Goal: Transaction & Acquisition: Purchase product/service

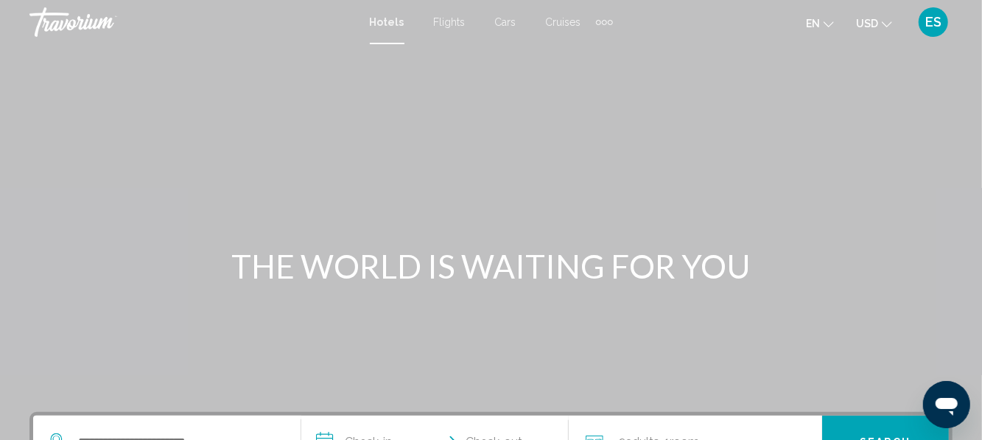
click at [876, 28] on span "USD" at bounding box center [867, 24] width 22 height 12
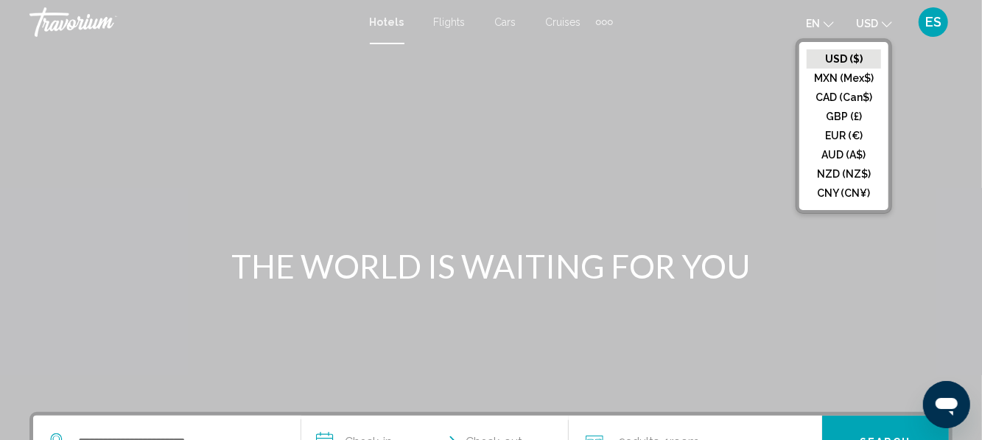
click at [824, 134] on button "EUR (€)" at bounding box center [843, 135] width 74 height 19
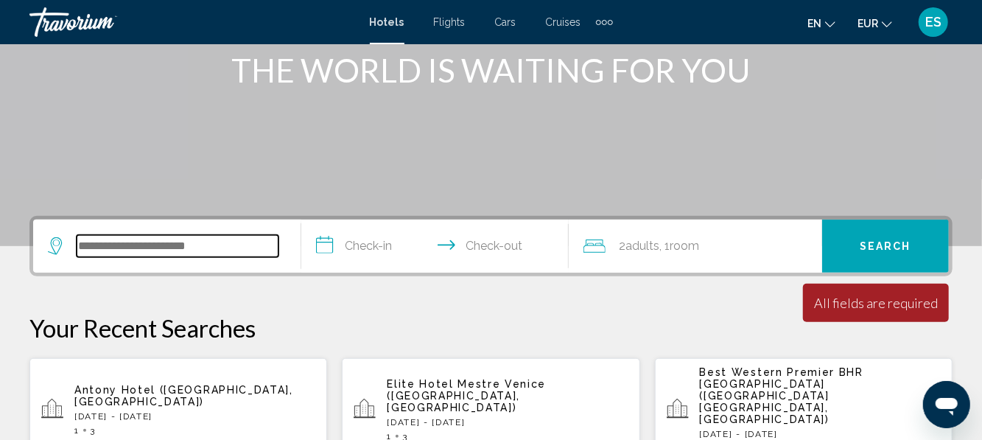
click at [118, 244] on input "Search widget" at bounding box center [178, 246] width 202 height 22
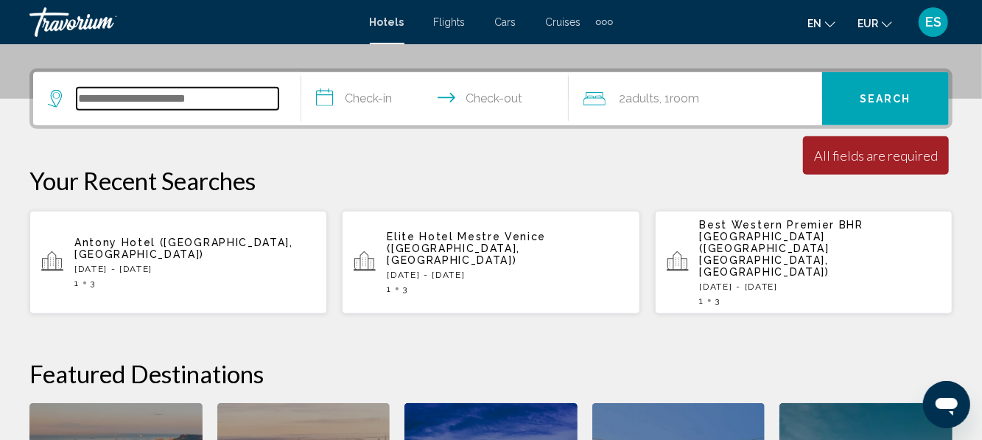
scroll to position [350, 0]
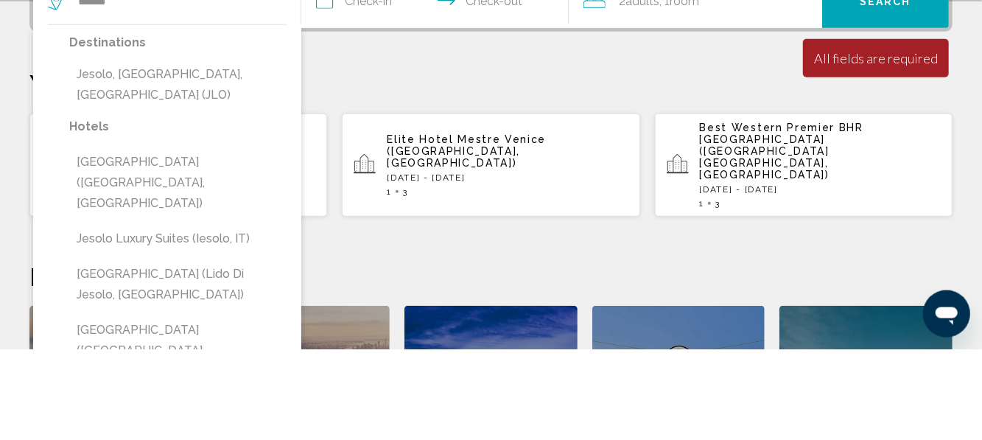
click at [166, 158] on button "Jesolo, [GEOGRAPHIC_DATA], [GEOGRAPHIC_DATA] (JLO)" at bounding box center [177, 175] width 217 height 49
type input "**********"
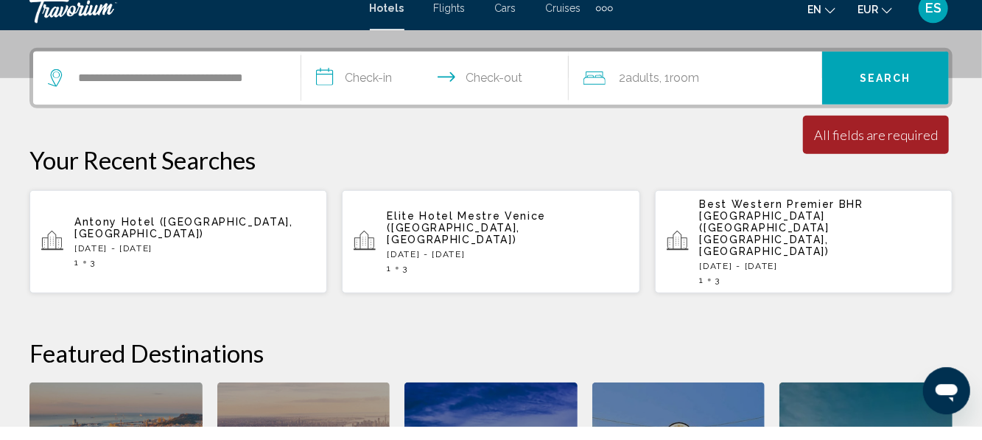
click at [351, 87] on input "**********" at bounding box center [438, 94] width 274 height 57
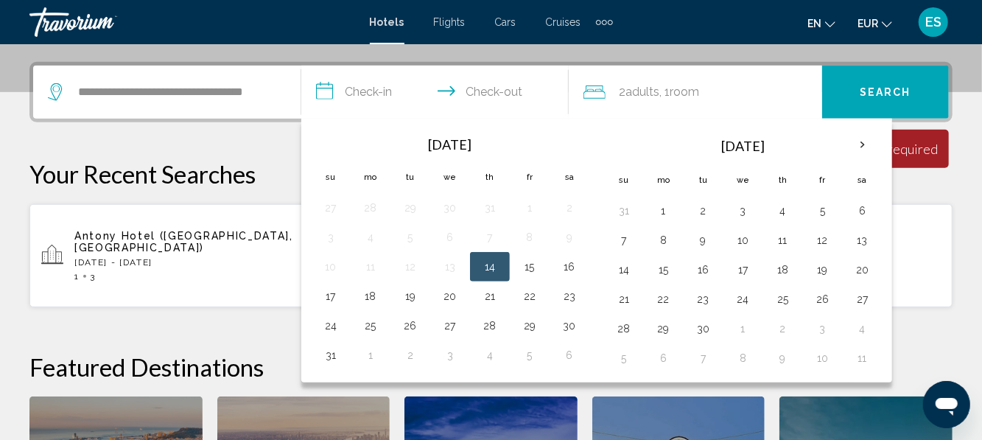
click at [523, 261] on button "15" at bounding box center [530, 266] width 24 height 21
click at [364, 294] on button "18" at bounding box center [371, 296] width 24 height 21
type input "**********"
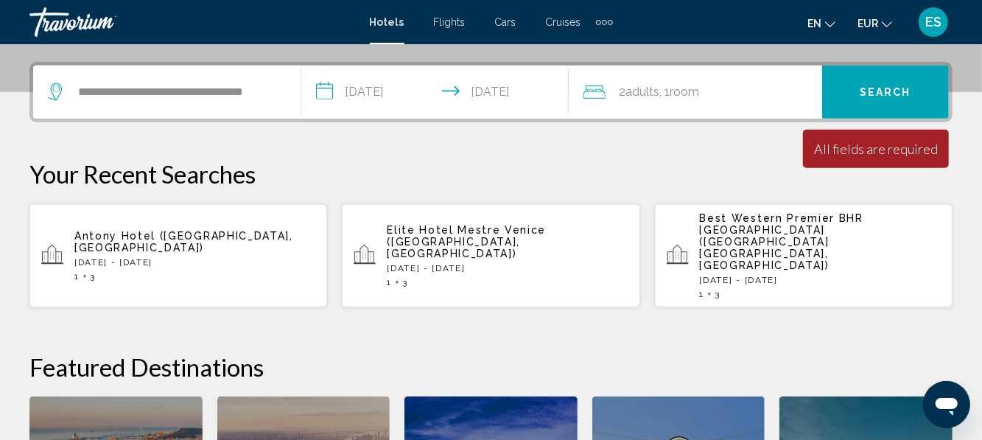
click at [617, 85] on div "2 Adult Adults , 1 Room rooms" at bounding box center [702, 92] width 239 height 21
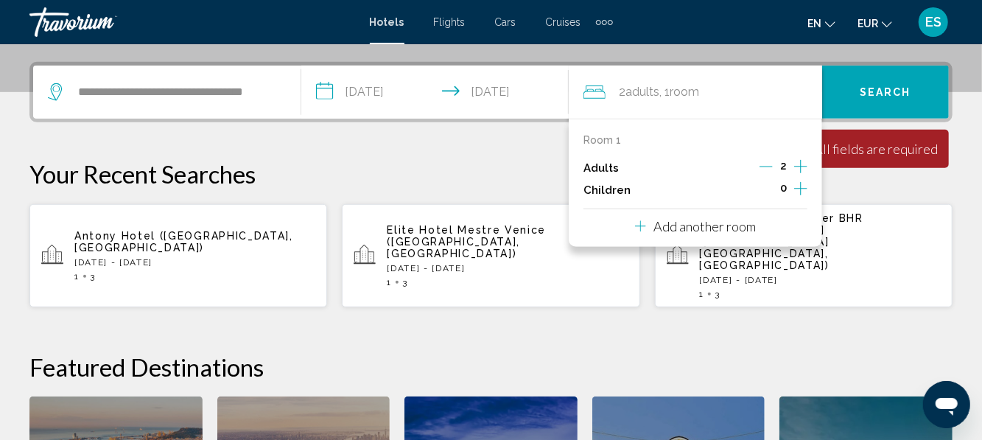
scroll to position [364, 0]
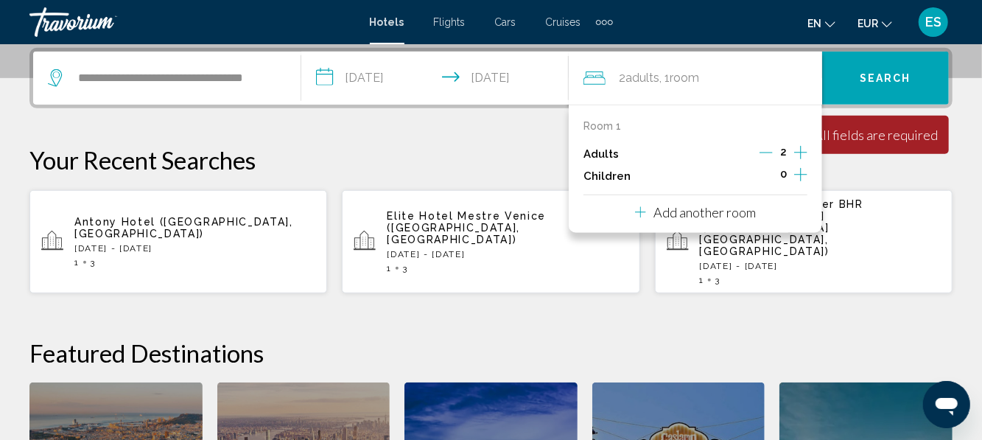
click at [804, 156] on icon "Increment adults" at bounding box center [800, 153] width 13 height 18
click at [876, 66] on button "Search" at bounding box center [885, 78] width 127 height 53
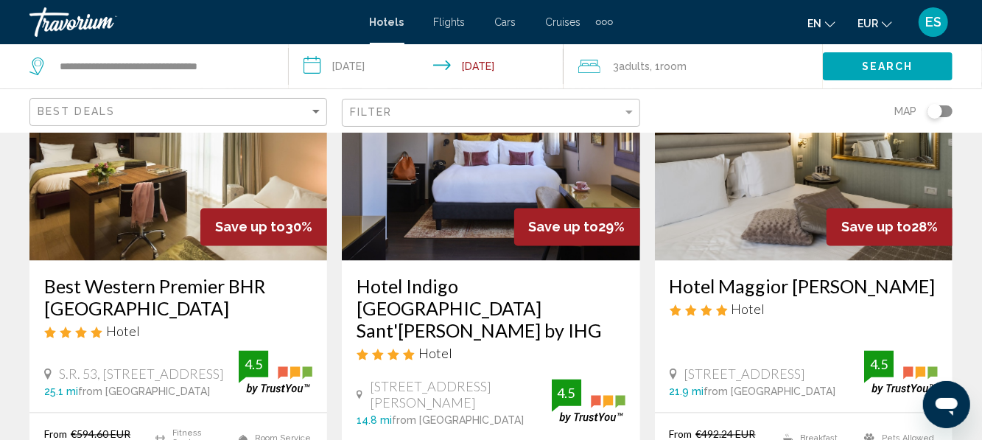
scroll to position [1291, 0]
click at [99, 307] on h3 "Best Western Premier BHR [GEOGRAPHIC_DATA]" at bounding box center [178, 297] width 268 height 44
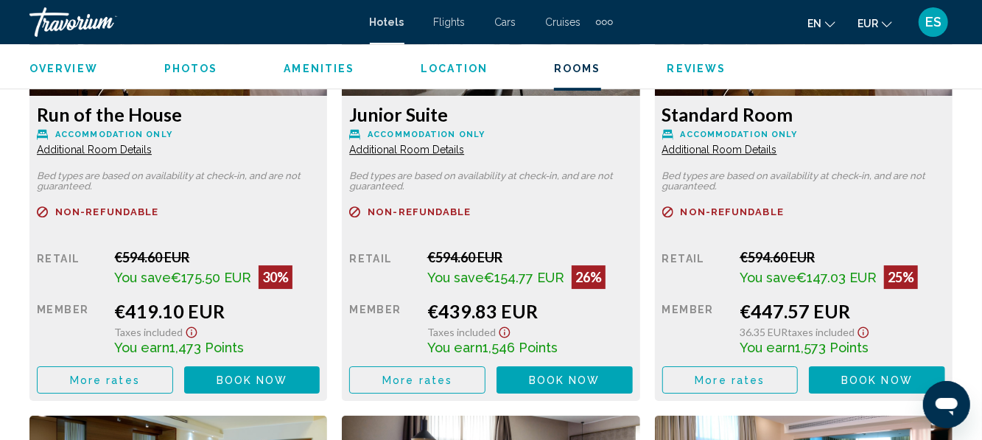
scroll to position [2400, 0]
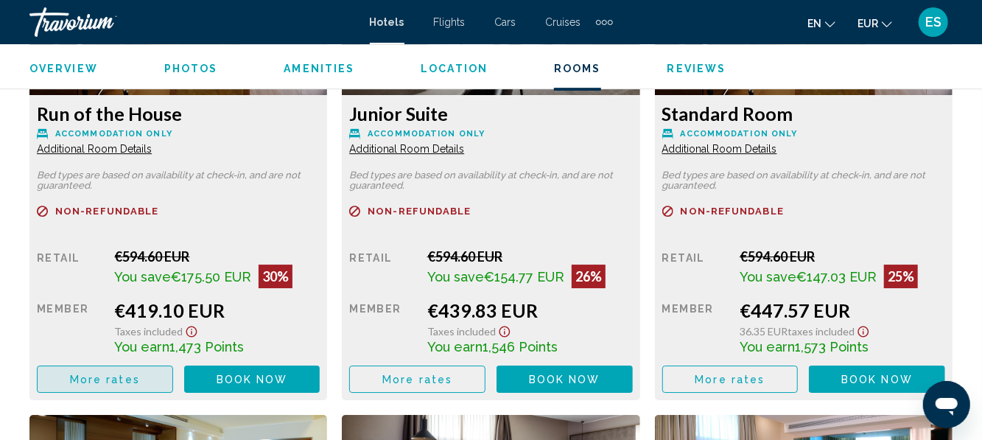
click at [74, 365] on button "More rates" at bounding box center [105, 378] width 136 height 27
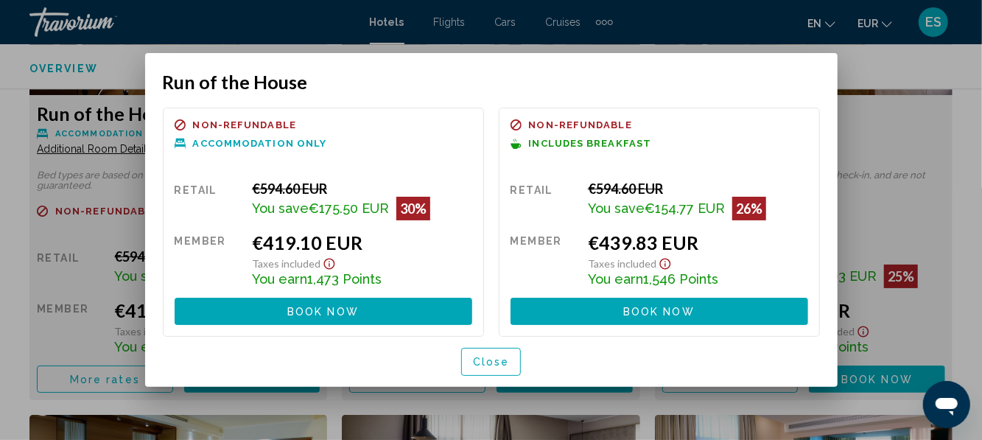
click at [498, 360] on span "Close" at bounding box center [491, 362] width 37 height 12
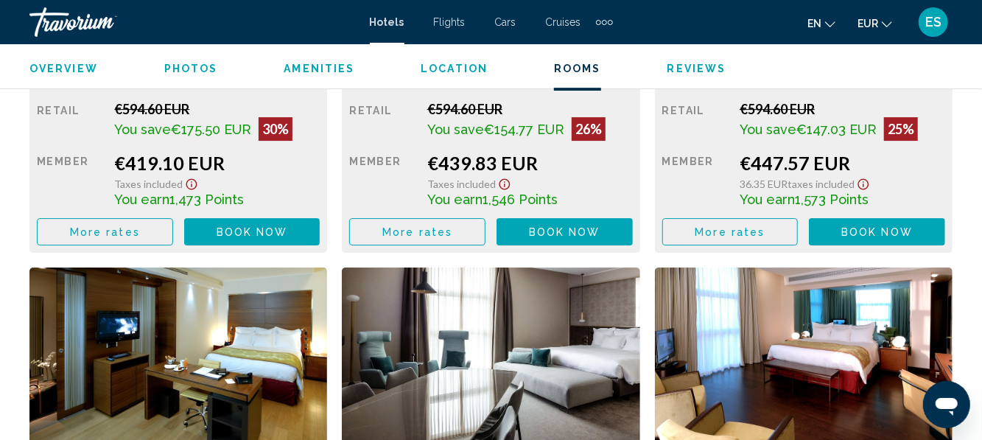
scroll to position [2548, 0]
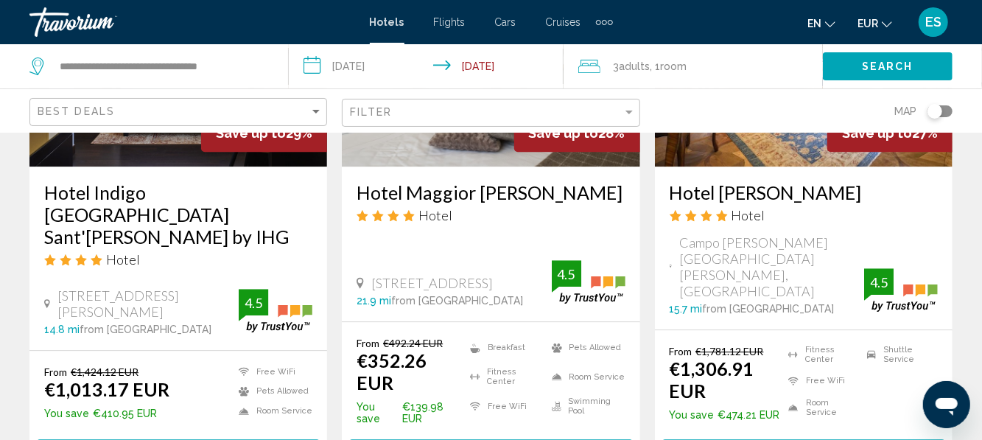
scroll to position [1963, 0]
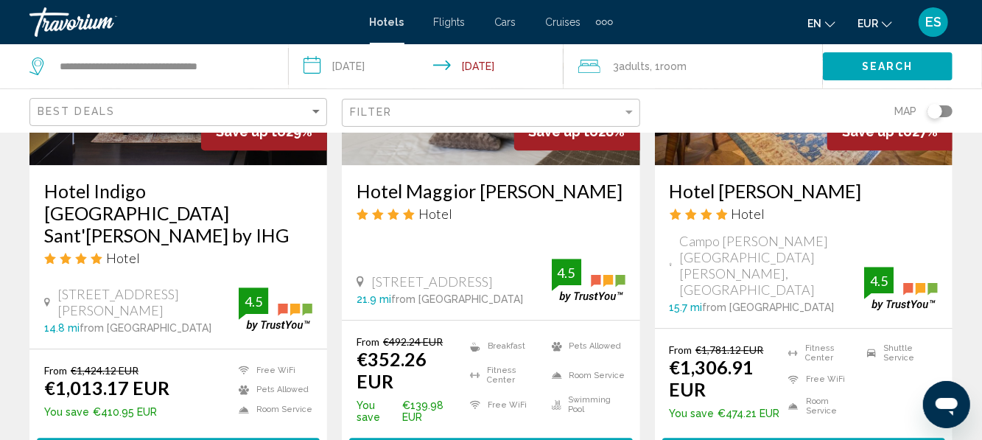
click at [412, 201] on h3 "Hotel Maggior Consiglio" at bounding box center [490, 191] width 268 height 22
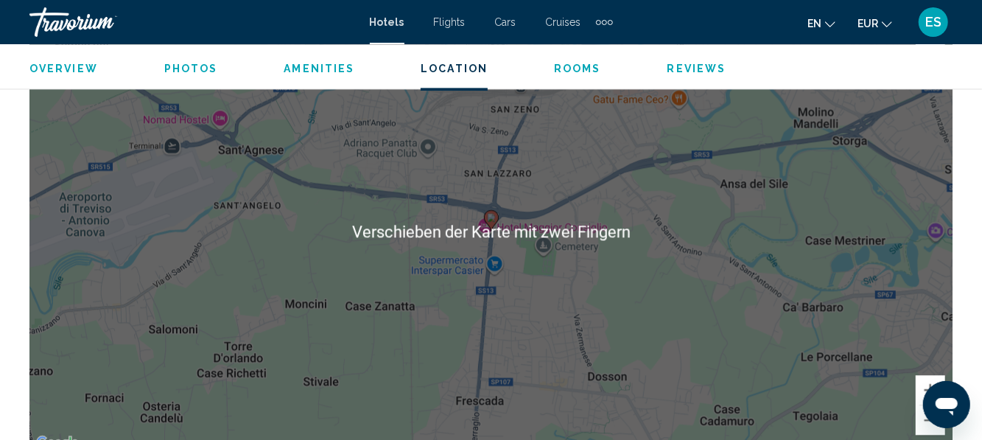
scroll to position [1704, 0]
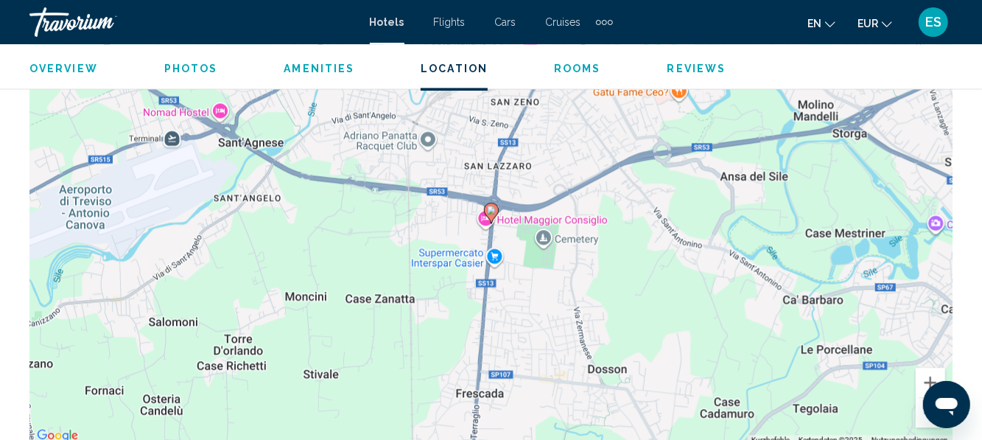
click at [105, 301] on div "Um den Modus zum Ziehen mit der Tastatur zu aktivieren, drückst du Alt + Eingab…" at bounding box center [490, 224] width 923 height 442
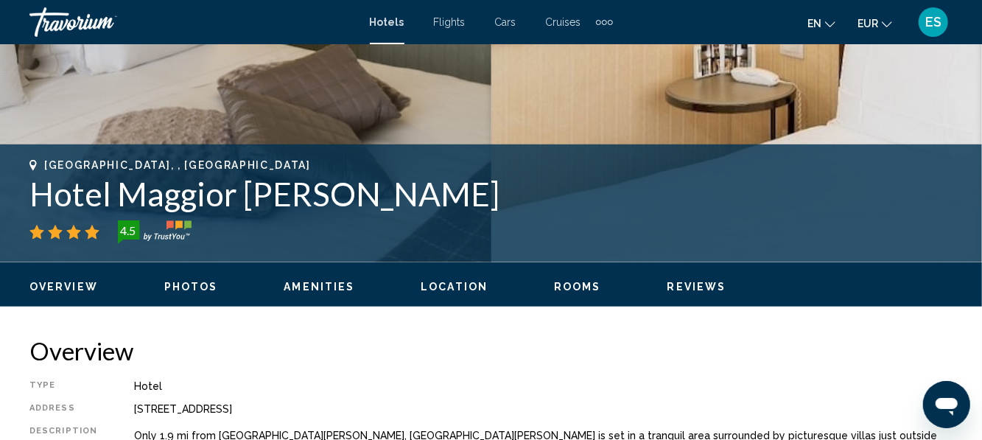
scroll to position [485, 0]
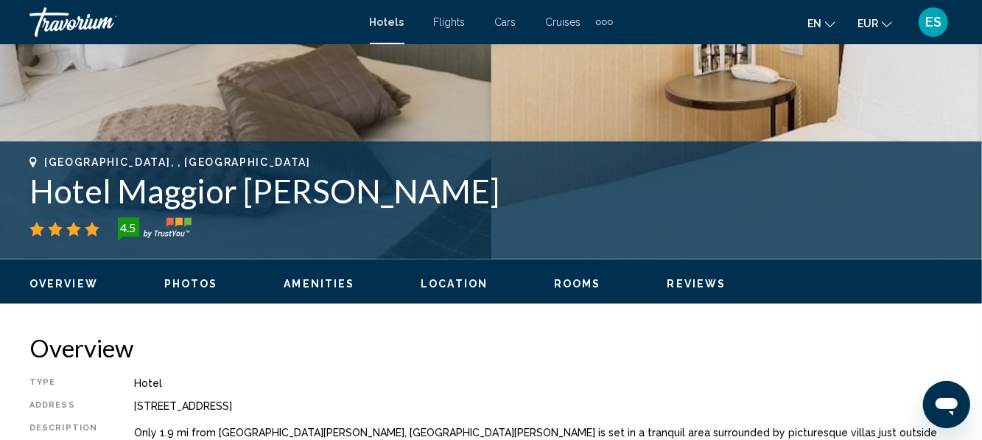
click at [250, 352] on h2 "Overview" at bounding box center [490, 347] width 923 height 29
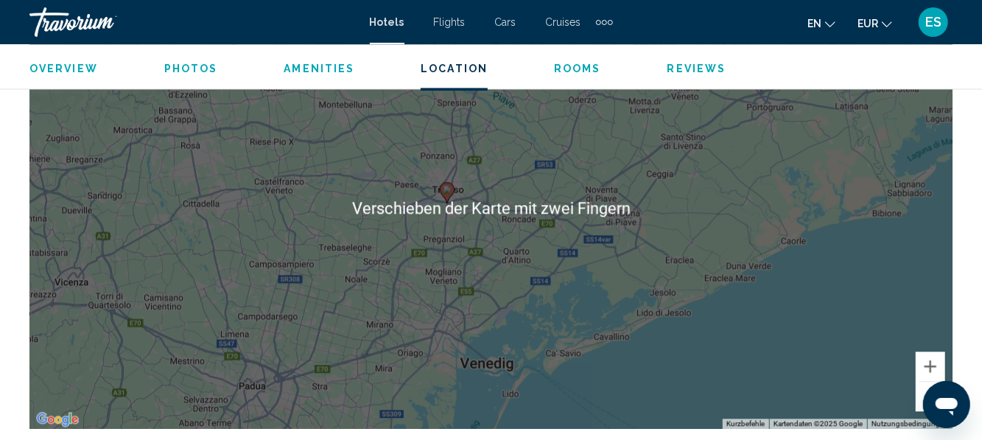
scroll to position [1712, 0]
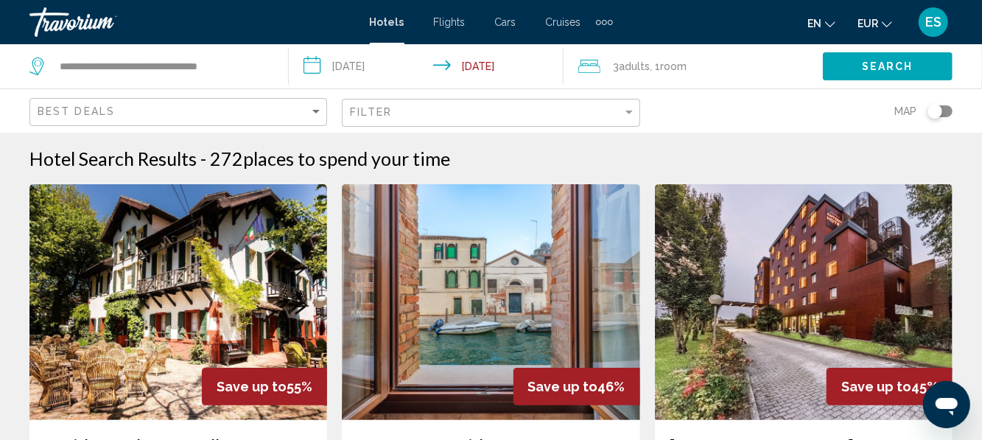
click at [312, 76] on input "**********" at bounding box center [429, 68] width 280 height 49
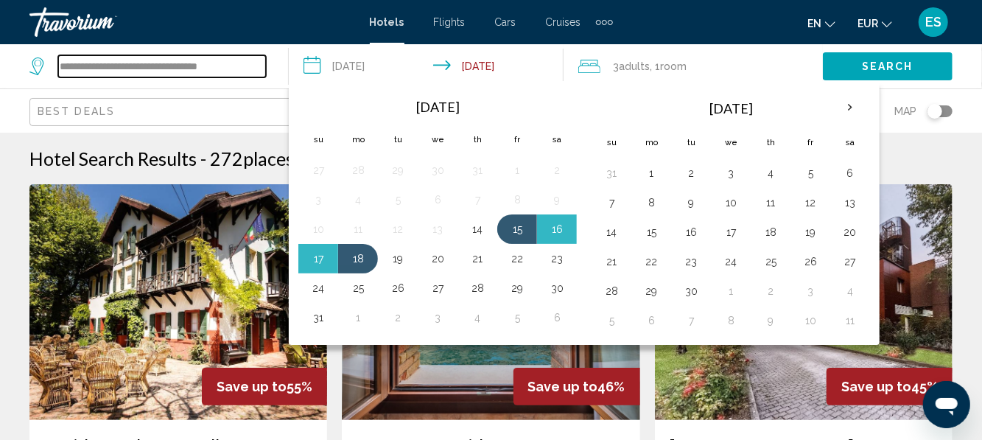
click at [177, 75] on input "**********" at bounding box center [162, 66] width 208 height 22
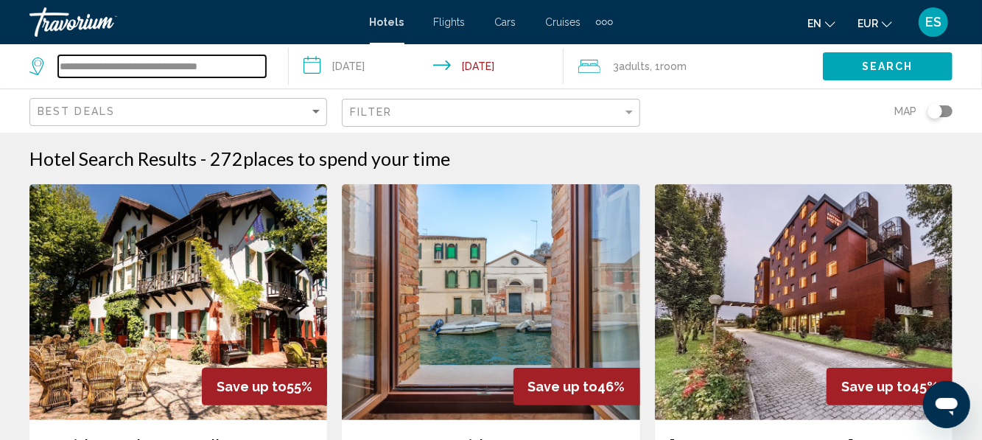
click at [162, 74] on input "**********" at bounding box center [162, 66] width 208 height 22
click at [144, 74] on input "**********" at bounding box center [162, 66] width 208 height 22
click at [314, 82] on input "**********" at bounding box center [429, 68] width 280 height 49
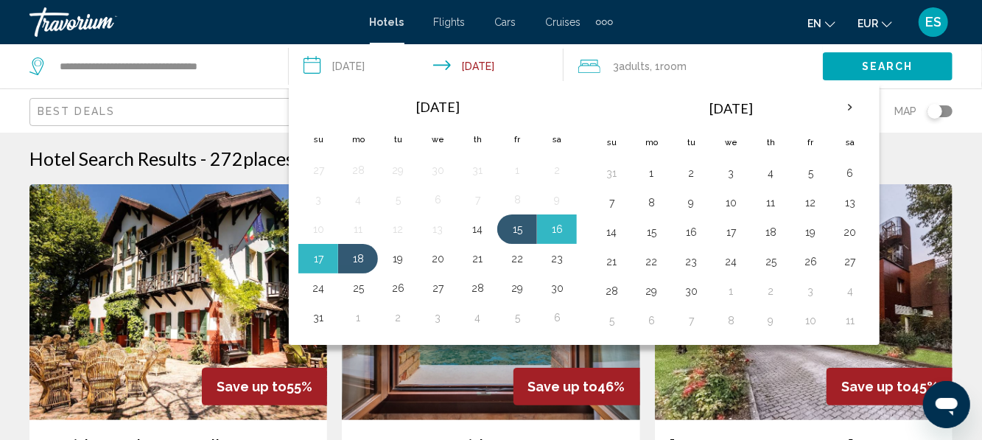
click at [199, 88] on div "**********" at bounding box center [151, 66] width 244 height 44
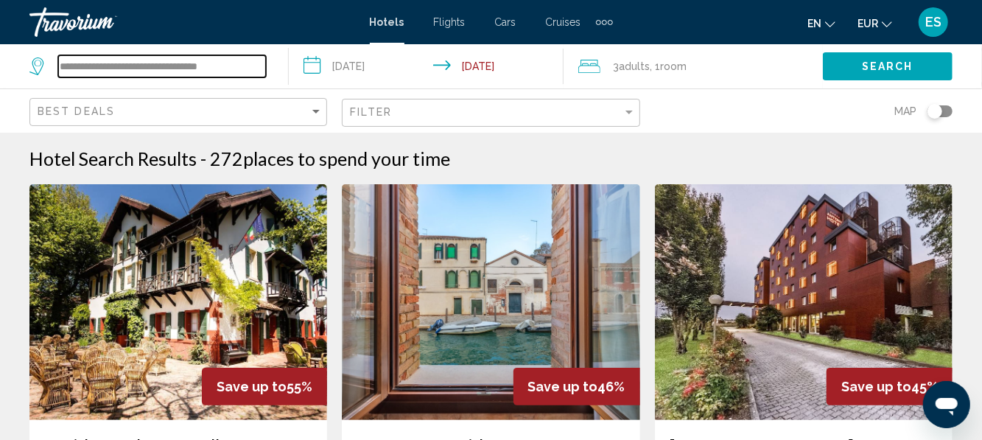
click at [102, 74] on input "**********" at bounding box center [162, 66] width 208 height 22
click at [256, 71] on input "**********" at bounding box center [162, 66] width 208 height 22
click at [314, 77] on input "**********" at bounding box center [429, 68] width 280 height 49
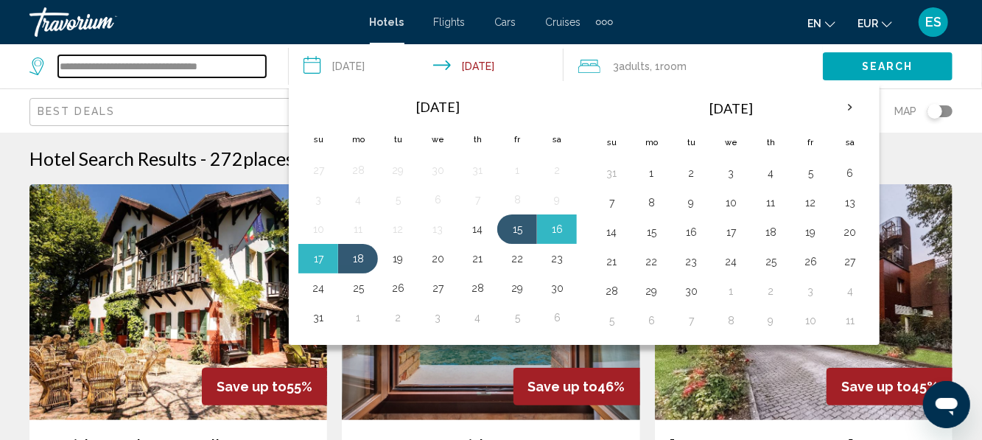
click at [261, 76] on input "**********" at bounding box center [162, 66] width 208 height 22
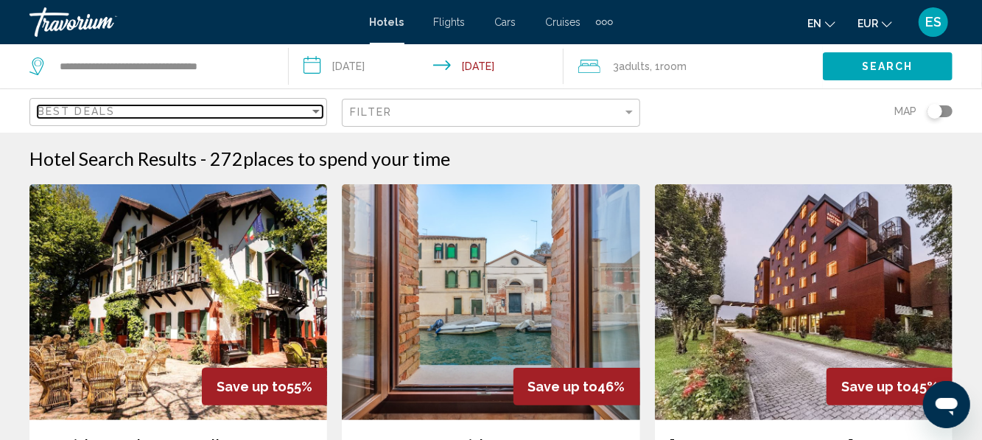
click at [316, 115] on div "Sort by" at bounding box center [315, 111] width 13 height 12
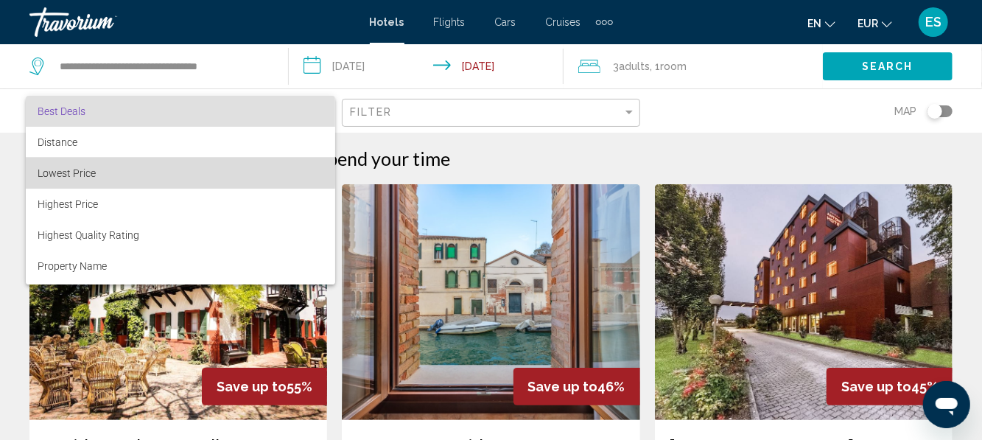
click at [50, 168] on span "Lowest Price" at bounding box center [67, 173] width 58 height 12
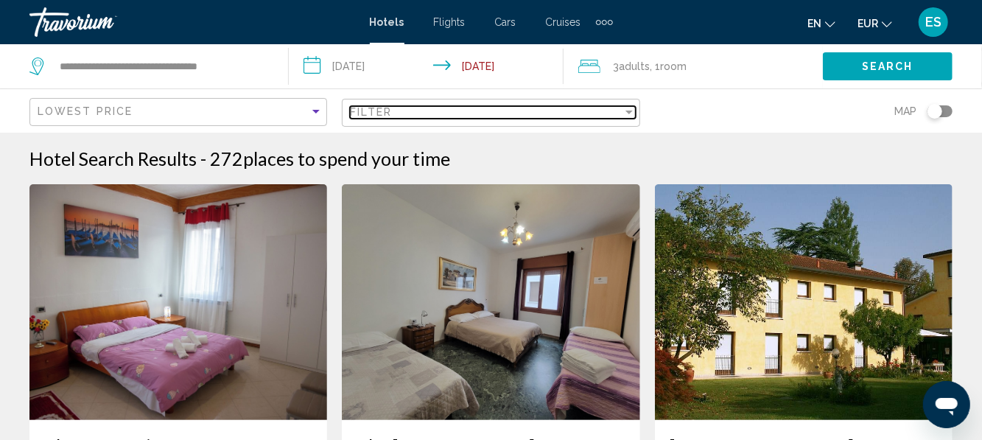
click at [628, 112] on div "Filter" at bounding box center [628, 112] width 7 height 4
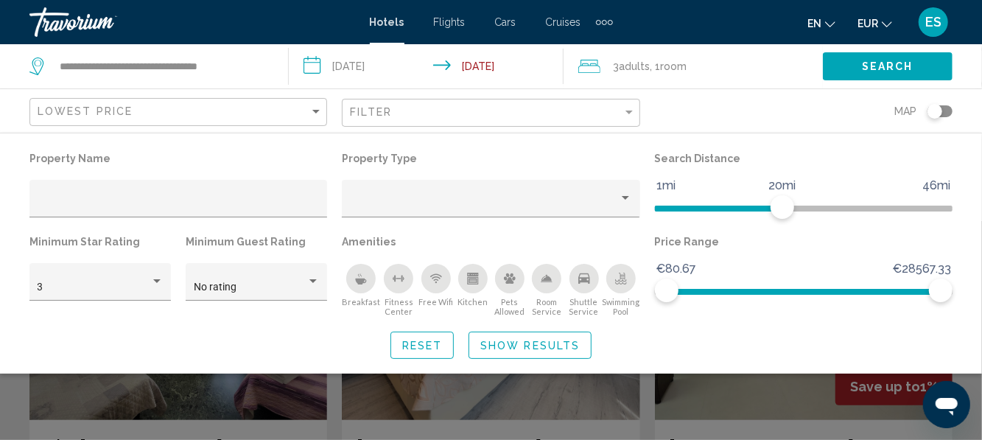
click at [511, 345] on span "Show Results" at bounding box center [529, 346] width 99 height 12
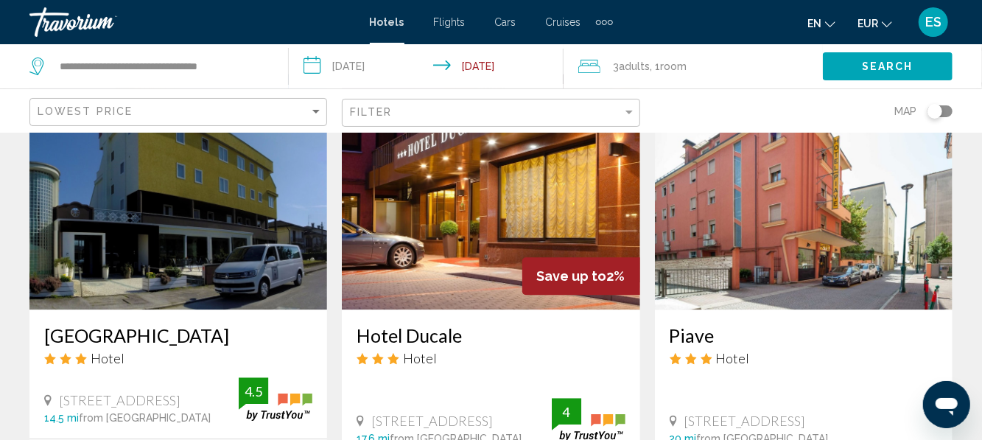
scroll to position [1809, 0]
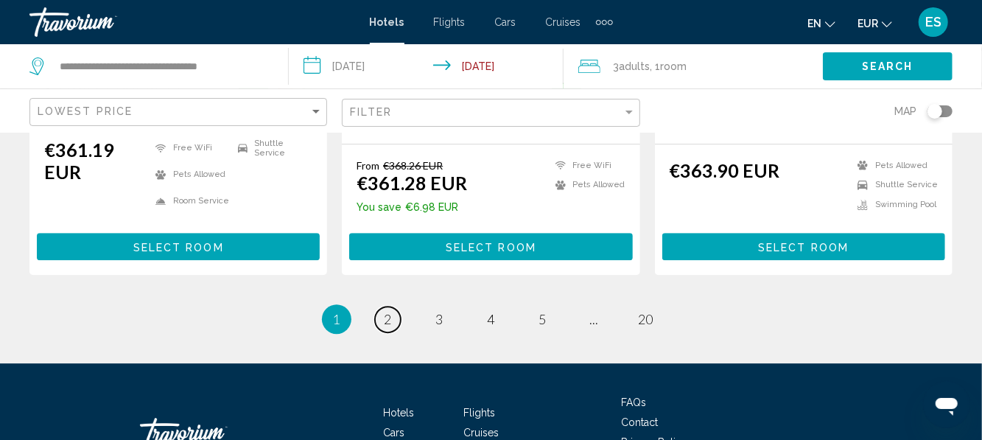
click at [393, 306] on link "page 2" at bounding box center [388, 319] width 26 height 26
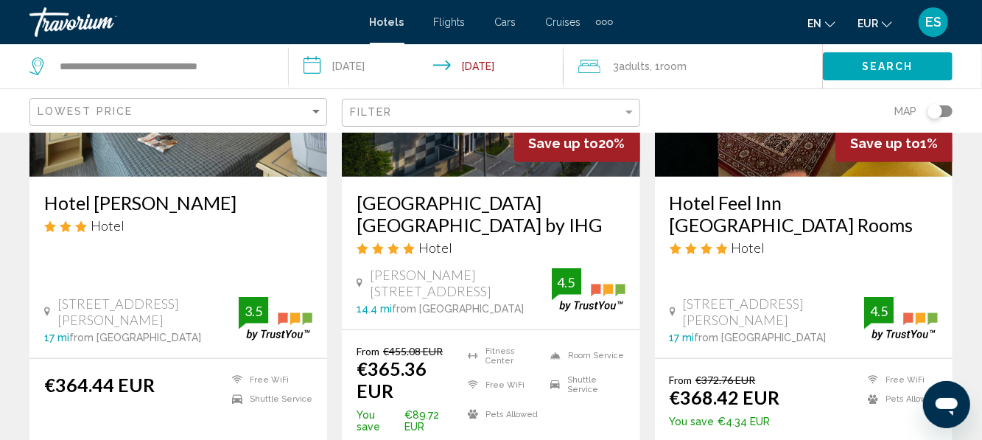
scroll to position [265, 0]
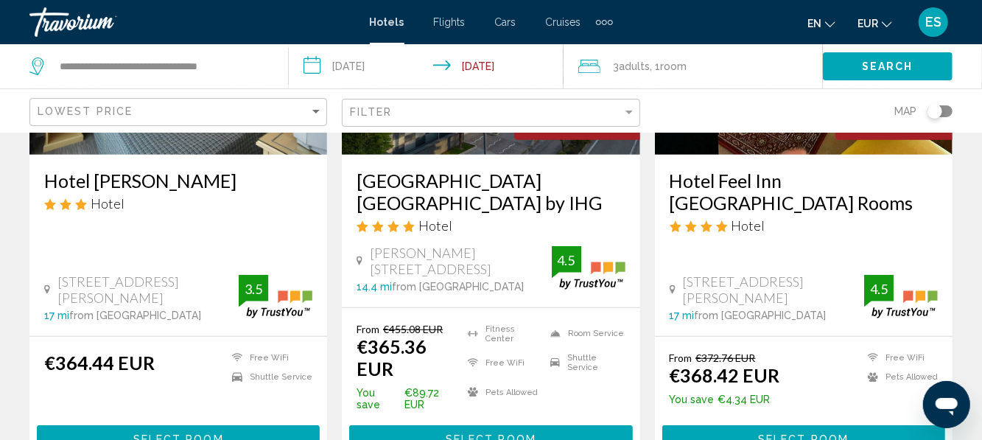
click at [412, 189] on h3 "[GEOGRAPHIC_DATA] [GEOGRAPHIC_DATA] by IHG" at bounding box center [490, 191] width 268 height 44
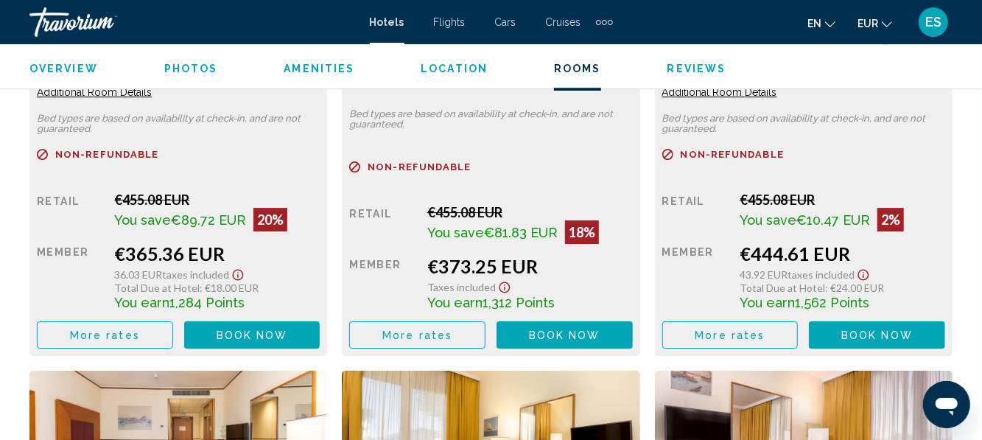
scroll to position [2511, 0]
click at [78, 334] on span "More rates" at bounding box center [105, 335] width 70 height 12
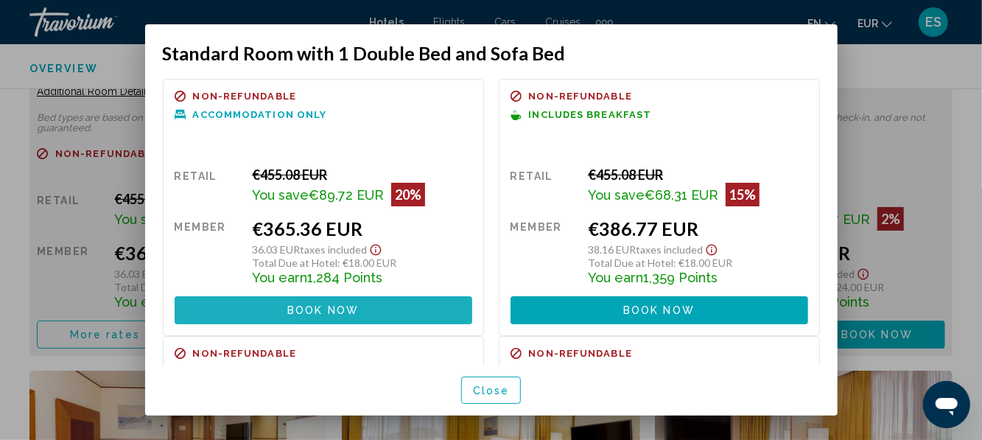
scroll to position [1, 0]
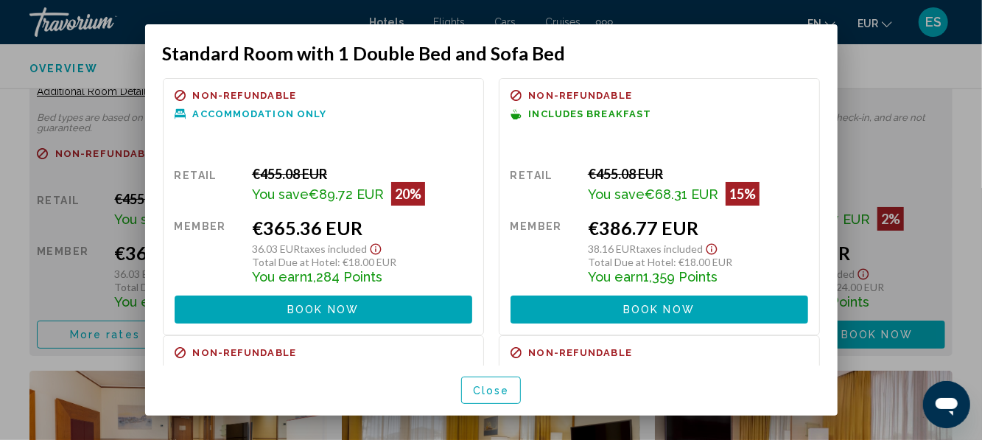
click at [490, 404] on button "Close" at bounding box center [491, 389] width 60 height 27
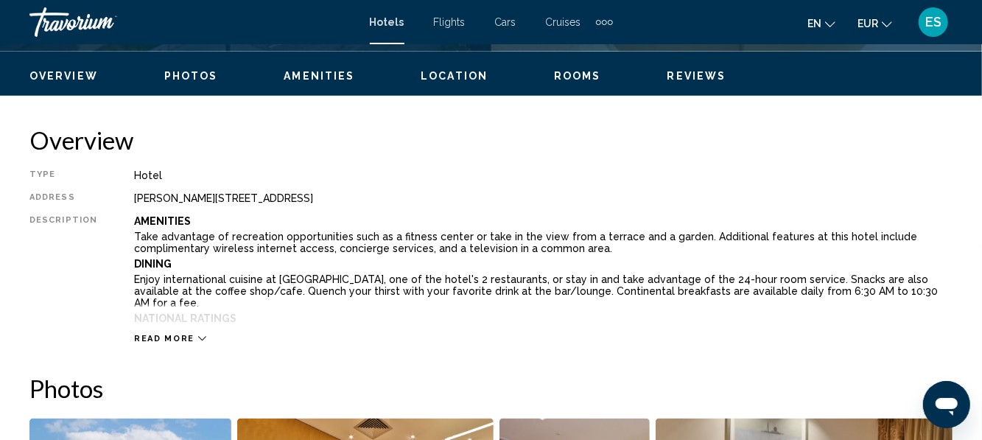
scroll to position [692, 0]
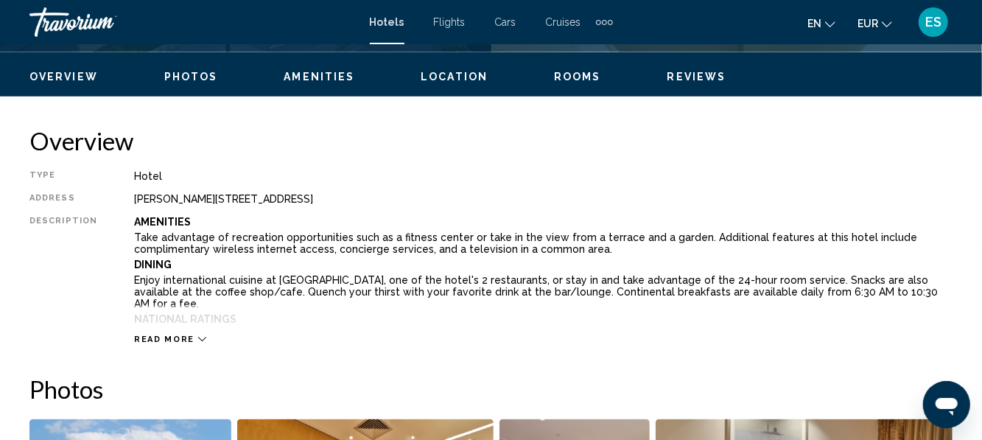
click at [189, 225] on p "Amenities" at bounding box center [543, 222] width 818 height 12
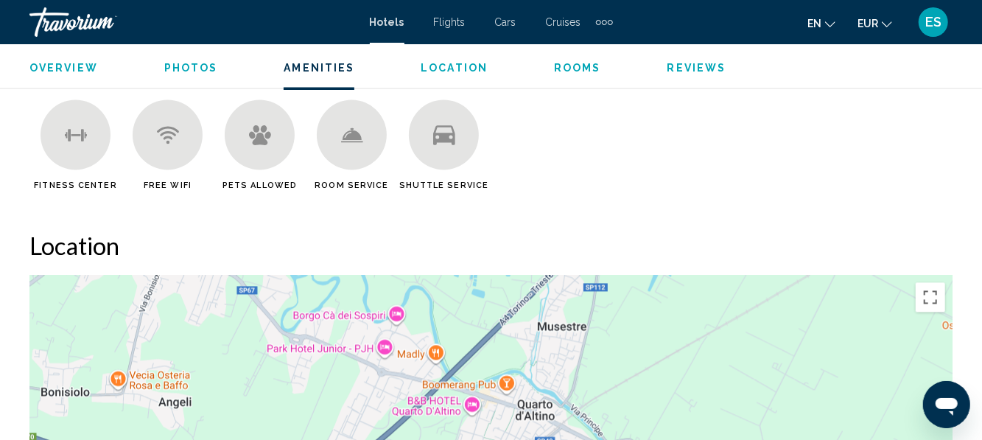
scroll to position [1467, 0]
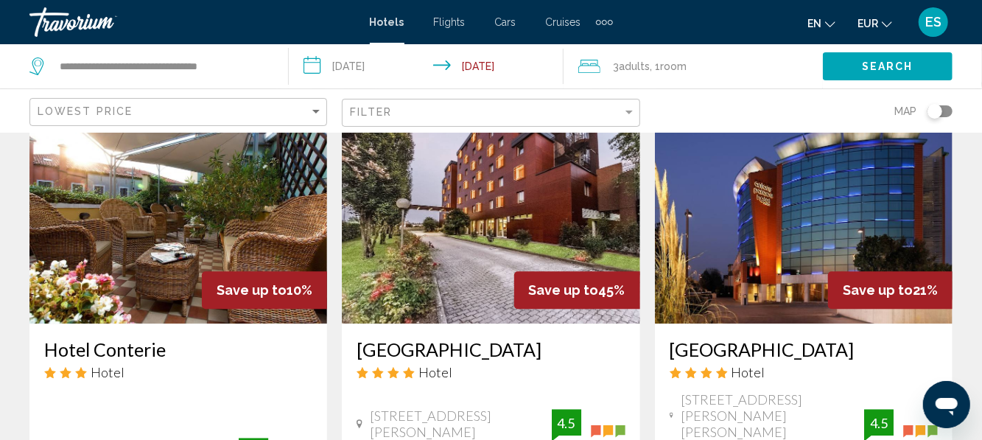
scroll to position [1775, 0]
click at [242, 66] on input "**********" at bounding box center [162, 66] width 208 height 22
type input "*"
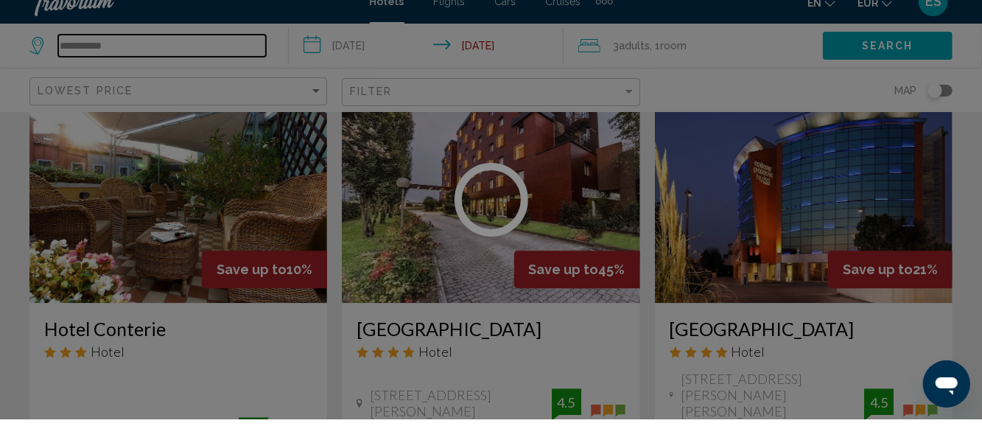
type input "**********"
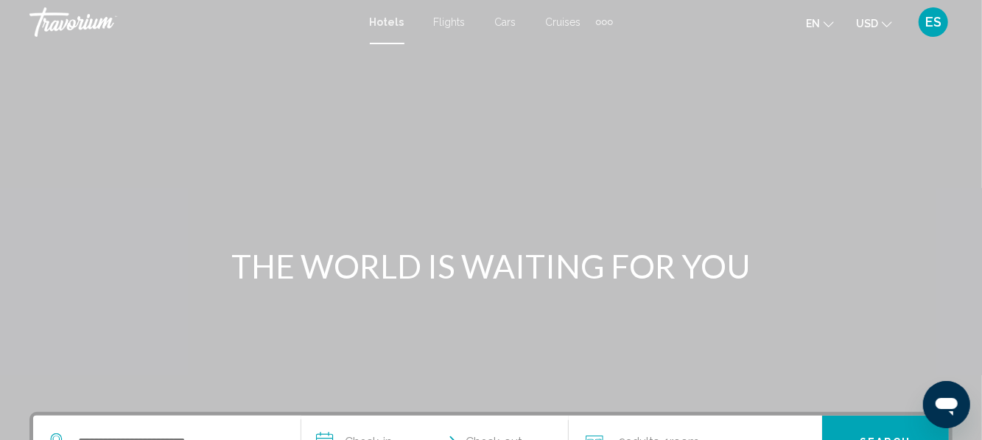
click at [879, 29] on button "USD USD ($) MXN (Mex$) CAD (Can$) GBP (£) EUR (€) AUD (A$) NZD (NZ$) CNY (CN¥)" at bounding box center [874, 23] width 36 height 21
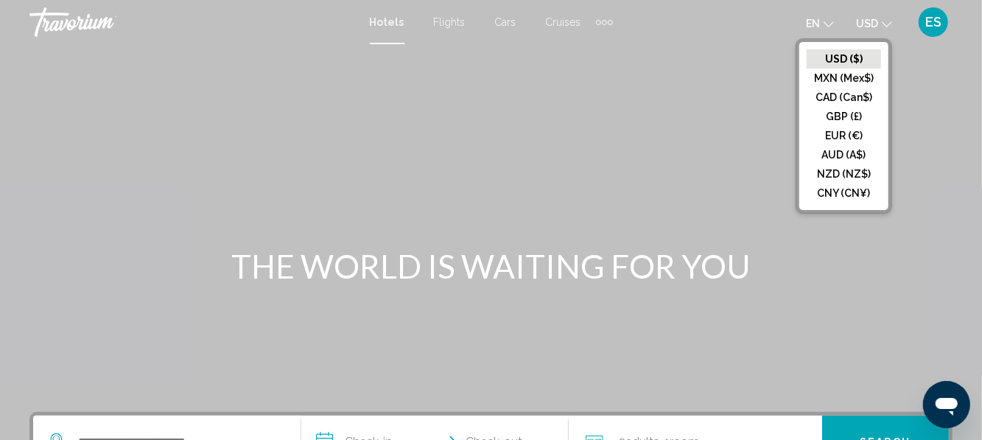
click at [862, 141] on button "EUR (€)" at bounding box center [843, 135] width 74 height 19
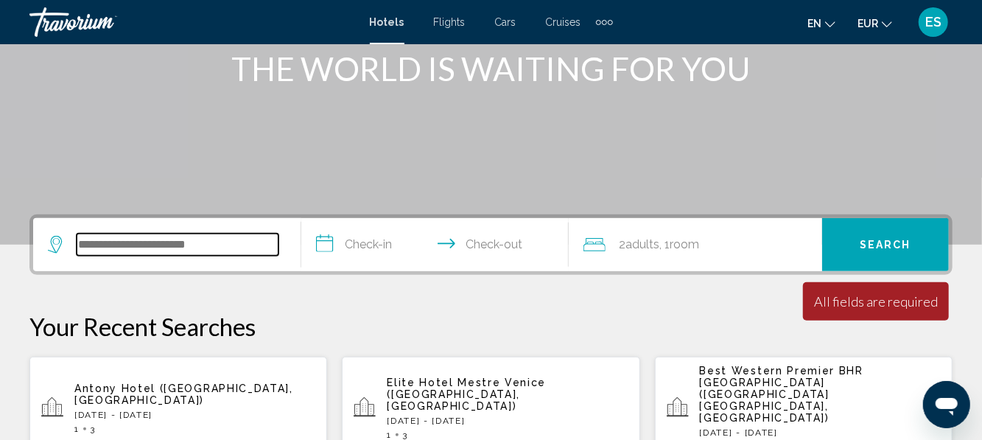
click at [232, 239] on input "Search widget" at bounding box center [178, 244] width 202 height 22
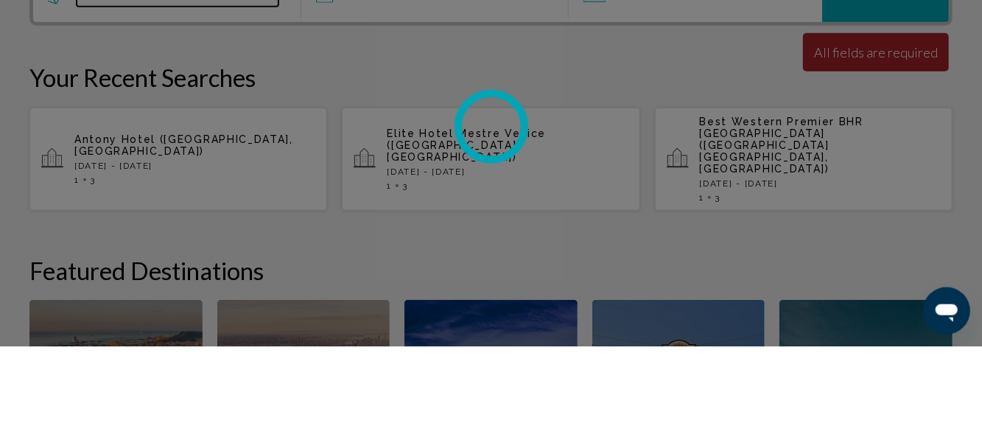
scroll to position [353, 0]
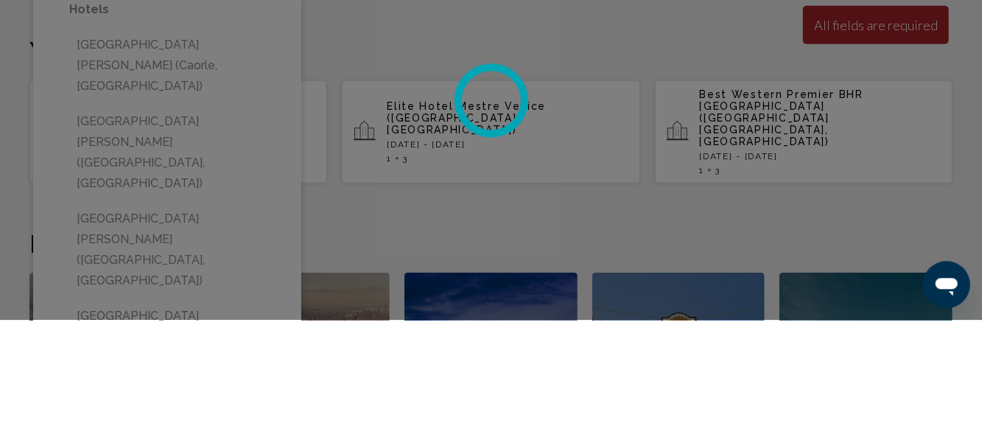
type input "**********"
click at [105, 162] on div at bounding box center [491, 220] width 982 height 440
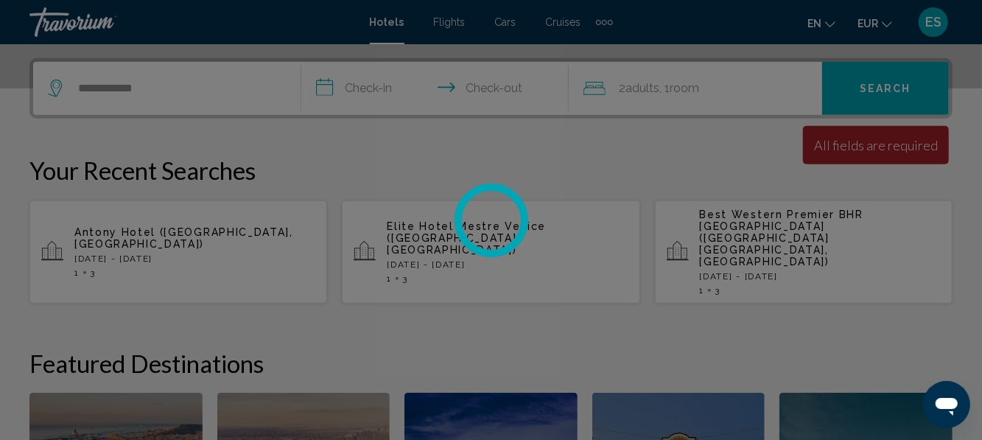
click at [393, 88] on div at bounding box center [491, 220] width 982 height 440
click at [155, 84] on div at bounding box center [491, 220] width 982 height 440
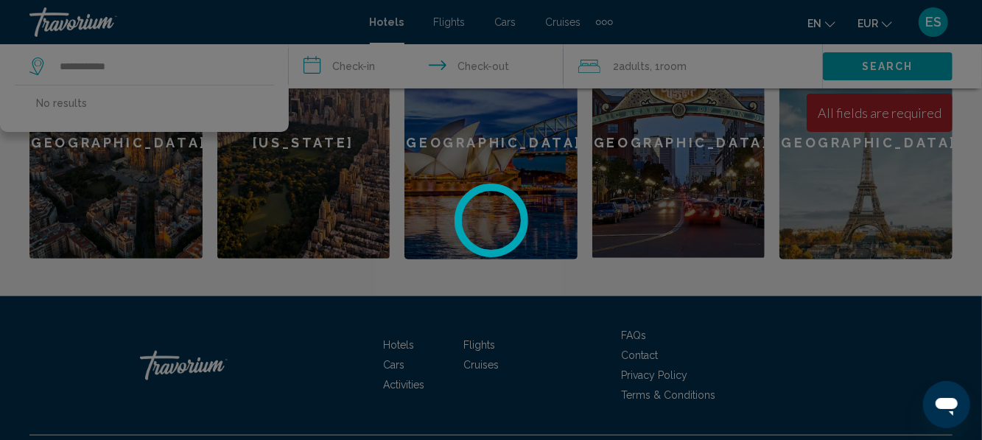
scroll to position [717, 0]
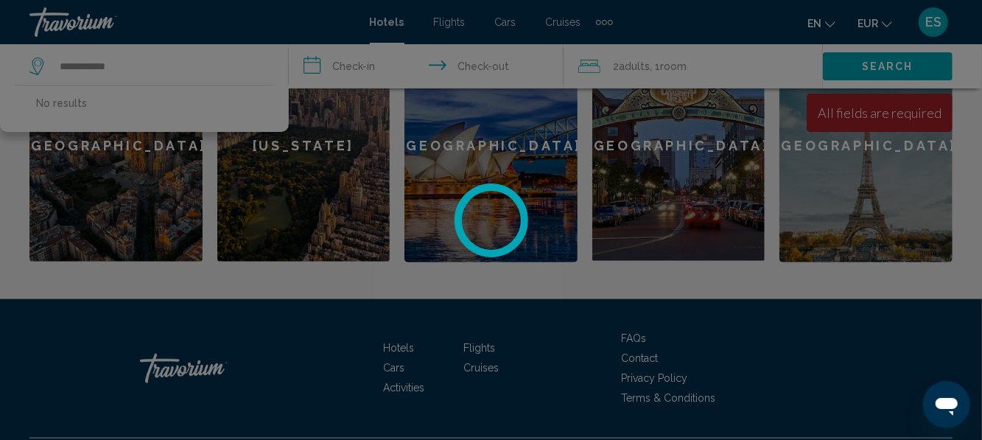
click at [143, 69] on div at bounding box center [491, 220] width 982 height 440
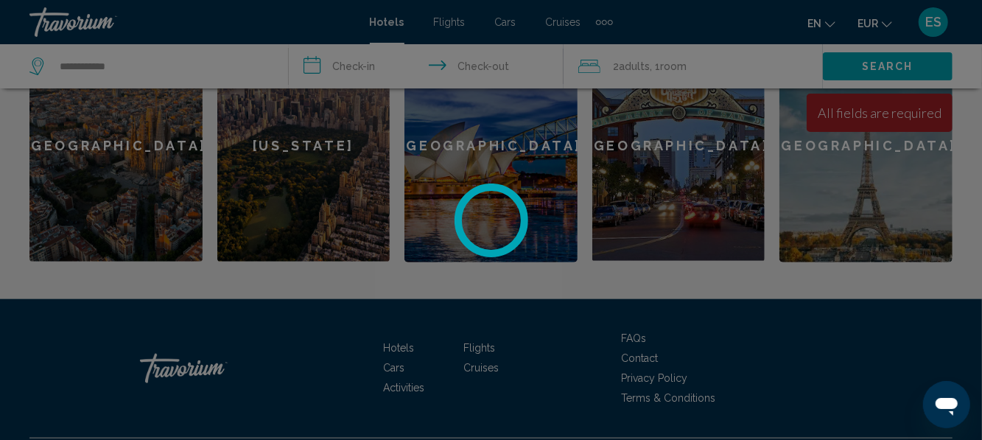
click at [133, 71] on div at bounding box center [491, 220] width 982 height 440
click at [133, 70] on div at bounding box center [491, 220] width 982 height 440
click at [124, 63] on div at bounding box center [491, 220] width 982 height 440
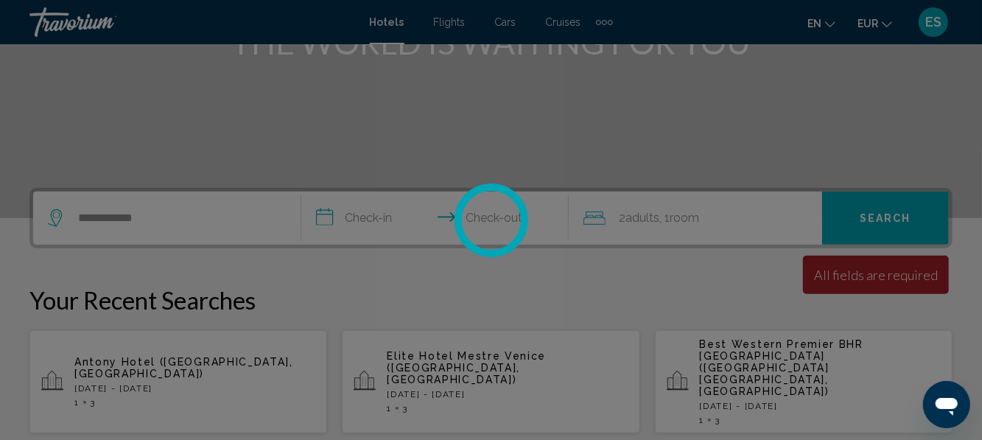
scroll to position [222, 0]
click at [151, 224] on div at bounding box center [491, 220] width 982 height 440
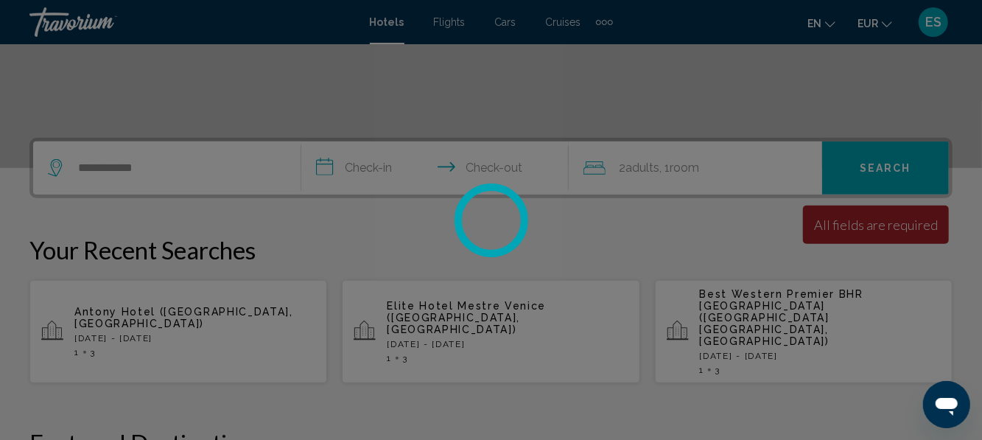
scroll to position [275, 0]
click at [124, 175] on div at bounding box center [491, 220] width 982 height 440
click at [124, 174] on div at bounding box center [491, 220] width 982 height 440
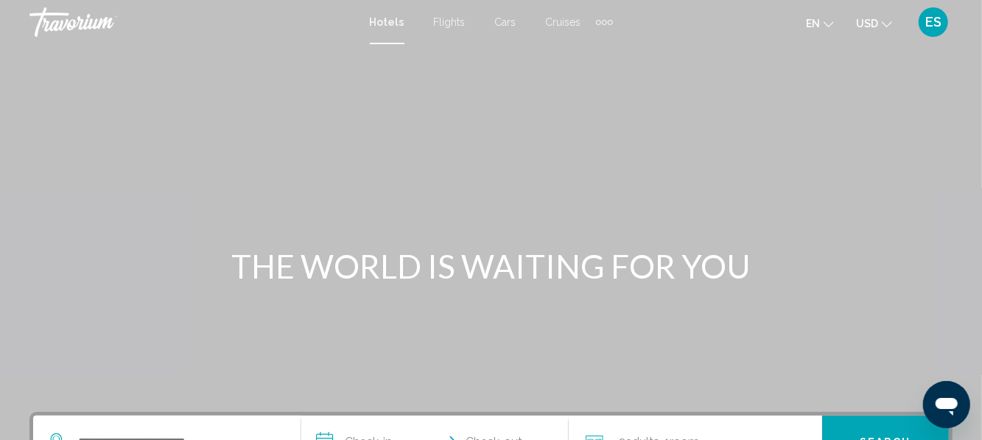
click at [873, 30] on button "USD USD ($) MXN (Mex$) CAD (Can$) GBP (£) EUR (€) AUD (A$) NZD (NZ$) CNY (CN¥)" at bounding box center [874, 23] width 36 height 21
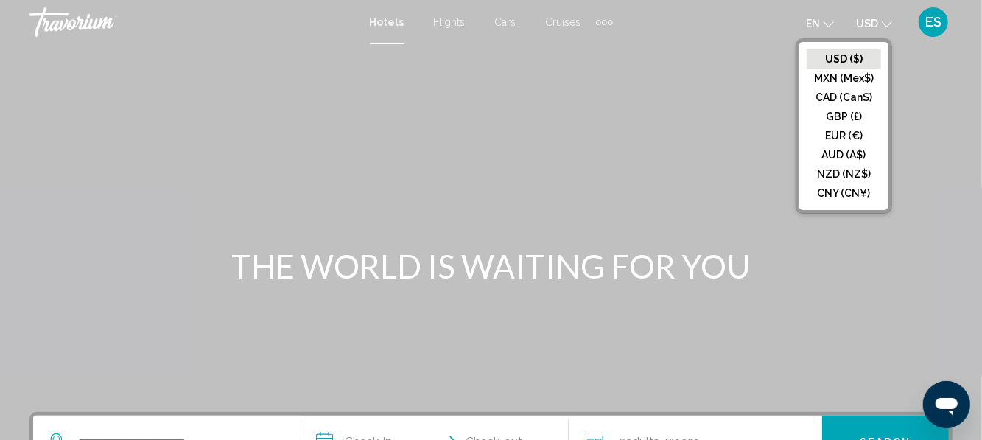
click at [859, 138] on button "EUR (€)" at bounding box center [843, 135] width 74 height 19
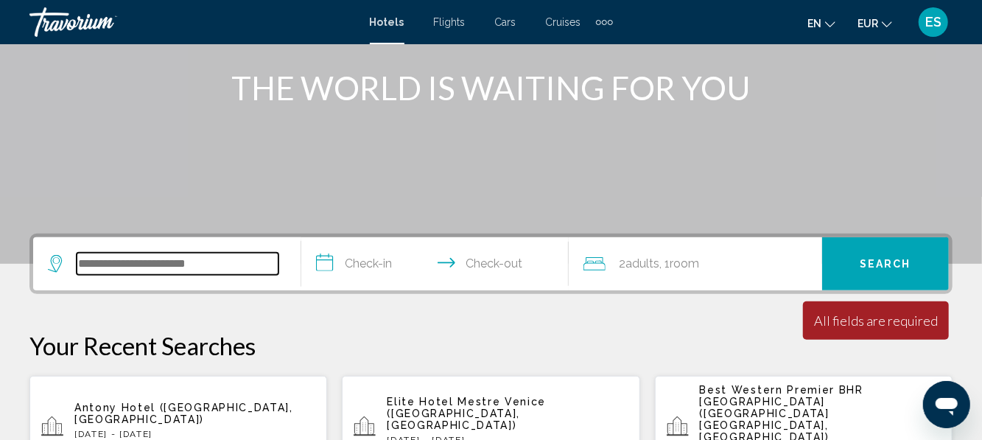
click at [136, 270] on input "Search widget" at bounding box center [178, 264] width 202 height 22
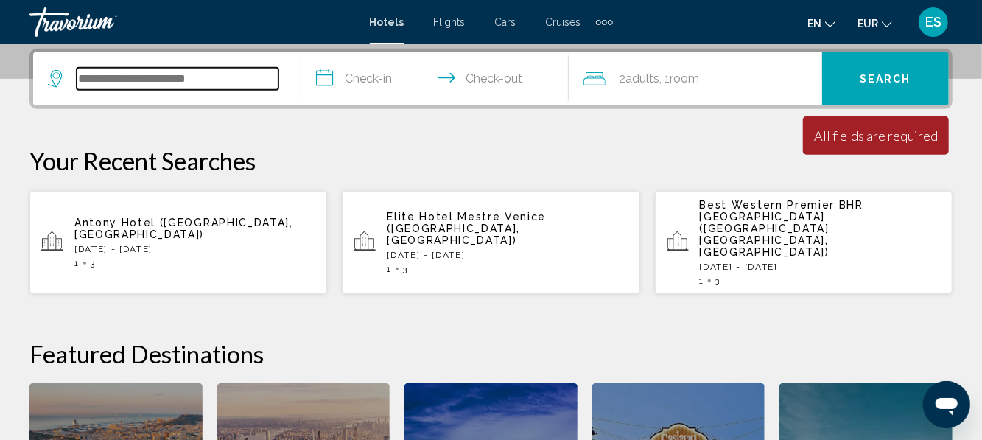
scroll to position [356, 0]
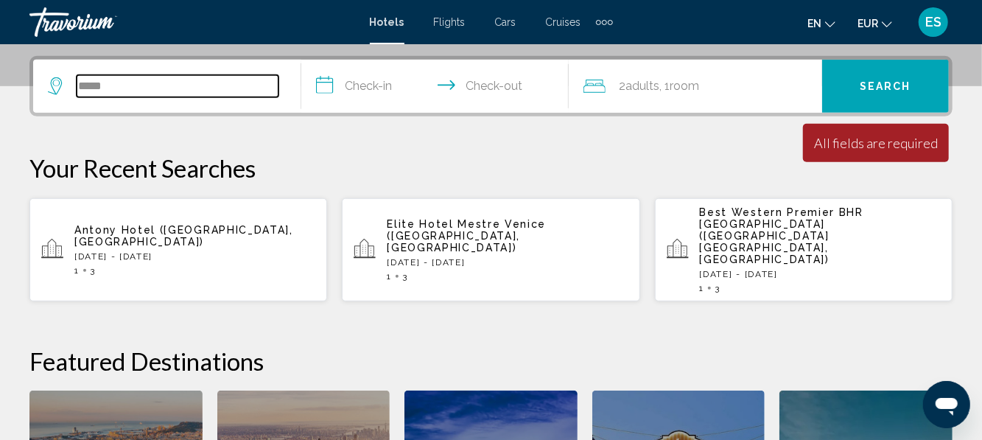
type input "******"
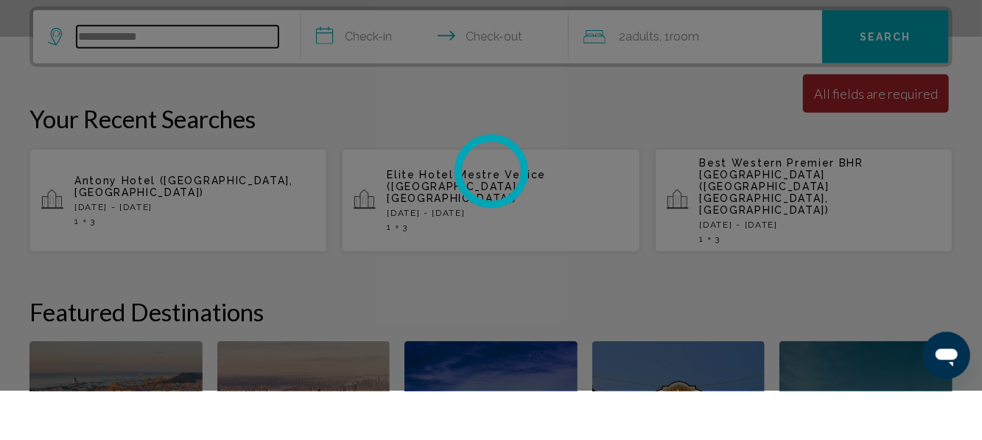
type input "**********"
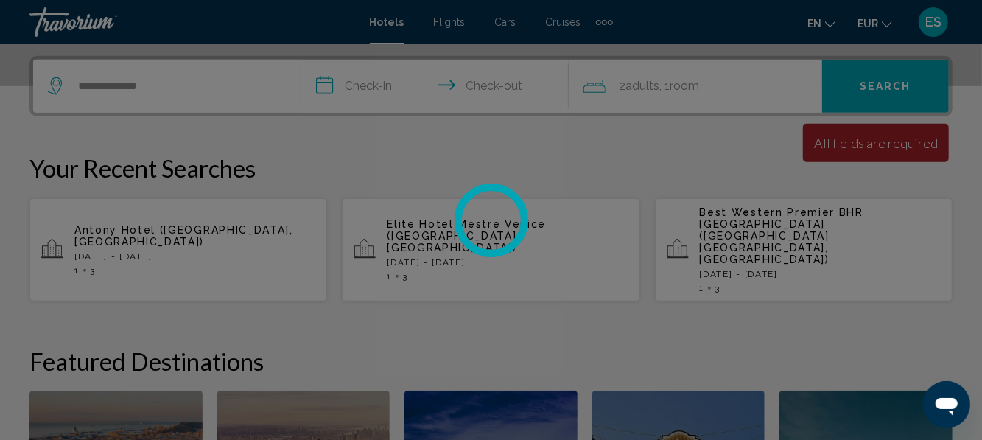
click at [177, 77] on div at bounding box center [491, 220] width 982 height 440
click at [163, 87] on div at bounding box center [491, 220] width 982 height 440
click at [150, 95] on div at bounding box center [491, 220] width 982 height 440
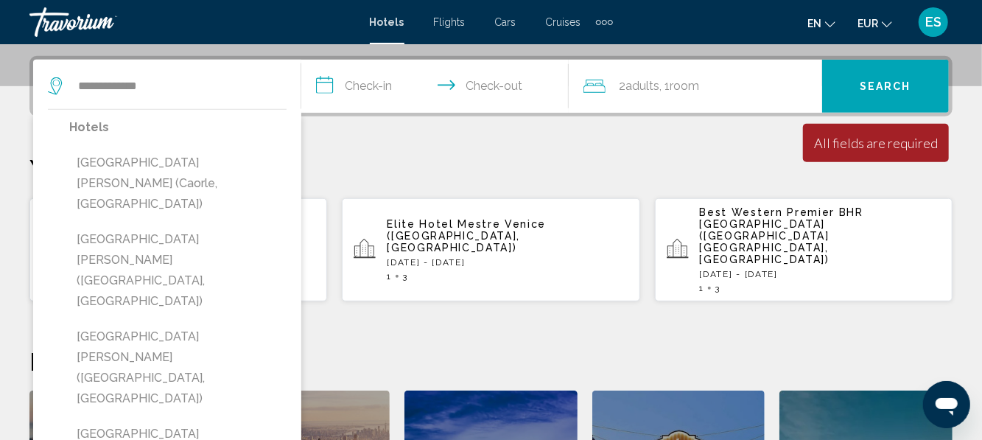
click at [75, 122] on p "Hotels" at bounding box center [177, 127] width 217 height 21
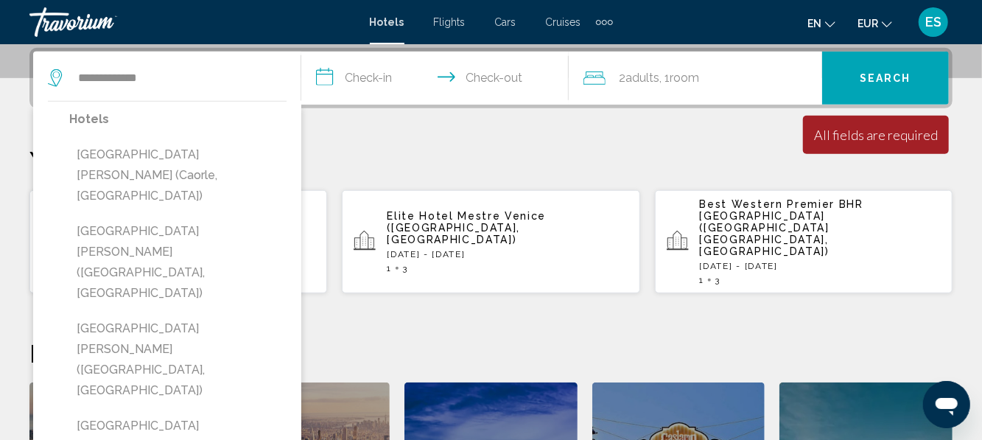
click at [92, 118] on p "Hotels" at bounding box center [177, 119] width 217 height 21
click at [138, 119] on p "Hotels" at bounding box center [177, 119] width 217 height 21
click at [191, 126] on p "Hotels" at bounding box center [177, 119] width 217 height 21
click at [196, 114] on p "Hotels" at bounding box center [177, 119] width 217 height 21
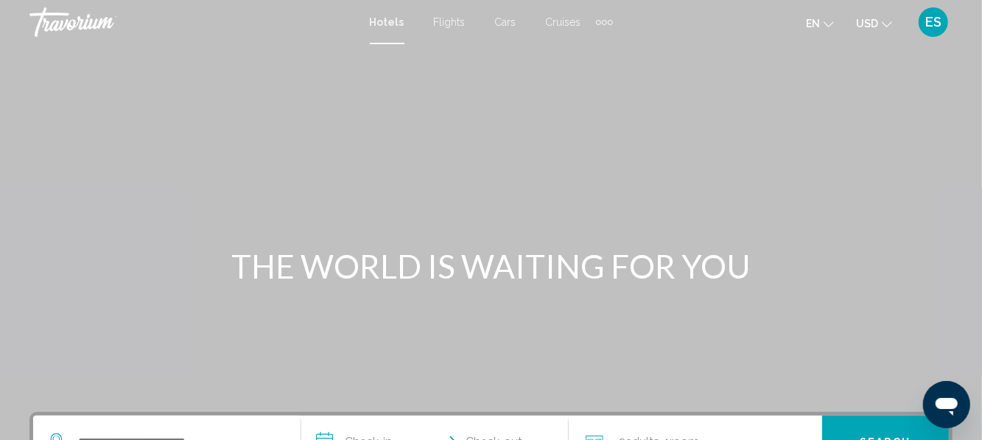
click at [870, 31] on button "USD USD ($) MXN (Mex$) CAD (Can$) GBP (£) EUR (€) AUD (A$) NZD (NZ$) CNY (CN¥)" at bounding box center [874, 23] width 36 height 21
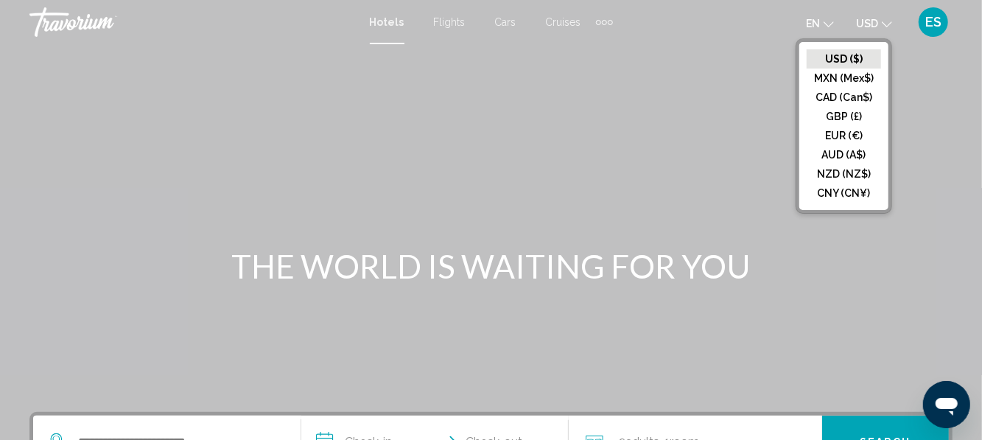
click at [851, 136] on button "EUR (€)" at bounding box center [843, 135] width 74 height 19
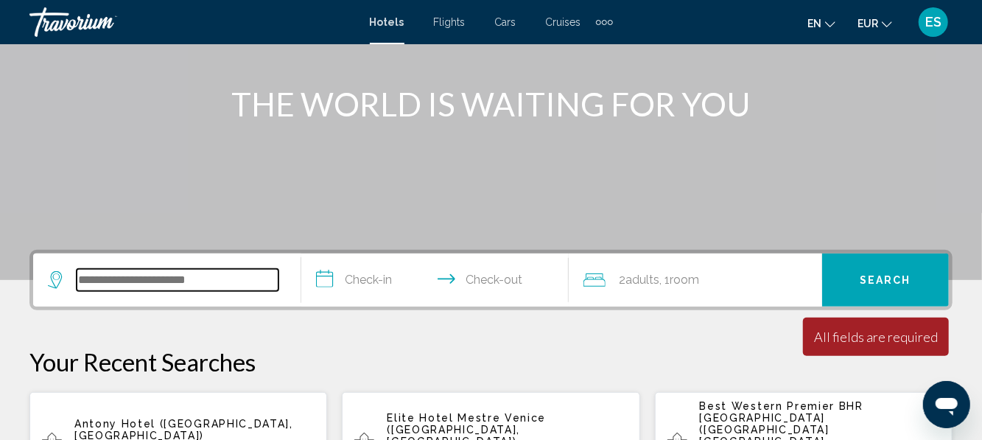
click at [100, 274] on input "Search widget" at bounding box center [178, 280] width 202 height 22
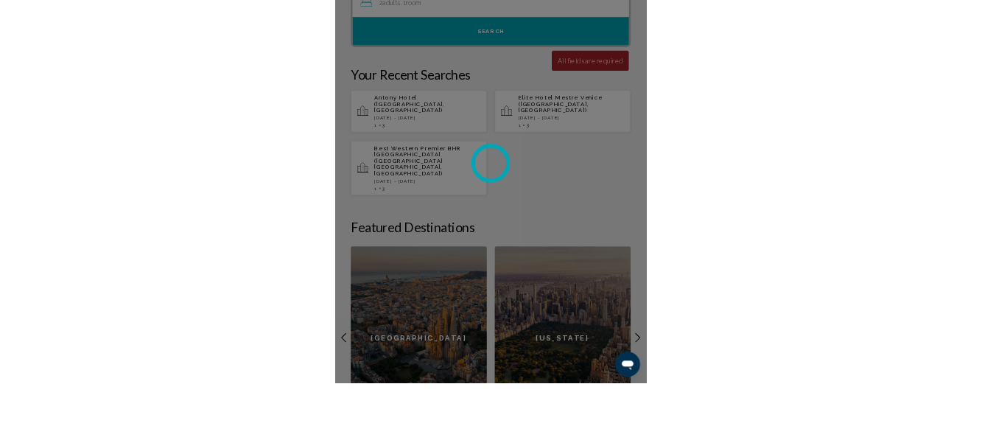
scroll to position [294, 0]
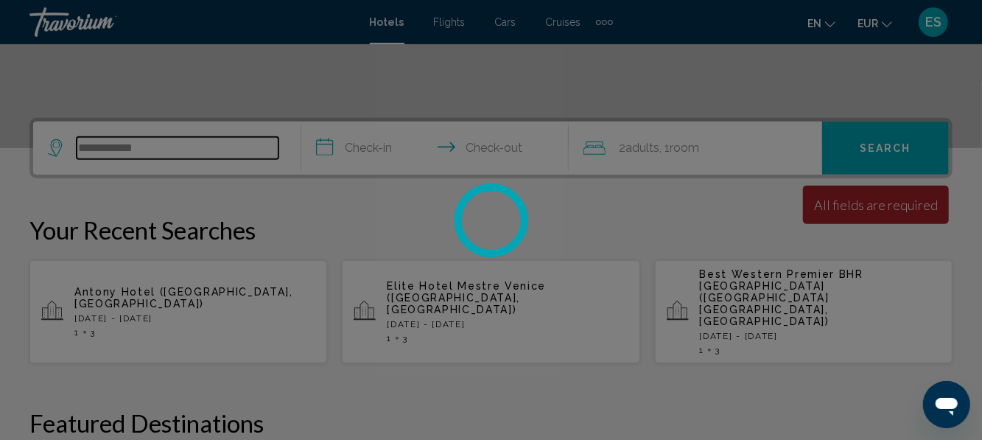
type input "**********"
click at [401, 147] on div at bounding box center [491, 220] width 982 height 440
click at [395, 261] on div at bounding box center [491, 220] width 982 height 440
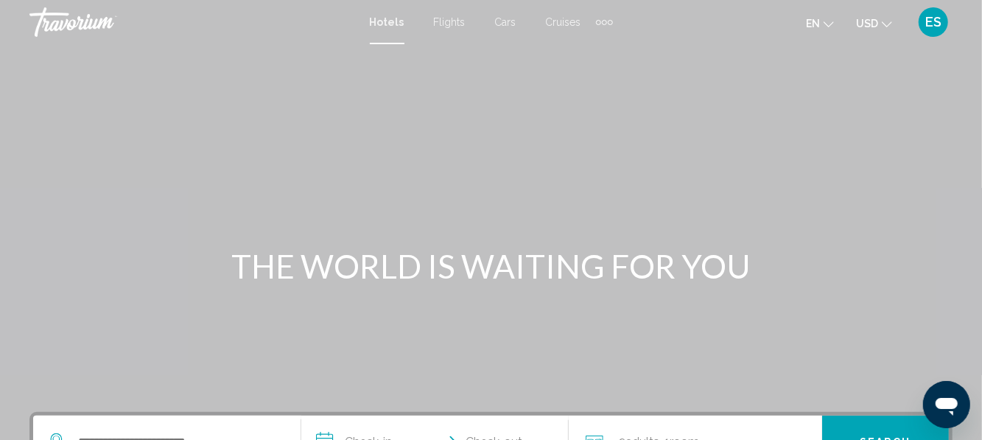
click at [876, 28] on span "USD" at bounding box center [867, 24] width 22 height 12
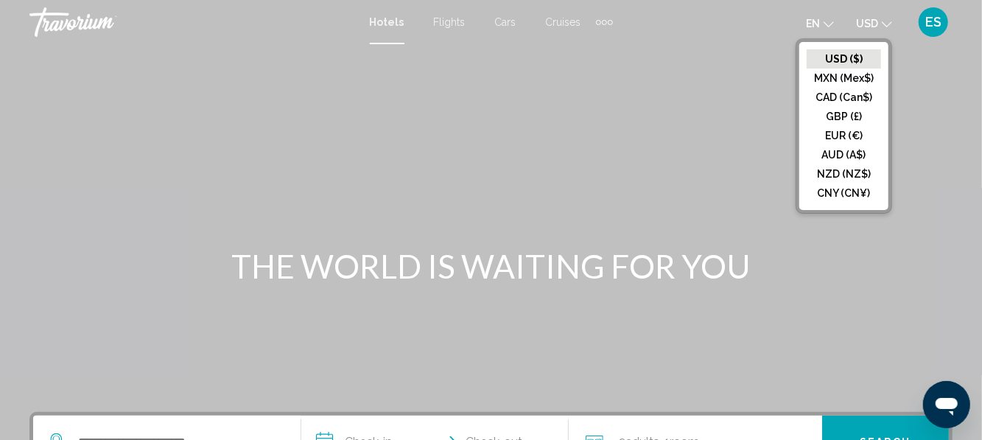
click at [855, 133] on button "EUR (€)" at bounding box center [843, 135] width 74 height 19
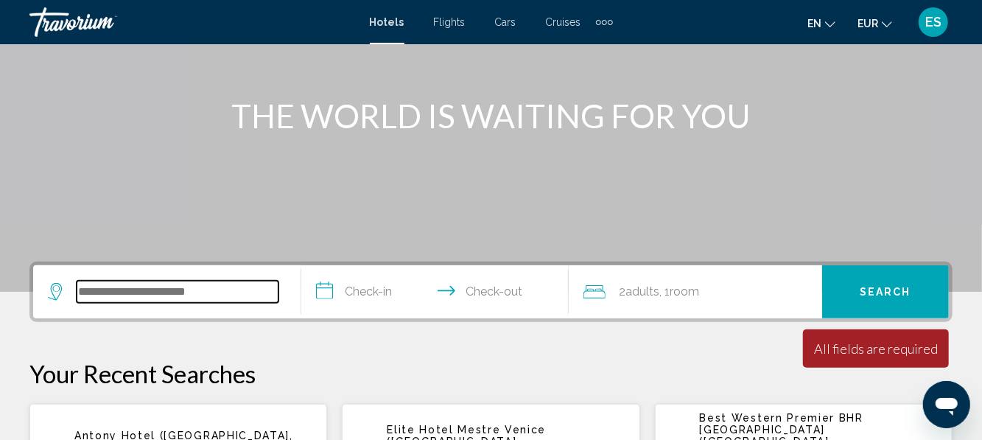
click at [236, 298] on input "Search widget" at bounding box center [178, 292] width 202 height 22
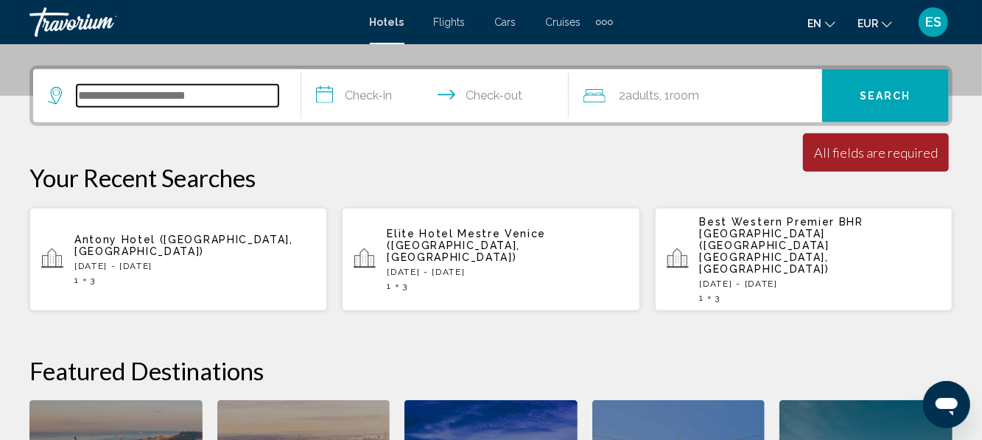
scroll to position [364, 0]
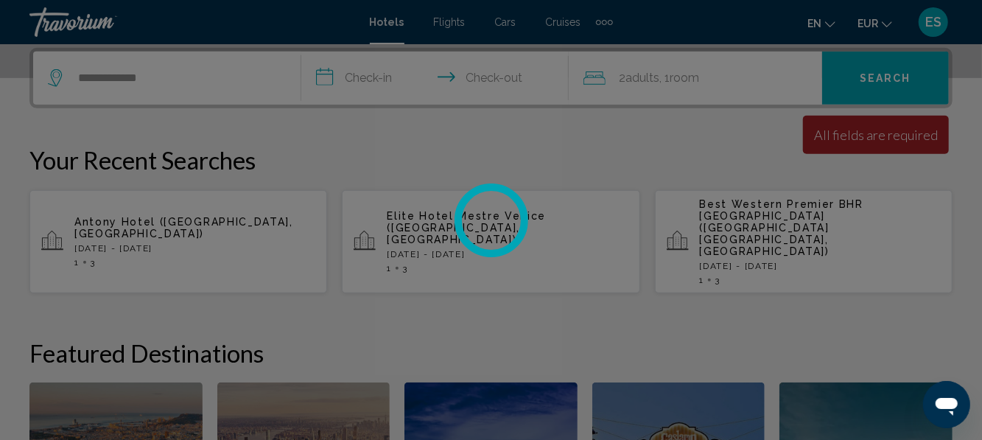
click at [398, 71] on div at bounding box center [491, 220] width 982 height 440
click at [417, 74] on div at bounding box center [491, 220] width 982 height 440
click at [501, 224] on circle at bounding box center [490, 219] width 73 height 73
click at [501, 225] on circle at bounding box center [490, 219] width 81 height 81
click at [255, 219] on div at bounding box center [491, 220] width 982 height 440
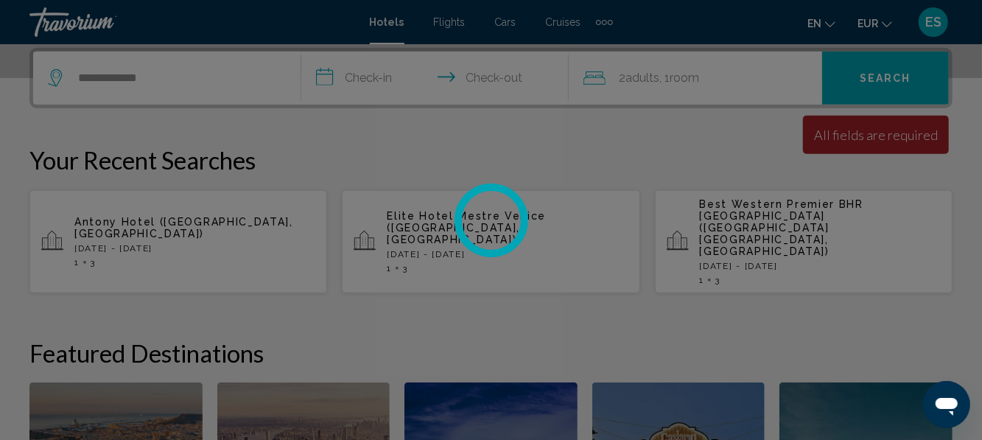
click at [258, 209] on div at bounding box center [491, 220] width 982 height 440
click at [256, 231] on div at bounding box center [491, 220] width 982 height 440
click at [268, 229] on div at bounding box center [491, 220] width 982 height 440
click at [280, 224] on div at bounding box center [491, 220] width 982 height 440
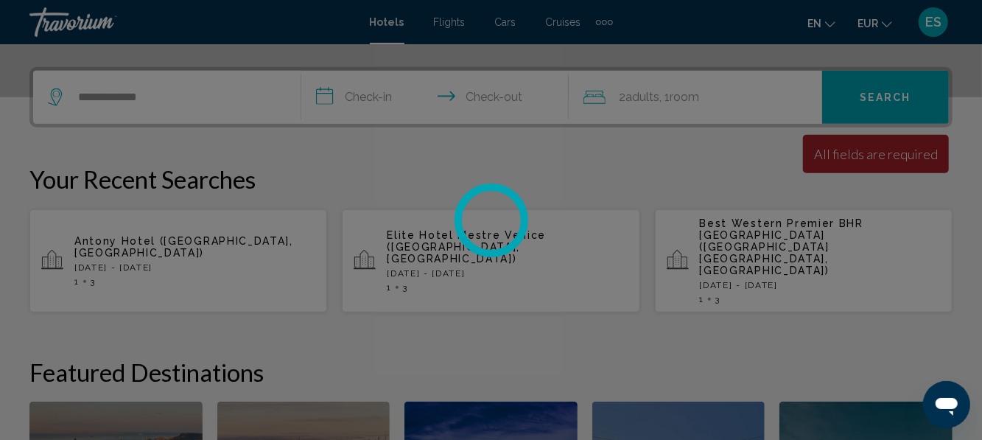
scroll to position [345, 0]
click at [283, 238] on div at bounding box center [491, 220] width 982 height 440
click at [280, 230] on div at bounding box center [491, 220] width 982 height 440
click at [275, 237] on div at bounding box center [491, 220] width 982 height 440
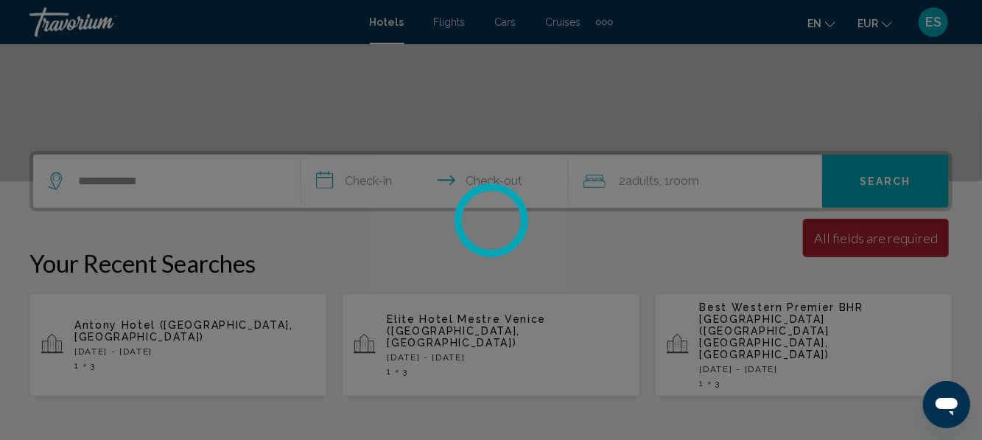
scroll to position [260, 0]
click at [247, 197] on div at bounding box center [491, 220] width 982 height 440
click at [242, 177] on div at bounding box center [491, 220] width 982 height 440
click at [258, 175] on div at bounding box center [491, 220] width 982 height 440
click at [409, 168] on div at bounding box center [491, 220] width 982 height 440
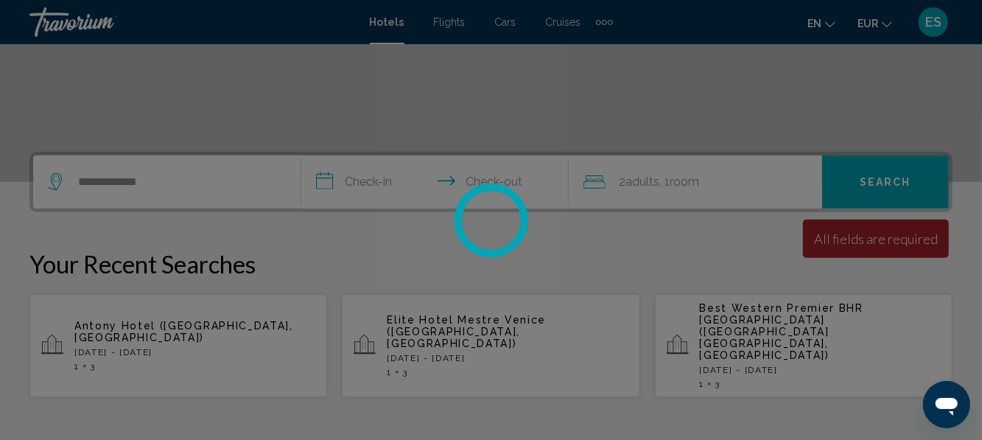
click at [386, 193] on div at bounding box center [491, 220] width 982 height 440
click at [381, 196] on div at bounding box center [491, 220] width 982 height 440
click at [380, 196] on div at bounding box center [491, 220] width 982 height 440
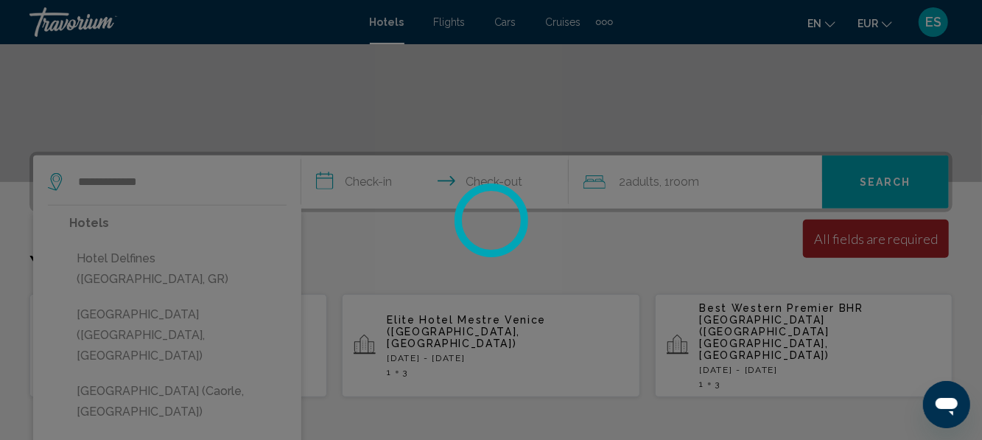
click at [193, 327] on div at bounding box center [491, 220] width 982 height 440
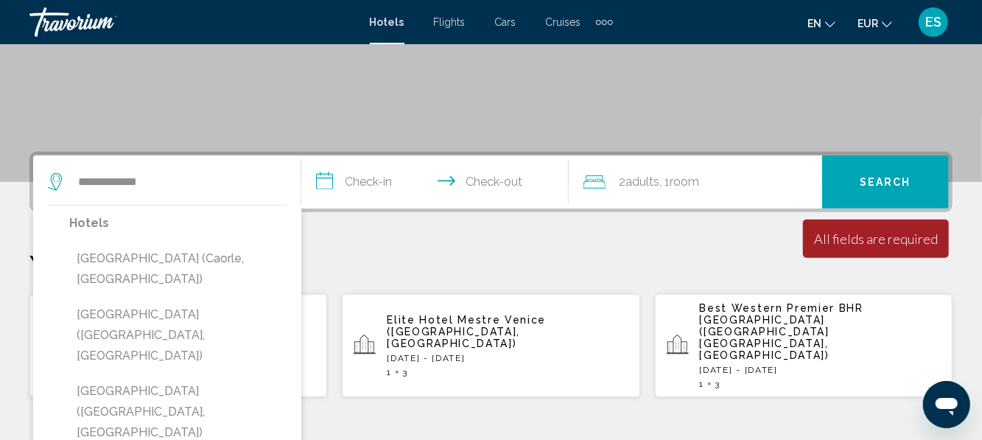
click at [197, 261] on button "[GEOGRAPHIC_DATA][PERSON_NAME] (Caorle, [GEOGRAPHIC_DATA])" at bounding box center [177, 269] width 217 height 49
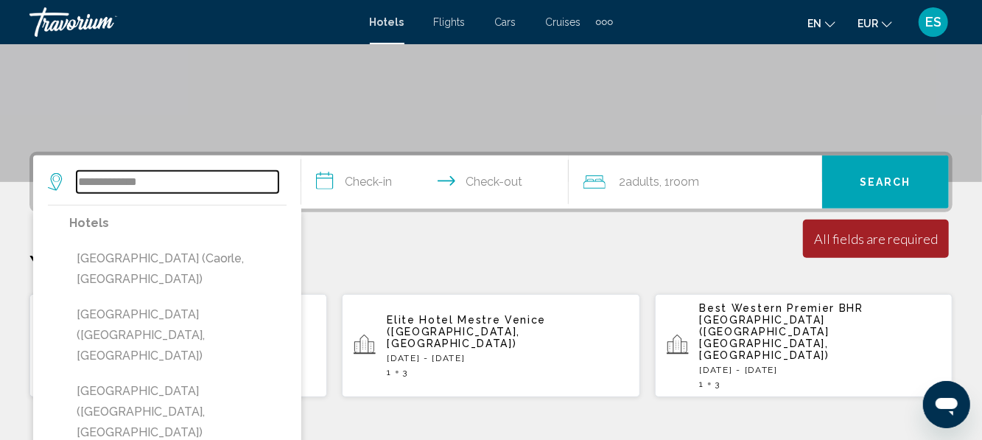
type input "**********"
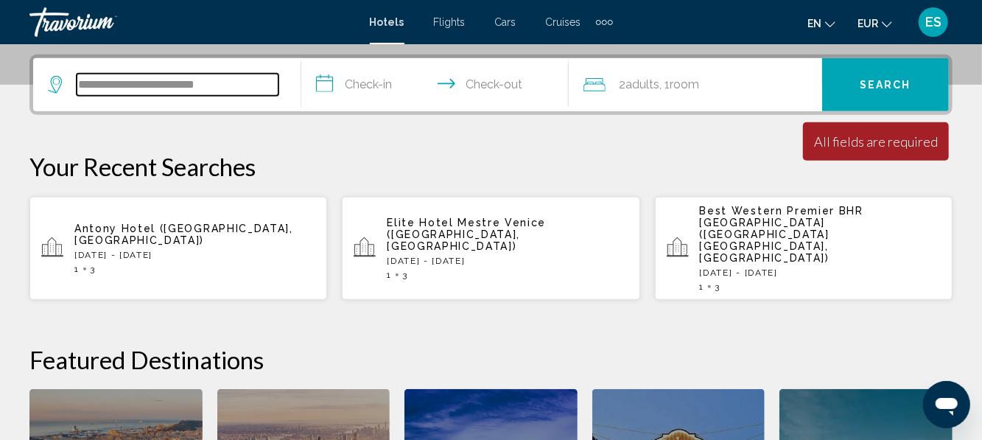
scroll to position [364, 0]
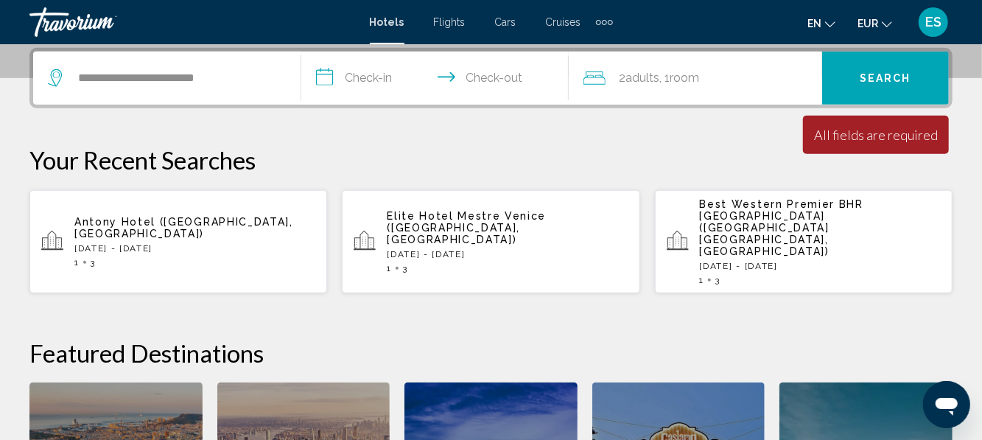
click at [404, 80] on input "**********" at bounding box center [438, 80] width 274 height 57
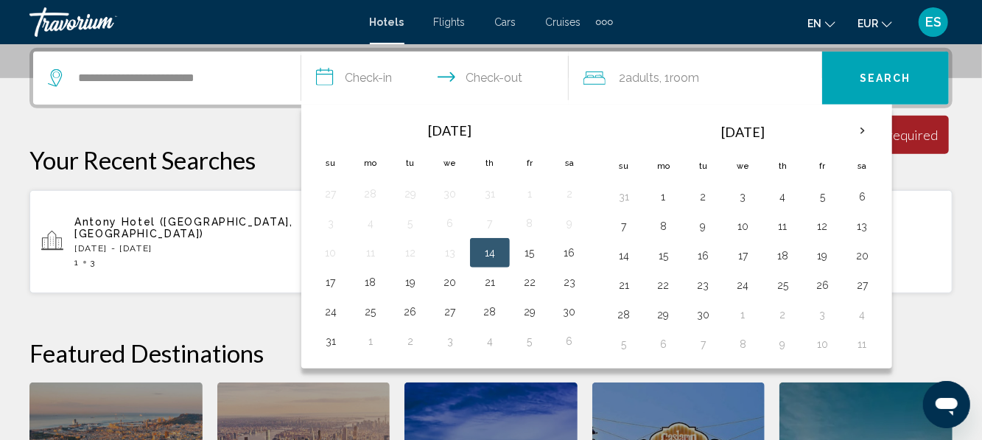
click at [527, 256] on button "15" at bounding box center [530, 252] width 24 height 21
click at [370, 285] on button "18" at bounding box center [371, 282] width 24 height 21
type input "**********"
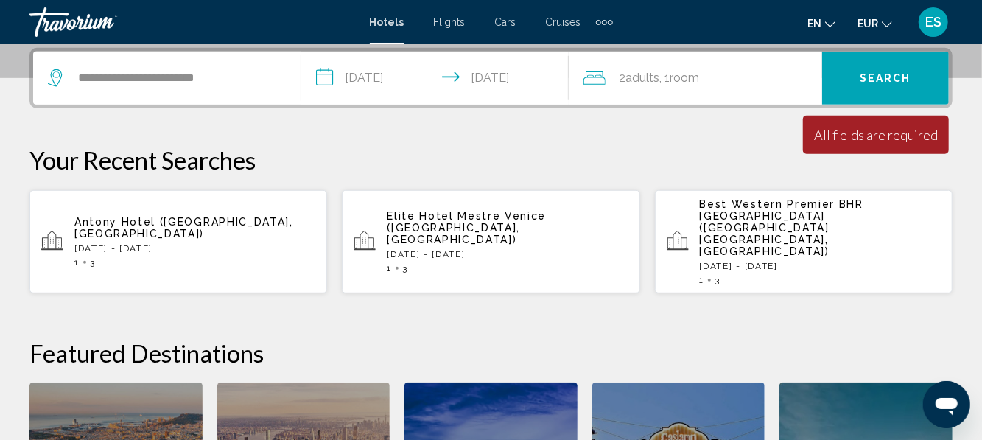
click at [754, 77] on div "2 Adult Adults , 1 Room rooms" at bounding box center [702, 78] width 239 height 21
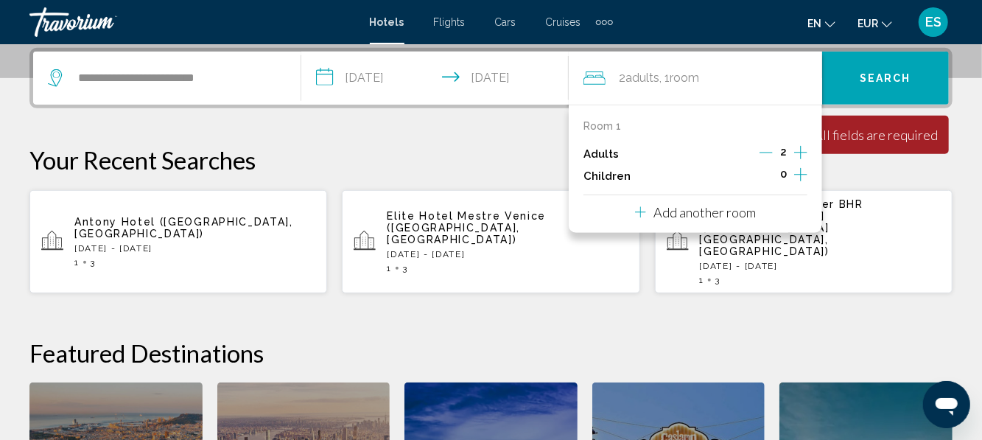
click at [800, 155] on icon "Increment adults" at bounding box center [800, 153] width 13 height 18
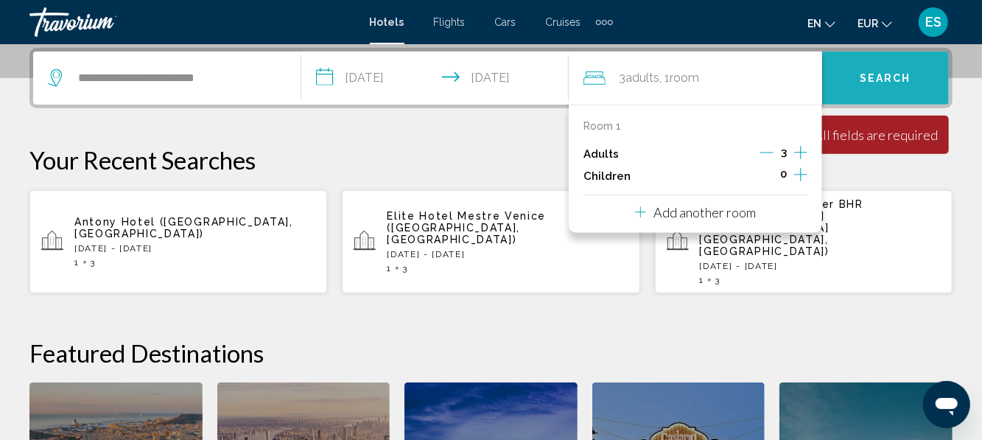
click at [916, 88] on button "Search" at bounding box center [885, 78] width 127 height 53
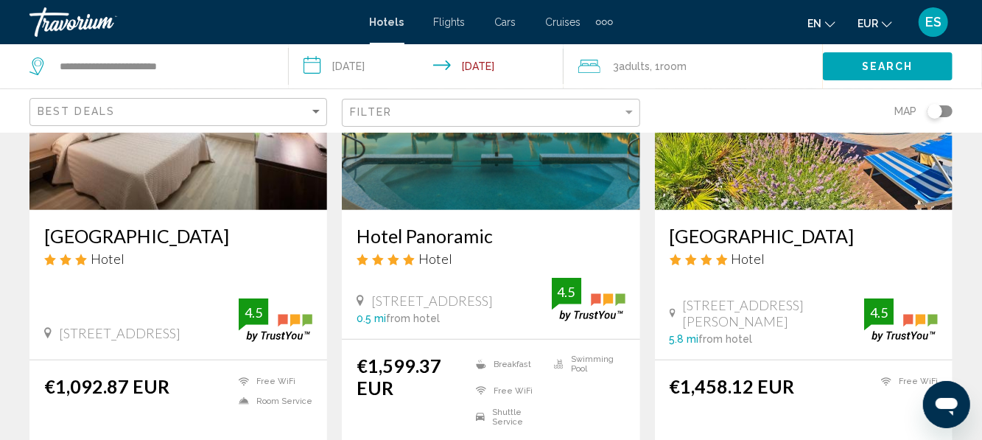
scroll to position [211, 0]
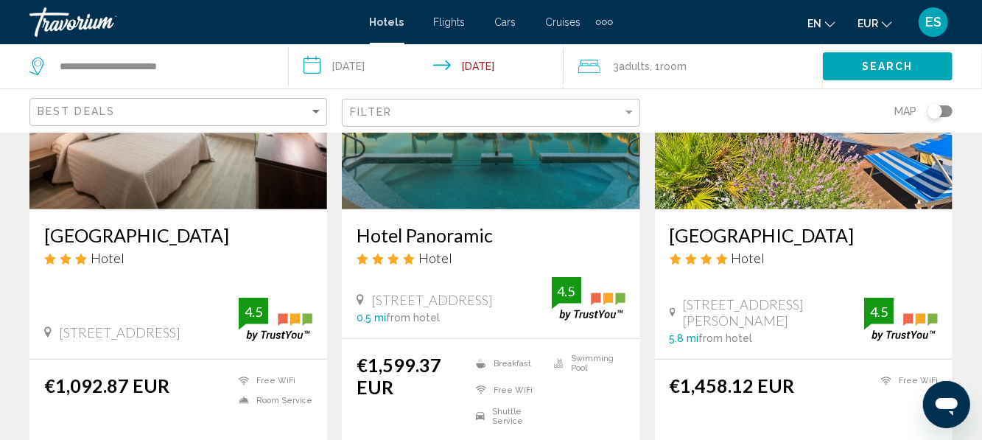
click at [119, 243] on h3 "[GEOGRAPHIC_DATA][PERSON_NAME]" at bounding box center [178, 235] width 268 height 22
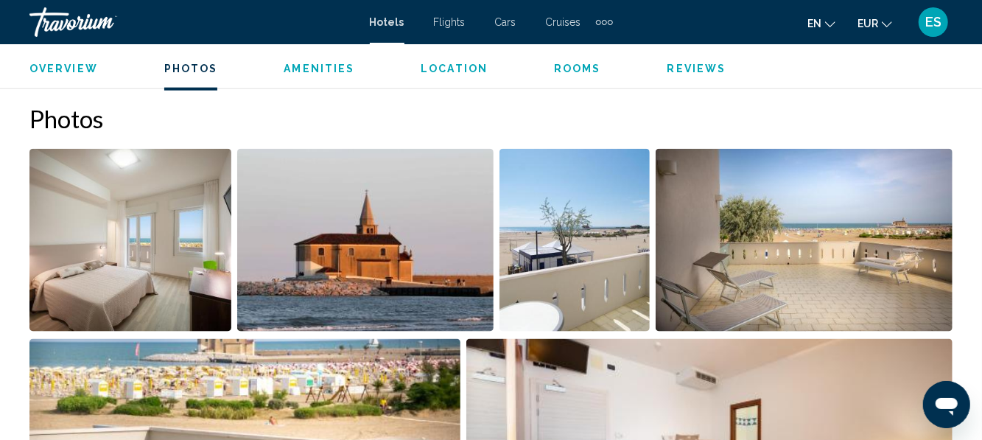
scroll to position [908, 0]
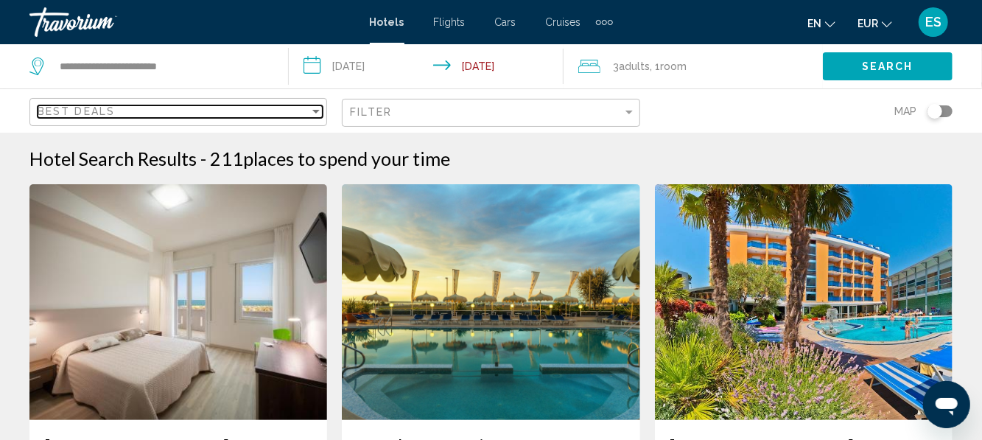
click at [308, 109] on div "Best Deals" at bounding box center [174, 111] width 272 height 12
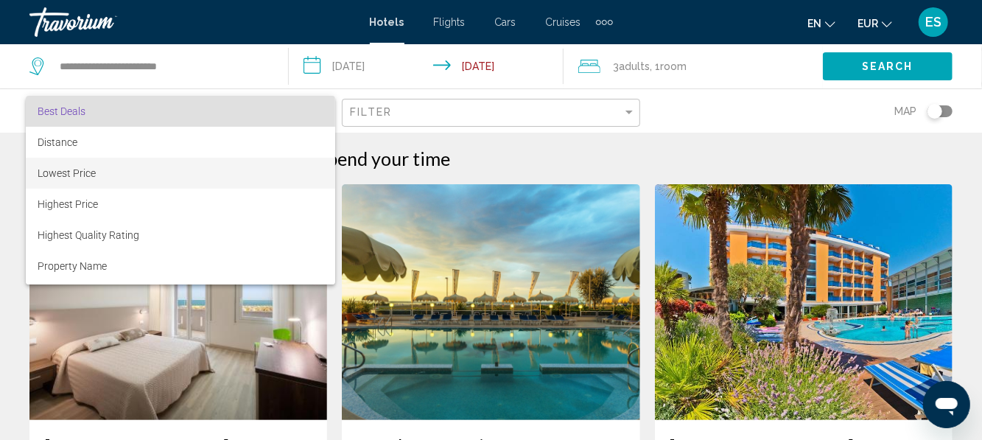
click at [102, 177] on span "Lowest Price" at bounding box center [181, 173] width 286 height 31
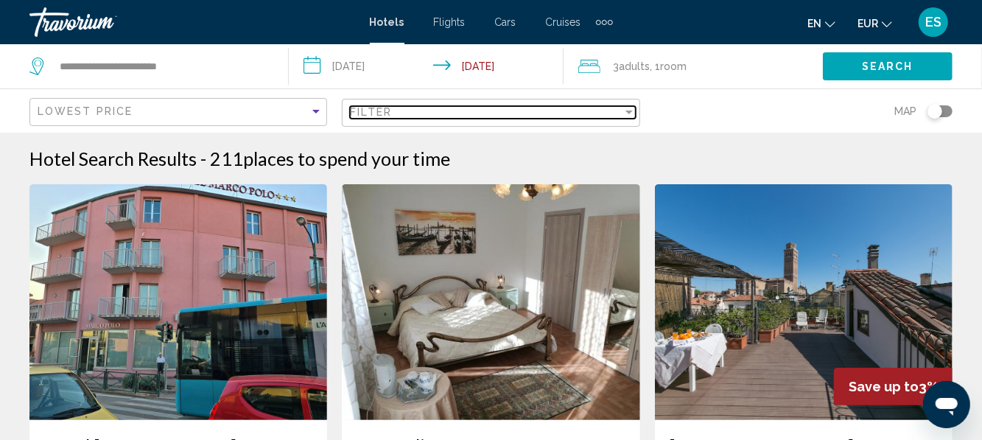
click at [622, 113] on div "Filter" at bounding box center [486, 112] width 272 height 12
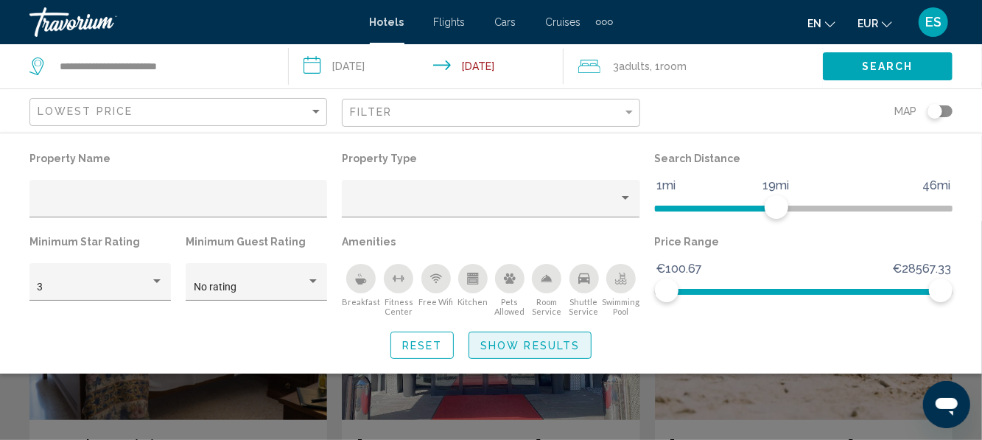
click at [540, 345] on span "Show Results" at bounding box center [529, 346] width 99 height 12
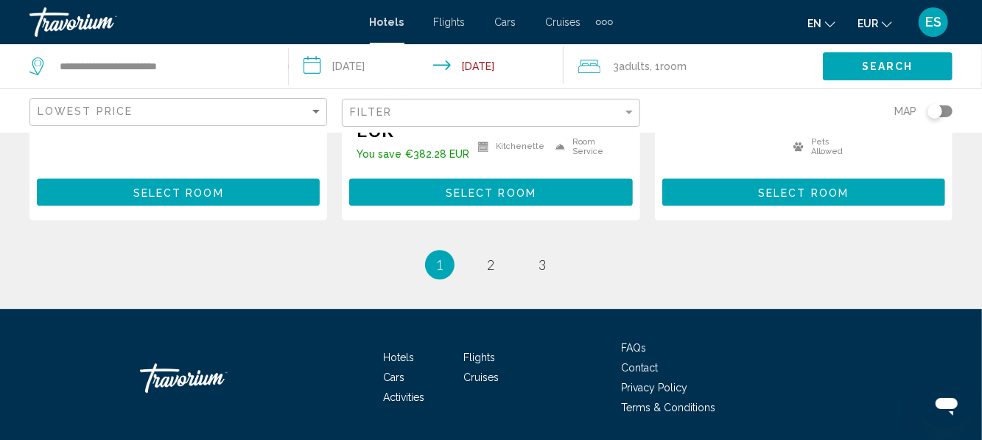
scroll to position [2109, 0]
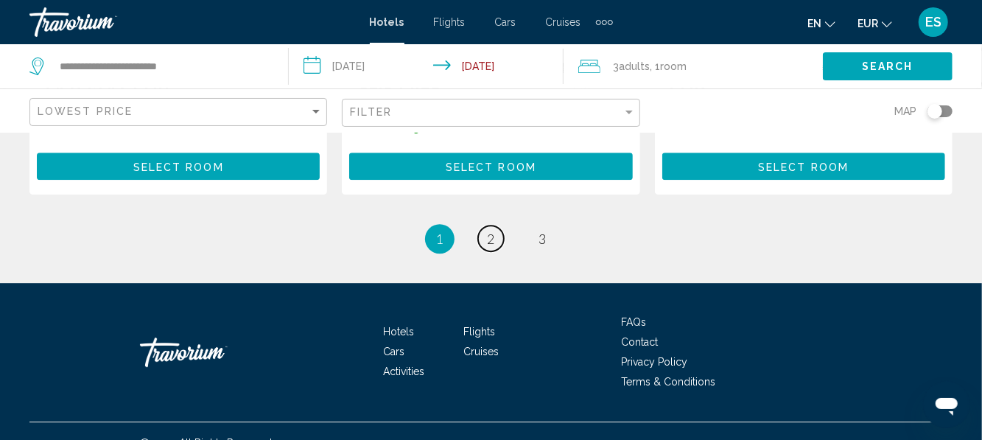
click at [502, 225] on link "page 2" at bounding box center [491, 238] width 26 height 26
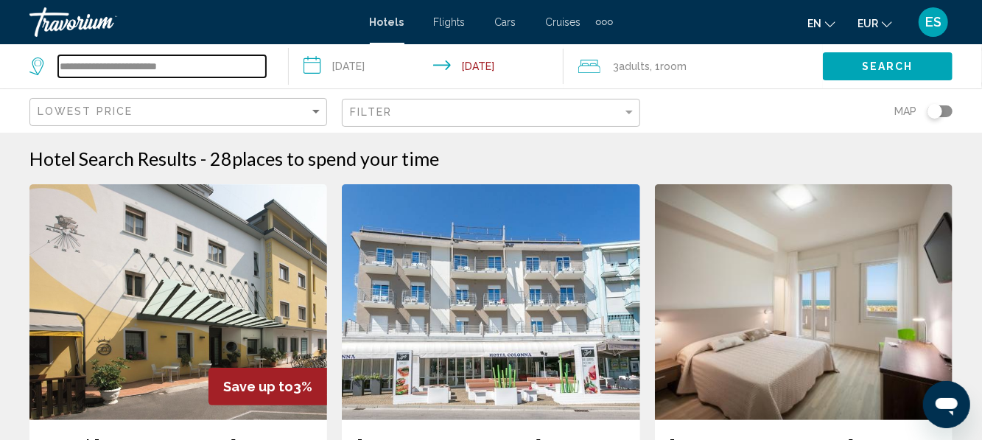
click at [255, 65] on input "**********" at bounding box center [162, 66] width 208 height 22
type input "*"
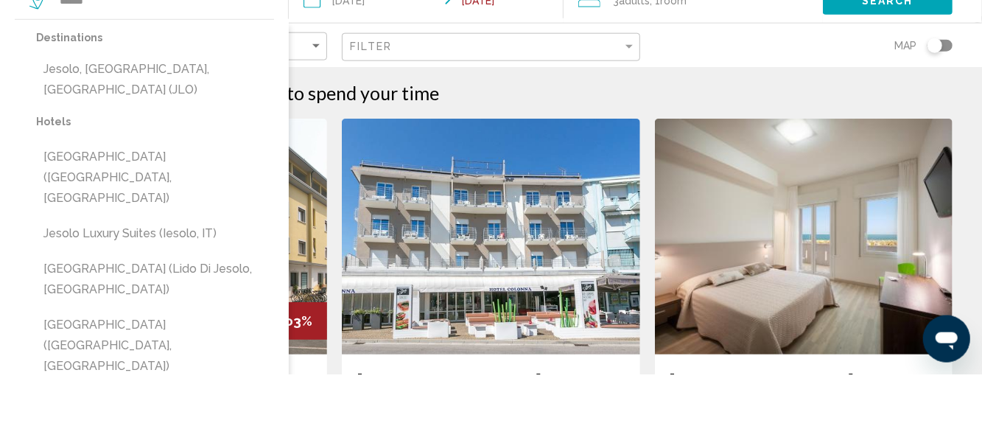
click at [222, 133] on button "Jesolo, [GEOGRAPHIC_DATA], [GEOGRAPHIC_DATA] (JLO)" at bounding box center [155, 145] width 238 height 49
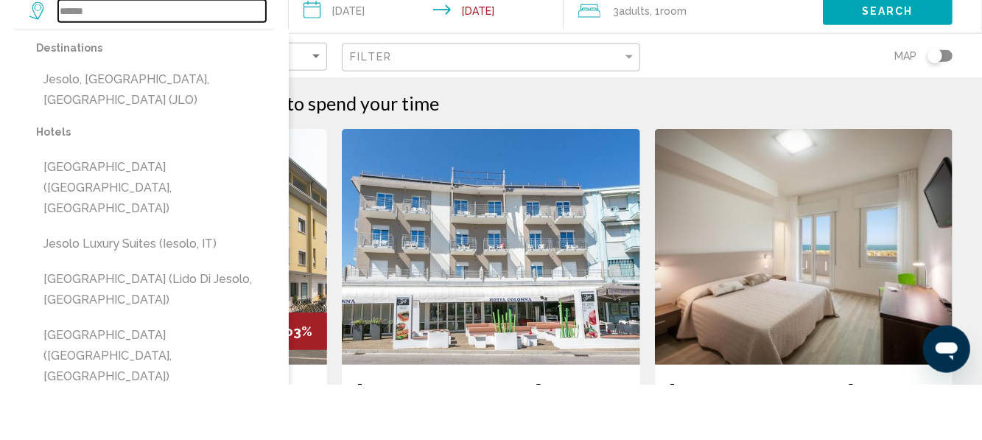
type input "**********"
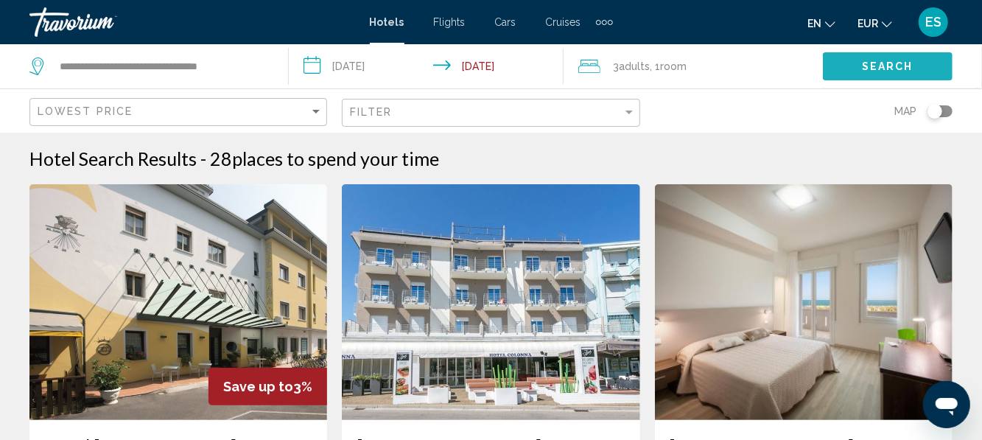
click at [875, 76] on button "Search" at bounding box center [888, 65] width 130 height 27
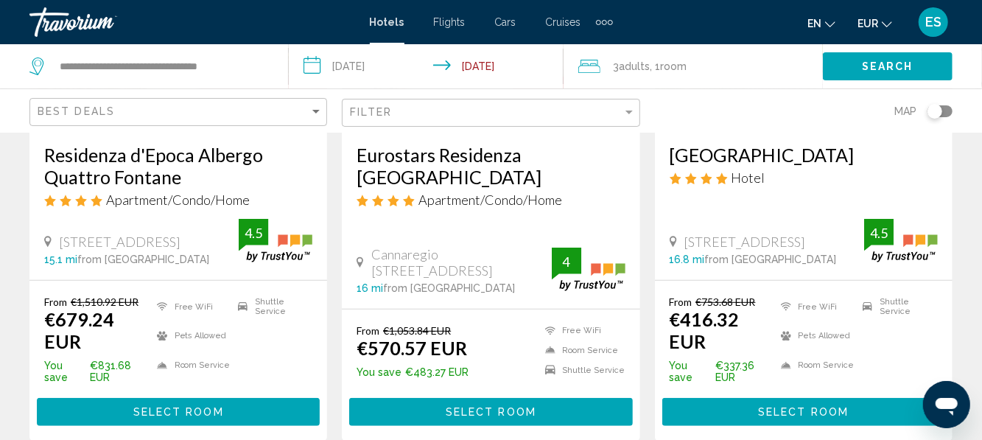
scroll to position [298, 0]
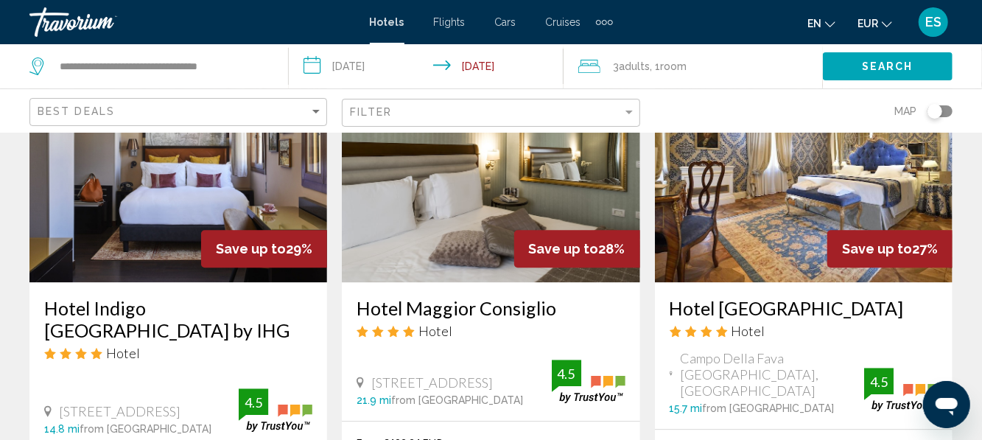
click at [877, 301] on h3 "Hotel Ai Reali di Venezia" at bounding box center [803, 308] width 268 height 22
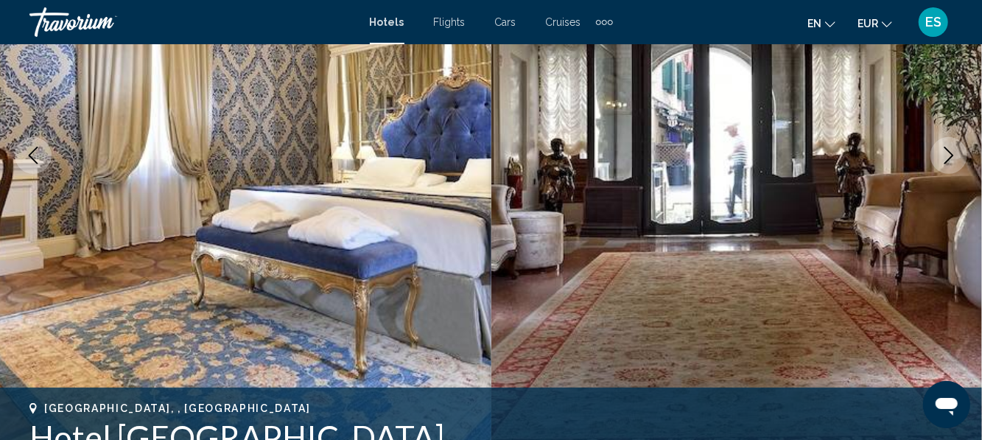
scroll to position [240, 0]
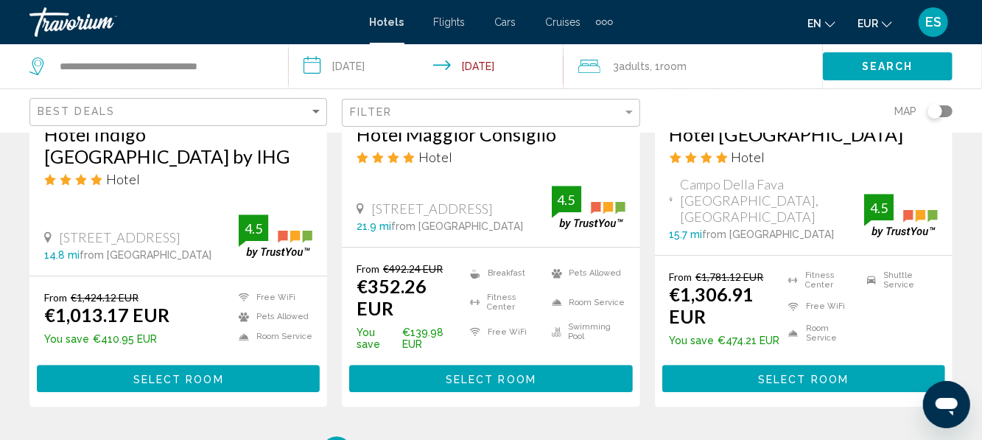
scroll to position [2038, 0]
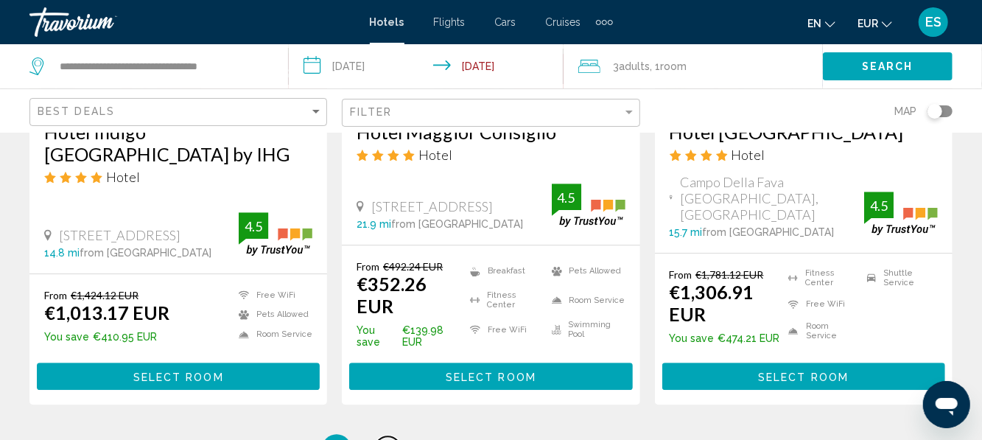
click at [390, 439] on span "2" at bounding box center [387, 448] width 7 height 16
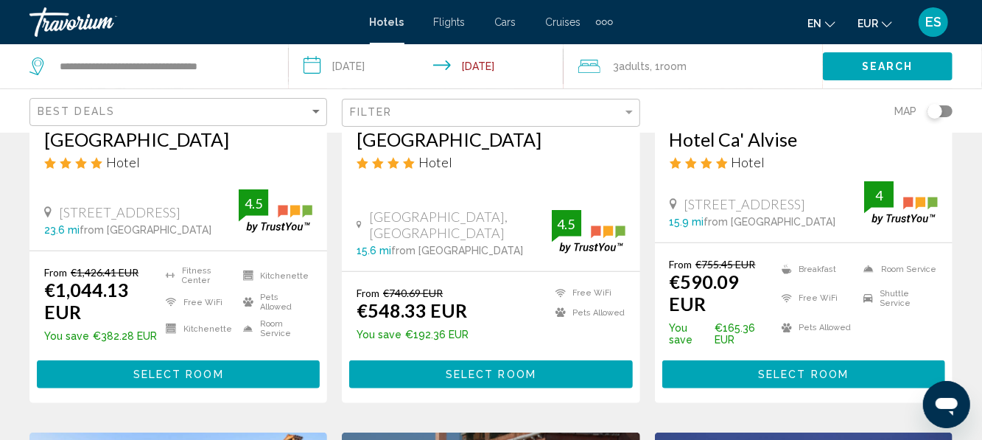
scroll to position [309, 0]
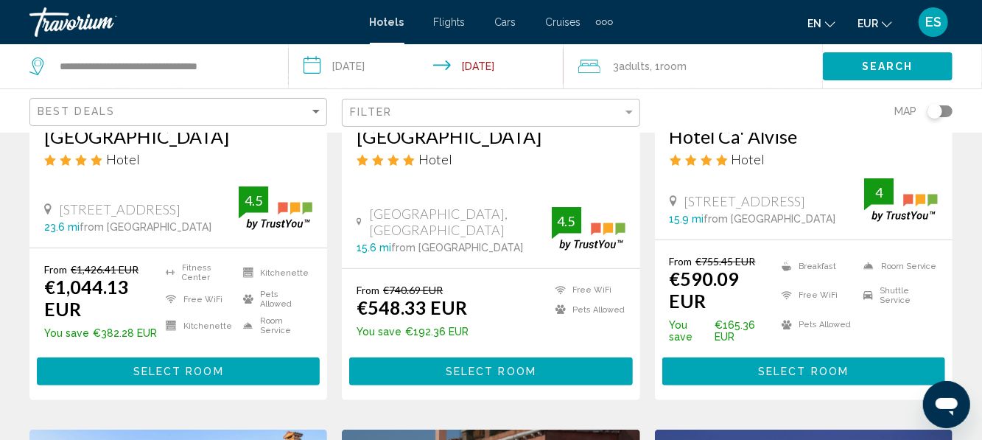
click at [479, 166] on div "Hotel" at bounding box center [490, 159] width 268 height 16
click at [468, 166] on div "Hotel Santa Marina Hotel" at bounding box center [490, 151] width 268 height 53
click at [488, 144] on h3 "[GEOGRAPHIC_DATA]" at bounding box center [490, 136] width 268 height 22
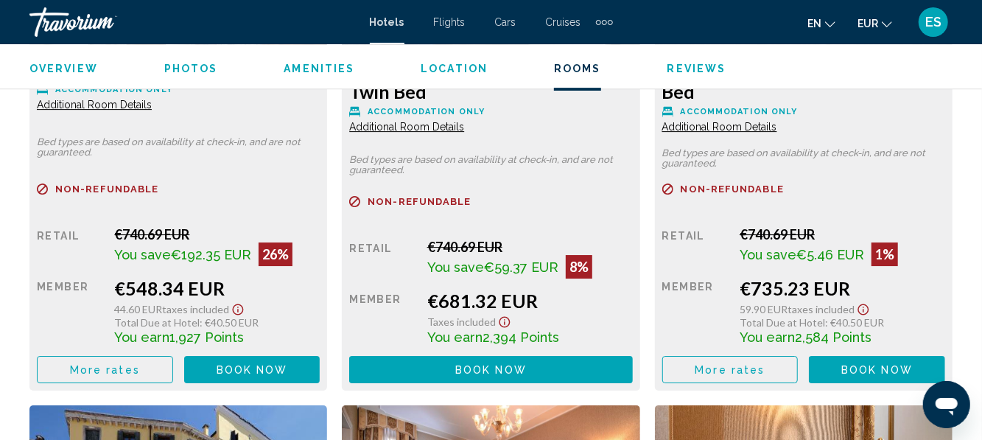
scroll to position [2477, 0]
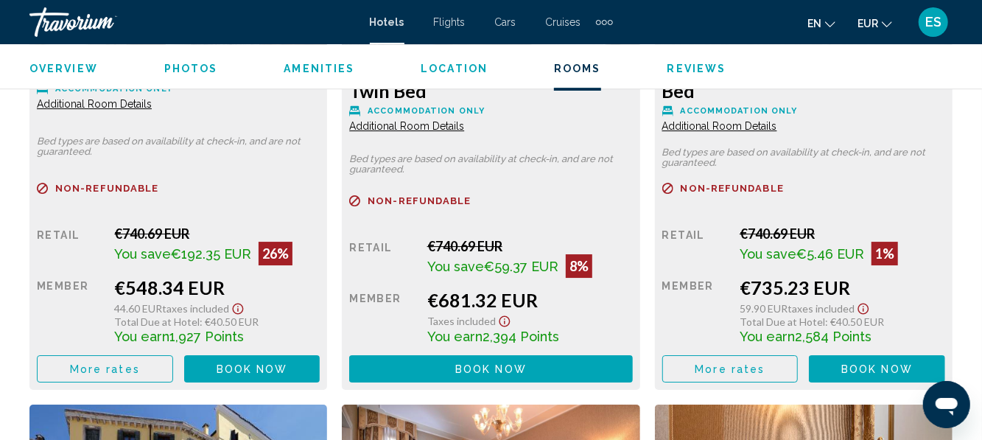
click at [138, 376] on button "More rates" at bounding box center [105, 368] width 136 height 27
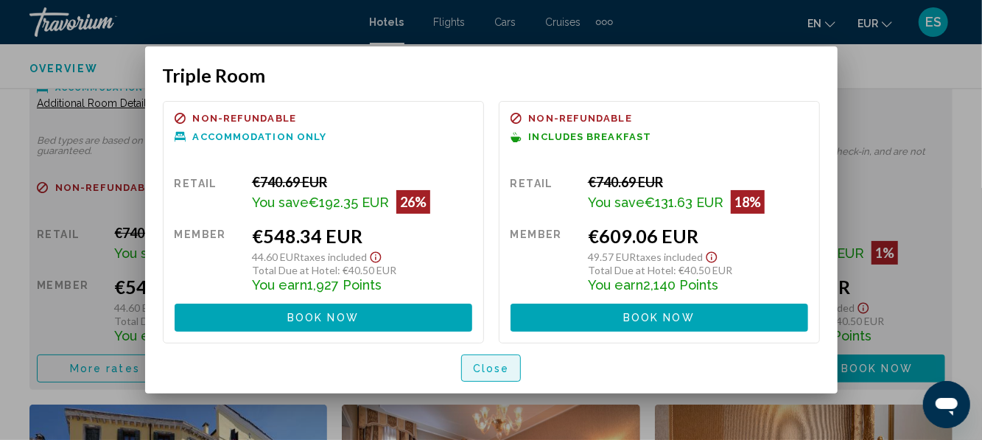
click at [505, 377] on button "Close" at bounding box center [491, 367] width 60 height 27
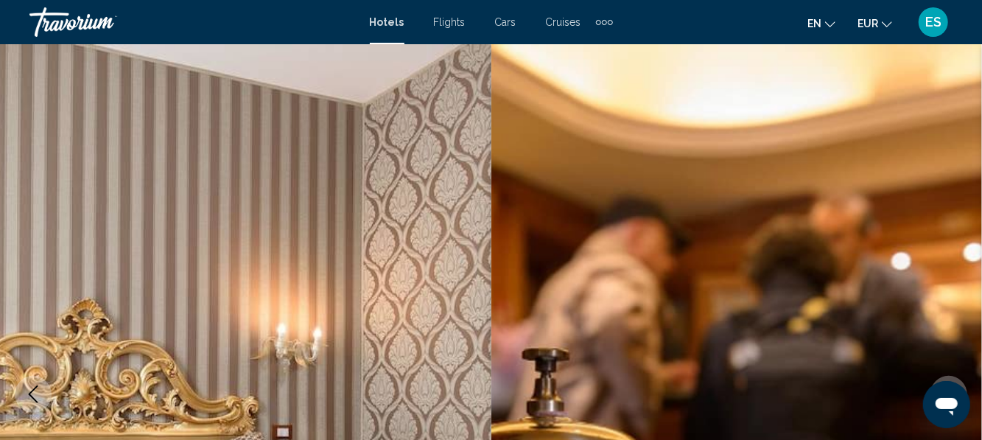
scroll to position [2477, 0]
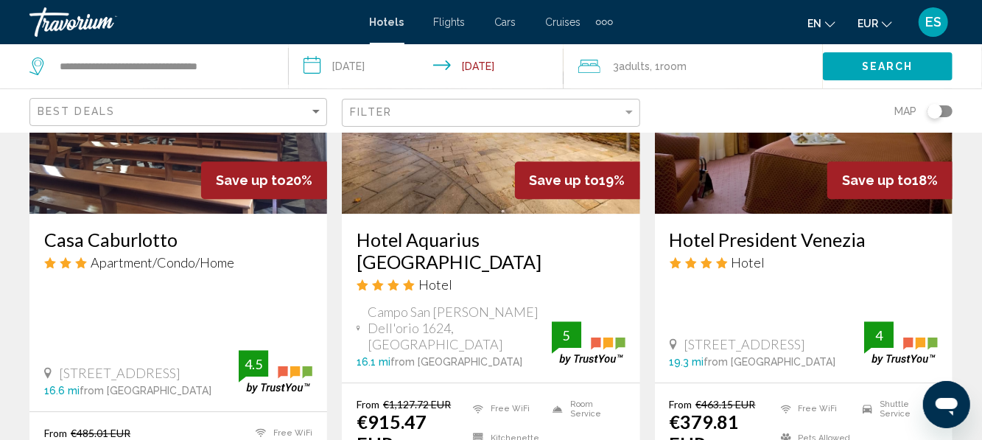
scroll to position [1913, 0]
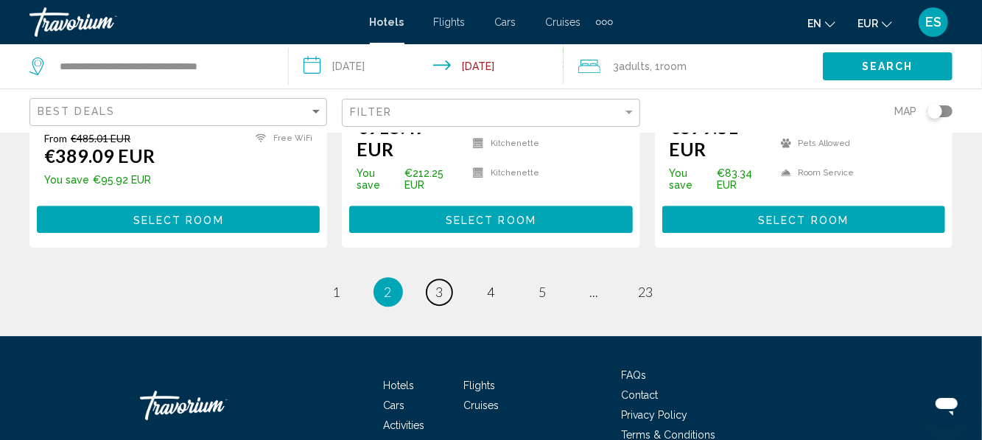
click at [440, 284] on span "3" at bounding box center [439, 292] width 7 height 16
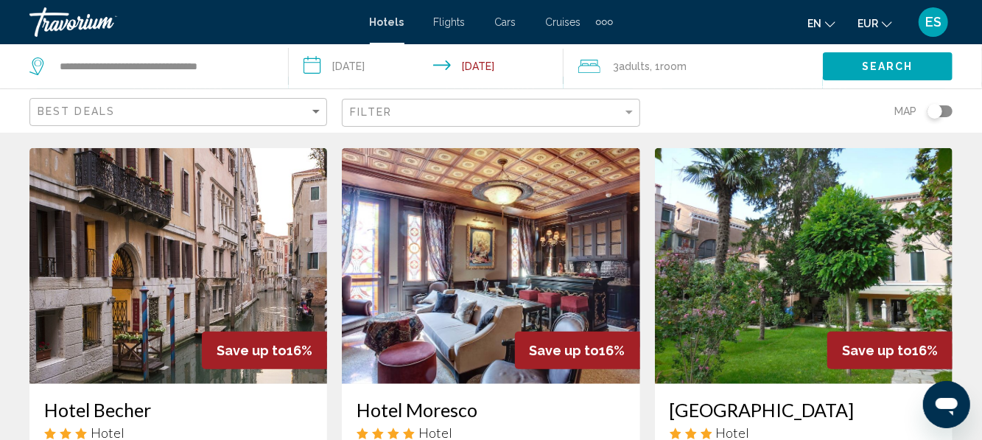
scroll to position [615, 0]
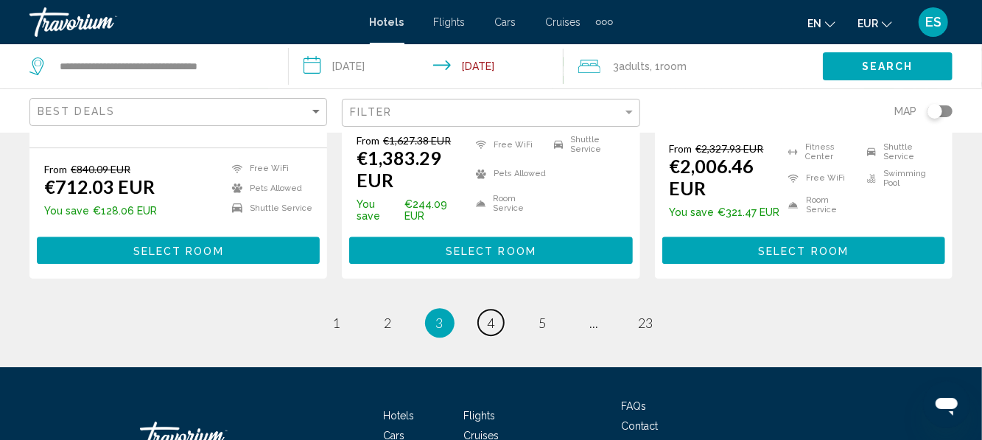
click at [490, 314] on span "4" at bounding box center [491, 322] width 7 height 16
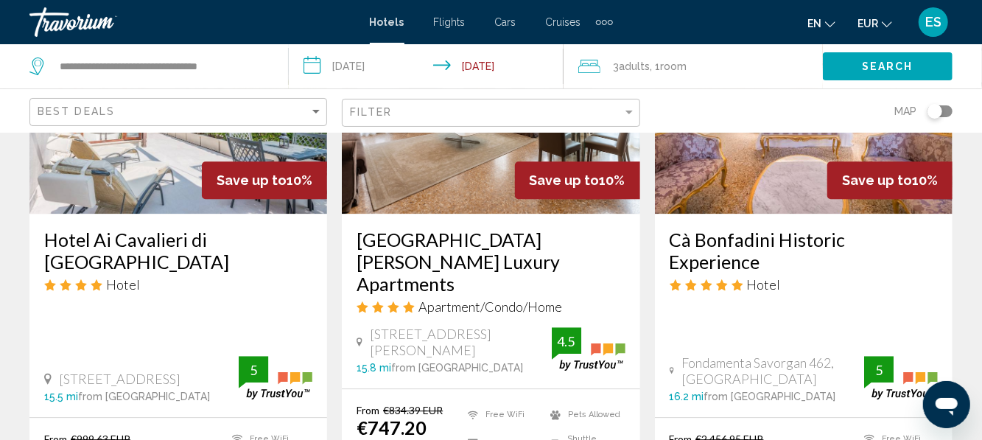
scroll to position [1924, 0]
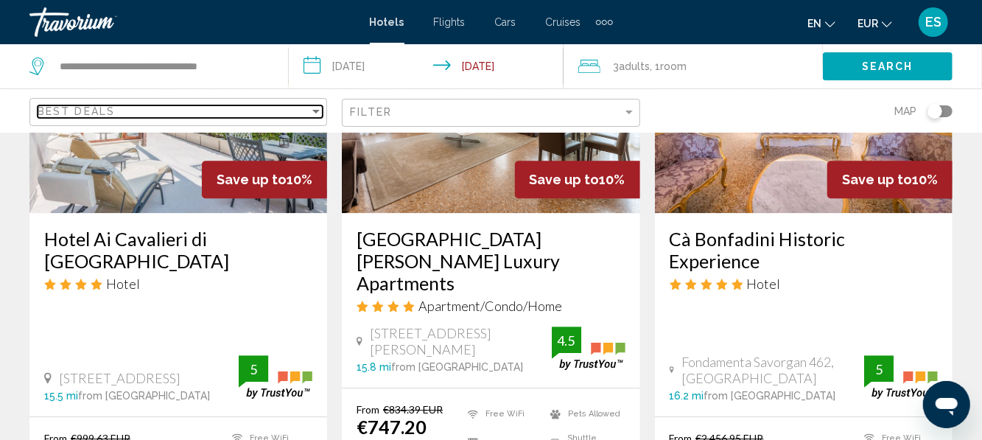
click at [306, 116] on div "Best Deals" at bounding box center [174, 111] width 272 height 12
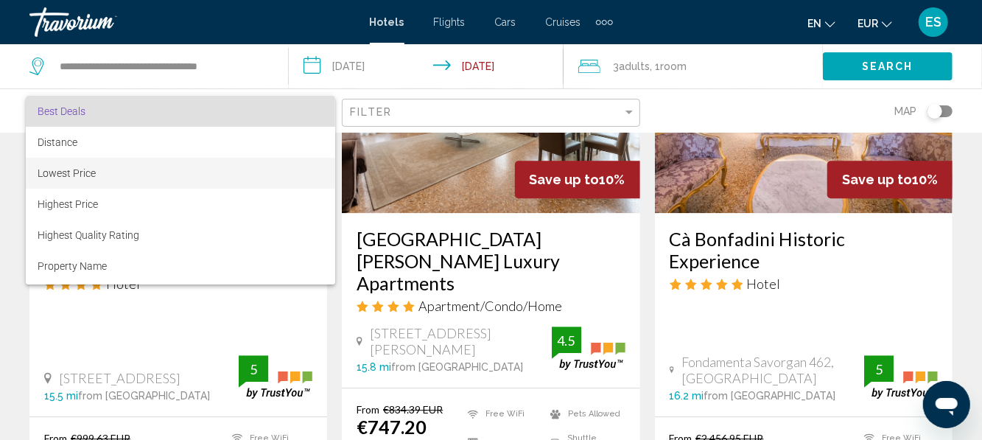
click at [101, 180] on span "Lowest Price" at bounding box center [181, 173] width 286 height 31
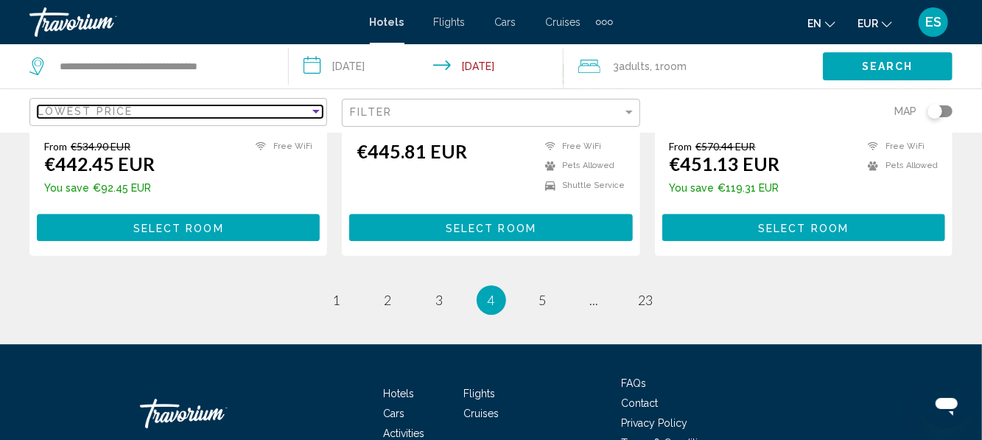
scroll to position [2131, 0]
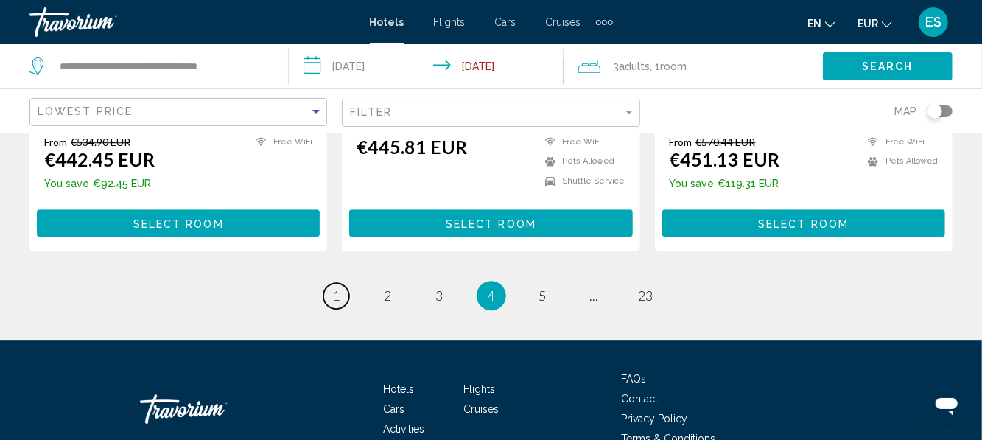
click at [339, 295] on span "1" at bounding box center [336, 295] width 7 height 16
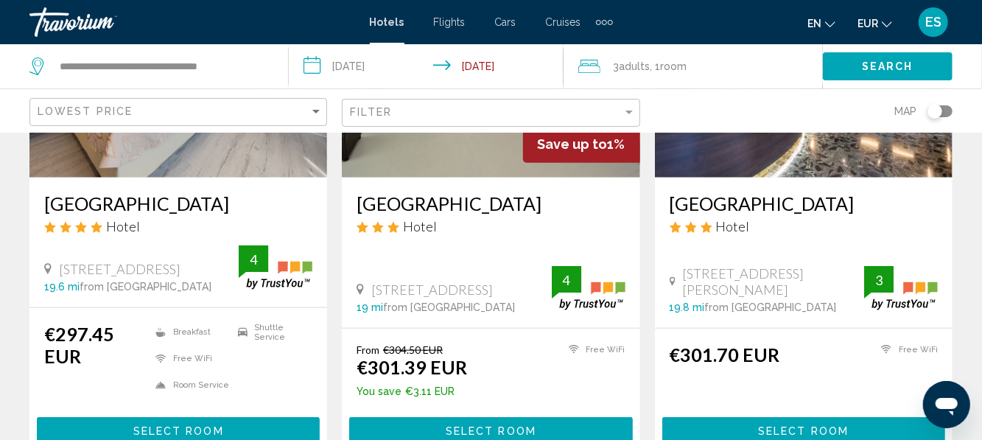
scroll to position [772, 0]
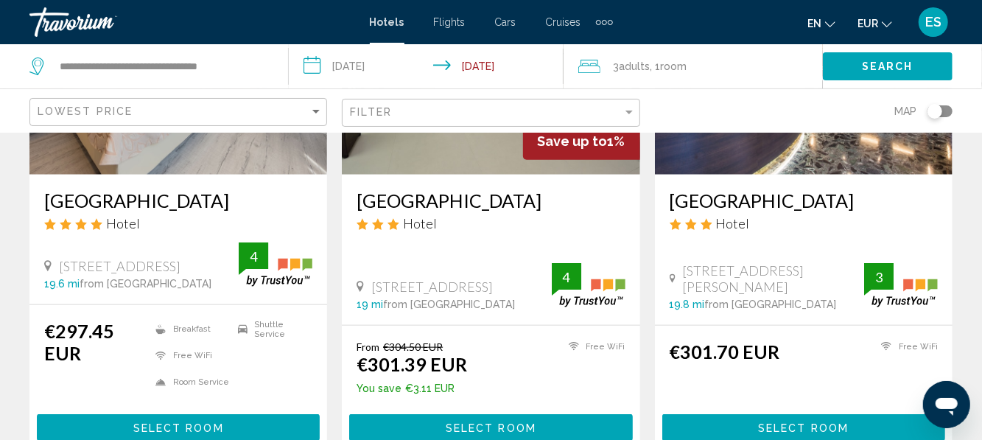
click at [130, 211] on h3 "[GEOGRAPHIC_DATA][PERSON_NAME]" at bounding box center [178, 200] width 268 height 22
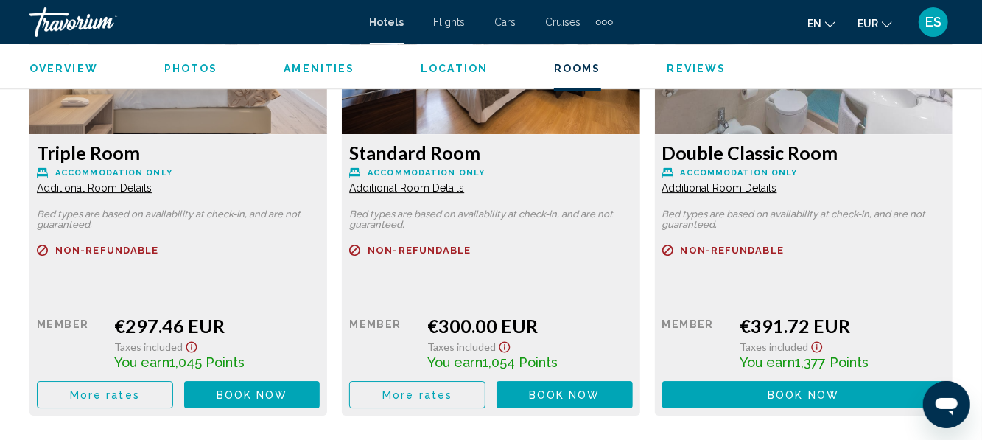
scroll to position [2395, 0]
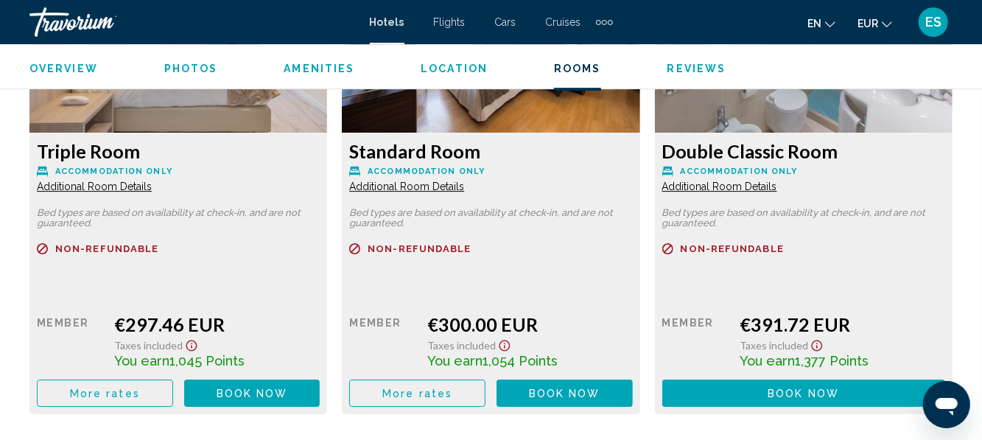
click at [148, 401] on button "More rates" at bounding box center [105, 392] width 136 height 27
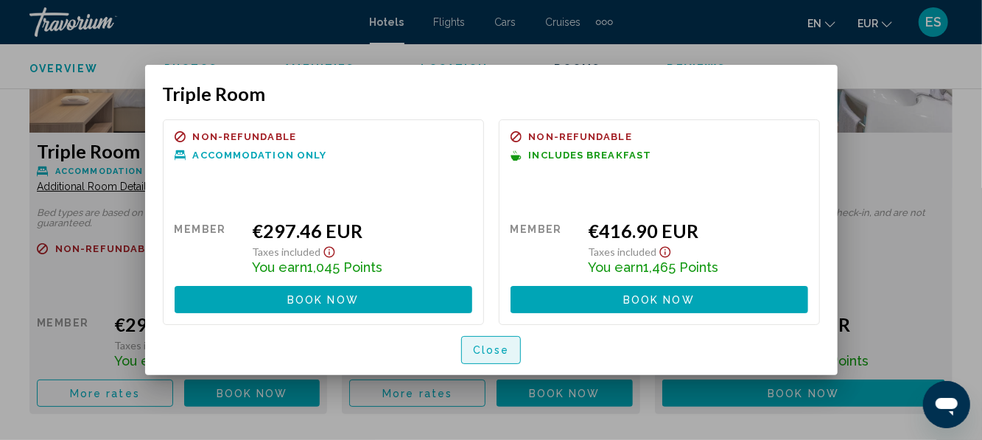
click at [493, 344] on span "Close" at bounding box center [491, 349] width 37 height 12
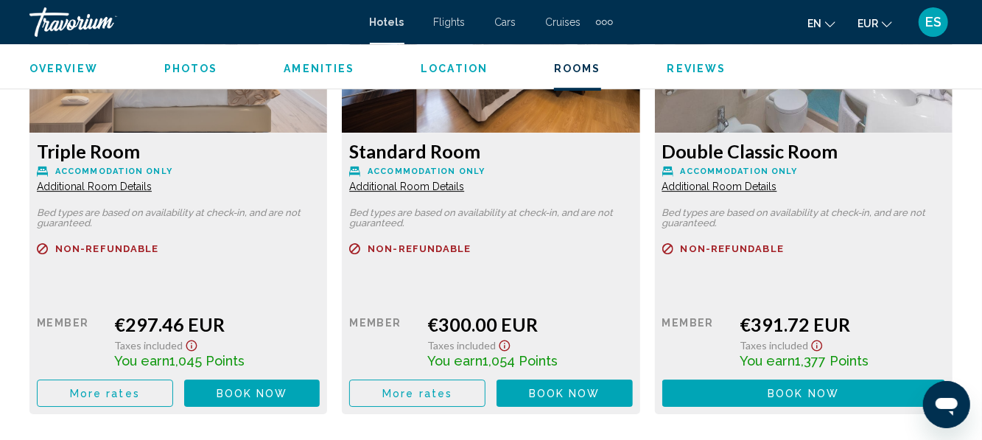
click at [173, 389] on button "More rates" at bounding box center [105, 392] width 136 height 27
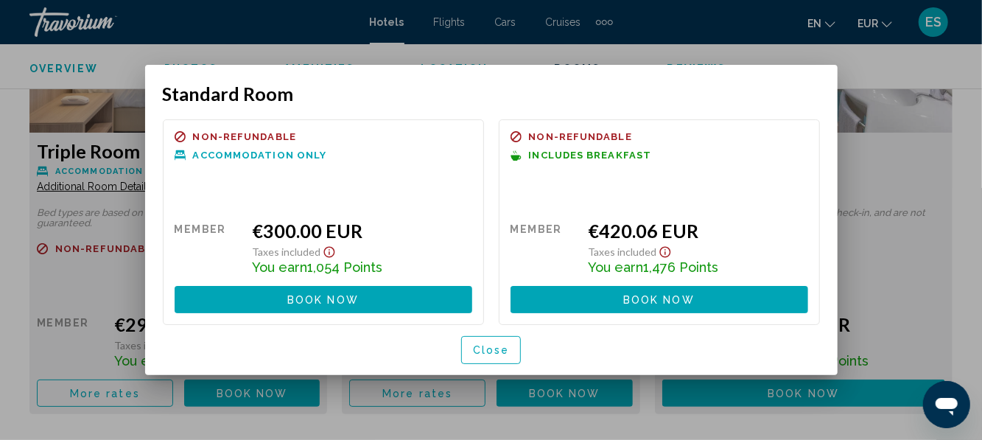
click at [498, 359] on button "Close" at bounding box center [491, 349] width 60 height 27
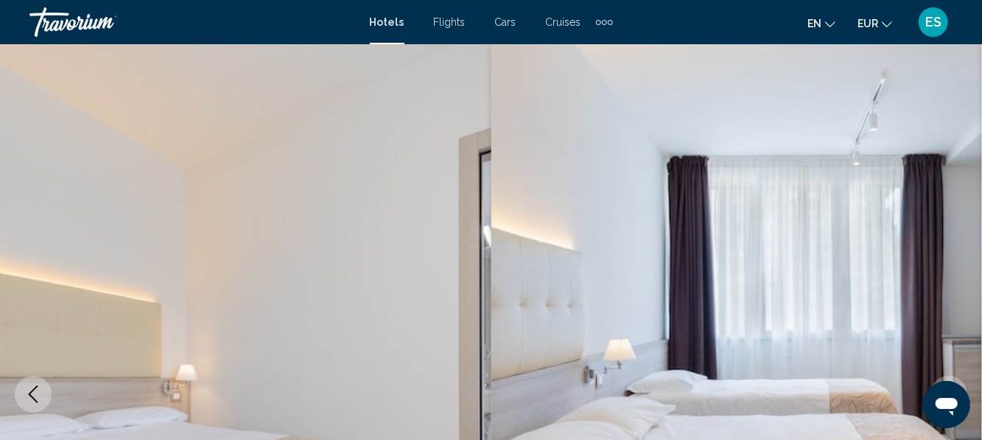
scroll to position [2395, 0]
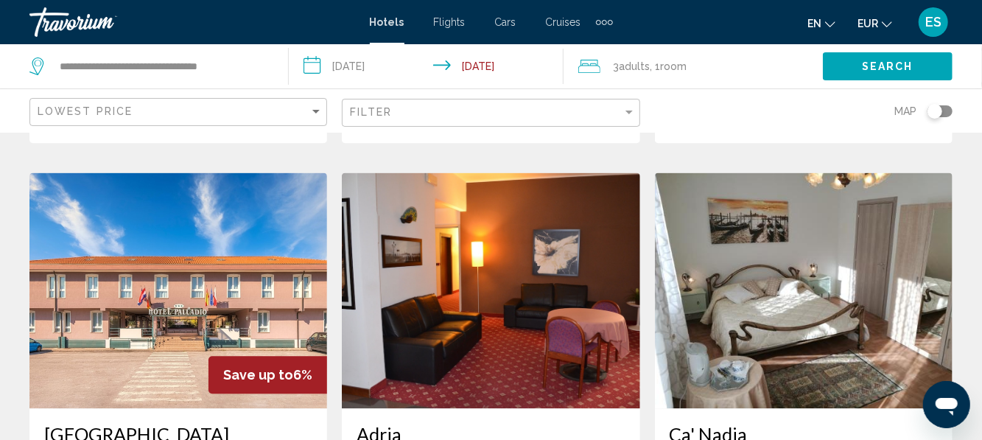
scroll to position [1681, 0]
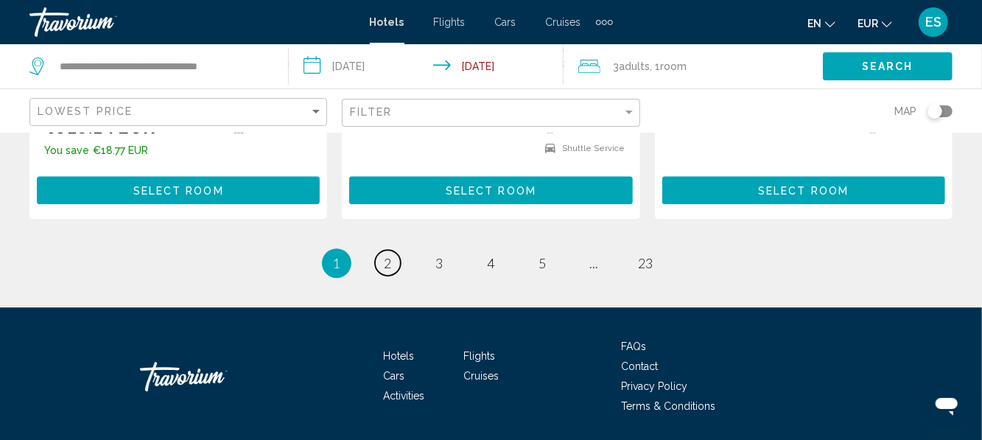
click at [388, 264] on span "2" at bounding box center [387, 263] width 7 height 16
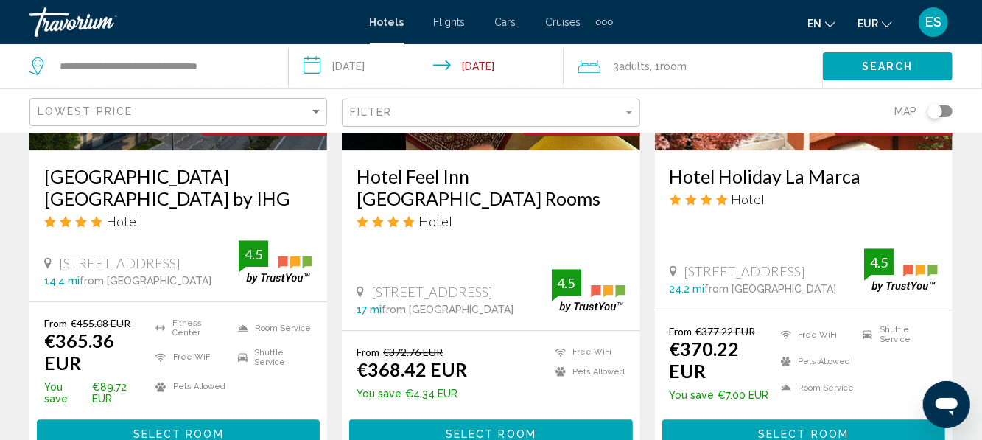
scroll to position [1984, 0]
click at [768, 191] on div "Hotel" at bounding box center [803, 199] width 268 height 16
click at [752, 191] on span "Hotel" at bounding box center [748, 199] width 34 height 16
click at [762, 283] on span "from Jesolo city center" at bounding box center [771, 289] width 132 height 12
click at [756, 283] on span "from Jesolo city center" at bounding box center [771, 289] width 132 height 12
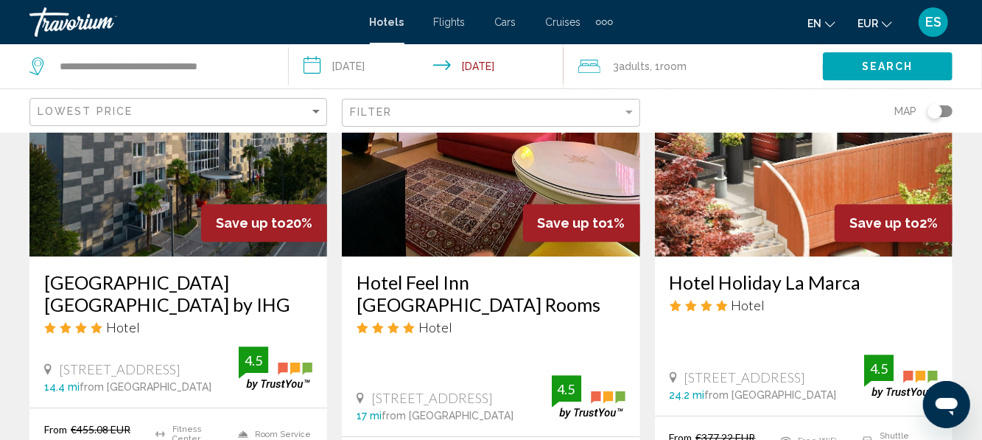
scroll to position [1866, 0]
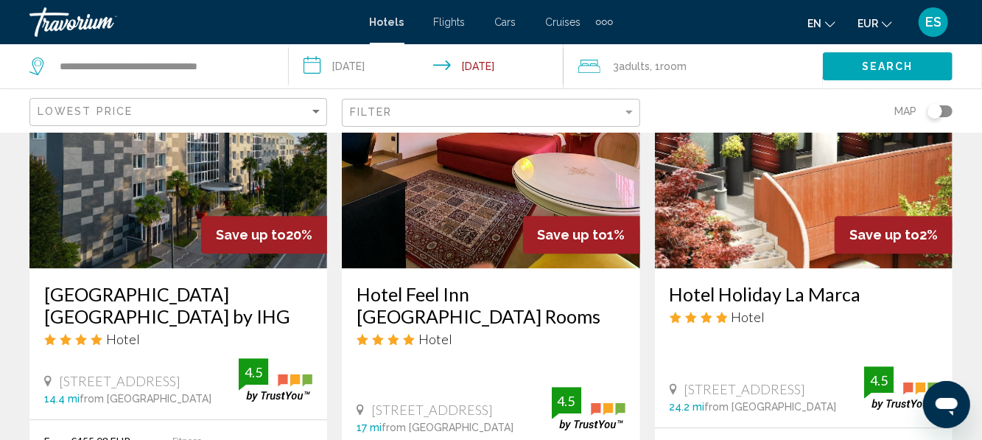
click at [744, 283] on h3 "Hotel Holiday La Marca" at bounding box center [803, 294] width 268 height 22
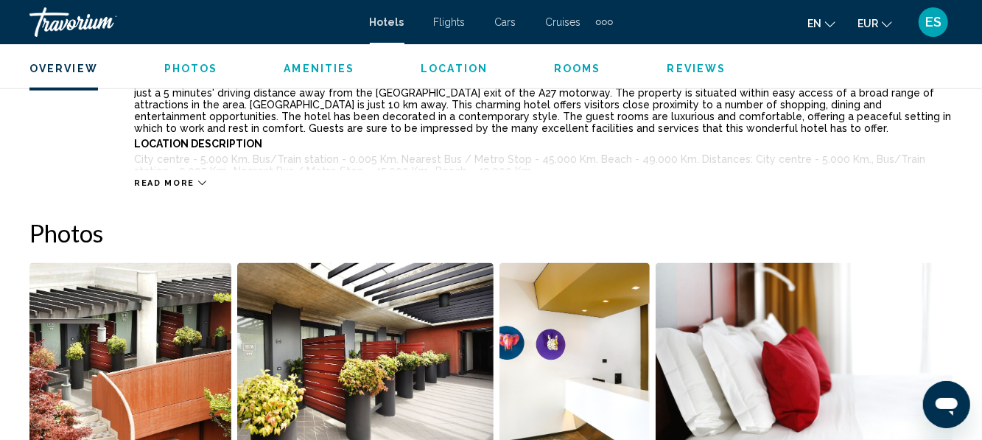
scroll to position [850, 0]
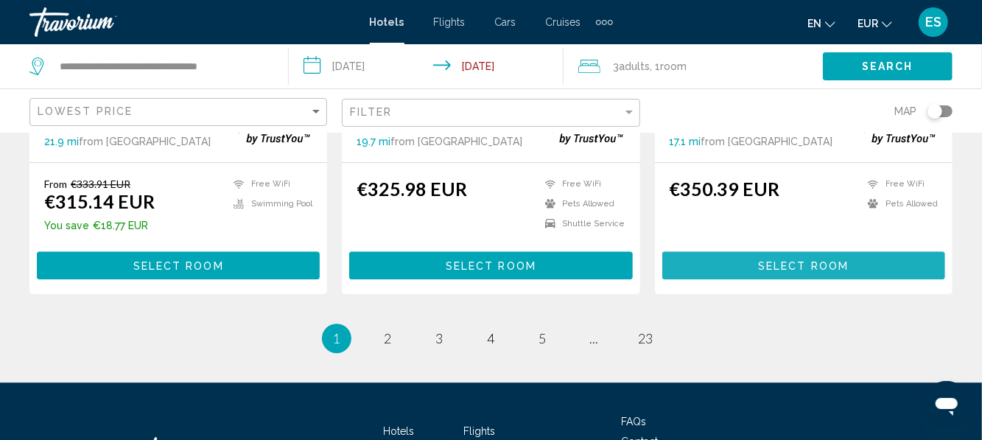
scroll to position [2013, 0]
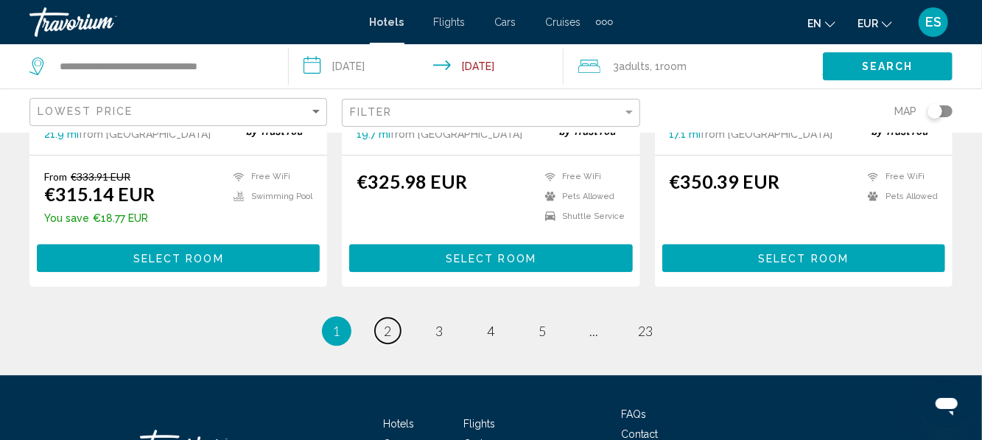
click at [396, 328] on link "page 2" at bounding box center [388, 330] width 26 height 26
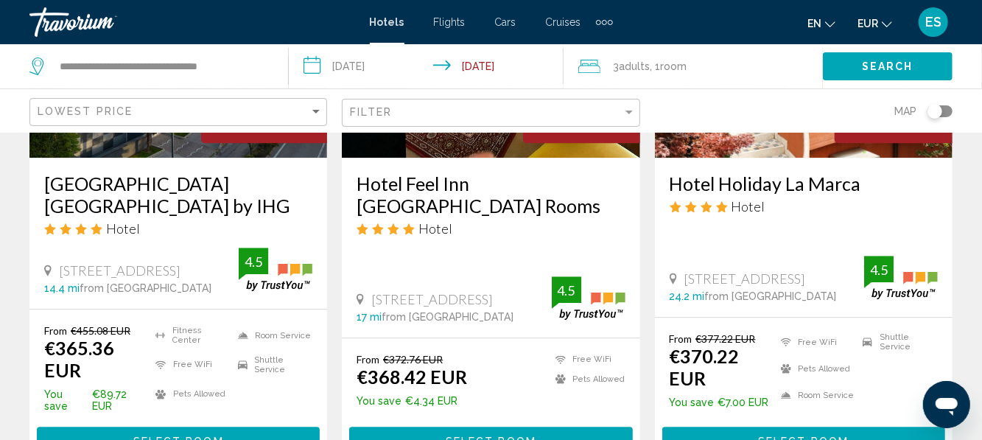
scroll to position [2206, 0]
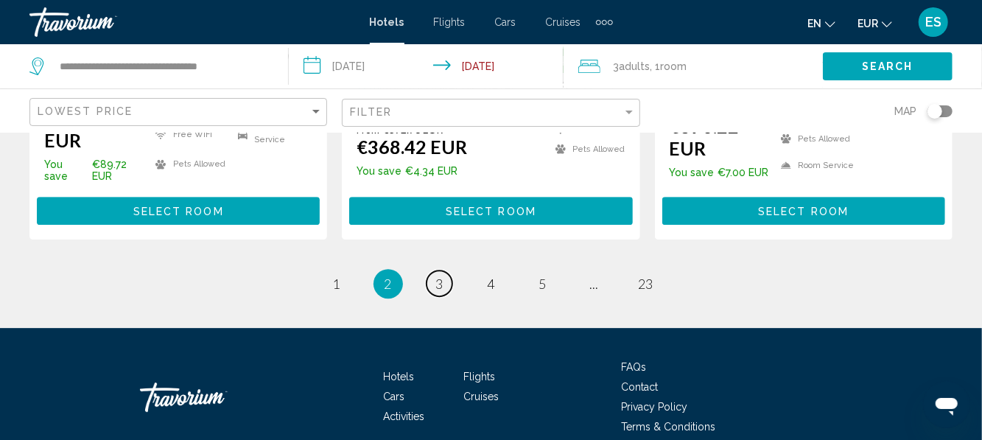
click at [442, 275] on span "3" at bounding box center [439, 283] width 7 height 16
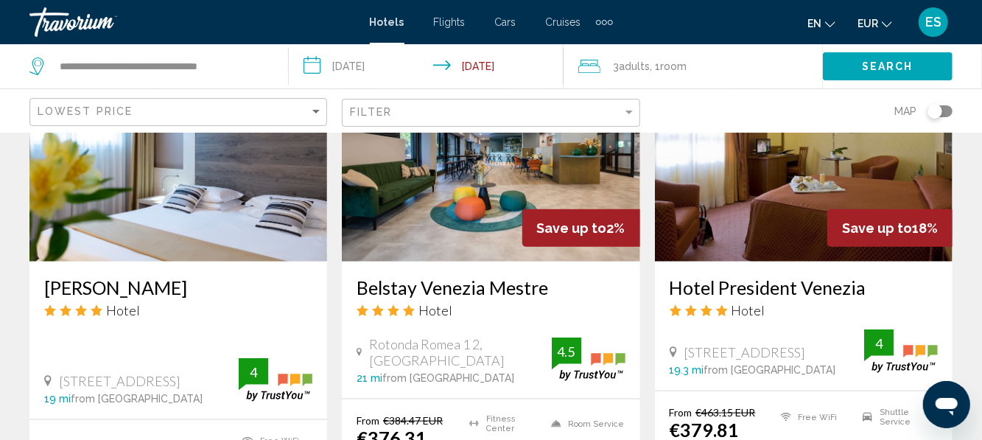
scroll to position [708, 0]
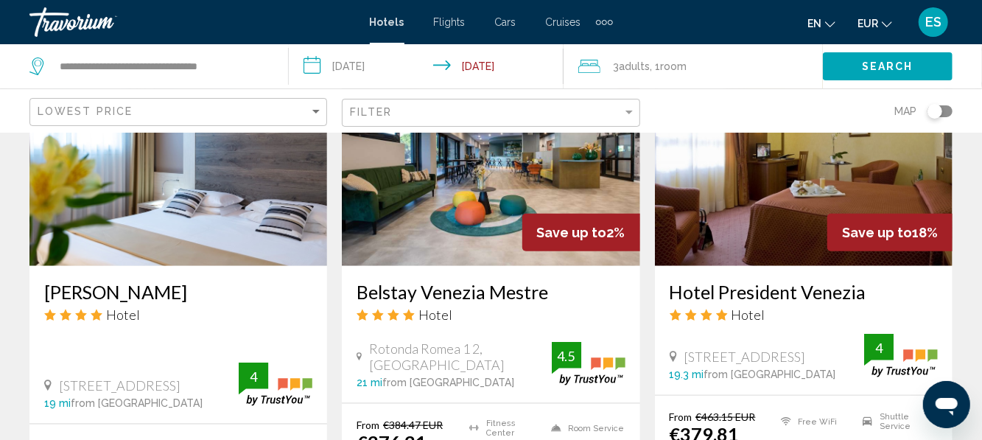
click at [100, 296] on h3 "Alexander" at bounding box center [178, 292] width 268 height 22
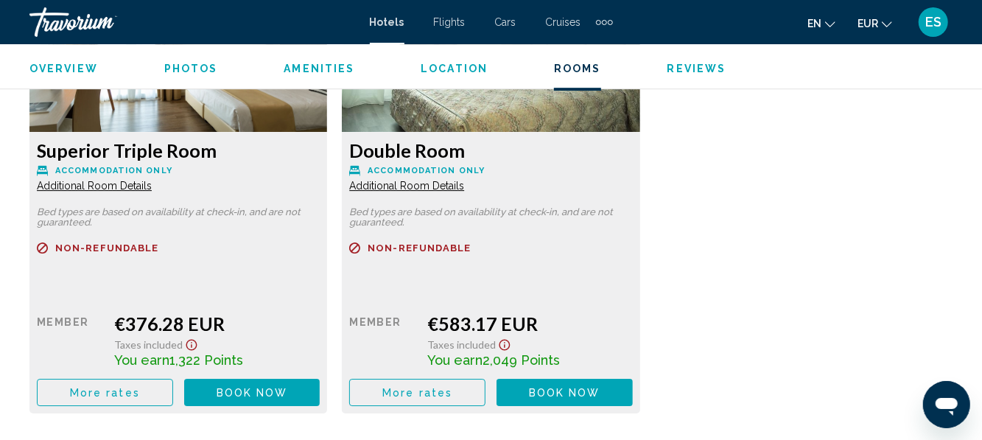
scroll to position [2396, 0]
click at [147, 398] on button "More rates" at bounding box center [105, 391] width 136 height 27
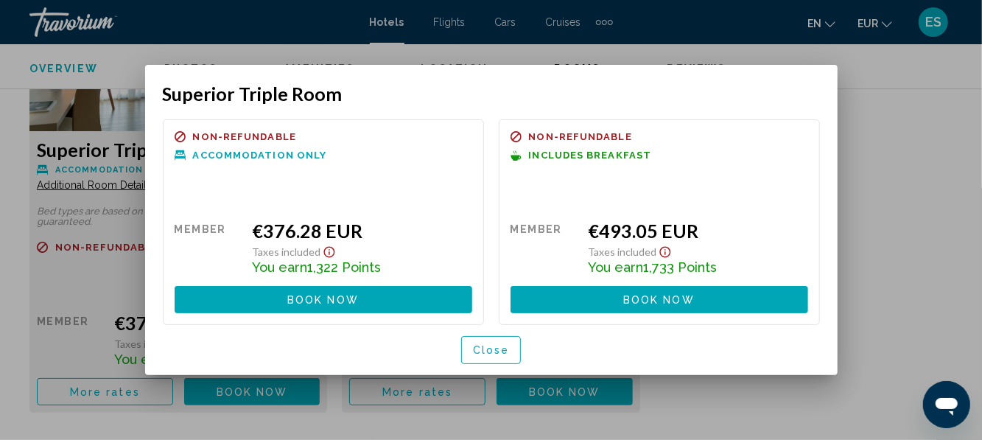
click at [510, 337] on button "Close" at bounding box center [491, 349] width 60 height 27
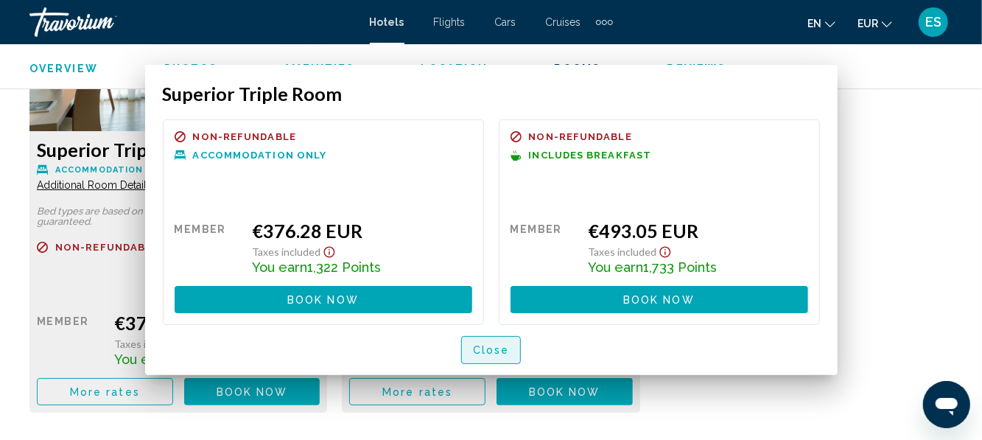
scroll to position [2396, 0]
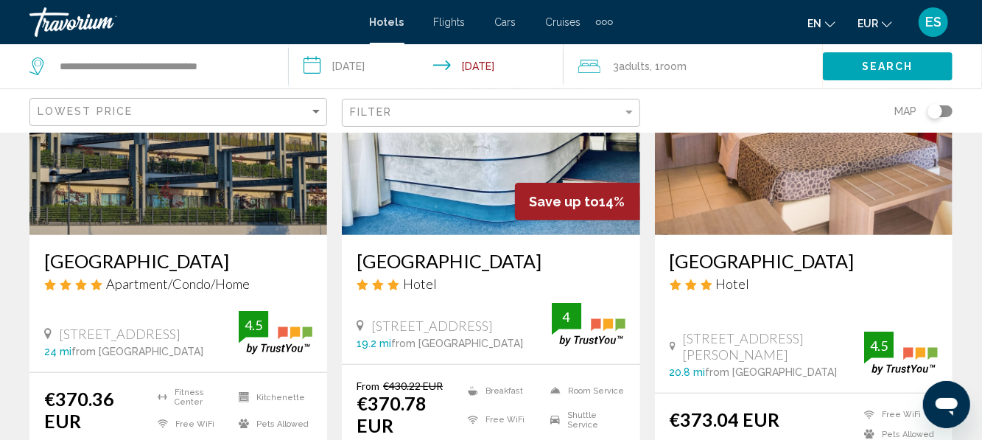
scroll to position [165, 0]
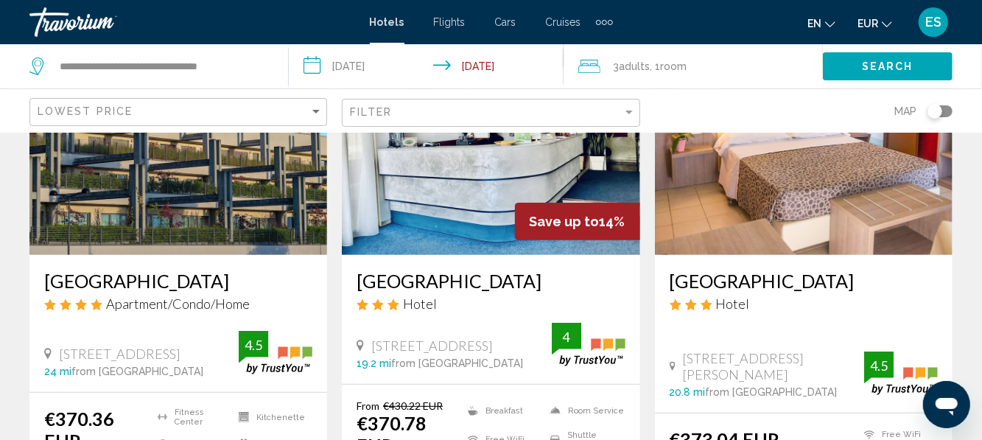
click at [277, 275] on h3 "[GEOGRAPHIC_DATA]" at bounding box center [178, 281] width 268 height 22
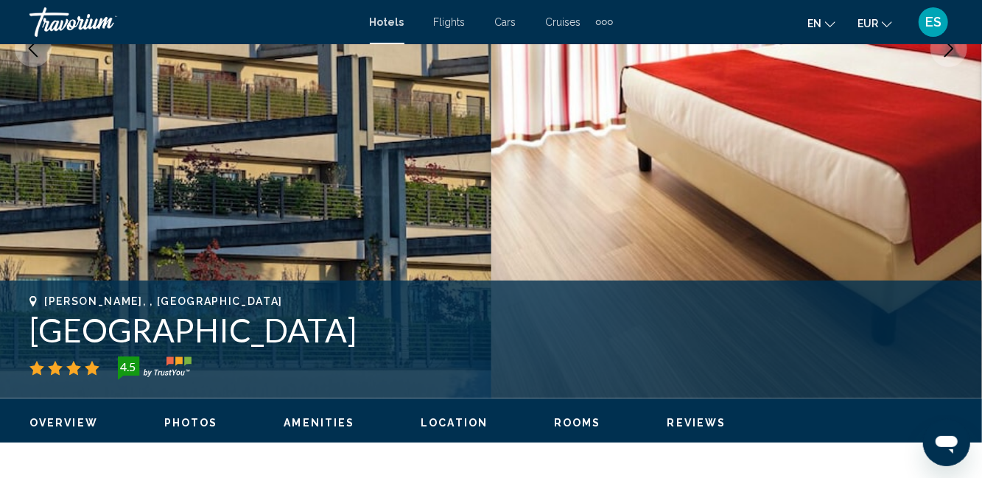
scroll to position [495, 0]
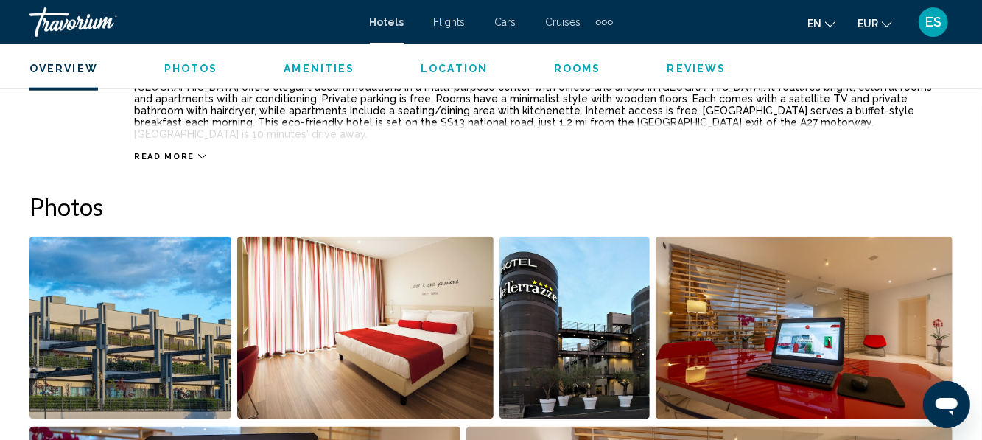
scroll to position [831, 0]
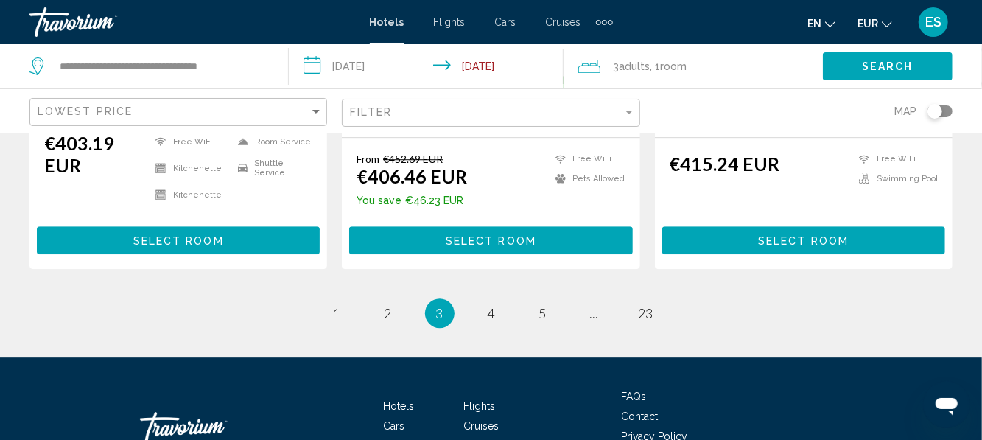
scroll to position [2089, 0]
click at [488, 305] on span "4" at bounding box center [491, 313] width 7 height 16
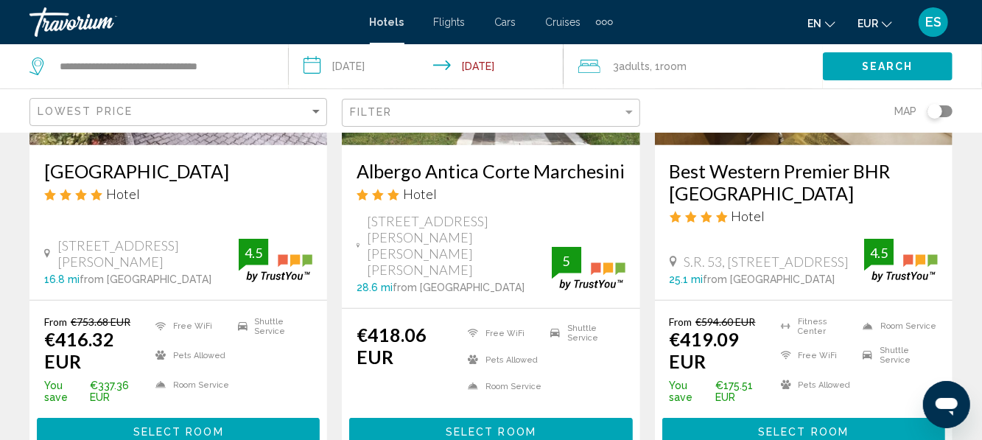
scroll to position [264, 0]
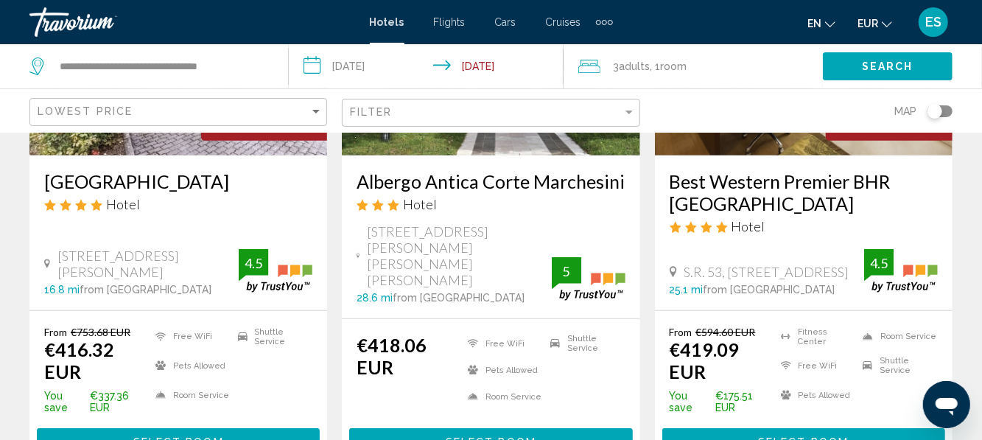
click at [760, 192] on h3 "Best Western Premier BHR [GEOGRAPHIC_DATA]" at bounding box center [803, 192] width 268 height 44
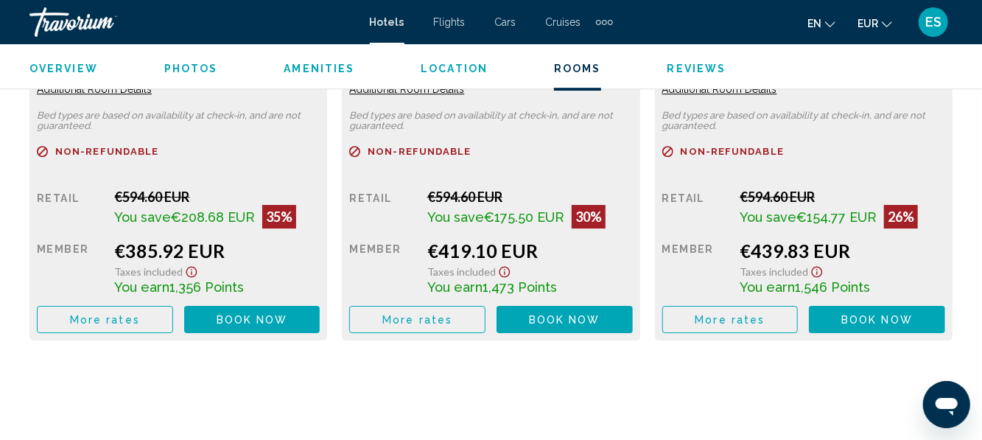
scroll to position [2463, 0]
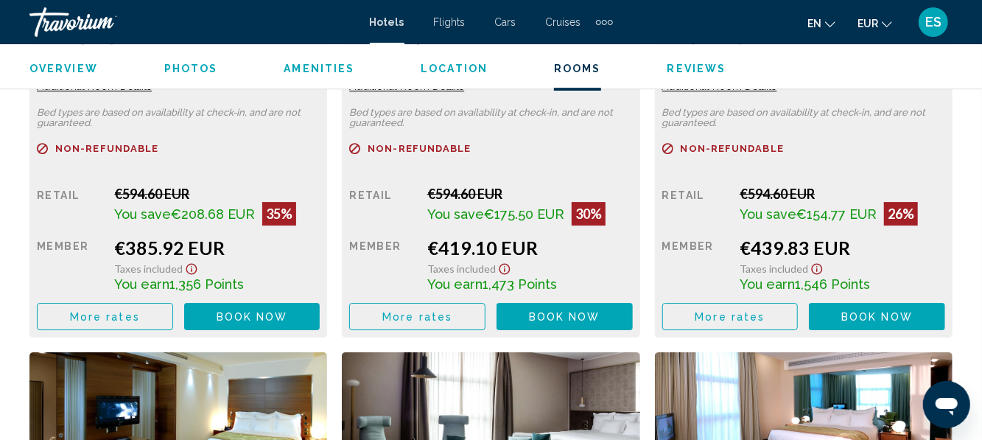
click at [108, 303] on button "More rates" at bounding box center [105, 316] width 136 height 27
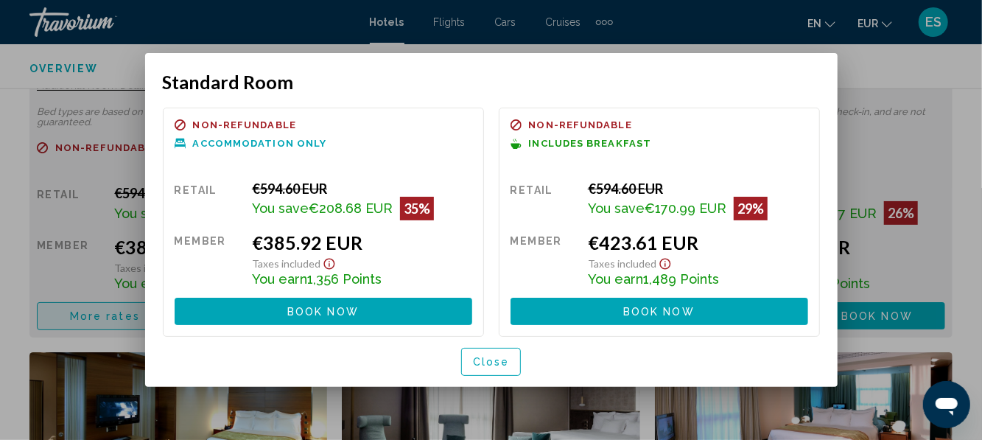
scroll to position [0, 0]
click at [504, 350] on button "Close" at bounding box center [491, 361] width 60 height 27
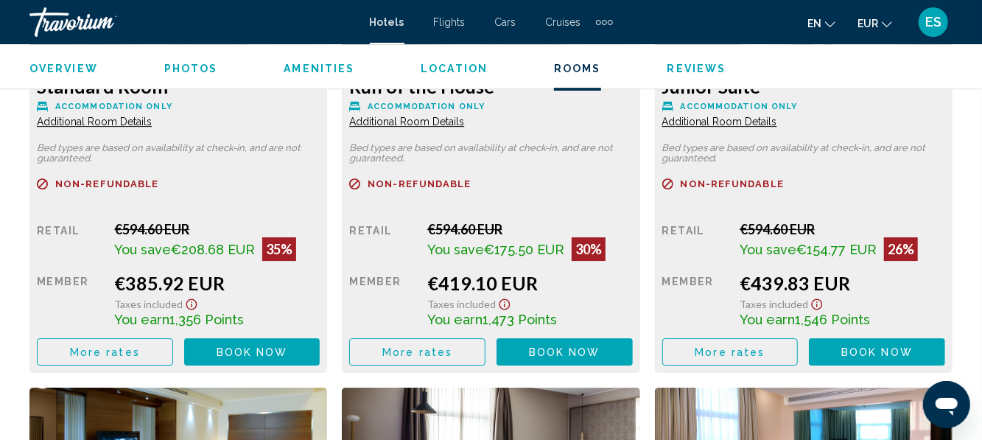
scroll to position [2435, 0]
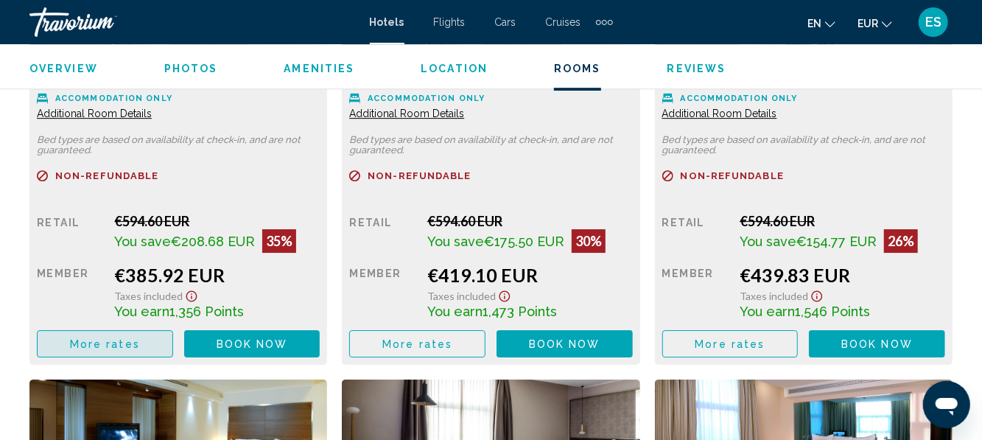
click at [134, 340] on button "More rates" at bounding box center [105, 343] width 136 height 27
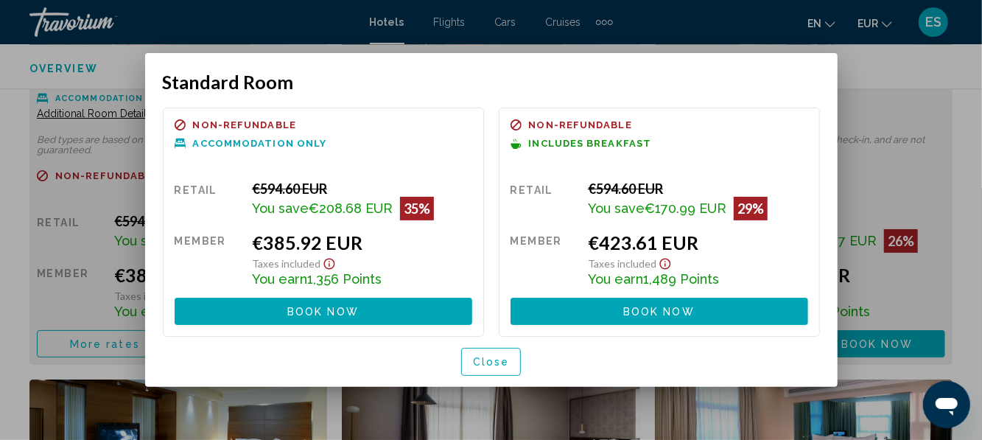
click at [499, 361] on span "Close" at bounding box center [491, 362] width 37 height 12
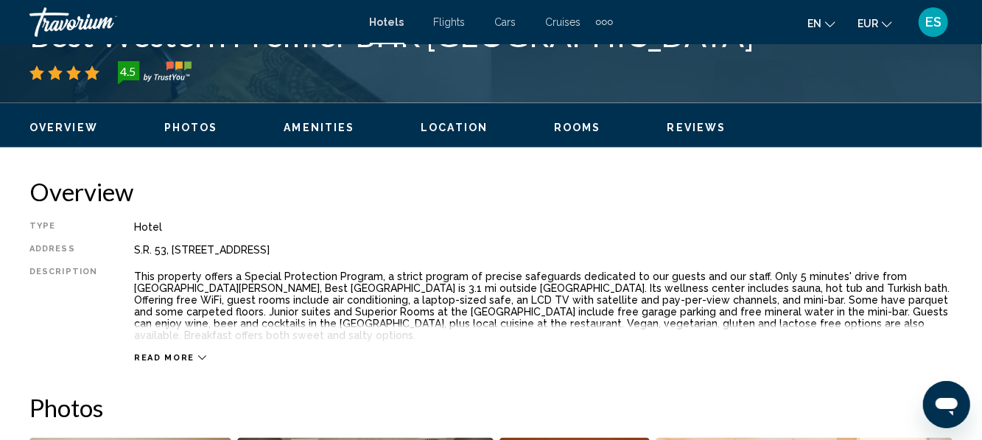
scroll to position [641, 0]
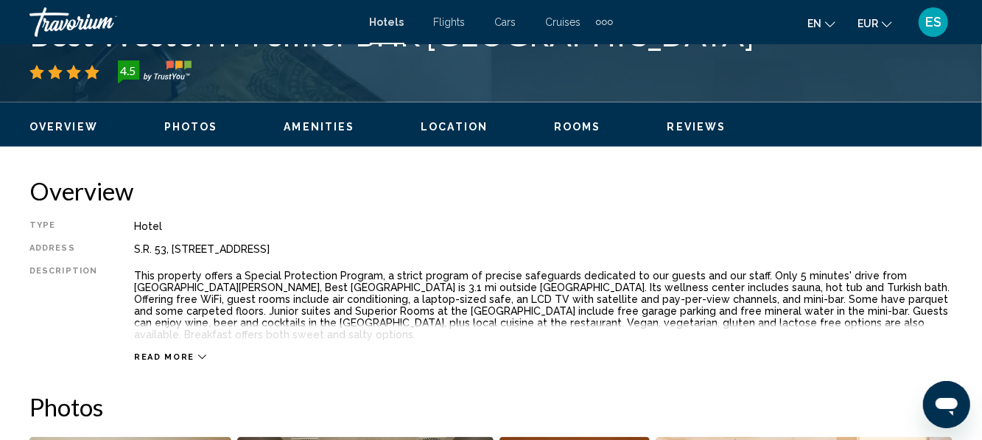
click at [198, 353] on icon "Main content" at bounding box center [202, 357] width 8 height 8
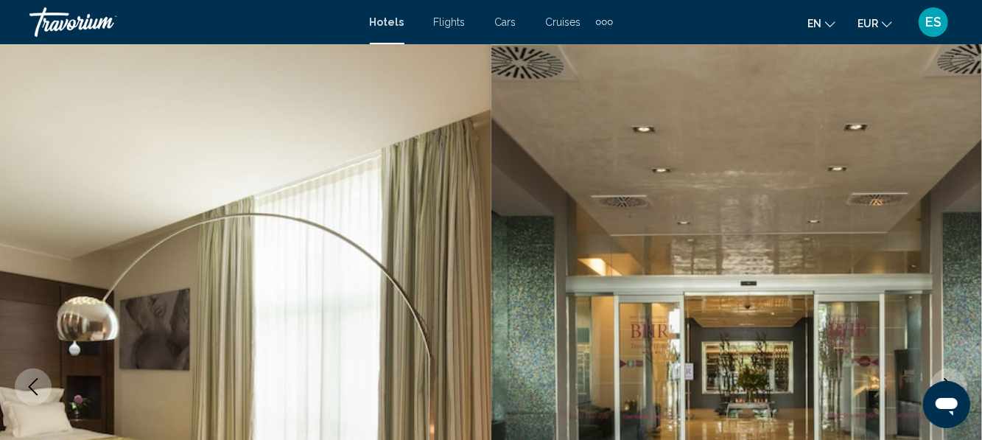
scroll to position [0, 0]
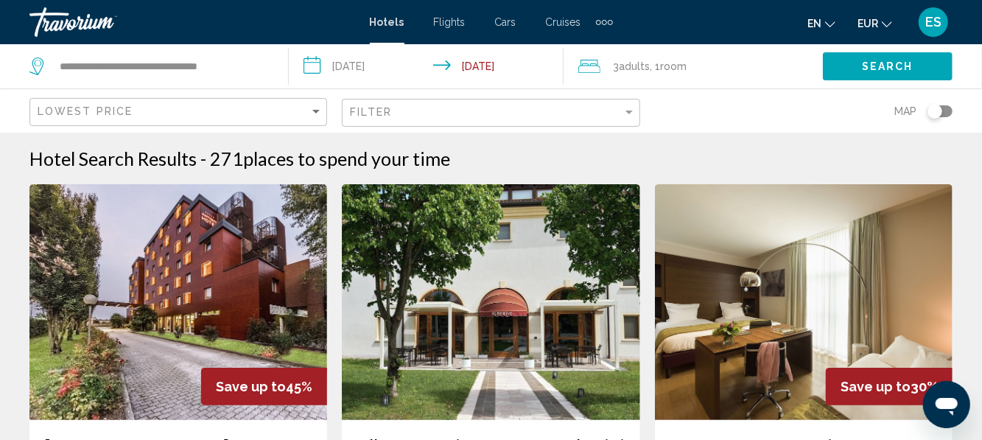
click at [252, 267] on img "Main content" at bounding box center [178, 302] width 298 height 236
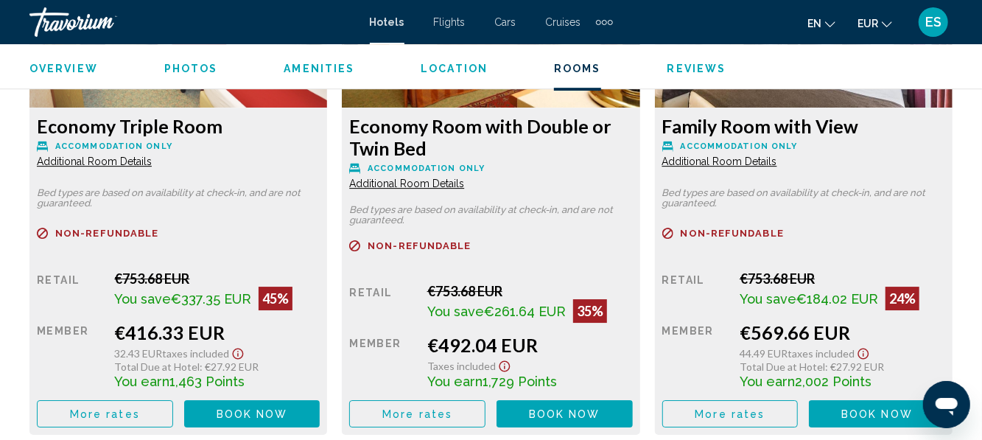
scroll to position [2420, 0]
click at [99, 404] on button "More rates" at bounding box center [105, 413] width 136 height 27
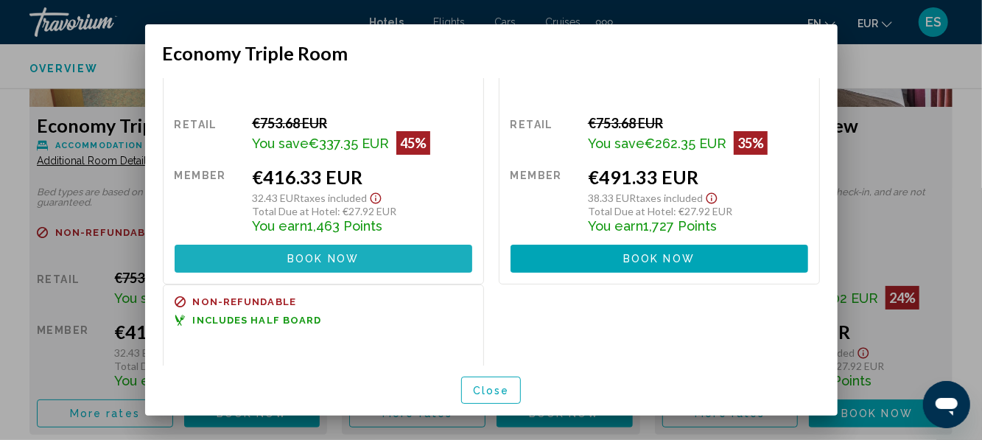
scroll to position [0, 0]
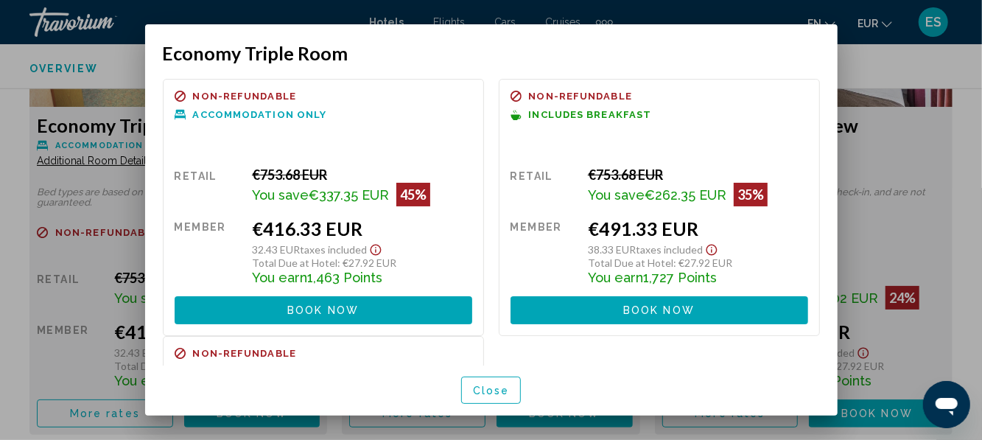
click at [510, 404] on button "Close" at bounding box center [491, 389] width 60 height 27
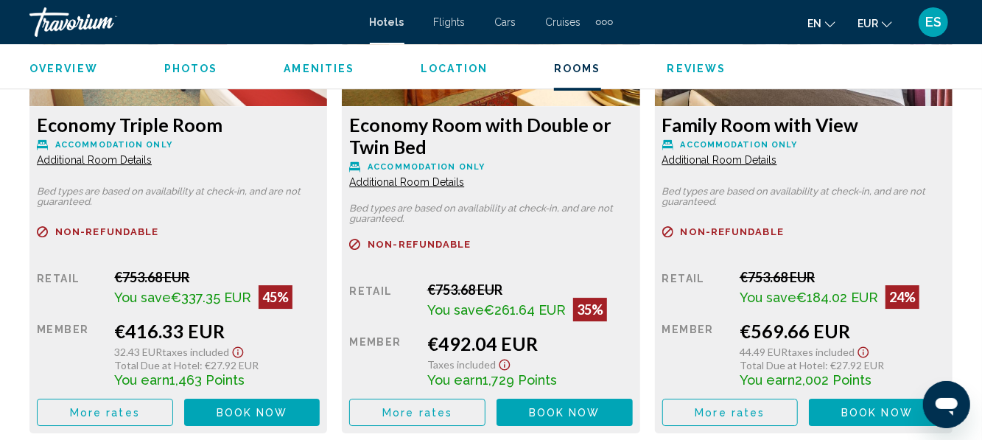
scroll to position [2434, 0]
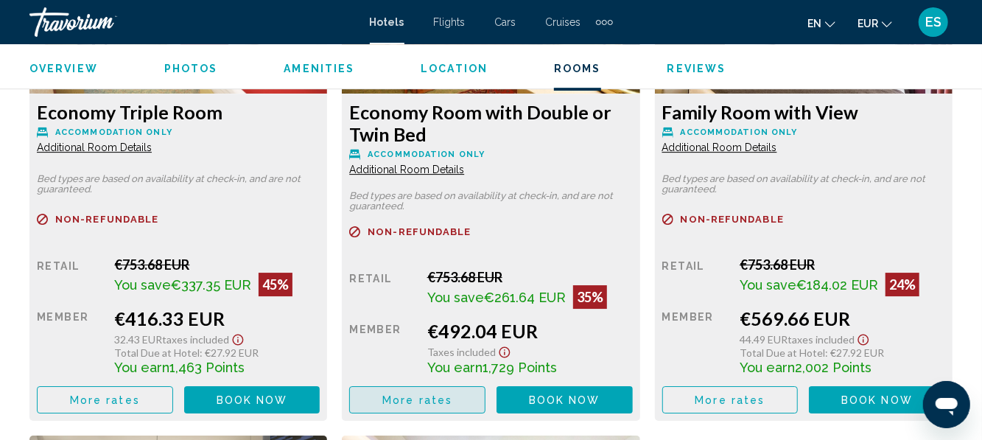
click at [173, 396] on button "More rates" at bounding box center [105, 399] width 136 height 27
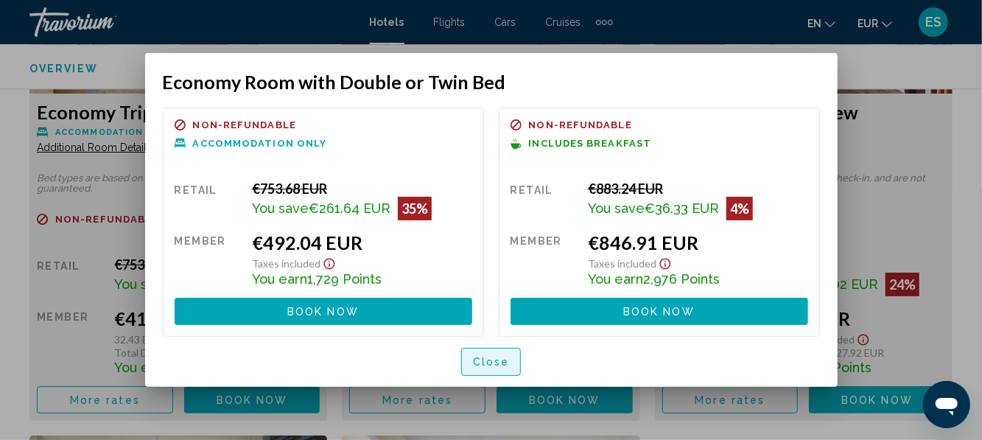
click at [507, 356] on span "Close" at bounding box center [491, 362] width 37 height 12
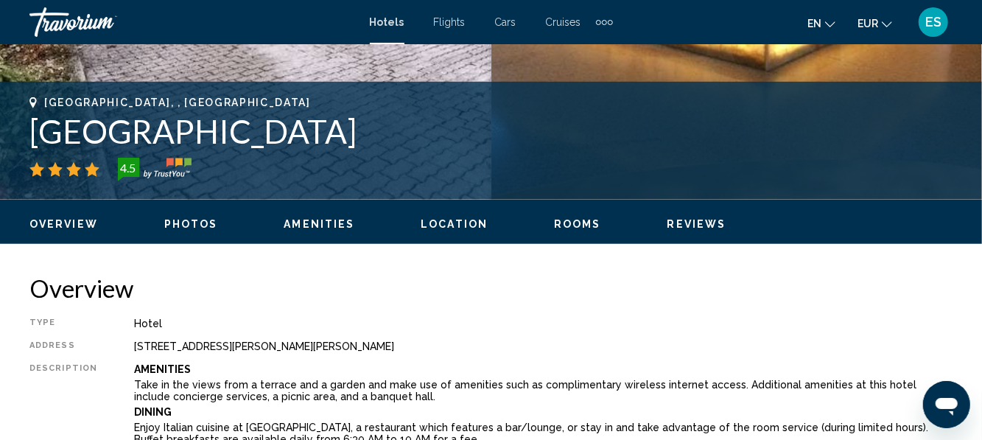
scroll to position [546, 0]
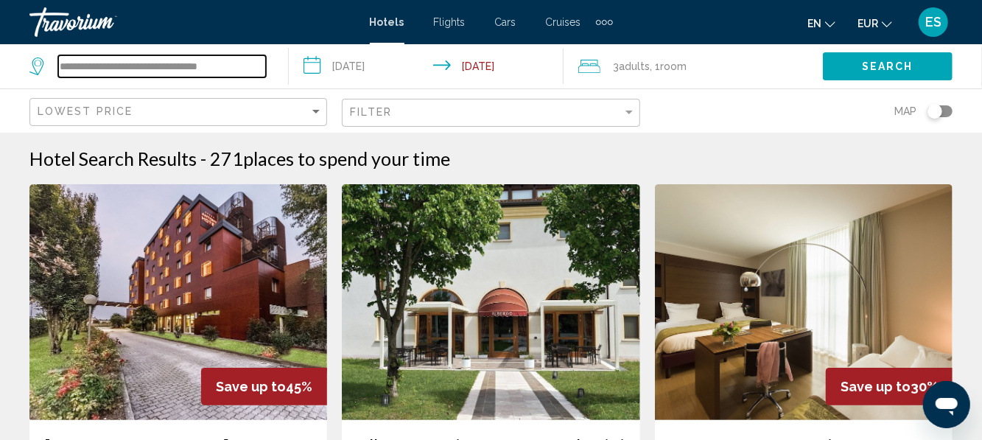
click at [239, 71] on input "**********" at bounding box center [162, 66] width 208 height 22
click at [865, 74] on button "Search" at bounding box center [888, 65] width 130 height 27
click at [865, 66] on span "Search" at bounding box center [888, 67] width 52 height 12
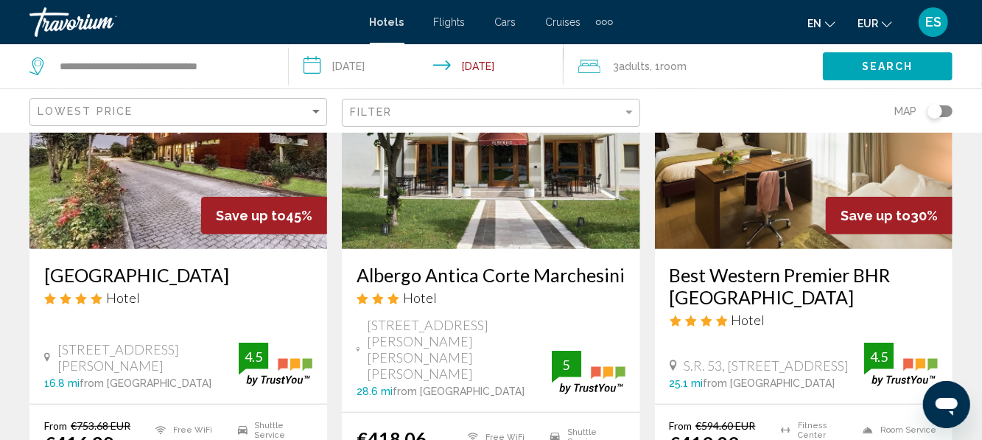
scroll to position [162, 0]
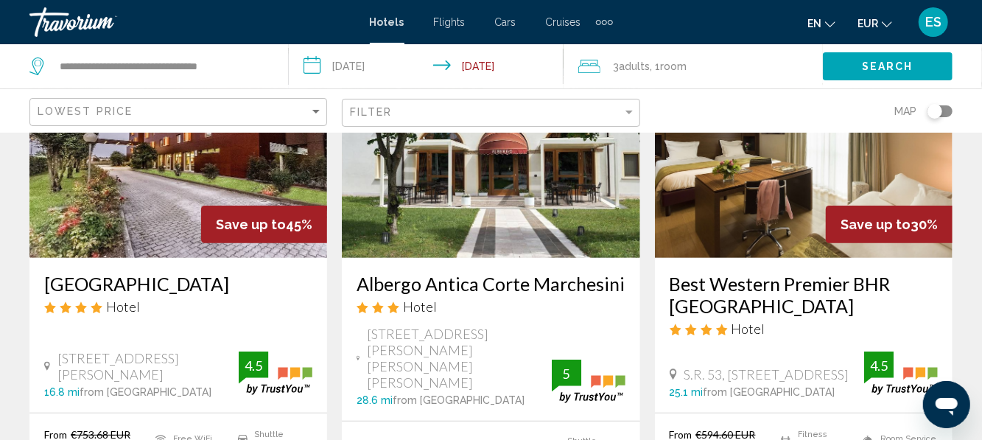
click at [619, 125] on div "Filter" at bounding box center [492, 112] width 285 height 27
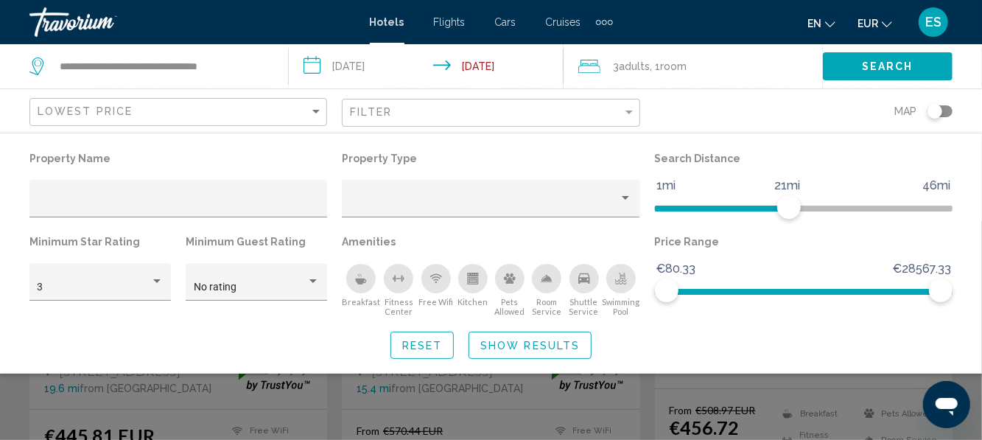
click at [570, 343] on span "Show Results" at bounding box center [529, 346] width 99 height 12
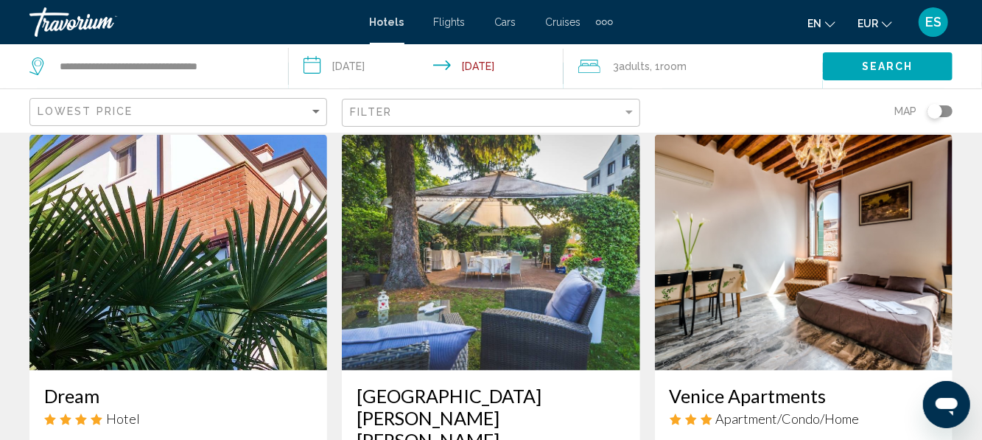
scroll to position [2170, 0]
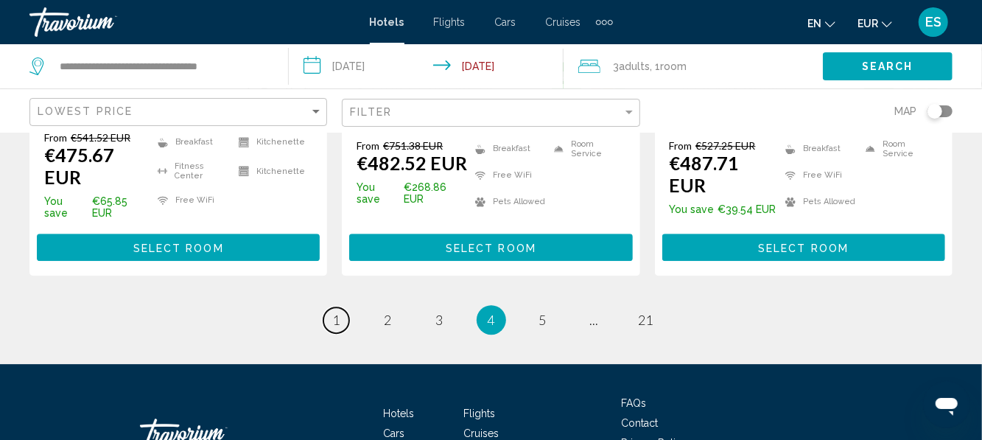
click at [339, 312] on span "1" at bounding box center [336, 320] width 7 height 16
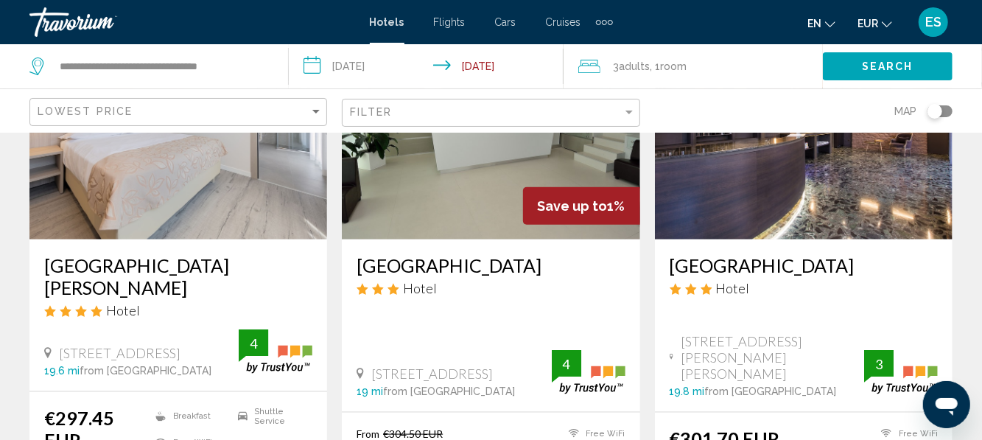
click at [113, 254] on h3 "[GEOGRAPHIC_DATA][PERSON_NAME]" at bounding box center [178, 276] width 268 height 44
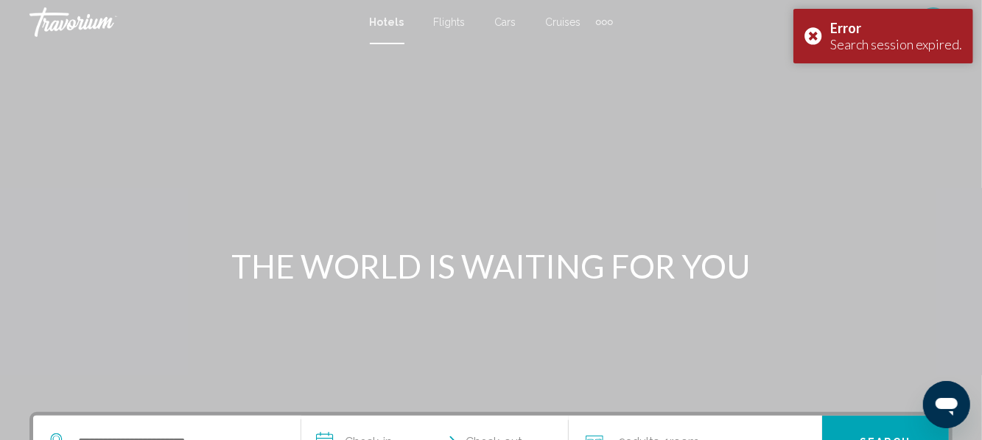
click at [809, 41] on div "Error Search session expired." at bounding box center [883, 36] width 180 height 54
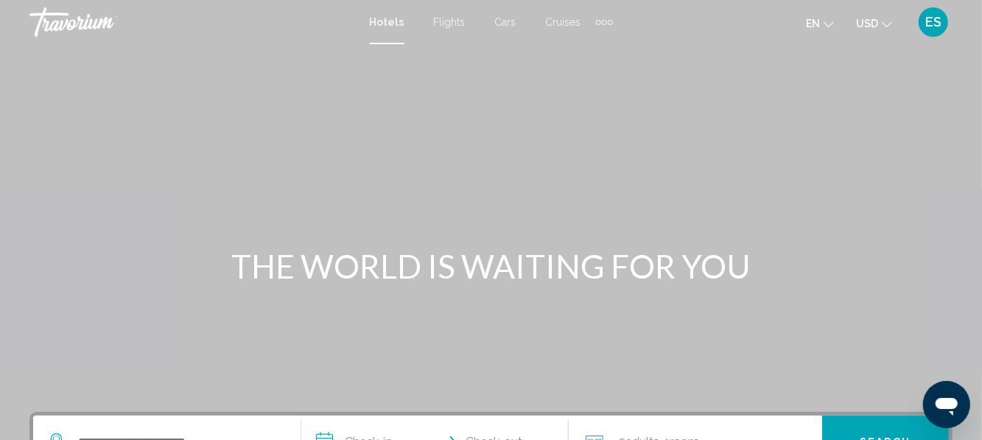
click at [871, 29] on button "USD USD ($) MXN (Mex$) CAD (Can$) GBP (£) EUR (€) AUD (A$) NZD (NZ$) CNY (CN¥)" at bounding box center [874, 23] width 36 height 21
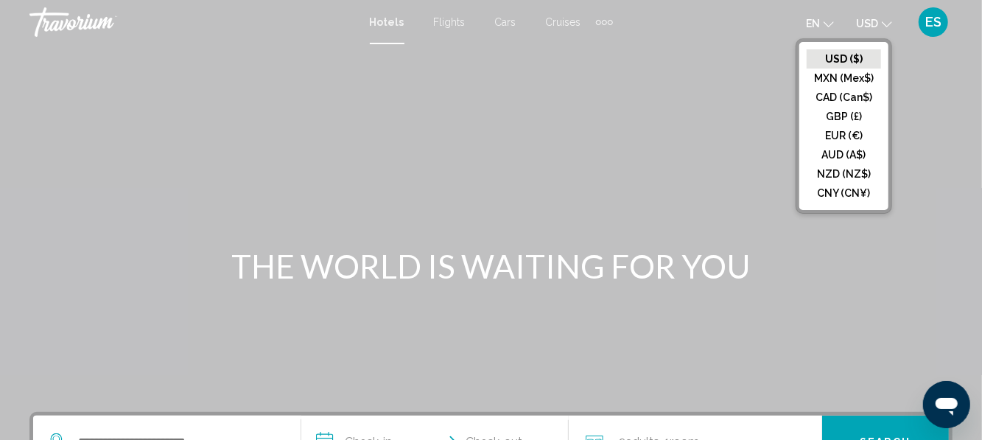
click at [851, 137] on button "EUR (€)" at bounding box center [843, 135] width 74 height 19
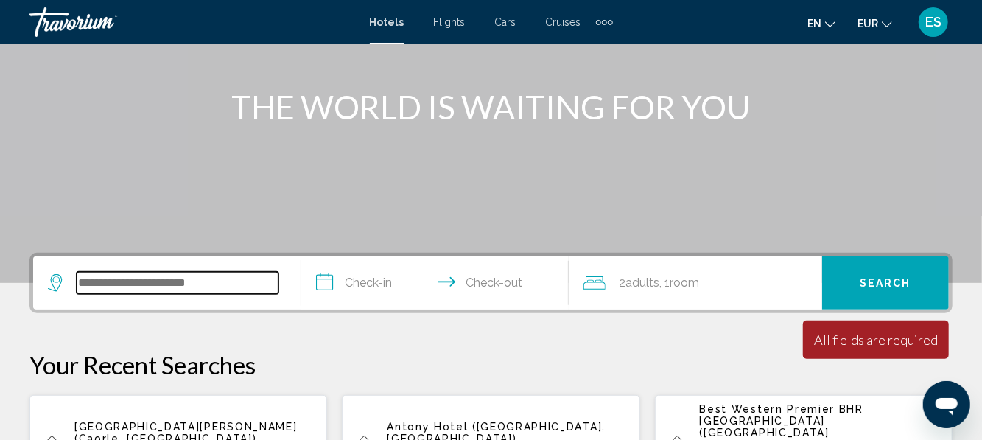
click at [200, 291] on input "Search widget" at bounding box center [178, 283] width 202 height 22
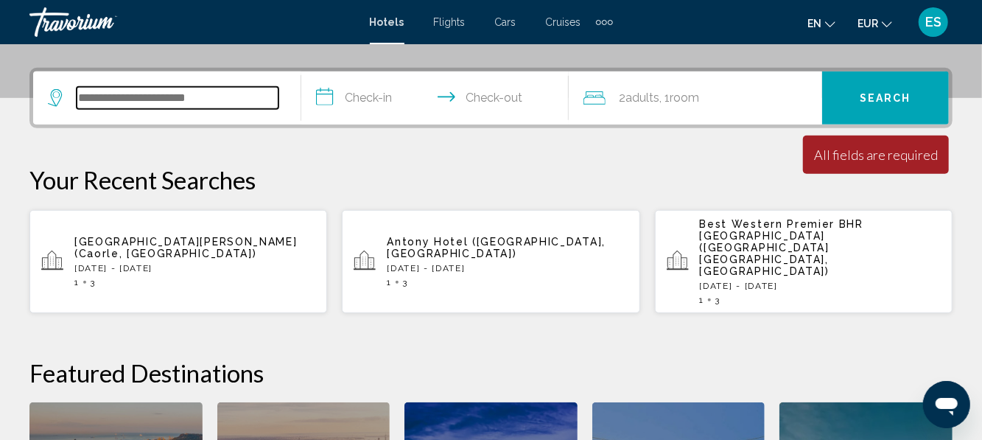
scroll to position [364, 0]
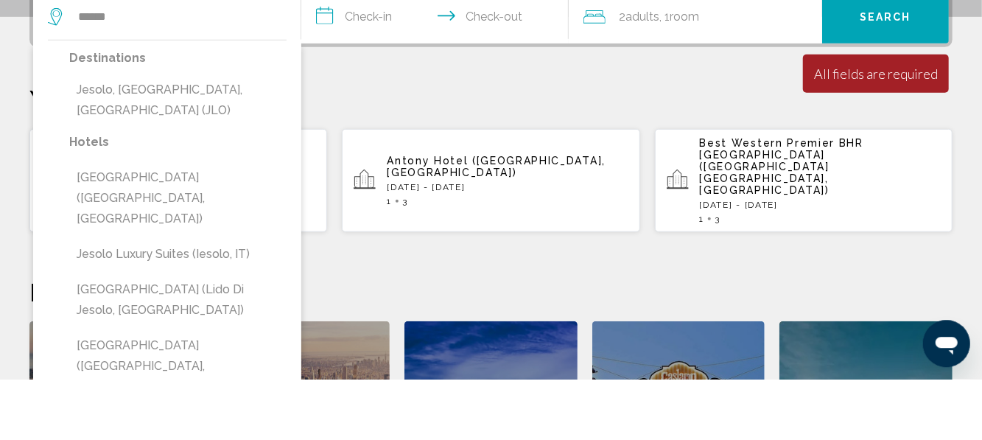
click at [246, 147] on button "Jesolo, [GEOGRAPHIC_DATA], [GEOGRAPHIC_DATA] (JLO)" at bounding box center [177, 161] width 217 height 49
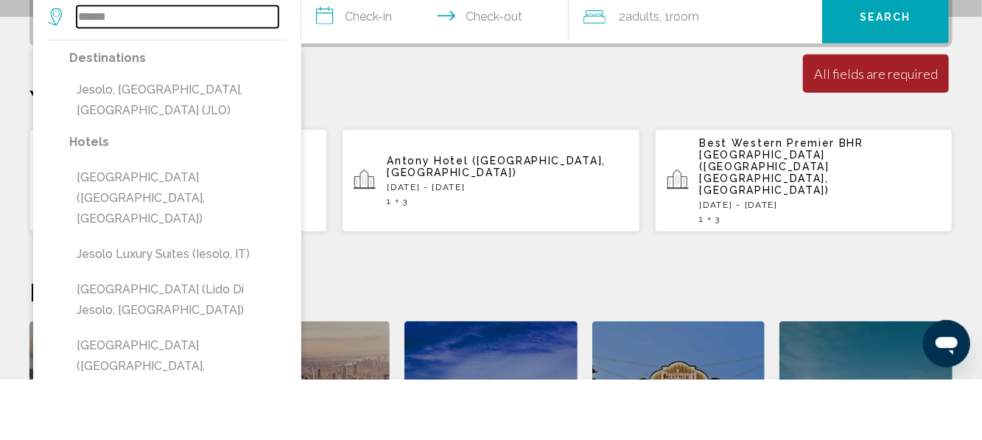
type input "**********"
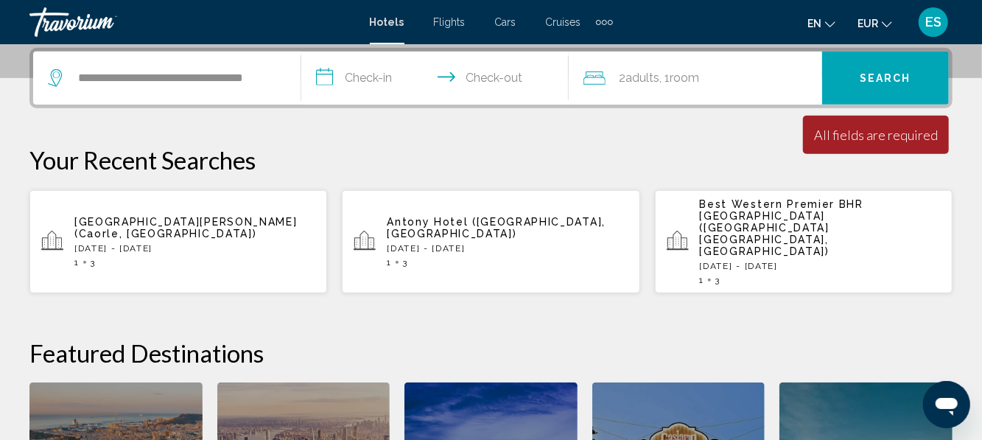
click at [379, 75] on input "**********" at bounding box center [438, 80] width 274 height 57
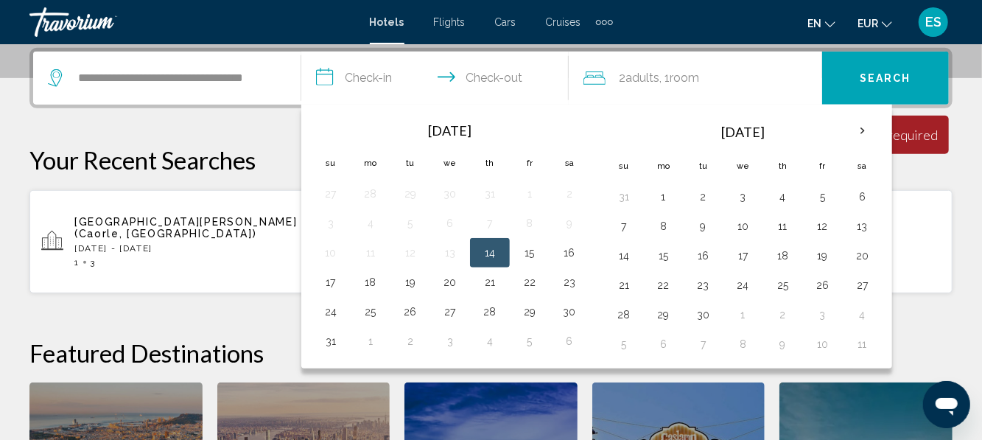
click at [529, 256] on button "15" at bounding box center [530, 252] width 24 height 21
click at [371, 277] on button "18" at bounding box center [371, 282] width 24 height 21
type input "**********"
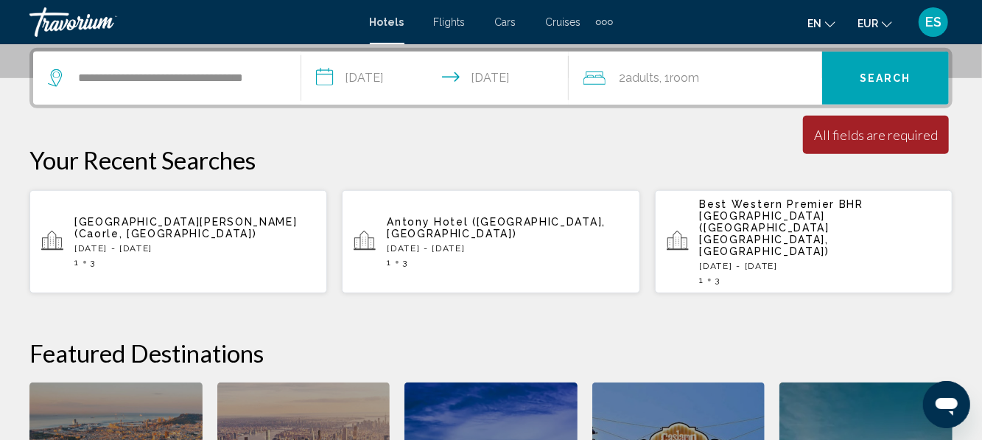
click at [773, 82] on div "2 Adult Adults , 1 Room rooms" at bounding box center [702, 78] width 239 height 21
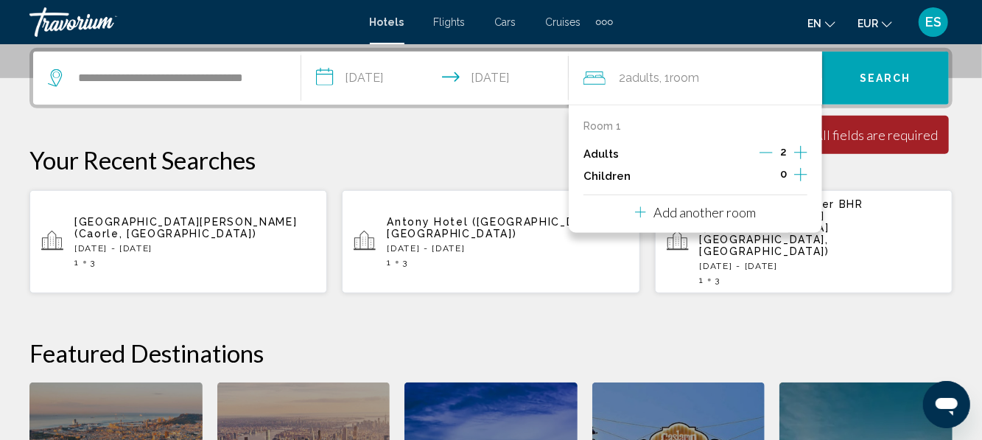
click at [796, 152] on icon "Increment adults" at bounding box center [800, 152] width 13 height 13
click at [884, 85] on button "Search" at bounding box center [885, 78] width 127 height 53
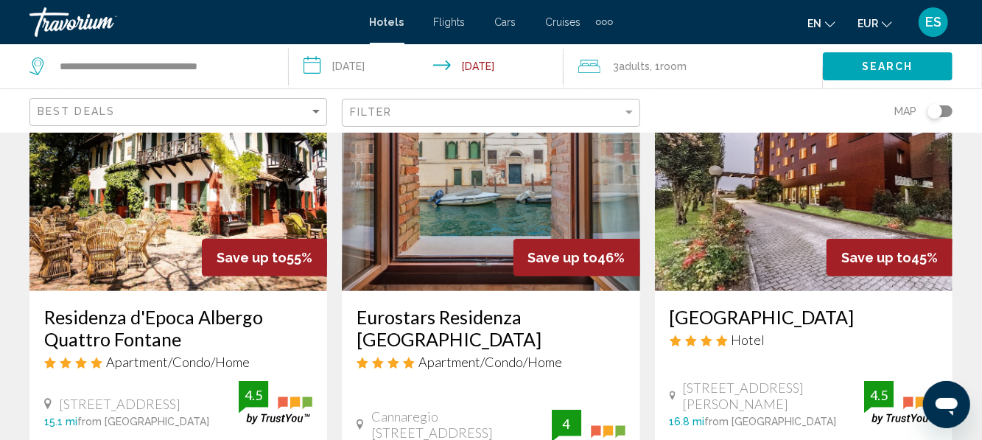
scroll to position [128, 0]
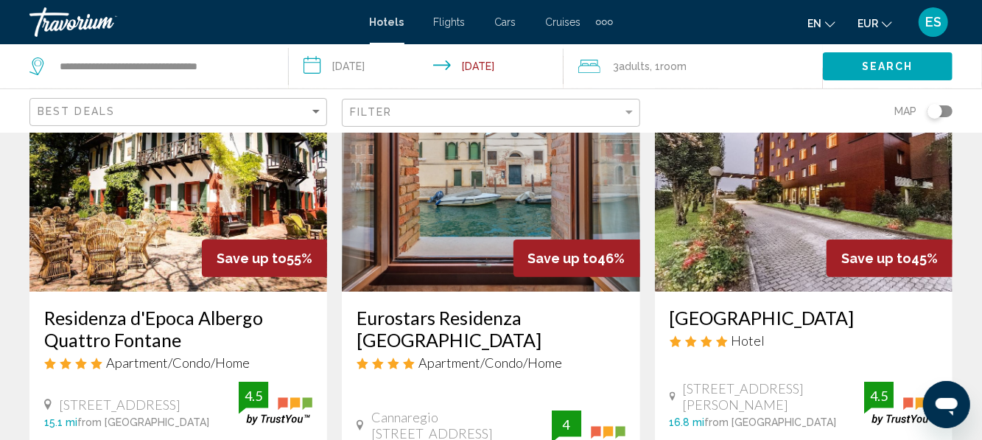
click at [798, 235] on img "Main content" at bounding box center [804, 174] width 298 height 236
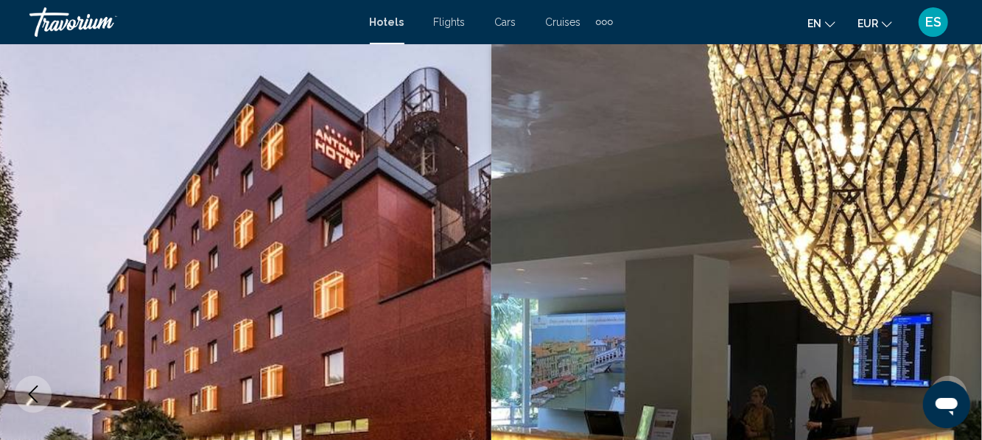
click at [384, 303] on img "Main content" at bounding box center [245, 394] width 491 height 700
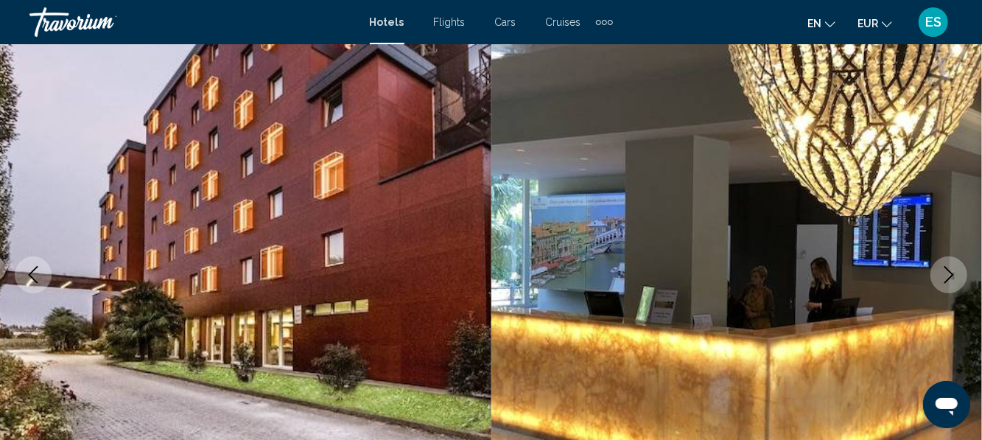
scroll to position [115, 0]
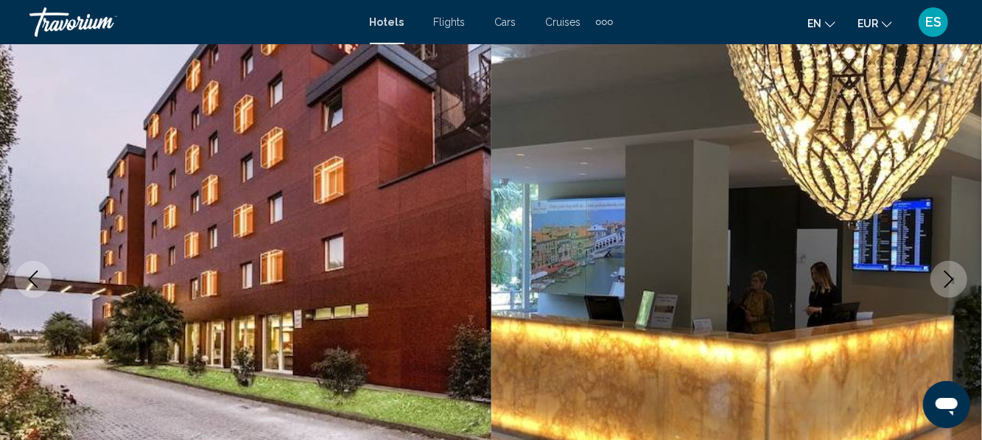
click at [946, 292] on button "Next image" at bounding box center [948, 279] width 37 height 37
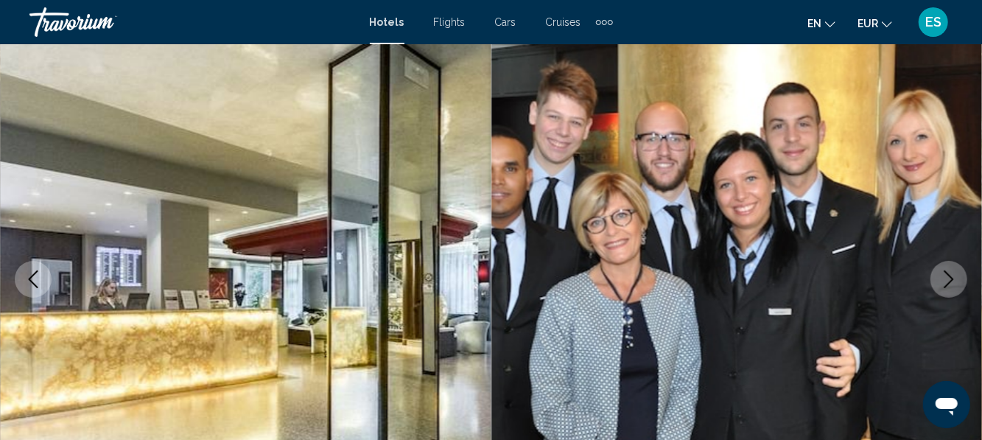
click at [356, 344] on img "Main content" at bounding box center [245, 279] width 491 height 700
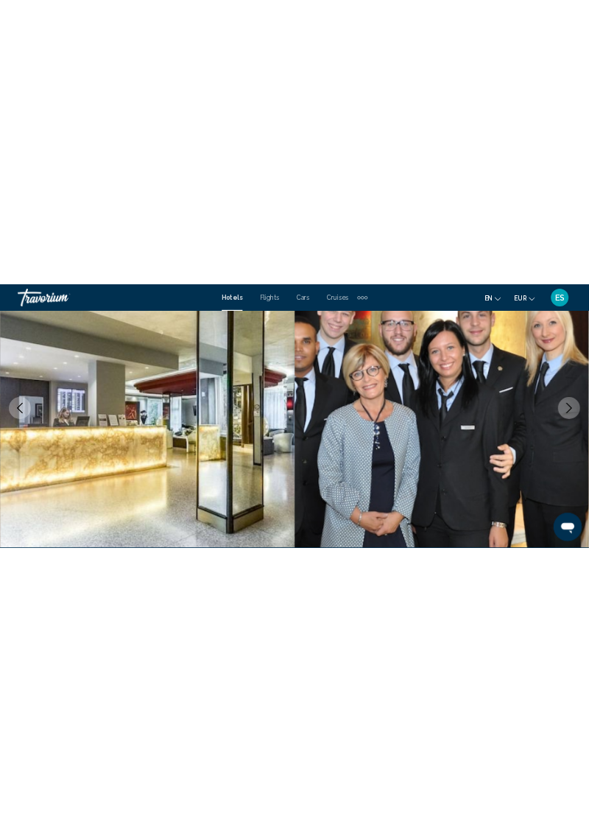
scroll to position [191, 0]
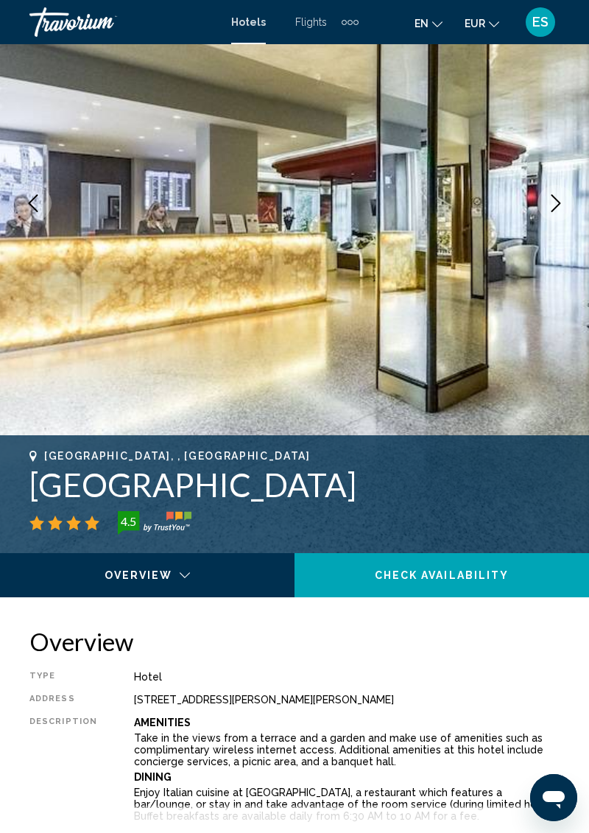
click at [28, 209] on icon "Previous image" at bounding box center [33, 203] width 18 height 18
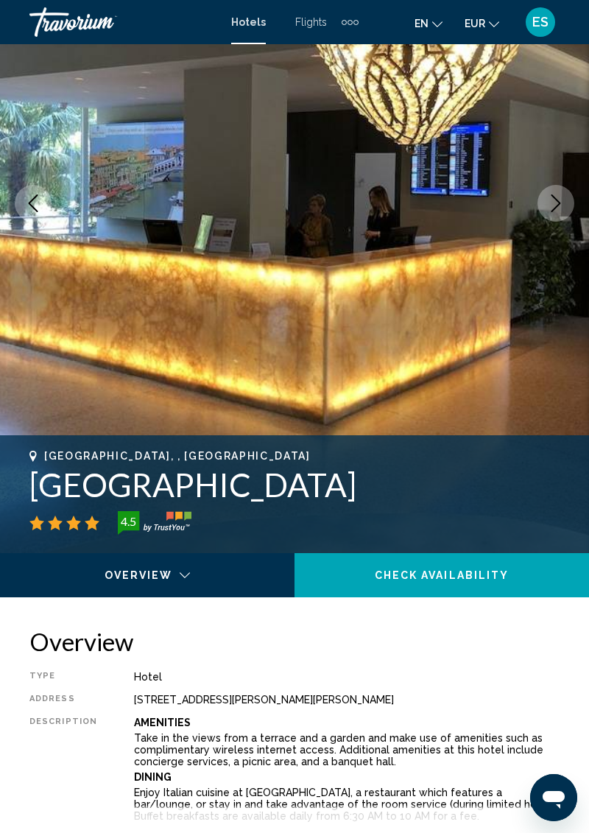
click at [35, 203] on icon "Previous image" at bounding box center [33, 203] width 18 height 18
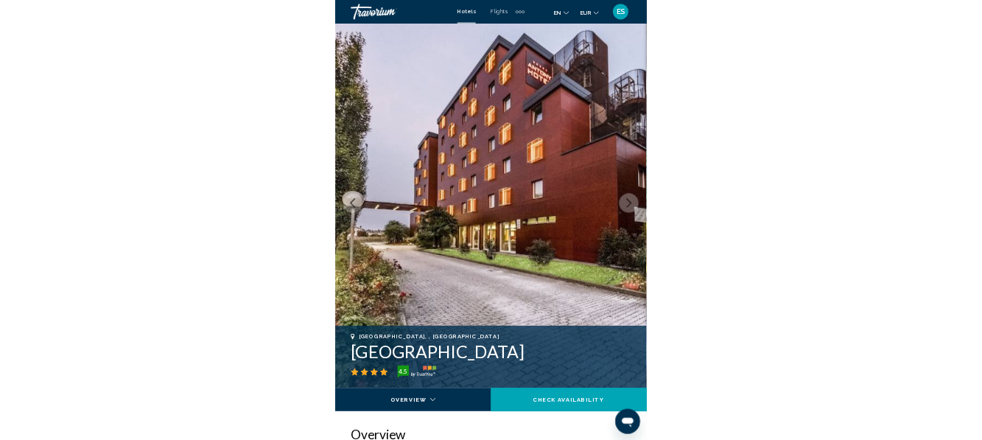
scroll to position [0, 0]
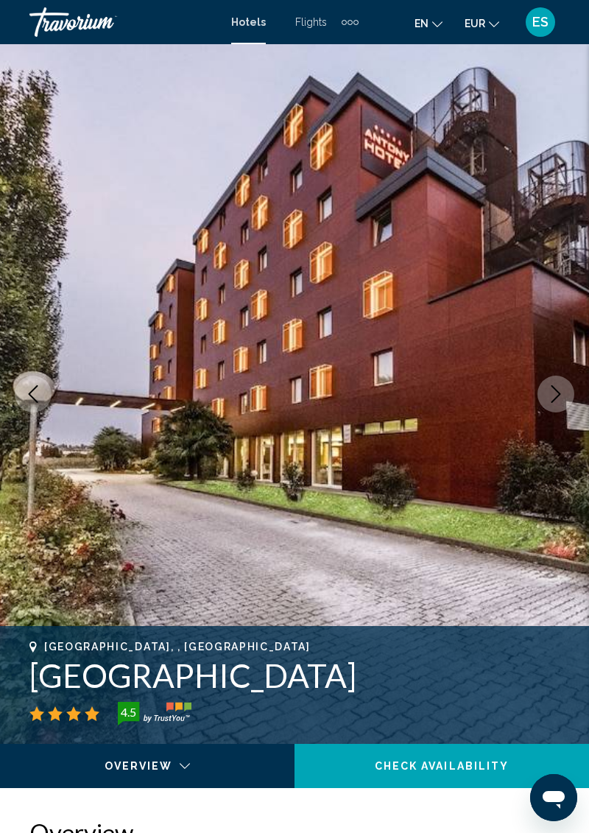
click at [564, 400] on icon "Next image" at bounding box center [556, 394] width 18 height 18
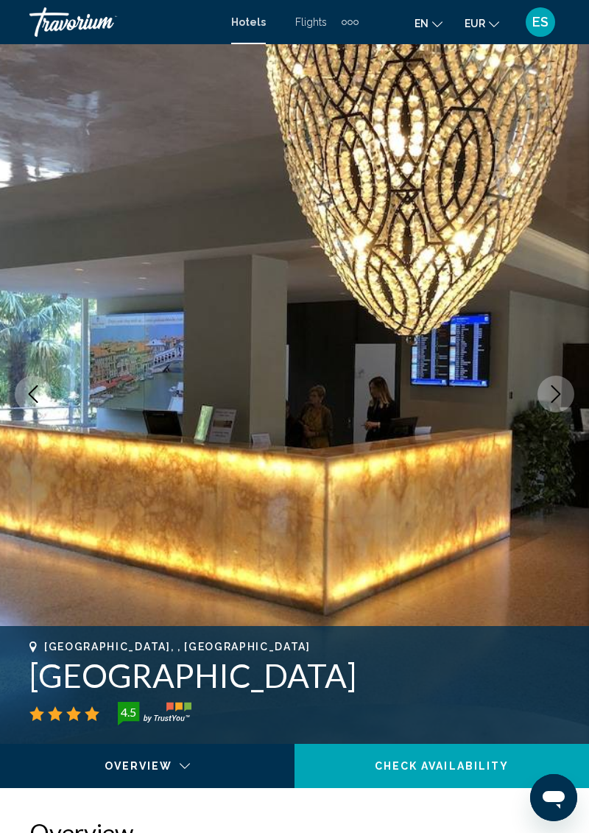
click at [564, 400] on icon "Next image" at bounding box center [556, 394] width 18 height 18
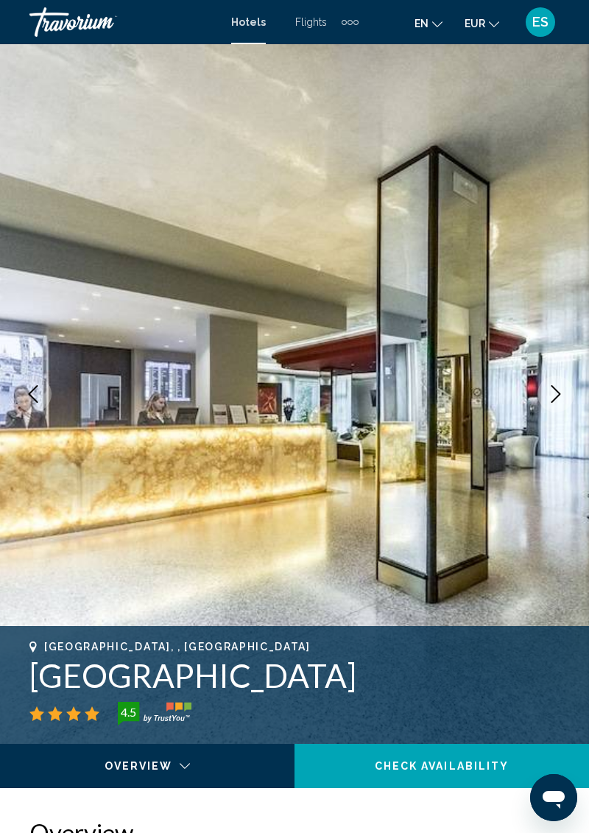
click at [564, 400] on icon "Next image" at bounding box center [556, 394] width 18 height 18
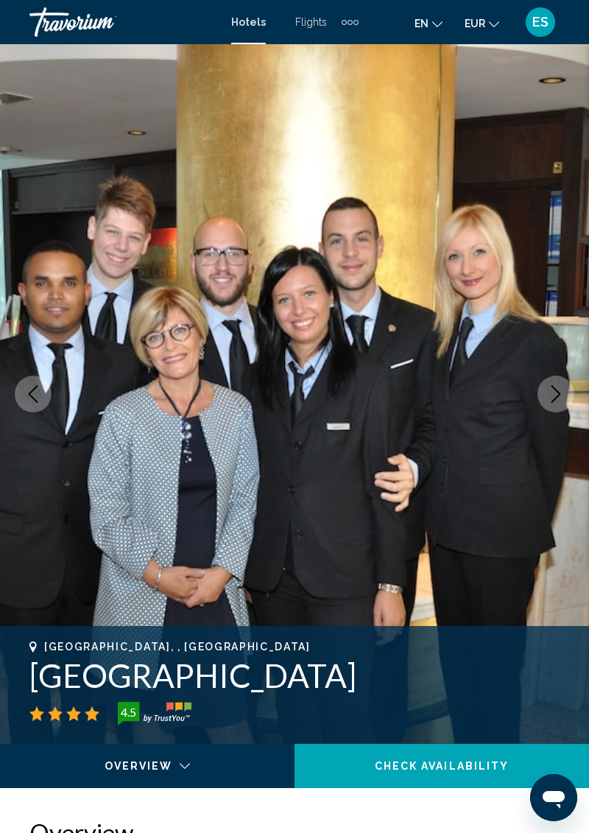
click at [560, 404] on button "Next image" at bounding box center [556, 394] width 37 height 37
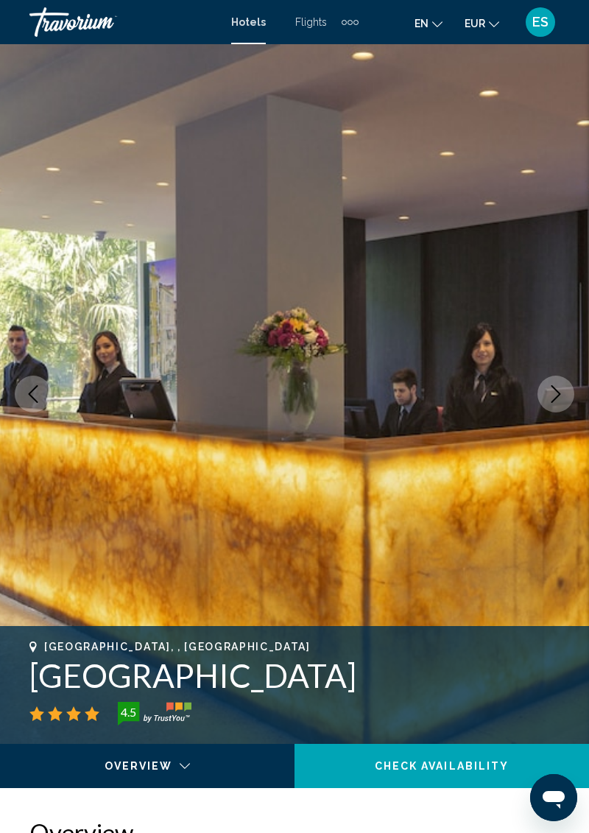
click at [560, 404] on button "Next image" at bounding box center [556, 394] width 37 height 37
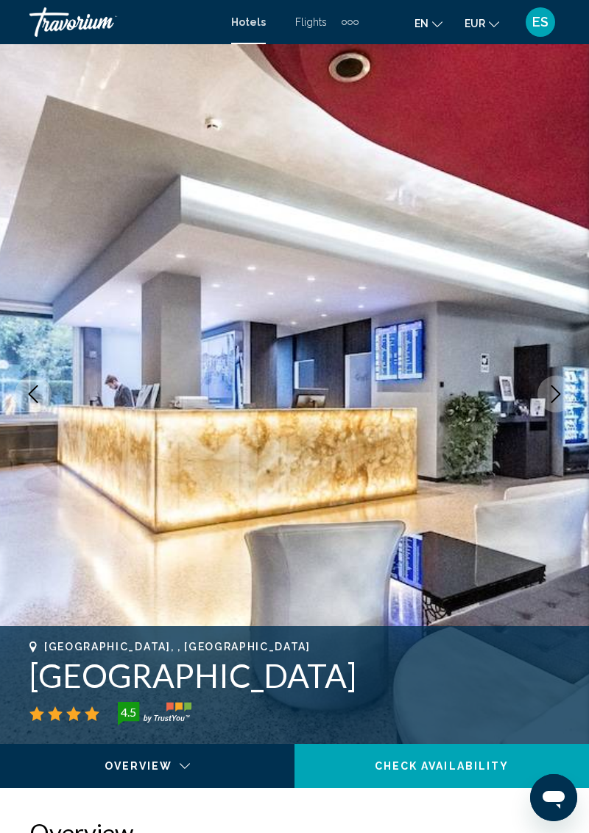
click at [560, 404] on button "Next image" at bounding box center [556, 394] width 37 height 37
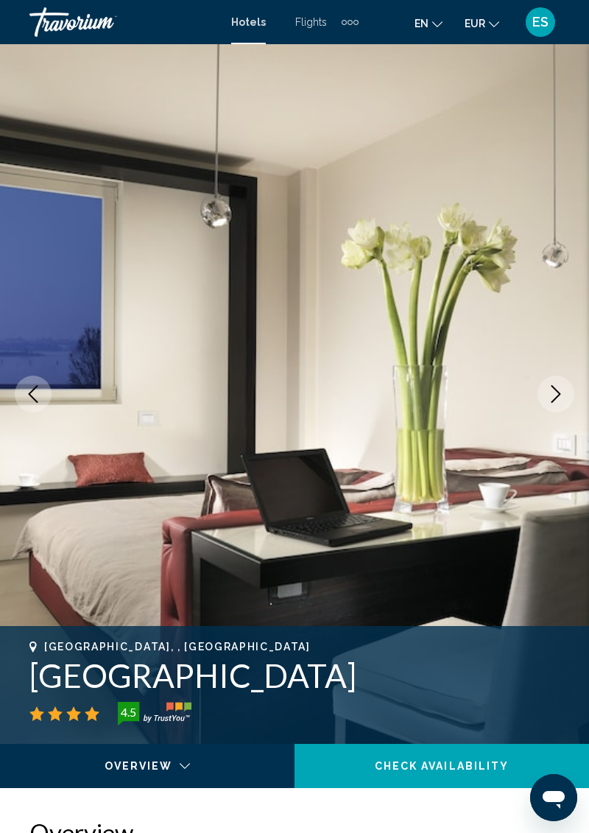
click at [560, 404] on button "Next image" at bounding box center [556, 394] width 37 height 37
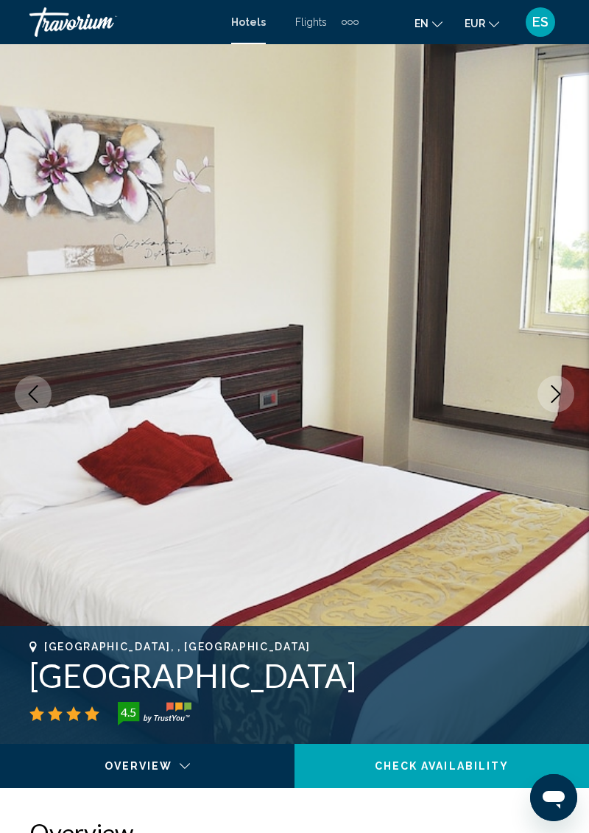
click at [560, 404] on button "Next image" at bounding box center [556, 394] width 37 height 37
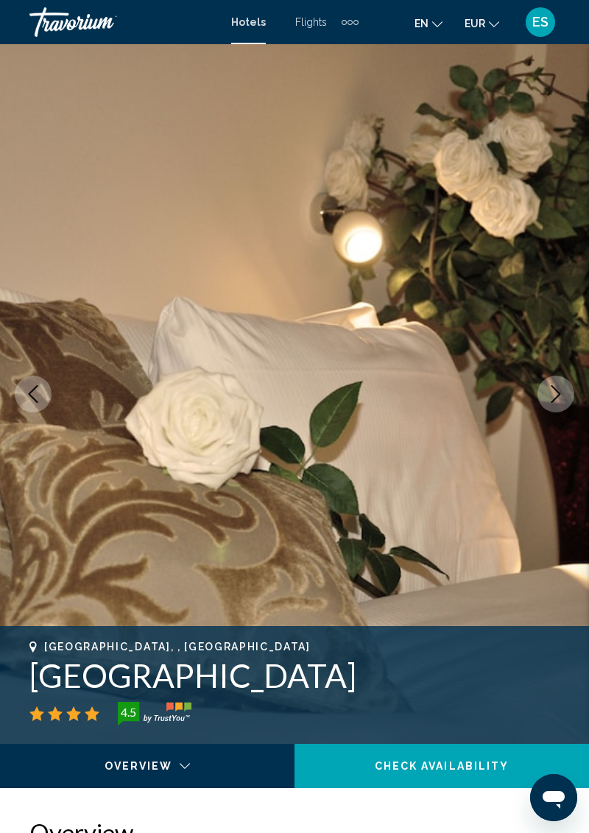
click at [560, 404] on button "Next image" at bounding box center [556, 394] width 37 height 37
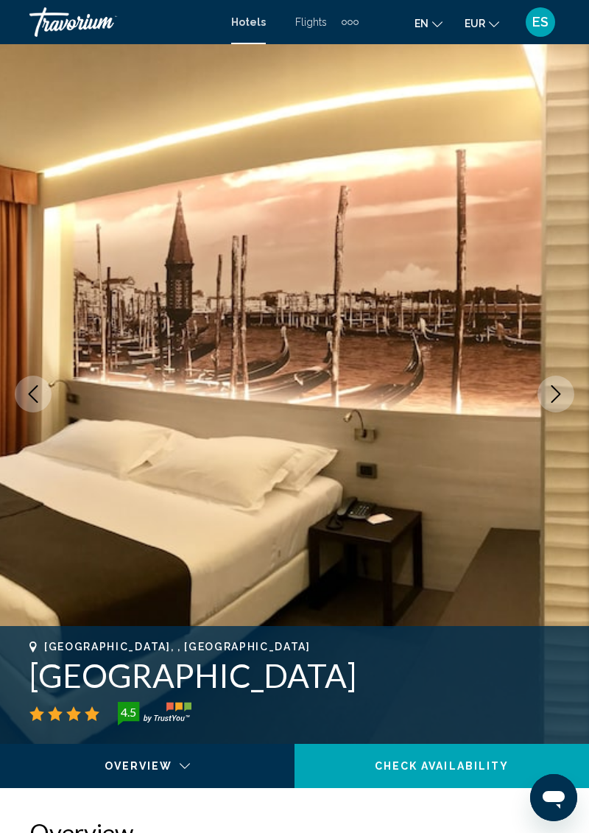
click at [560, 404] on button "Next image" at bounding box center [556, 394] width 37 height 37
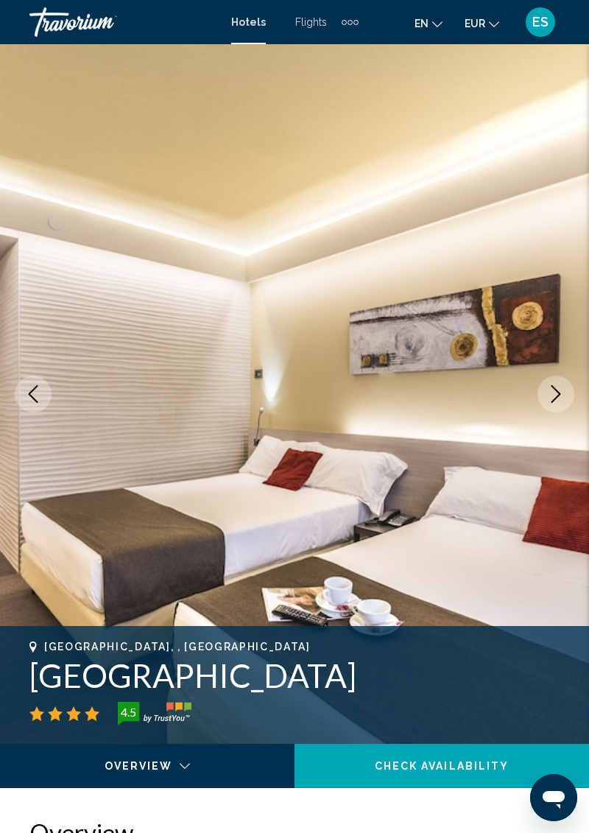
click at [560, 404] on button "Next image" at bounding box center [556, 394] width 37 height 37
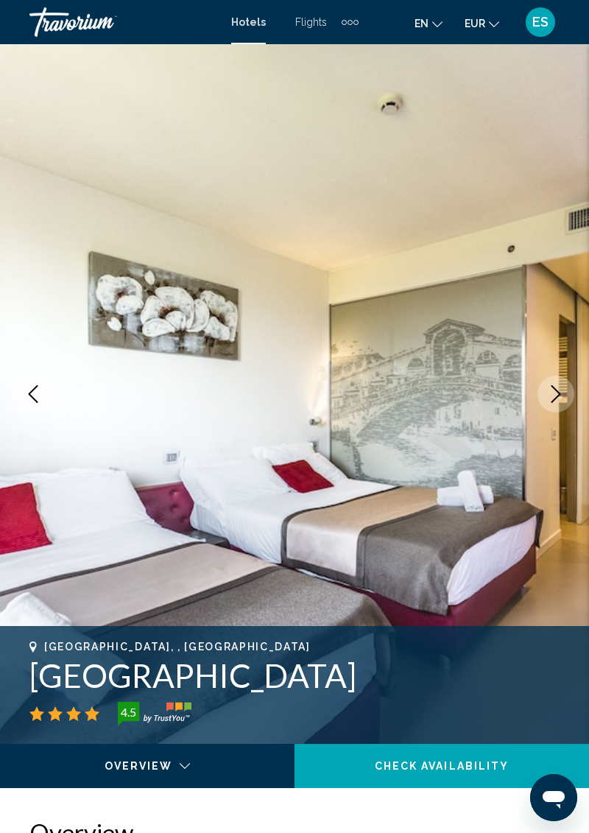
click at [559, 404] on button "Next image" at bounding box center [556, 394] width 37 height 37
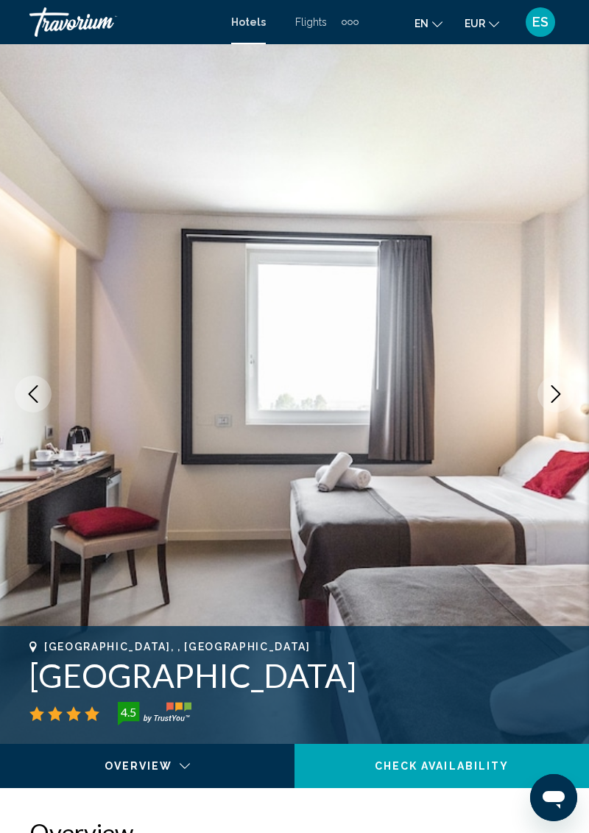
click at [24, 379] on button "Previous image" at bounding box center [33, 394] width 37 height 37
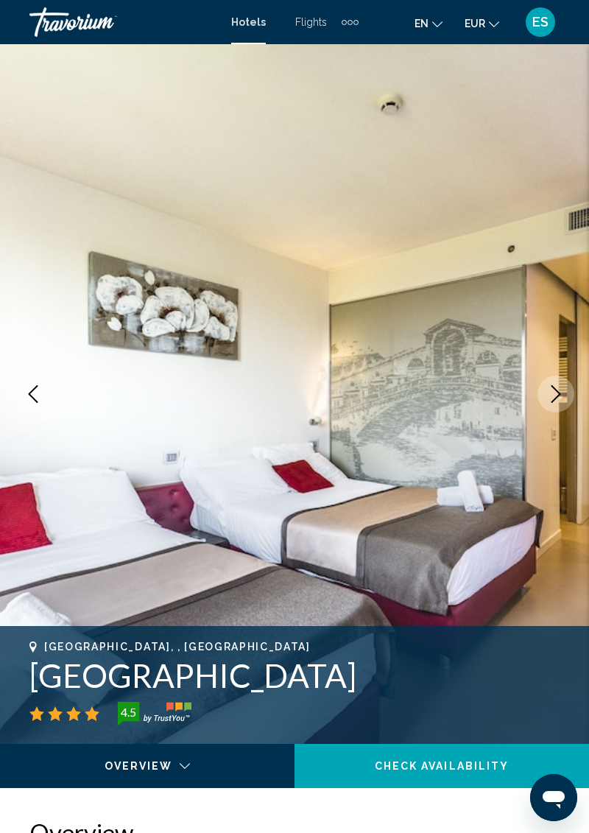
click at [560, 398] on icon "Next image" at bounding box center [556, 394] width 18 height 18
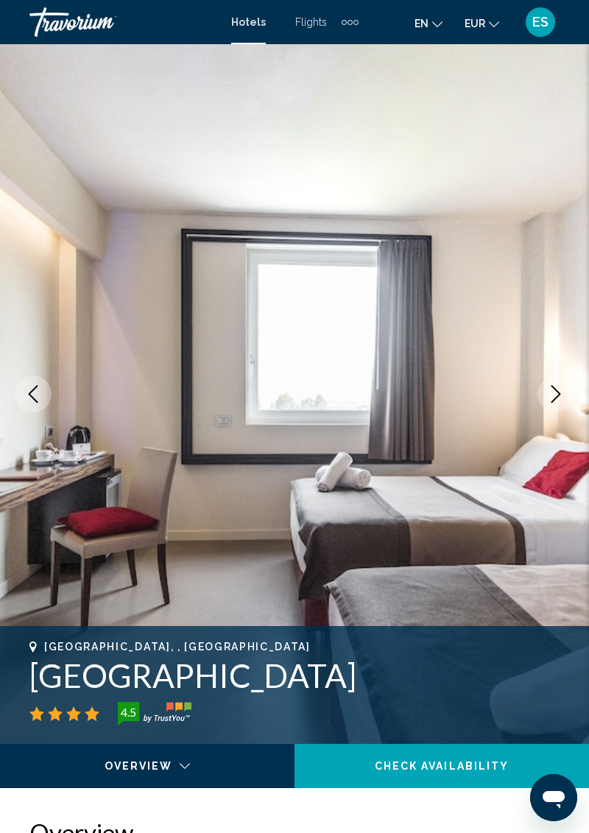
click at [561, 398] on icon "Next image" at bounding box center [556, 394] width 18 height 18
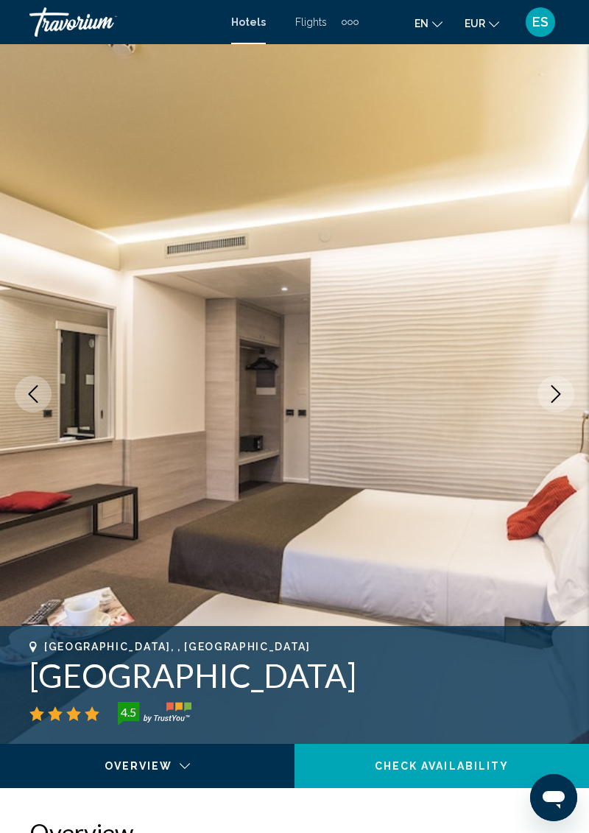
click at [561, 398] on icon "Next image" at bounding box center [556, 394] width 18 height 18
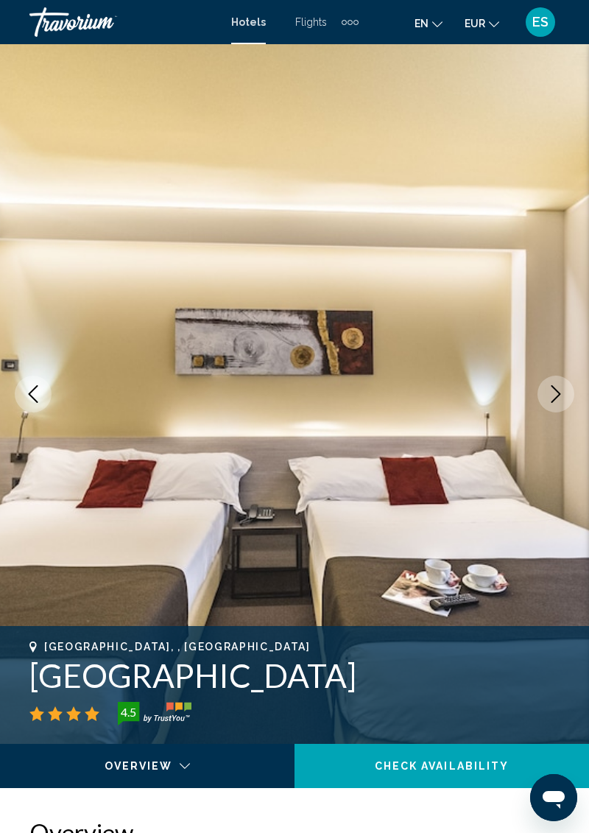
click at [561, 398] on icon "Next image" at bounding box center [556, 394] width 18 height 18
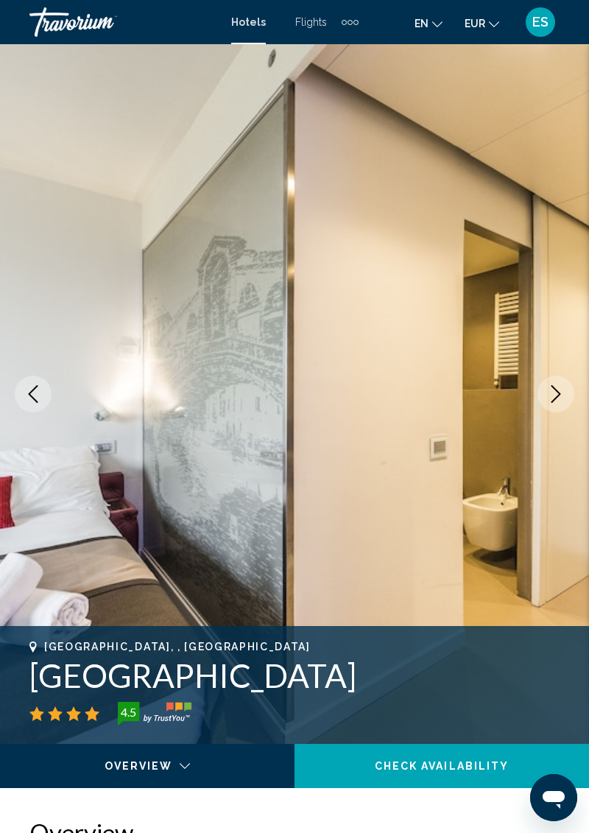
click at [561, 397] on icon "Next image" at bounding box center [556, 394] width 18 height 18
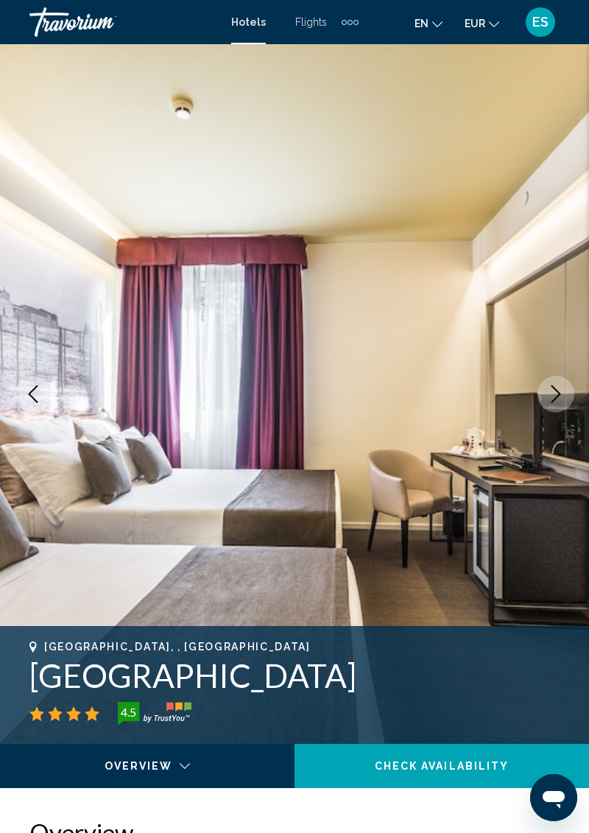
click at [555, 395] on icon "Next image" at bounding box center [556, 394] width 18 height 18
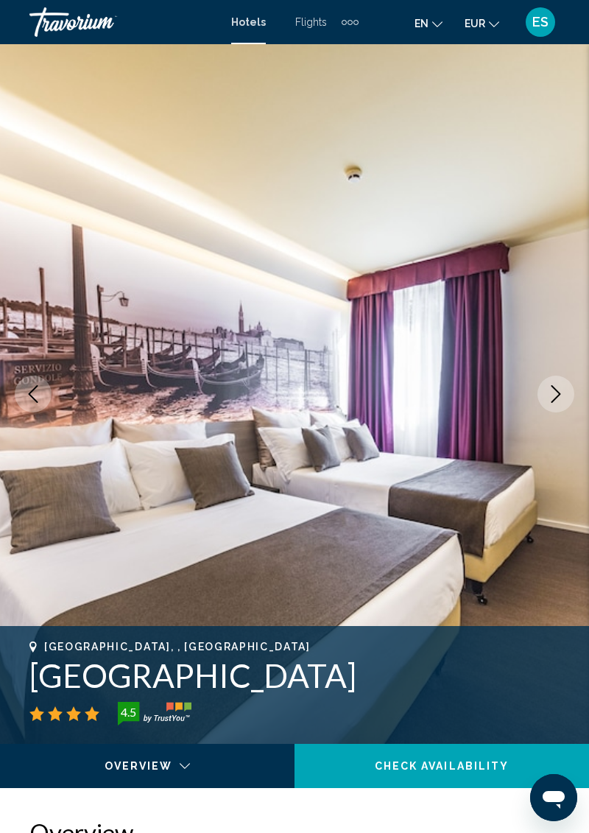
click at [552, 409] on button "Next image" at bounding box center [556, 394] width 37 height 37
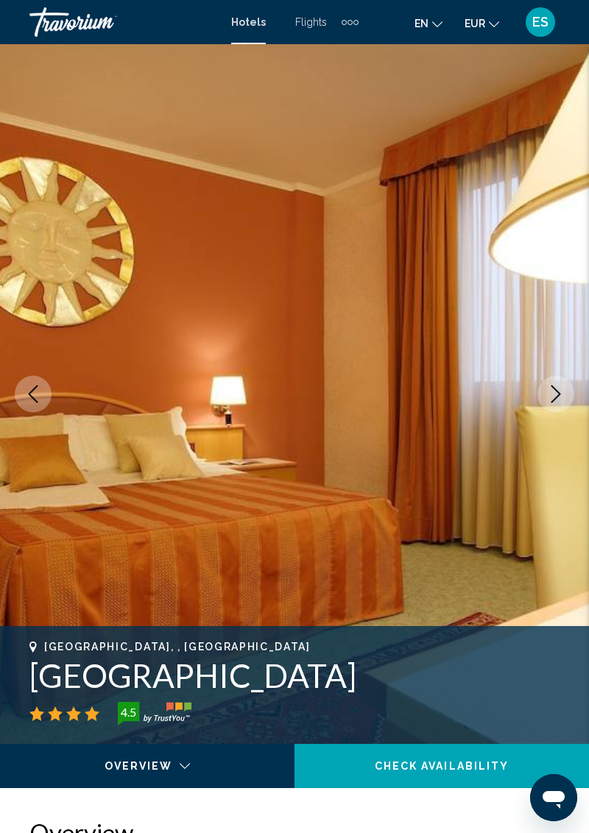
click at [560, 401] on icon "Next image" at bounding box center [556, 394] width 18 height 18
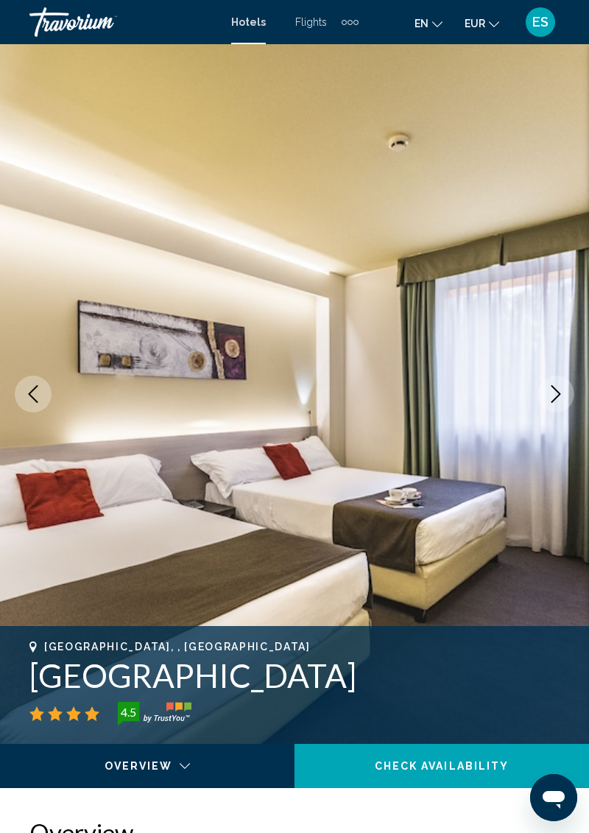
click at [560, 401] on icon "Next image" at bounding box center [556, 394] width 18 height 18
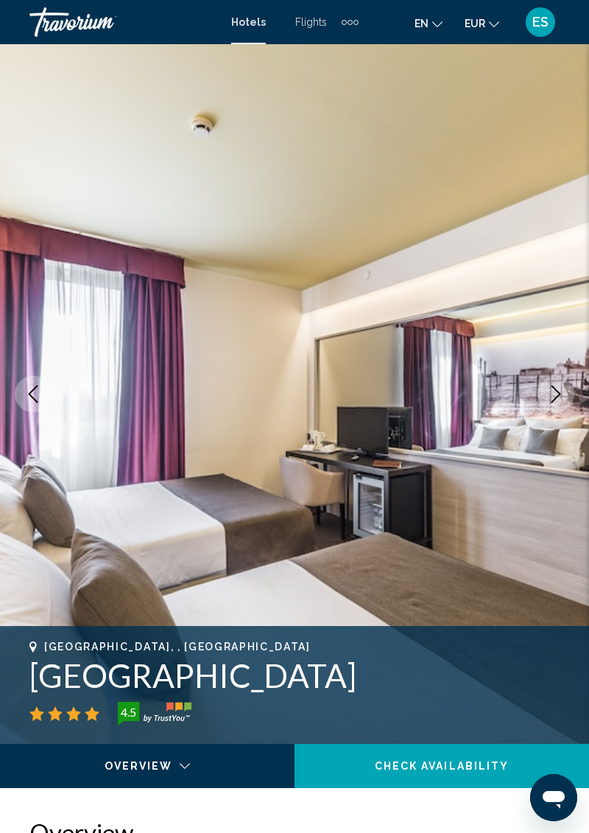
click at [561, 401] on icon "Next image" at bounding box center [556, 394] width 18 height 18
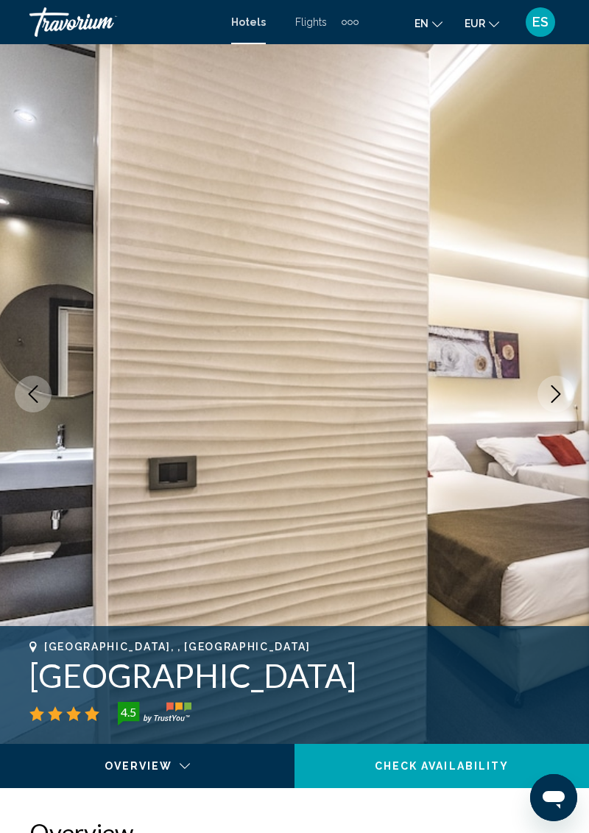
click at [561, 401] on icon "Next image" at bounding box center [556, 394] width 18 height 18
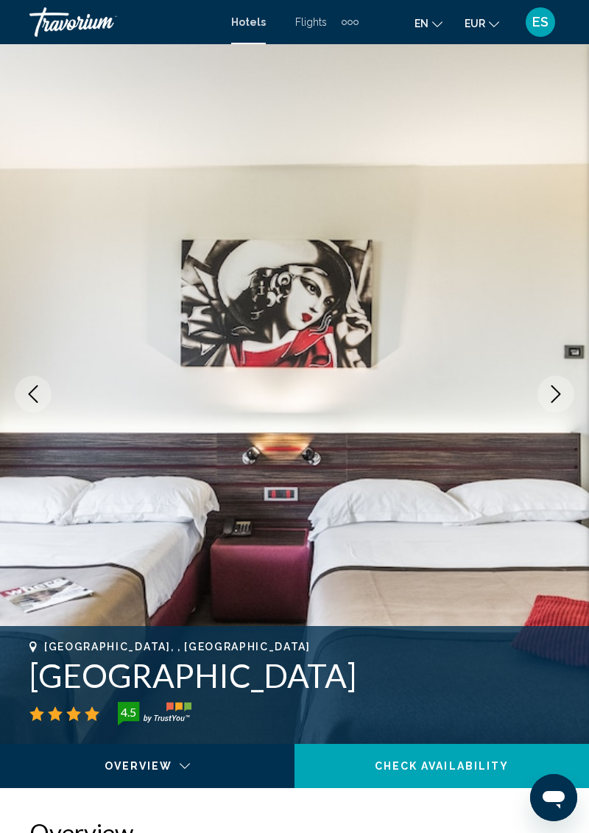
click at [561, 401] on icon "Next image" at bounding box center [556, 394] width 18 height 18
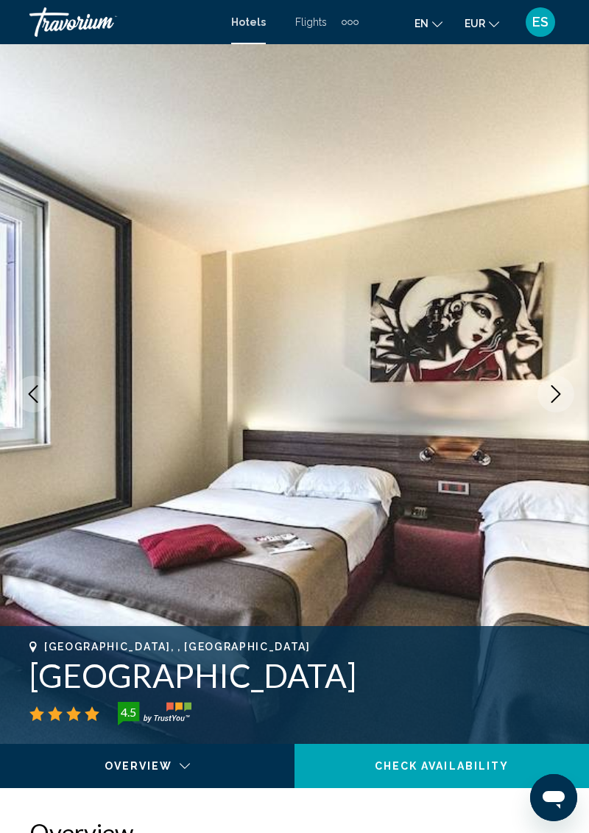
click at [561, 401] on icon "Next image" at bounding box center [556, 394] width 18 height 18
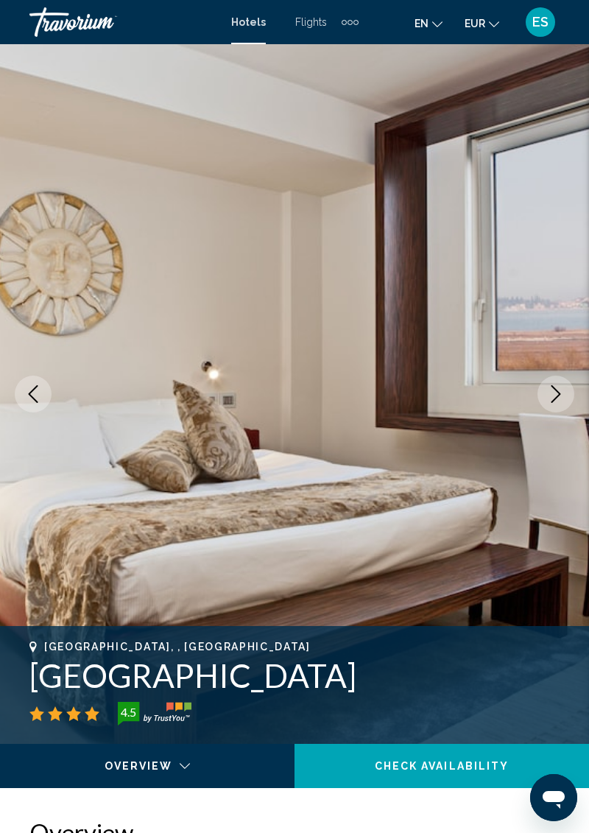
click at [560, 400] on icon "Next image" at bounding box center [556, 394] width 18 height 18
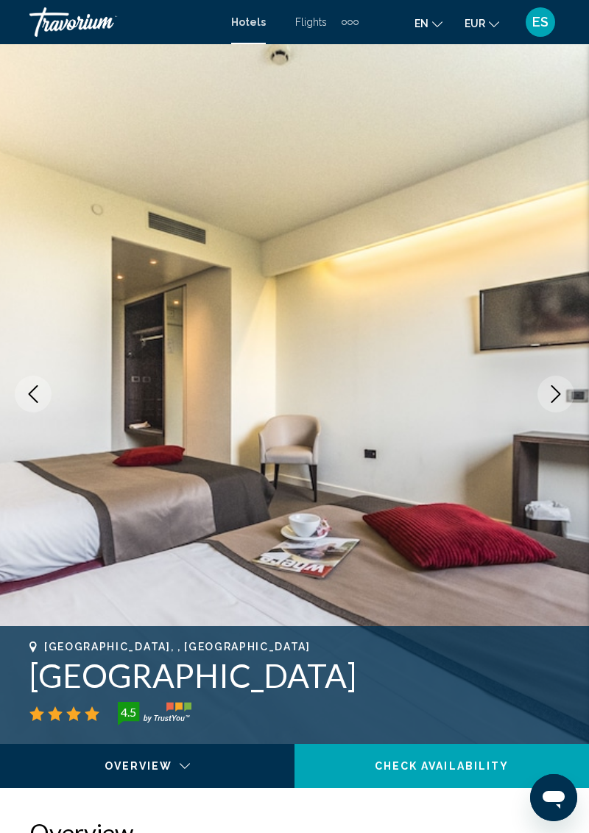
click at [560, 401] on icon "Next image" at bounding box center [556, 394] width 18 height 18
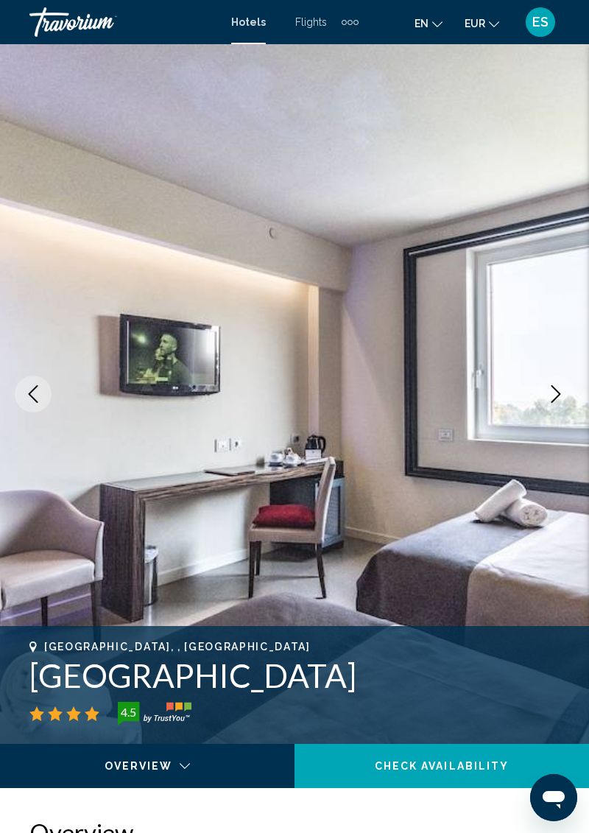
click at [560, 401] on icon "Next image" at bounding box center [556, 394] width 18 height 18
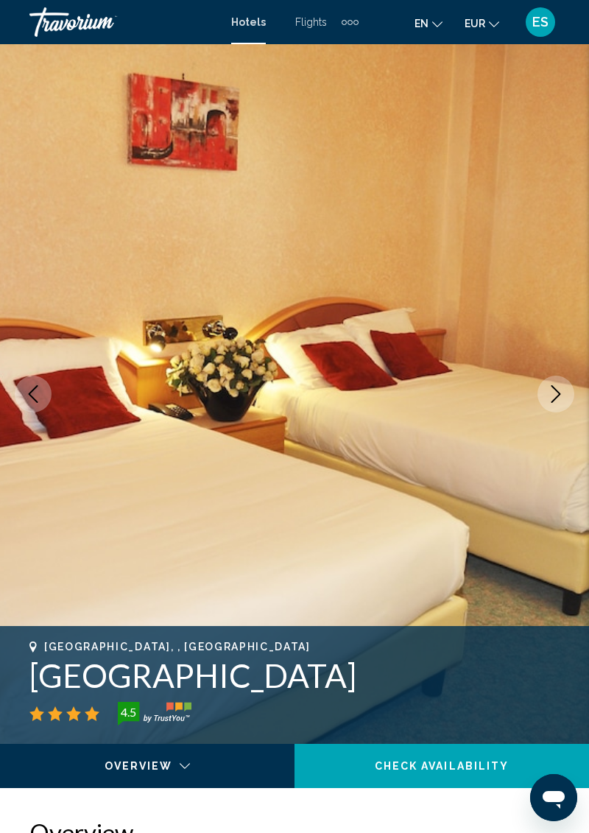
click at [559, 401] on icon "Next image" at bounding box center [556, 394] width 18 height 18
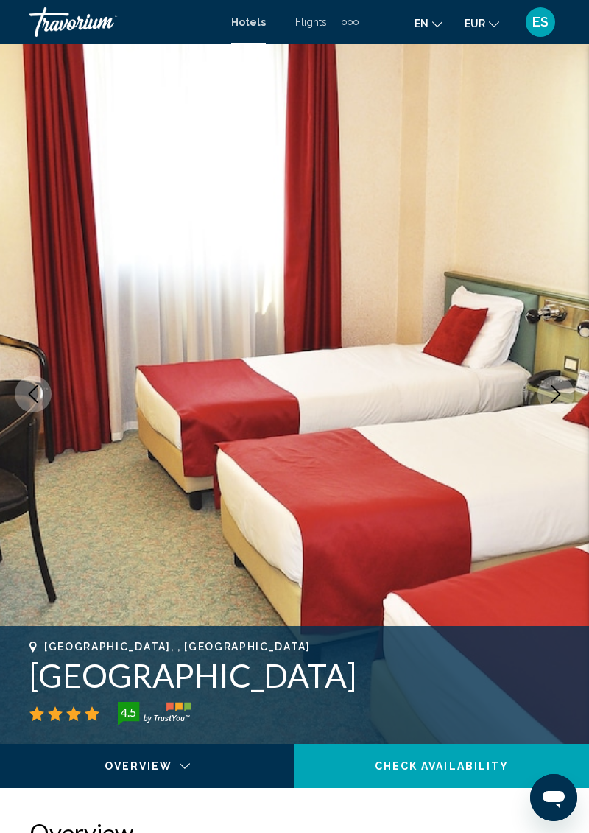
click at [558, 401] on icon "Next image" at bounding box center [556, 394] width 18 height 18
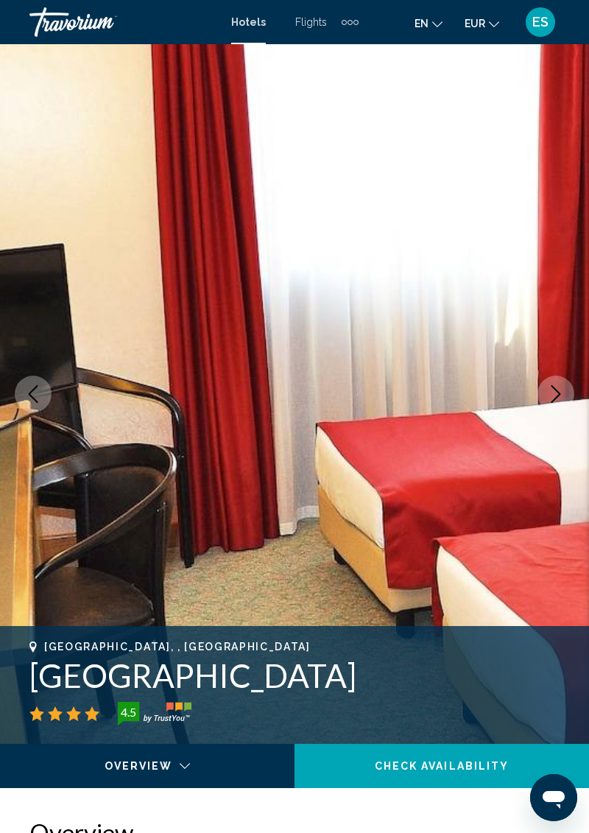
click at [558, 401] on icon "Next image" at bounding box center [556, 394] width 18 height 18
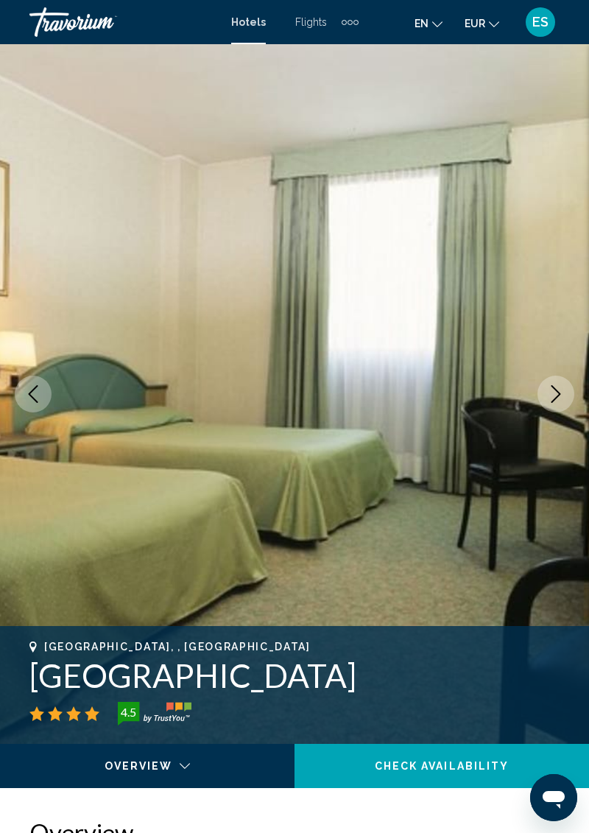
click at [558, 401] on icon "Next image" at bounding box center [556, 394] width 18 height 18
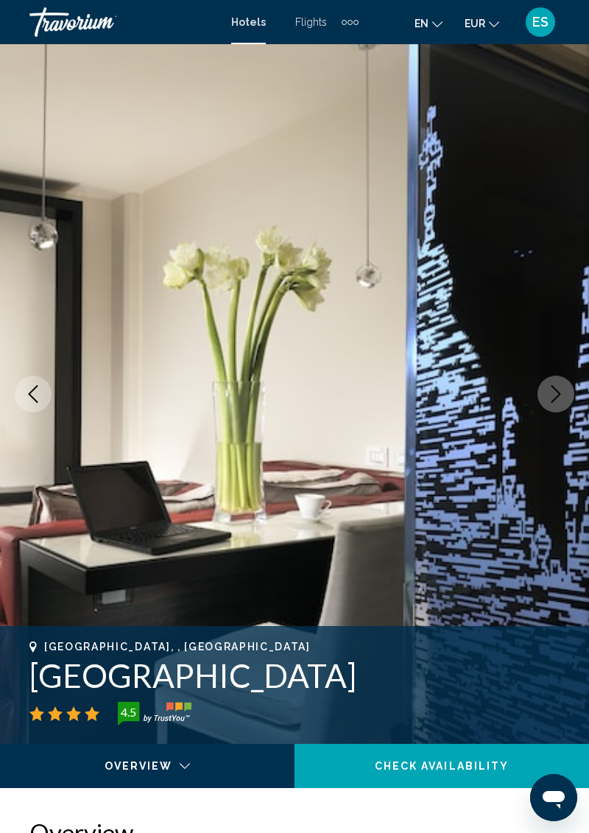
click at [557, 400] on icon "Next image" at bounding box center [556, 394] width 18 height 18
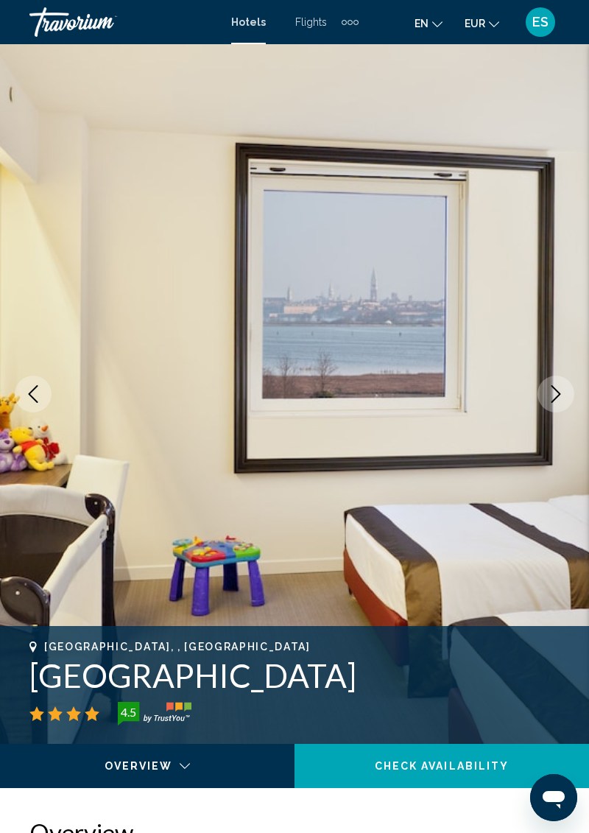
click at [557, 399] on icon "Next image" at bounding box center [556, 394] width 18 height 18
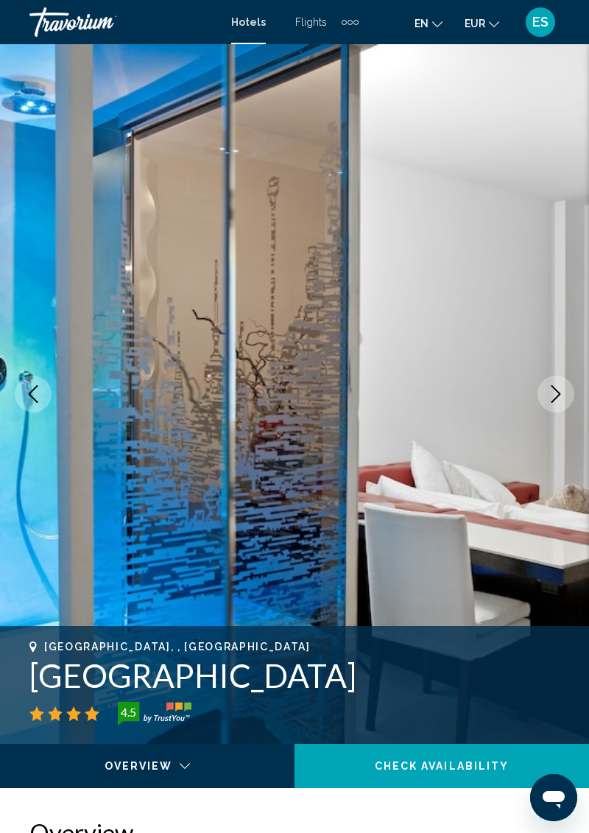
click at [557, 399] on icon "Next image" at bounding box center [556, 394] width 18 height 18
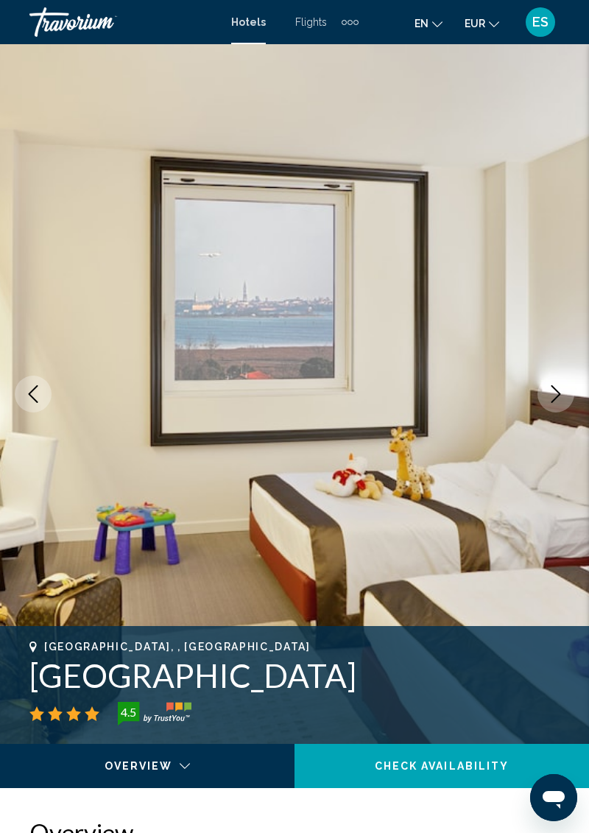
click at [556, 399] on icon "Next image" at bounding box center [556, 394] width 18 height 18
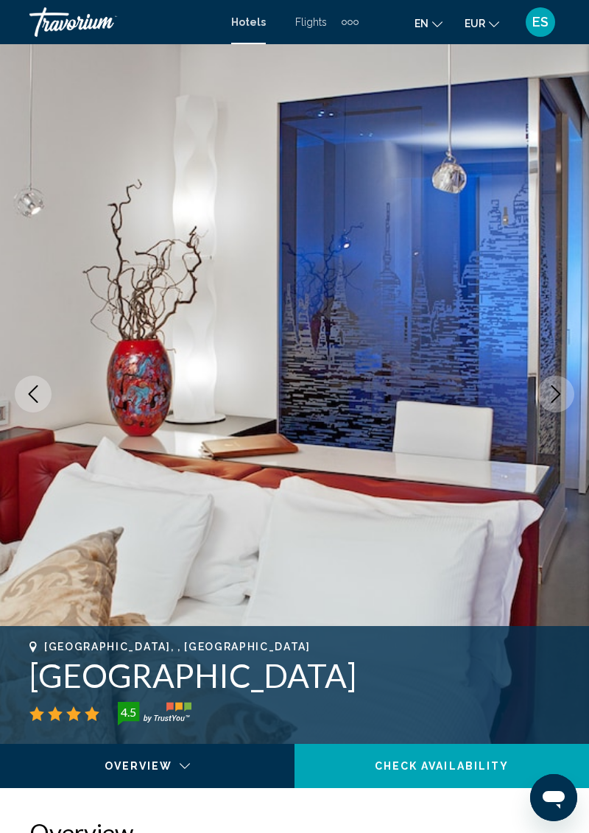
click at [555, 399] on icon "Next image" at bounding box center [557, 394] width 10 height 18
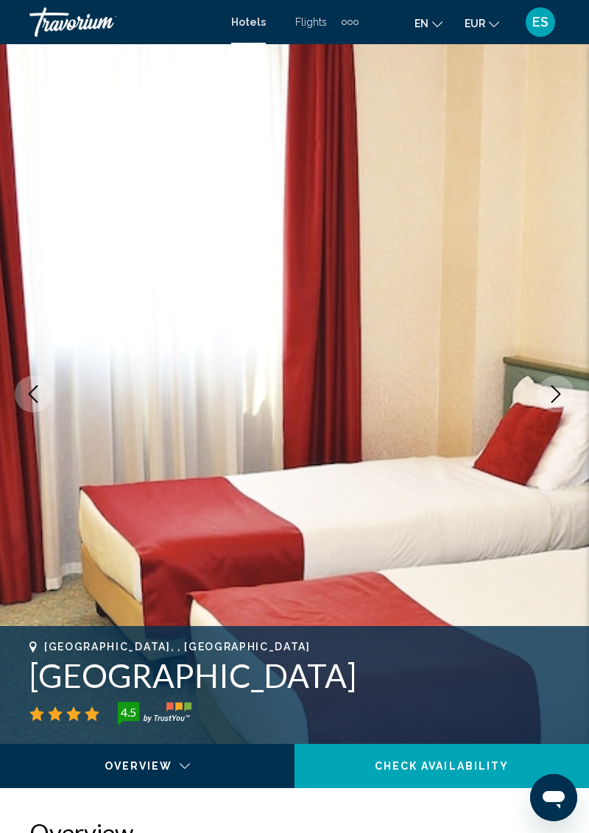
click at [555, 399] on icon "Next image" at bounding box center [557, 394] width 10 height 18
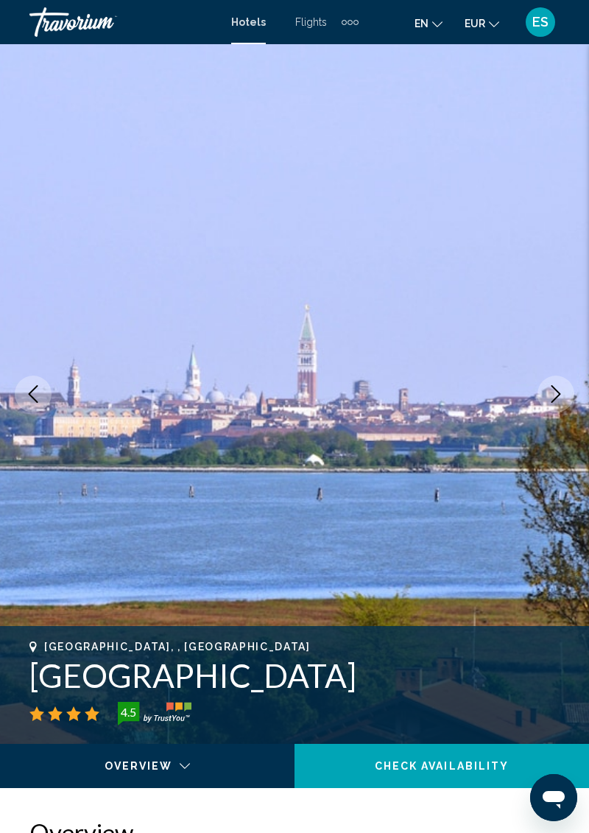
click at [555, 399] on icon "Next image" at bounding box center [557, 394] width 10 height 18
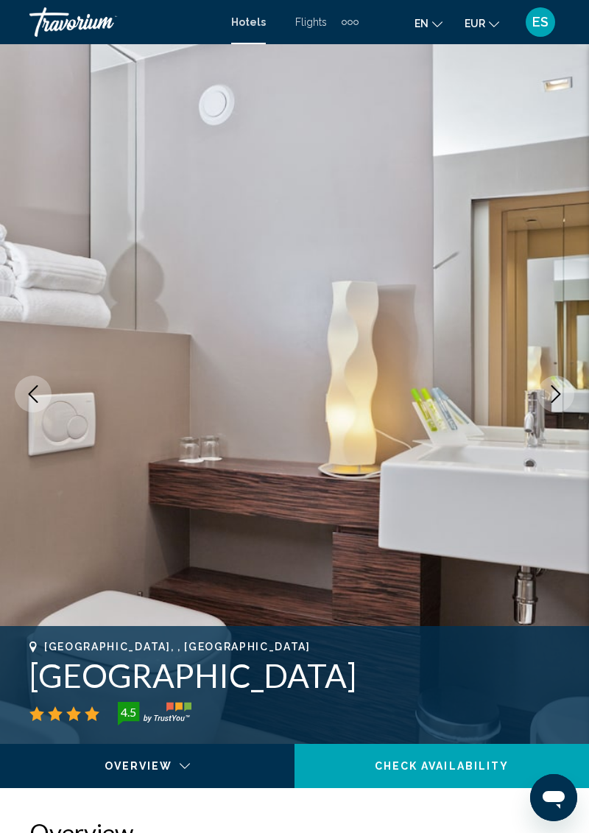
click at [555, 399] on icon "Next image" at bounding box center [557, 394] width 10 height 18
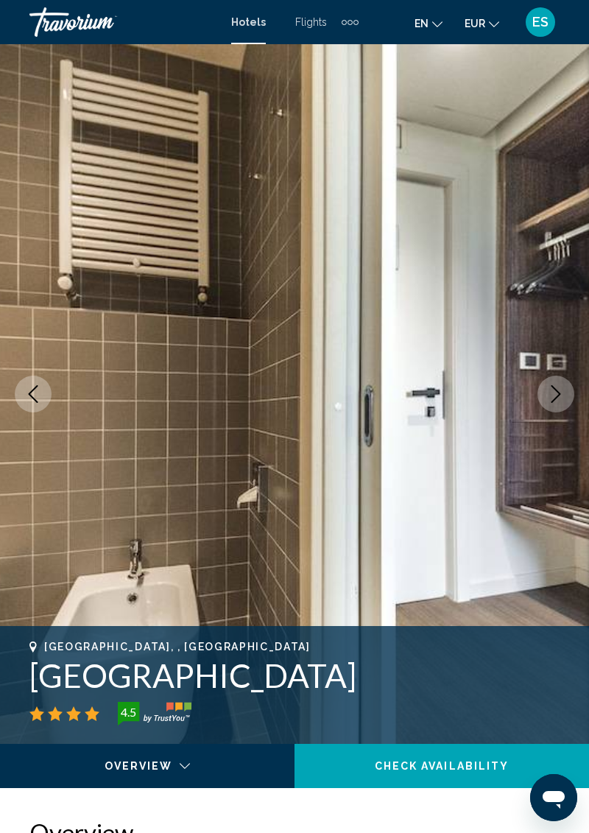
click at [554, 399] on icon "Next image" at bounding box center [557, 394] width 10 height 18
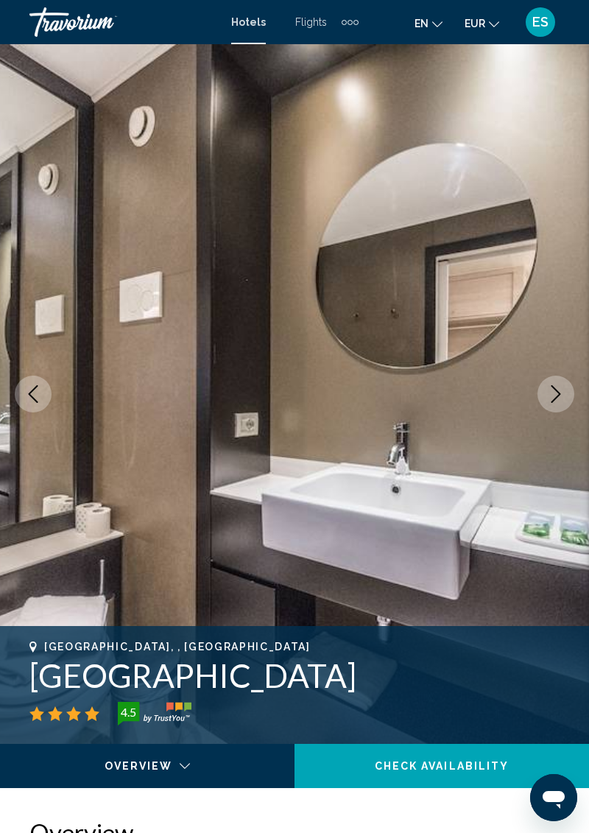
click at [554, 399] on icon "Next image" at bounding box center [557, 394] width 10 height 18
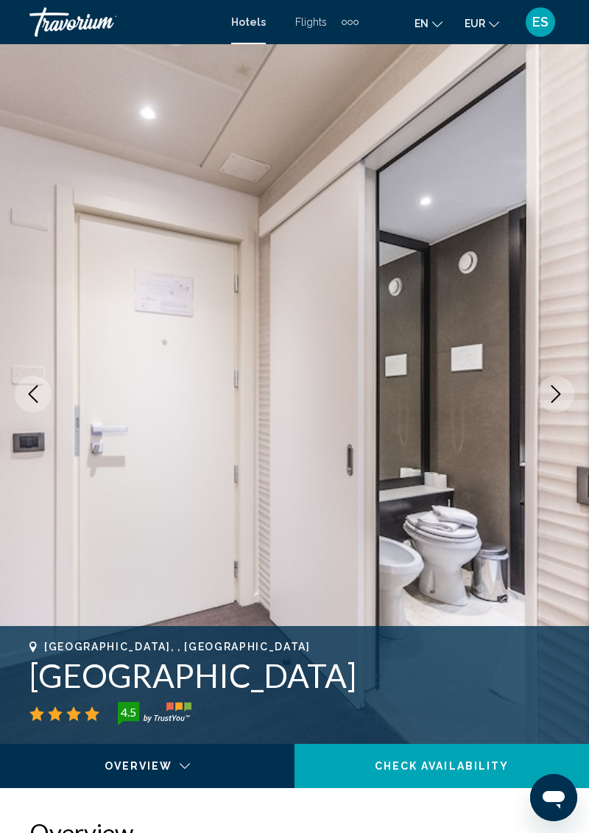
click at [554, 399] on icon "Next image" at bounding box center [557, 394] width 10 height 18
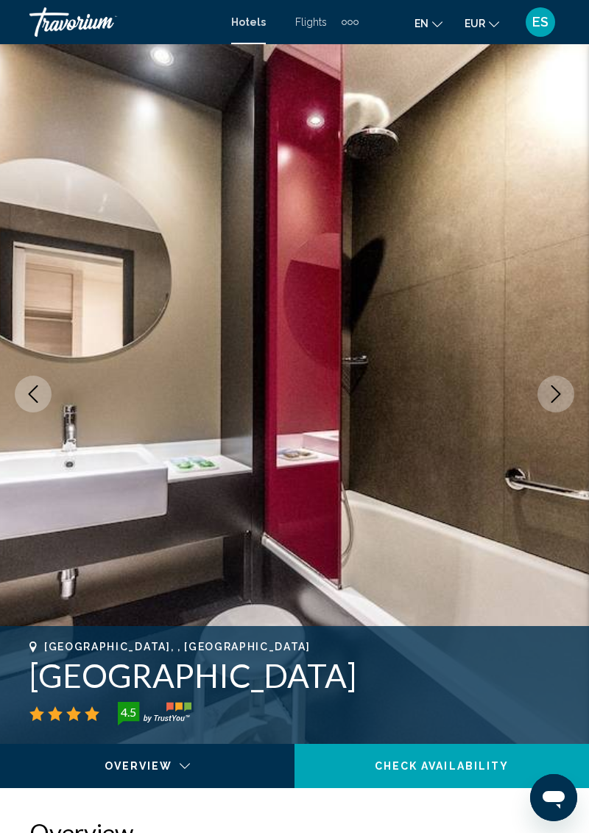
click at [554, 399] on icon "Next image" at bounding box center [557, 394] width 10 height 18
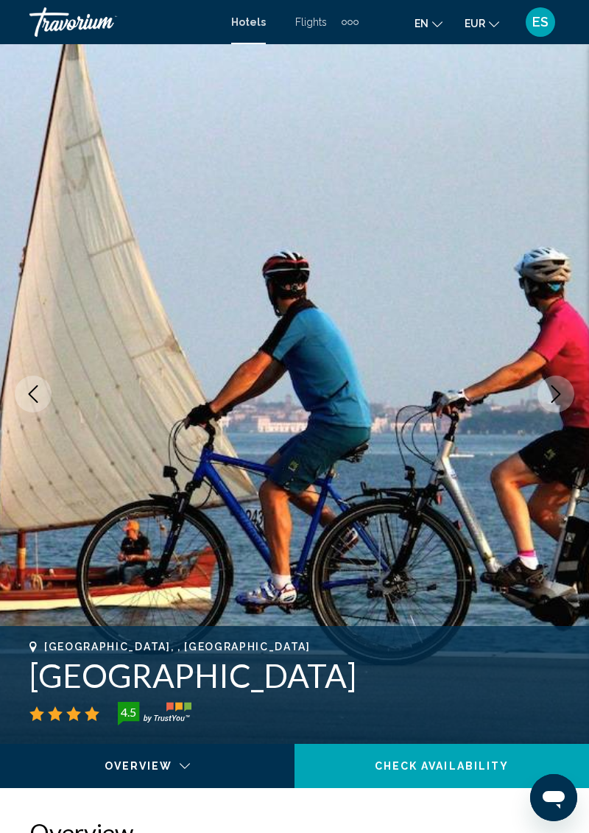
click at [554, 399] on icon "Next image" at bounding box center [557, 394] width 10 height 18
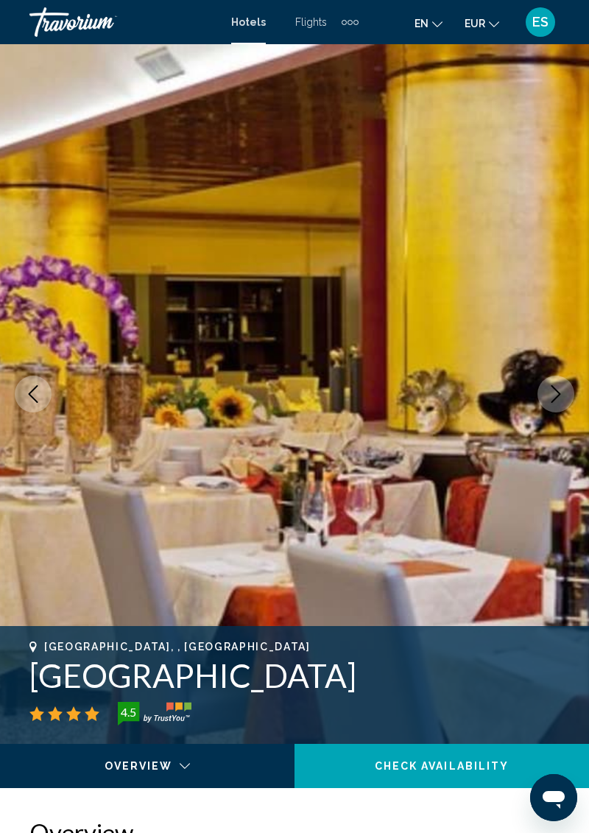
click at [554, 399] on icon "Next image" at bounding box center [557, 394] width 10 height 18
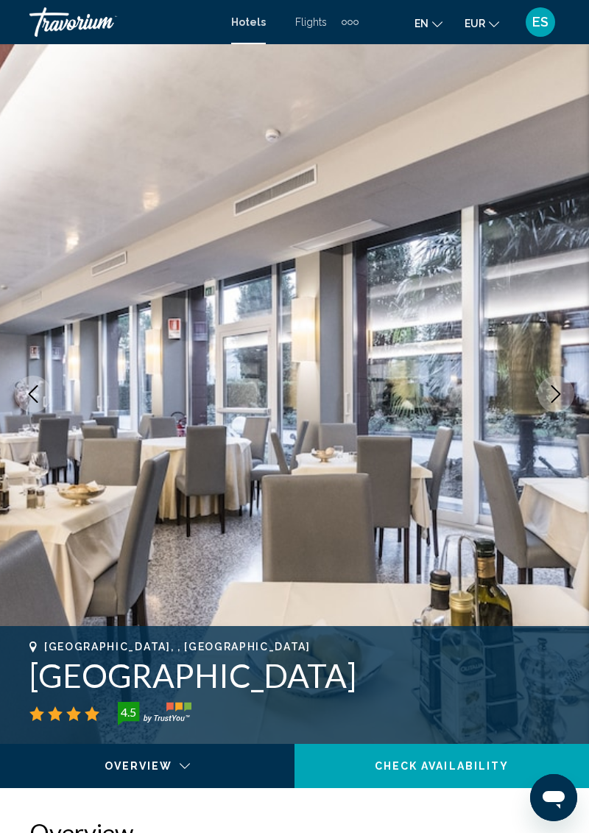
click at [554, 399] on icon "Next image" at bounding box center [557, 394] width 10 height 18
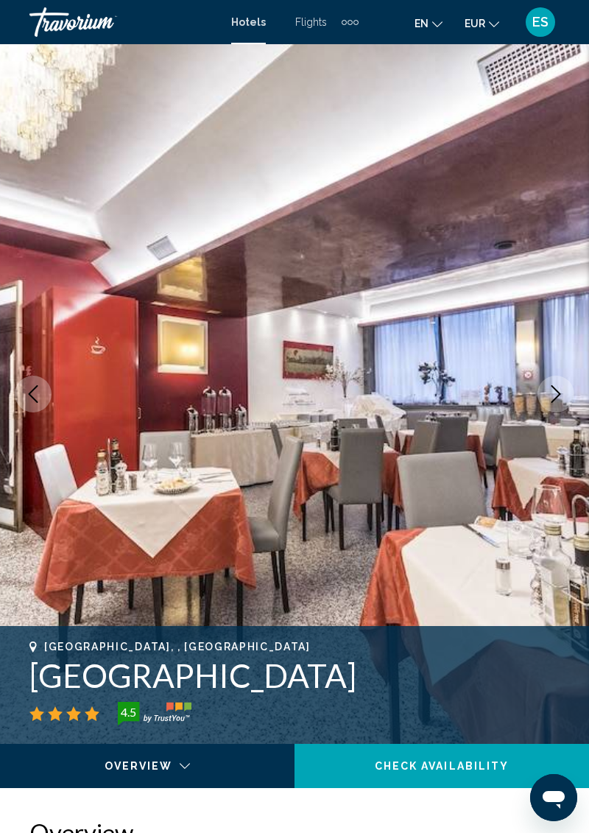
click at [554, 399] on icon "Next image" at bounding box center [557, 394] width 10 height 18
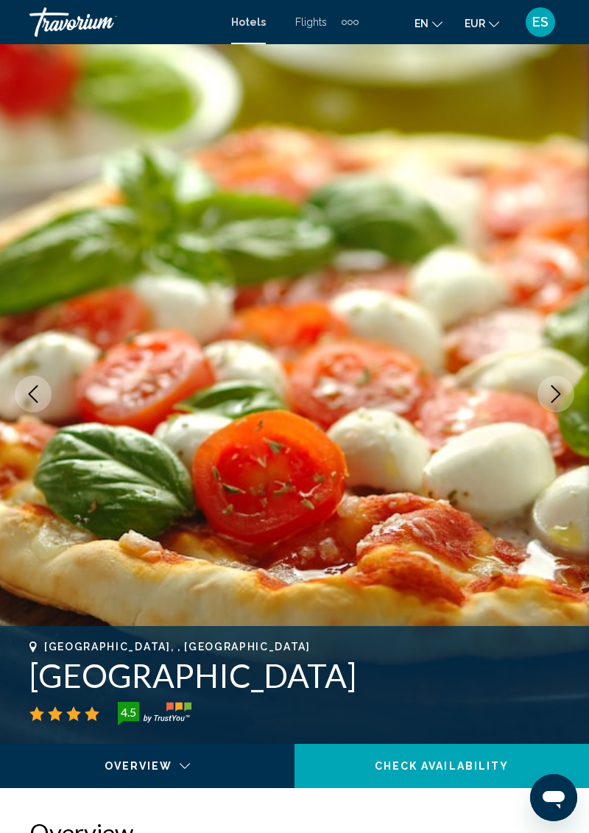
click at [554, 399] on icon "Next image" at bounding box center [557, 394] width 10 height 18
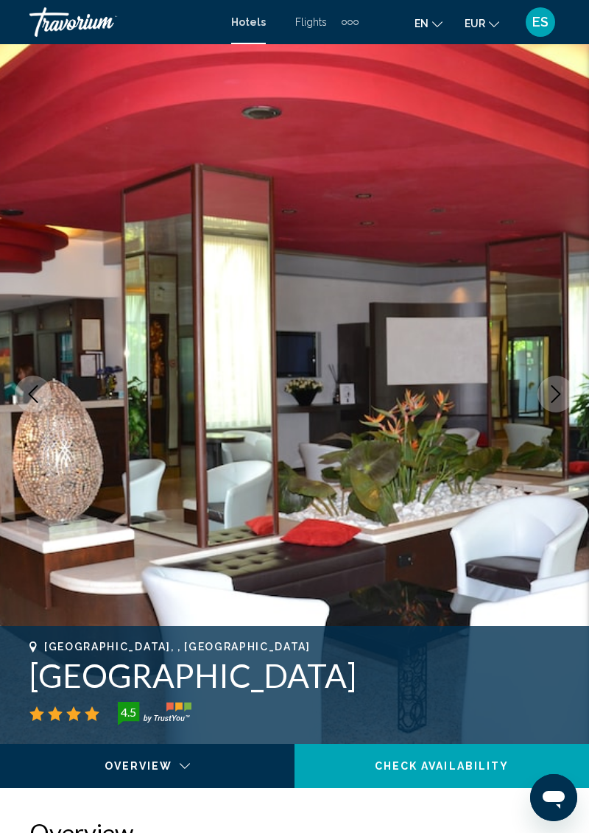
click at [554, 399] on icon "Next image" at bounding box center [557, 394] width 10 height 18
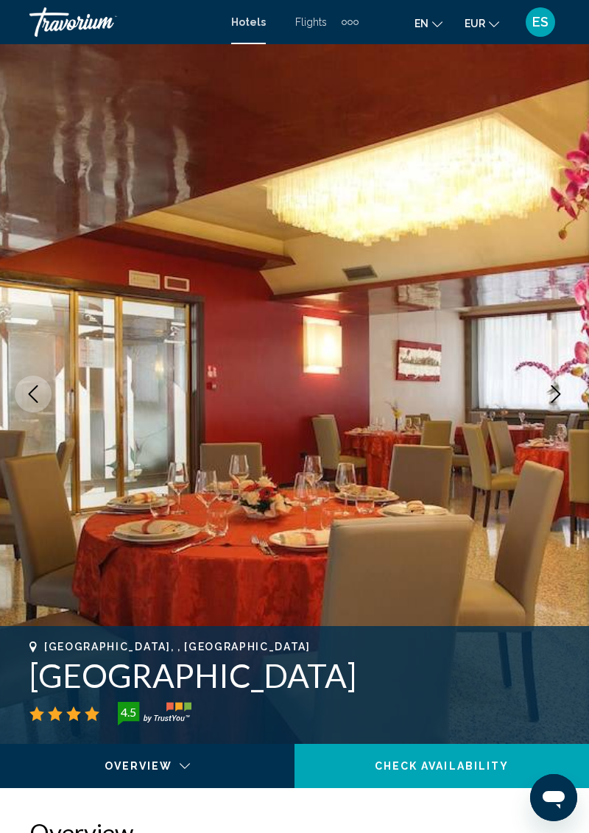
click at [554, 399] on icon "Next image" at bounding box center [557, 394] width 10 height 18
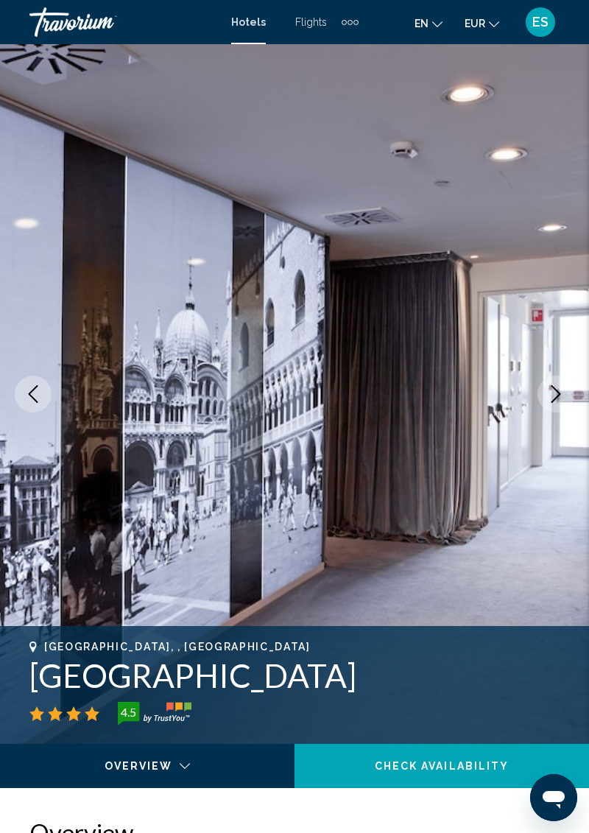
click at [554, 399] on icon "Next image" at bounding box center [557, 394] width 10 height 18
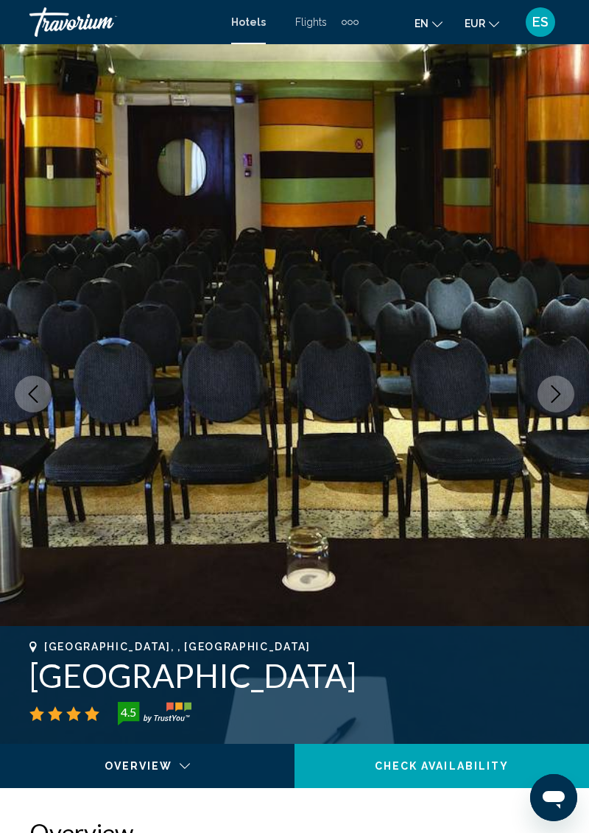
click at [554, 399] on icon "Next image" at bounding box center [557, 394] width 10 height 18
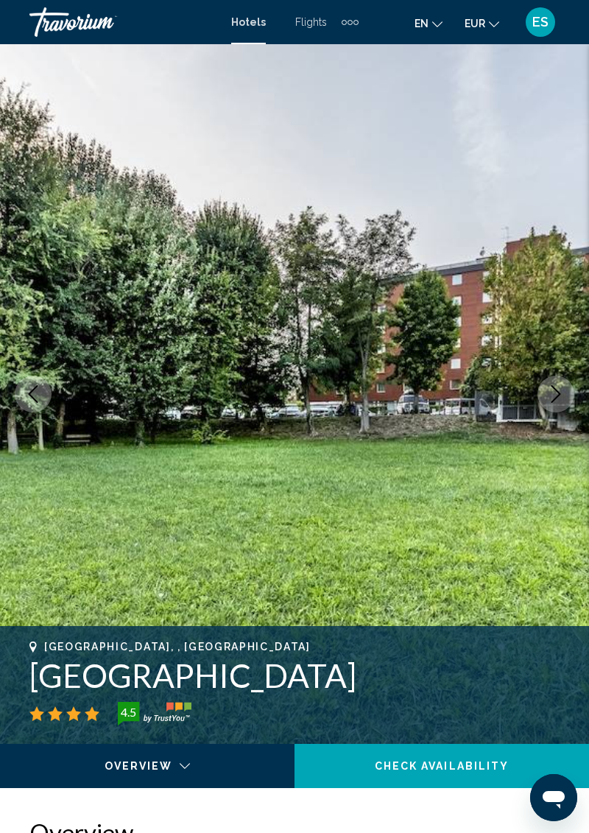
click at [554, 399] on icon "Next image" at bounding box center [557, 394] width 10 height 18
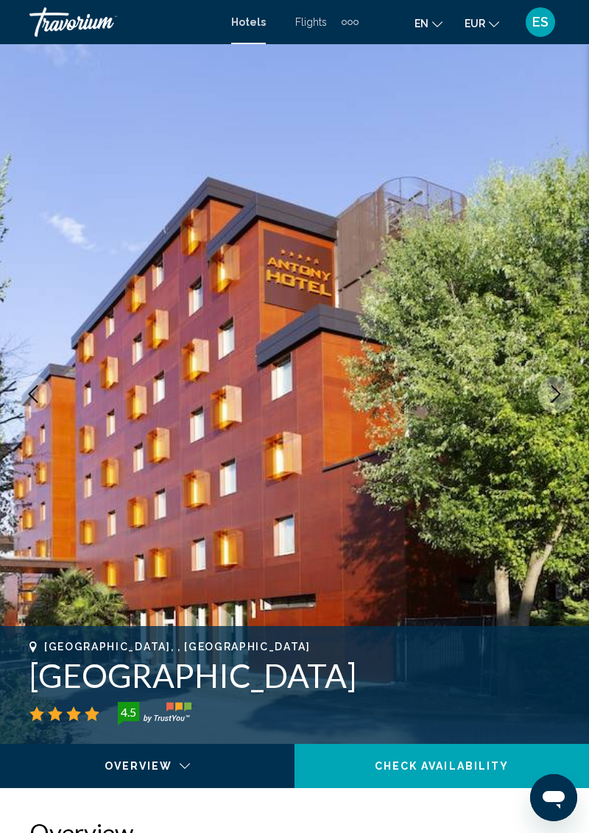
click at [554, 399] on icon "Next image" at bounding box center [557, 394] width 10 height 18
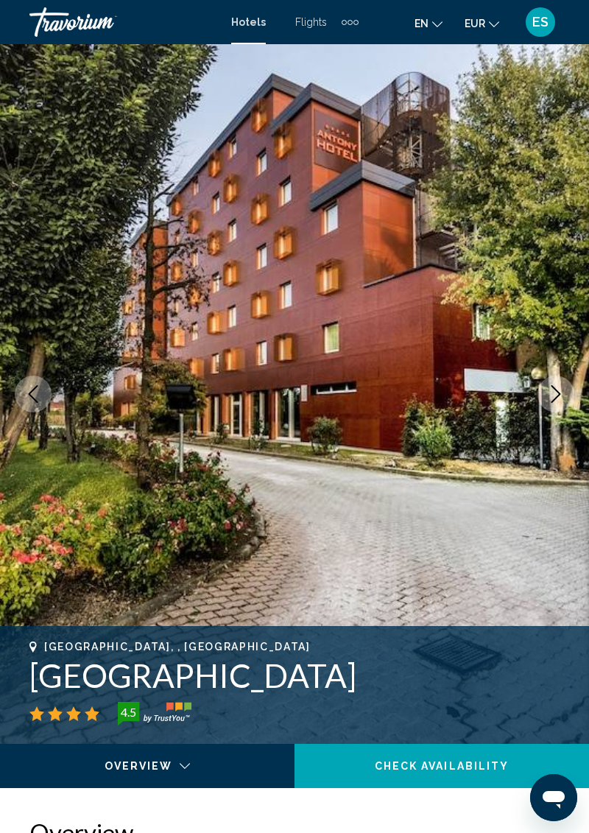
click at [554, 399] on icon "Next image" at bounding box center [557, 394] width 10 height 18
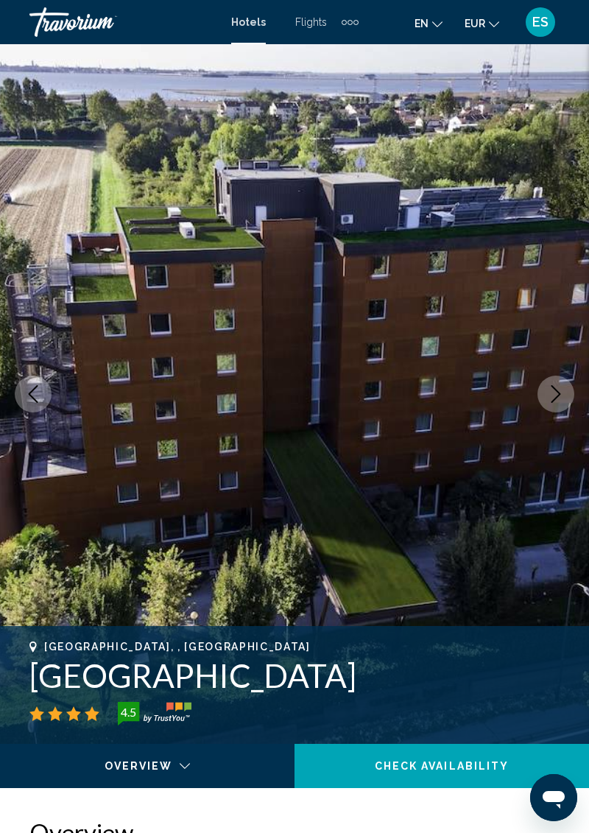
click at [554, 399] on icon "Next image" at bounding box center [557, 394] width 10 height 18
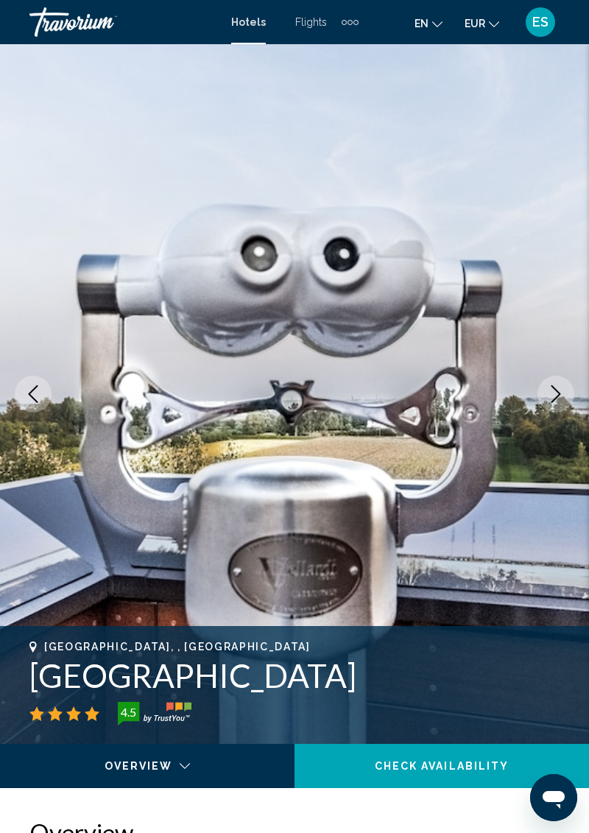
click at [554, 398] on icon "Next image" at bounding box center [556, 394] width 18 height 18
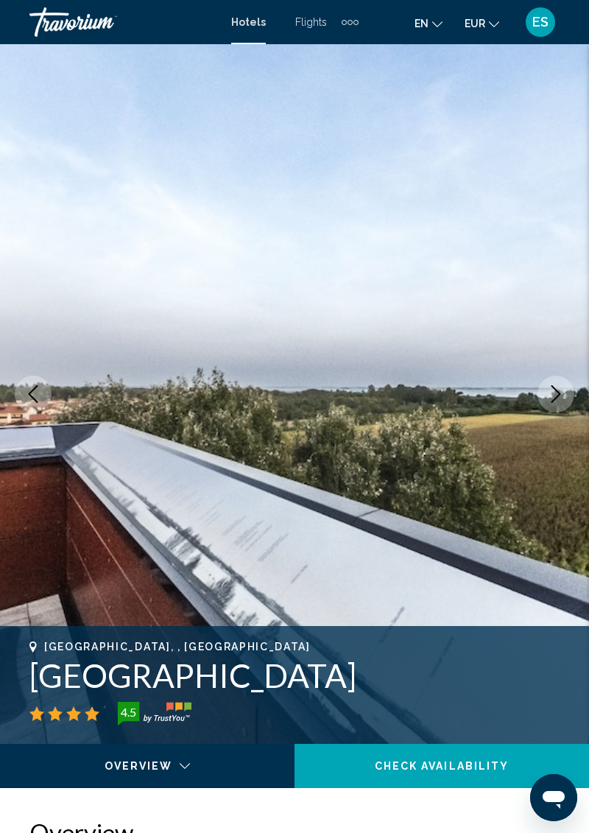
click at [554, 398] on icon "Next image" at bounding box center [556, 394] width 18 height 18
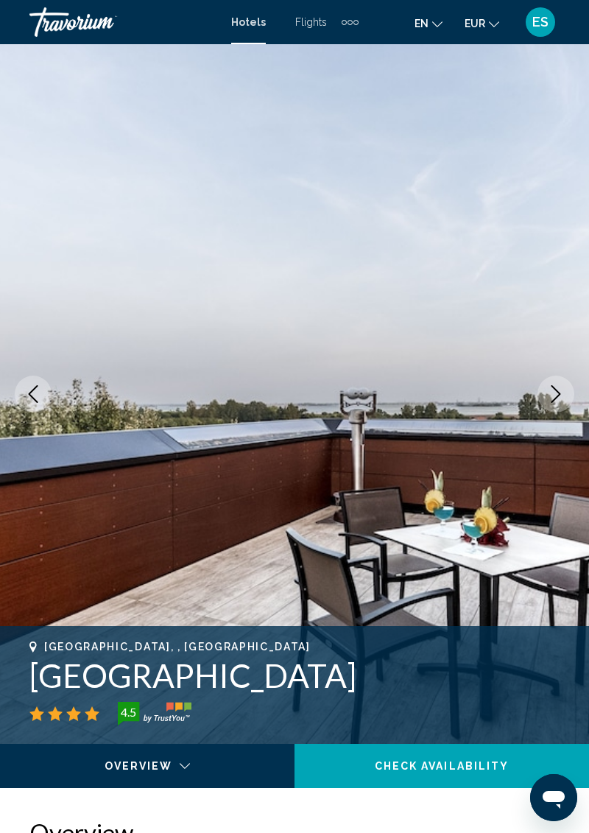
click at [554, 398] on icon "Next image" at bounding box center [556, 394] width 18 height 18
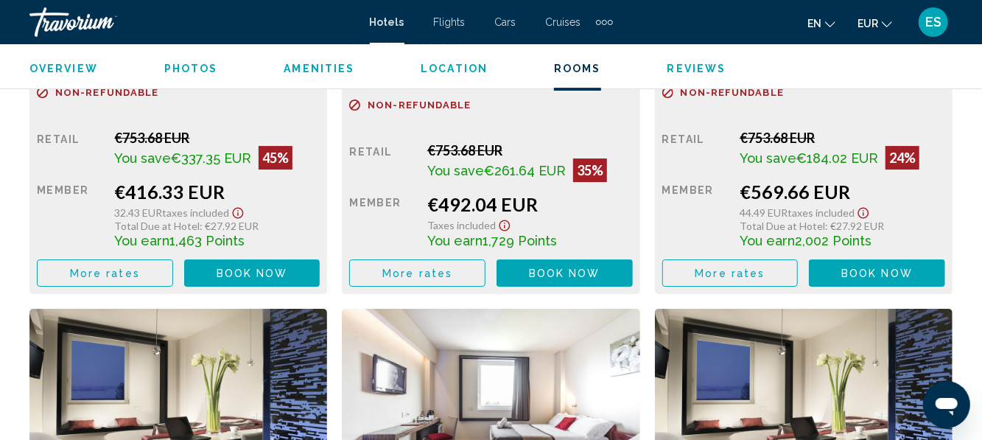
scroll to position [2558, 0]
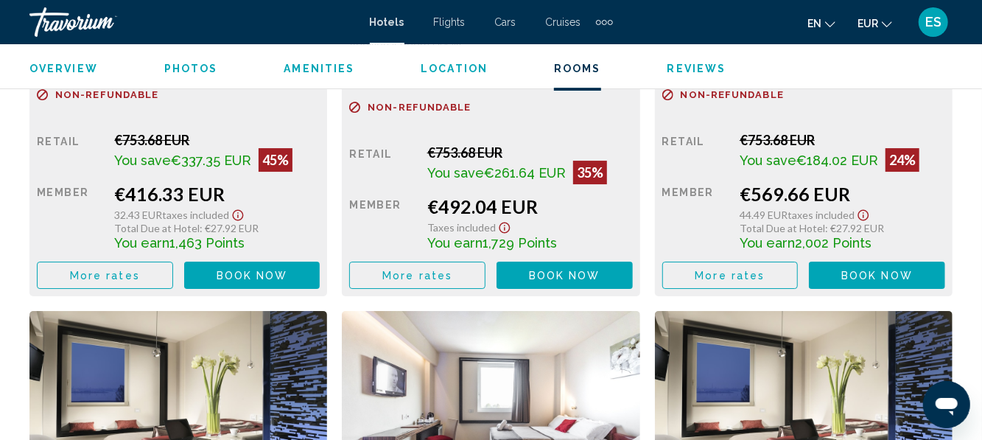
click at [98, 288] on button "More rates" at bounding box center [105, 274] width 136 height 27
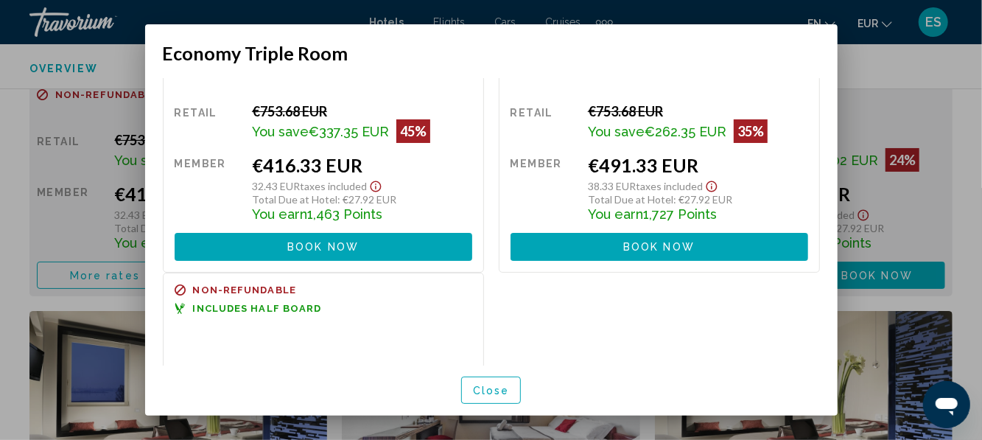
scroll to position [63, 0]
click at [480, 404] on button "Close" at bounding box center [491, 389] width 60 height 27
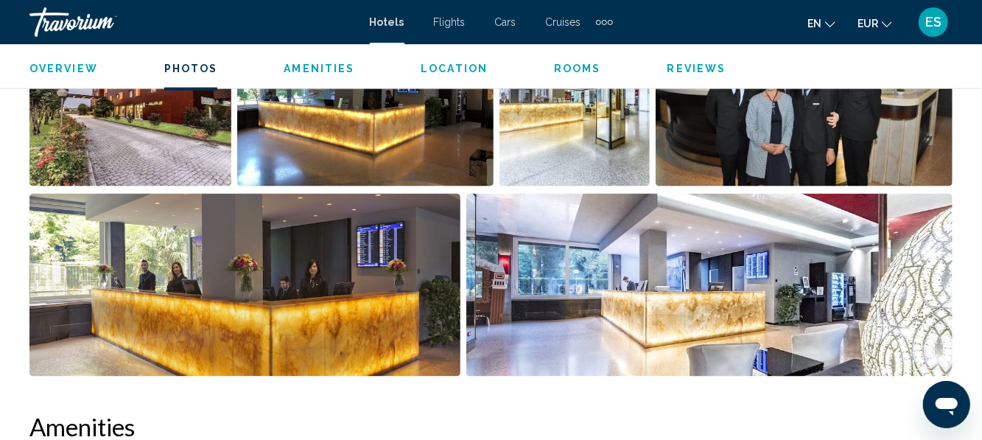
scroll to position [1105, 0]
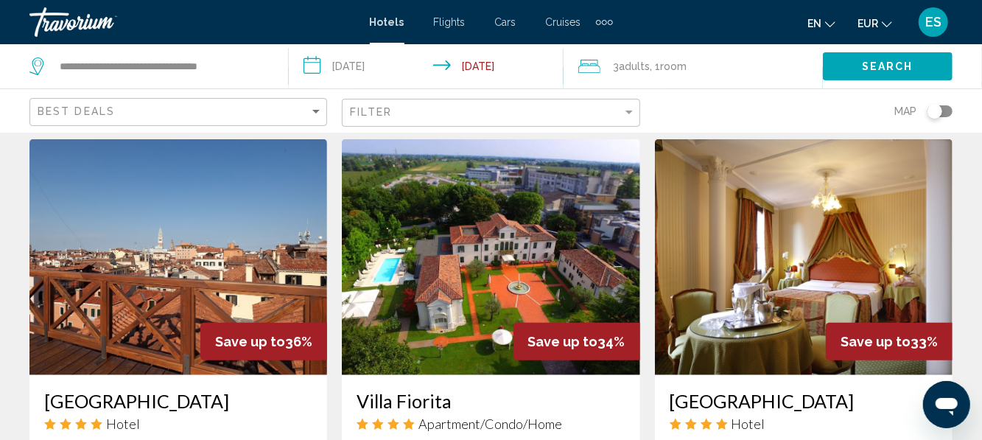
scroll to position [628, 0]
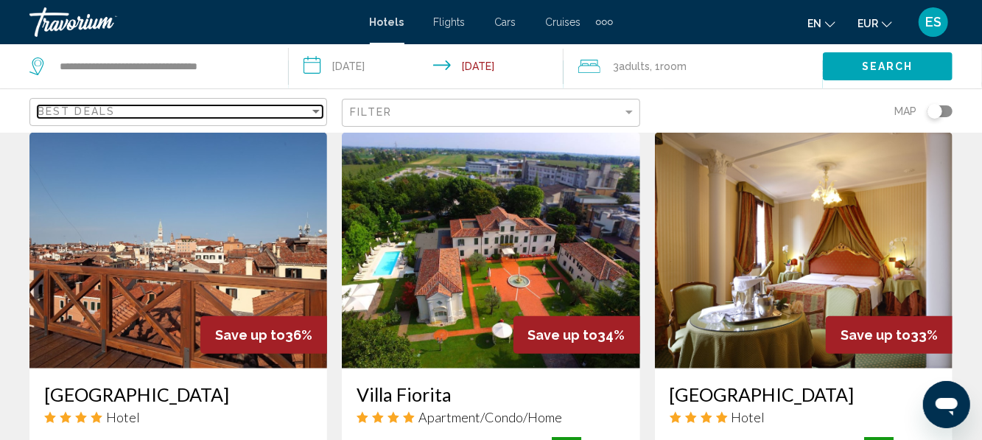
click at [136, 113] on div "Best Deals" at bounding box center [174, 111] width 272 height 12
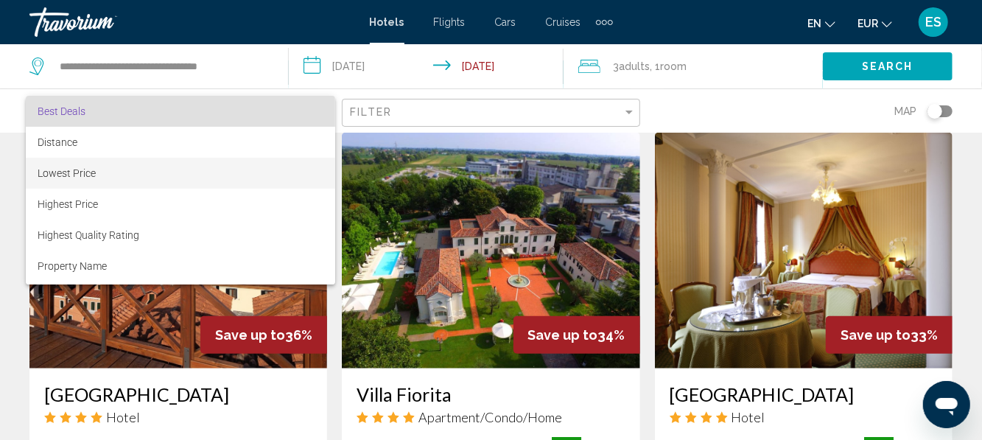
click at [66, 172] on span "Lowest Price" at bounding box center [67, 173] width 58 height 12
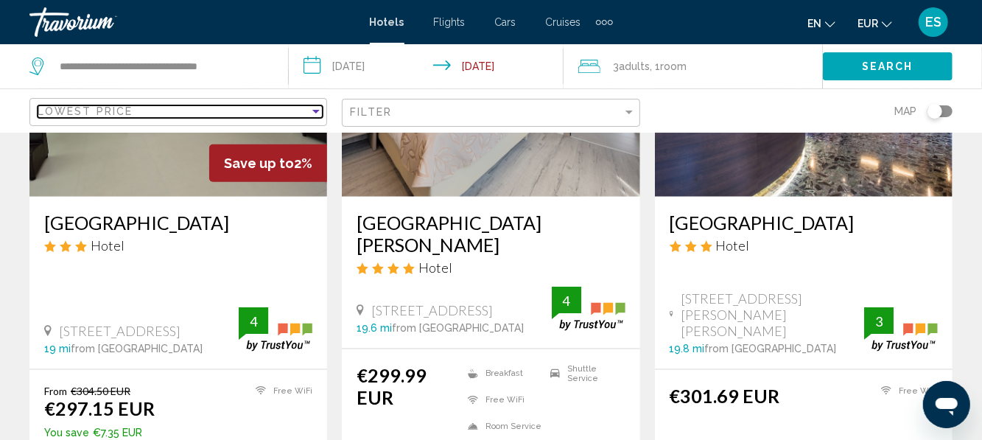
scroll to position [773, 0]
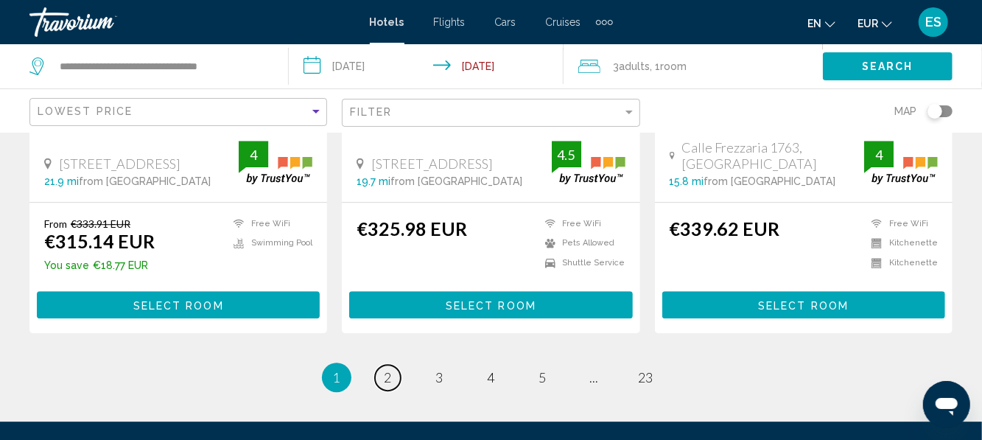
click at [384, 369] on span "2" at bounding box center [387, 377] width 7 height 16
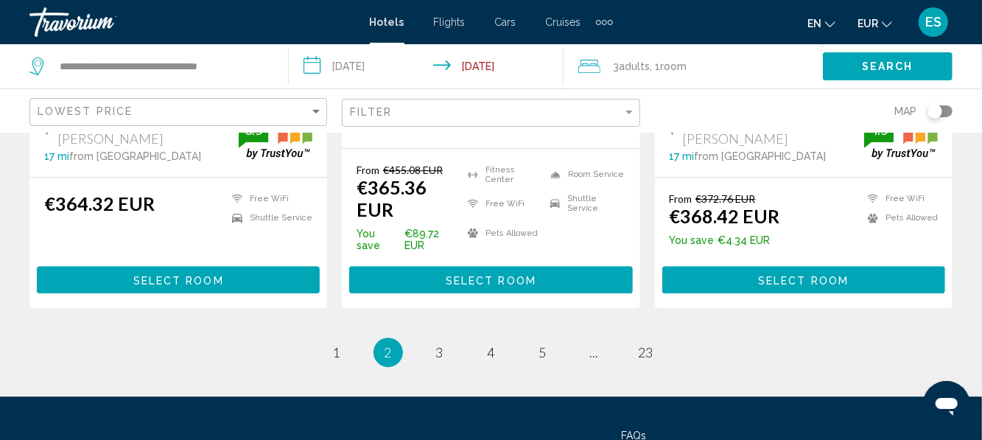
scroll to position [2206, 0]
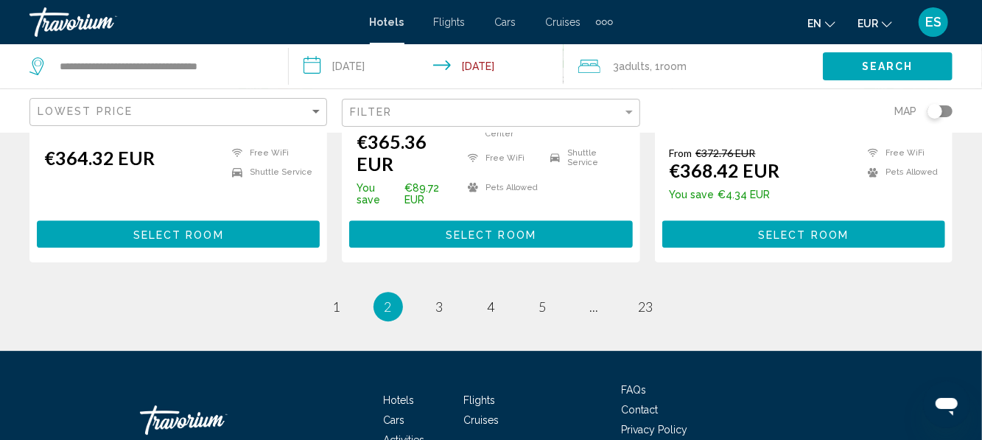
click at [764, 420] on li "Privacy Policy" at bounding box center [731, 428] width 221 height 16
click at [433, 294] on link "page 3" at bounding box center [439, 307] width 26 height 26
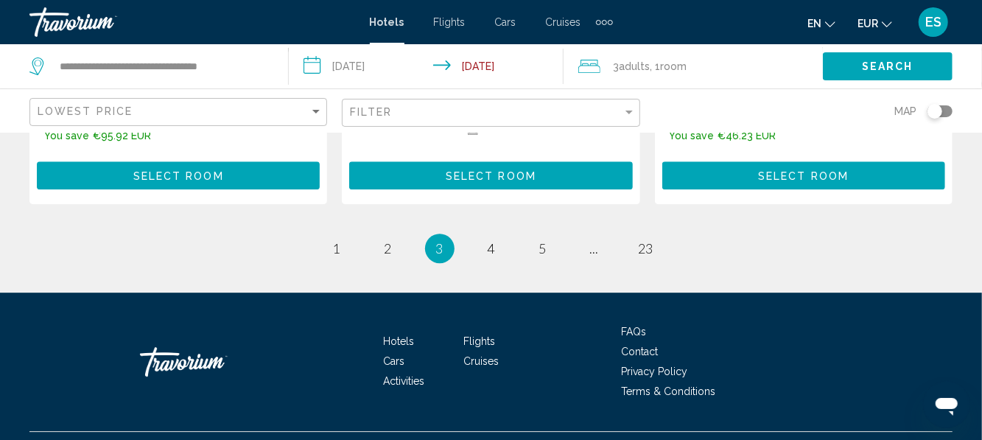
scroll to position [2154, 0]
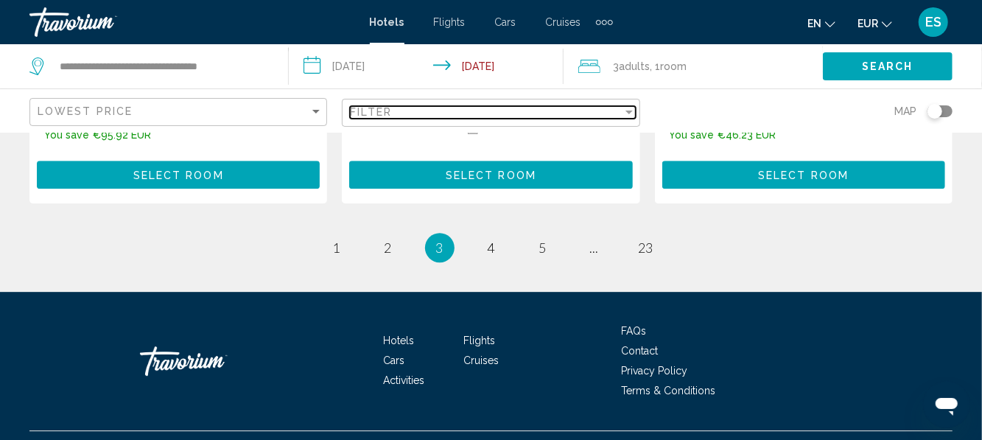
click at [622, 111] on div "Filter" at bounding box center [486, 112] width 272 height 12
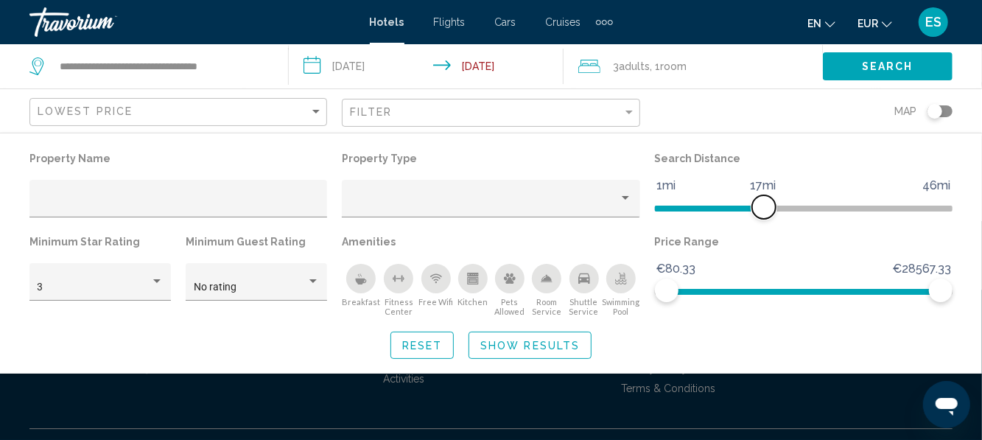
scroll to position [2150, 0]
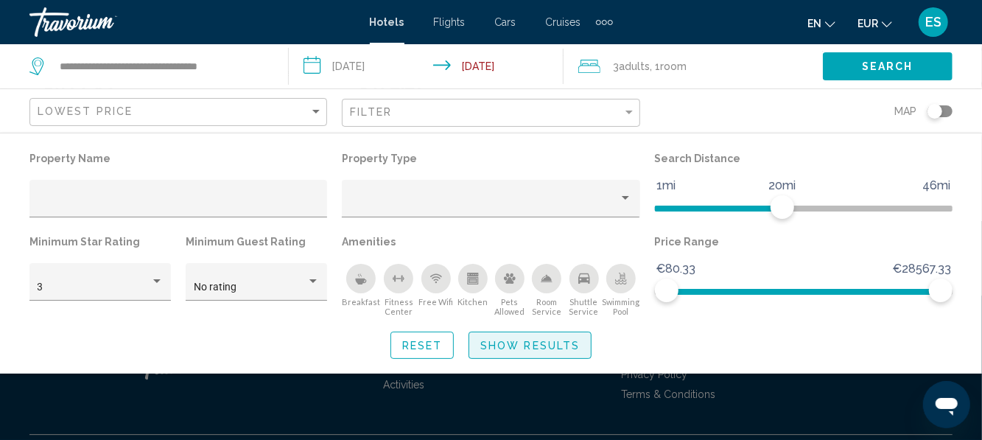
click at [563, 342] on span "Show Results" at bounding box center [529, 346] width 99 height 12
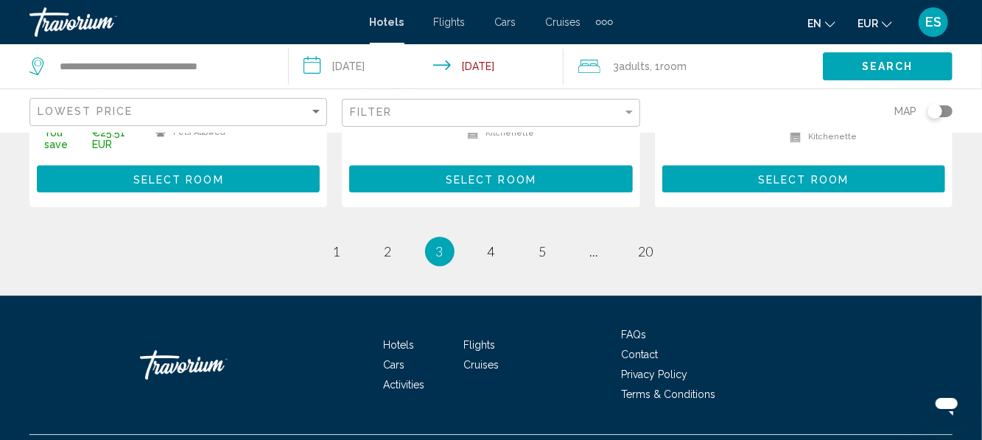
click at [323, 236] on li "page 1" at bounding box center [336, 250] width 29 height 29
click at [346, 239] on link "page 1" at bounding box center [336, 252] width 26 height 26
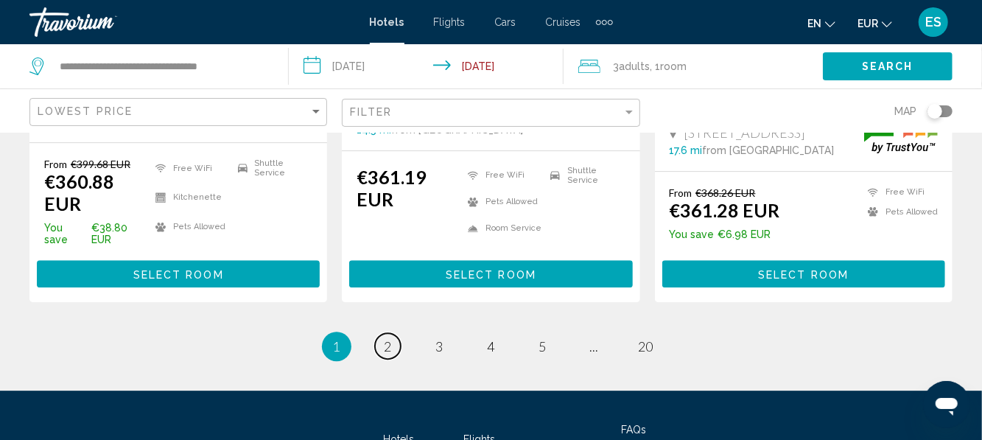
click at [382, 333] on link "page 2" at bounding box center [388, 346] width 26 height 26
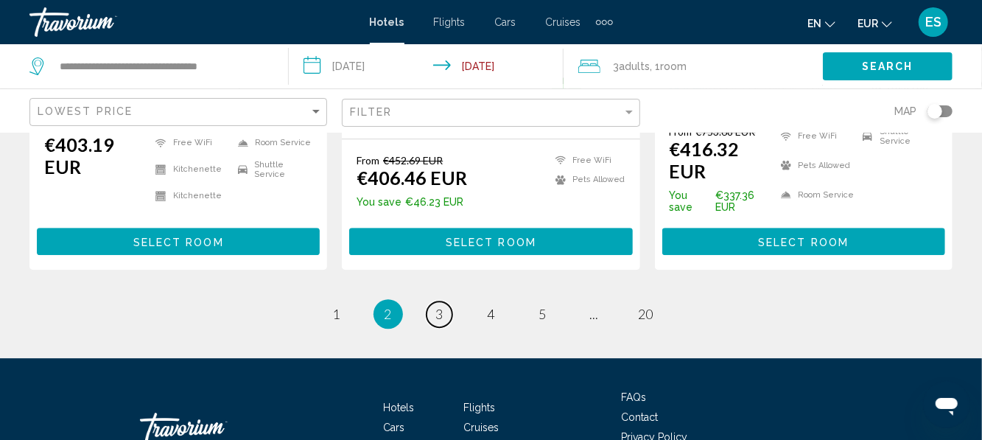
click at [429, 301] on link "page 3" at bounding box center [439, 314] width 26 height 26
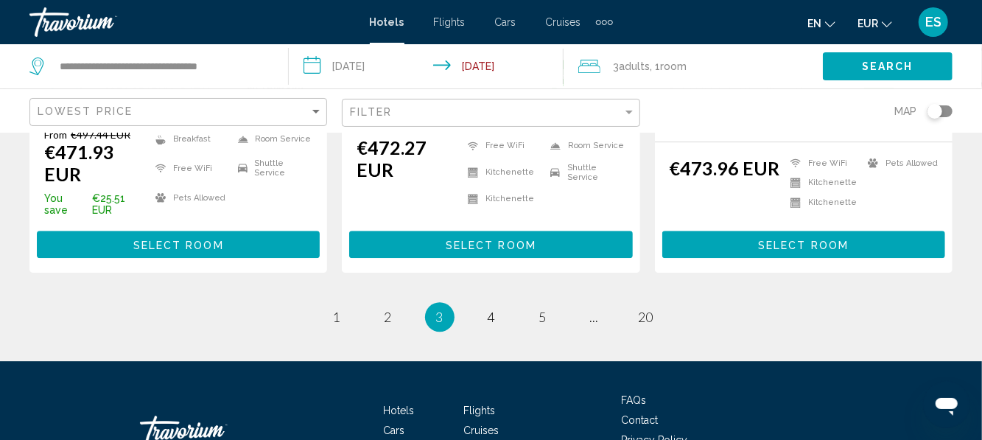
scroll to position [2090, 0]
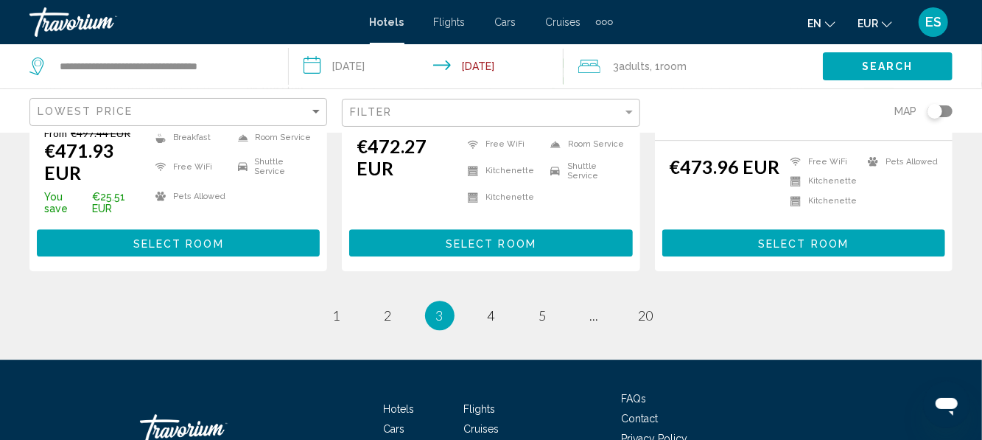
click at [483, 300] on li "page 4" at bounding box center [490, 314] width 29 height 29
click at [496, 303] on link "page 4" at bounding box center [491, 316] width 26 height 26
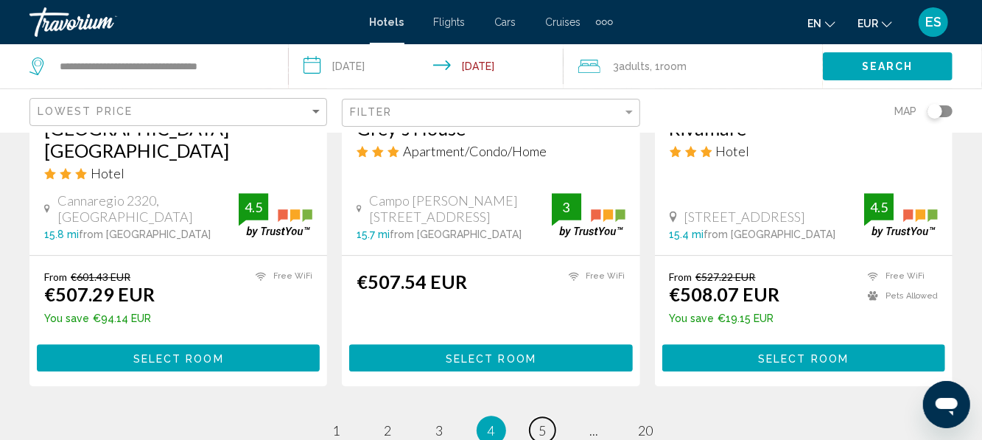
click at [544, 422] on span "5" at bounding box center [542, 430] width 7 height 16
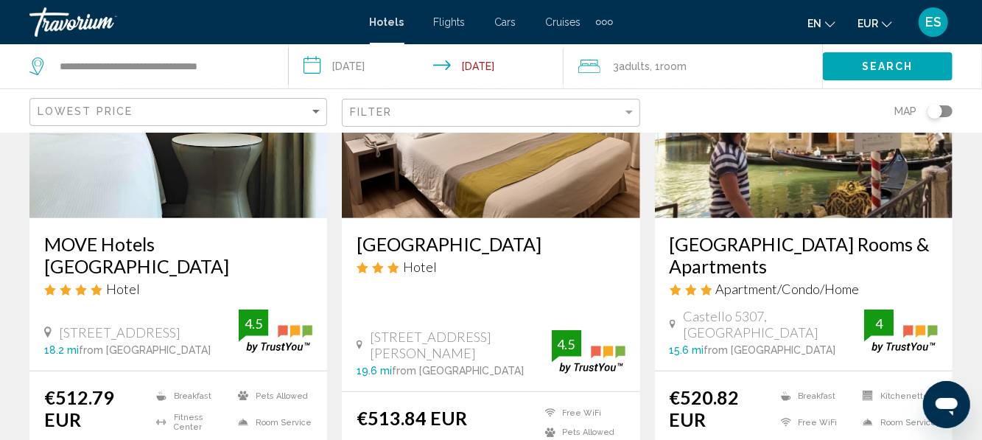
scroll to position [211, 0]
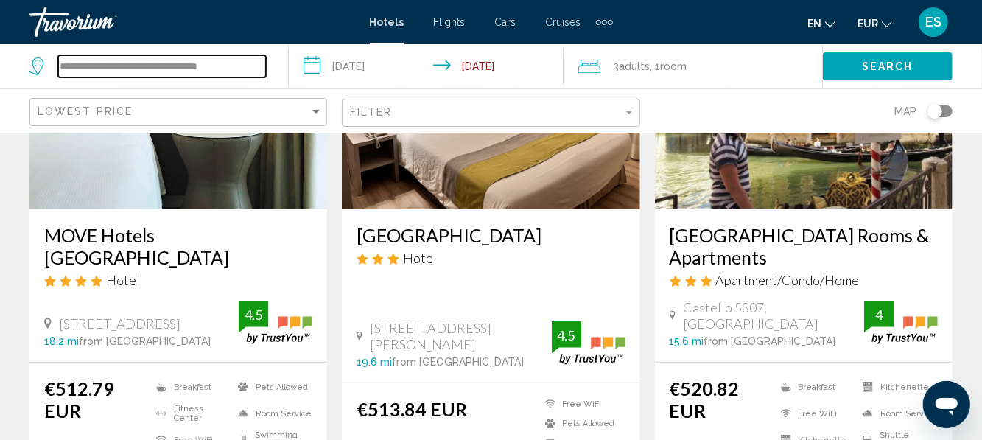
click at [247, 60] on input "**********" at bounding box center [162, 66] width 208 height 22
type input "*"
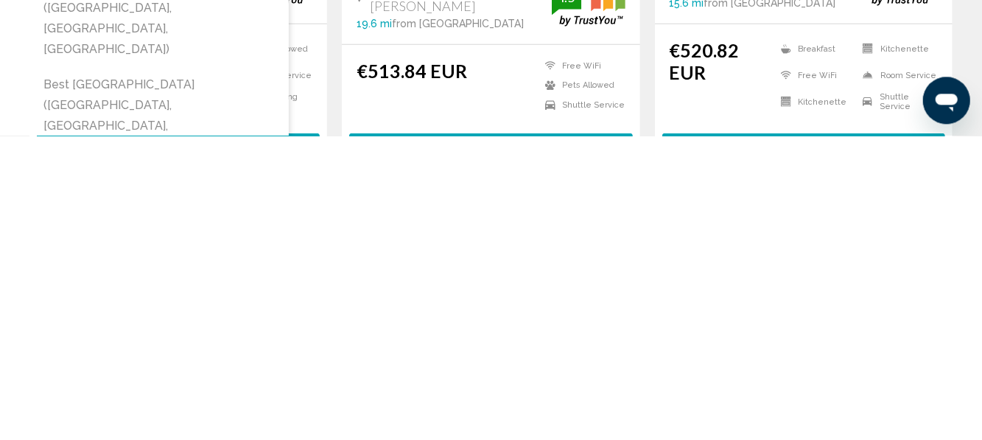
scroll to position [245, 0]
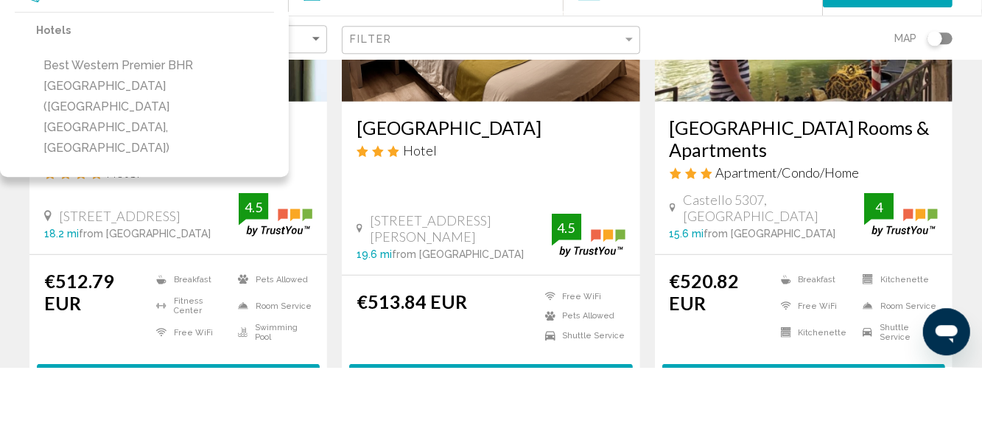
click at [245, 137] on button "Best Western Premier BHR Treviso Hotel (Quinto Di Treviso, IT)" at bounding box center [155, 179] width 238 height 110
type input "**********"
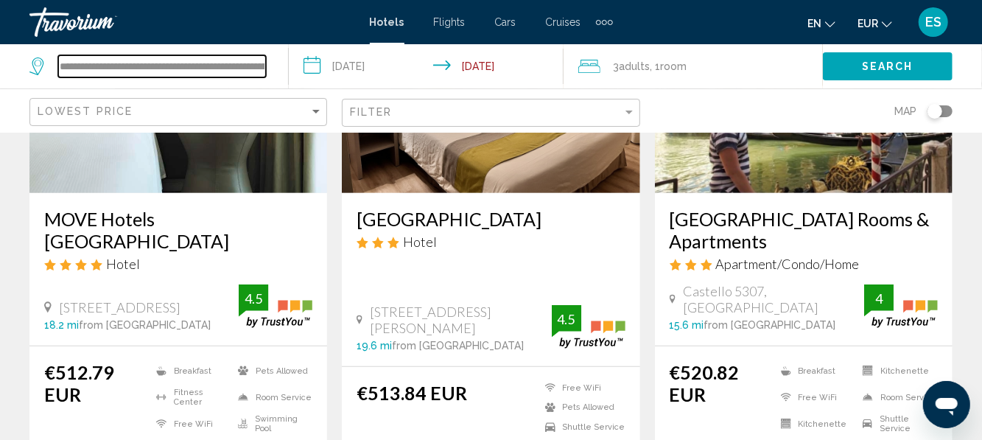
scroll to position [225, 0]
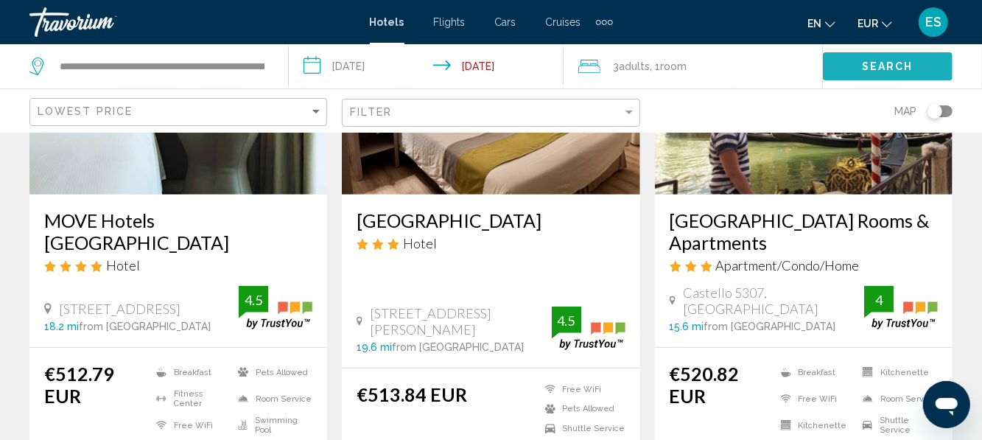
click at [890, 69] on span "Search" at bounding box center [888, 67] width 52 height 12
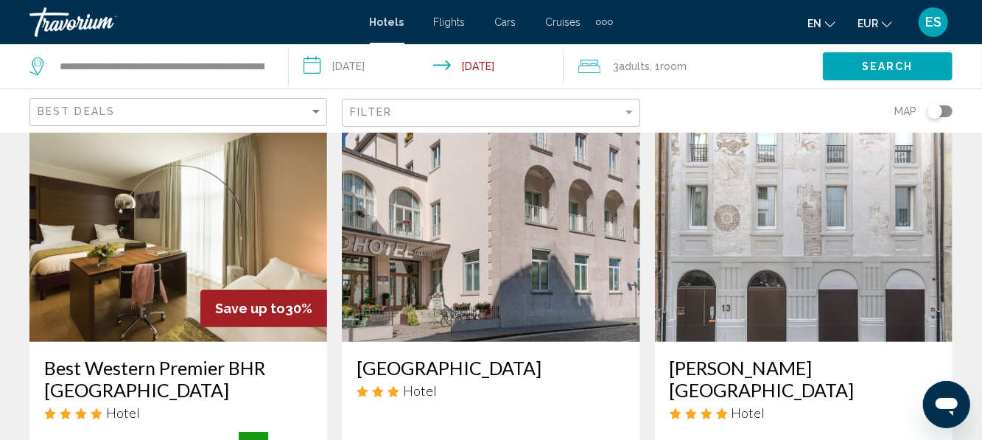
scroll to position [225, 0]
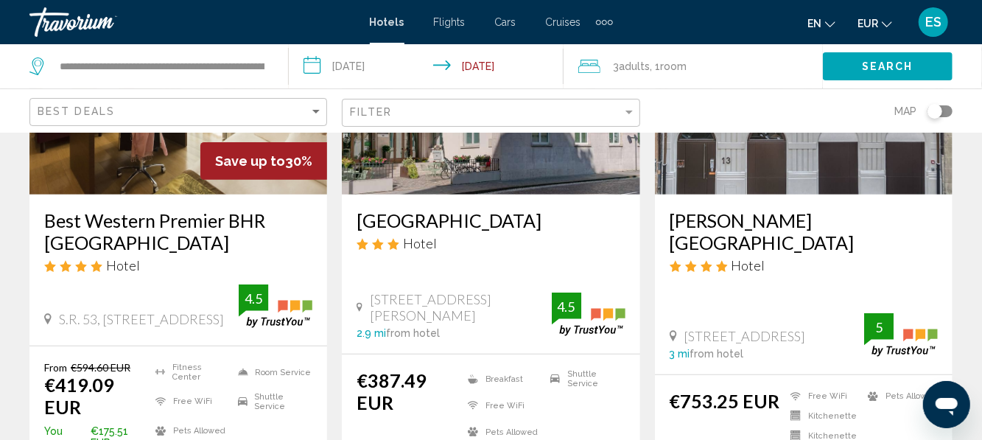
click at [169, 222] on h3 "Best Western Premier BHR Treviso Hotel" at bounding box center [178, 231] width 268 height 44
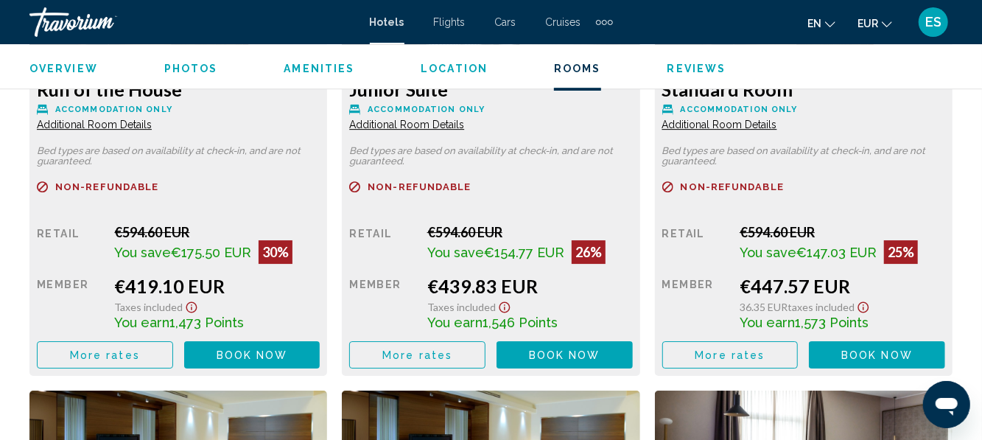
scroll to position [2430, 0]
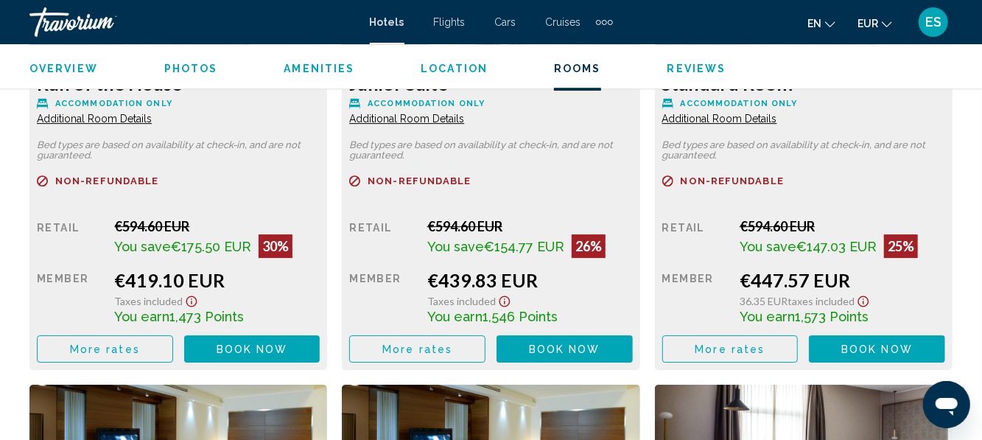
click at [75, 343] on span "More rates" at bounding box center [105, 349] width 70 height 12
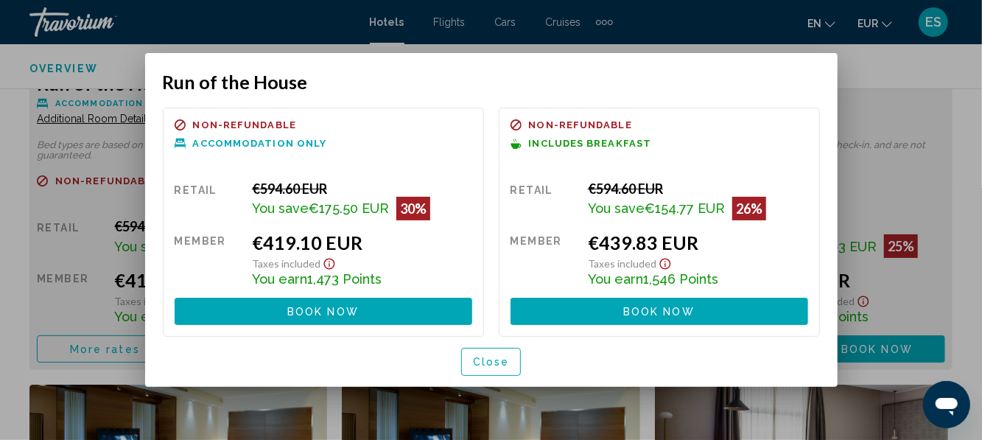
click at [123, 212] on div at bounding box center [491, 220] width 982 height 440
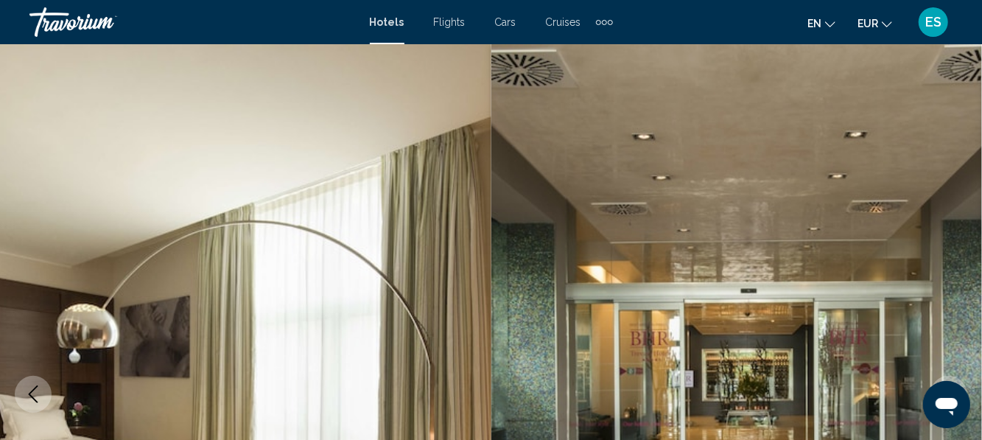
scroll to position [2430, 0]
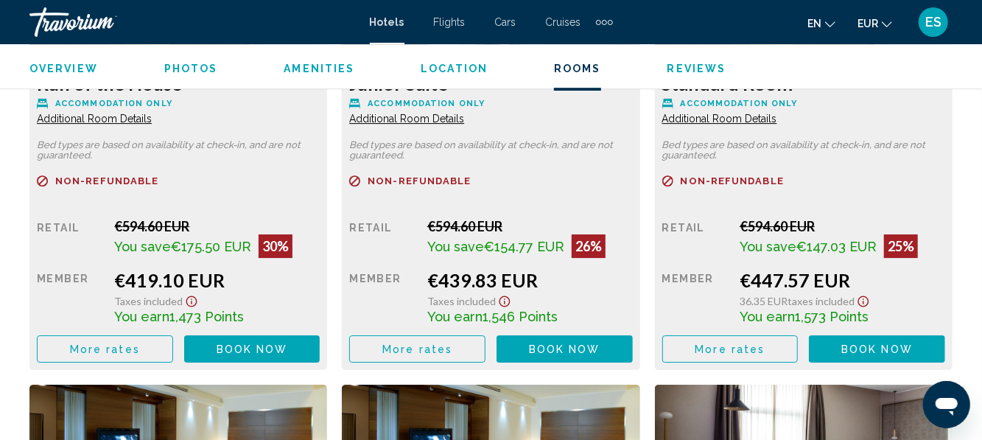
click at [90, 343] on span "More rates" at bounding box center [105, 349] width 70 height 12
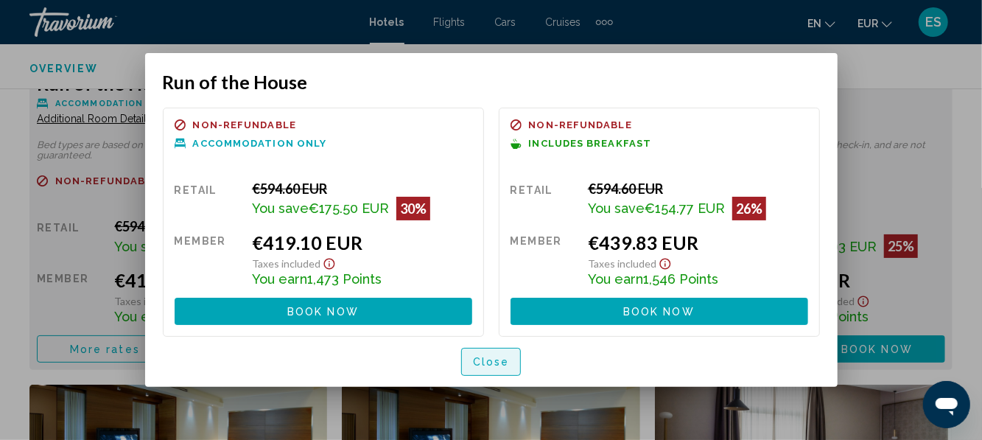
click at [494, 373] on button "Close" at bounding box center [491, 361] width 60 height 27
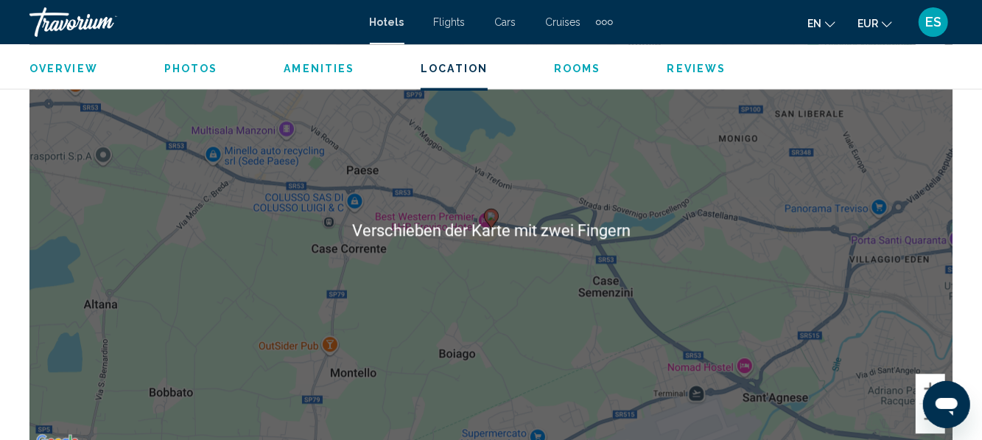
scroll to position [1699, 0]
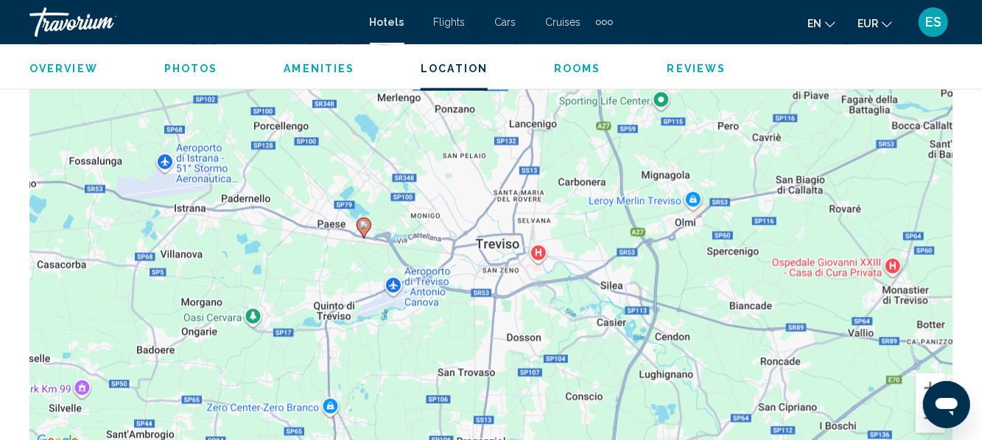
click at [542, 356] on div "Um den Modus zum Ziehen mit der Tastatur zu aktivieren, drückst du Alt + Eingab…" at bounding box center [490, 229] width 923 height 442
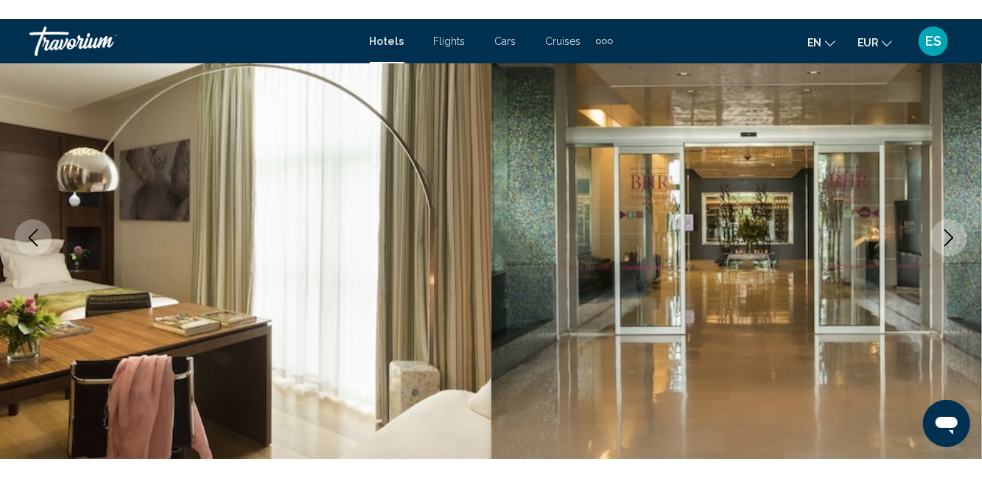
scroll to position [0, 0]
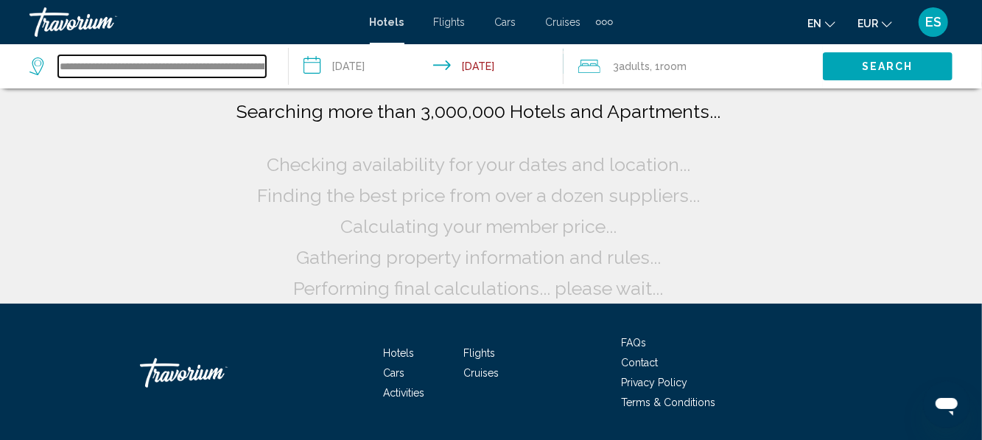
click at [264, 64] on input "**********" at bounding box center [162, 66] width 208 height 22
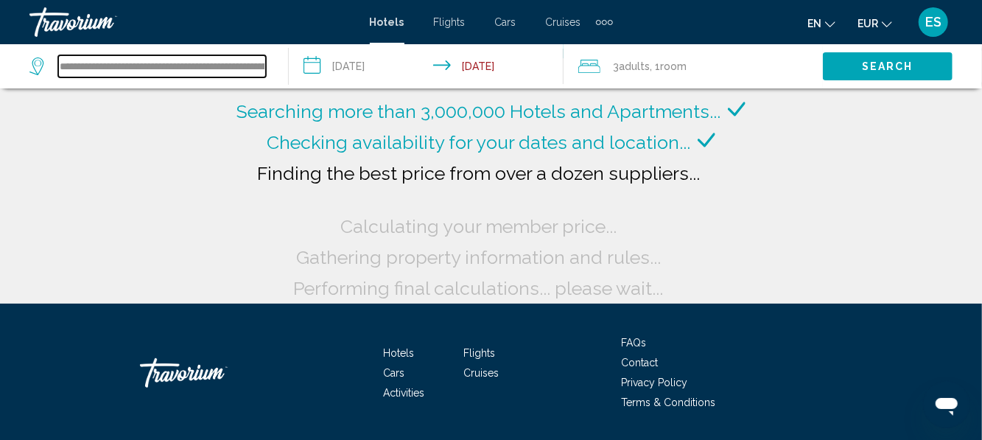
click at [246, 59] on input "**********" at bounding box center [162, 66] width 208 height 22
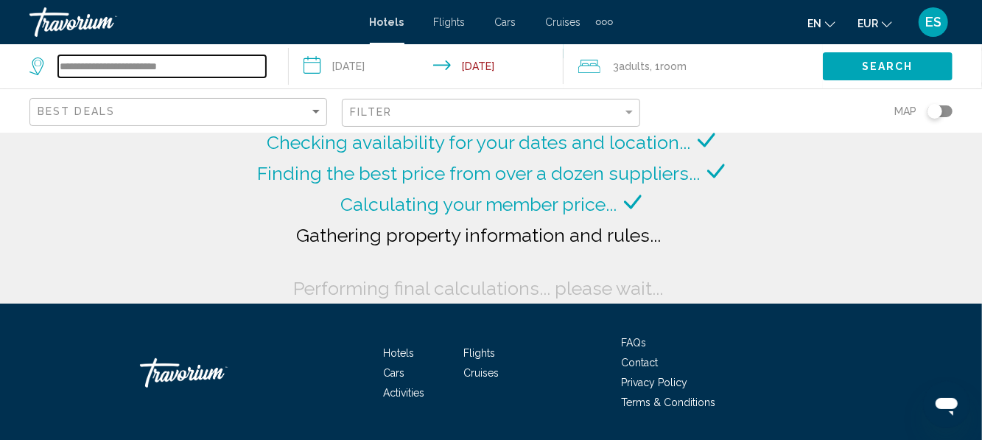
click at [201, 71] on input "**********" at bounding box center [162, 66] width 208 height 22
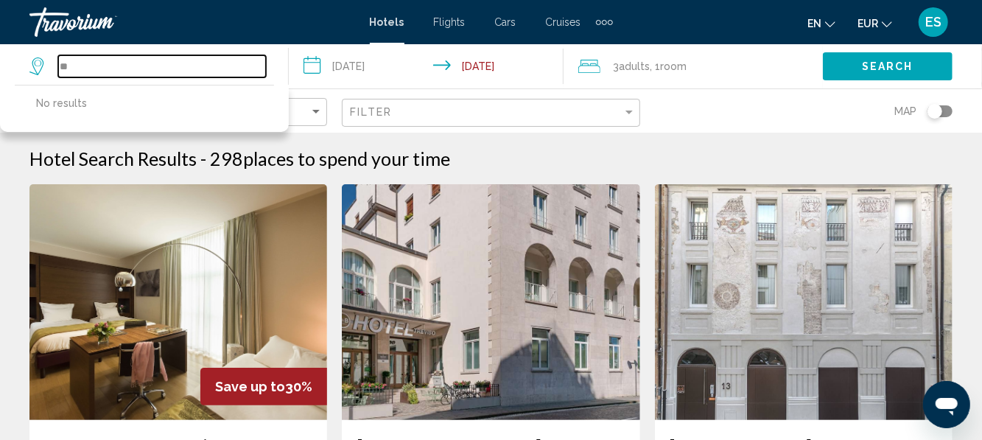
type input "*"
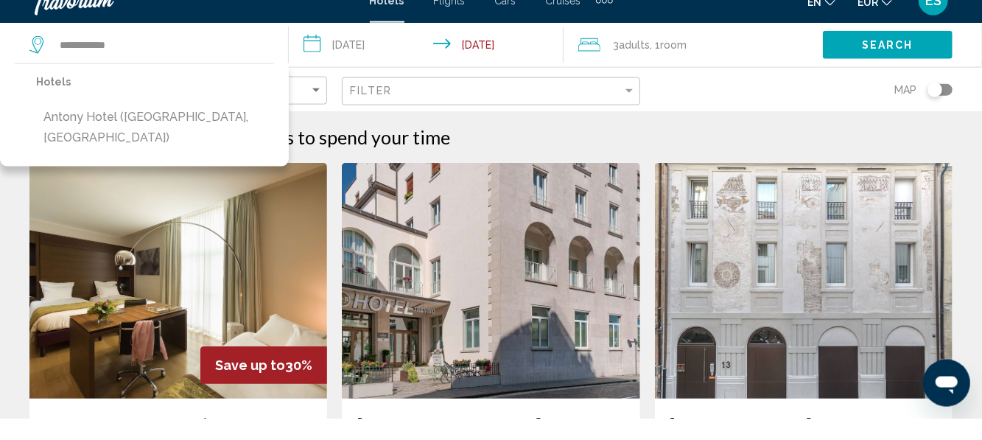
click at [87, 136] on button "Antony Hotel ([GEOGRAPHIC_DATA], [GEOGRAPHIC_DATA])" at bounding box center [155, 148] width 238 height 49
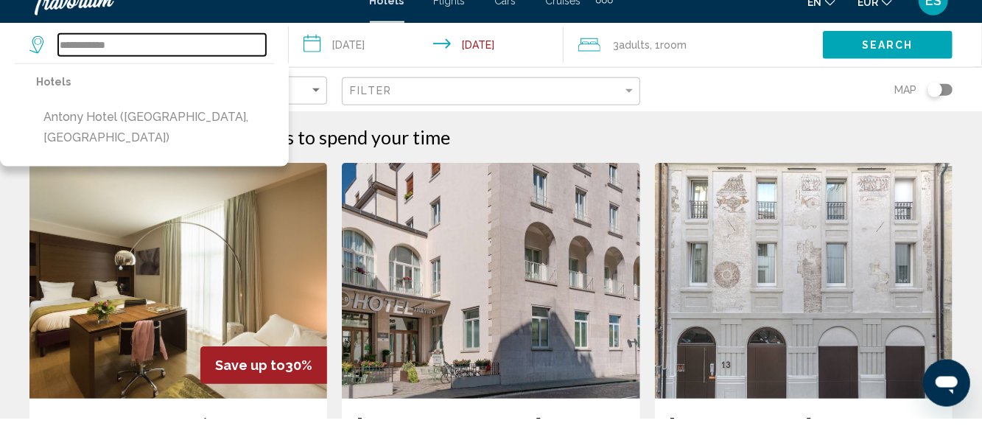
type input "**********"
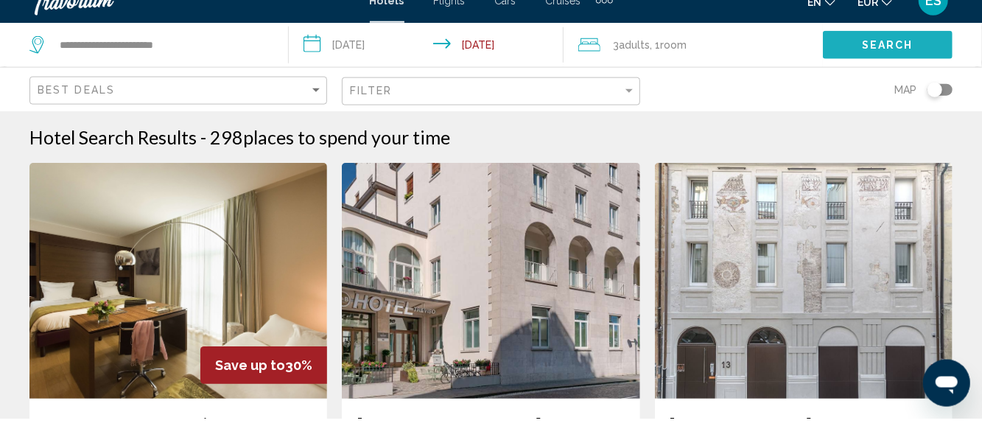
click at [888, 65] on span "Search" at bounding box center [888, 67] width 52 height 12
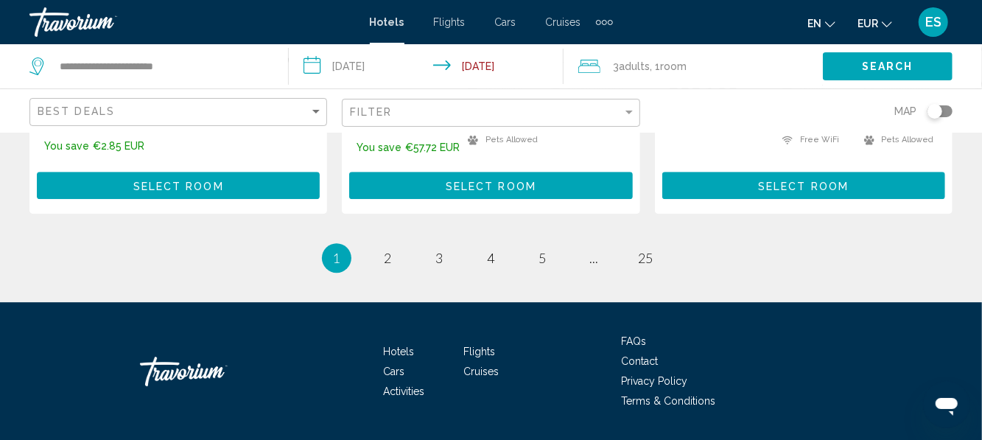
scroll to position [2178, 0]
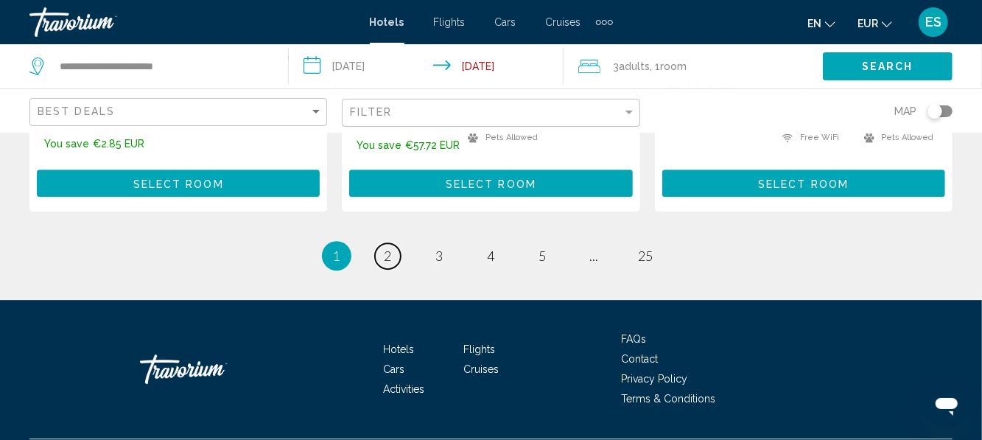
click at [387, 243] on link "page 2" at bounding box center [388, 256] width 26 height 26
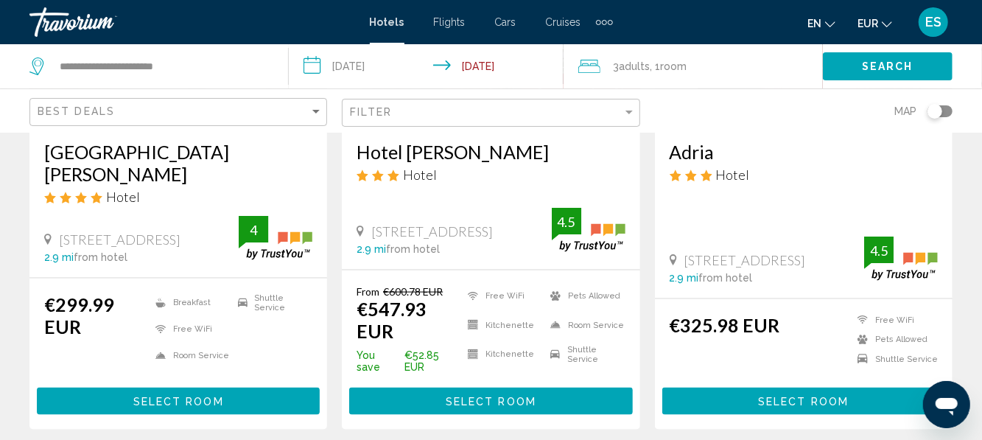
scroll to position [859, 0]
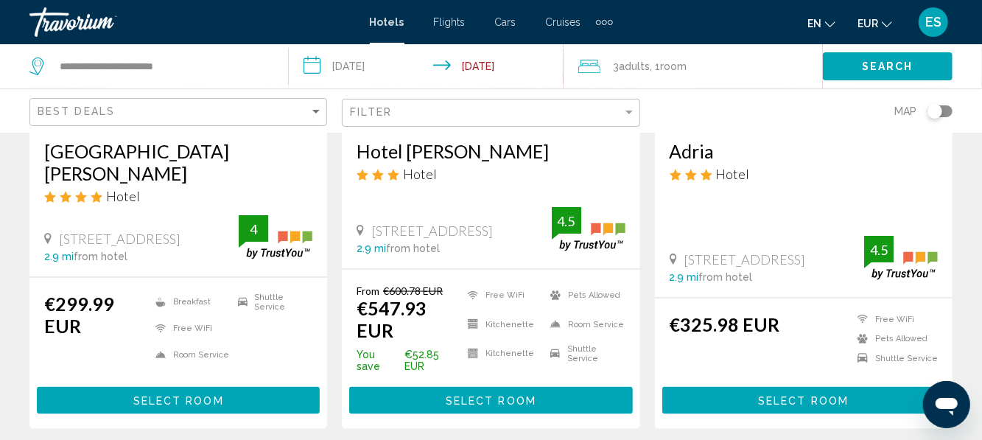
click at [85, 188] on div "Hotel" at bounding box center [178, 196] width 268 height 16
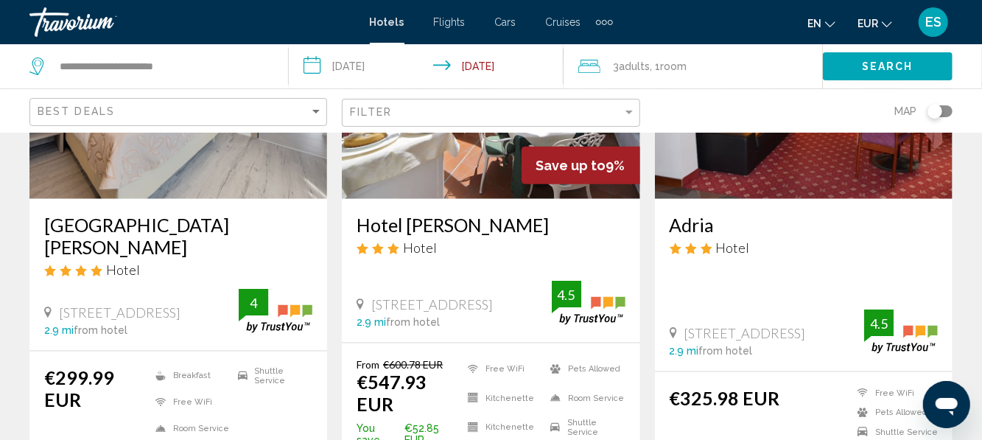
scroll to position [788, 0]
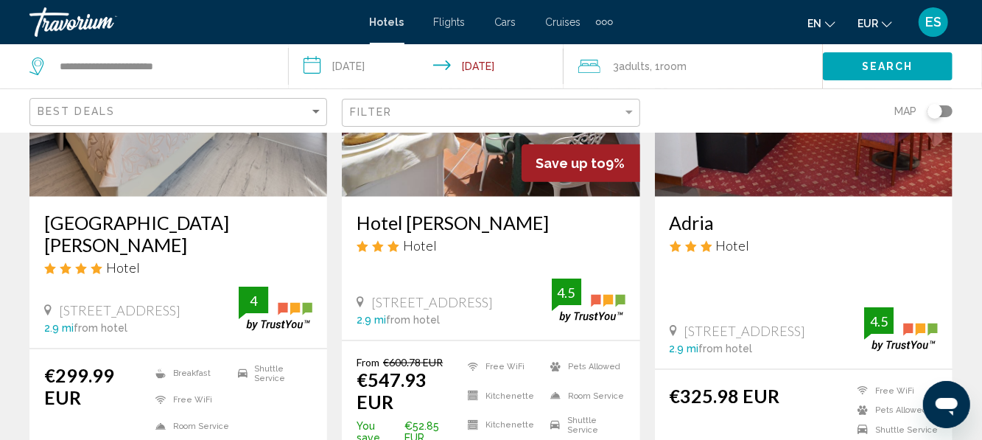
click at [90, 211] on h3 "[GEOGRAPHIC_DATA][PERSON_NAME]" at bounding box center [178, 233] width 268 height 44
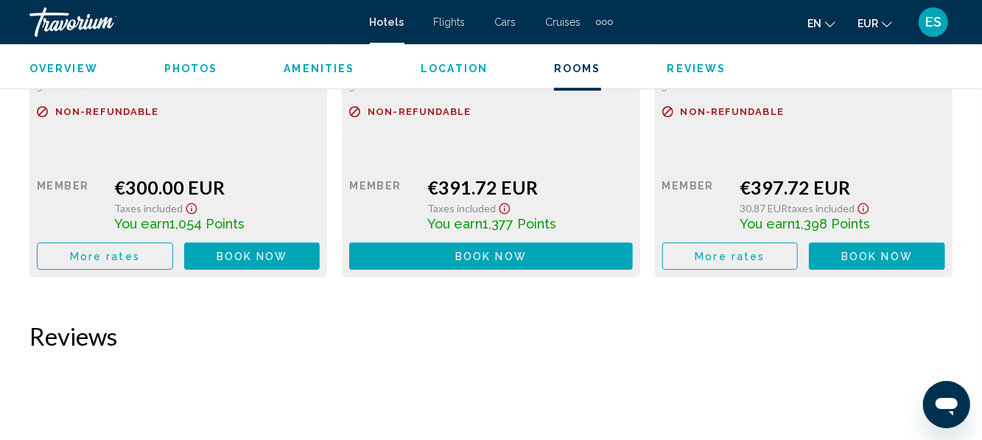
scroll to position [2532, 0]
click at [116, 246] on button "More rates" at bounding box center [105, 255] width 136 height 27
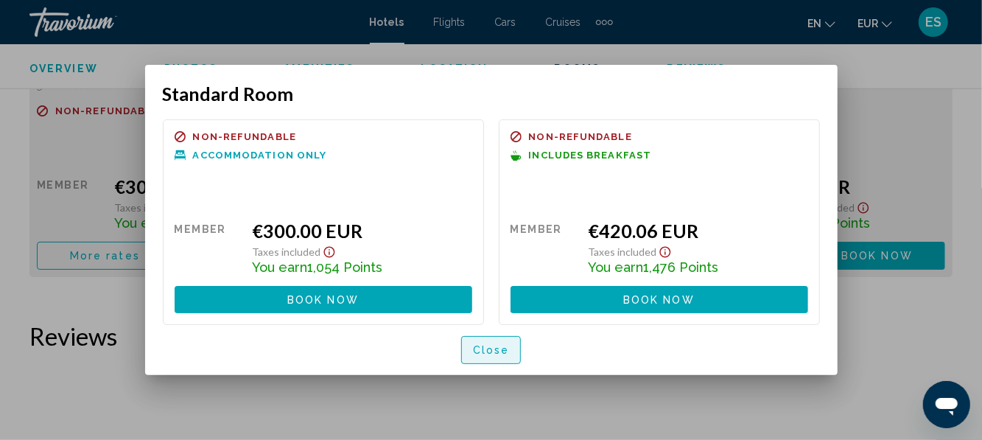
click at [501, 351] on span "Close" at bounding box center [491, 351] width 37 height 12
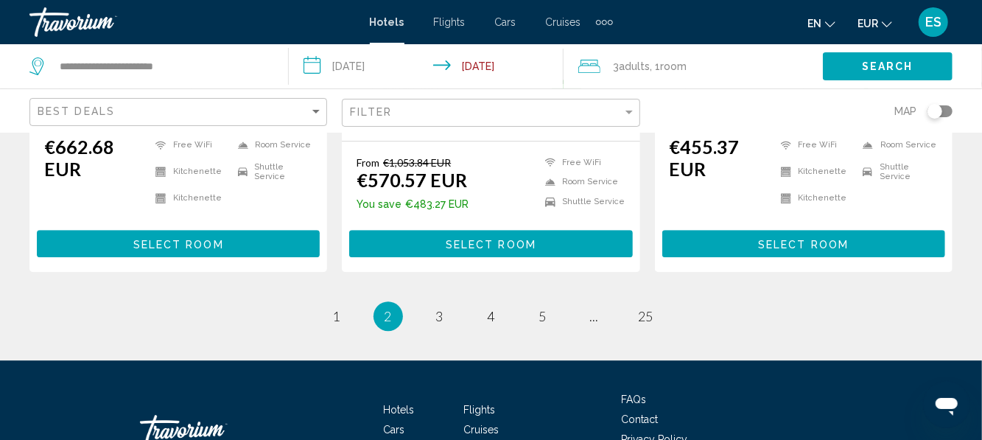
scroll to position [2171, 0]
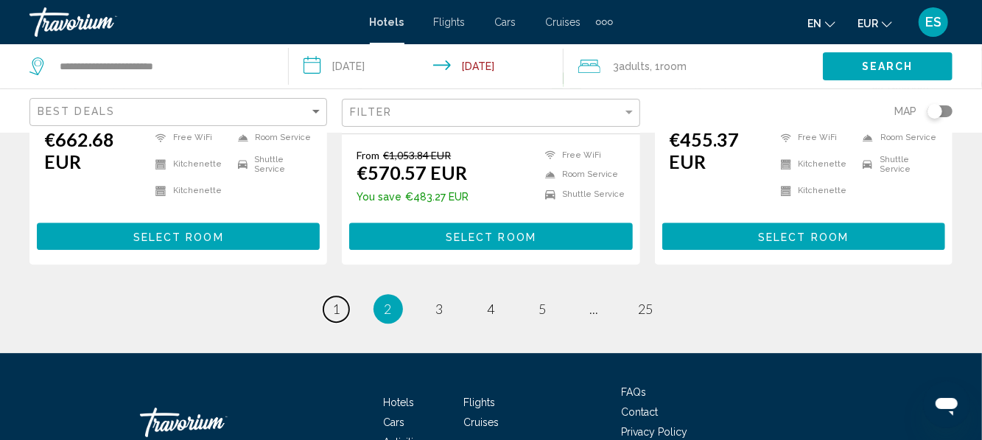
click at [337, 300] on span "1" at bounding box center [336, 308] width 7 height 16
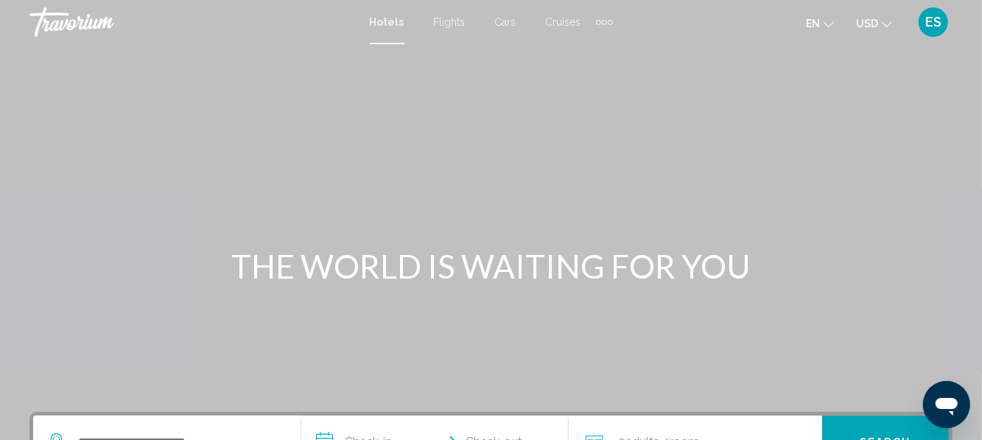
click at [887, 24] on icon "Change currency" at bounding box center [887, 24] width 10 height 10
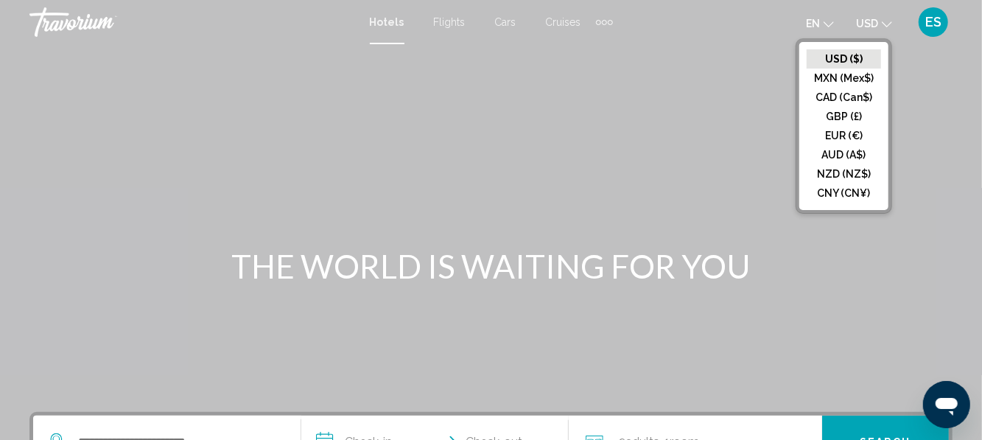
click at [870, 136] on button "EUR (€)" at bounding box center [843, 135] width 74 height 19
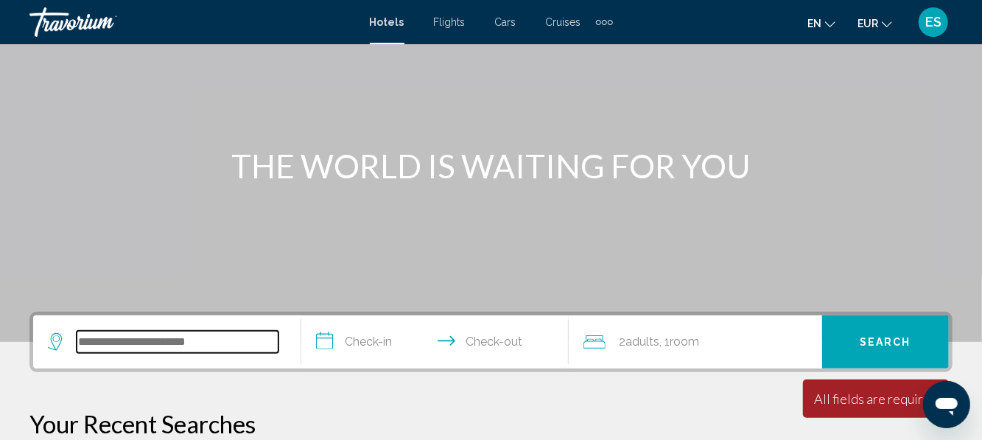
click at [130, 345] on input "Search widget" at bounding box center [178, 342] width 202 height 22
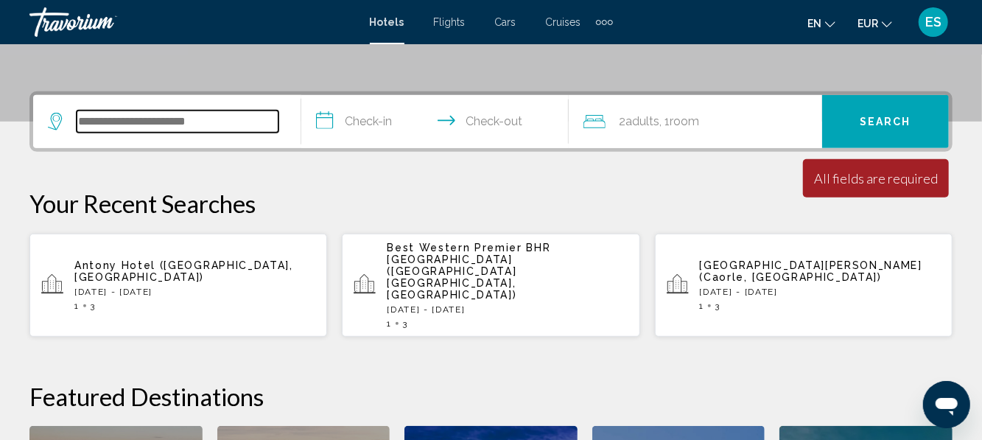
scroll to position [356, 0]
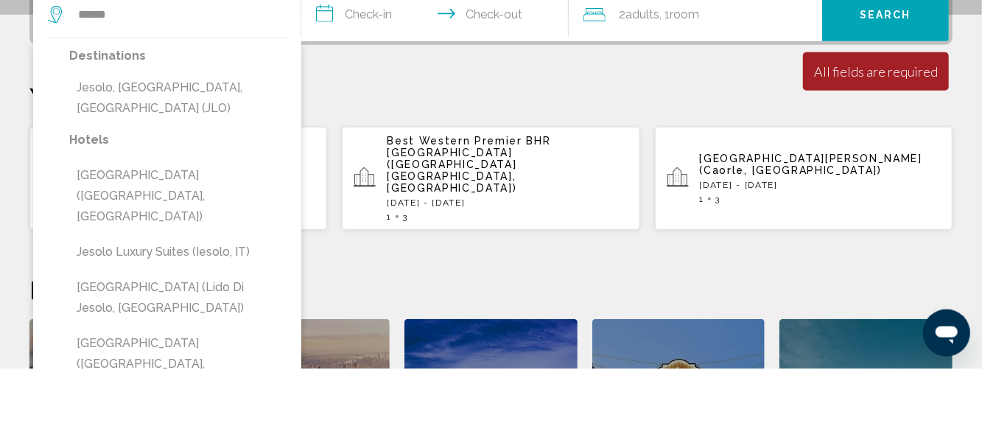
click at [99, 155] on button "Jesolo, [GEOGRAPHIC_DATA], [GEOGRAPHIC_DATA] (JLO)" at bounding box center [177, 169] width 217 height 49
type input "**********"
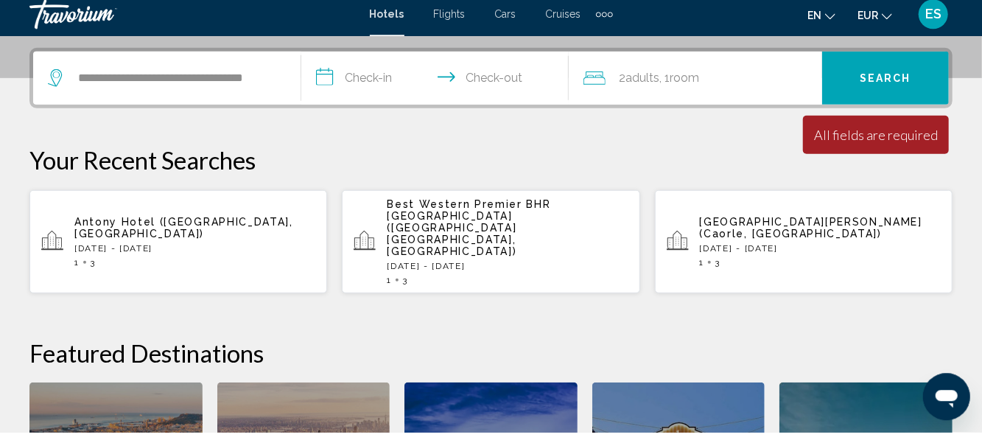
click at [384, 85] on input "**********" at bounding box center [438, 88] width 274 height 57
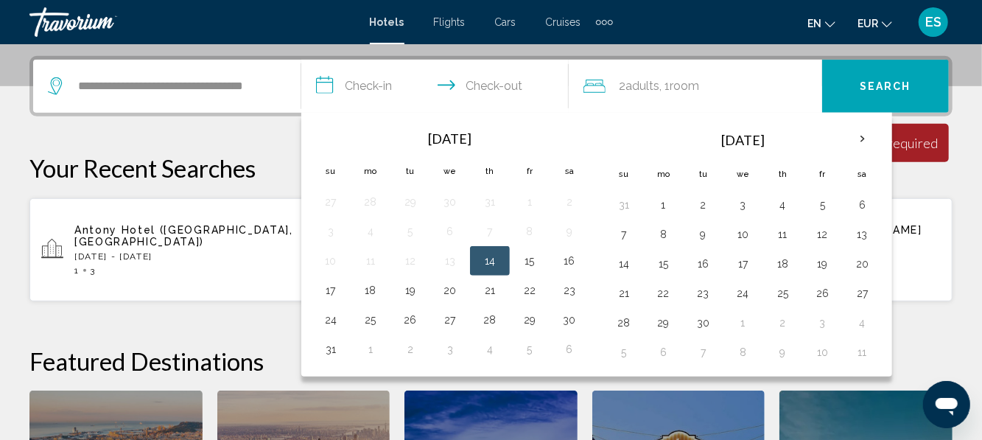
click at [533, 259] on button "15" at bounding box center [530, 260] width 24 height 21
click at [364, 294] on button "18" at bounding box center [371, 290] width 24 height 21
type input "**********"
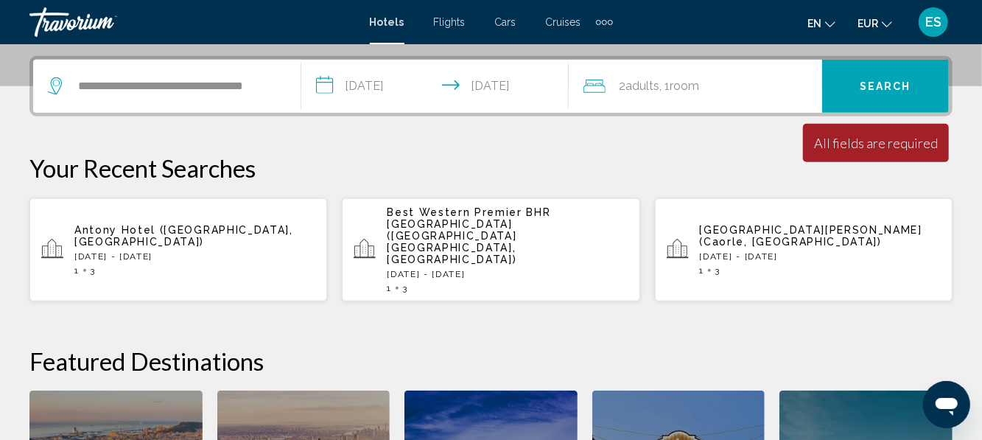
click at [736, 85] on div "2 Adult Adults , 1 Room rooms" at bounding box center [702, 86] width 239 height 21
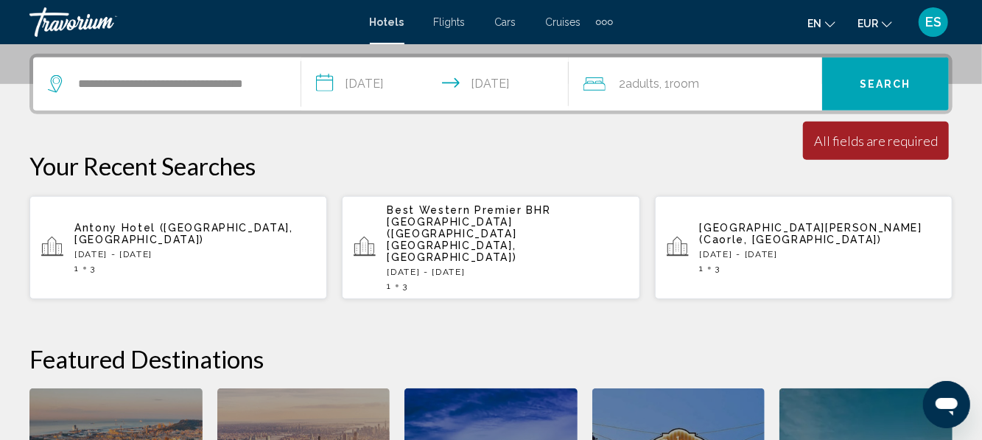
scroll to position [364, 0]
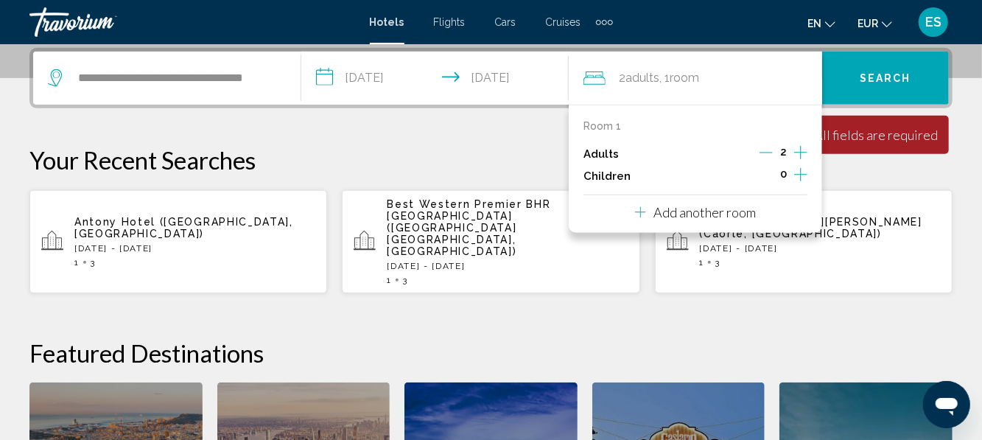
click at [800, 149] on icon "Increment adults" at bounding box center [800, 153] width 13 height 18
click at [890, 92] on button "Search" at bounding box center [885, 78] width 127 height 53
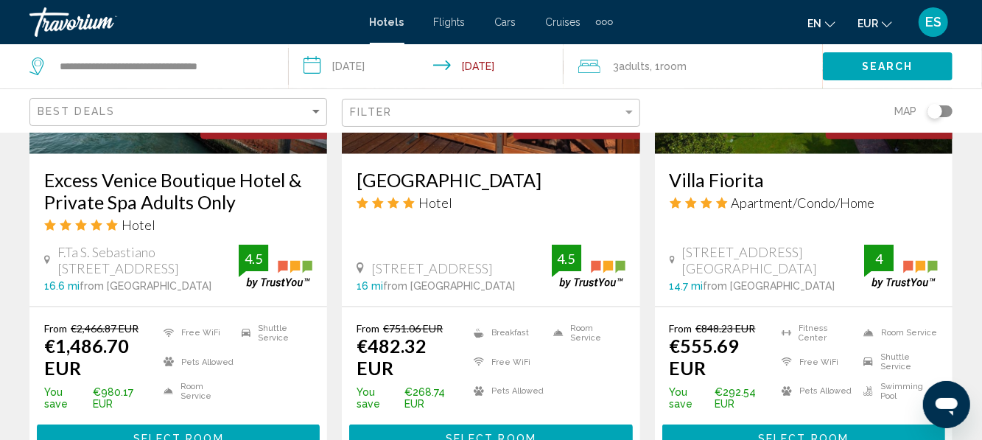
scroll to position [842, 0]
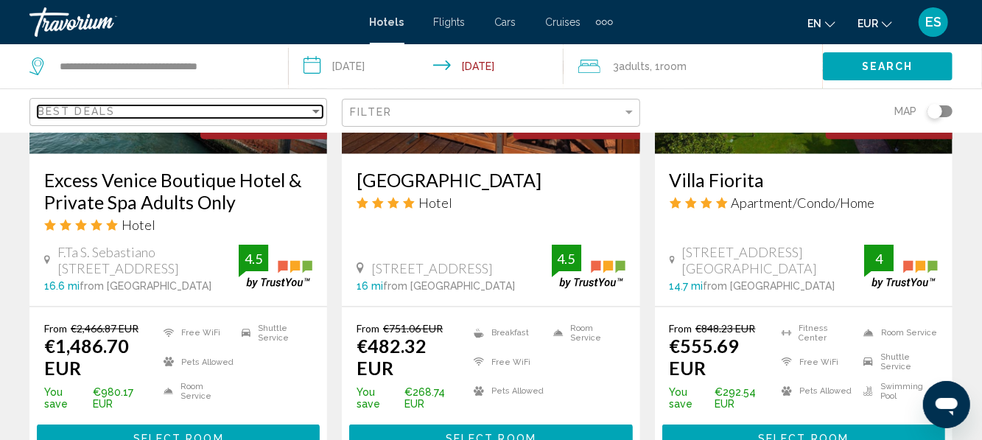
click at [172, 115] on div "Best Deals" at bounding box center [174, 111] width 272 height 12
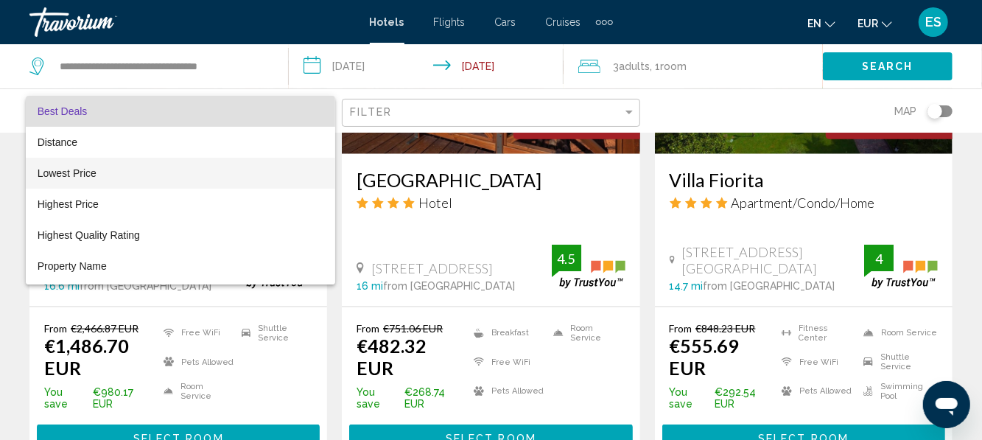
click at [46, 175] on span "Lowest Price" at bounding box center [67, 173] width 59 height 12
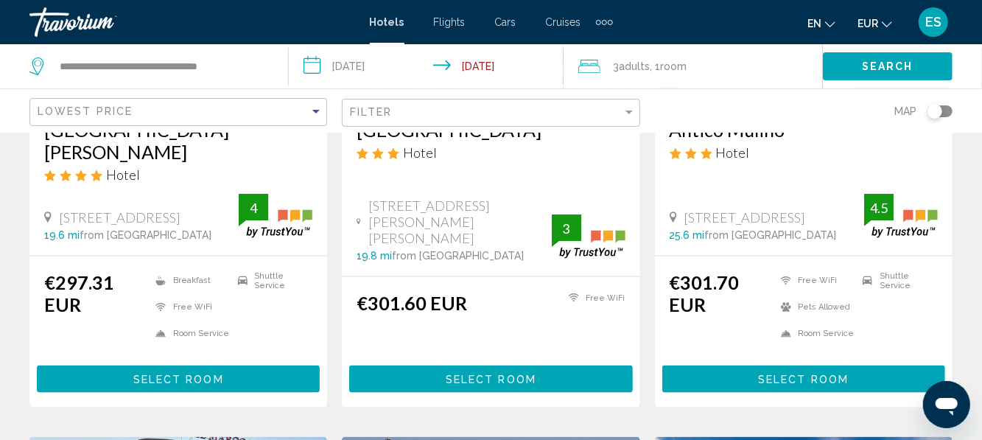
click at [429, 125] on div "Filter" at bounding box center [492, 112] width 285 height 27
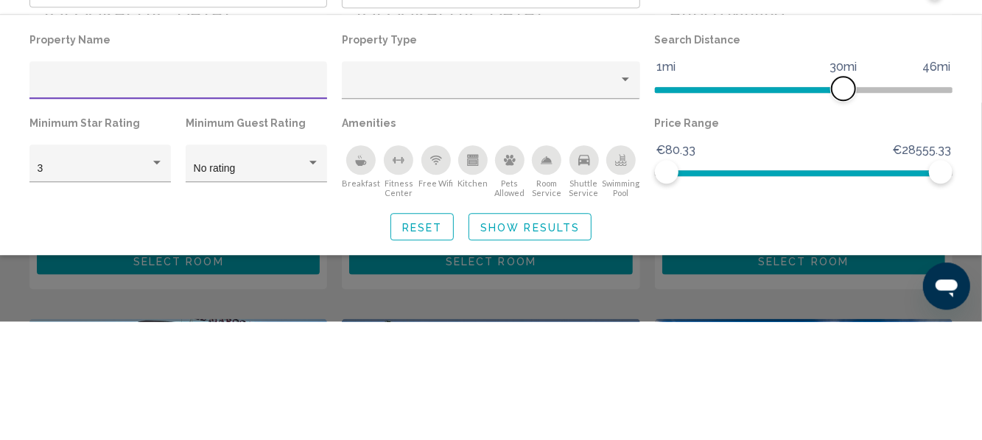
scroll to position [842, 0]
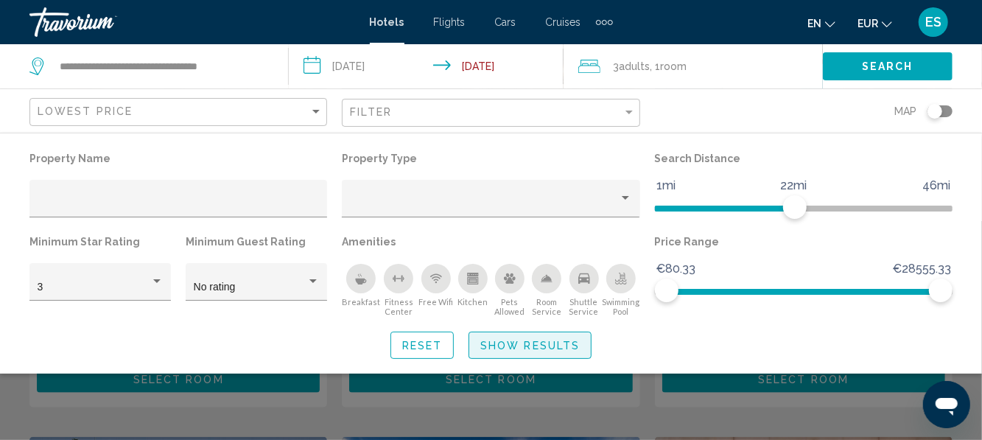
click at [530, 353] on button "Show Results" at bounding box center [529, 344] width 123 height 27
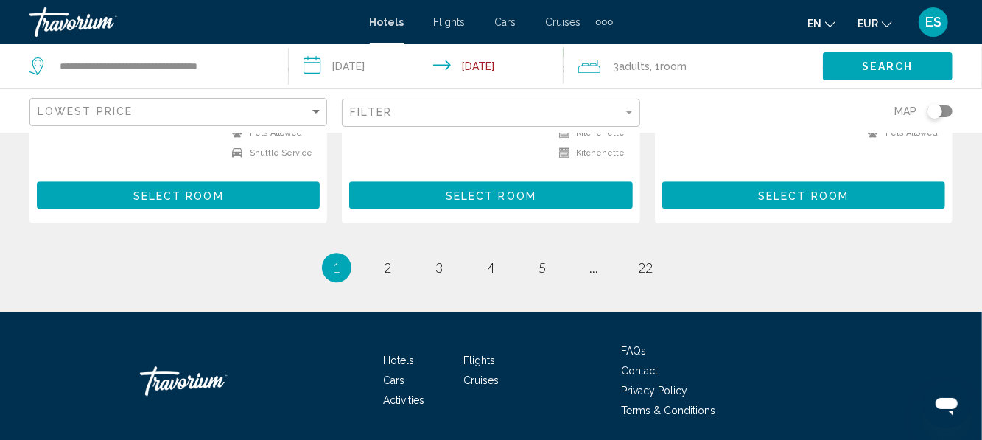
scroll to position [2128, 0]
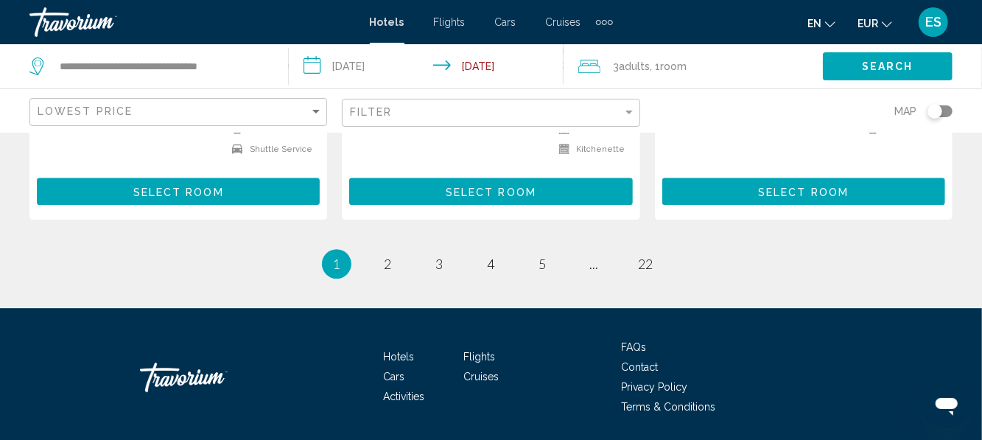
click at [396, 249] on li "page 2" at bounding box center [387, 263] width 29 height 29
click at [384, 256] on span "2" at bounding box center [387, 264] width 7 height 16
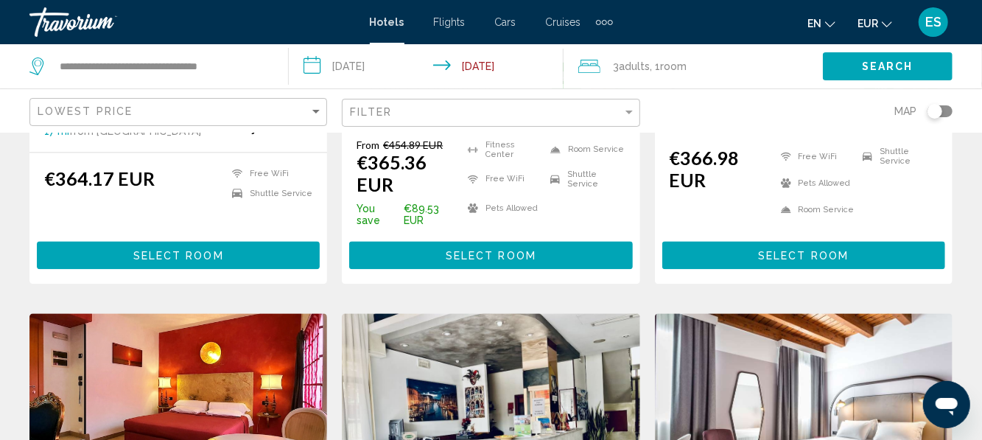
click at [390, 225] on div "From €454.89 EUR €365.36 EUR You save €89.53 EUR Fitness Center Free WiFi Pets …" at bounding box center [490, 203] width 268 height 130
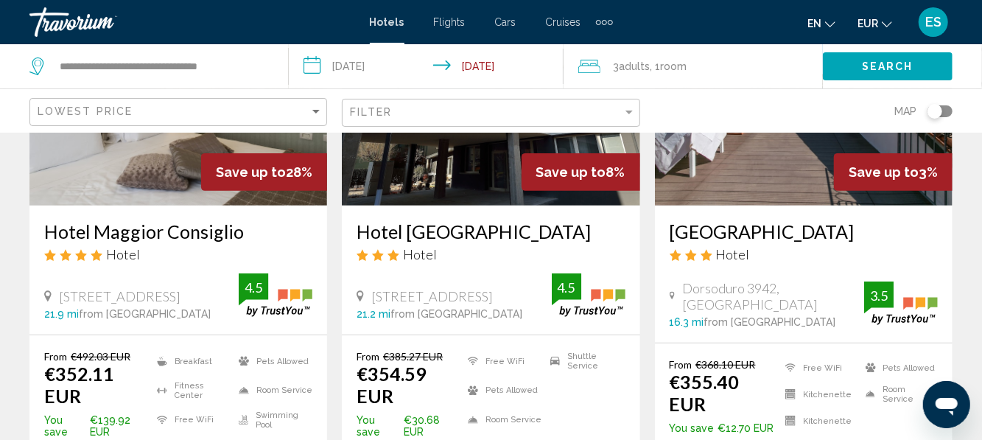
scroll to position [225, 0]
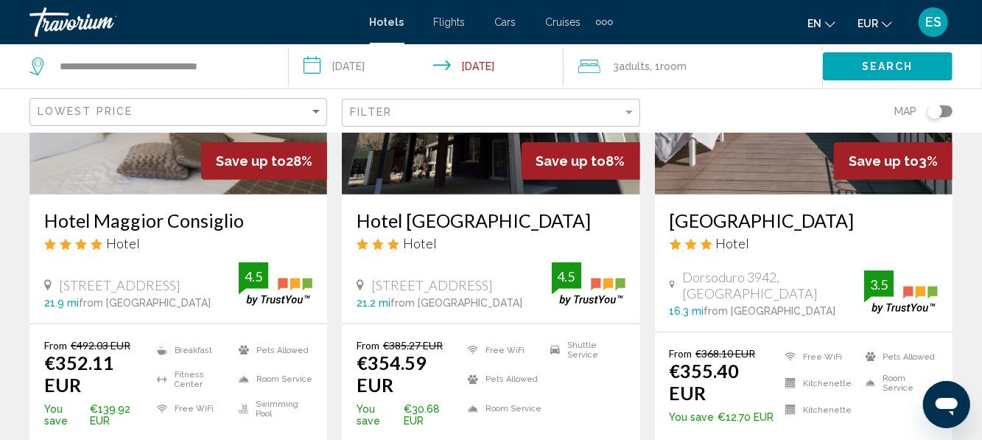
click at [79, 228] on h3 "Hotel Maggior Consiglio" at bounding box center [178, 220] width 268 height 22
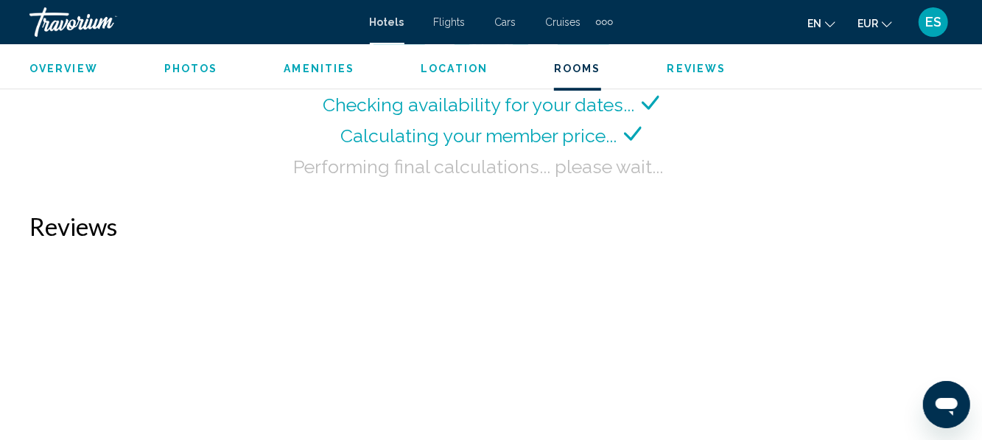
scroll to position [2318, 0]
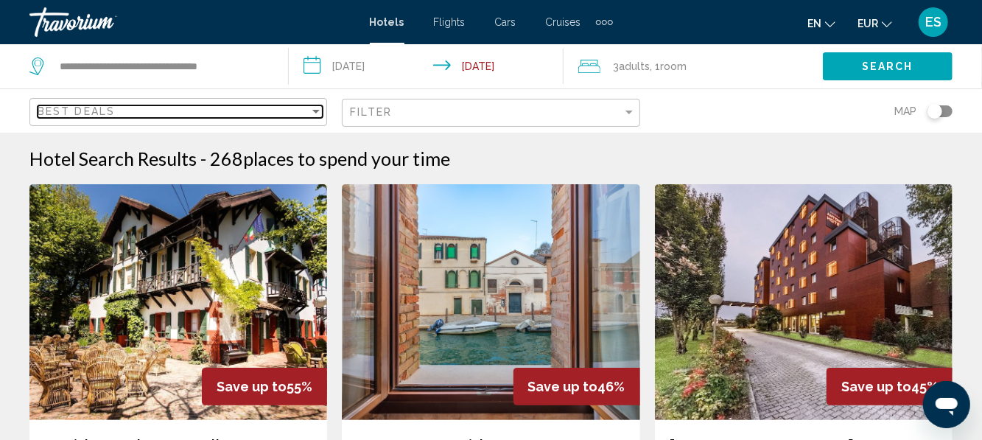
click at [147, 114] on div "Best Deals" at bounding box center [174, 111] width 272 height 12
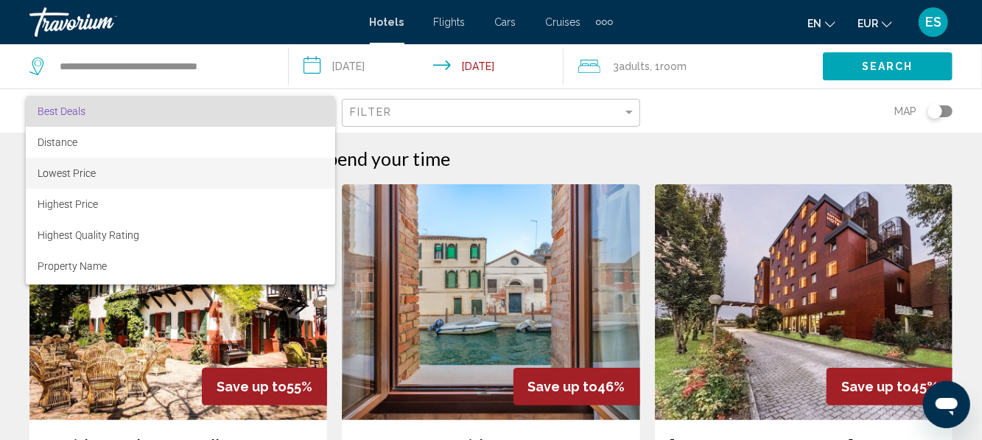
click at [38, 175] on span "Lowest Price" at bounding box center [67, 173] width 58 height 12
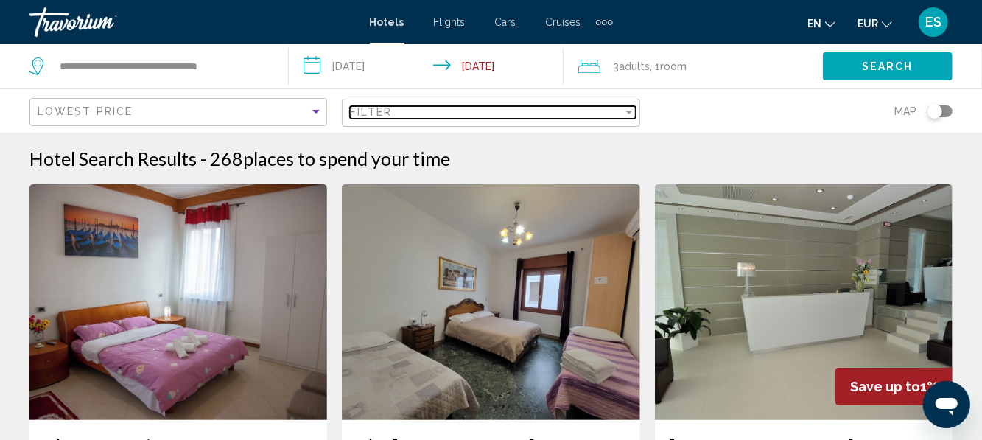
click at [448, 117] on div "Filter" at bounding box center [486, 112] width 272 height 12
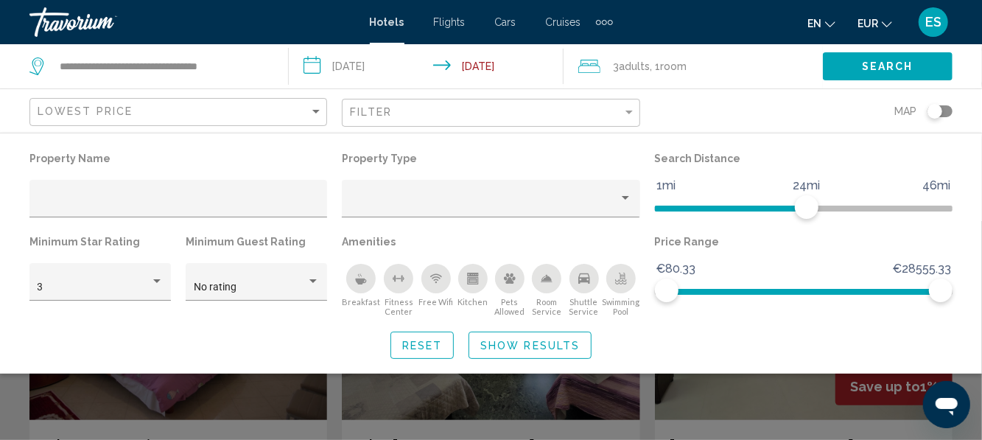
click at [514, 347] on span "Show Results" at bounding box center [529, 346] width 99 height 12
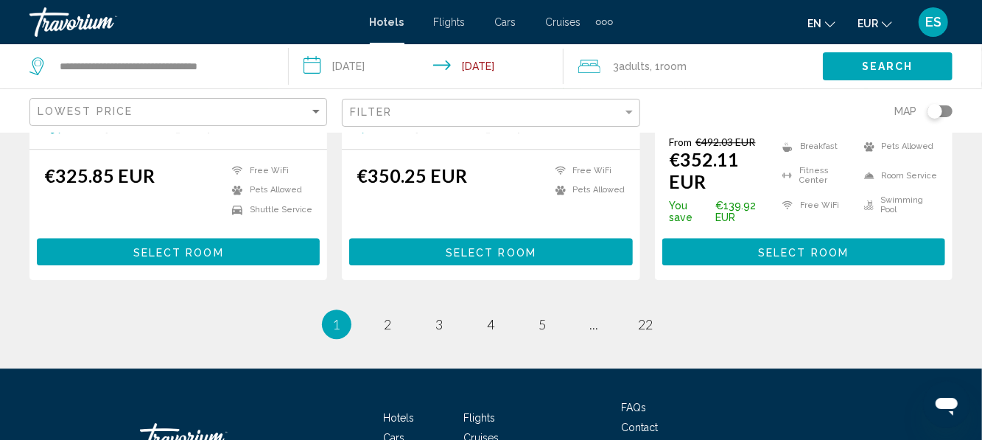
scroll to position [2136, 0]
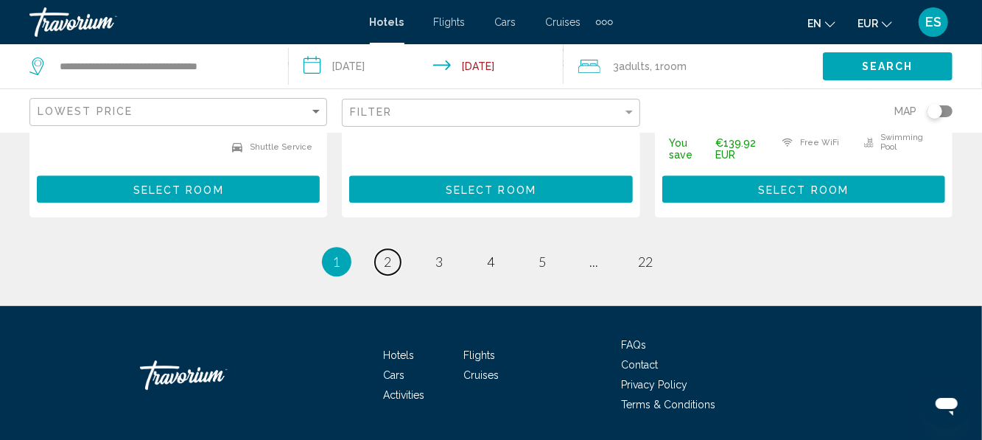
click at [381, 249] on link "page 2" at bounding box center [388, 262] width 26 height 26
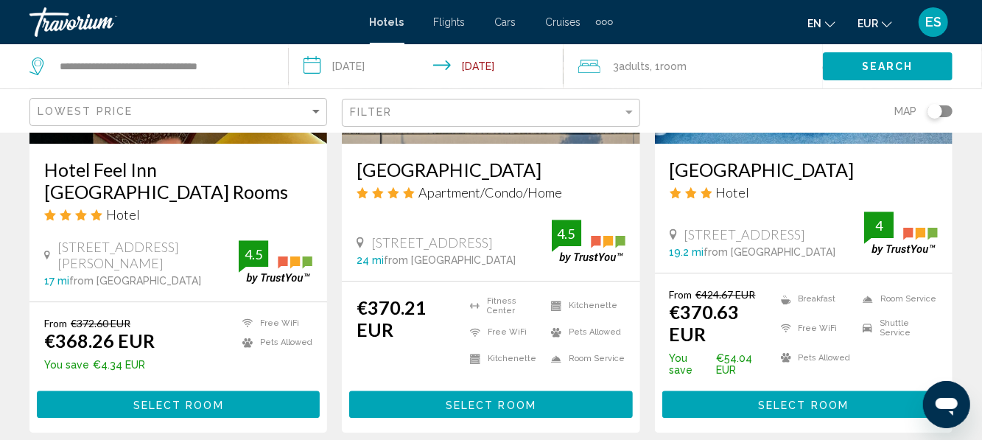
scroll to position [2037, 0]
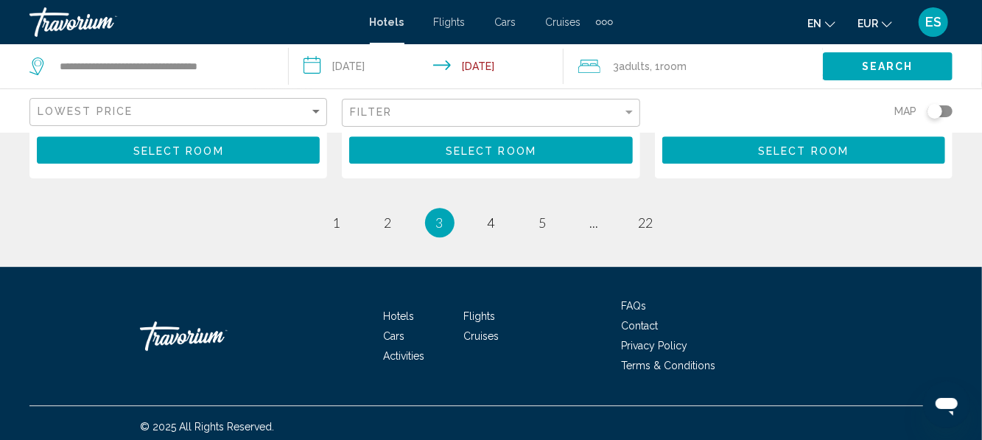
scroll to position [2192, 0]
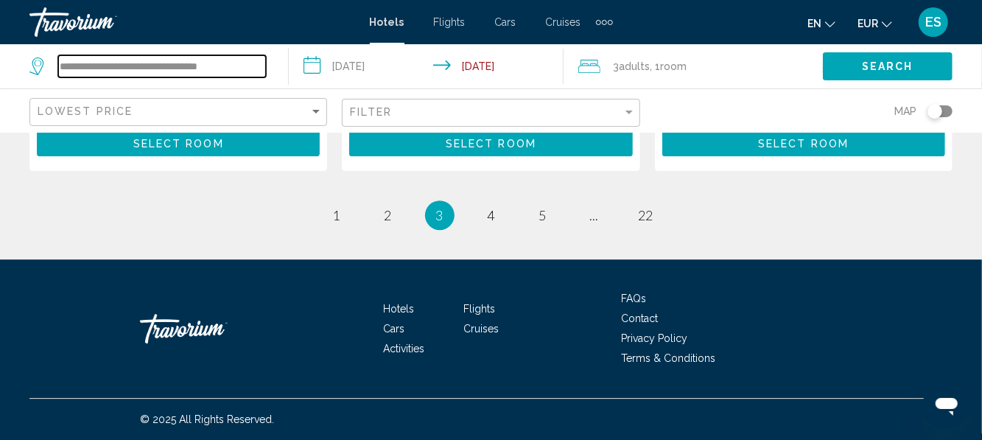
click at [236, 74] on input "**********" at bounding box center [162, 66] width 208 height 22
type input "*"
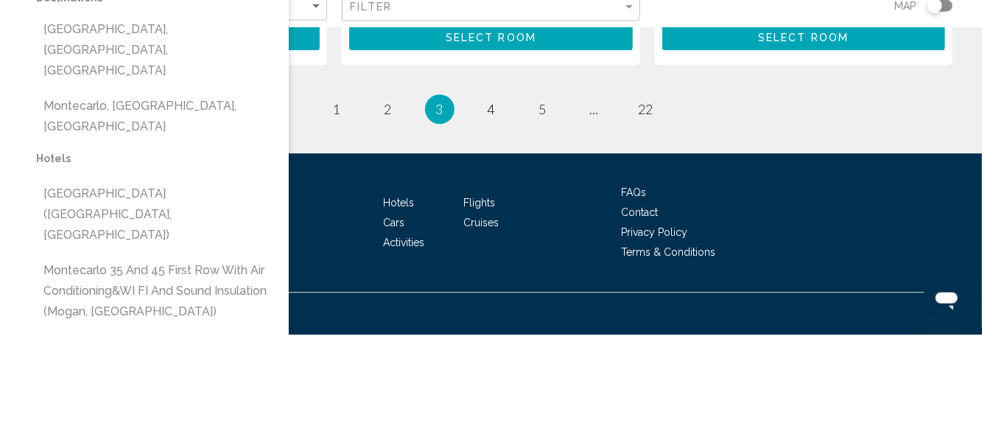
click at [73, 138] on button "Montecarlo, Lucca, Italy" at bounding box center [155, 155] width 238 height 69
type input "**********"
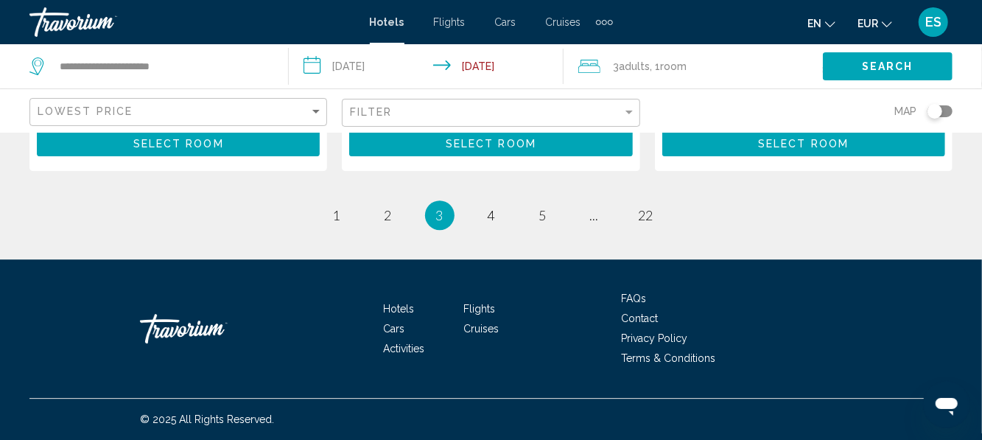
click at [854, 59] on button "Search" at bounding box center [888, 65] width 130 height 27
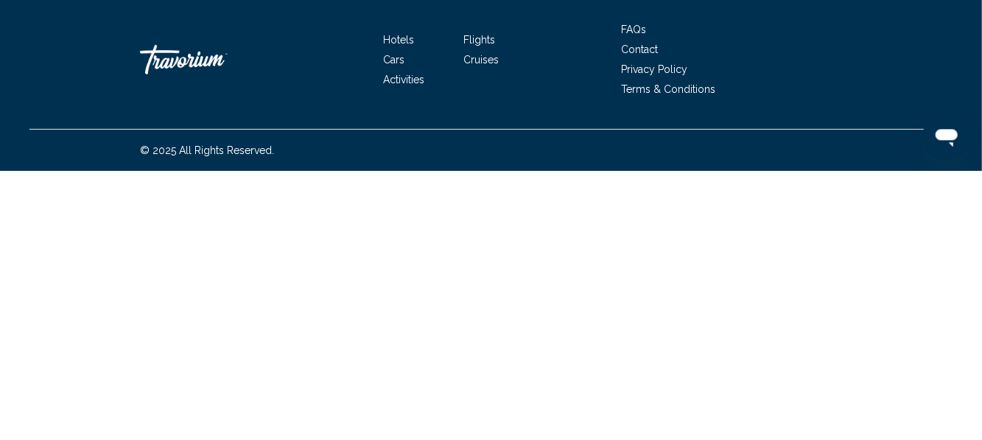
scroll to position [109, 0]
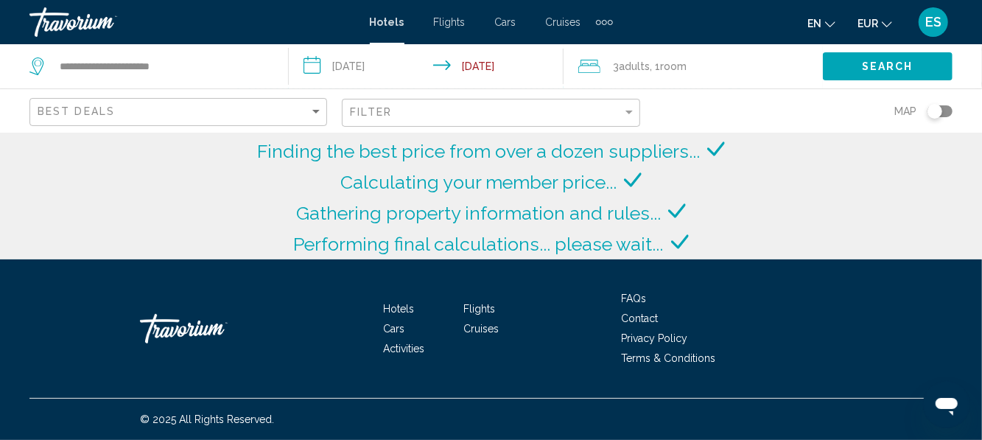
scroll to position [256, 0]
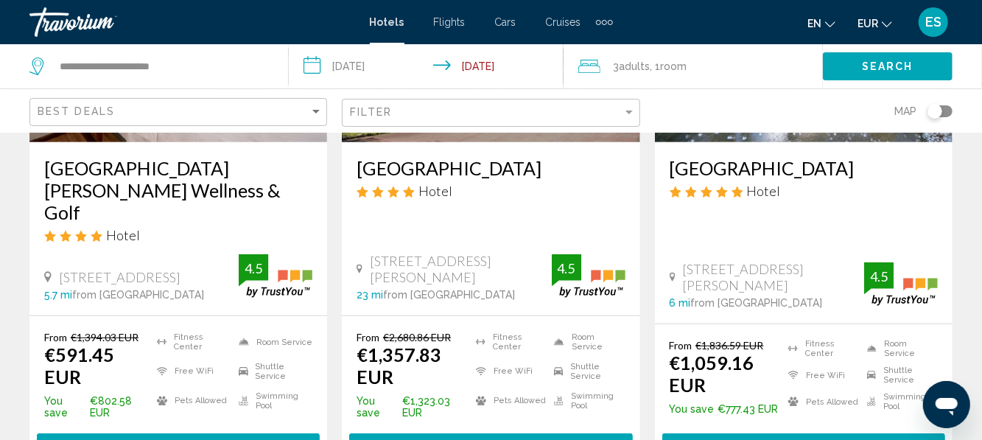
scroll to position [278, 0]
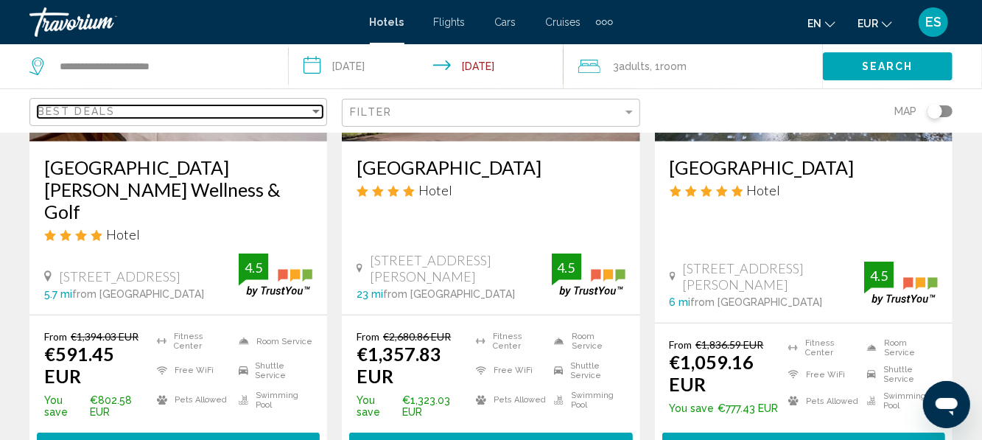
click at [304, 113] on div "Best Deals" at bounding box center [174, 111] width 272 height 12
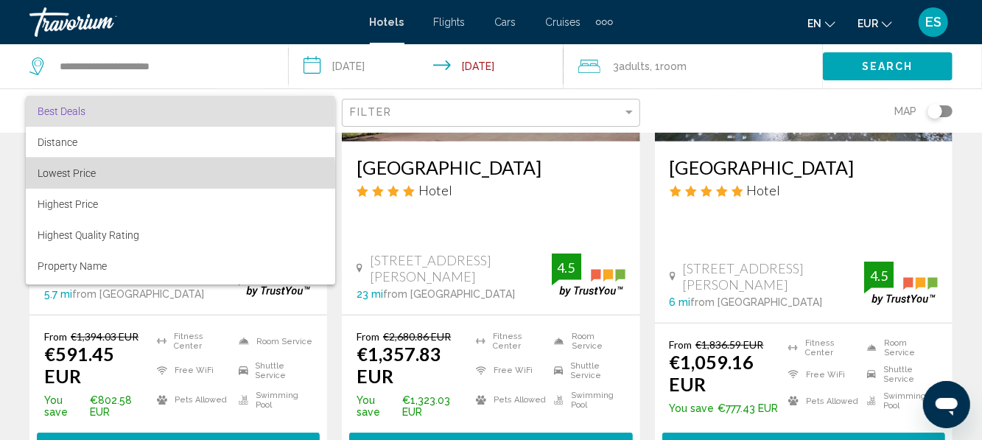
click at [49, 181] on span "Lowest Price" at bounding box center [181, 173] width 286 height 31
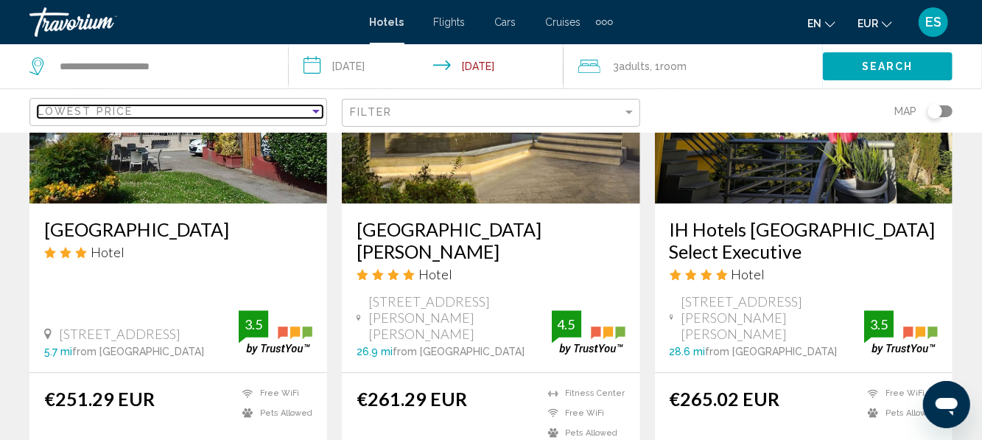
scroll to position [1849, 0]
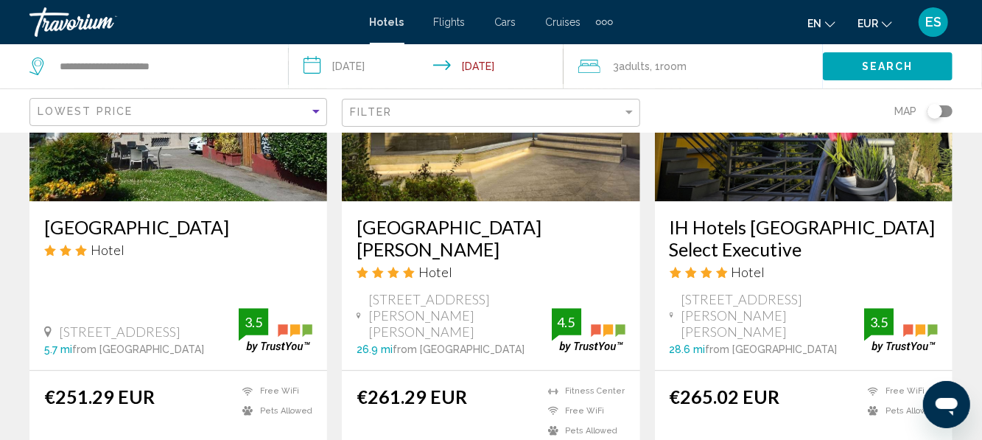
click at [418, 216] on h3 "Wyndham Garden Florence" at bounding box center [490, 238] width 268 height 44
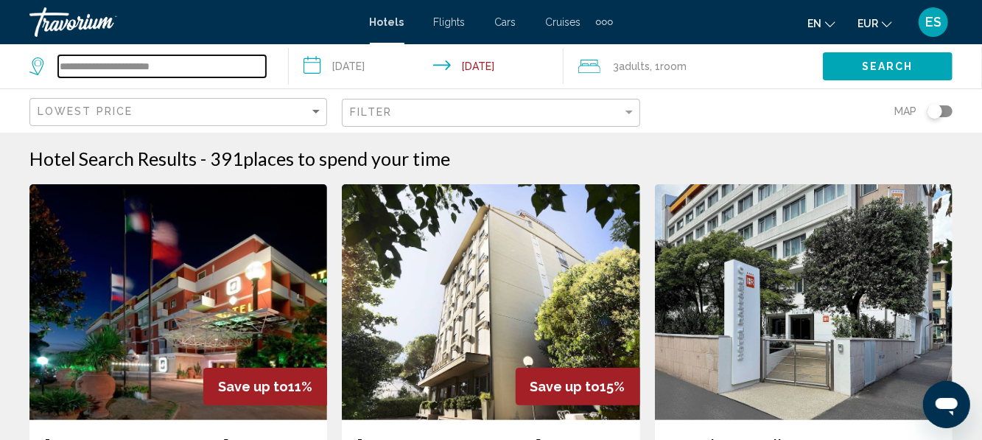
click at [242, 59] on input "**********" at bounding box center [162, 66] width 208 height 22
type input "*"
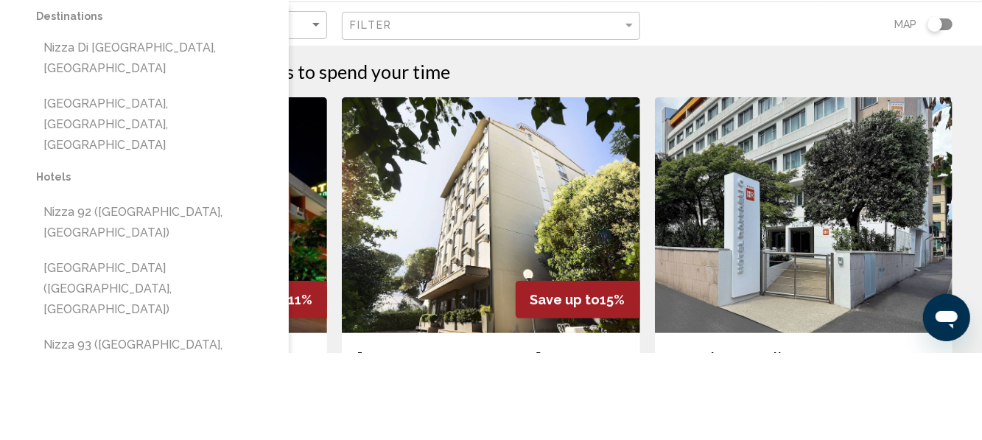
click at [71, 138] on button "Nizza Di Sicilia, Italy" at bounding box center [155, 145] width 238 height 49
type input "**********"
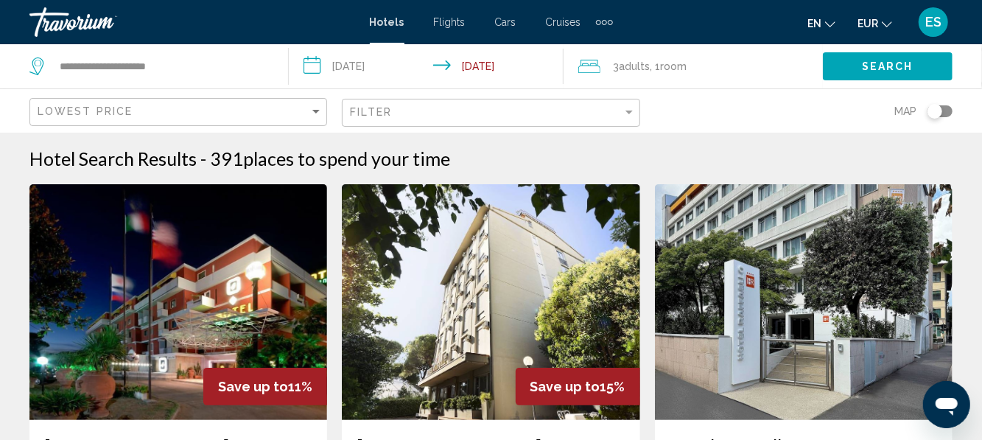
click at [887, 67] on span "Search" at bounding box center [888, 67] width 52 height 12
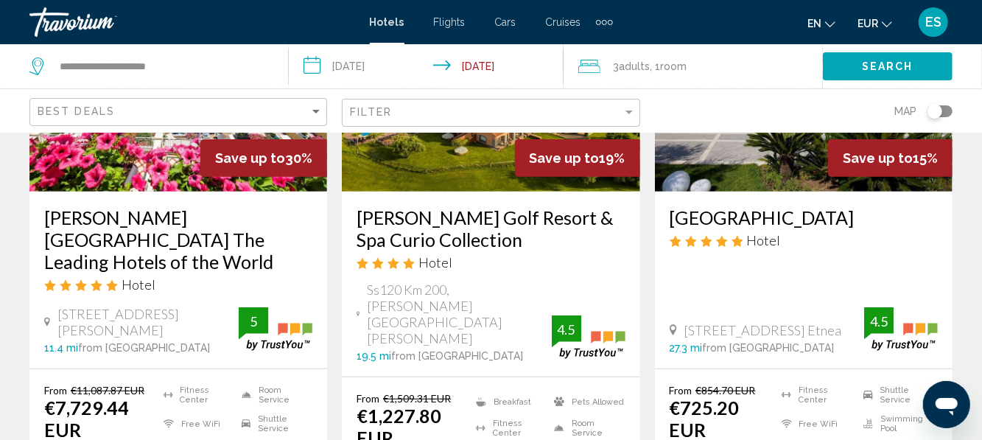
scroll to position [228, 0]
click at [103, 225] on h3 "Mazzarò Sea Palace The Leading Hotels of the World" at bounding box center [178, 239] width 268 height 66
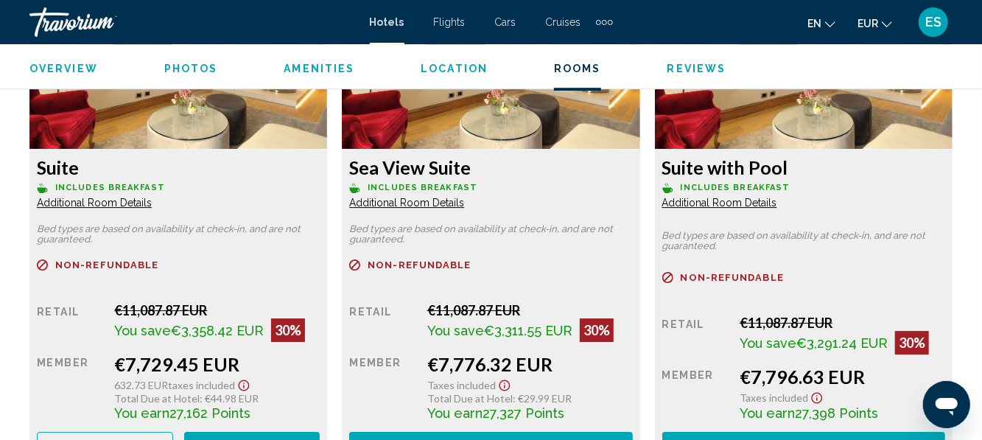
scroll to position [2385, 0]
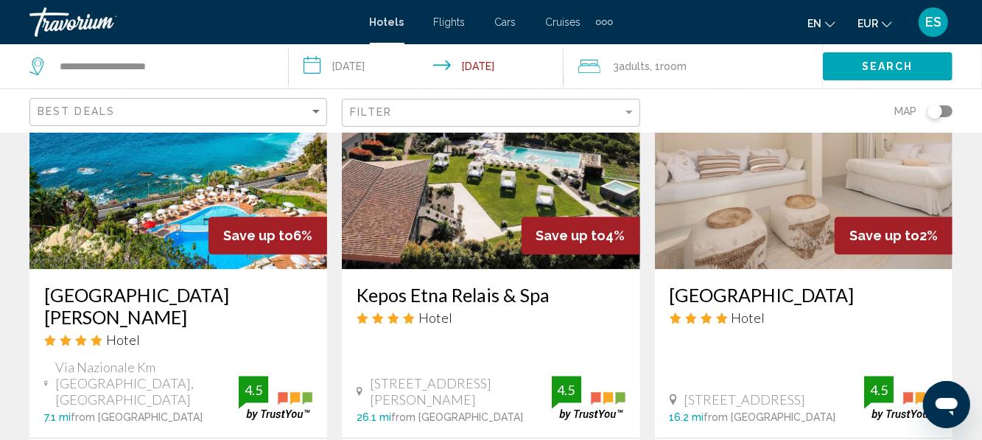
scroll to position [1917, 0]
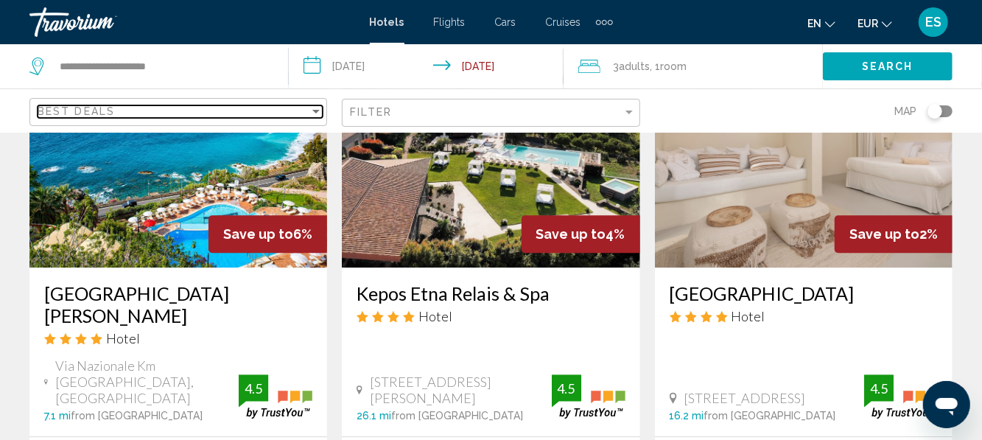
click at [155, 116] on div "Best Deals" at bounding box center [174, 111] width 272 height 12
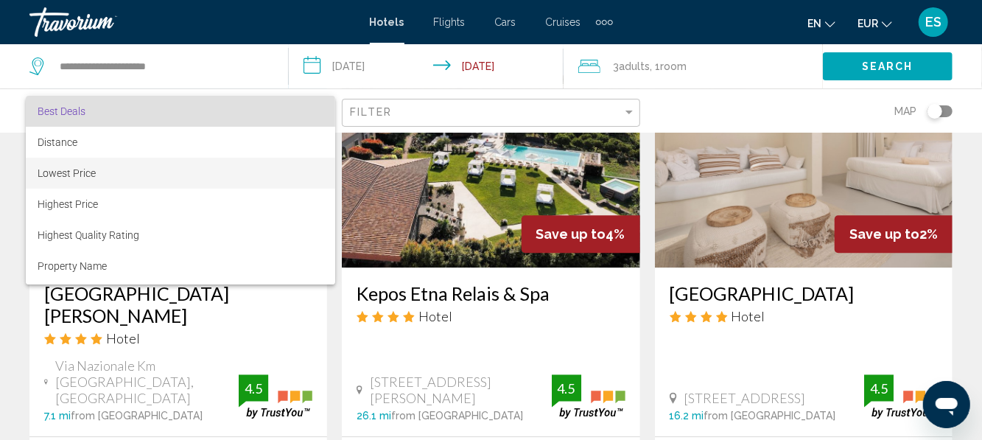
click at [52, 177] on span "Lowest Price" at bounding box center [67, 173] width 58 height 12
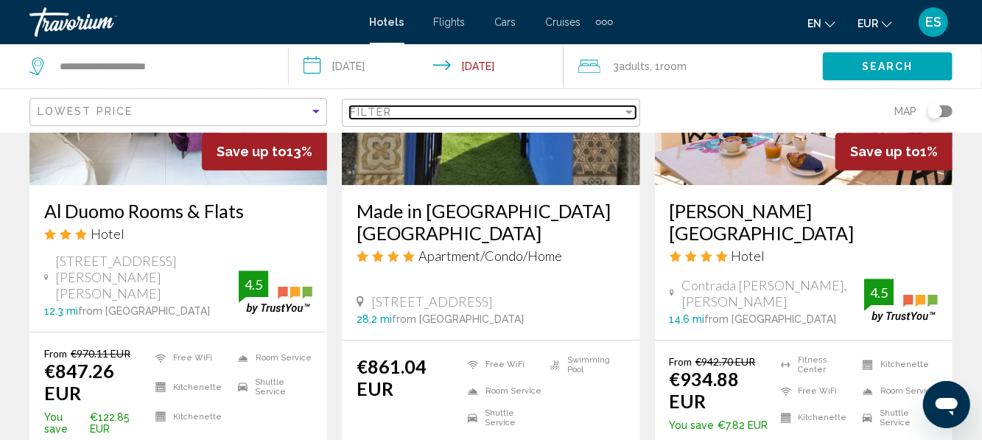
click at [596, 107] on div "Filter" at bounding box center [486, 112] width 272 height 12
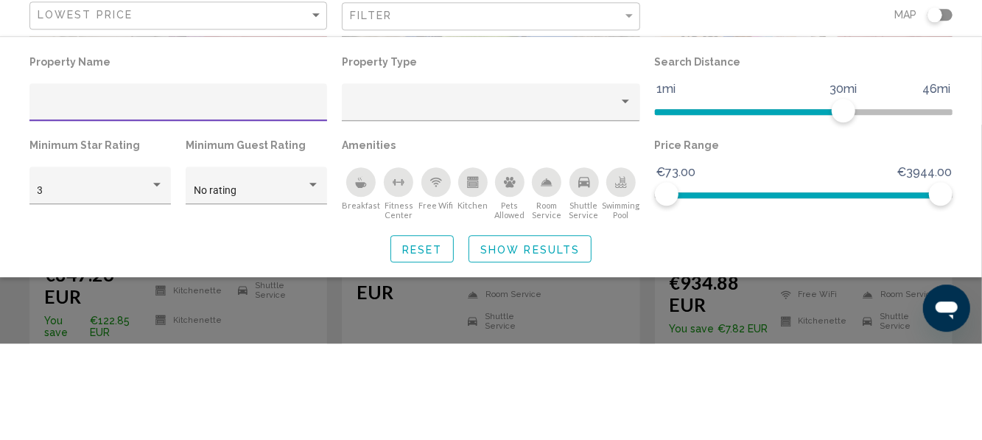
scroll to position [1917, 0]
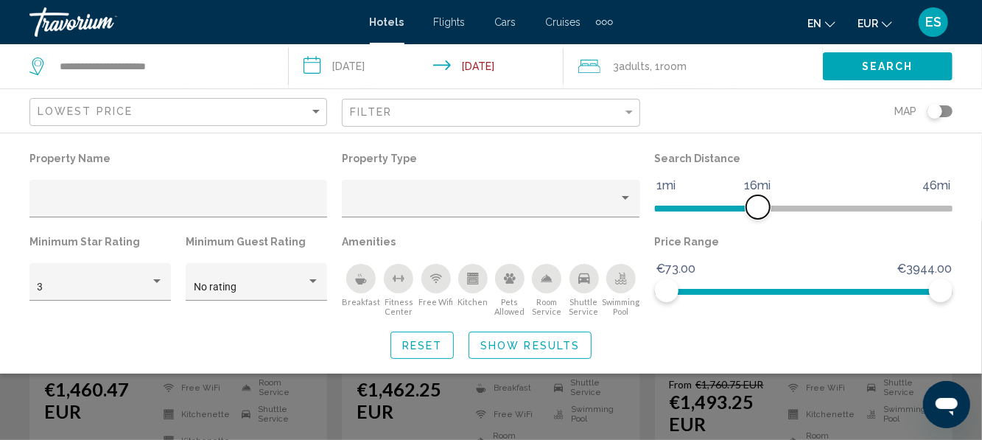
scroll to position [268, 0]
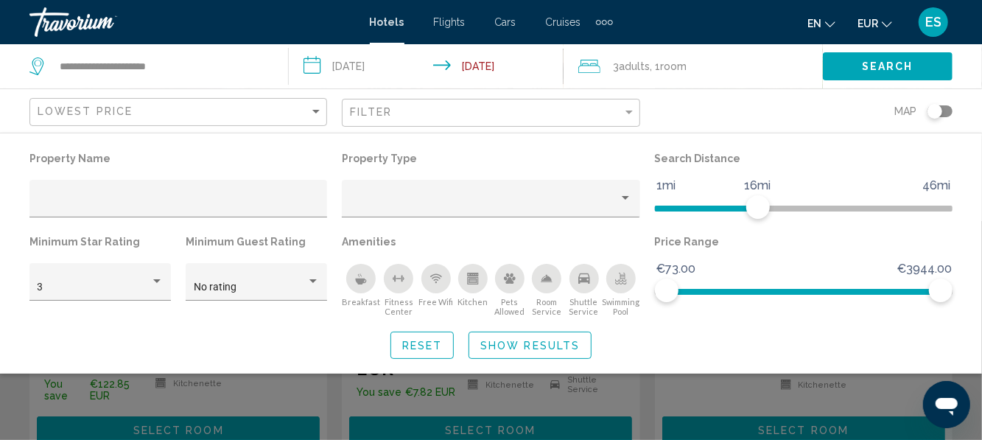
click at [509, 346] on span "Show Results" at bounding box center [529, 346] width 99 height 12
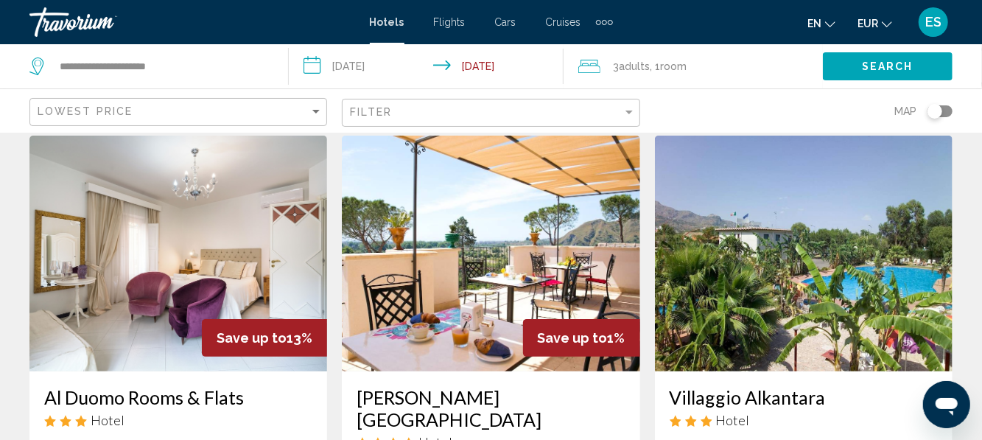
scroll to position [46, 0]
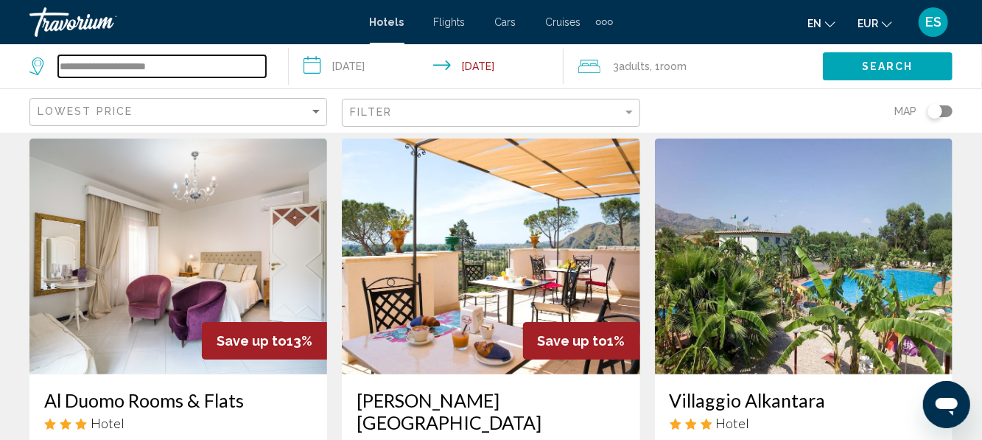
click at [186, 74] on input "**********" at bounding box center [162, 66] width 208 height 22
type input "*"
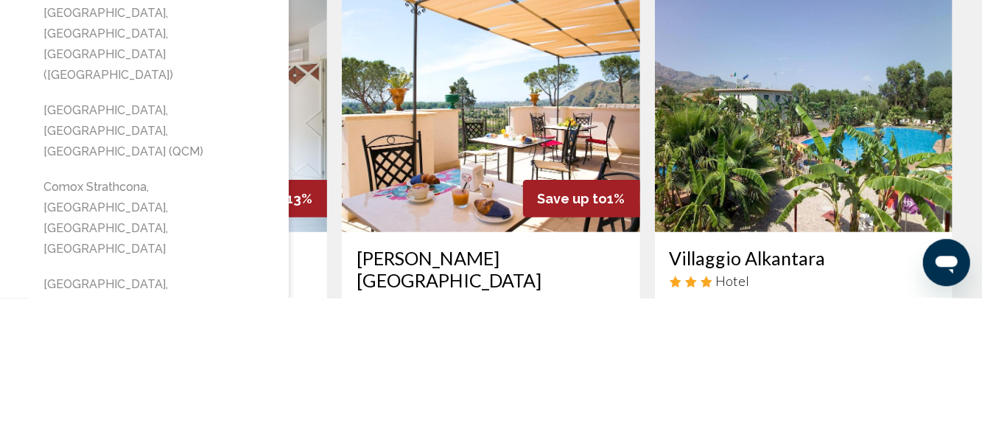
click at [74, 239] on button "Como, Lake Como, Italy (QCM)" at bounding box center [155, 273] width 238 height 69
type input "**********"
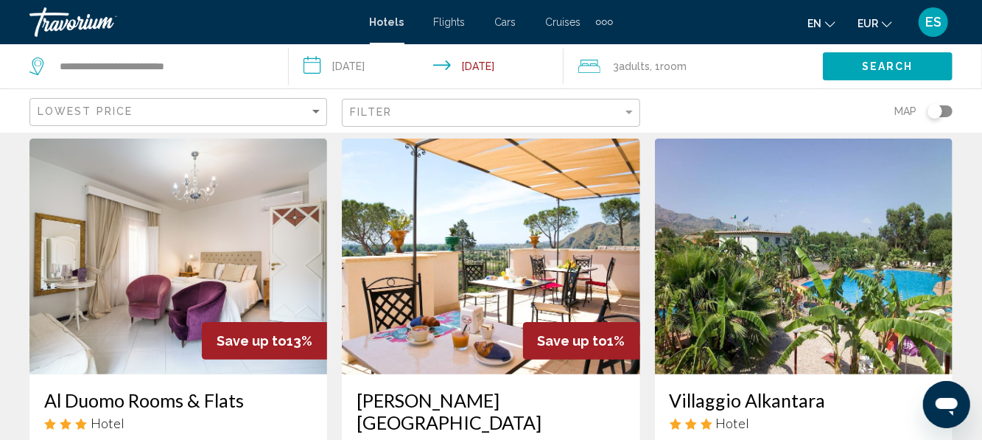
click at [868, 66] on span "Search" at bounding box center [888, 67] width 52 height 12
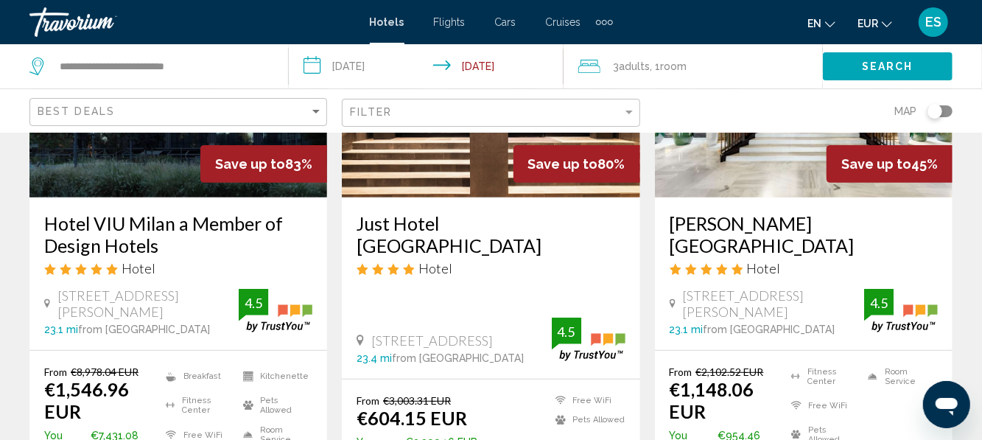
scroll to position [208, 0]
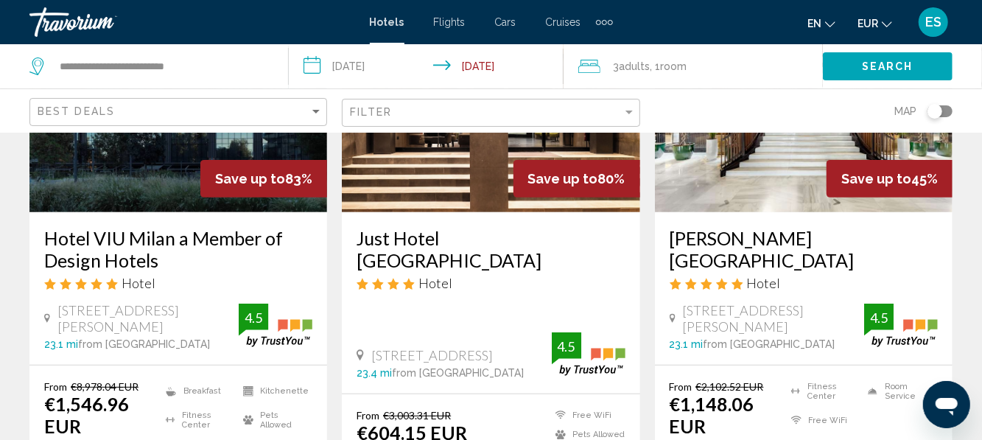
click at [441, 247] on h3 "Just Hotel Milano" at bounding box center [490, 249] width 268 height 44
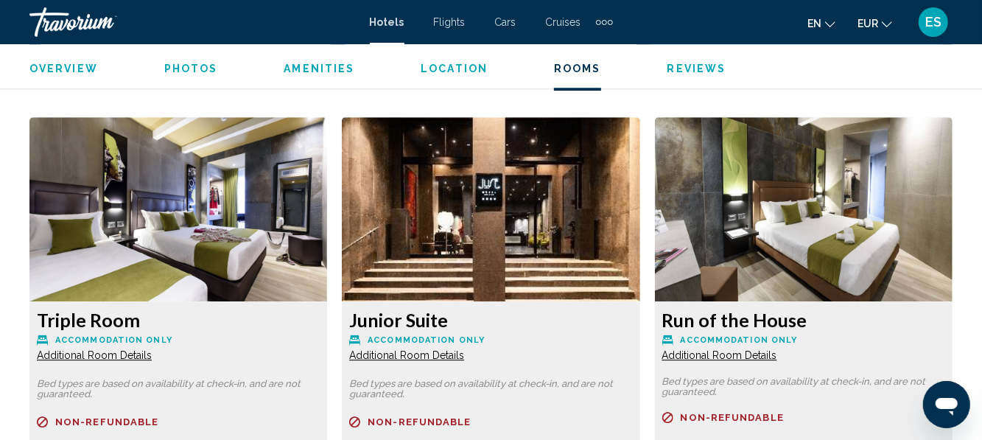
scroll to position [2217, 0]
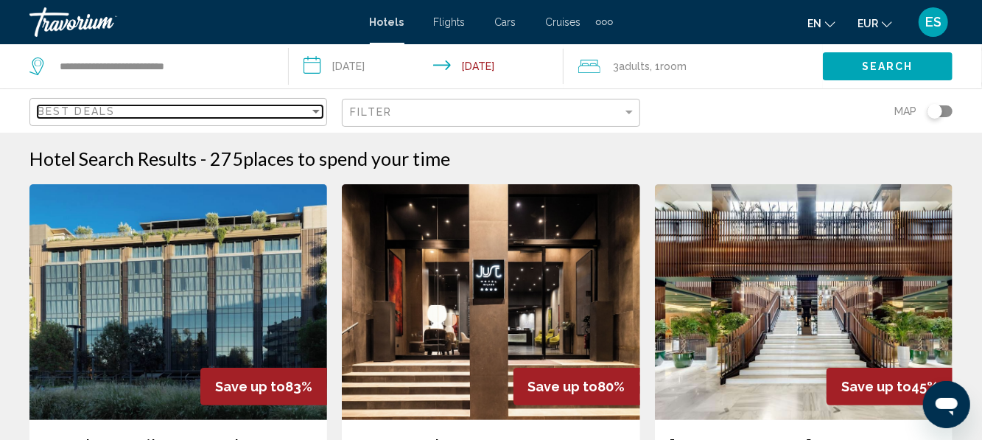
click at [91, 113] on span "Best Deals" at bounding box center [76, 111] width 77 height 12
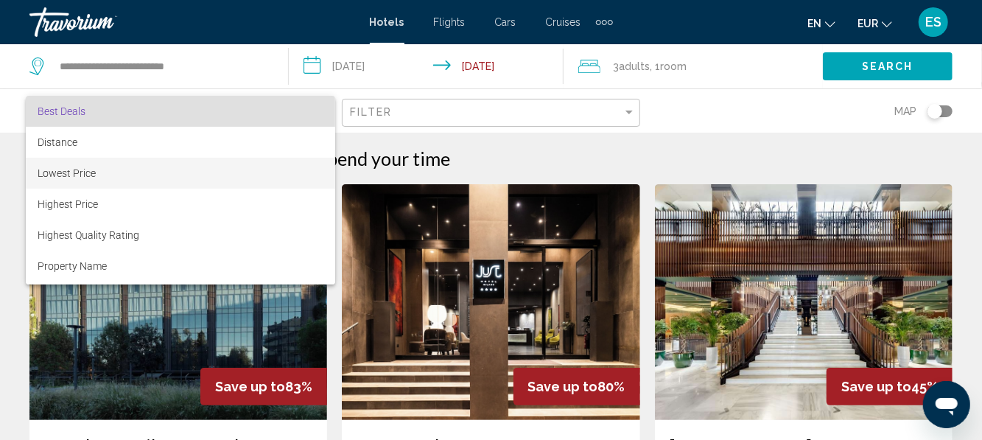
click at [53, 172] on span "Lowest Price" at bounding box center [67, 173] width 58 height 12
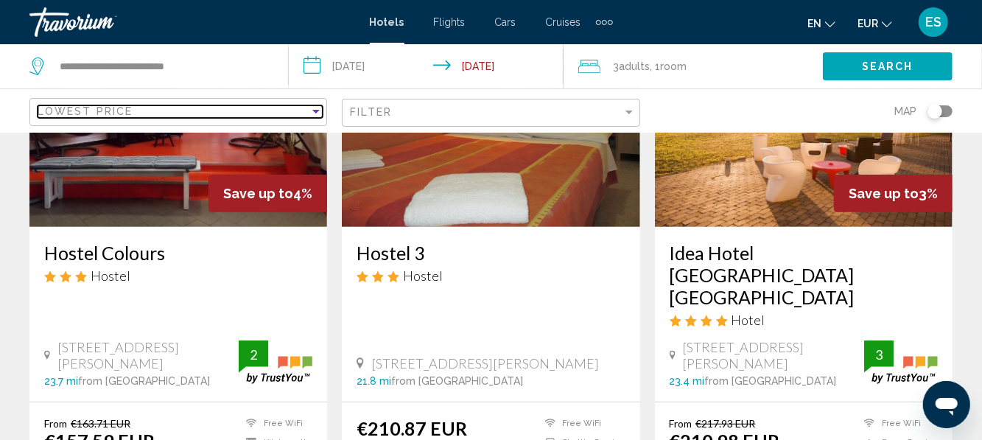
scroll to position [194, 0]
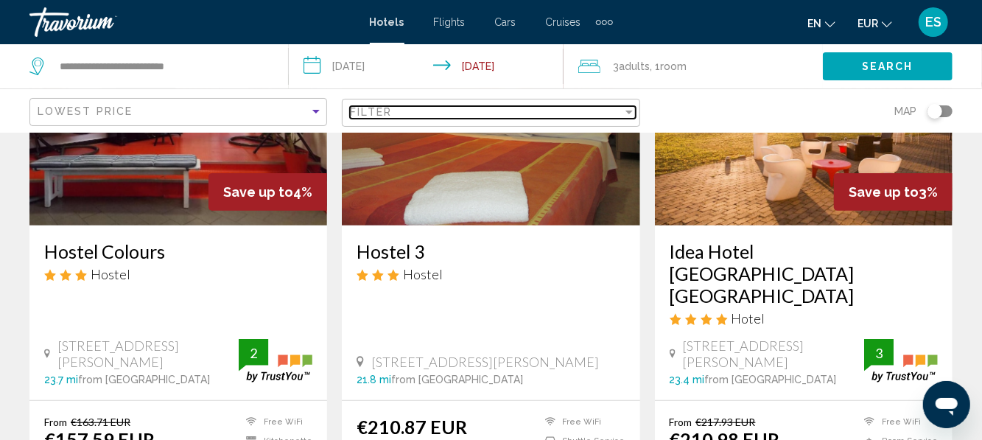
click at [627, 116] on div "Filter" at bounding box center [628, 112] width 13 height 12
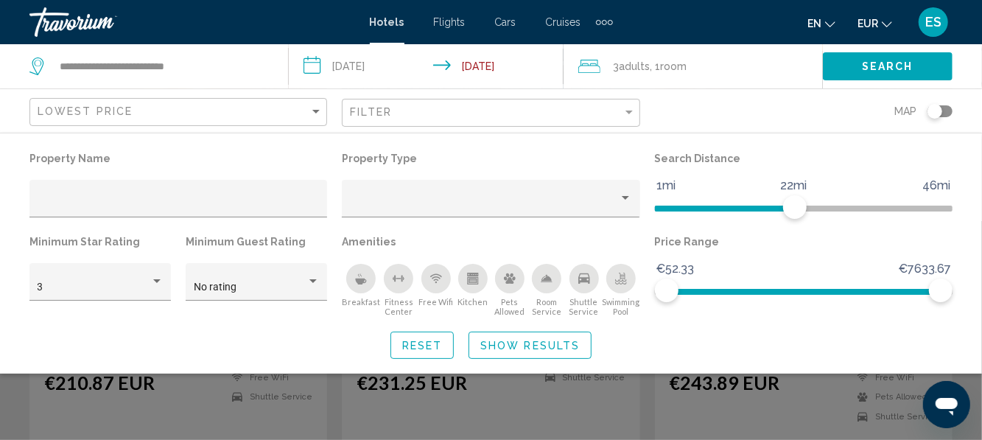
click at [981, 57] on div "Search" at bounding box center [902, 66] width 159 height 44
click at [578, 351] on button "Show Results" at bounding box center [529, 344] width 123 height 27
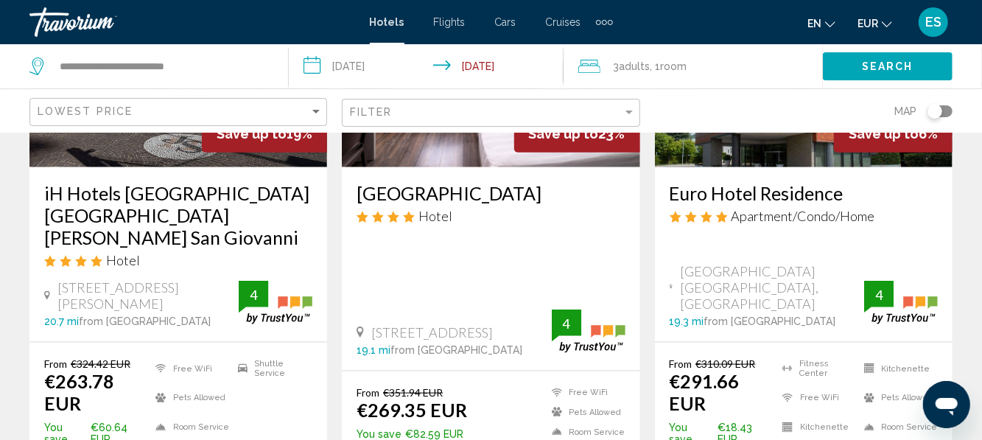
scroll to position [782, 0]
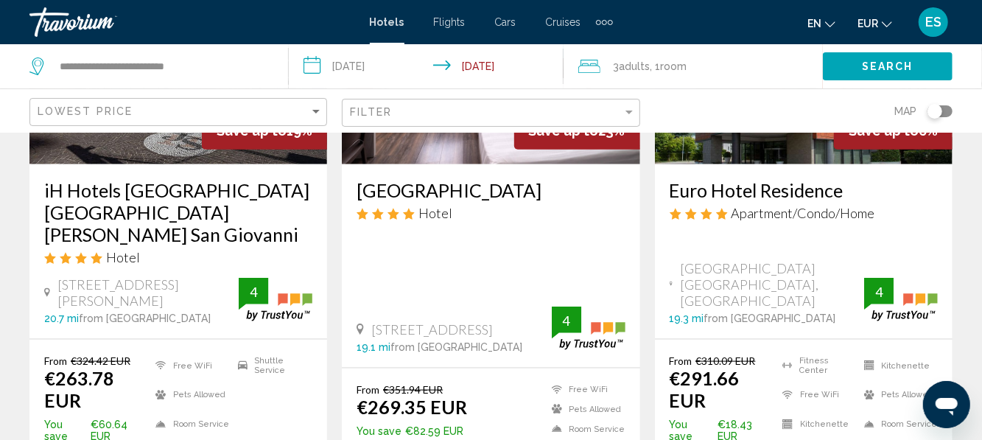
click at [71, 249] on div "Hotel" at bounding box center [178, 257] width 268 height 16
click at [67, 197] on h3 "iH Hotels Milano St. John Sesto San Giovanni" at bounding box center [178, 212] width 268 height 66
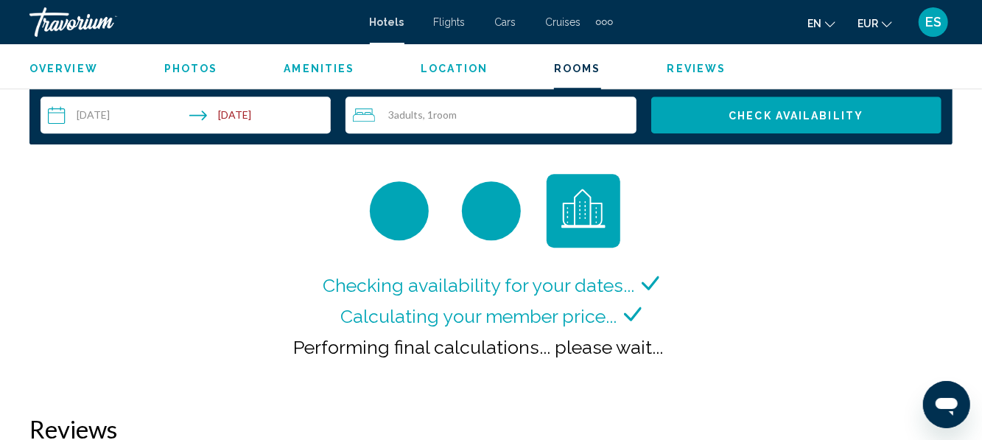
scroll to position [2173, 0]
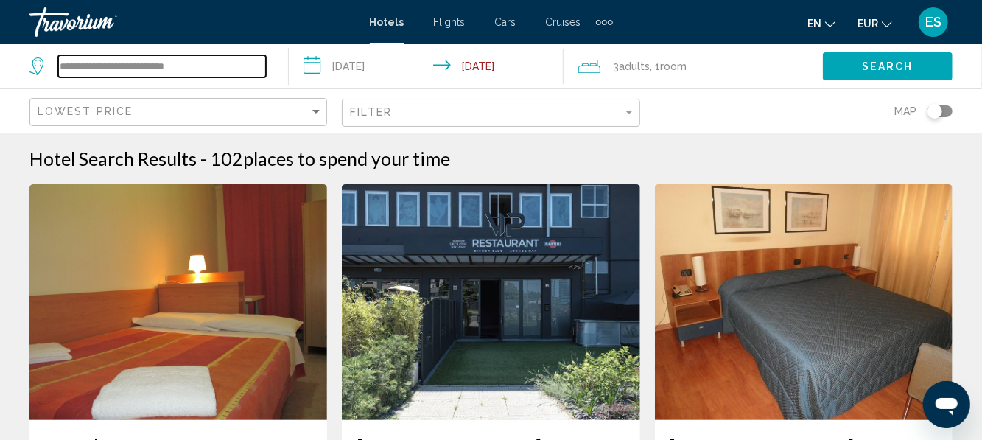
click at [227, 70] on input "**********" at bounding box center [162, 66] width 208 height 22
type input "*"
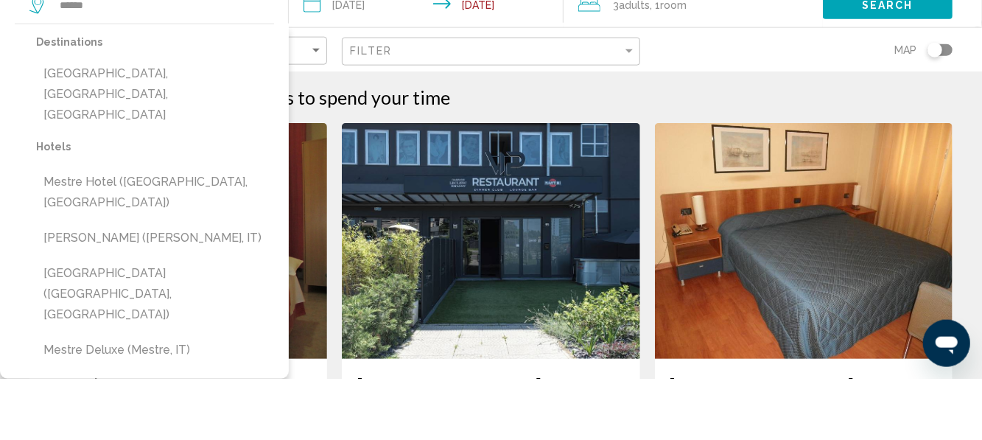
click at [150, 143] on button "Mestre, Venice, Italy" at bounding box center [155, 155] width 238 height 69
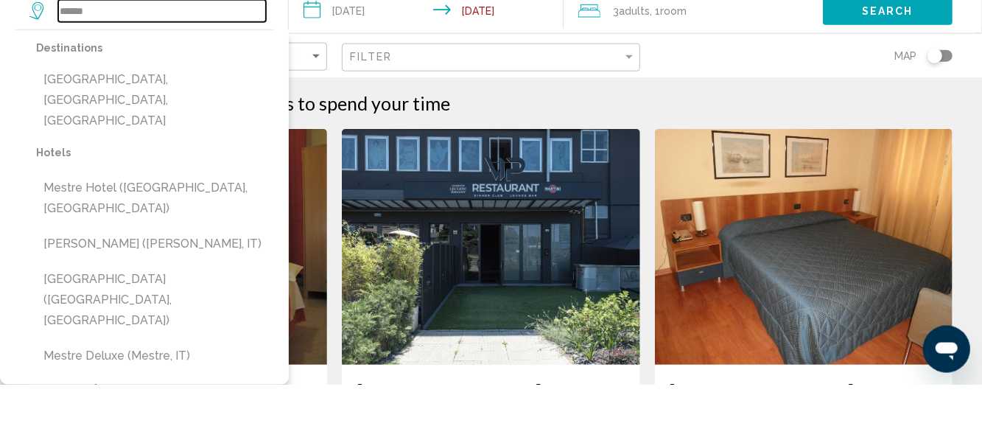
type input "**********"
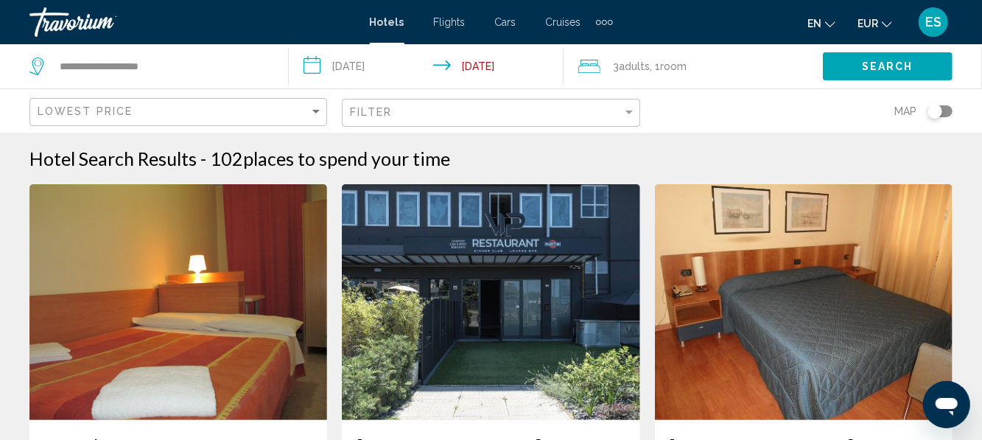
click at [878, 69] on span "Search" at bounding box center [888, 67] width 52 height 12
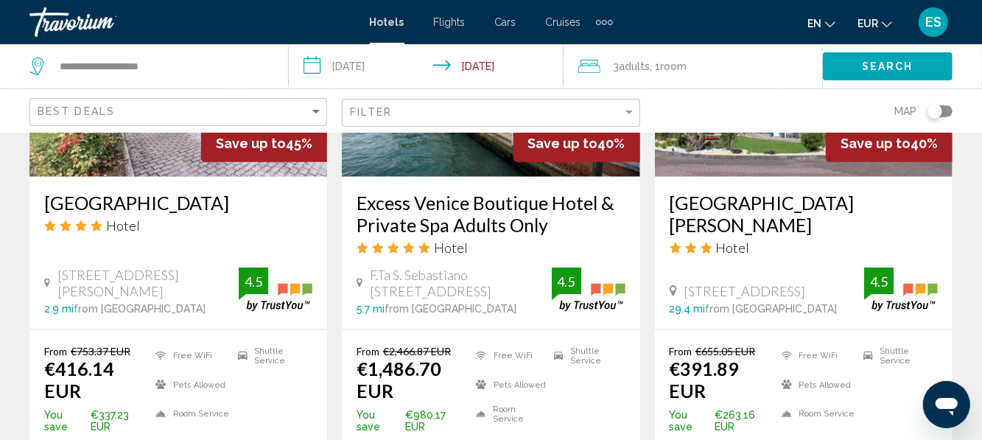
scroll to position [831, 0]
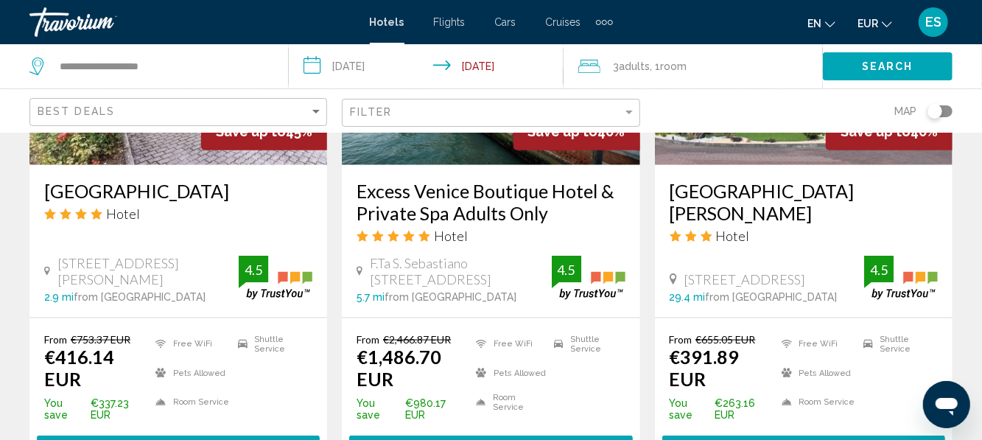
click at [744, 198] on h3 "Hotel Canova" at bounding box center [803, 202] width 268 height 44
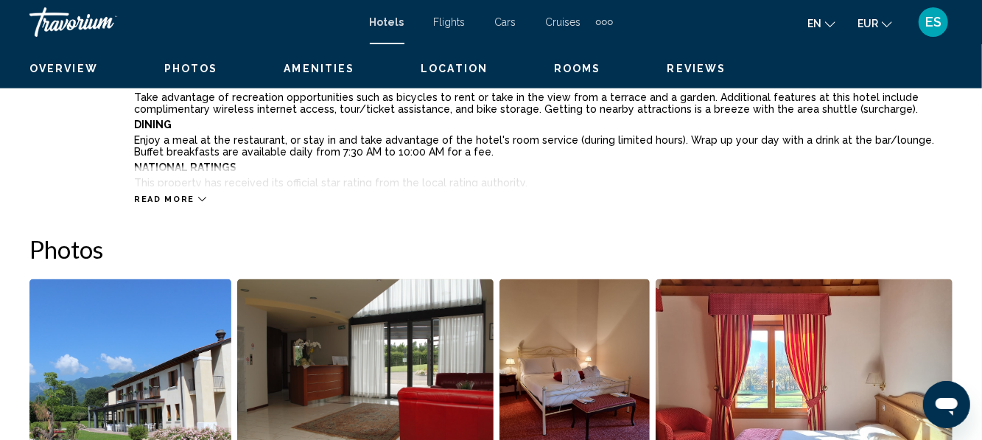
scroll to position [174, 0]
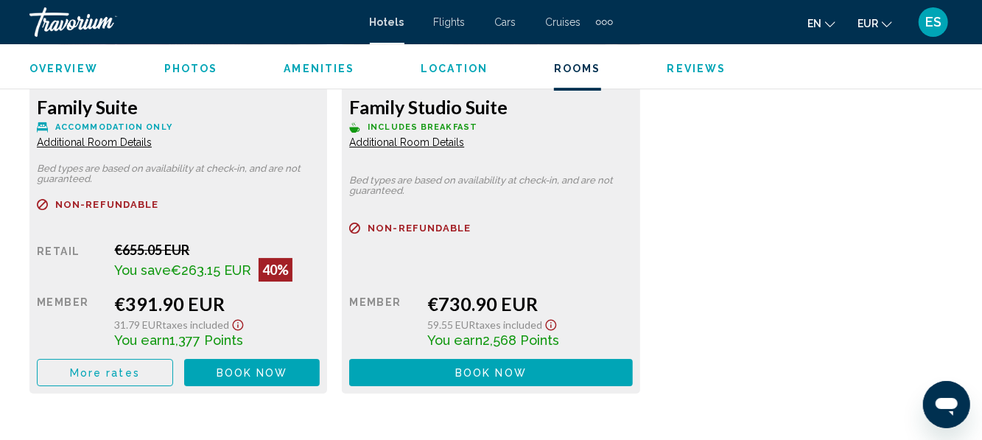
scroll to position [2441, 0]
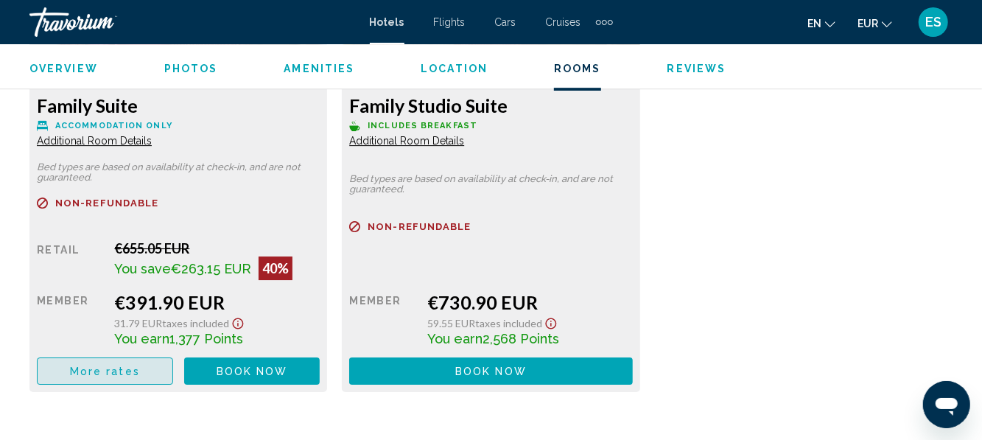
click at [95, 367] on span "More rates" at bounding box center [105, 371] width 70 height 12
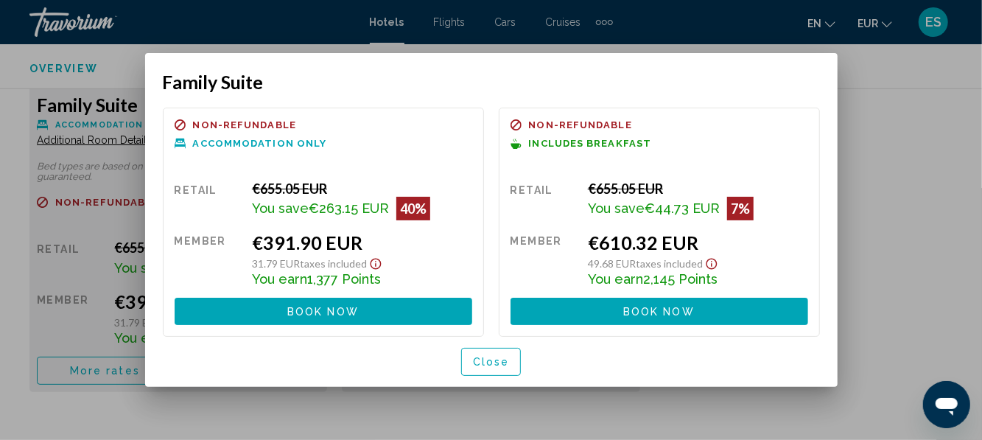
click at [498, 370] on button "Close" at bounding box center [491, 361] width 60 height 27
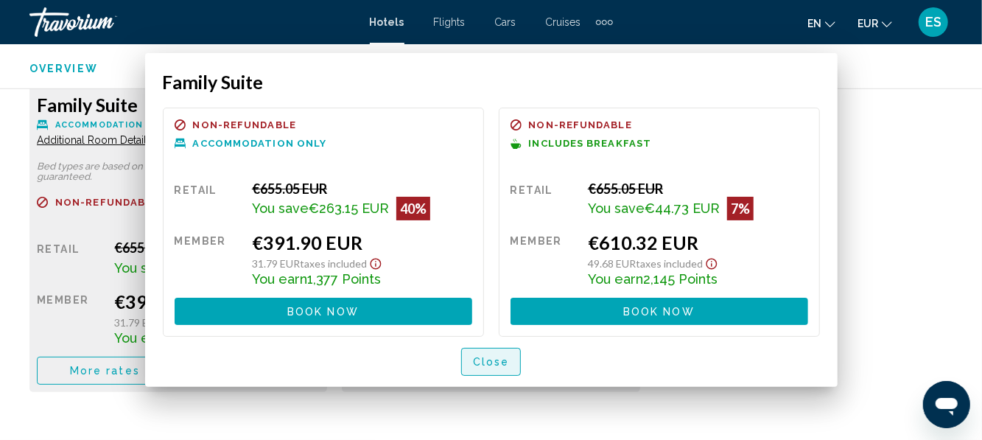
scroll to position [2441, 0]
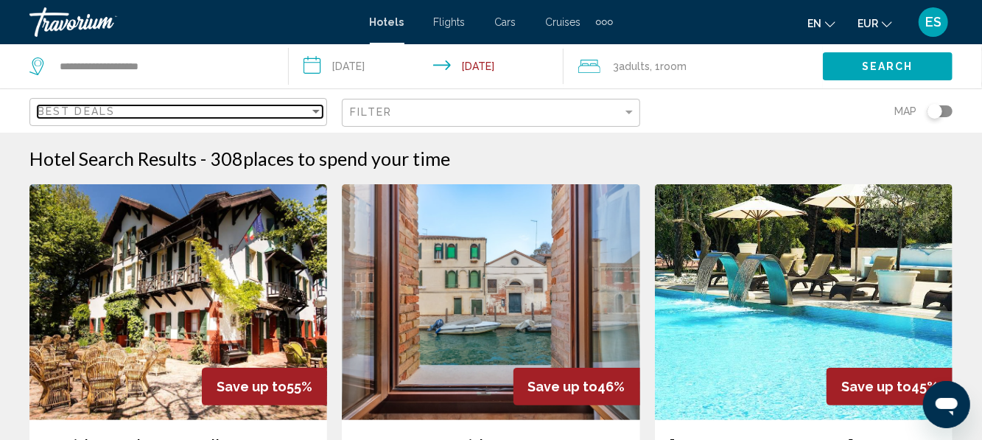
click at [309, 109] on div "Best Deals" at bounding box center [174, 111] width 272 height 12
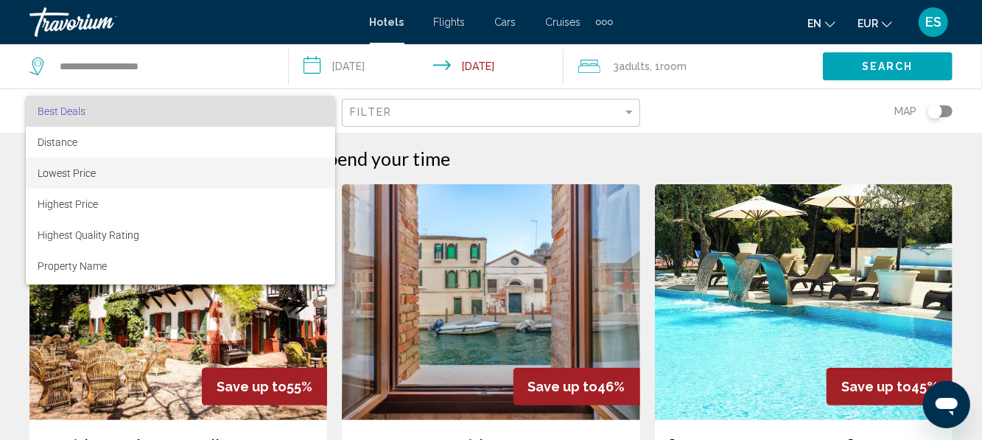
click at [109, 174] on span "Lowest Price" at bounding box center [181, 173] width 286 height 31
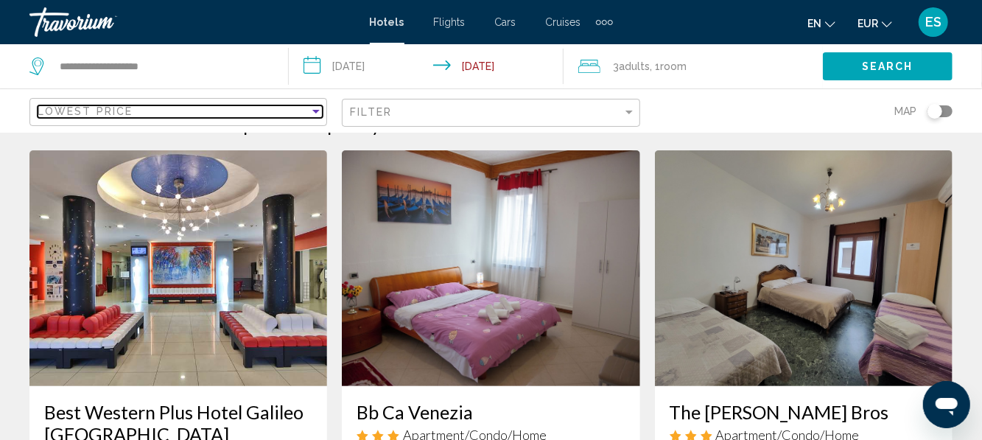
scroll to position [38, 0]
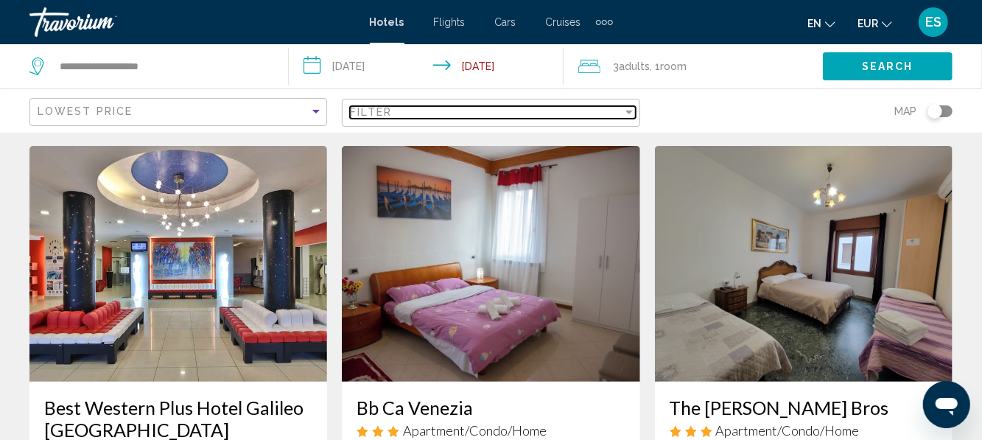
click at [622, 106] on div "Filter" at bounding box center [486, 112] width 272 height 12
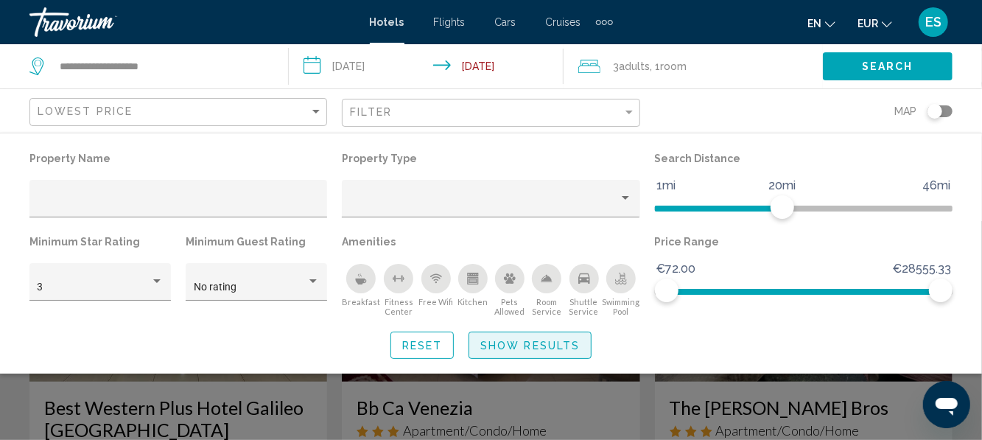
click at [577, 337] on button "Show Results" at bounding box center [529, 344] width 123 height 27
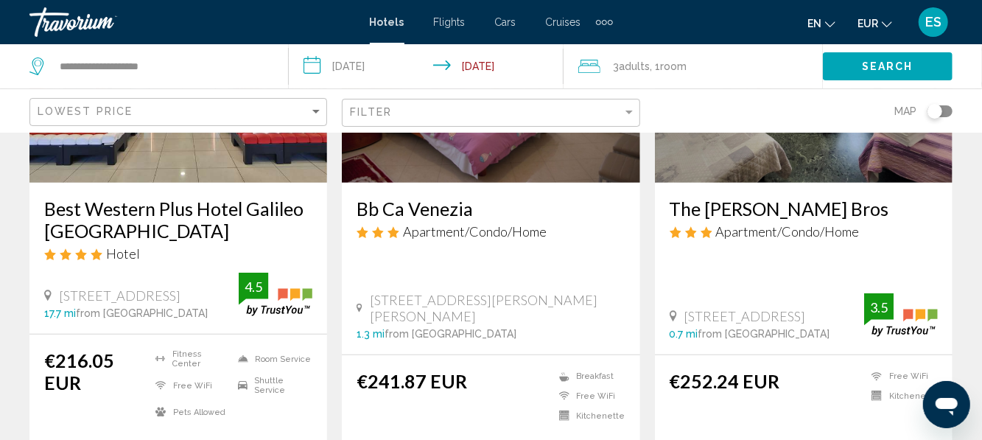
scroll to position [235, 0]
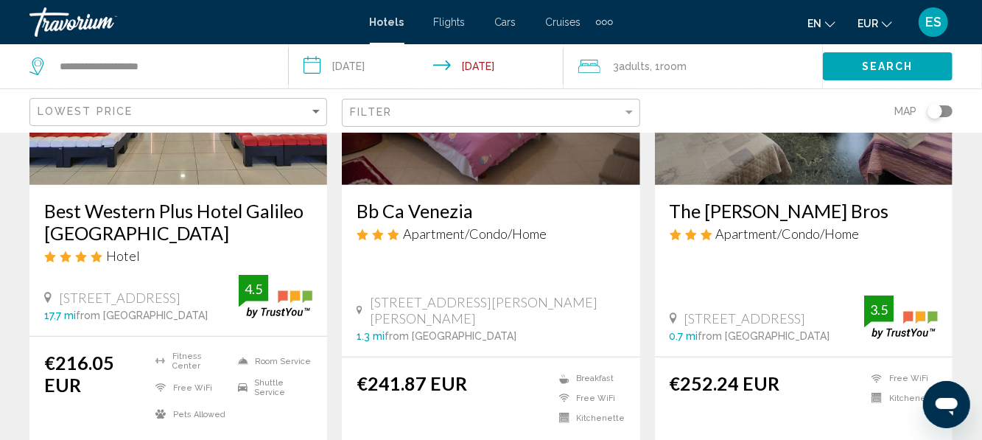
click at [189, 222] on h3 "Best Western Plus Hotel Galileo Padova" at bounding box center [178, 222] width 268 height 44
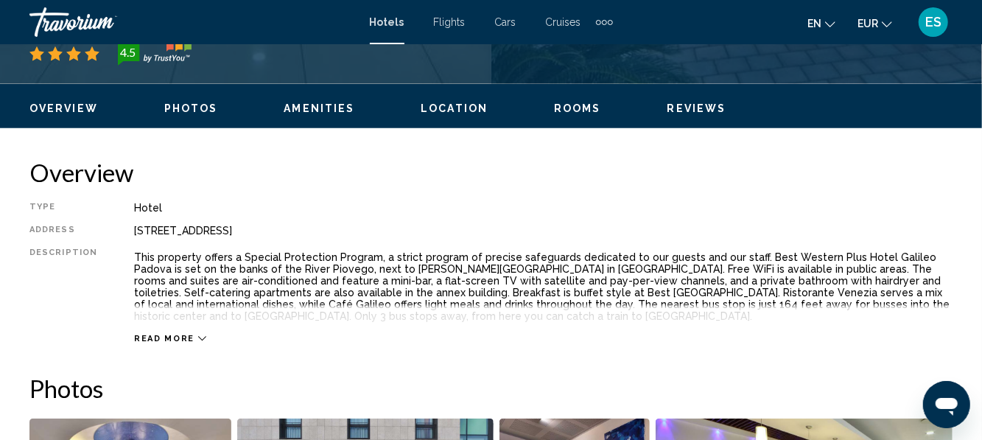
scroll to position [663, 0]
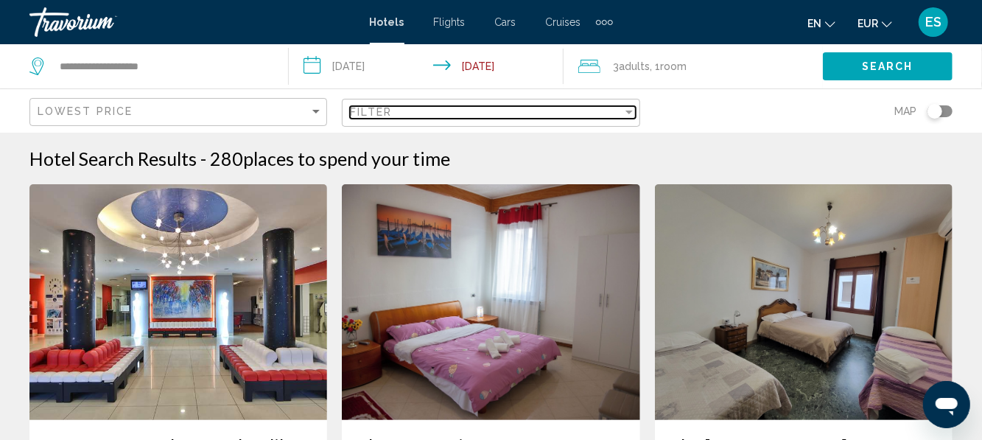
click at [627, 112] on div "Filter" at bounding box center [628, 112] width 7 height 4
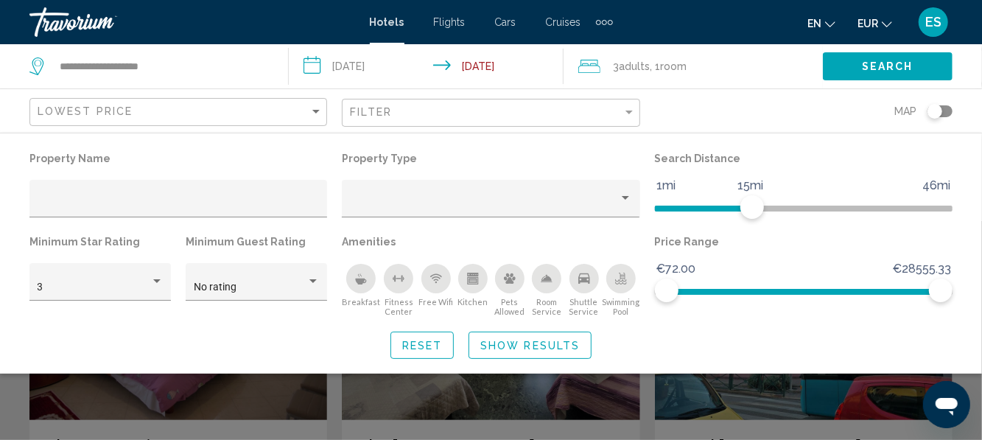
click at [555, 345] on span "Show Results" at bounding box center [529, 346] width 99 height 12
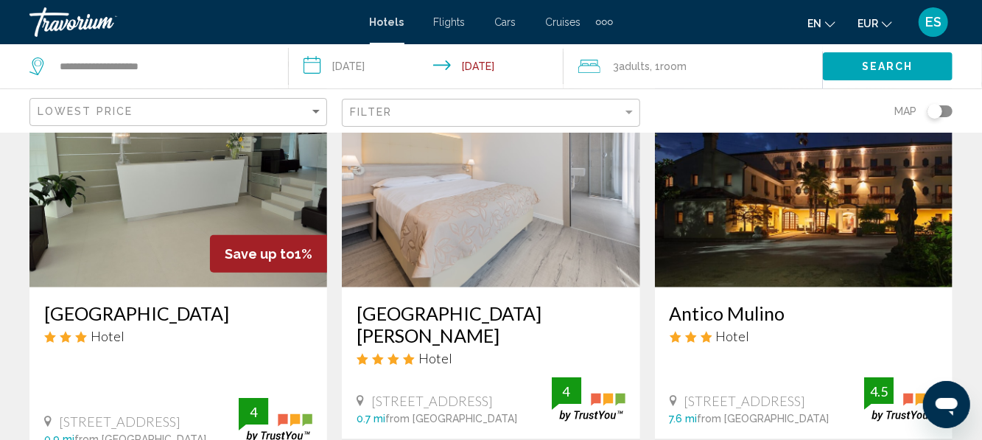
scroll to position [656, 0]
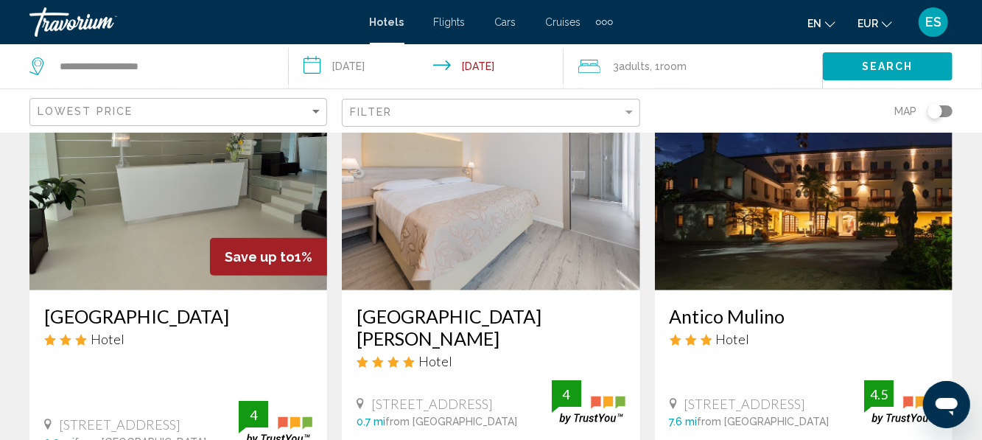
click at [759, 320] on h3 "Antico Mulino" at bounding box center [803, 316] width 268 height 22
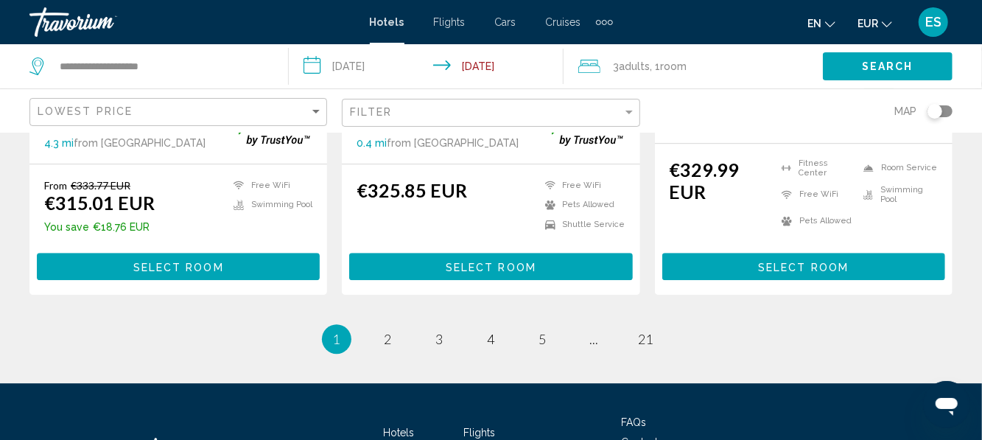
scroll to position [2058, 0]
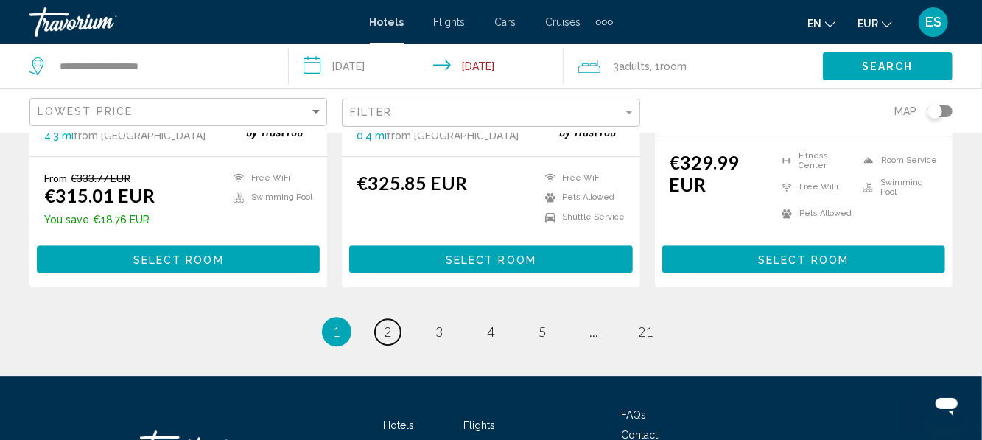
click at [392, 319] on link "page 2" at bounding box center [388, 332] width 26 height 26
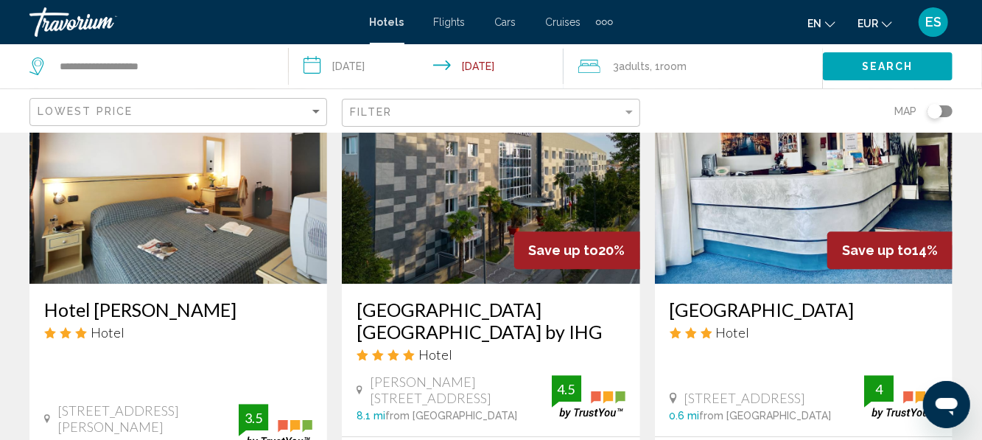
scroll to position [1874, 0]
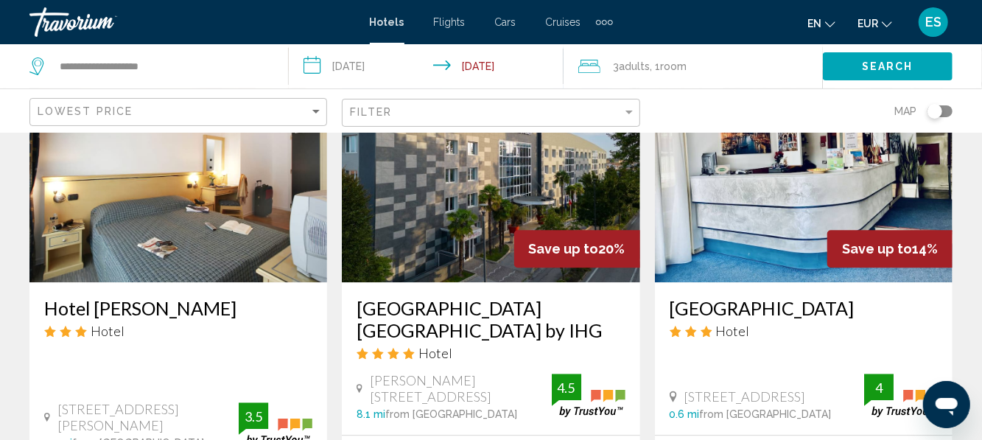
click at [568, 297] on h3 "Crowne Plaza Venice East by IHG" at bounding box center [490, 319] width 268 height 44
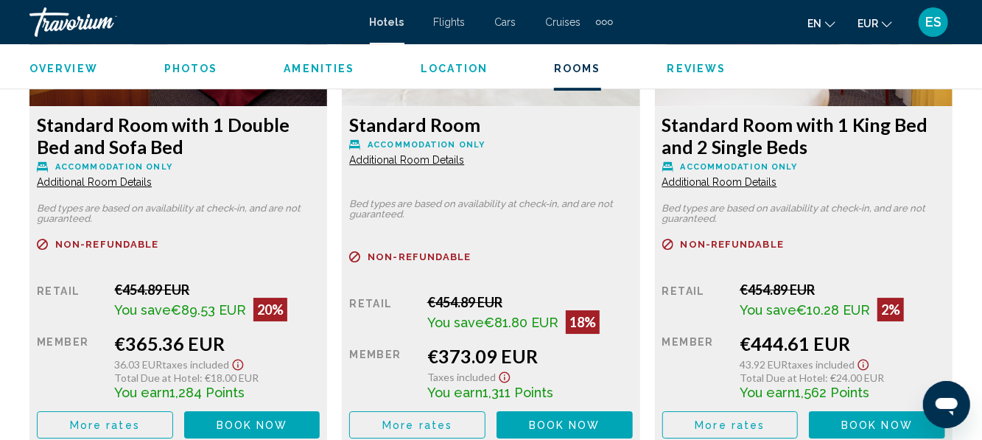
scroll to position [2421, 0]
click at [138, 426] on button "More rates" at bounding box center [105, 424] width 136 height 27
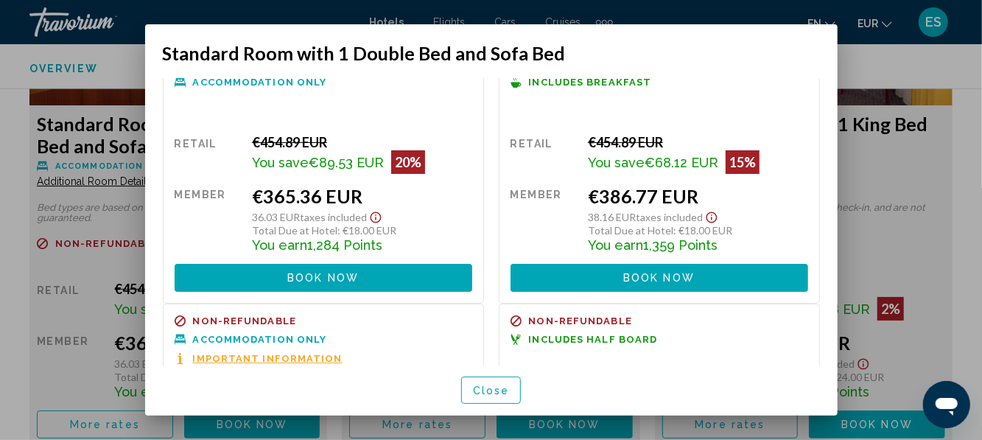
scroll to position [0, 0]
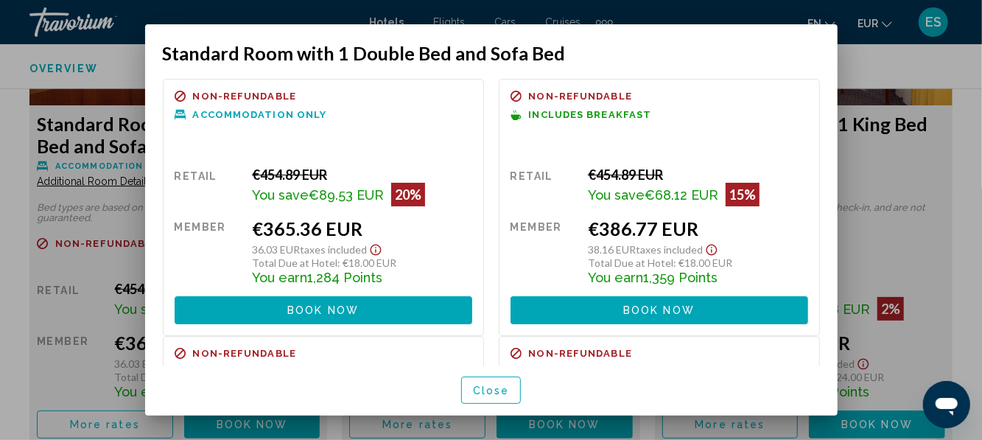
click at [495, 396] on span "Close" at bounding box center [491, 390] width 37 height 12
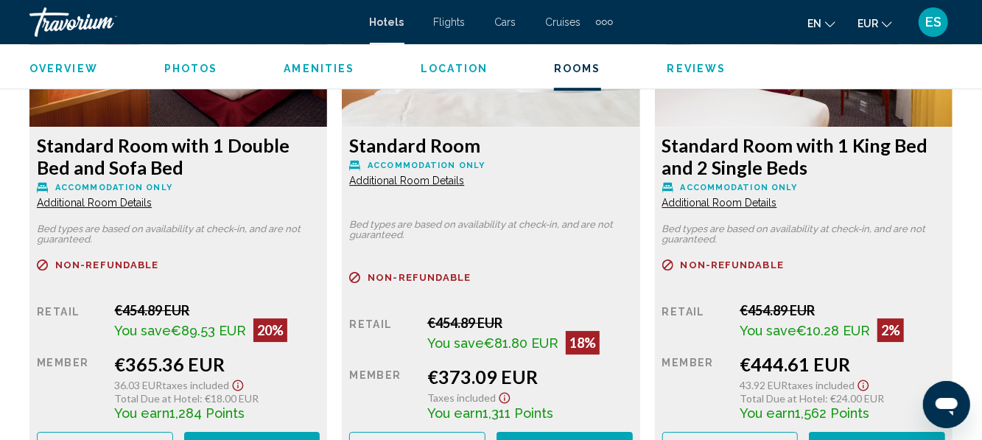
scroll to position [2402, 0]
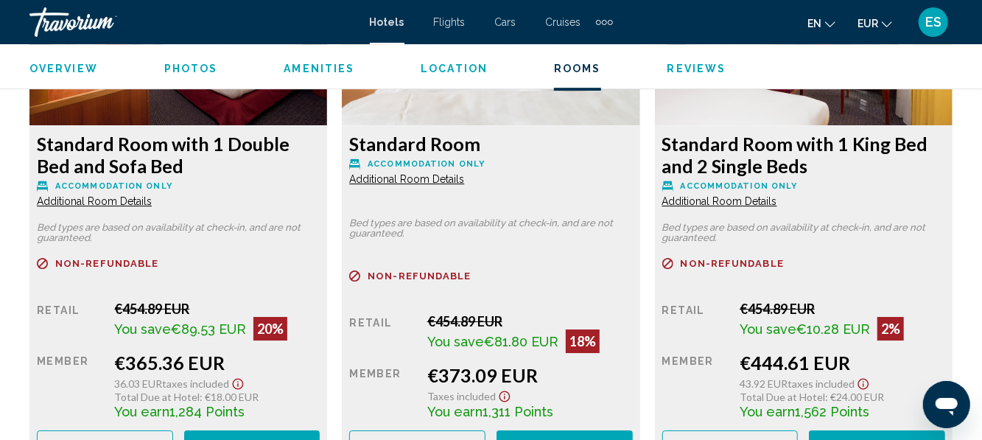
click at [124, 158] on h3 "Standard Room with 1 Double Bed and Sofa Bed" at bounding box center [178, 155] width 283 height 44
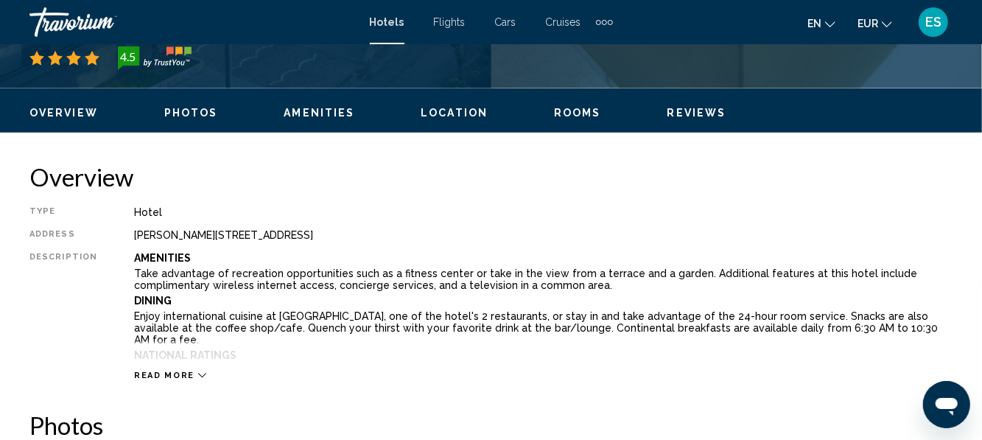
scroll to position [654, 0]
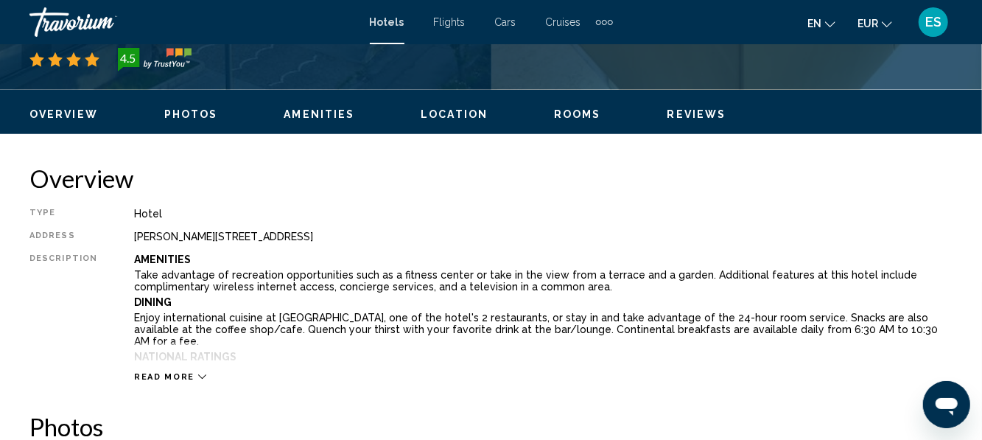
click at [850, 210] on div "Hotel" at bounding box center [543, 214] width 818 height 12
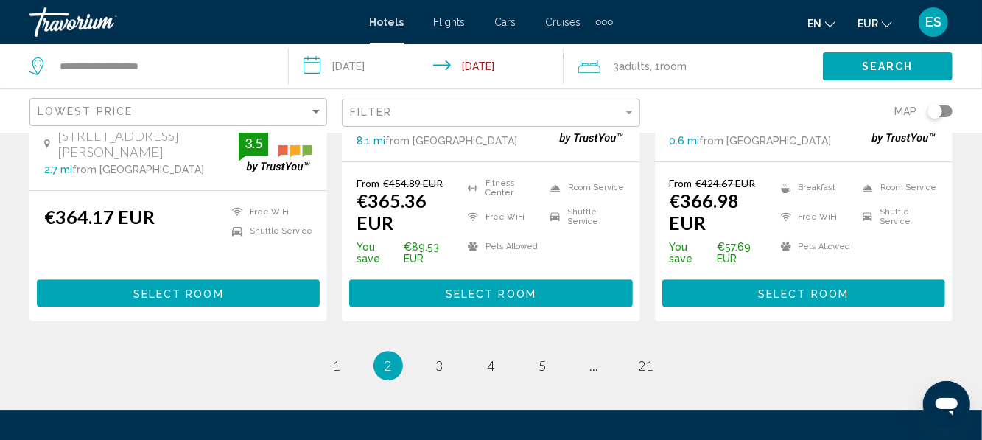
scroll to position [2147, 0]
click at [165, 65] on input "**********" at bounding box center [162, 66] width 208 height 22
type input "*"
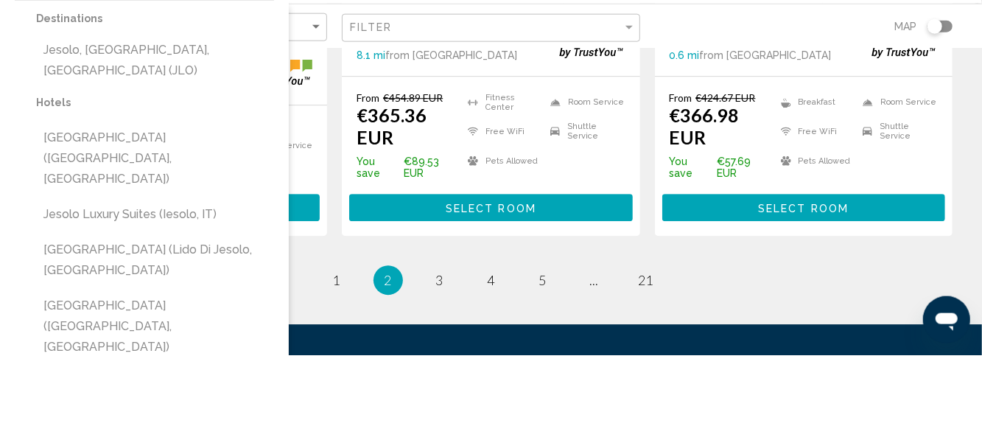
click at [82, 133] on button "Jesolo, [GEOGRAPHIC_DATA], [GEOGRAPHIC_DATA] (JLO)" at bounding box center [155, 145] width 238 height 49
type input "**********"
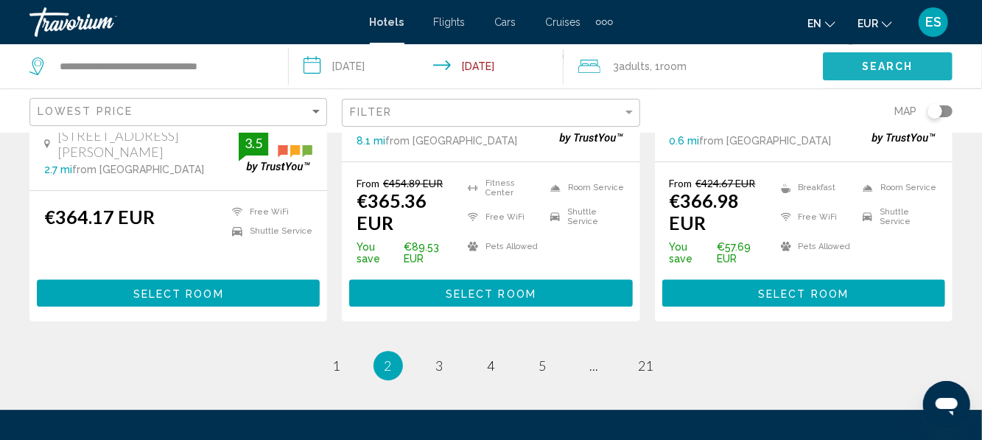
click at [873, 74] on button "Search" at bounding box center [888, 65] width 130 height 27
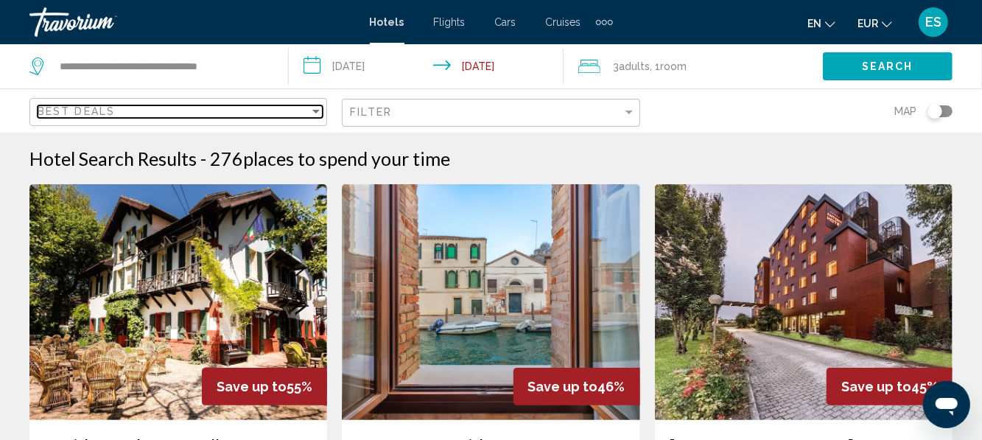
click at [87, 108] on span "Best Deals" at bounding box center [76, 111] width 77 height 12
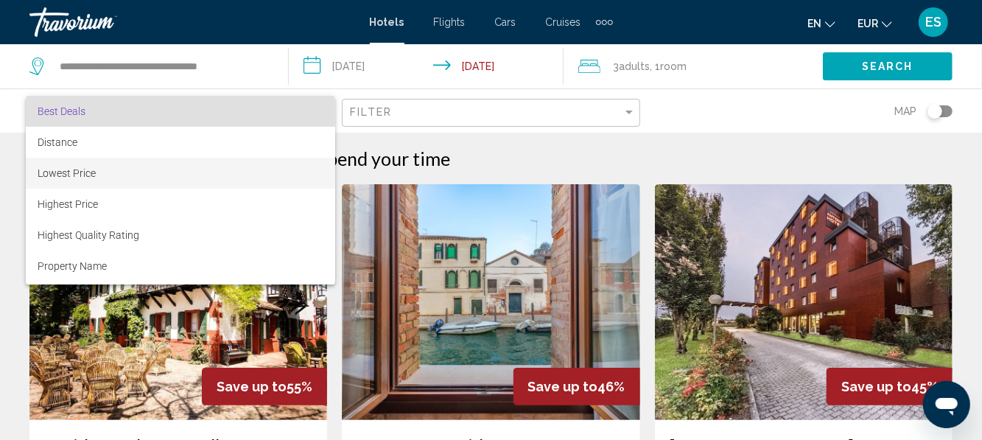
click at [55, 171] on span "Lowest Price" at bounding box center [67, 173] width 58 height 12
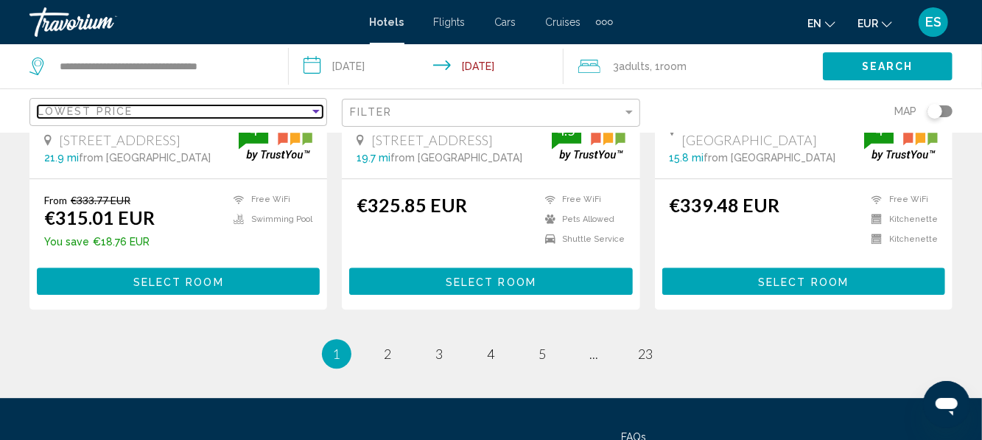
scroll to position [2043, 0]
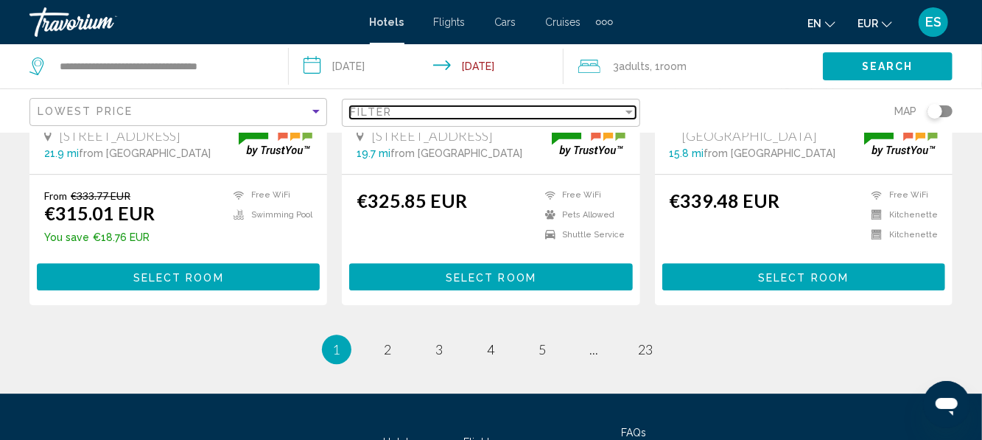
click at [632, 110] on div "Filter" at bounding box center [628, 112] width 7 height 4
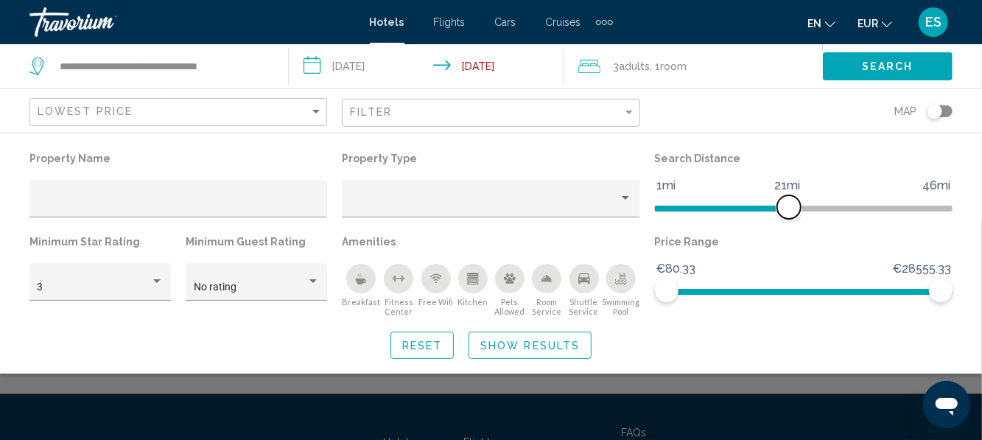
scroll to position [1516, 0]
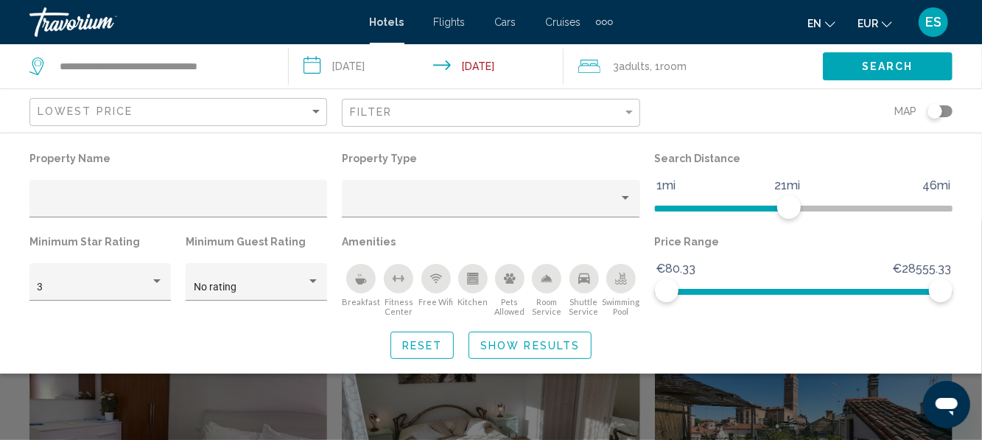
click at [570, 347] on span "Show Results" at bounding box center [529, 346] width 99 height 12
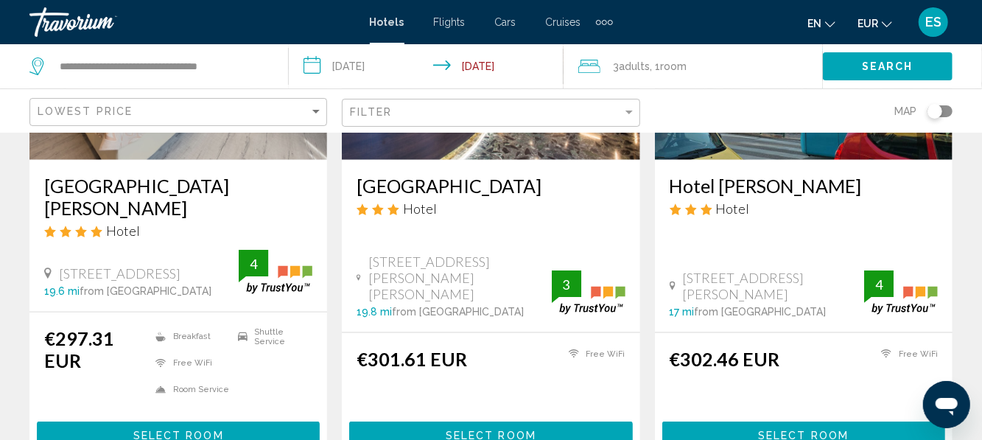
scroll to position [788, 0]
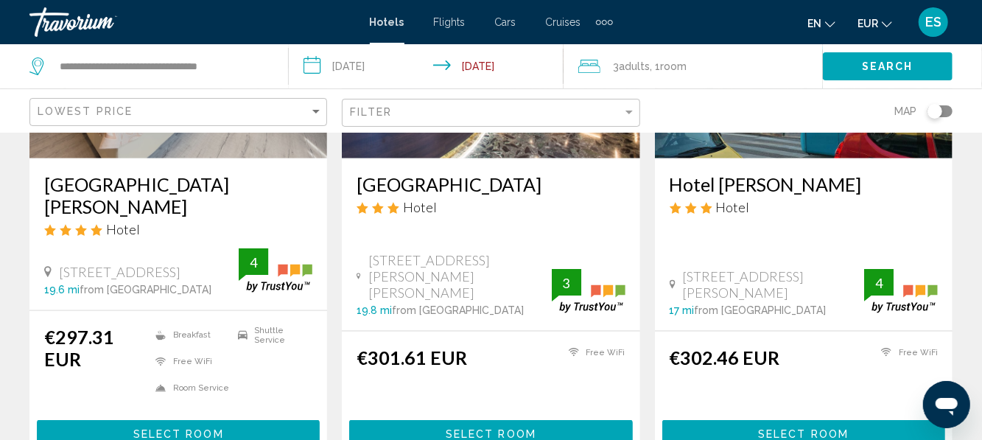
click at [770, 191] on h3 "Hotel Marco Polo" at bounding box center [803, 184] width 268 height 22
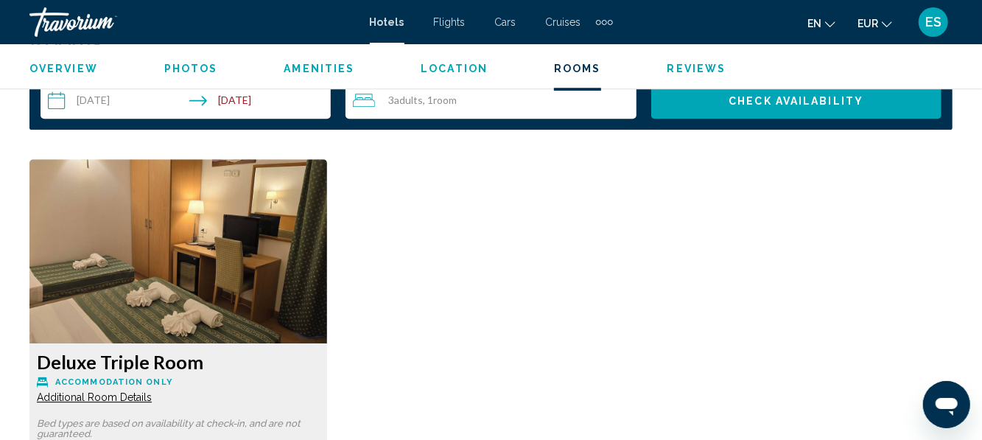
scroll to position [2158, 0]
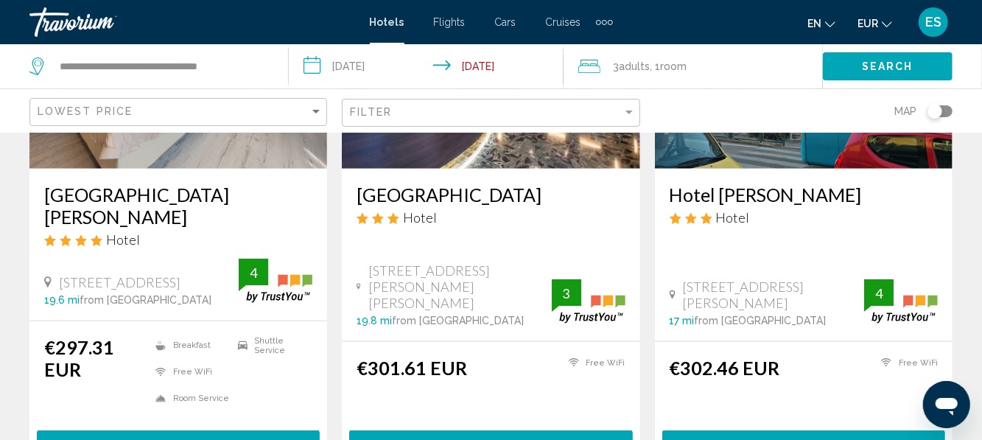
scroll to position [775, 0]
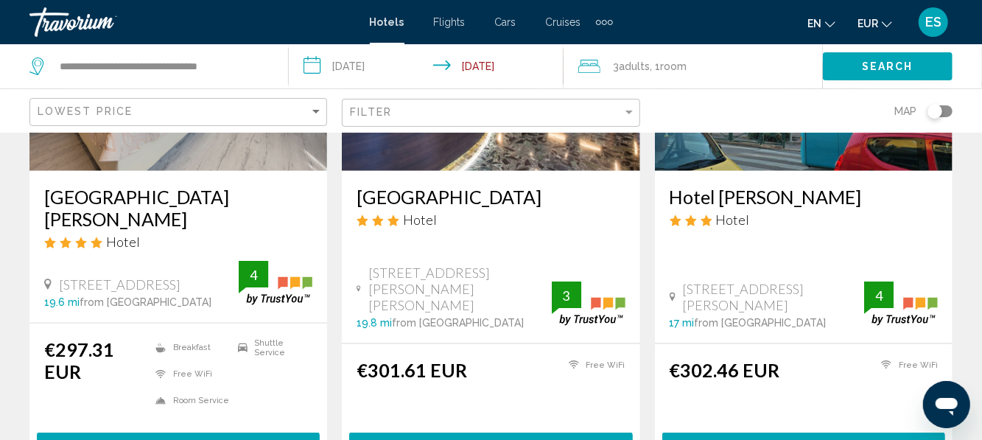
click at [66, 206] on h3 "Hotel Delfino" at bounding box center [178, 208] width 268 height 44
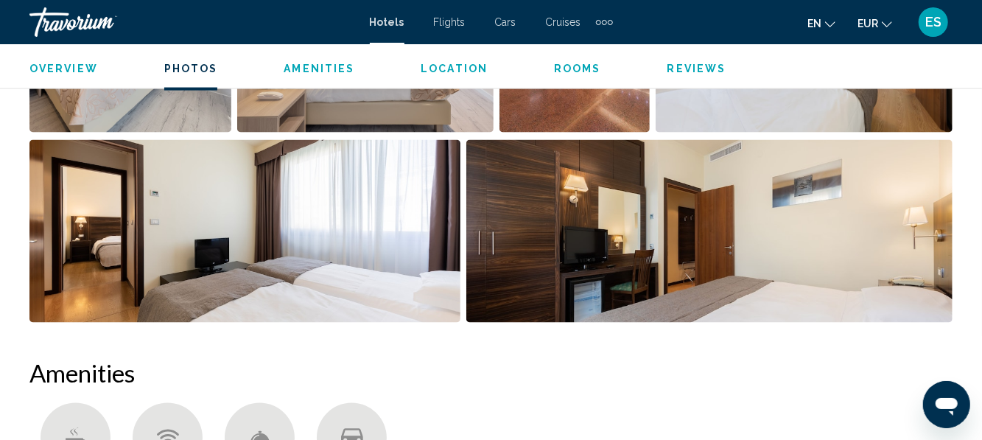
click at [897, 372] on h2 "Amenities" at bounding box center [490, 373] width 923 height 29
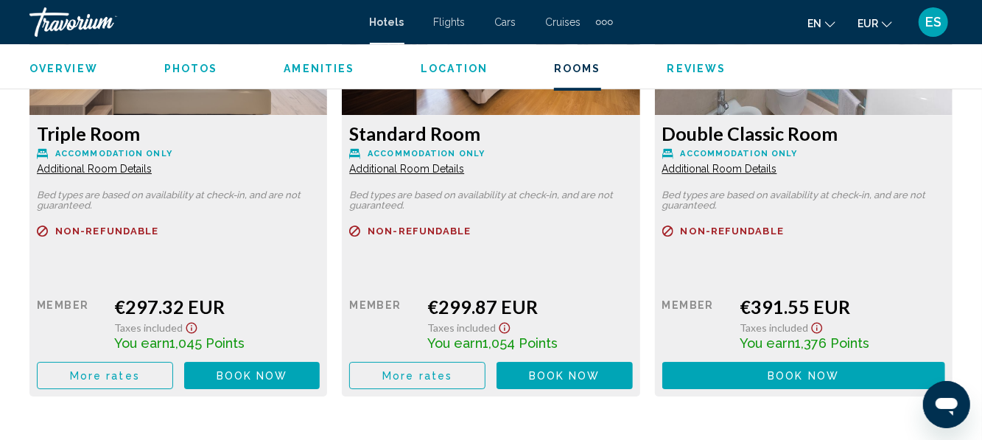
scroll to position [2414, 0]
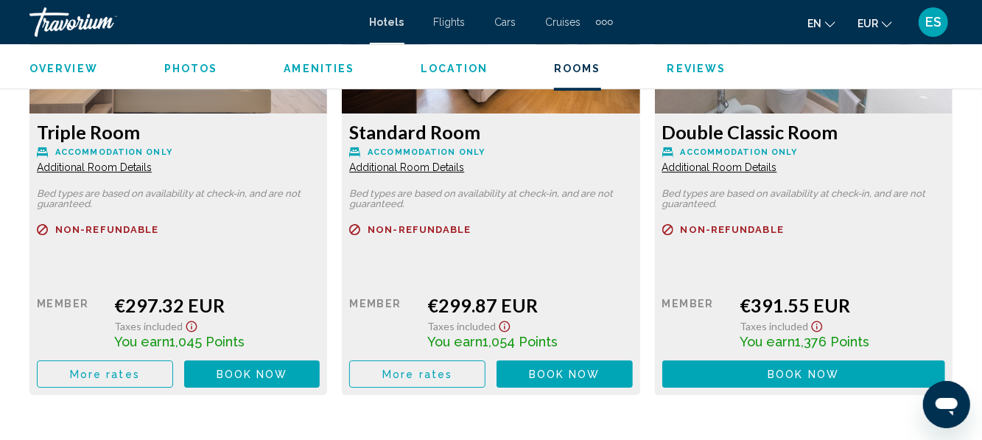
click at [142, 384] on button "More rates" at bounding box center [105, 373] width 136 height 27
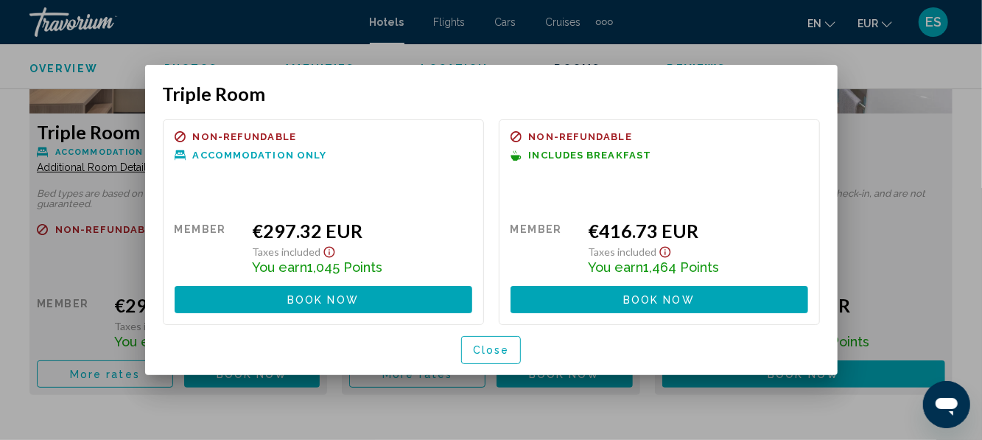
click at [490, 358] on button "Close" at bounding box center [491, 349] width 60 height 27
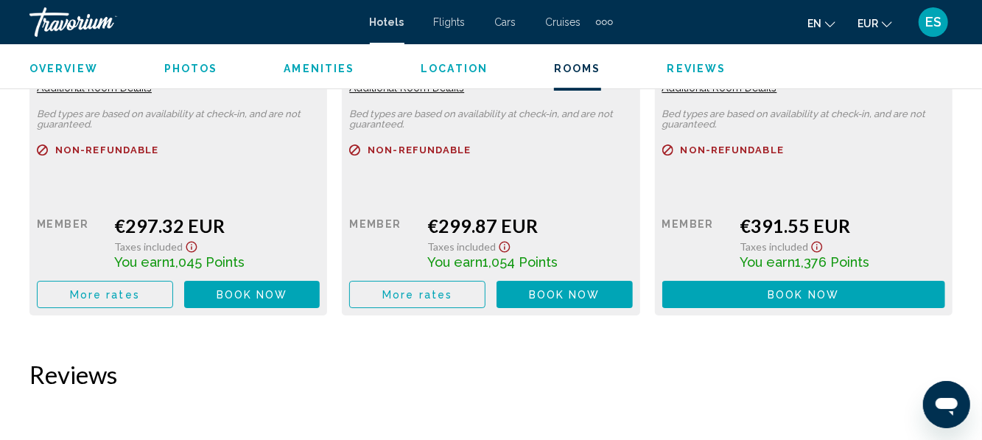
scroll to position [2495, 0]
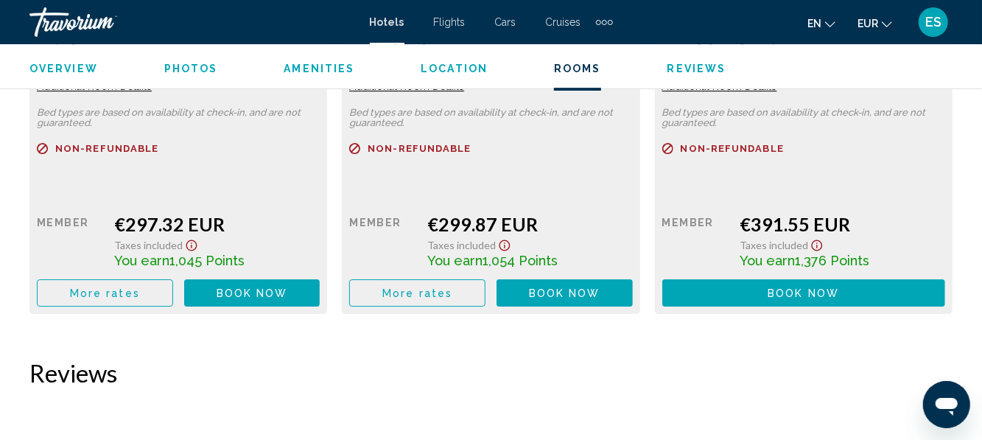
click at [113, 304] on button "More rates" at bounding box center [105, 292] width 136 height 27
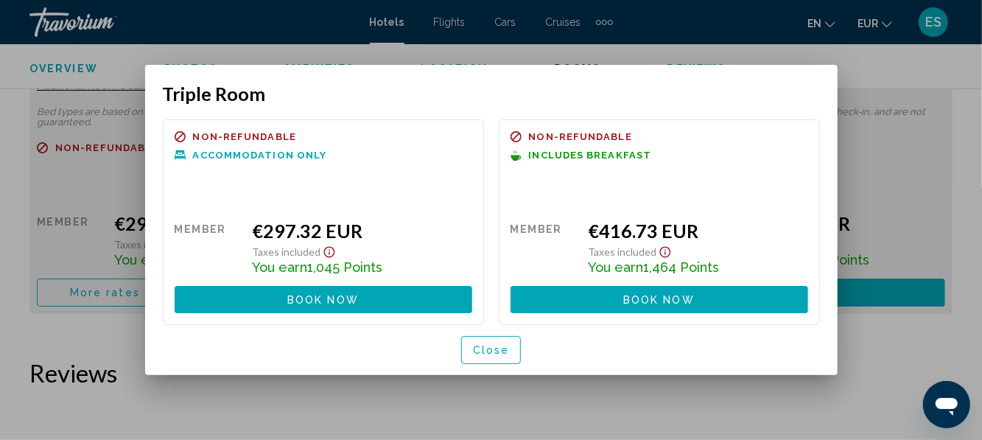
click at [488, 349] on span "Close" at bounding box center [491, 351] width 37 height 12
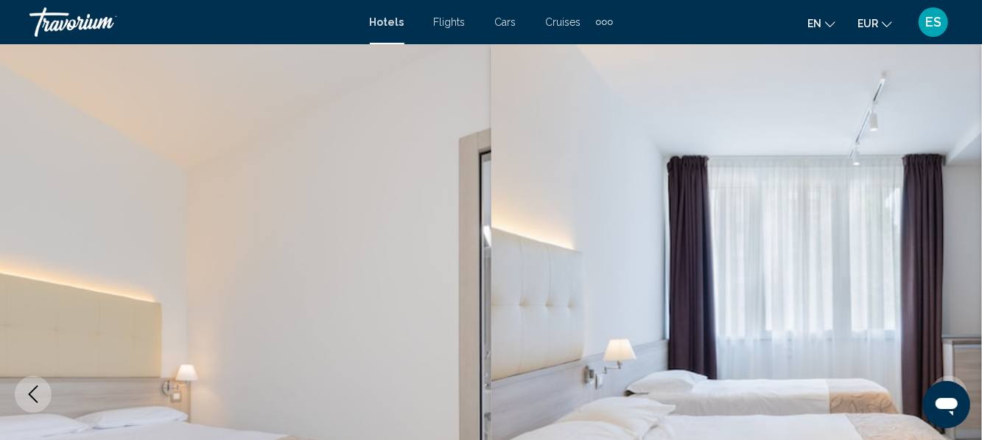
scroll to position [2495, 0]
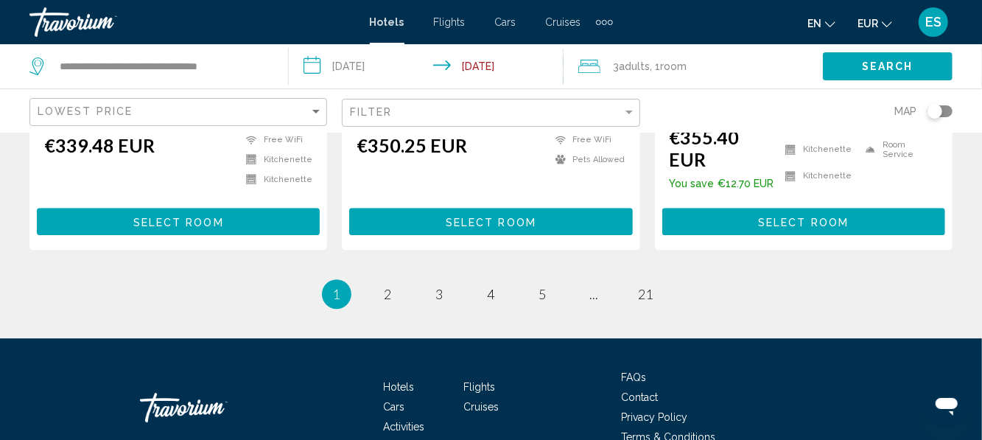
scroll to position [2128, 0]
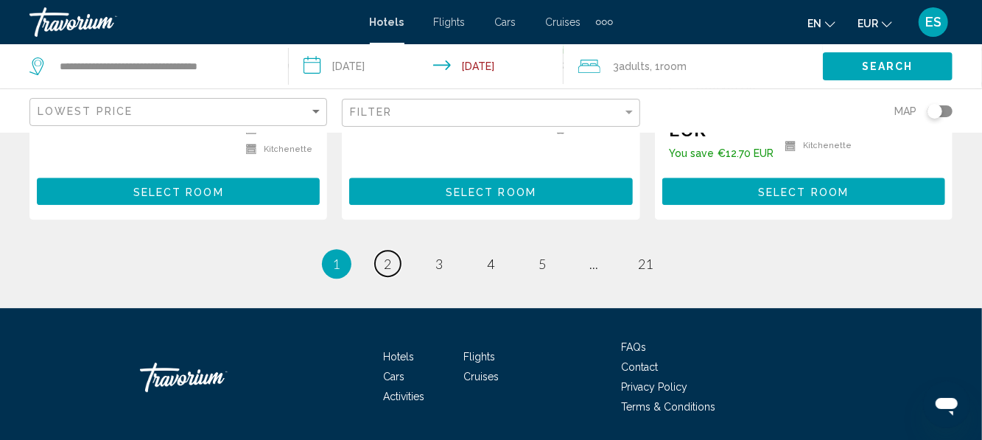
click at [389, 256] on span "2" at bounding box center [387, 264] width 7 height 16
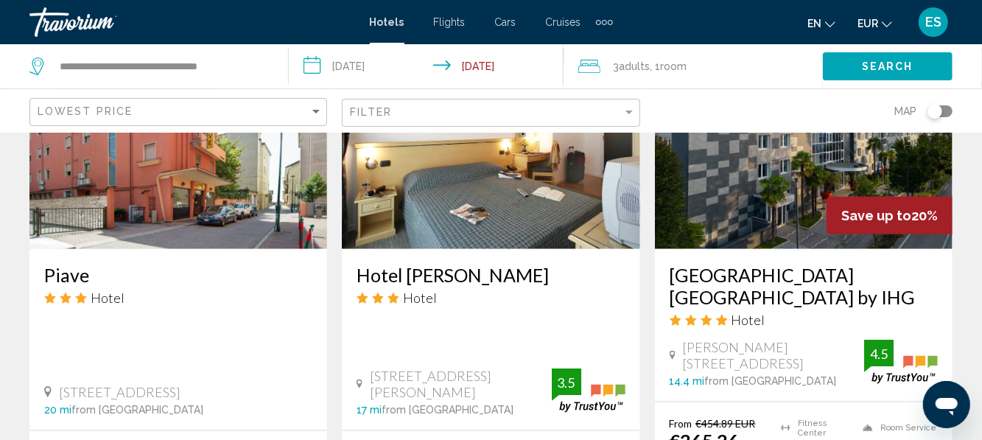
scroll to position [772, 0]
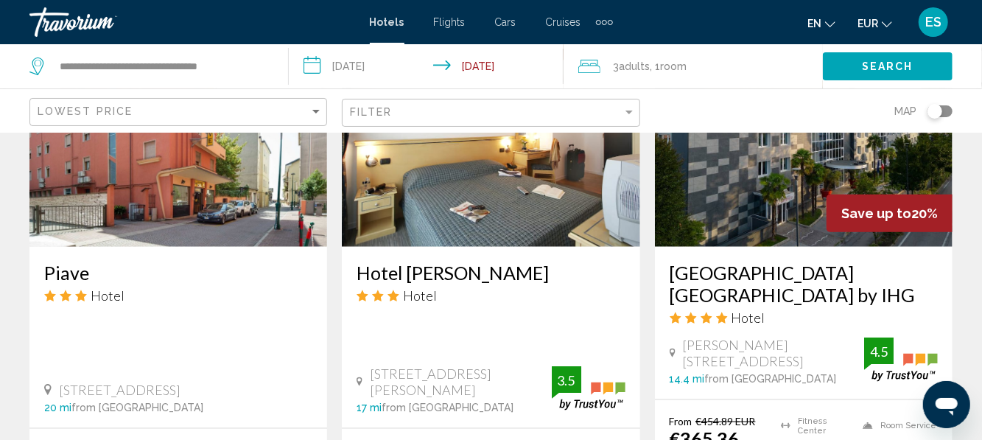
click at [924, 261] on h3 "Crowne Plaza Venice East by IHG" at bounding box center [803, 283] width 268 height 44
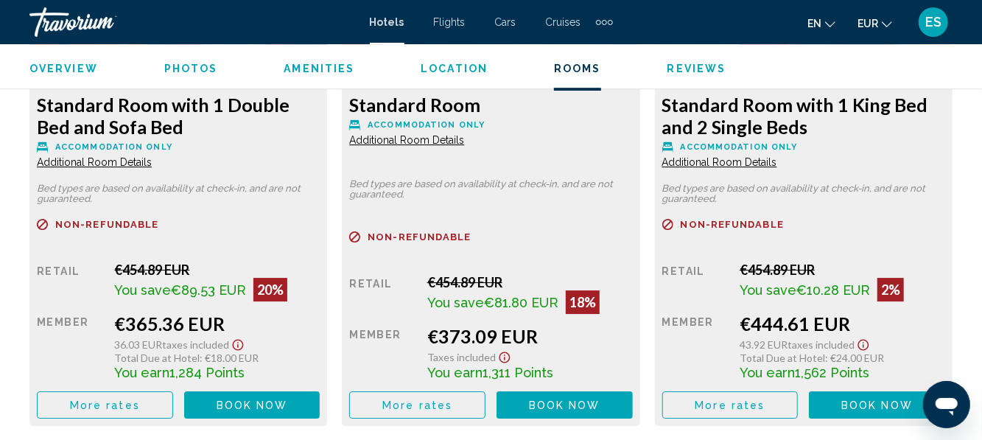
scroll to position [2441, 0]
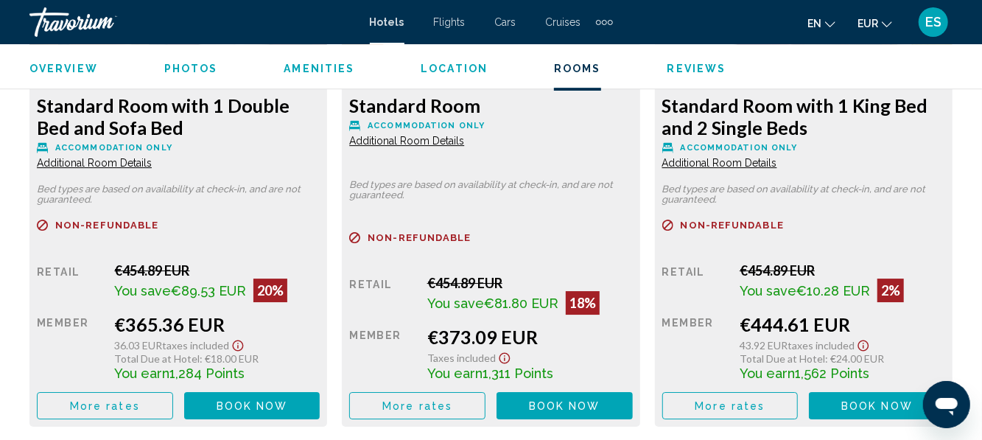
click at [81, 410] on span "More rates" at bounding box center [105, 406] width 70 height 12
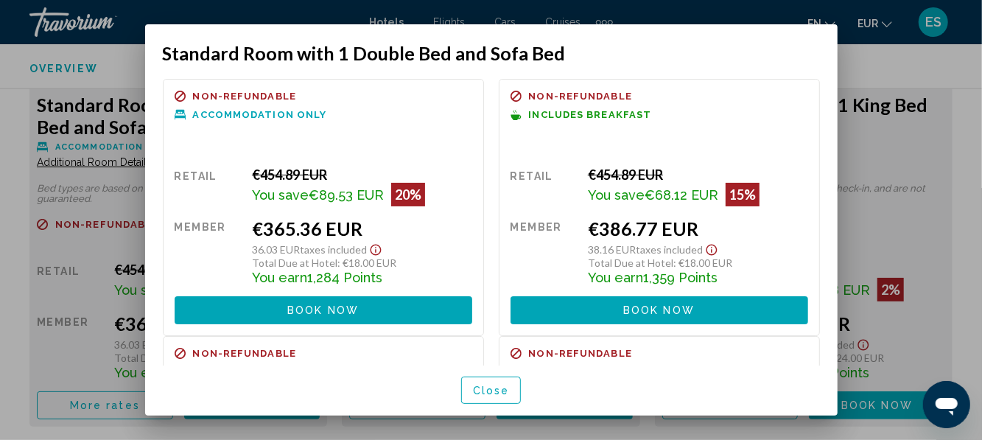
click at [480, 396] on span "Close" at bounding box center [491, 390] width 37 height 12
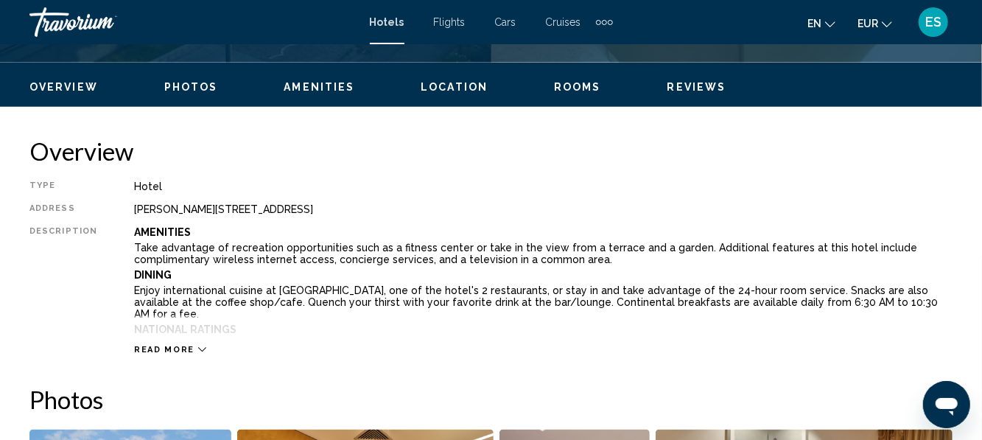
scroll to position [680, 0]
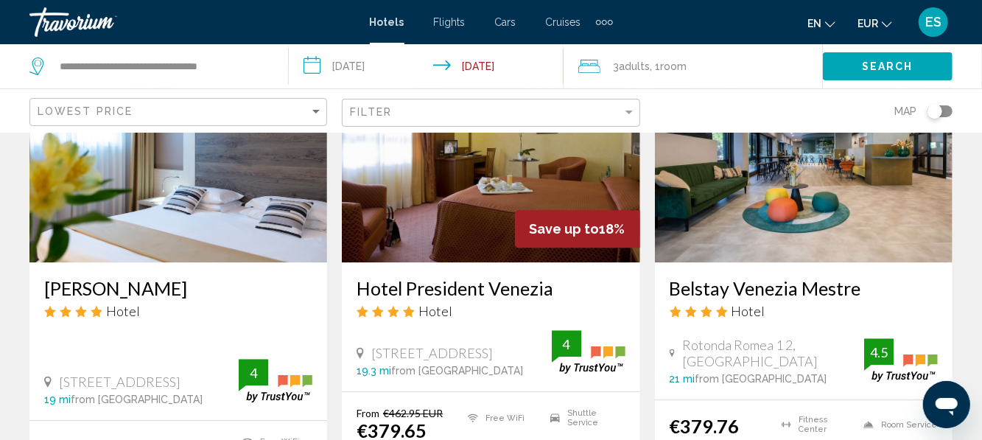
scroll to position [1888, 0]
click at [65, 277] on h3 "Alexander" at bounding box center [178, 288] width 268 height 22
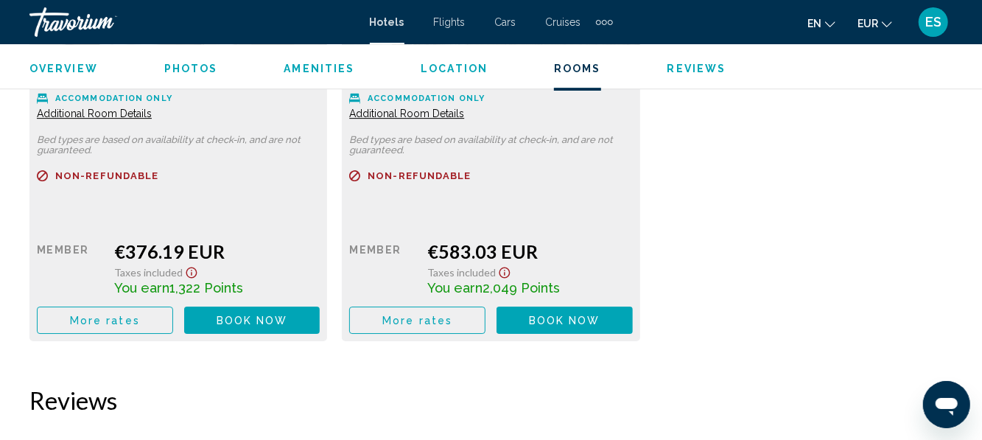
scroll to position [2472, 0]
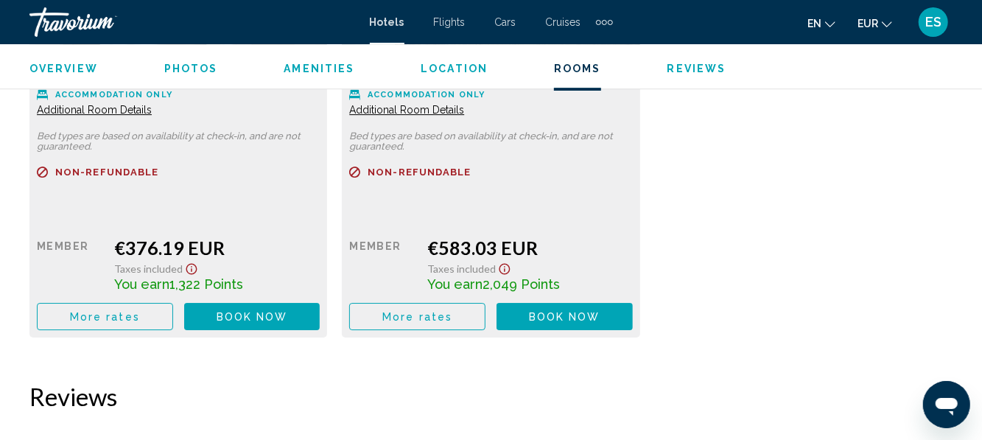
click at [91, 306] on button "More rates" at bounding box center [105, 316] width 136 height 27
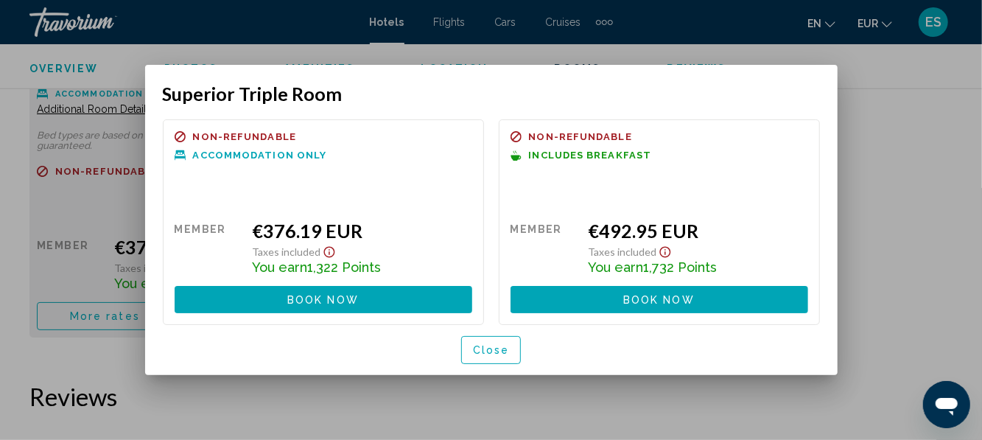
click at [978, 225] on div at bounding box center [491, 220] width 982 height 440
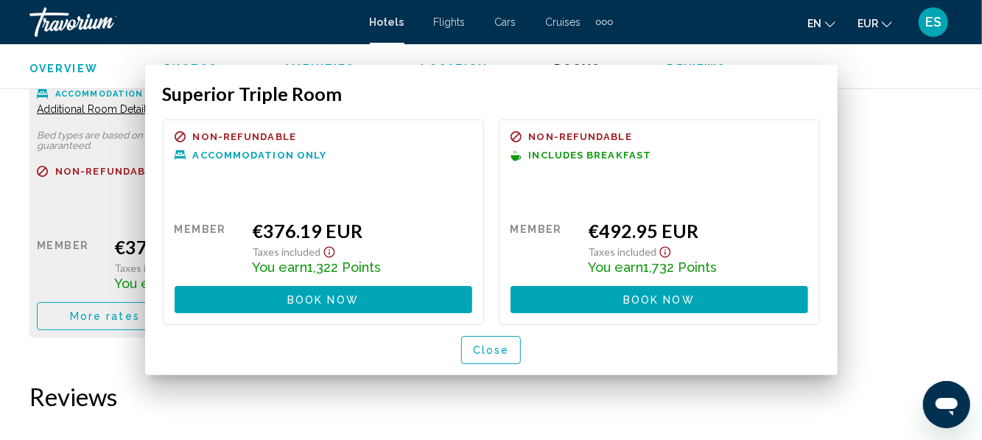
scroll to position [2472, 0]
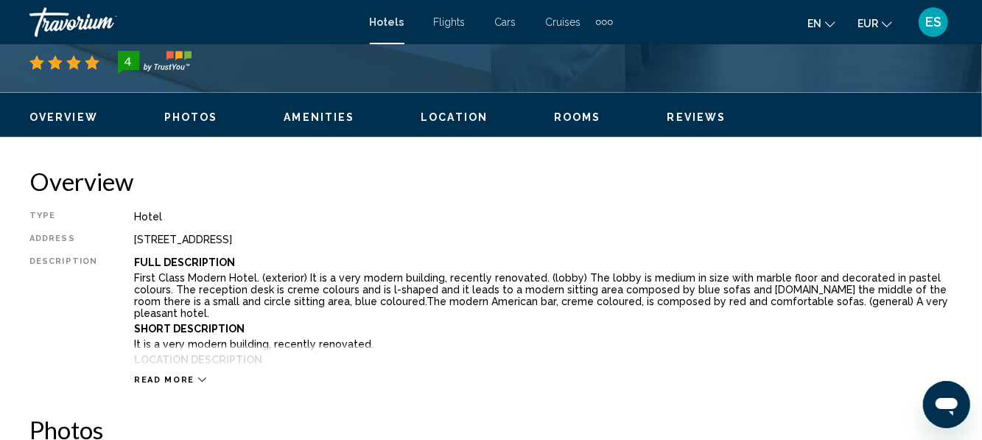
scroll to position [648, 0]
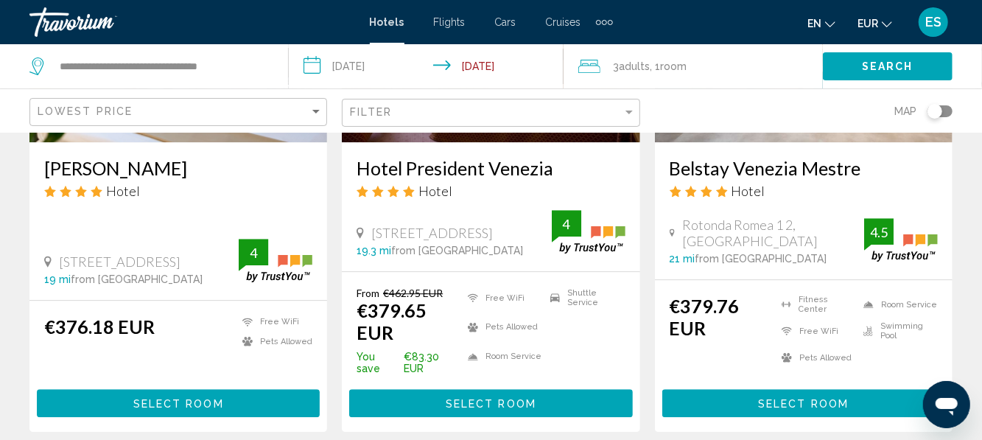
scroll to position [2008, 0]
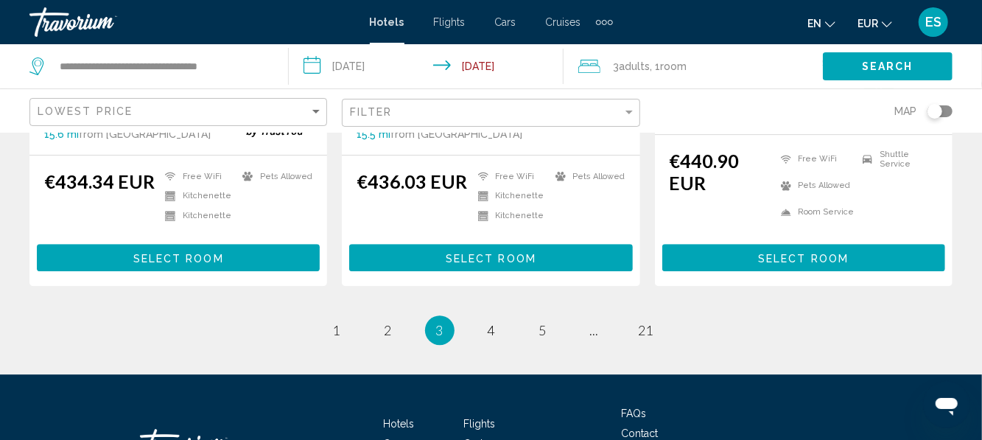
scroll to position [2200, 0]
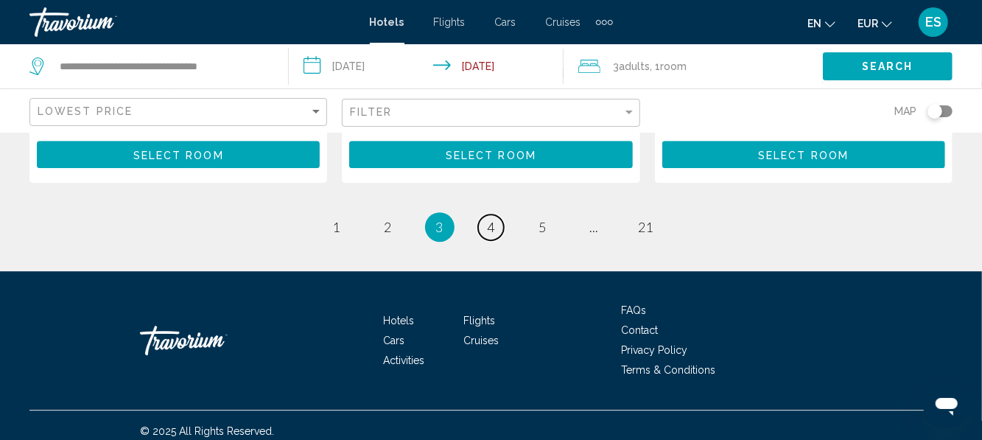
click at [502, 218] on link "page 4" at bounding box center [491, 227] width 26 height 26
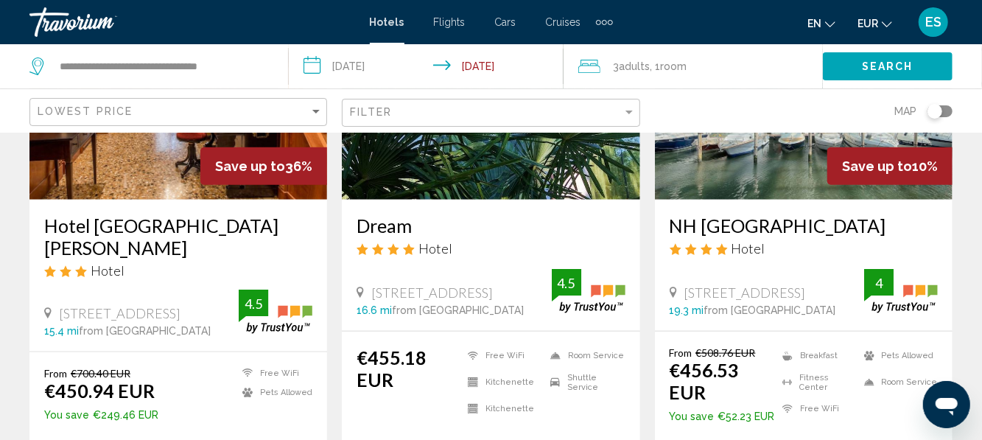
scroll to position [753, 0]
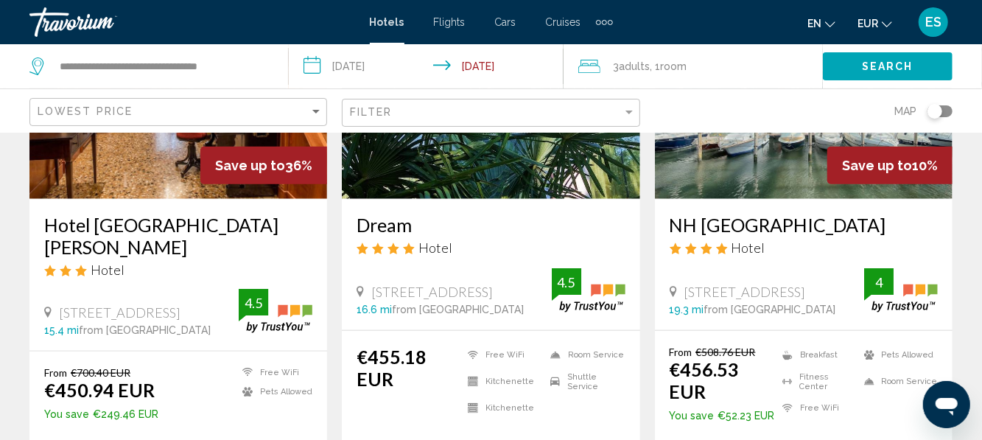
click at [62, 222] on h3 "Hotel Casa Nicolò Priuli" at bounding box center [178, 236] width 268 height 44
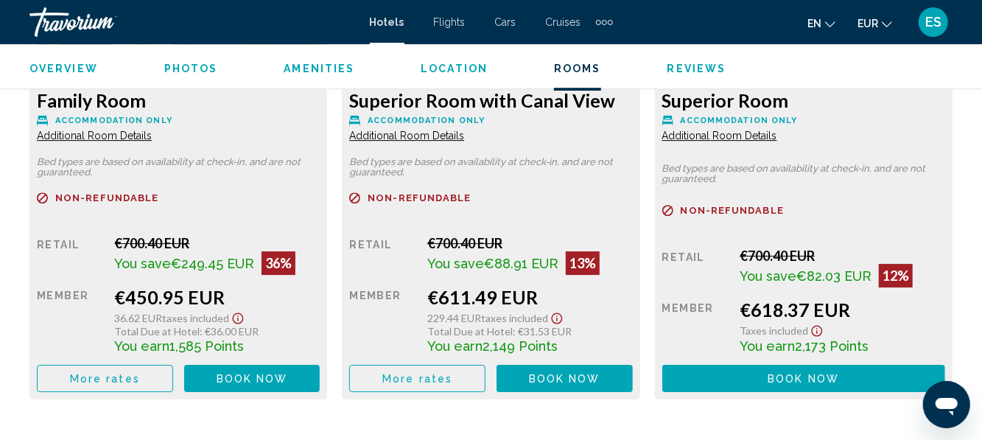
scroll to position [2401, 0]
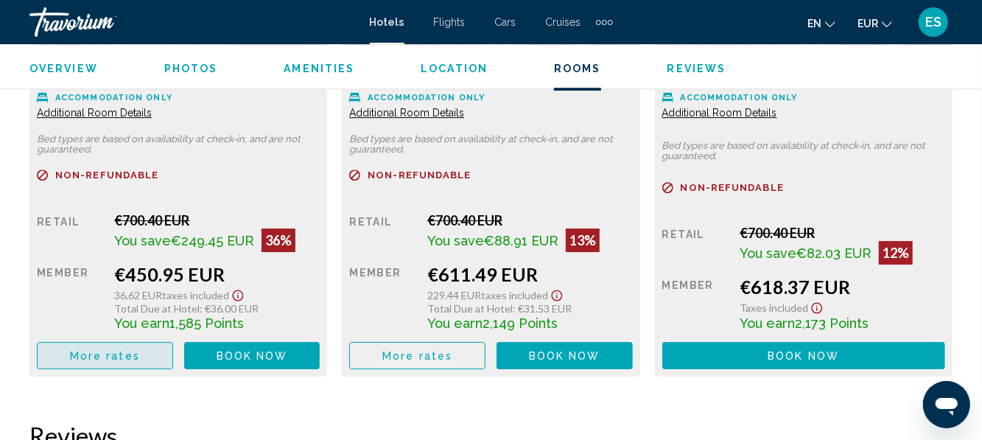
click at [90, 353] on span "More rates" at bounding box center [105, 356] width 70 height 12
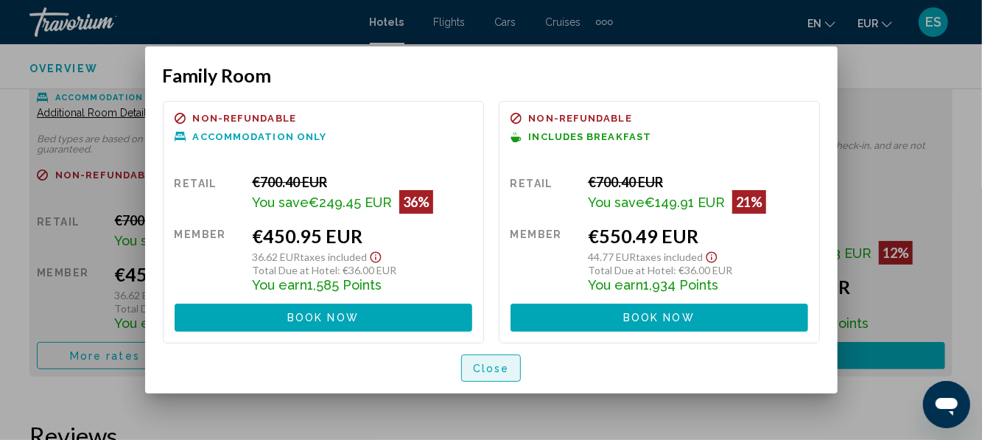
click at [493, 358] on button "Close" at bounding box center [491, 367] width 60 height 27
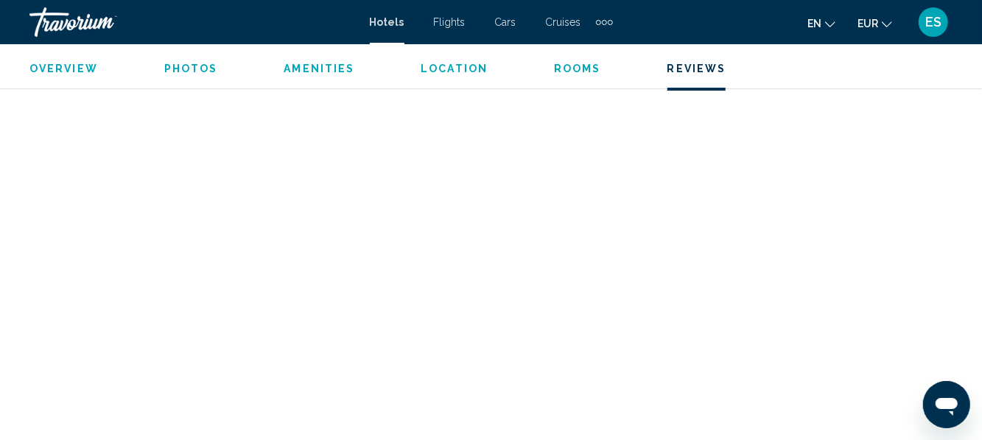
scroll to position [3013, 0]
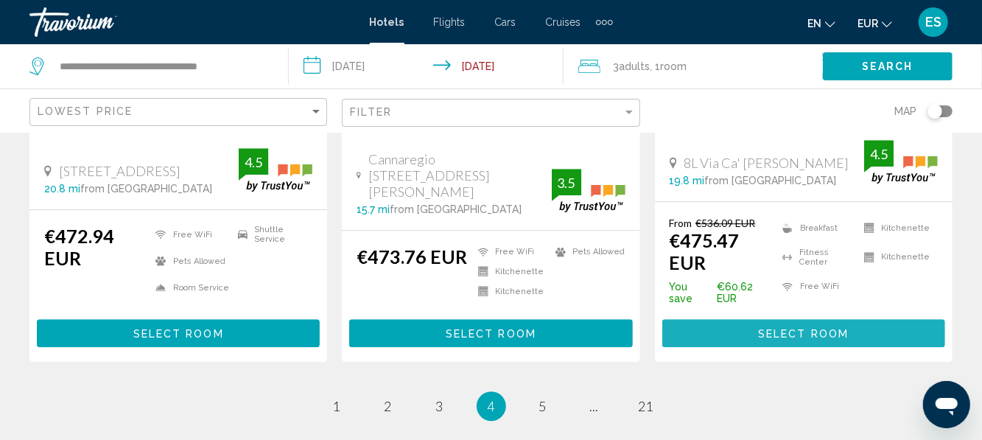
scroll to position [2036, 0]
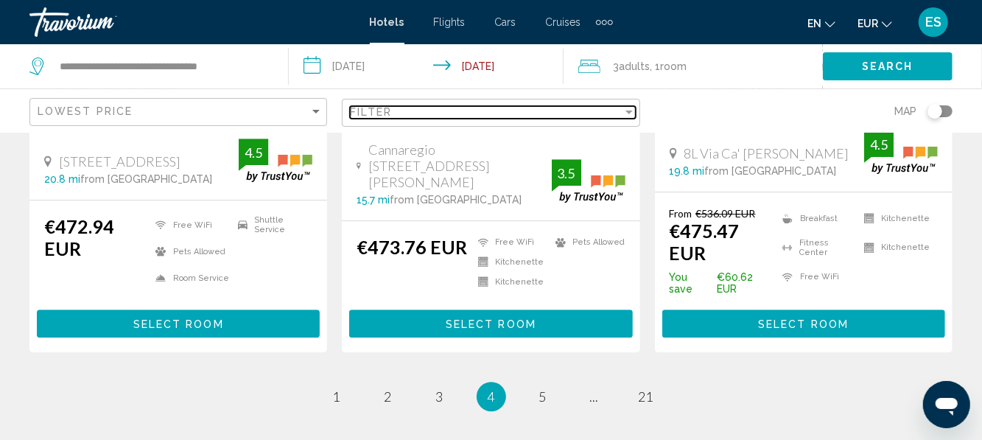
click at [616, 115] on div "Filter" at bounding box center [486, 112] width 272 height 12
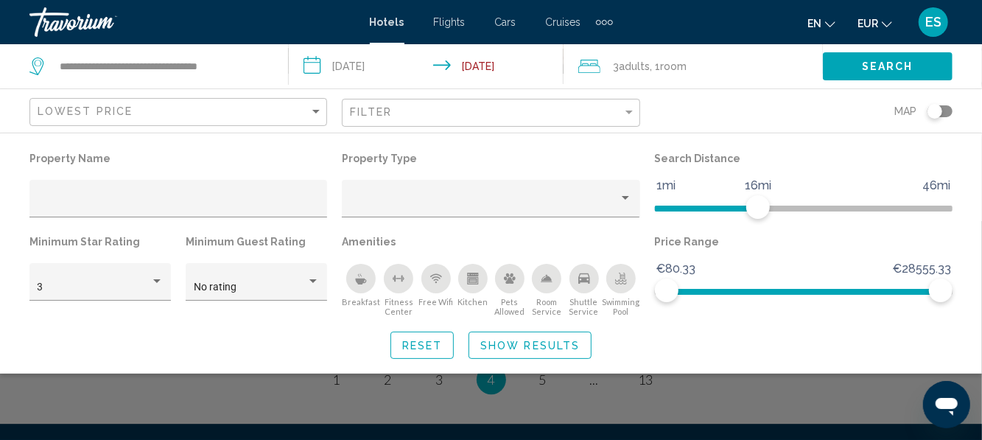
click at [577, 351] on span "Show Results" at bounding box center [529, 346] width 99 height 12
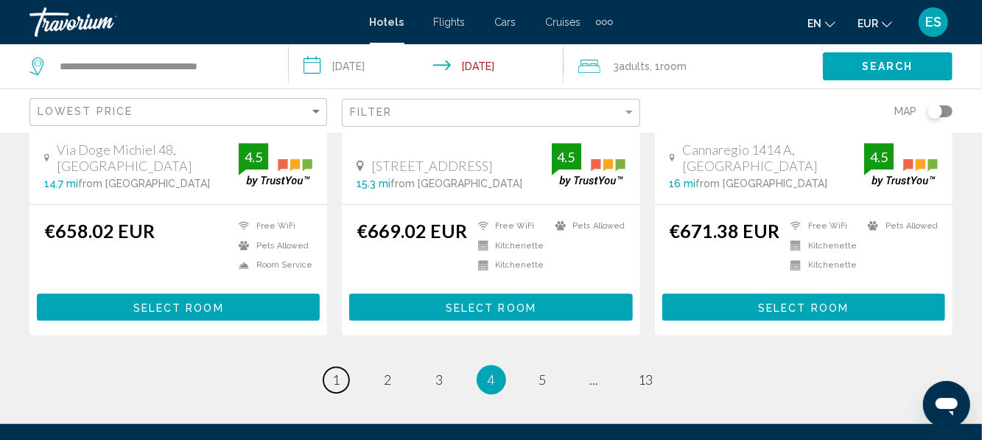
click at [333, 371] on span "1" at bounding box center [336, 379] width 7 height 16
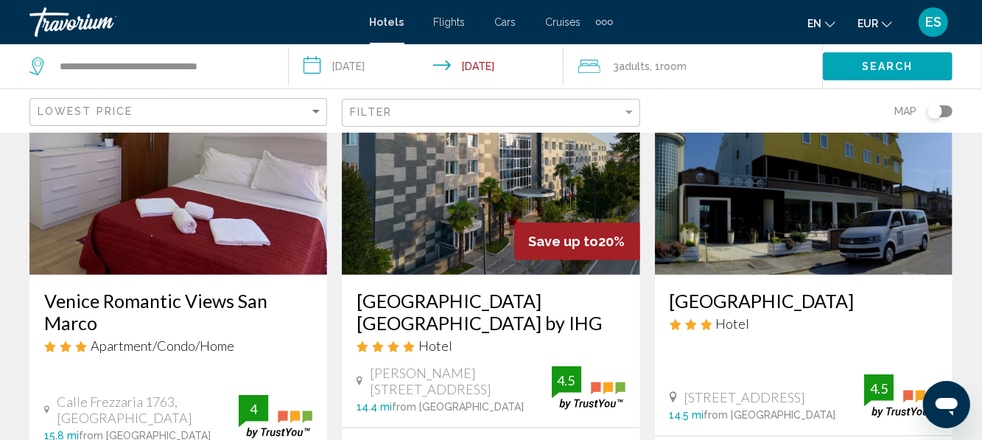
scroll to position [147, 0]
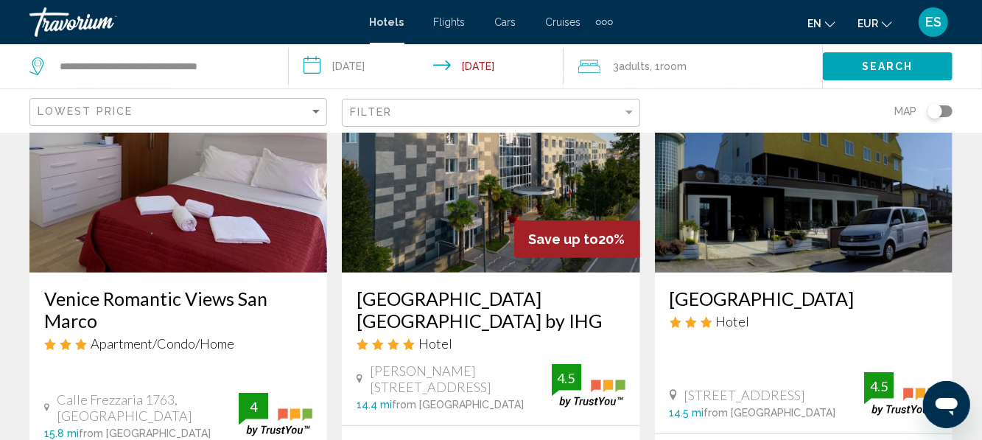
click at [882, 372] on img "Main content" at bounding box center [901, 393] width 74 height 43
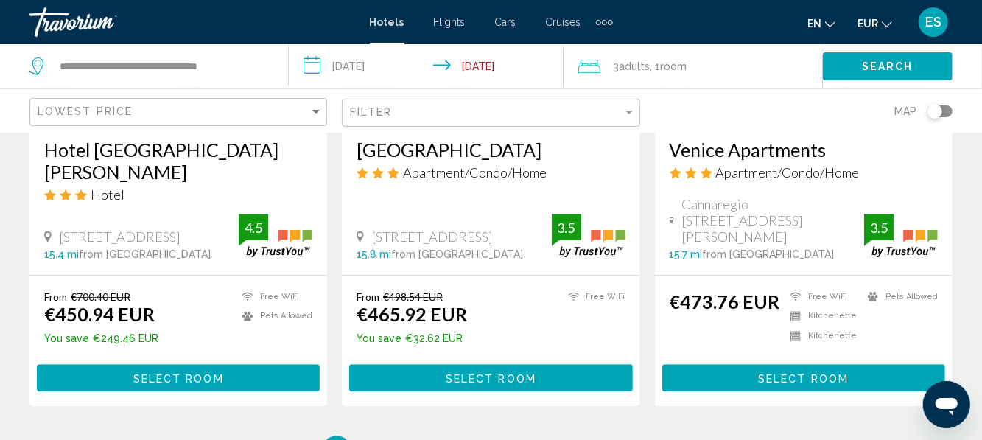
scroll to position [1959, 0]
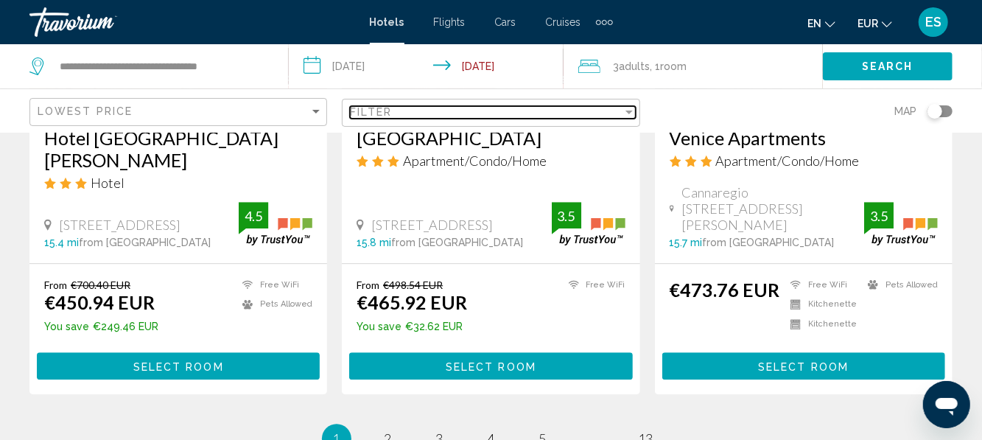
click at [619, 116] on div "Filter" at bounding box center [486, 112] width 272 height 12
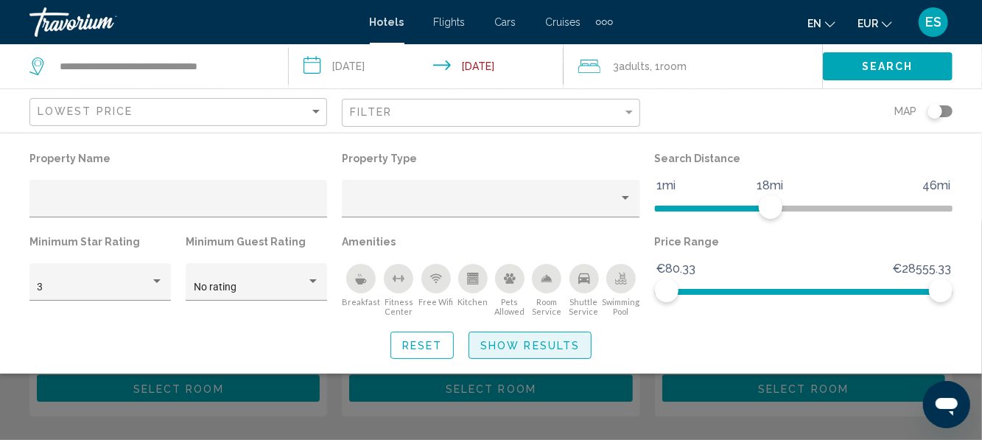
click at [513, 346] on span "Show Results" at bounding box center [529, 346] width 99 height 12
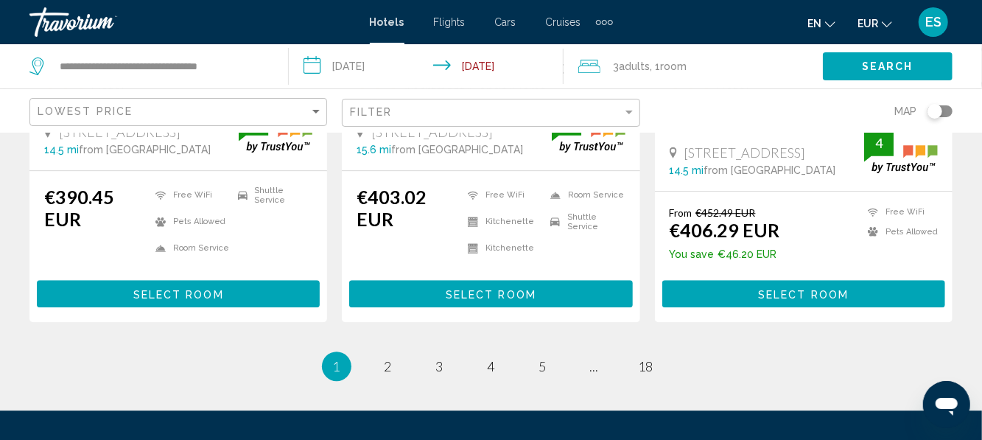
scroll to position [2054, 0]
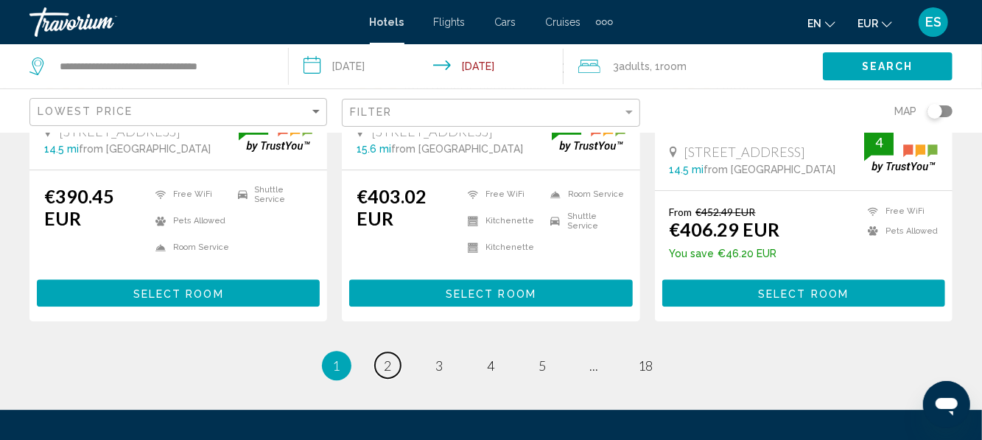
click at [392, 352] on link "page 2" at bounding box center [388, 365] width 26 height 26
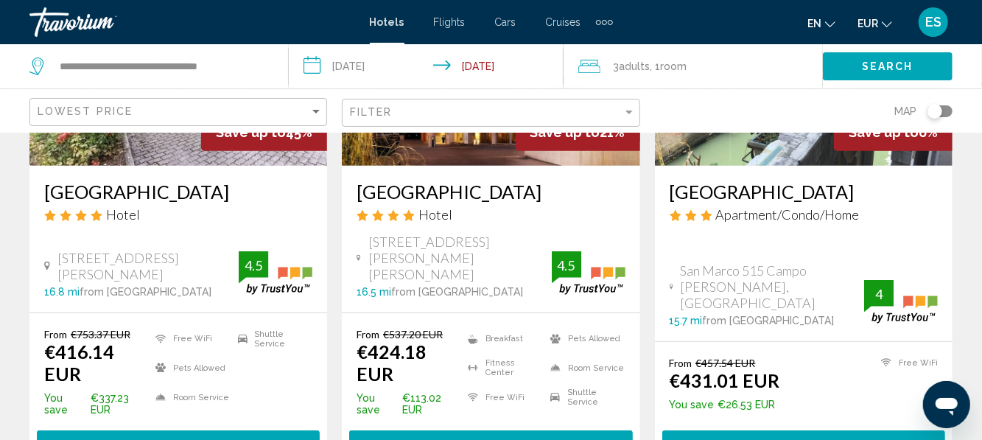
scroll to position [255, 0]
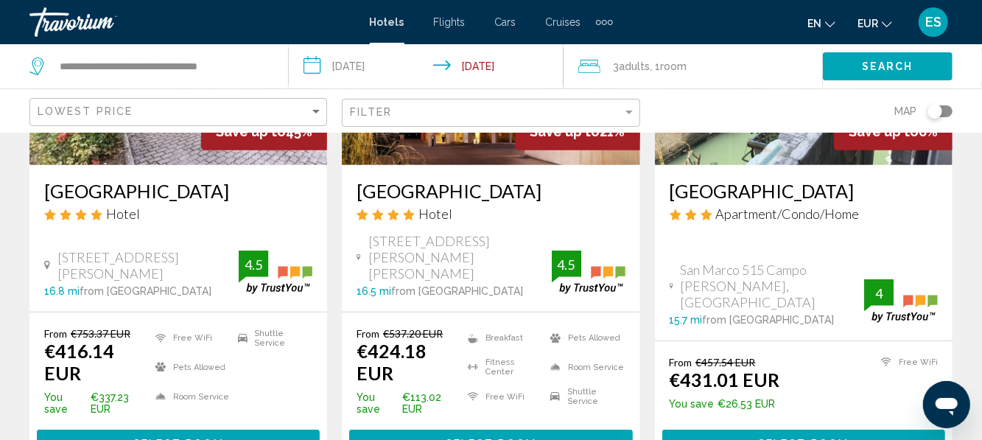
click at [63, 197] on h3 "Antony Hotel" at bounding box center [178, 191] width 268 height 22
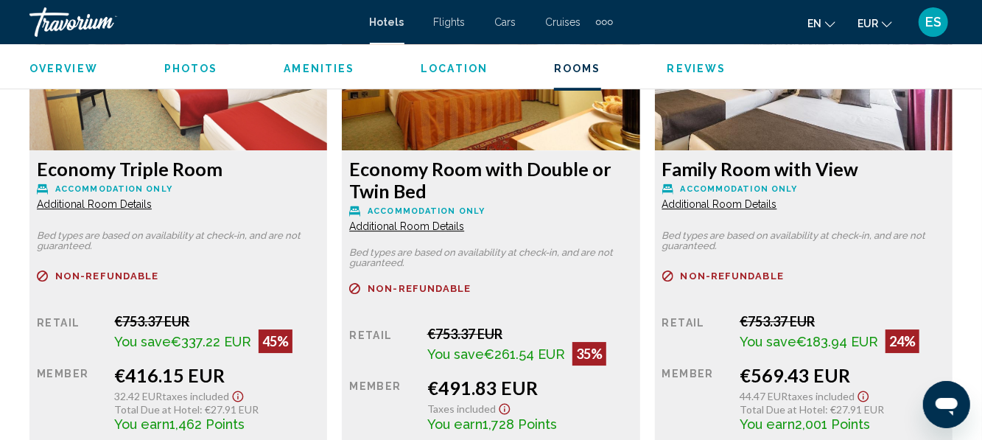
scroll to position [2379, 0]
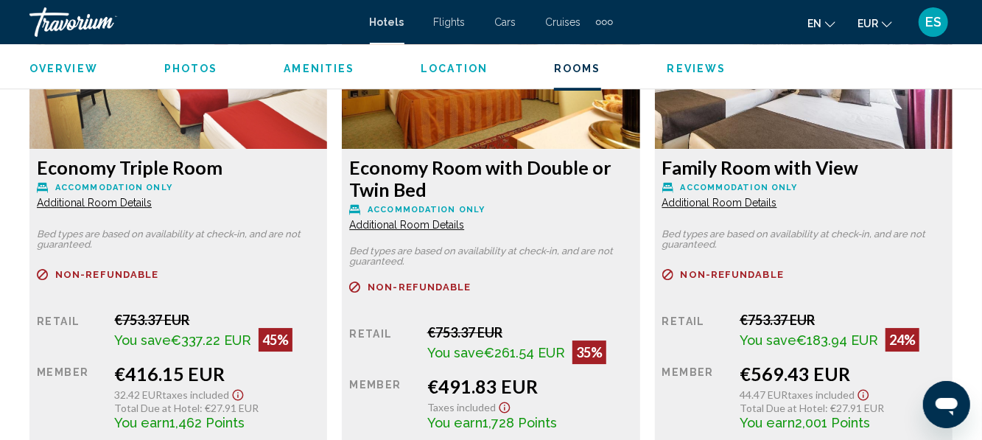
click at [75, 181] on div "Economy Triple Room Accommodation Only Additional Room Details" at bounding box center [178, 182] width 283 height 53
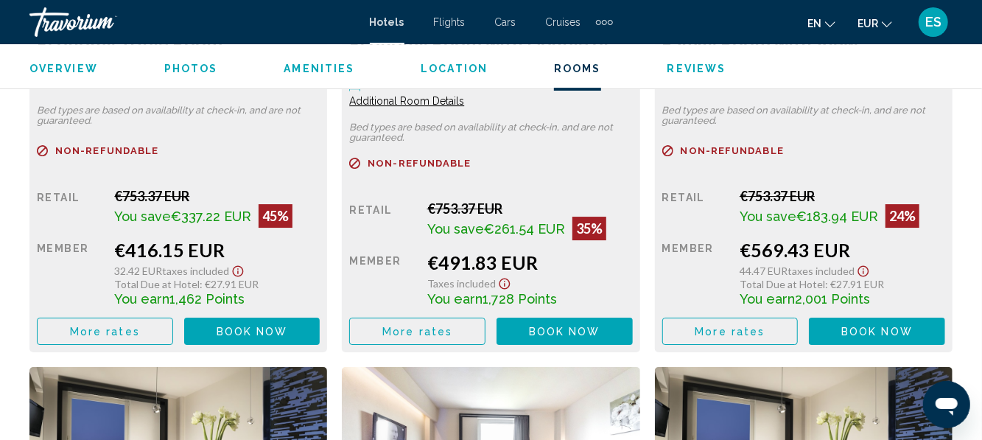
scroll to position [2517, 0]
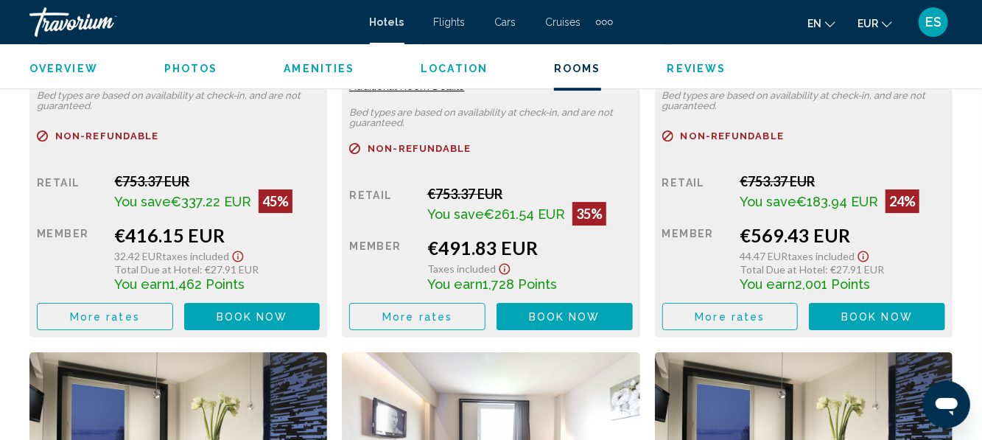
click at [102, 310] on button "More rates" at bounding box center [105, 316] width 136 height 27
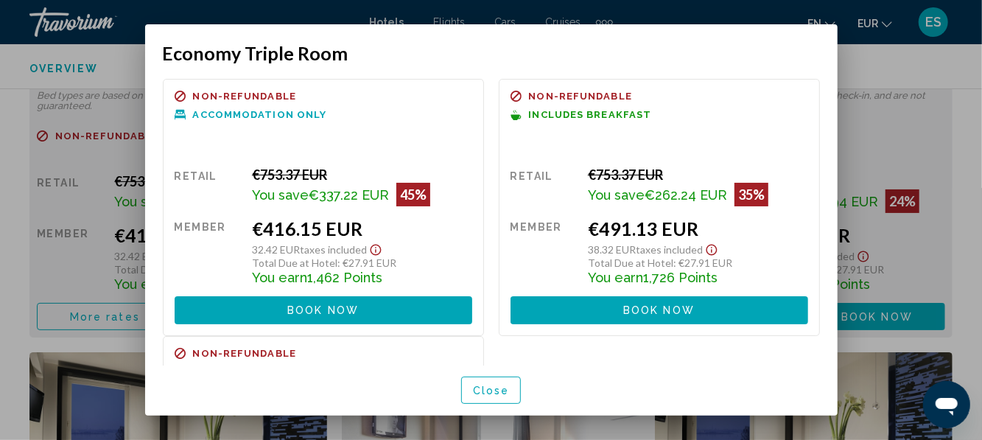
click at [781, 79] on div "Refundable Non-refundable Non-refundable Includes Breakfast Retail €753.37 EUR …" at bounding box center [659, 207] width 321 height 256
click at [937, 75] on div at bounding box center [491, 220] width 982 height 440
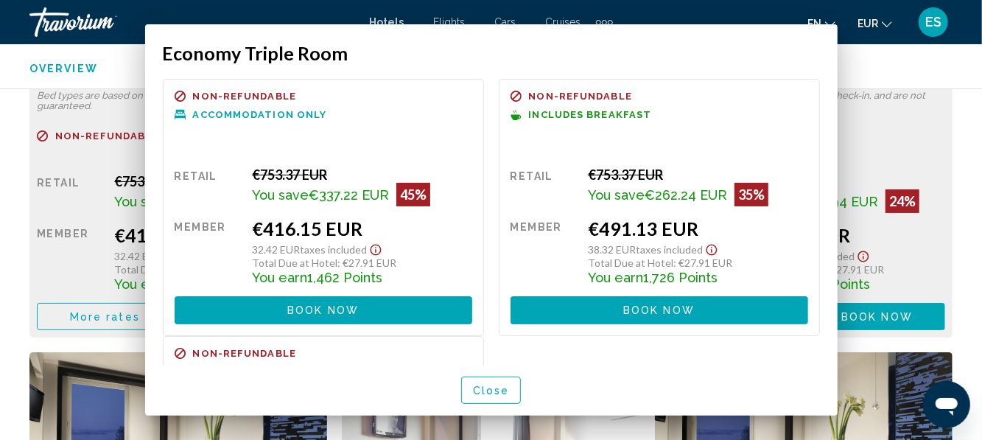
scroll to position [2517, 0]
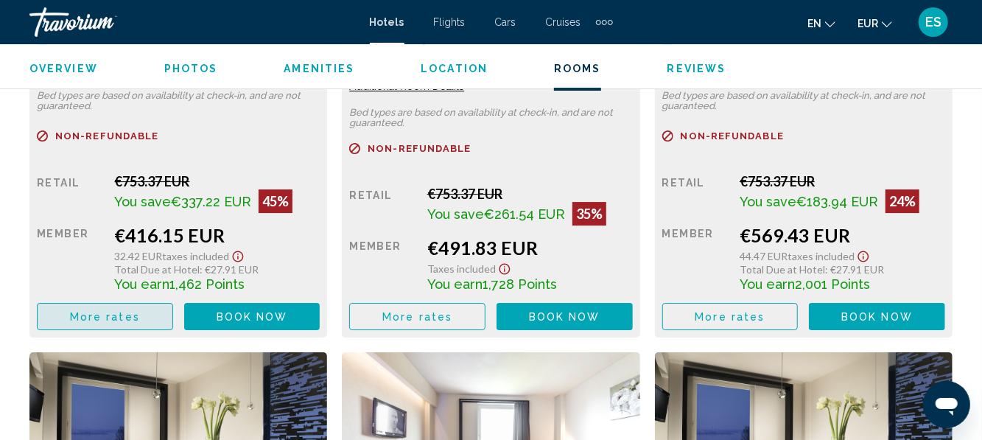
click at [144, 330] on button "More rates" at bounding box center [105, 316] width 136 height 27
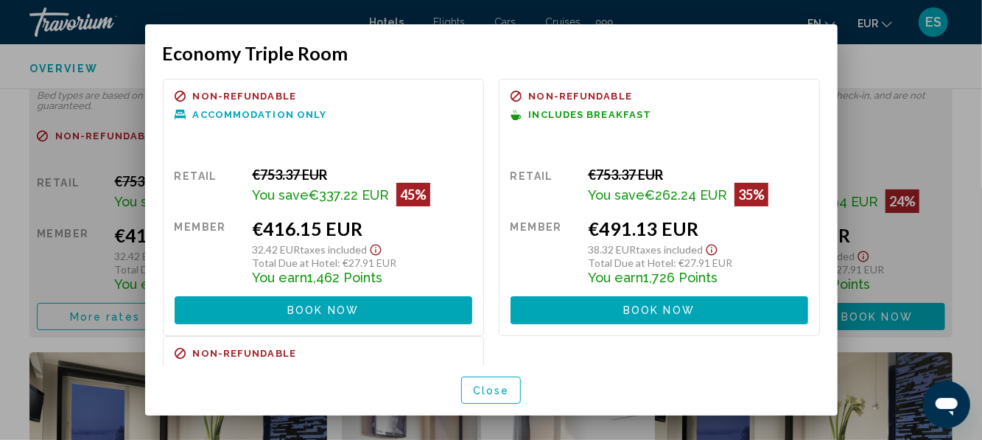
click at [943, 257] on div at bounding box center [491, 220] width 982 height 440
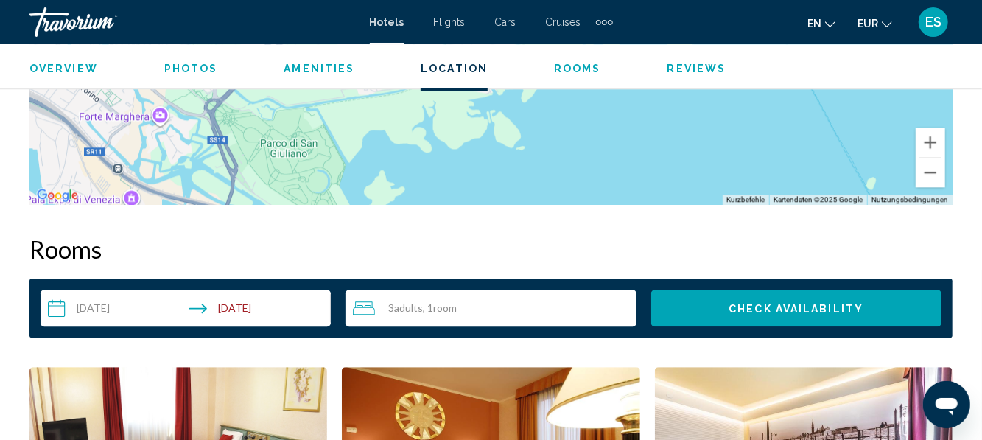
scroll to position [1983, 0]
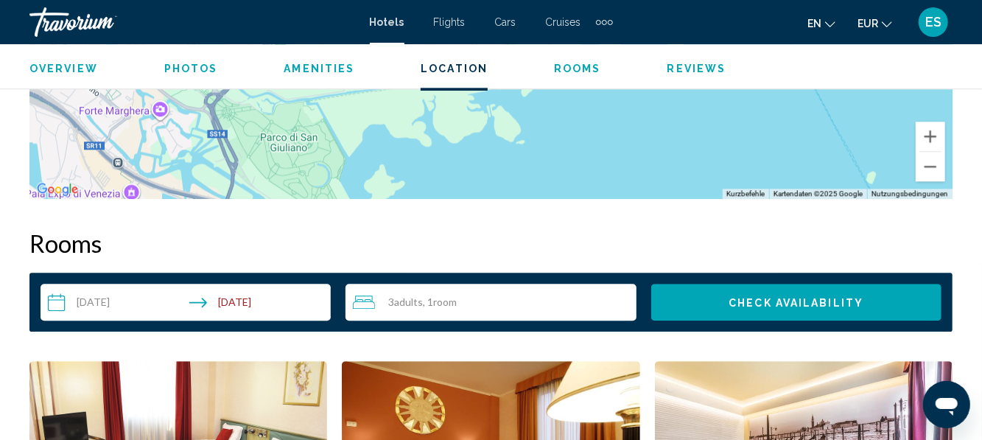
click at [110, 292] on input "**********" at bounding box center [189, 304] width 296 height 41
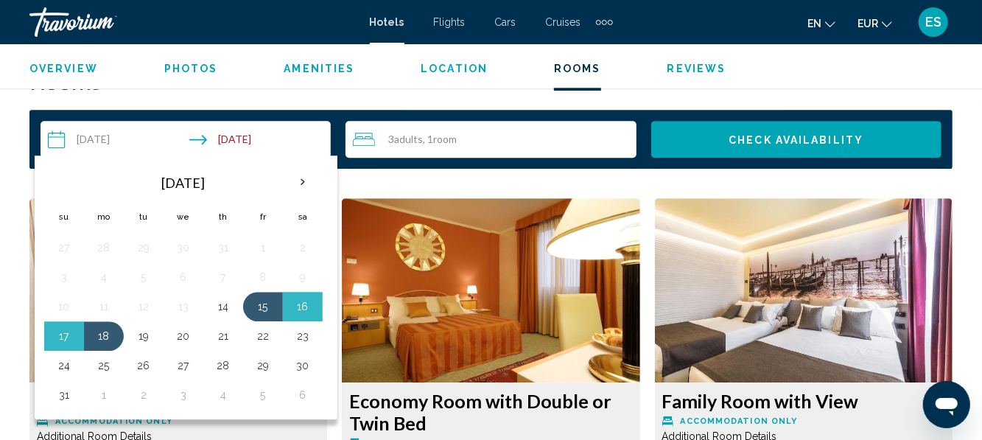
scroll to position [2147, 0]
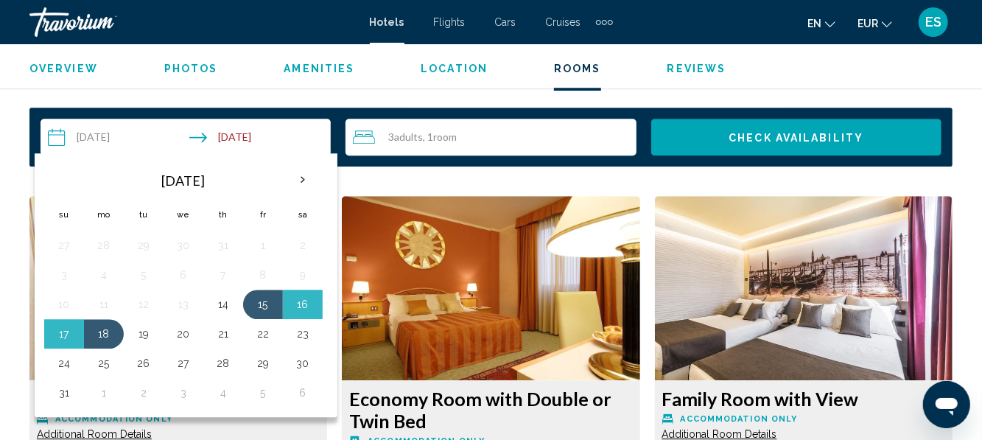
click at [302, 309] on button "16" at bounding box center [303, 304] width 24 height 21
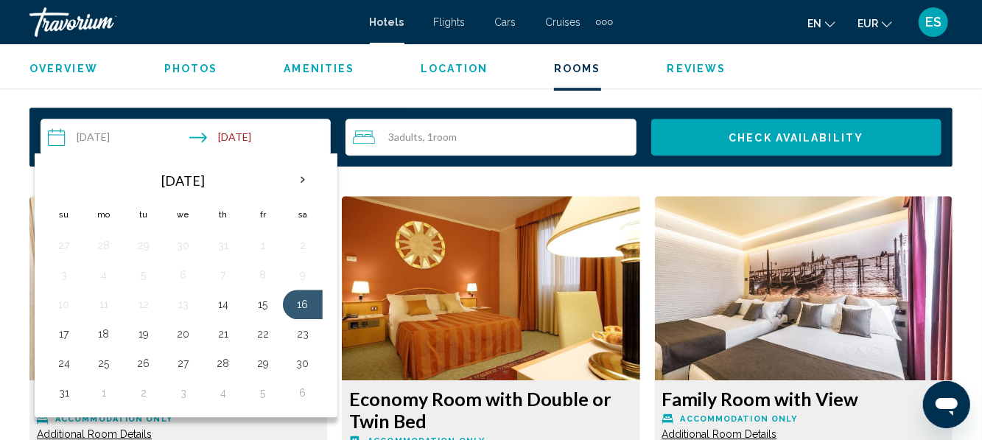
click at [99, 331] on button "18" at bounding box center [104, 333] width 24 height 21
type input "**********"
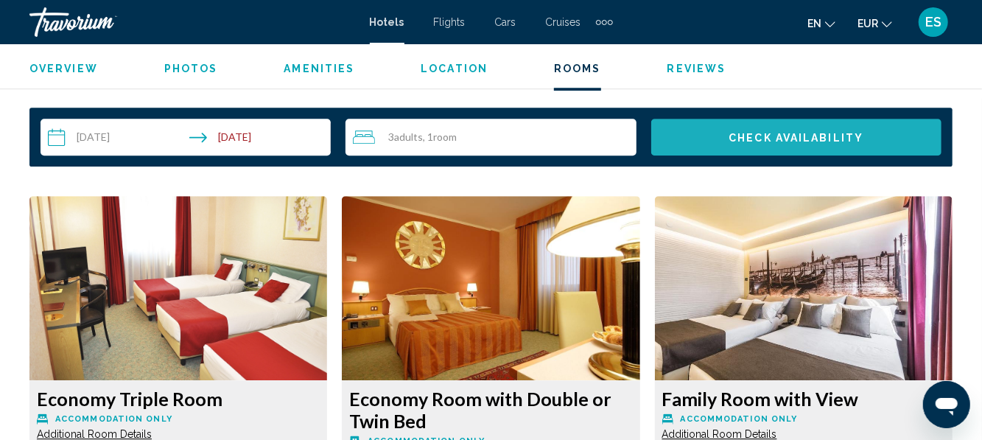
click at [857, 149] on button "Check Availability" at bounding box center [796, 137] width 290 height 37
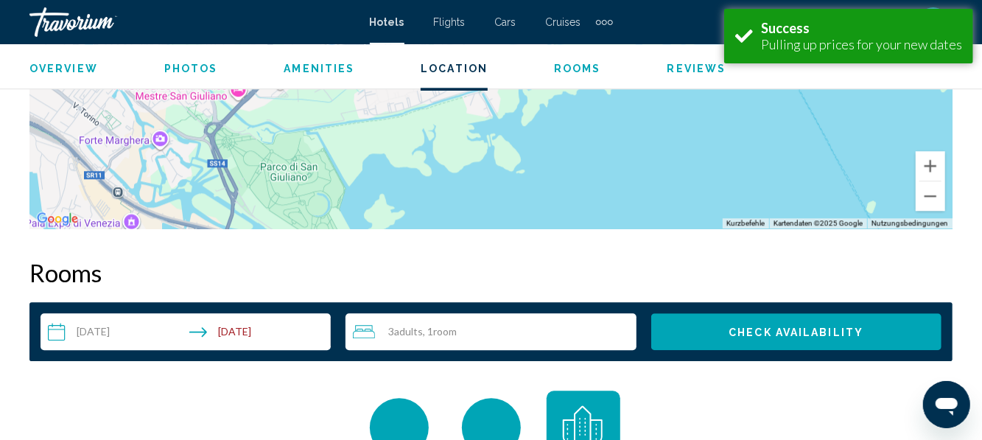
scroll to position [1994, 0]
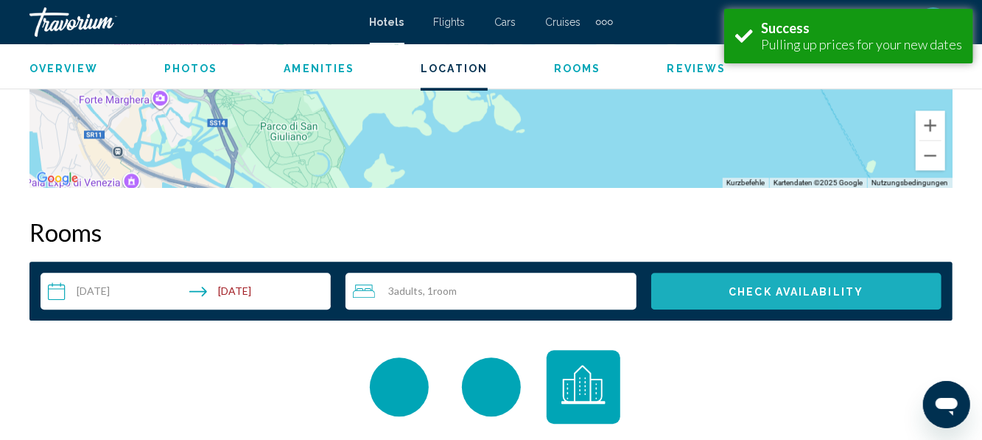
click at [893, 298] on button "Check Availability" at bounding box center [796, 290] width 290 height 37
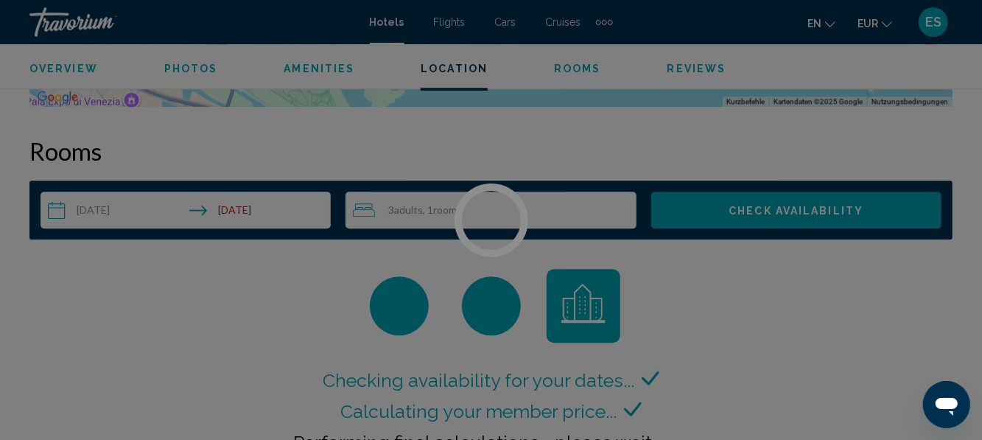
scroll to position [2122, 0]
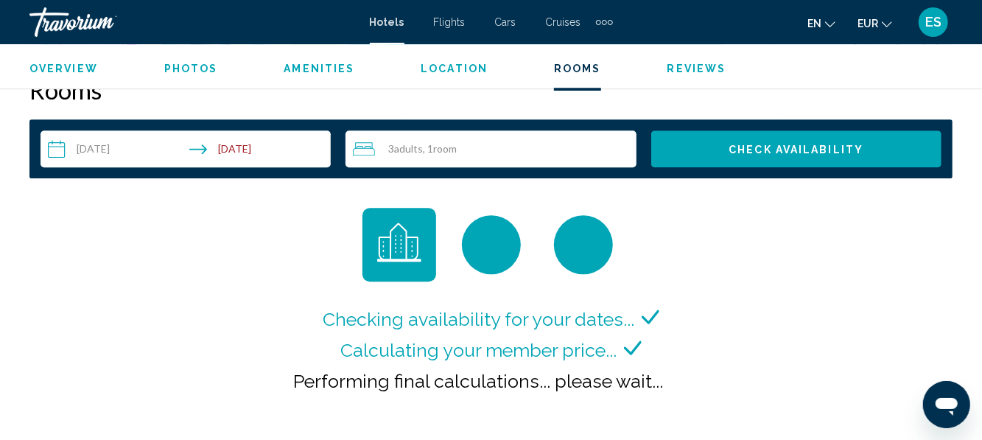
scroll to position [2137, 0]
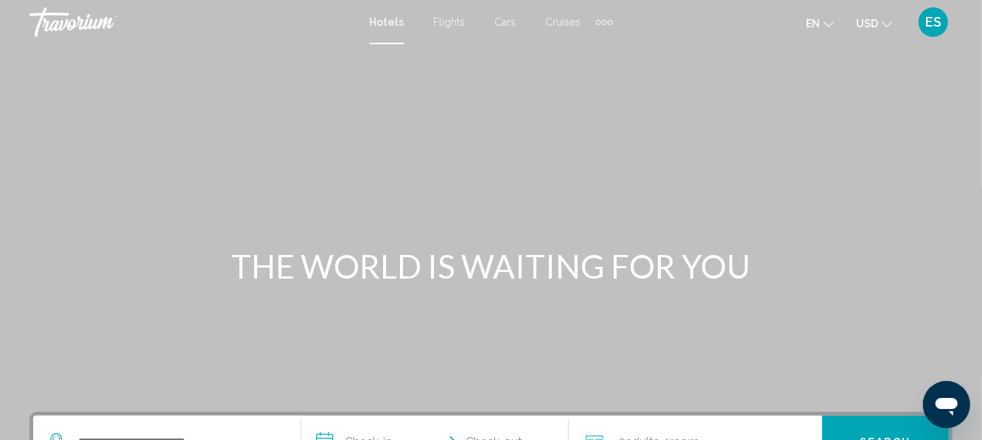
click at [865, 18] on span "USD" at bounding box center [867, 24] width 22 height 12
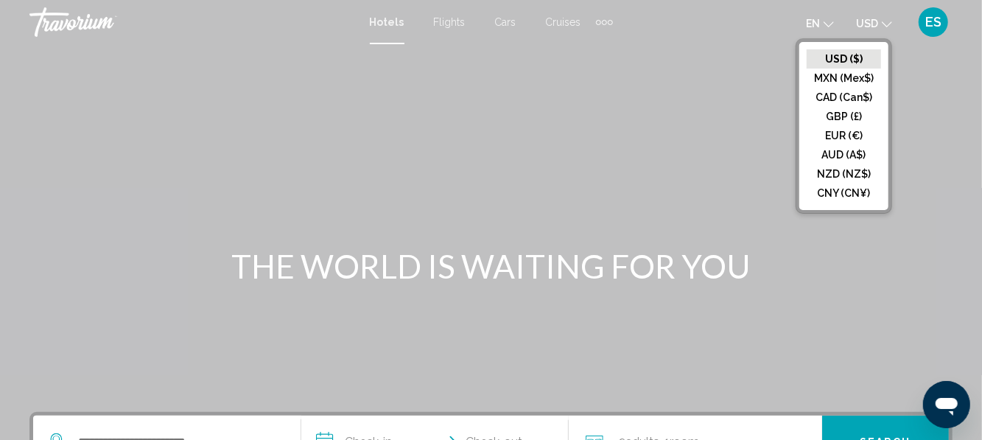
click at [850, 142] on button "EUR (€)" at bounding box center [843, 135] width 74 height 19
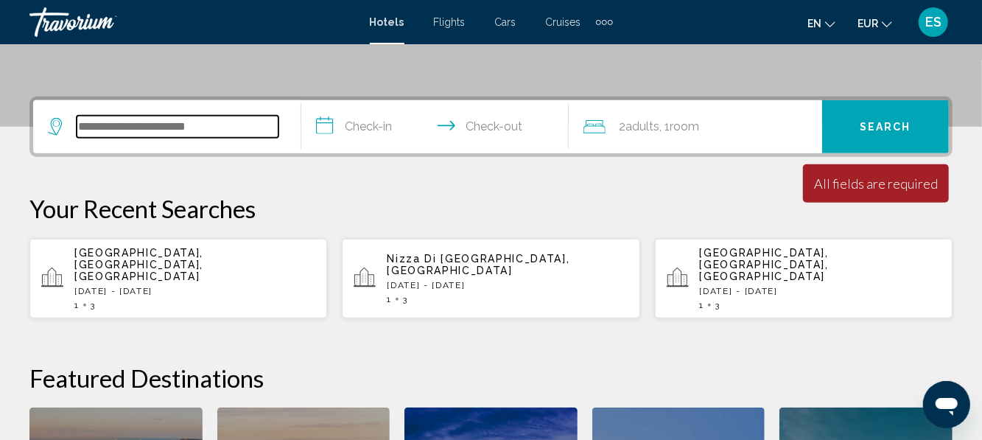
click at [78, 129] on input "Search widget" at bounding box center [178, 127] width 202 height 22
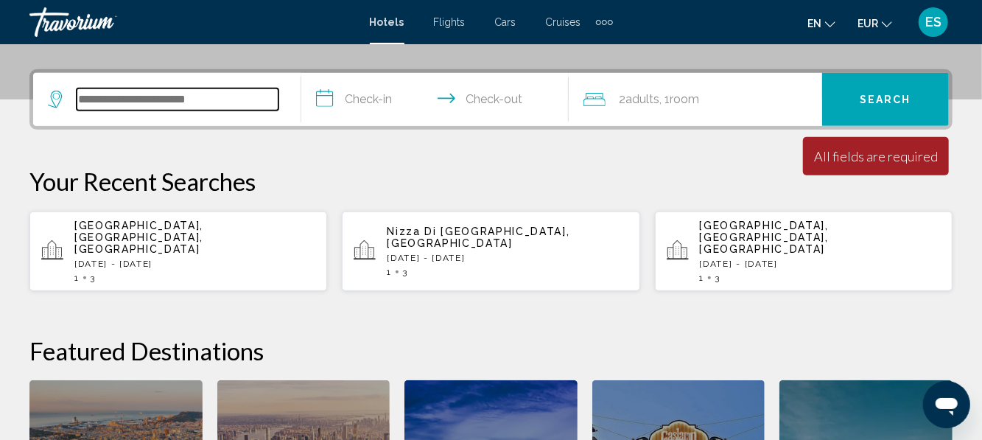
scroll to position [364, 0]
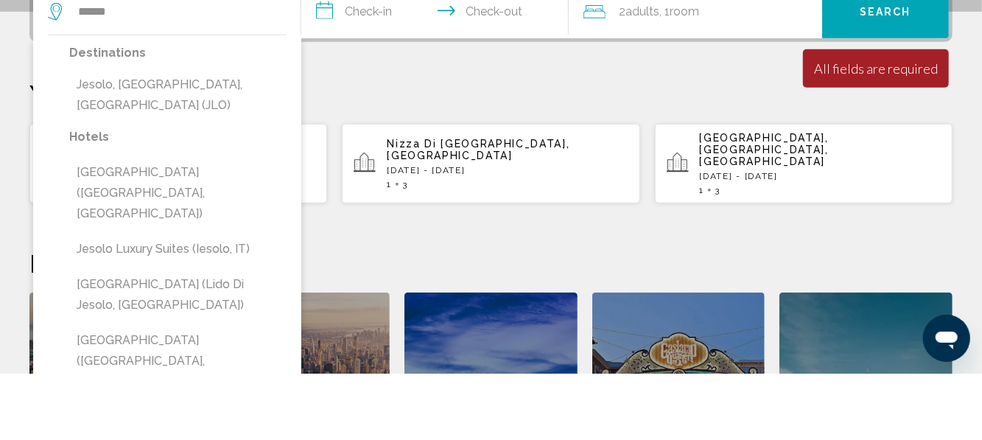
click at [247, 155] on button "Jesolo, [GEOGRAPHIC_DATA], [GEOGRAPHIC_DATA] (JLO)" at bounding box center [177, 161] width 217 height 49
type input "**********"
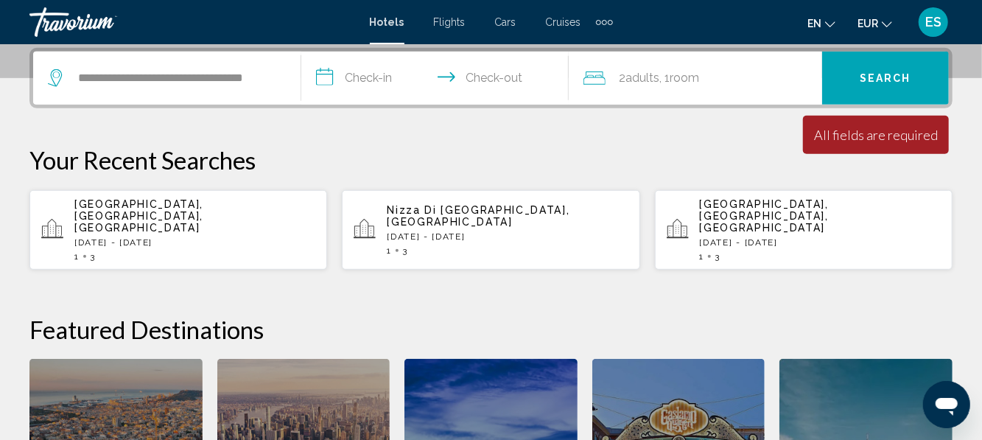
click at [395, 83] on input "**********" at bounding box center [438, 80] width 274 height 57
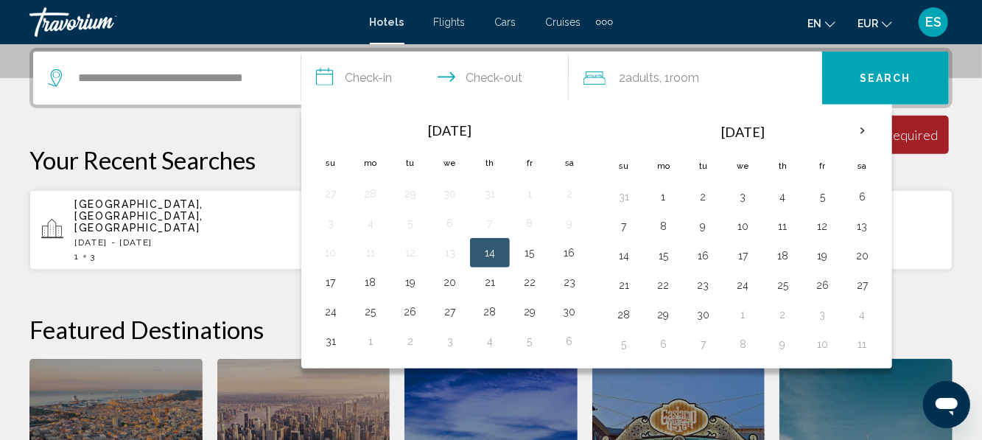
click at [564, 250] on button "16" at bounding box center [569, 252] width 24 height 21
click at [364, 283] on button "18" at bounding box center [371, 282] width 24 height 21
type input "**********"
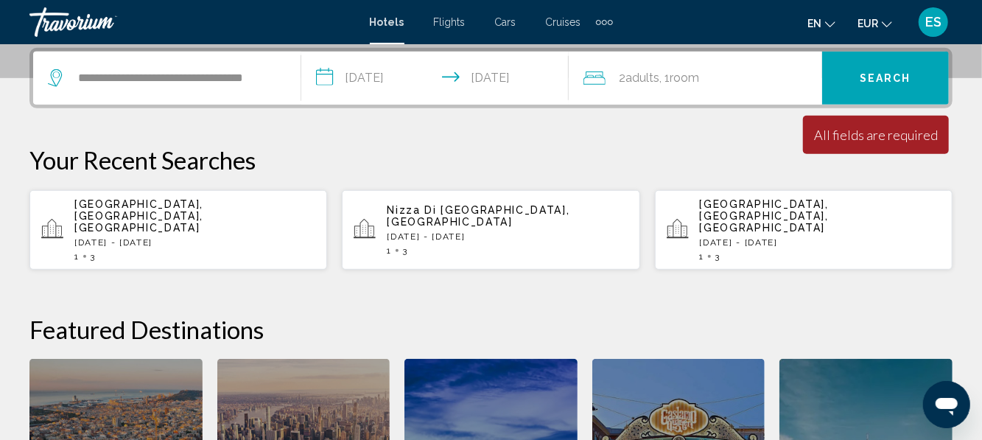
click at [688, 78] on span "Room" at bounding box center [683, 78] width 29 height 14
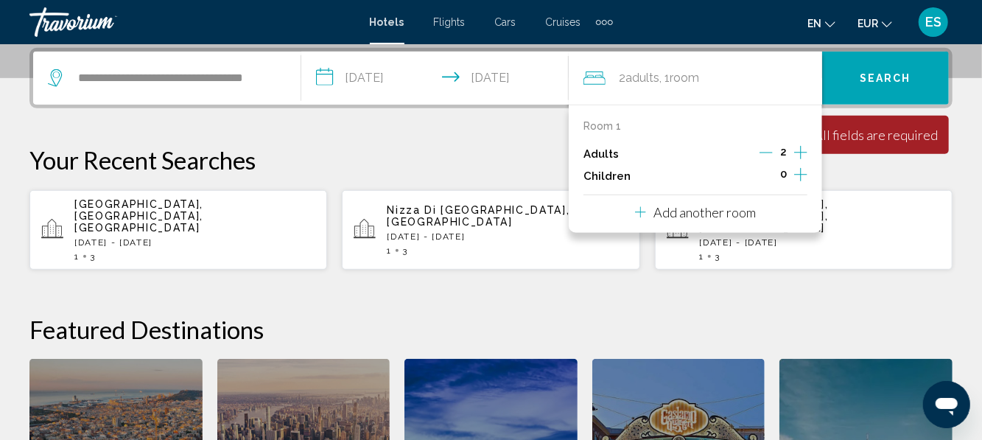
click at [797, 154] on icon "Increment adults" at bounding box center [800, 153] width 13 height 18
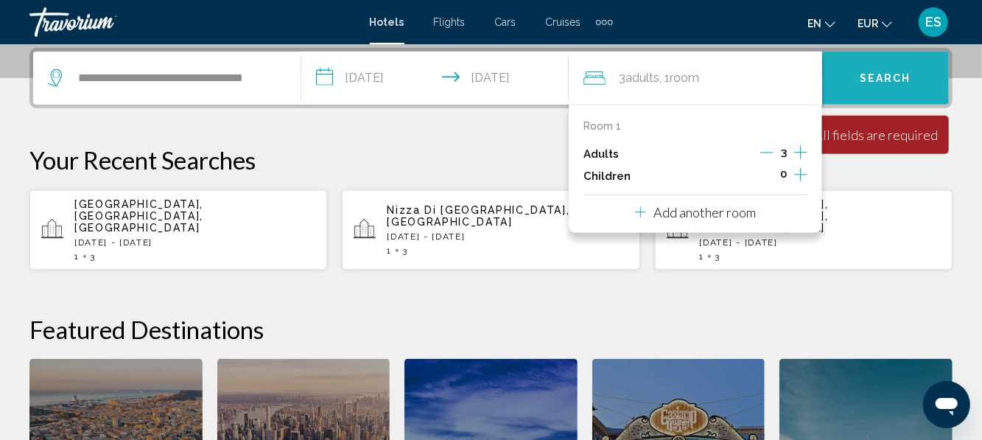
click at [887, 81] on span "Search" at bounding box center [885, 79] width 52 height 12
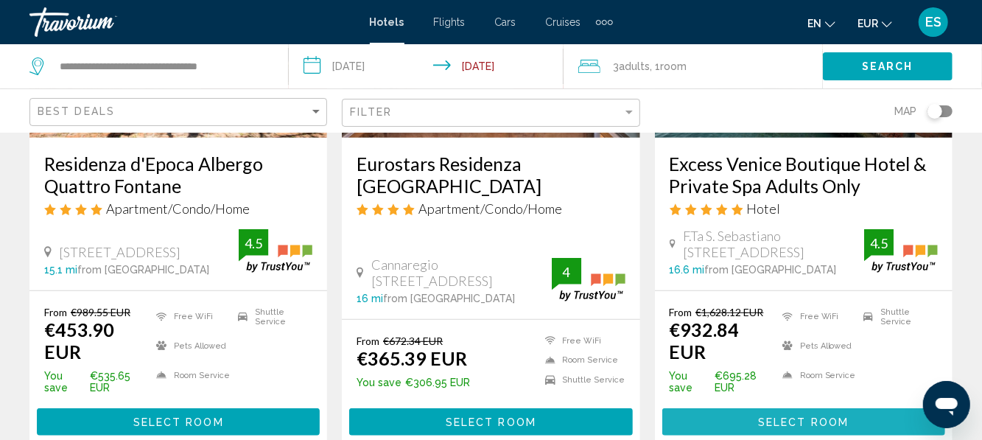
scroll to position [281, 0]
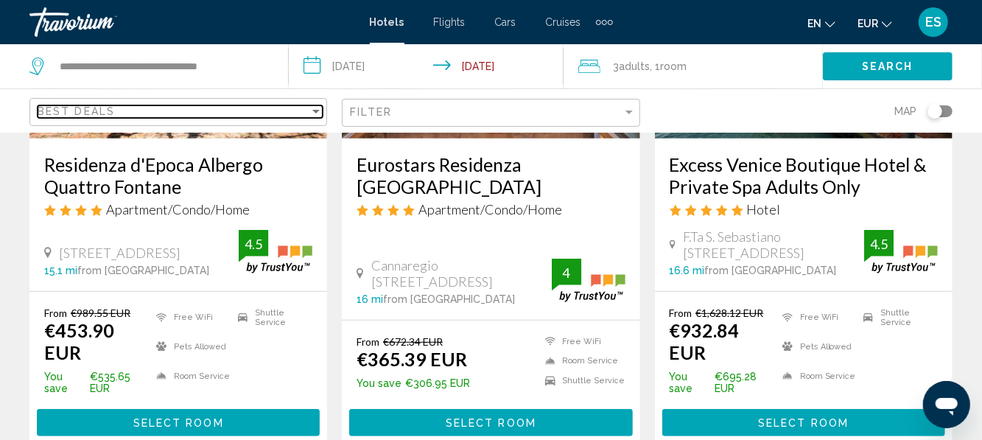
click at [98, 107] on span "Best Deals" at bounding box center [76, 111] width 77 height 12
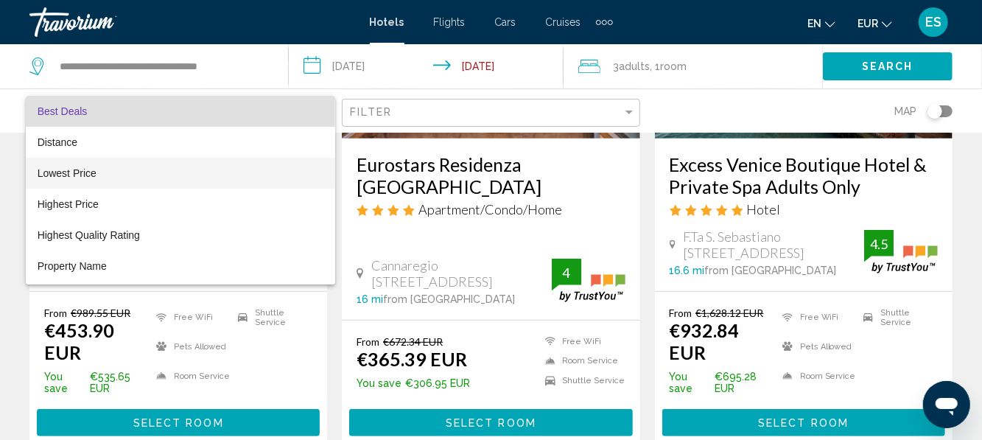
click at [54, 167] on span "Lowest Price" at bounding box center [67, 173] width 59 height 12
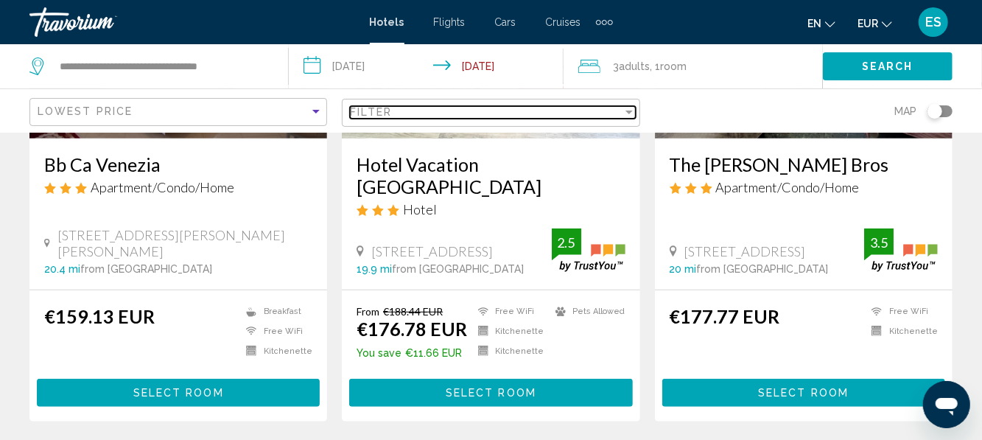
click at [506, 116] on div "Filter" at bounding box center [486, 112] width 272 height 12
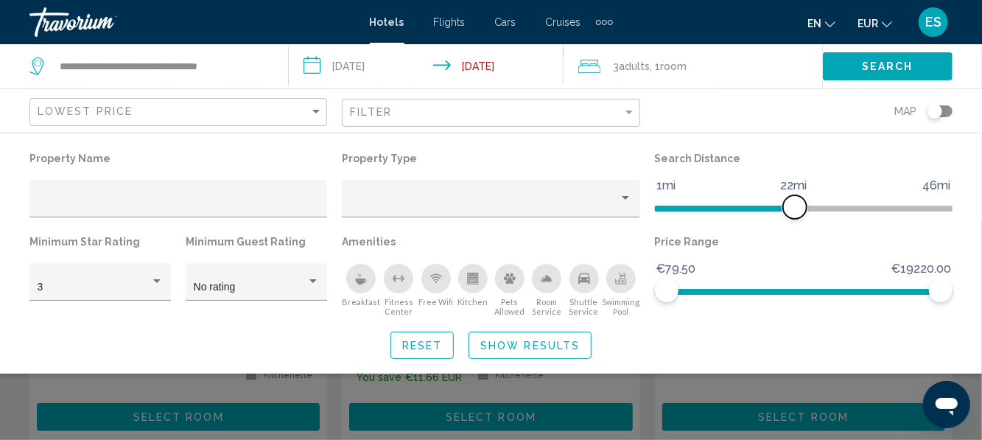
scroll to position [256, 0]
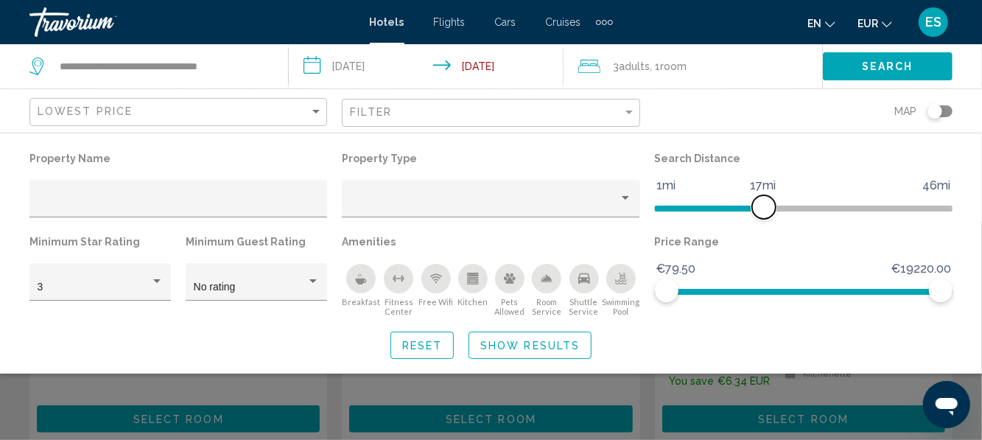
scroll to position [255, 0]
click at [519, 348] on span "Show Results" at bounding box center [529, 346] width 99 height 12
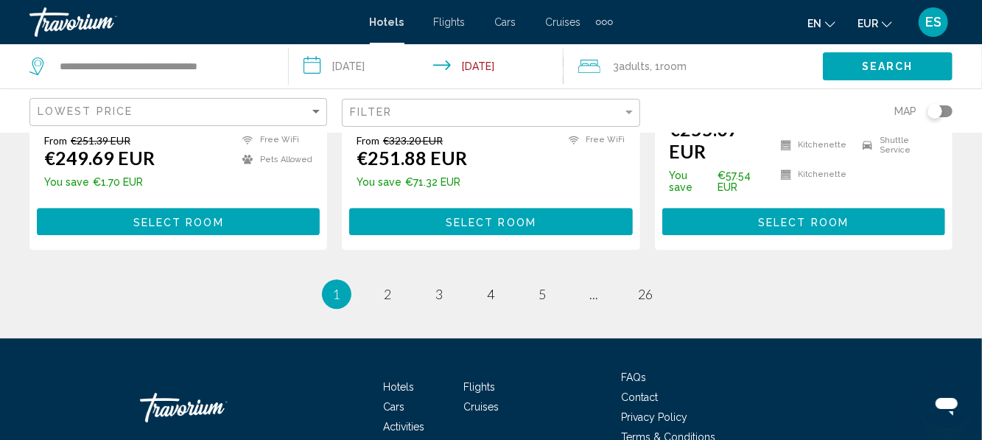
scroll to position [2155, 0]
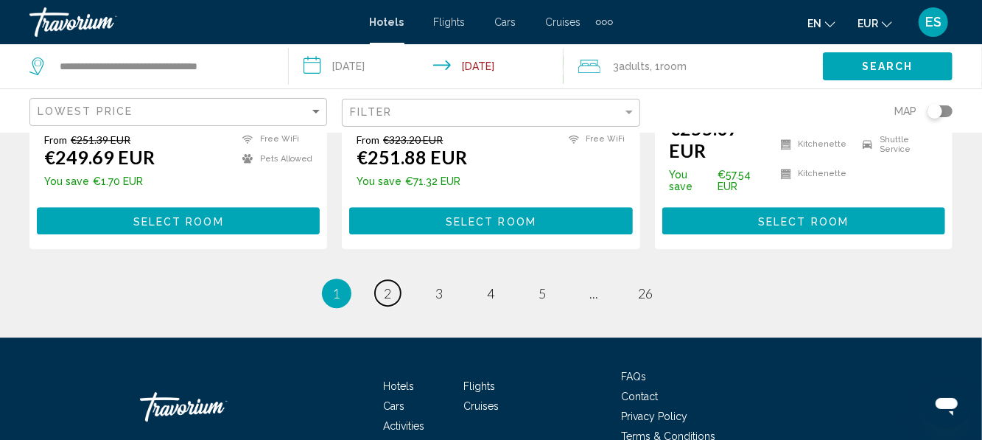
click at [381, 280] on link "page 2" at bounding box center [388, 293] width 26 height 26
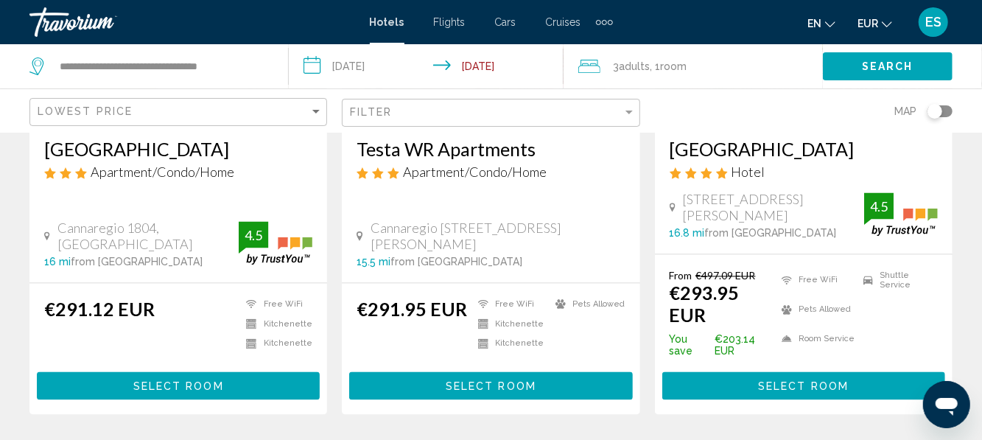
scroll to position [1390, 0]
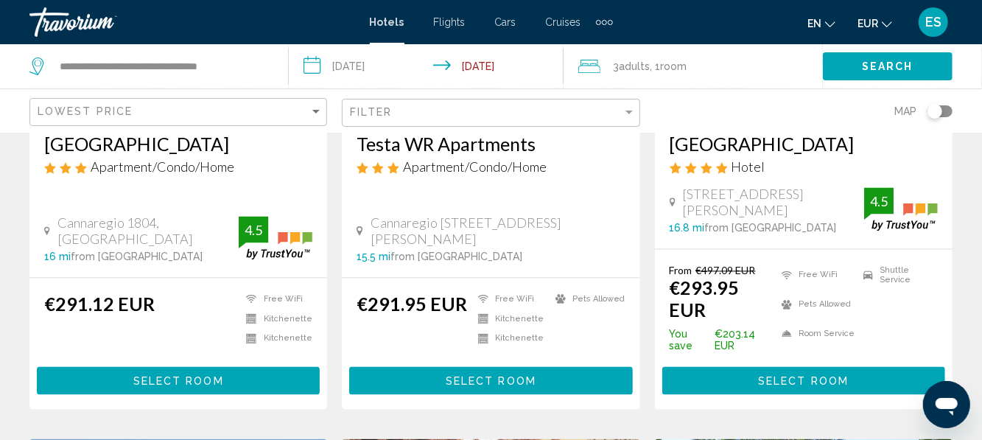
click at [870, 367] on button "Select Room" at bounding box center [803, 380] width 283 height 27
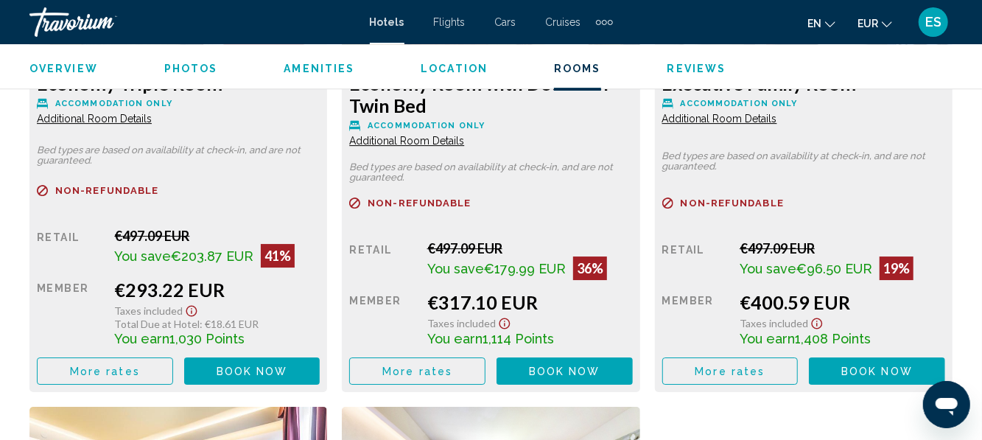
scroll to position [2483, 0]
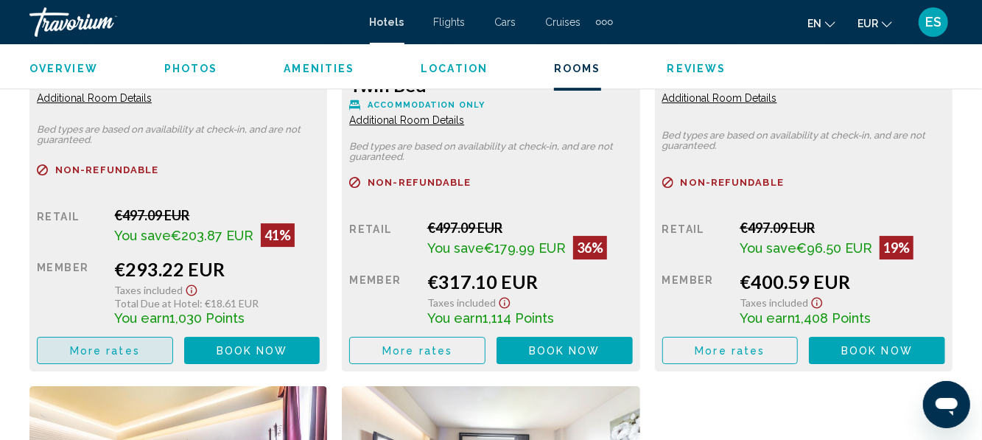
click at [77, 352] on span "More rates" at bounding box center [105, 351] width 70 height 12
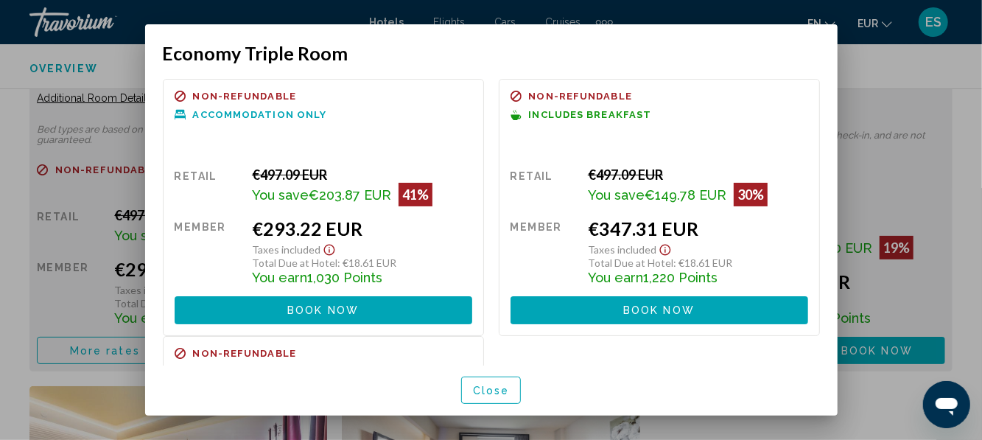
click at [499, 396] on span "Close" at bounding box center [491, 390] width 37 height 12
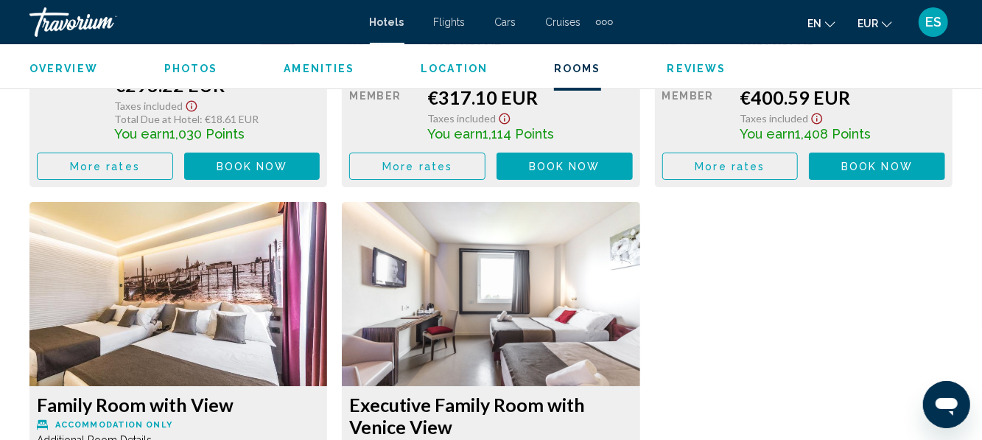
scroll to position [2667, 0]
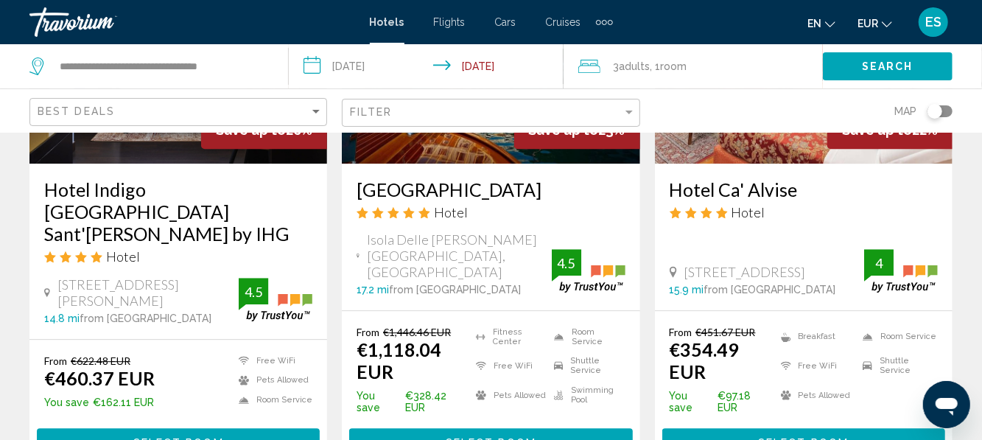
scroll to position [1959, 0]
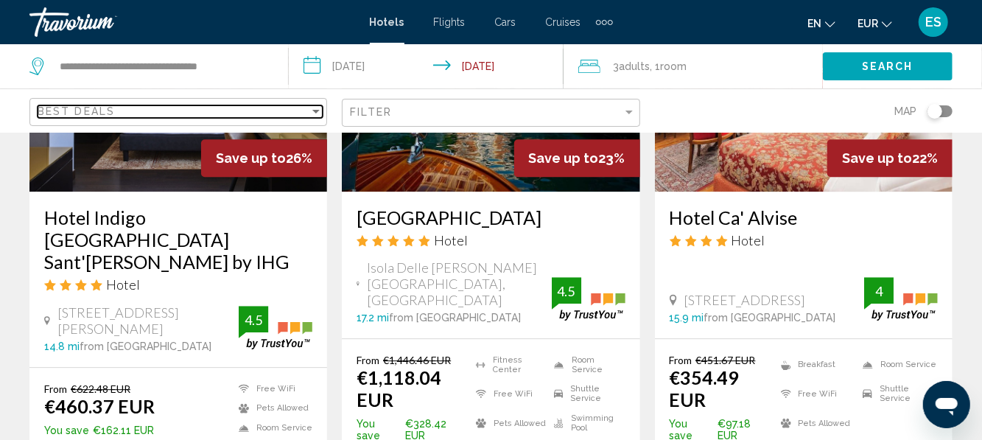
click at [312, 113] on div "Sort by" at bounding box center [315, 111] width 13 height 12
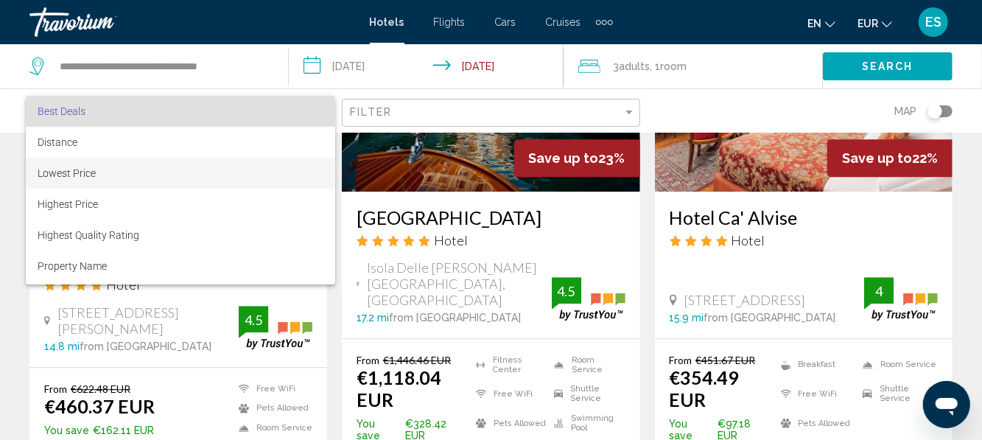
click at [58, 185] on span "Lowest Price" at bounding box center [181, 173] width 286 height 31
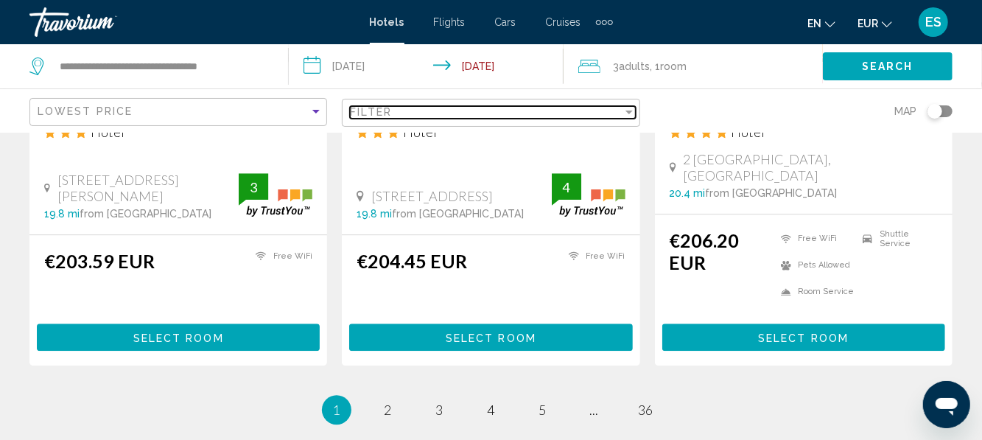
click at [404, 116] on div "Filter" at bounding box center [486, 112] width 272 height 12
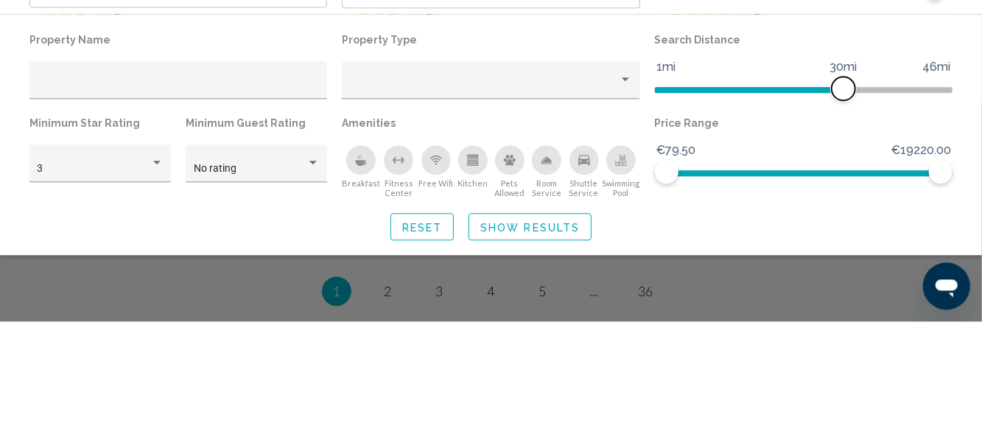
scroll to position [1959, 0]
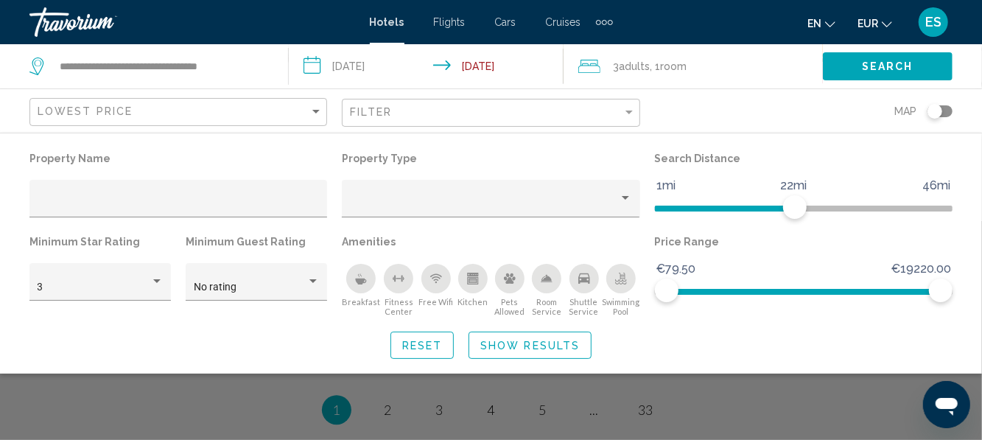
click at [513, 339] on span "Show Results" at bounding box center [529, 345] width 99 height 12
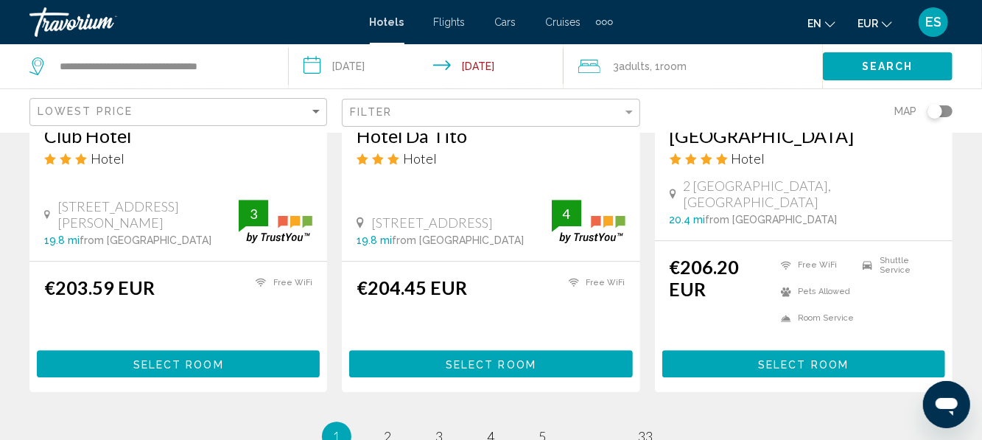
scroll to position [1933, 0]
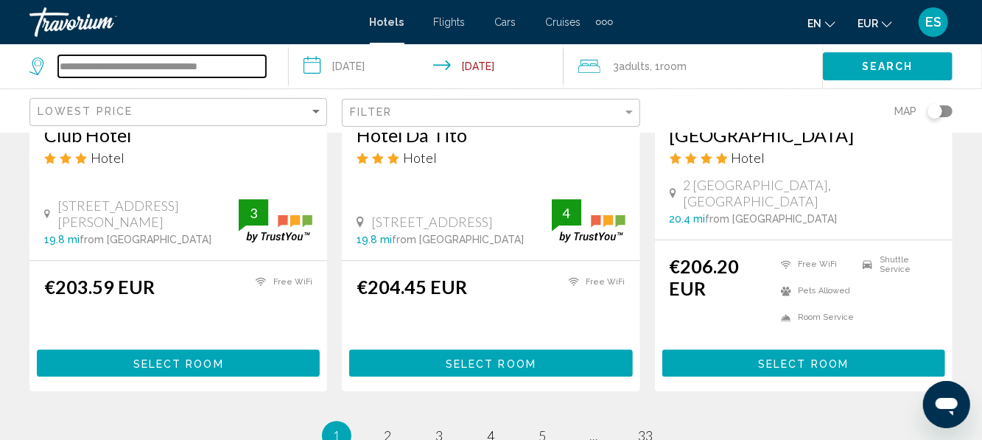
click at [250, 71] on input "**********" at bounding box center [162, 66] width 208 height 22
type input "*"
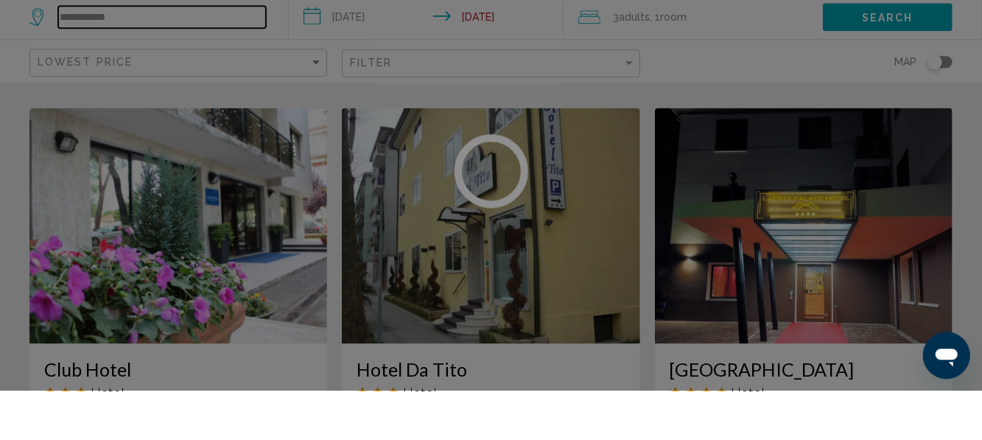
scroll to position [1650, 0]
type input "**********"
click at [66, 138] on div at bounding box center [491, 220] width 982 height 440
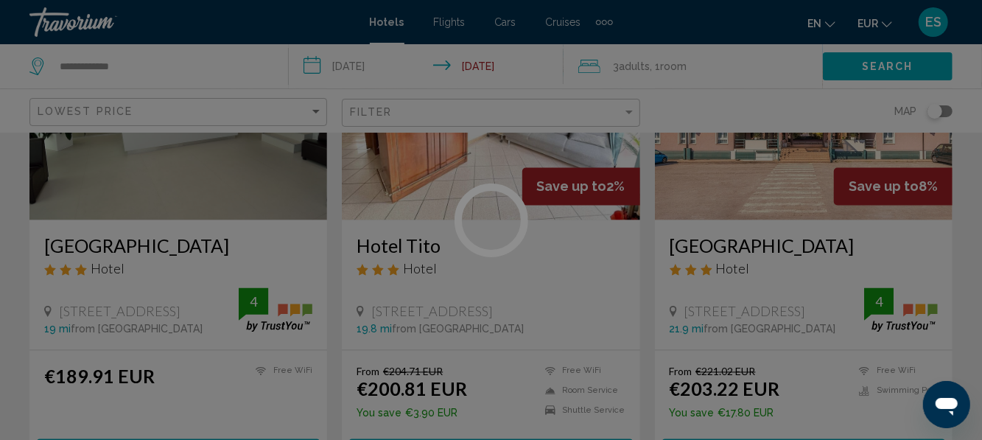
scroll to position [1295, 0]
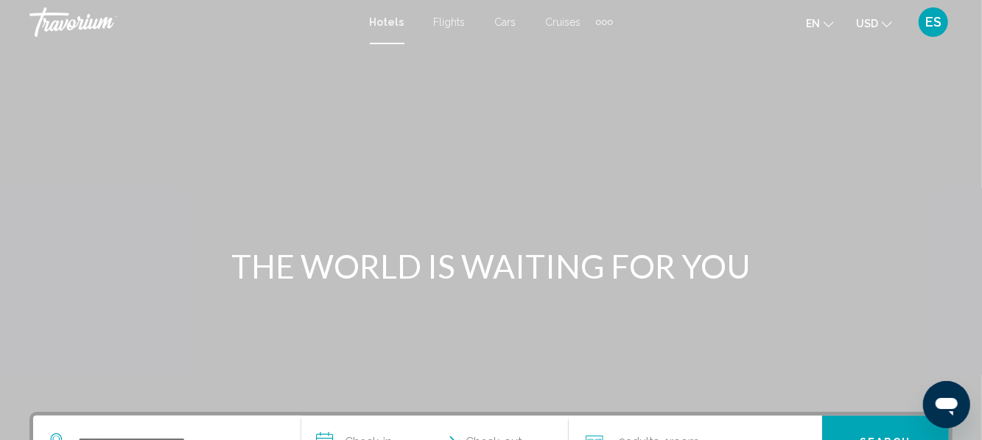
click at [885, 31] on button "USD USD ($) MXN (Mex$) CAD (Can$) GBP (£) EUR (€) AUD (A$) NZD (NZ$) CNY (CN¥)" at bounding box center [874, 23] width 36 height 21
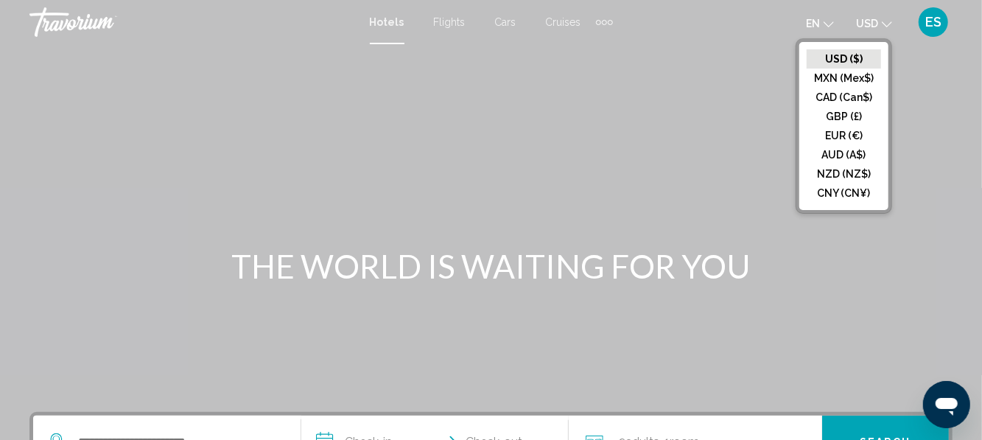
click at [869, 138] on button "EUR (€)" at bounding box center [843, 135] width 74 height 19
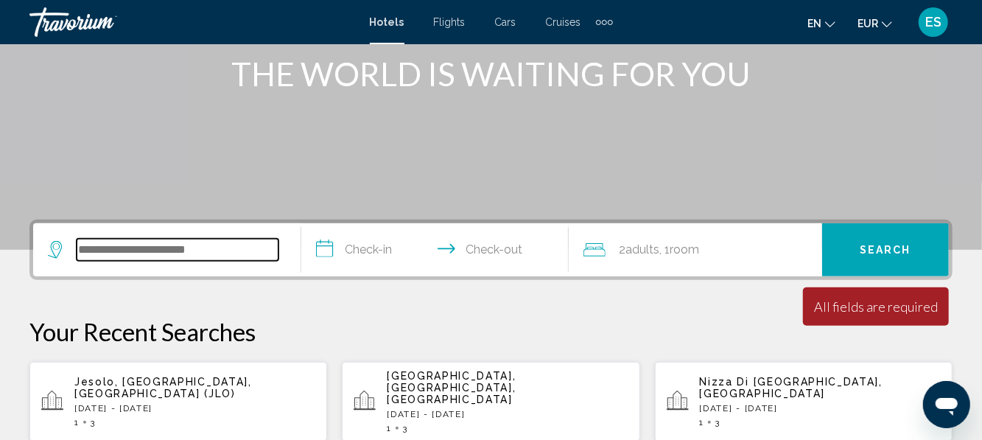
click at [124, 247] on input "Search widget" at bounding box center [178, 250] width 202 height 22
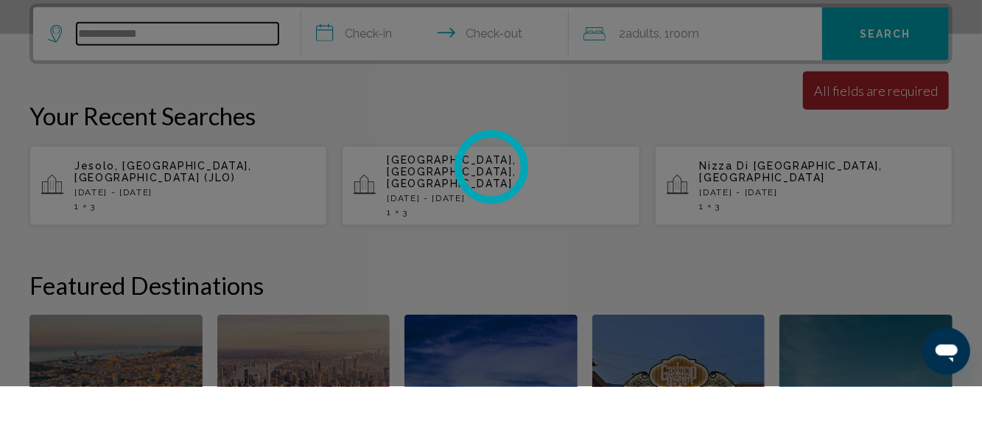
scroll to position [355, 0]
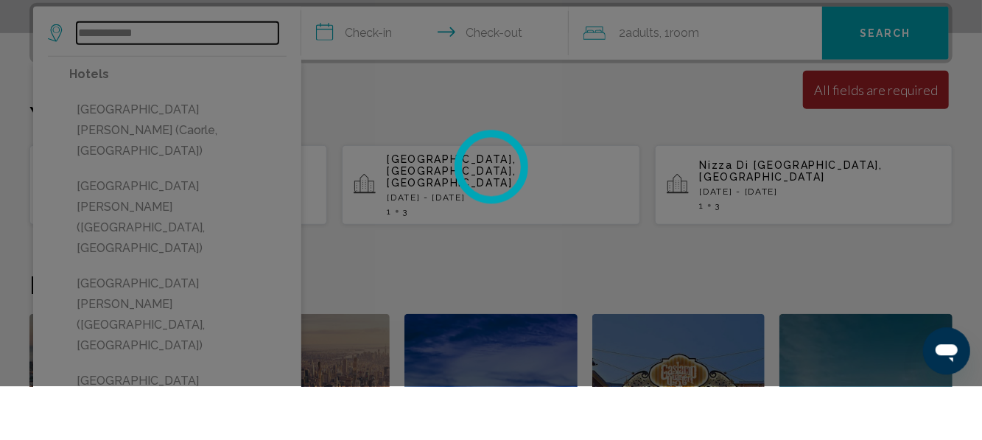
type input "**********"
click at [95, 161] on div at bounding box center [491, 220] width 982 height 440
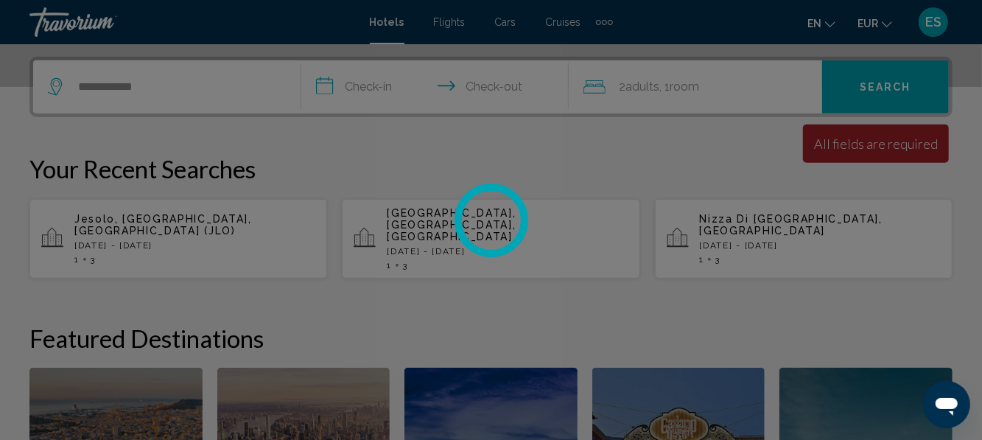
click at [137, 85] on div at bounding box center [491, 220] width 982 height 440
click at [152, 96] on div at bounding box center [491, 220] width 982 height 440
click at [172, 77] on div at bounding box center [491, 220] width 982 height 440
click at [165, 91] on div at bounding box center [491, 220] width 982 height 440
click at [136, 87] on div at bounding box center [491, 220] width 982 height 440
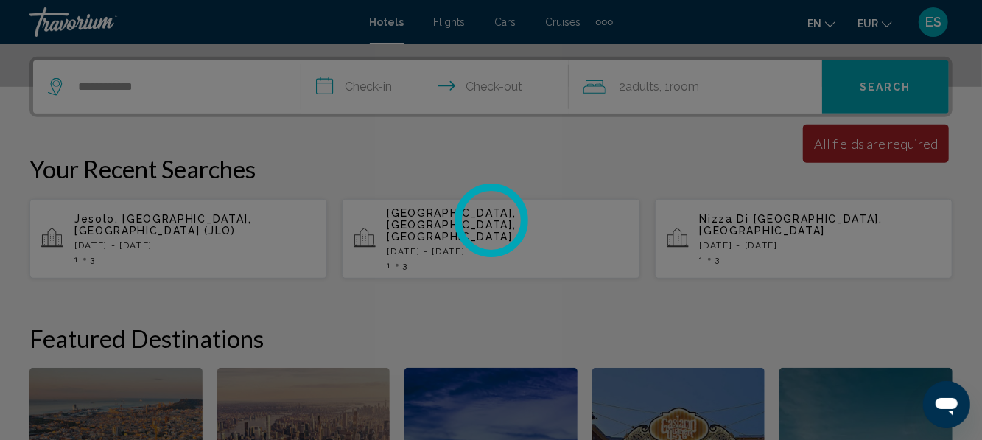
click at [92, 85] on div at bounding box center [491, 220] width 982 height 440
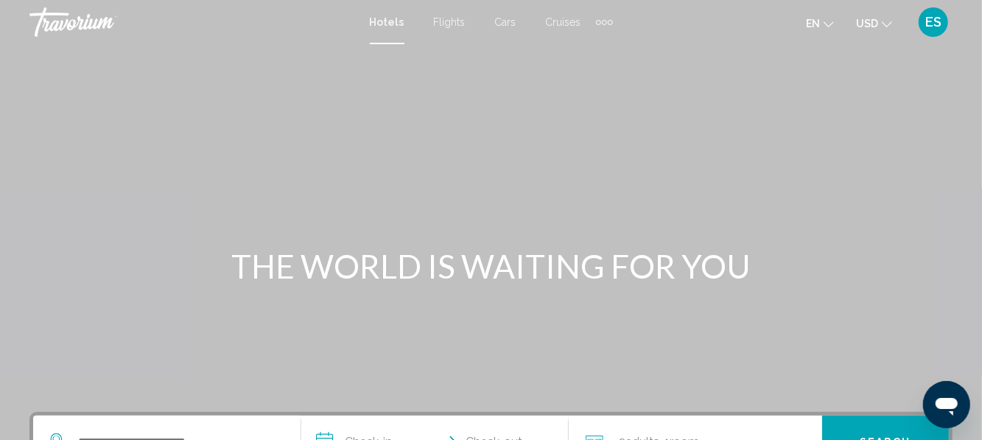
click at [857, 22] on span "USD" at bounding box center [867, 24] width 22 height 12
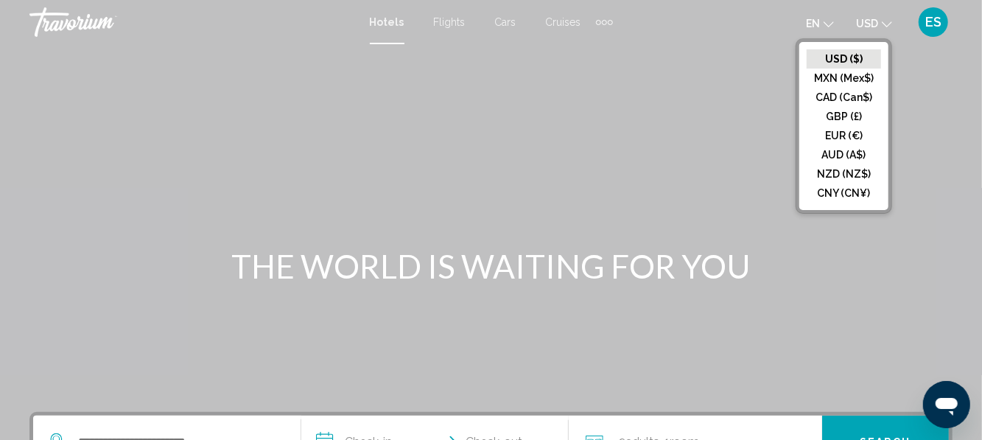
click at [845, 146] on button "AUD (A$)" at bounding box center [843, 154] width 74 height 19
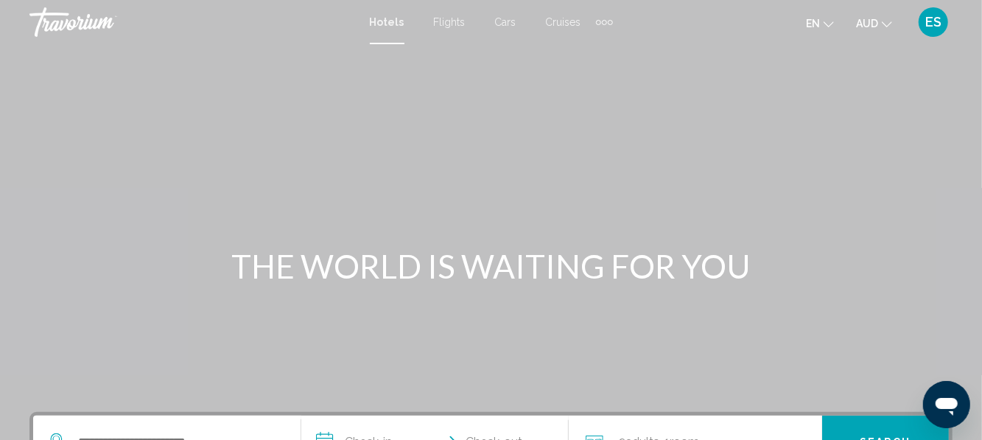
click at [872, 32] on button "AUD USD ($) MXN (Mex$) CAD (Can$) GBP (£) EUR (€) AUD (A$) NZD (NZ$) CNY (CN¥)" at bounding box center [874, 23] width 36 height 21
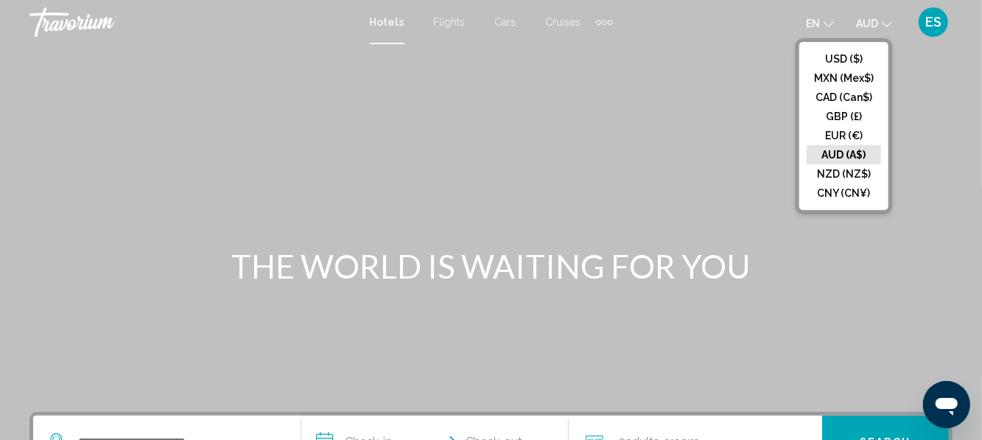
click at [834, 135] on button "EUR (€)" at bounding box center [843, 135] width 74 height 19
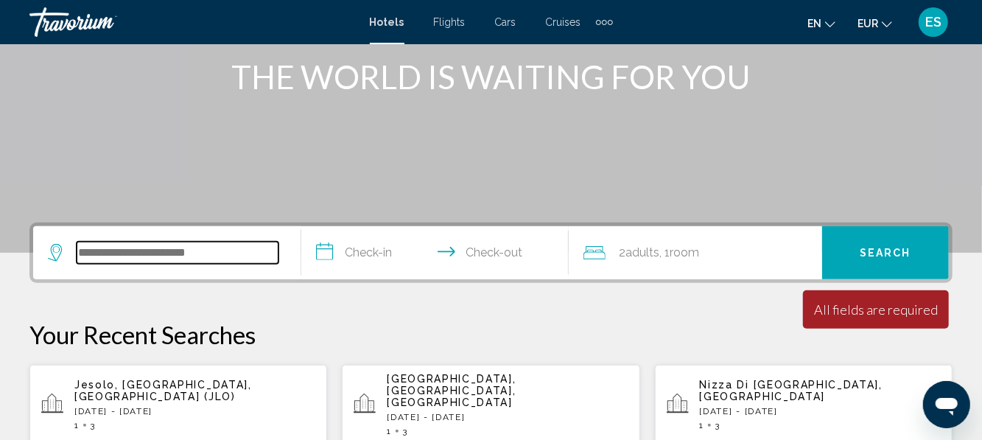
click at [109, 261] on input "Search widget" at bounding box center [178, 253] width 202 height 22
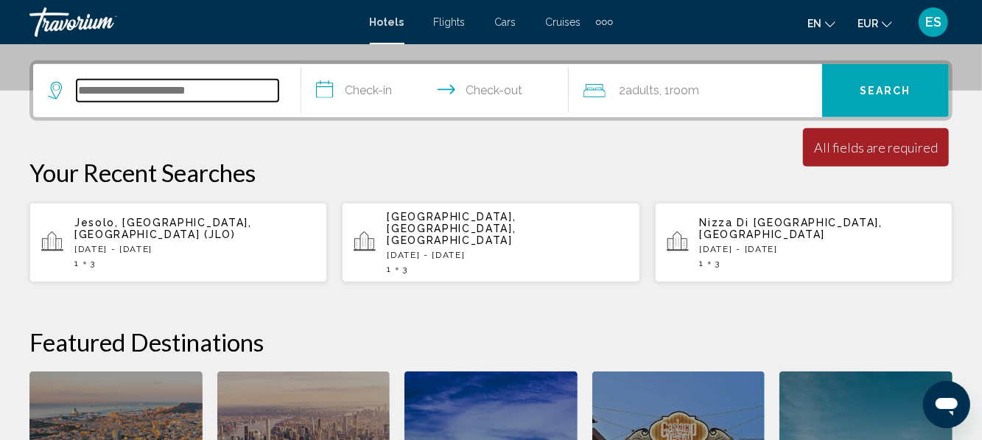
scroll to position [355, 0]
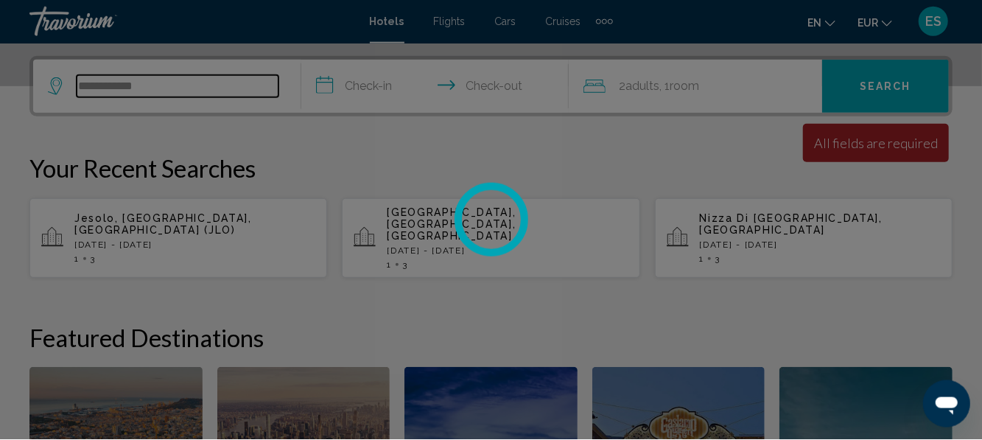
type input "**********"
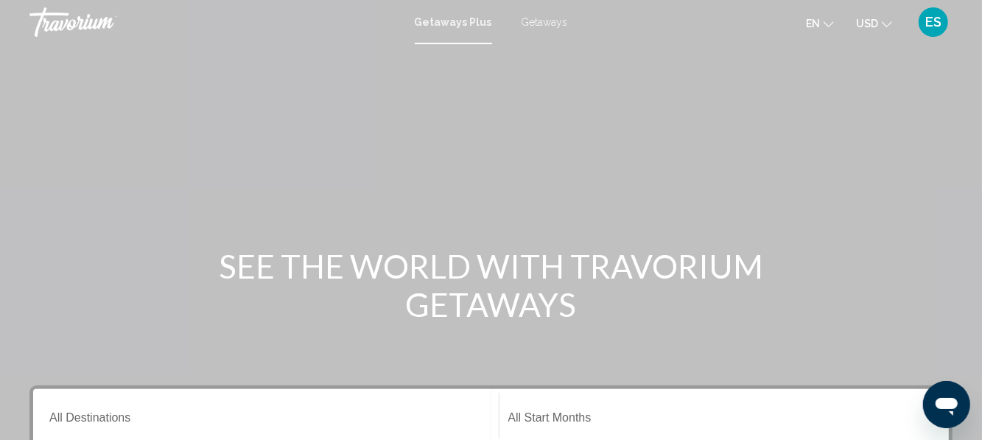
click at [549, 25] on span "Getaways" at bounding box center [544, 22] width 46 height 12
click at [884, 32] on button "USD USD ($) MXN (Mex$) CAD (Can$) GBP (£) EUR (€) AUD (A$) NZD (NZ$) CNY (CN¥)" at bounding box center [874, 23] width 36 height 21
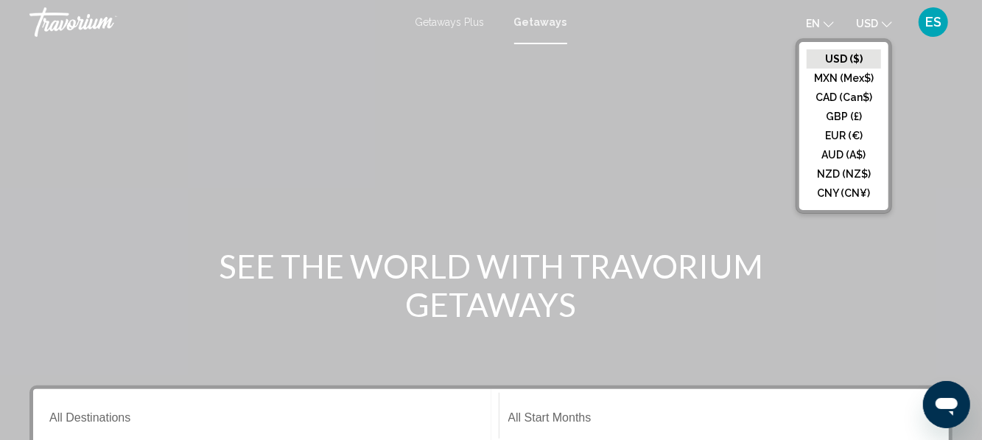
click at [820, 130] on button "EUR (€)" at bounding box center [843, 135] width 74 height 19
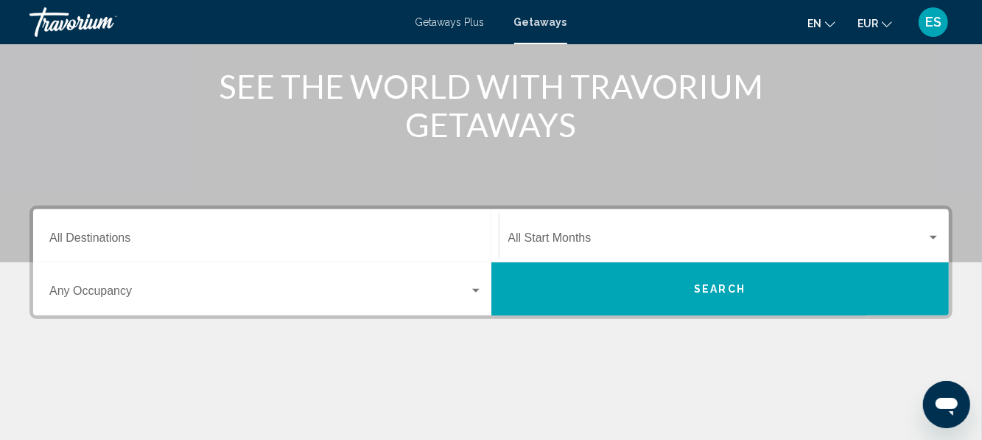
click at [109, 240] on input "Destination All Destinations" at bounding box center [265, 240] width 433 height 13
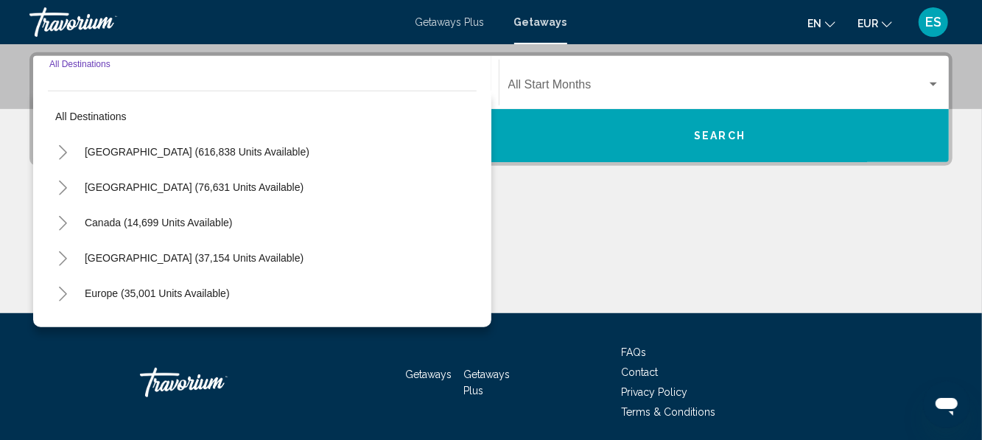
scroll to position [337, 0]
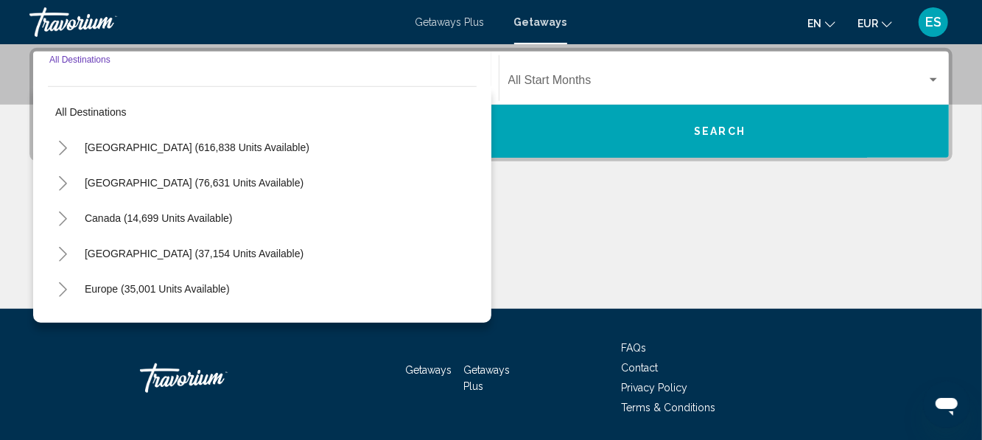
click at [60, 290] on icon "Toggle Europe (35,001 units available)" at bounding box center [62, 289] width 11 height 15
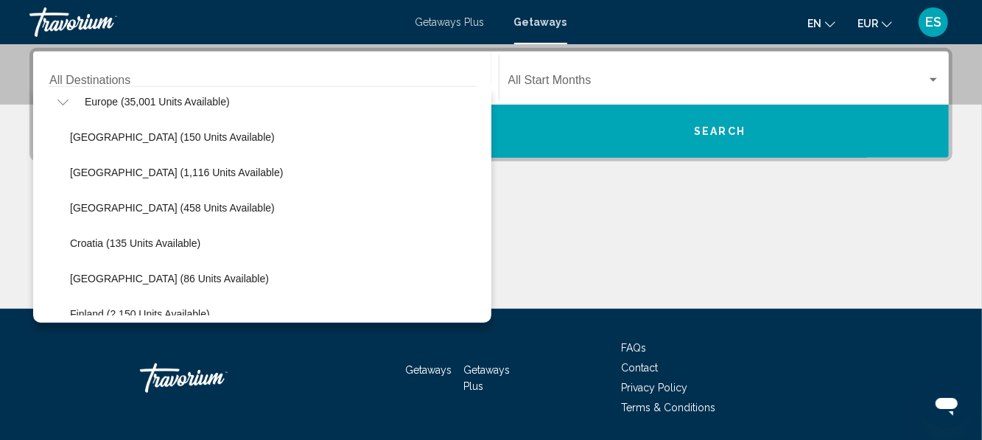
scroll to position [189, 0]
click at [83, 172] on span "[GEOGRAPHIC_DATA] (1,116 units available)" at bounding box center [176, 171] width 213 height 12
type input "**********"
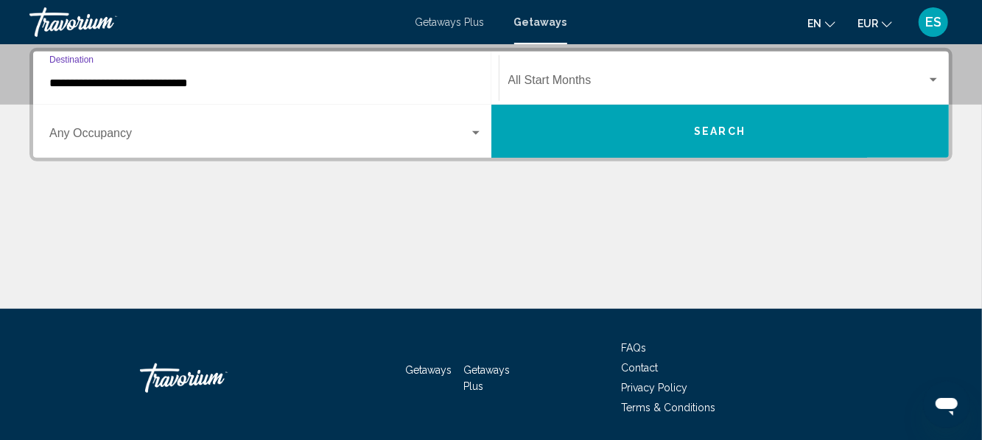
click at [73, 138] on span "Search widget" at bounding box center [259, 136] width 420 height 13
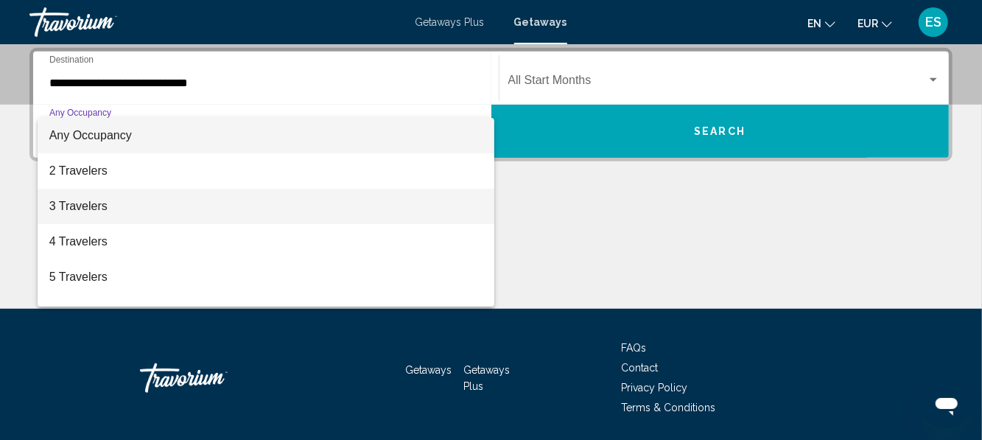
click at [66, 206] on span "3 Travelers" at bounding box center [265, 206] width 433 height 35
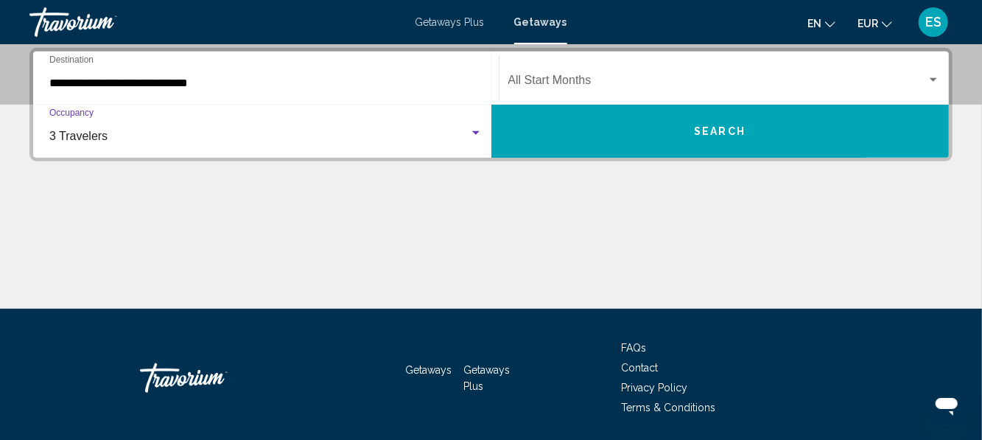
click at [561, 87] on span "Search widget" at bounding box center [717, 83] width 419 height 13
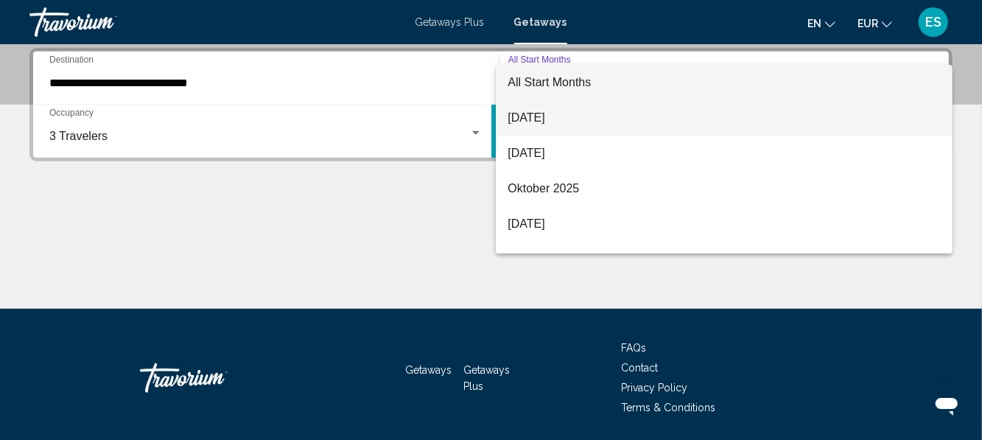
click at [527, 119] on span "[DATE]" at bounding box center [723, 117] width 432 height 35
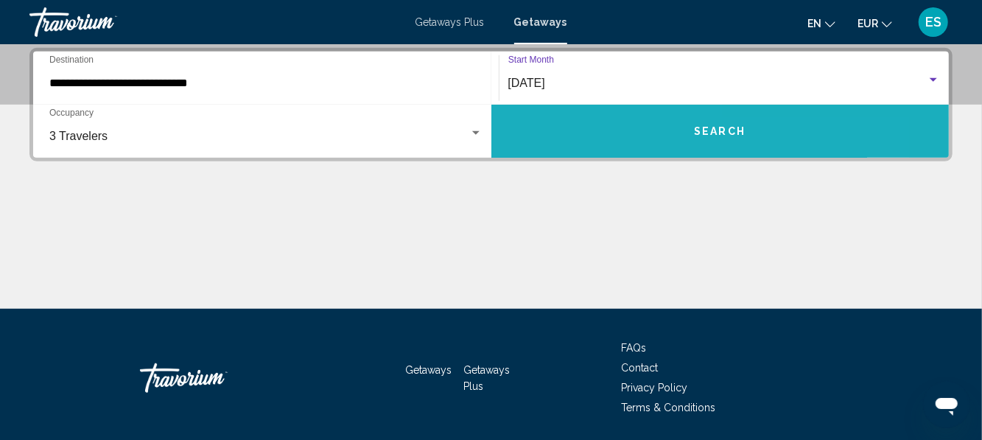
click at [555, 137] on button "Search" at bounding box center [720, 131] width 458 height 53
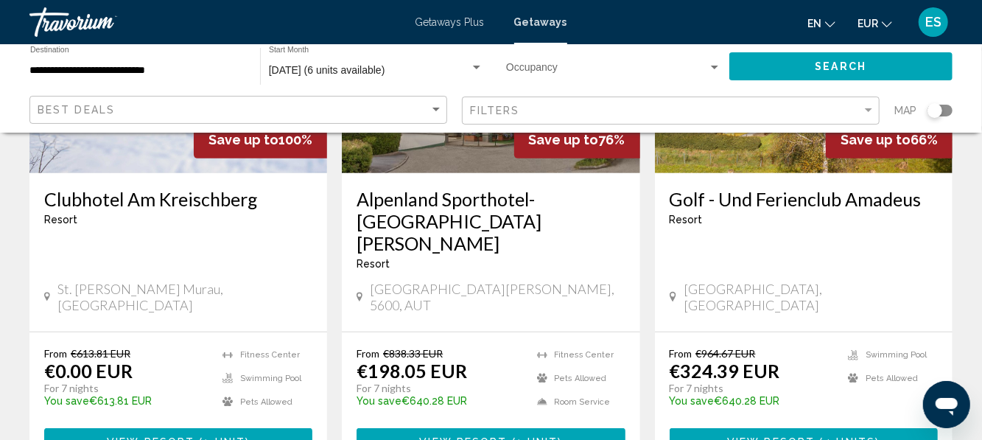
scroll to position [262, 0]
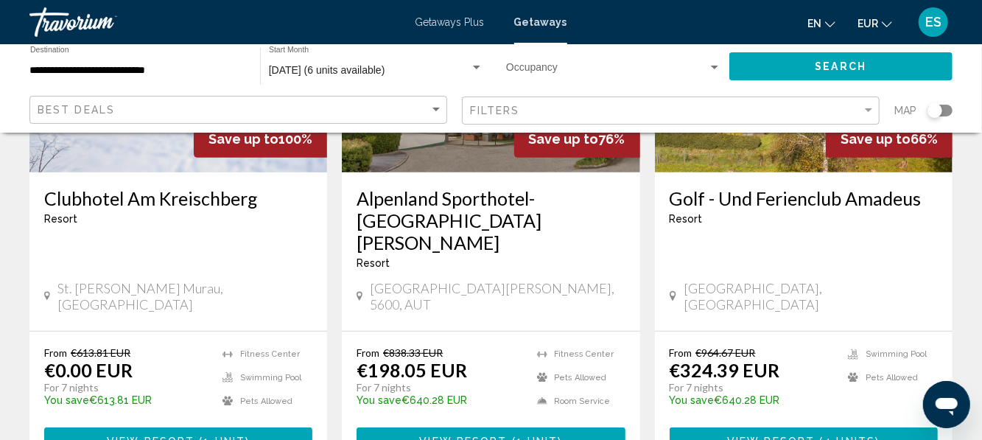
click at [93, 195] on h3 "Clubhotel Am Kreischberg" at bounding box center [178, 198] width 268 height 22
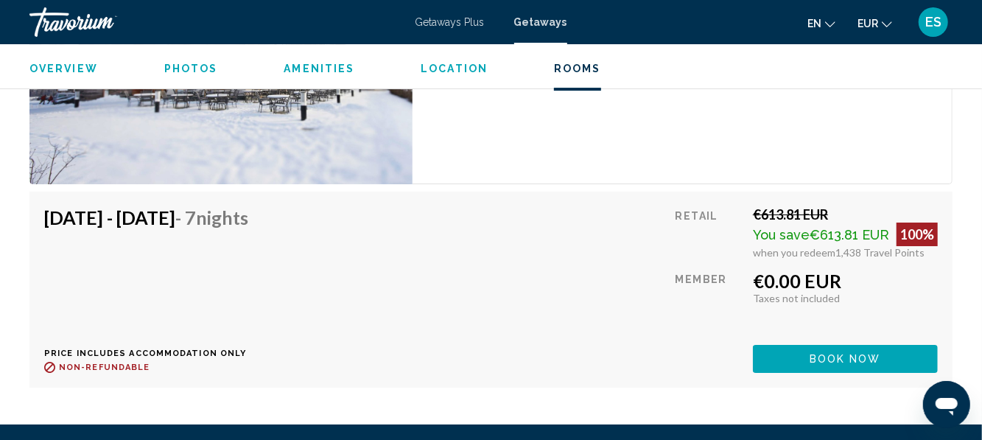
scroll to position [2671, 0]
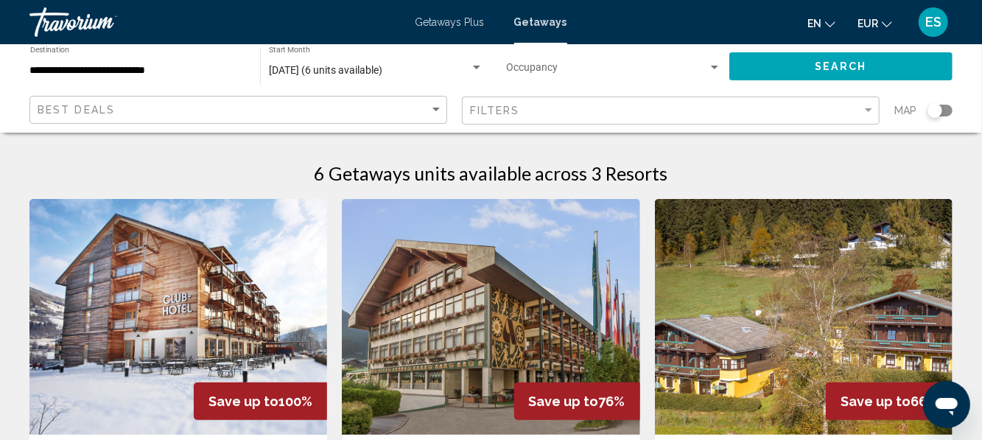
click at [443, 356] on img "Main content" at bounding box center [491, 317] width 298 height 236
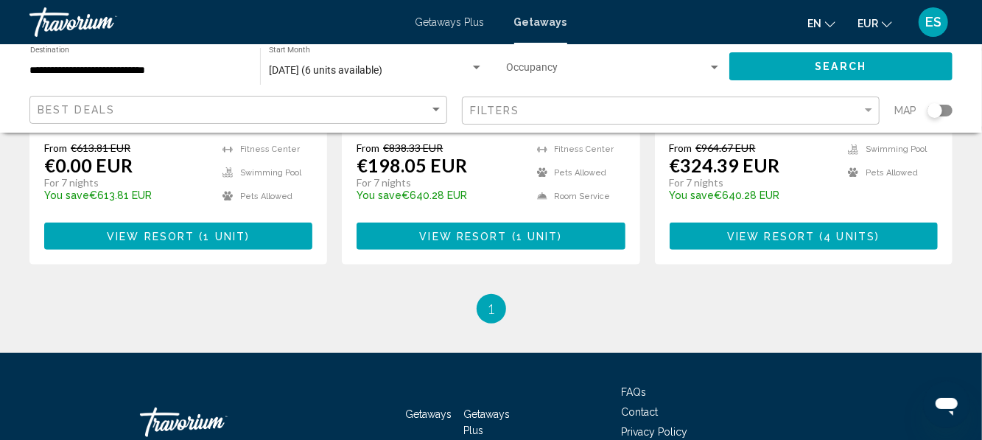
scroll to position [471, 0]
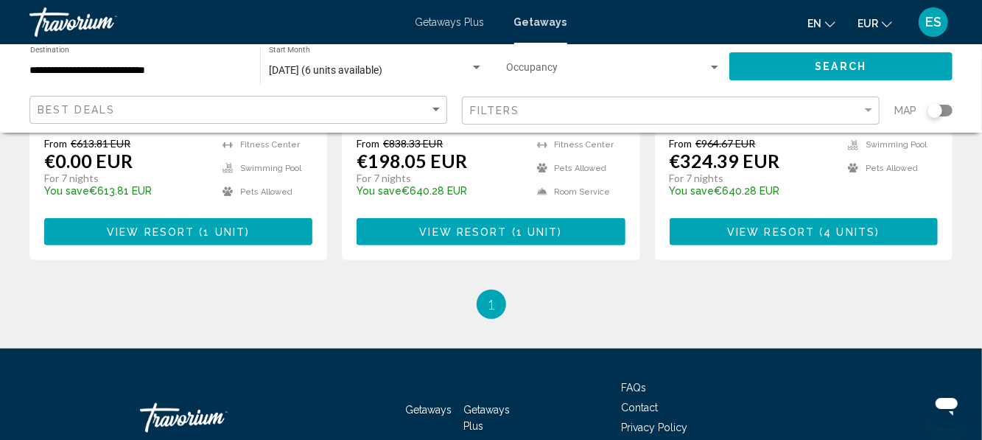
click at [38, 68] on input "**********" at bounding box center [137, 71] width 215 height 12
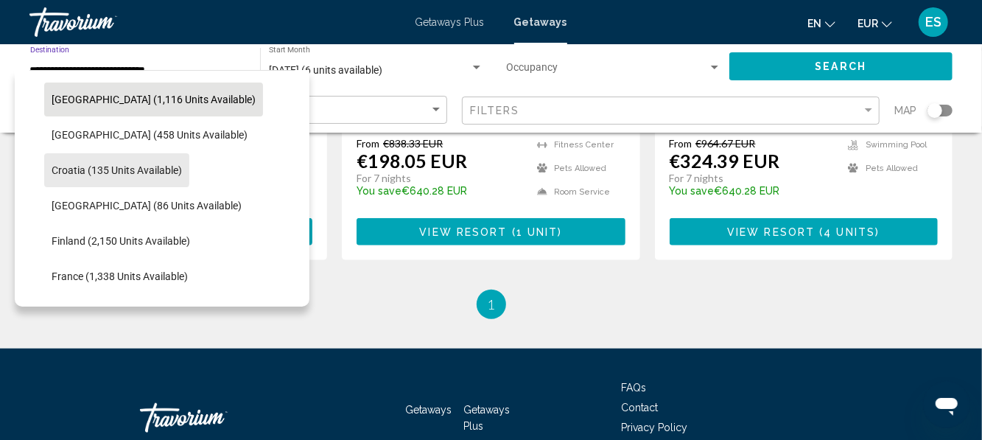
scroll to position [245, 0]
click at [59, 163] on span "Croatia (135 units available)" at bounding box center [117, 169] width 130 height 12
type input "**********"
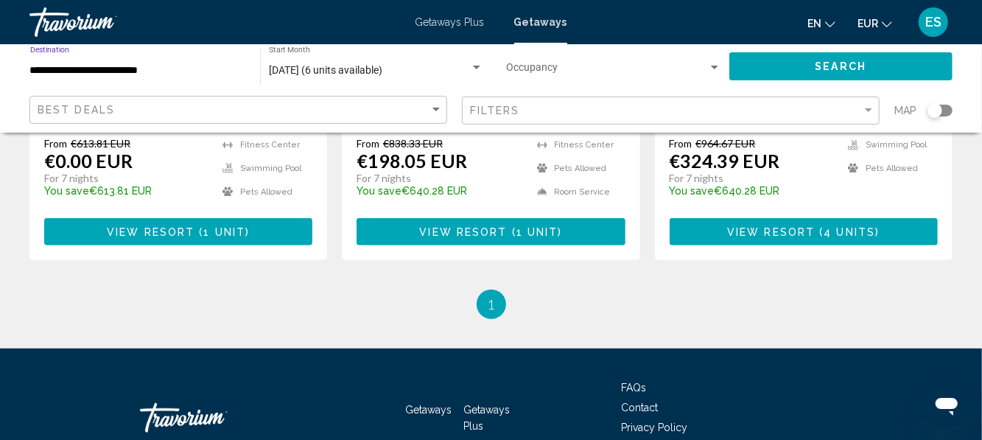
click at [548, 74] on span "Search widget" at bounding box center [607, 71] width 202 height 12
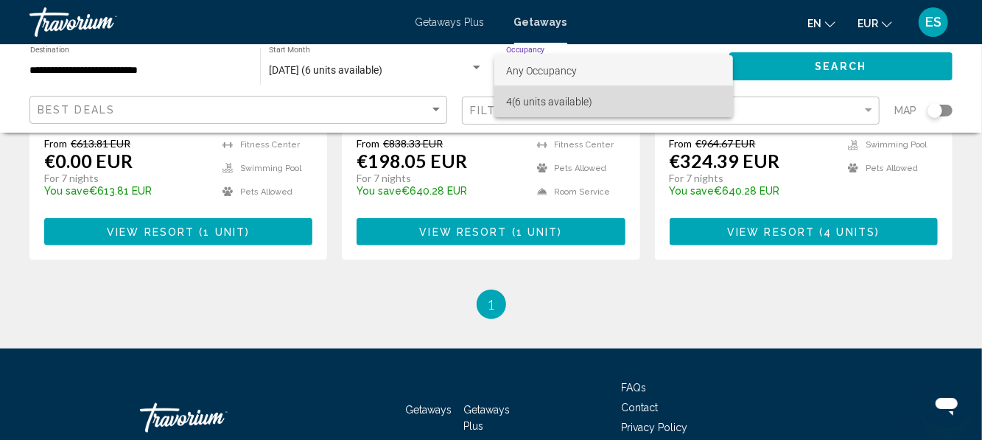
click at [561, 108] on span "4 (6 units available)" at bounding box center [613, 101] width 215 height 31
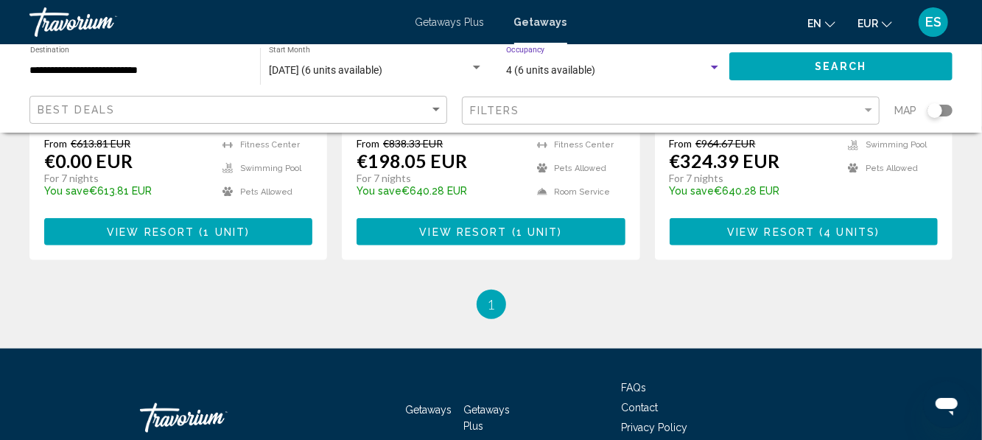
click at [795, 59] on button "Search" at bounding box center [840, 65] width 223 height 27
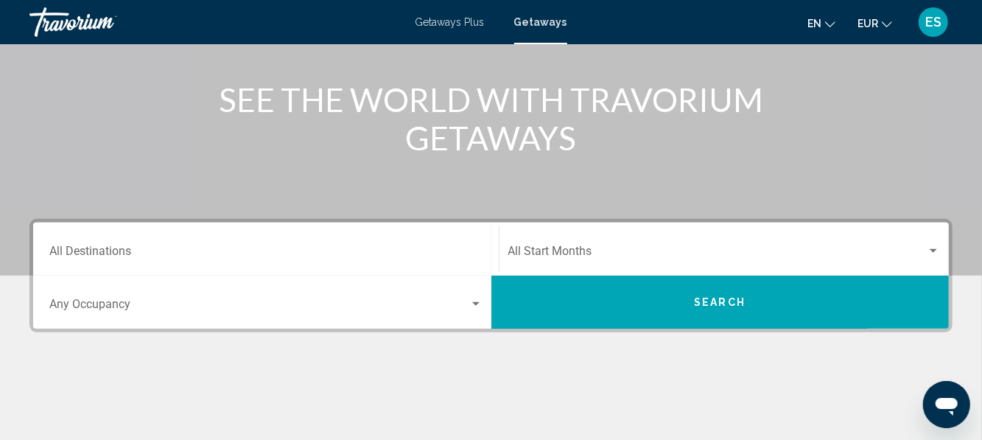
click at [83, 252] on input "Destination All Destinations" at bounding box center [265, 253] width 433 height 13
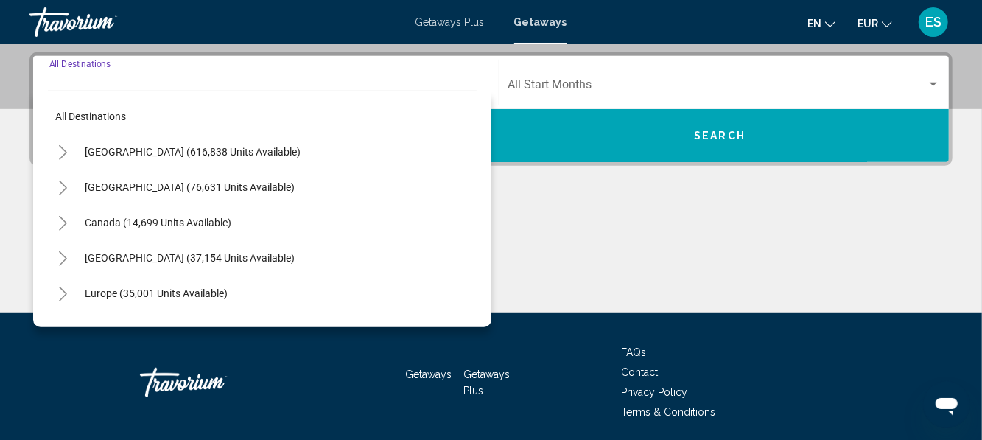
scroll to position [337, 0]
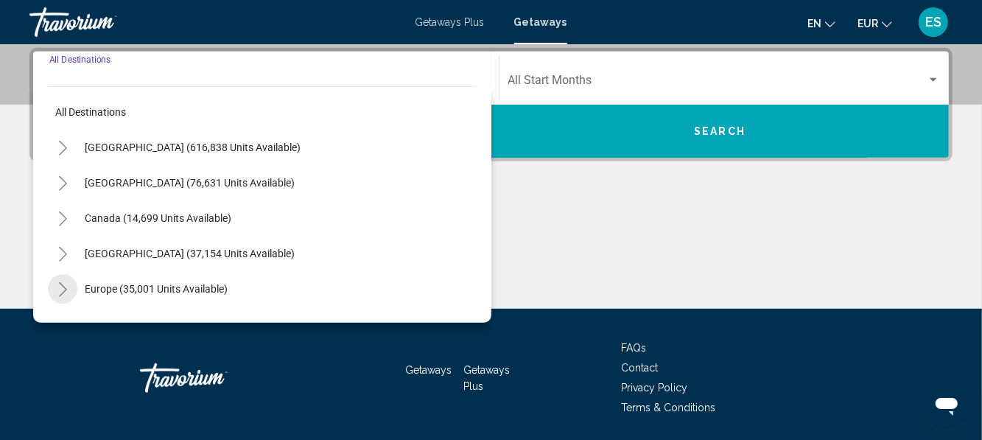
click at [55, 292] on button "Toggle Europe (35,001 units available)" at bounding box center [62, 288] width 29 height 29
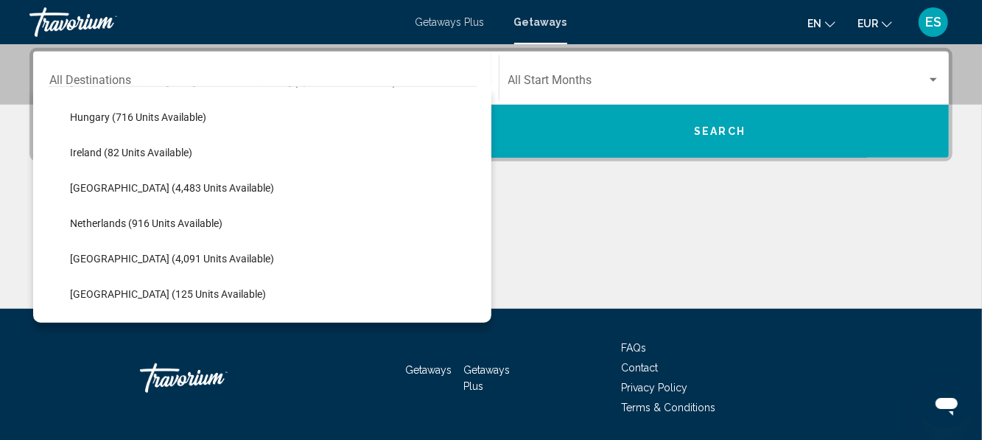
scroll to position [524, 0]
click at [85, 189] on span "[GEOGRAPHIC_DATA] (4,483 units available)" at bounding box center [172, 189] width 204 height 12
type input "**********"
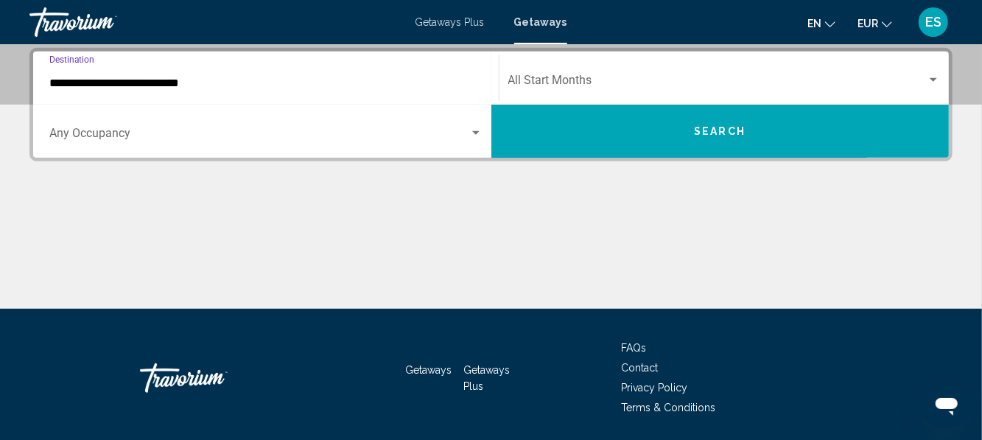
click at [63, 133] on span "Search widget" at bounding box center [259, 136] width 420 height 13
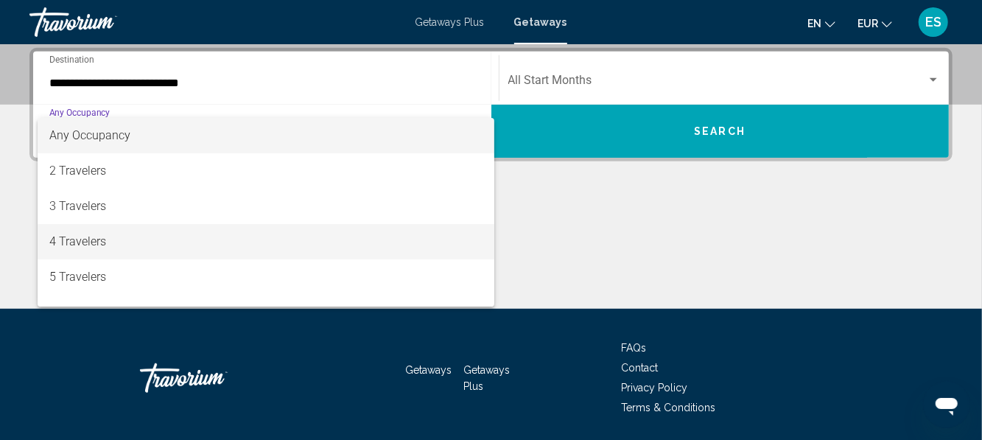
click at [63, 246] on span "4 Travelers" at bounding box center [265, 241] width 433 height 35
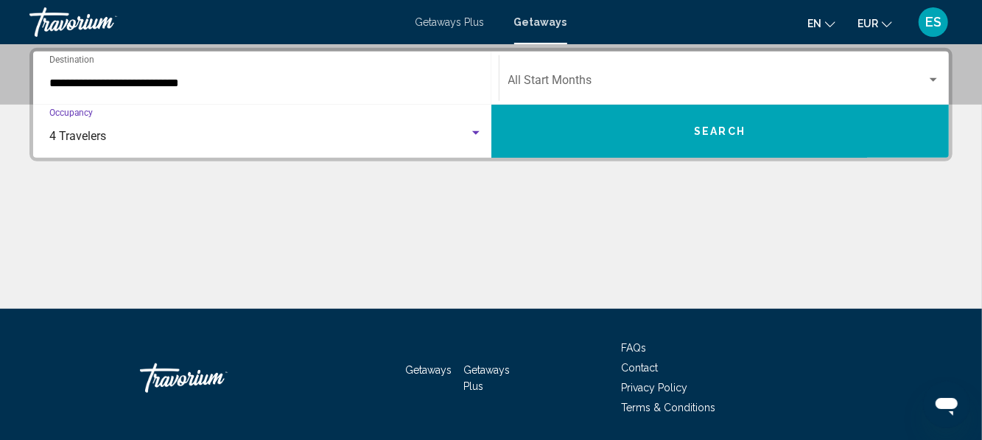
click at [560, 78] on span "Search widget" at bounding box center [717, 83] width 419 height 13
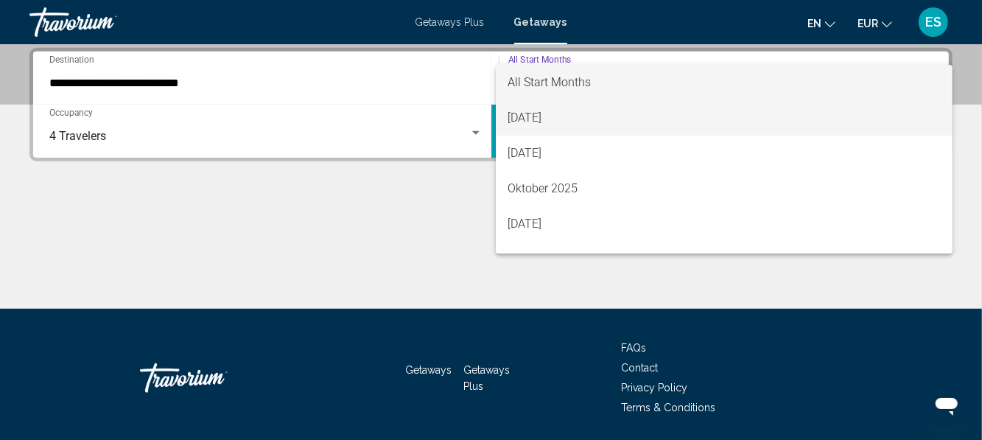
click at [526, 122] on span "[DATE]" at bounding box center [723, 117] width 432 height 35
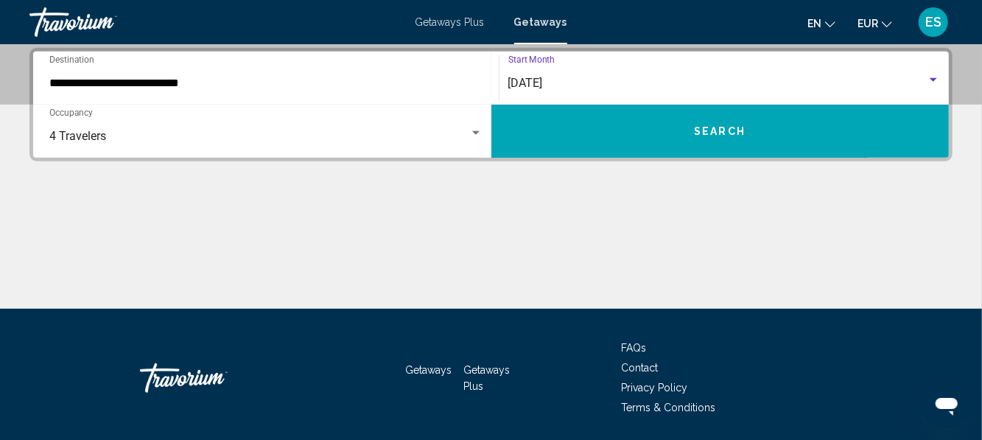
click at [667, 139] on button "Search" at bounding box center [720, 131] width 458 height 53
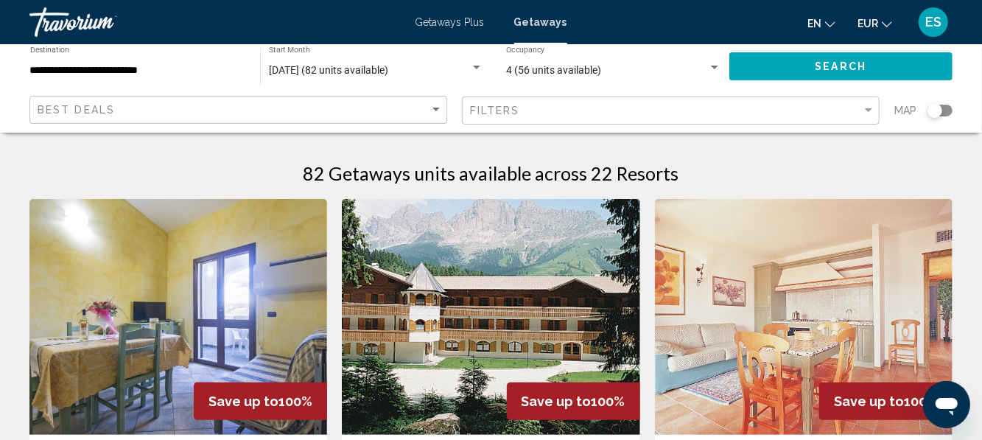
click at [978, 103] on div "**********" at bounding box center [491, 88] width 982 height 88
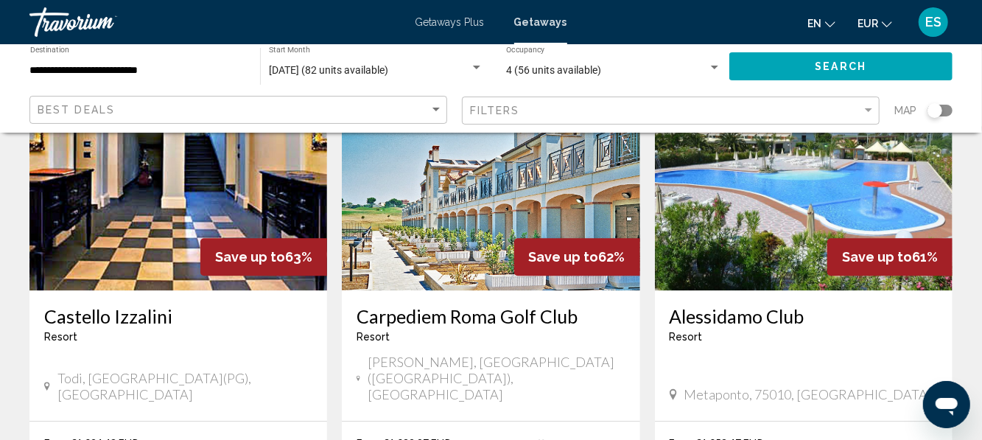
scroll to position [1753, 0]
click at [560, 305] on h3 "Carpediem Roma Golf Club" at bounding box center [490, 316] width 268 height 22
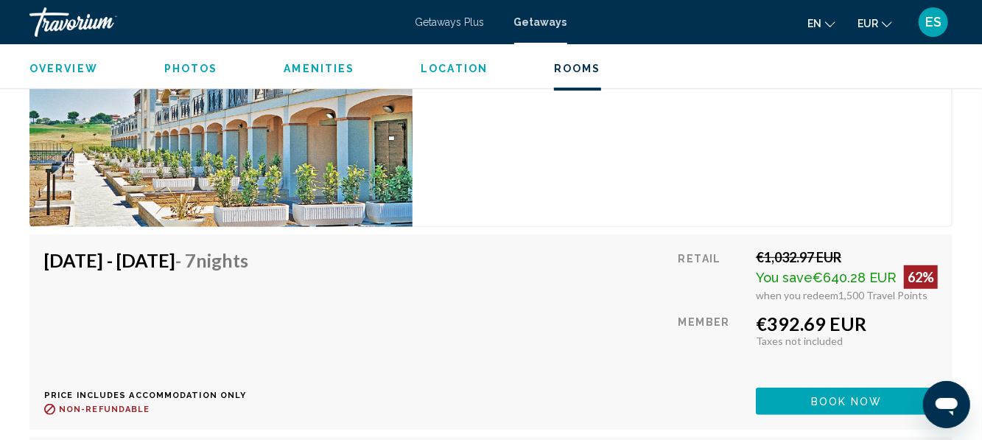
scroll to position [3305, 0]
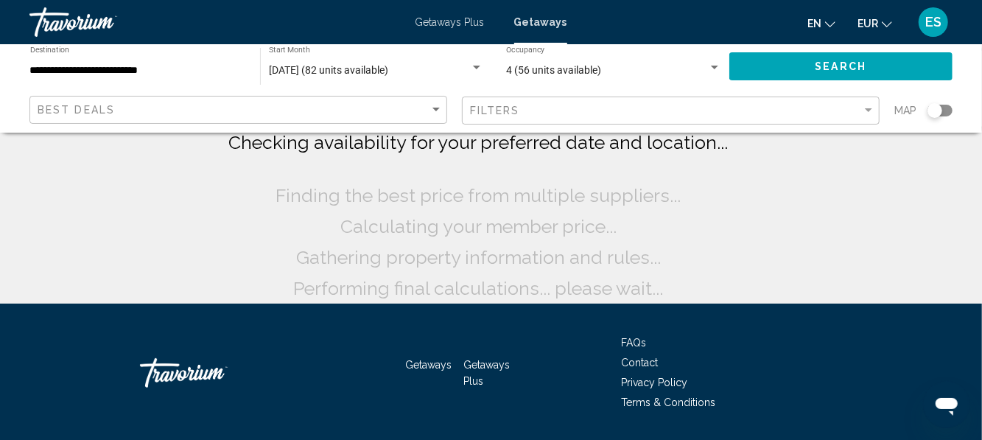
click at [978, 303] on div "Searching thousands of resorts... Checking availability for your preferred date…" at bounding box center [491, 151] width 982 height 303
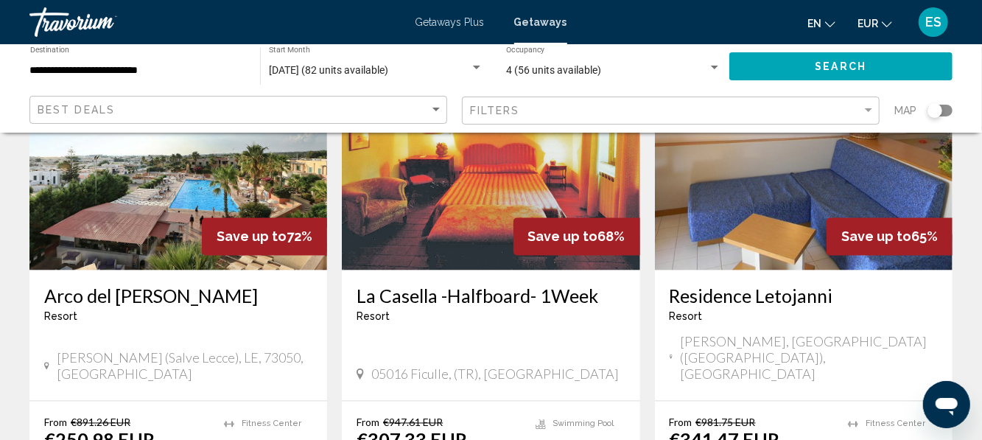
scroll to position [1239, 0]
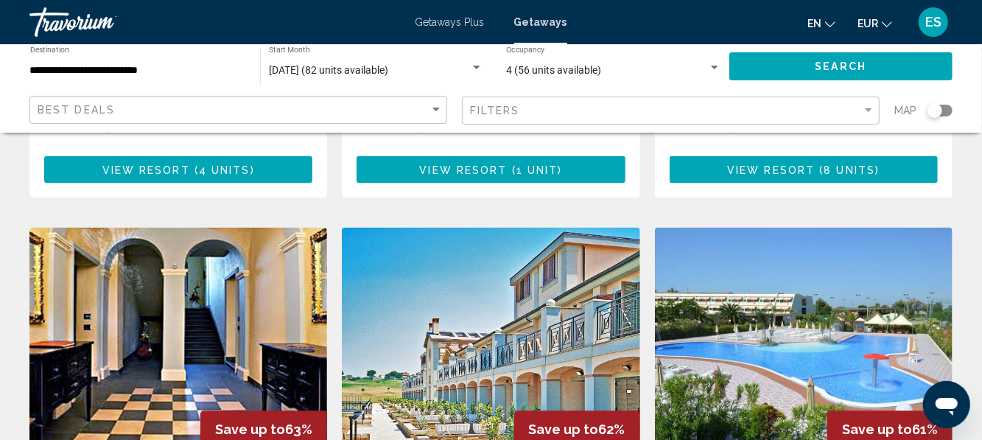
click at [918, 239] on img "Main content" at bounding box center [804, 345] width 298 height 236
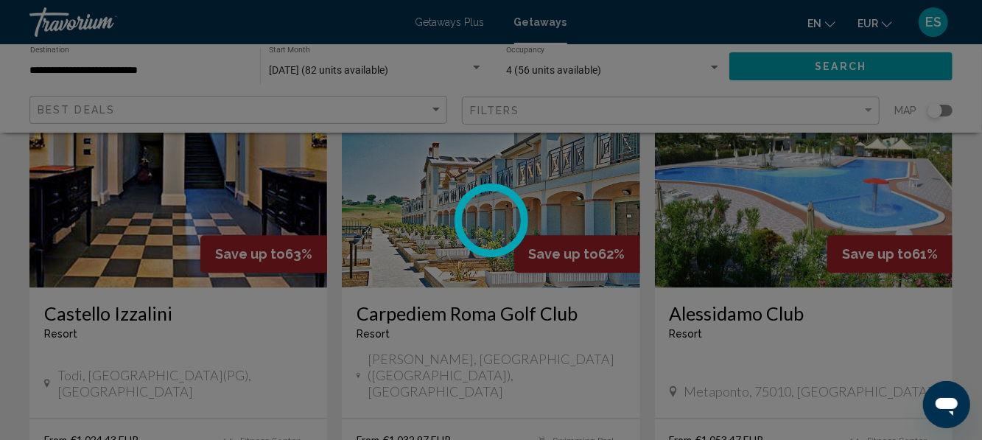
scroll to position [1758, 0]
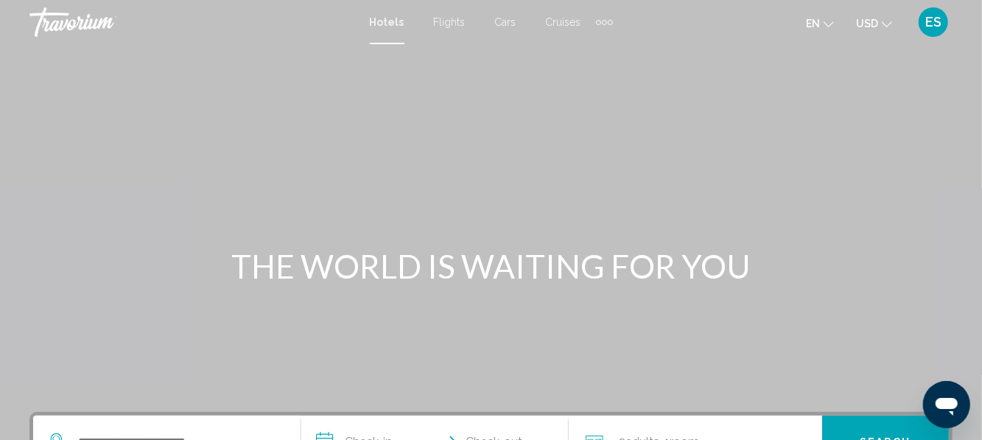
click at [866, 24] on span "USD" at bounding box center [867, 24] width 22 height 12
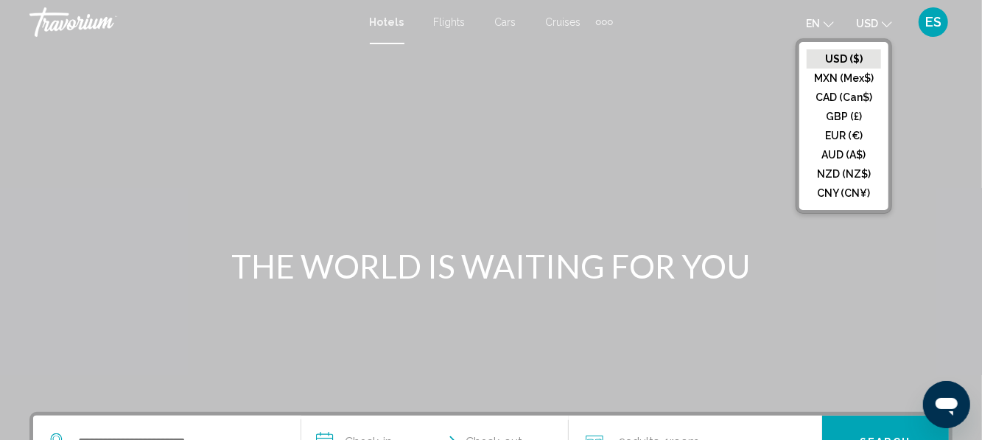
click at [827, 138] on button "EUR (€)" at bounding box center [843, 135] width 74 height 19
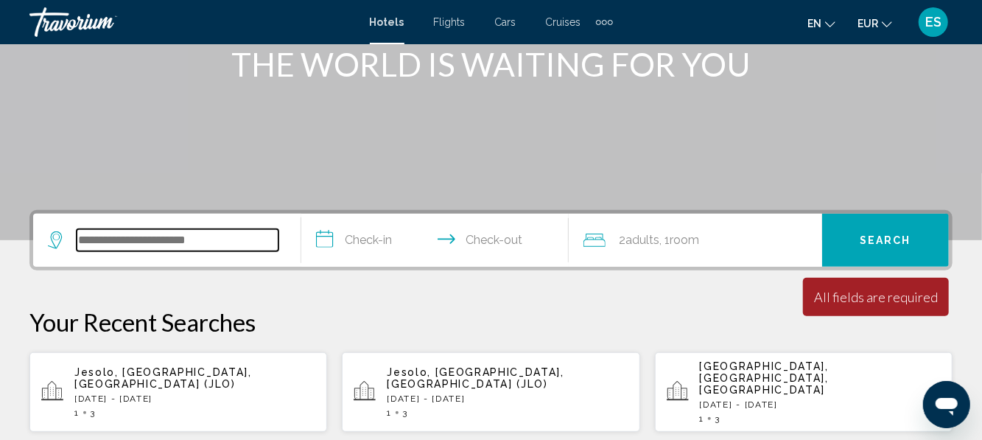
click at [110, 234] on input "Search widget" at bounding box center [178, 240] width 202 height 22
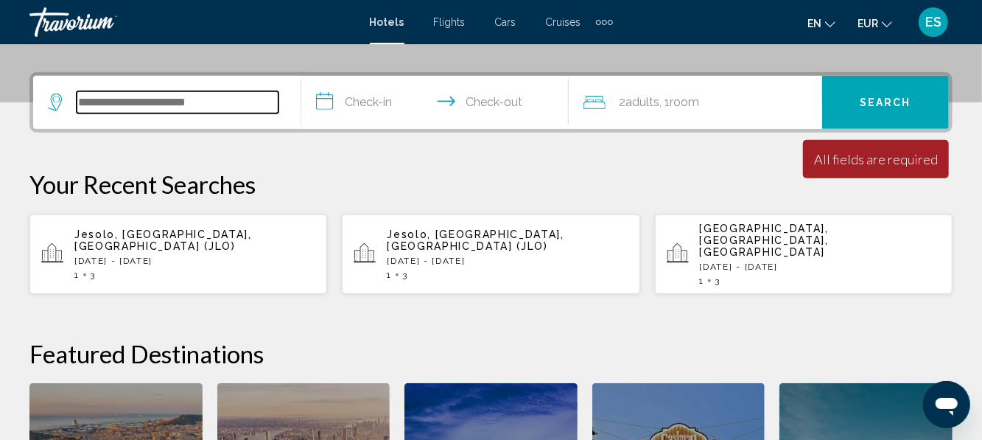
scroll to position [364, 0]
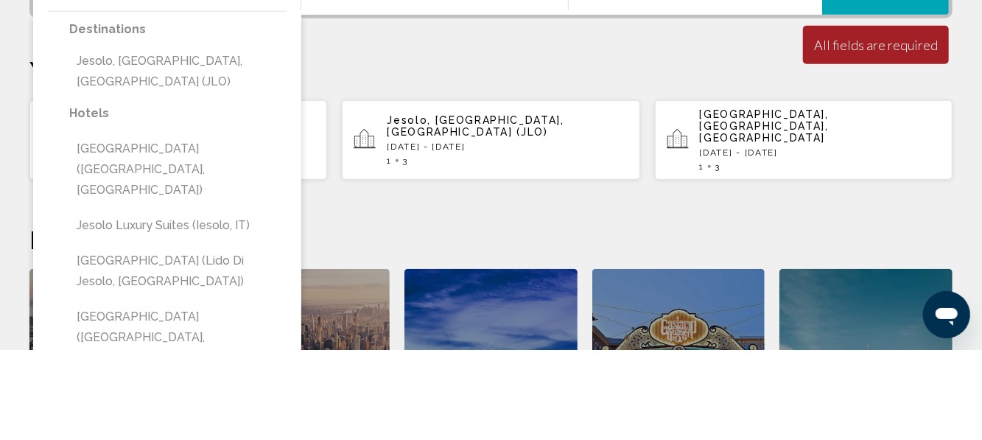
click at [119, 147] on button "Jesolo, [GEOGRAPHIC_DATA], [GEOGRAPHIC_DATA] (JLO)" at bounding box center [177, 161] width 217 height 49
type input "**********"
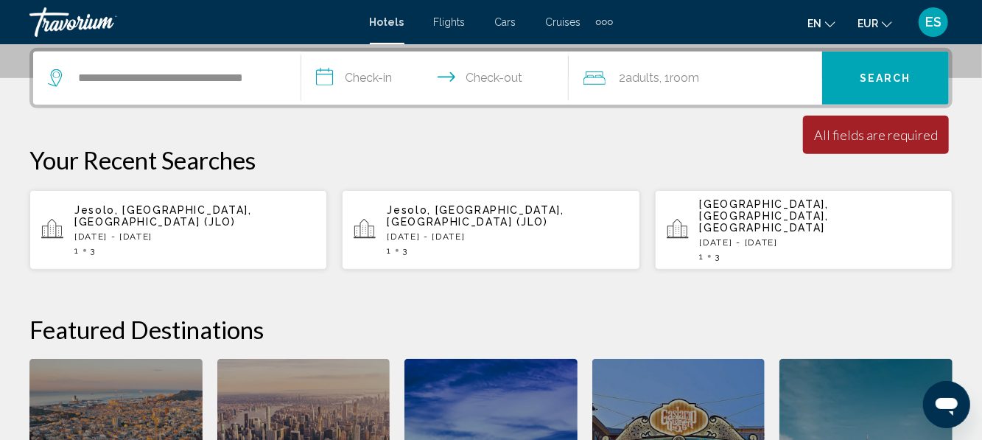
click at [363, 74] on input "**********" at bounding box center [438, 80] width 274 height 57
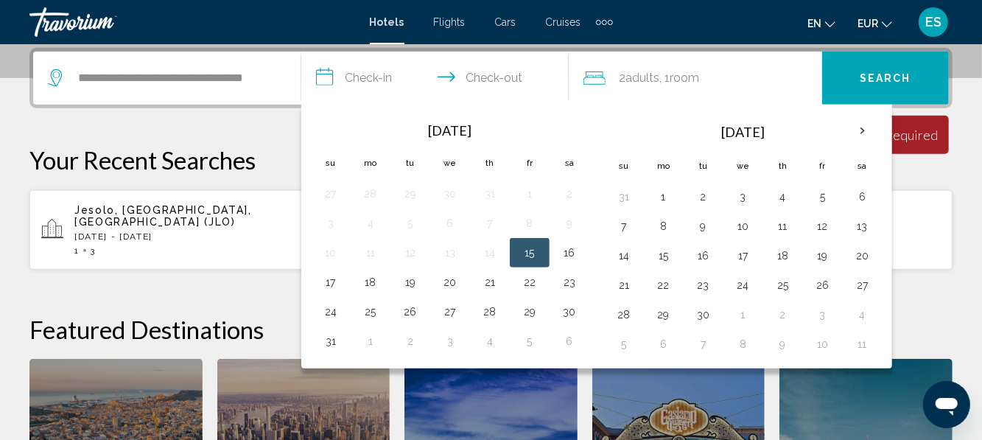
click at [524, 258] on button "15" at bounding box center [530, 252] width 24 height 21
click at [369, 281] on button "18" at bounding box center [371, 282] width 24 height 21
type input "**********"
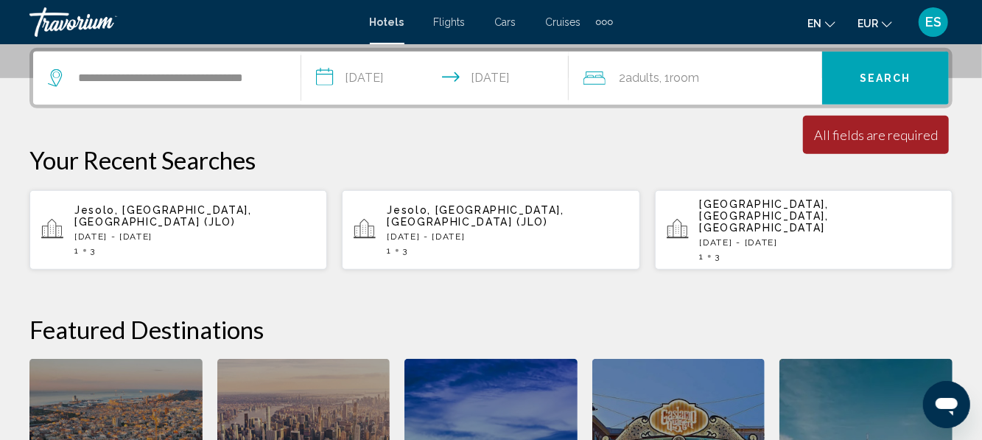
click at [616, 77] on div "2 Adult Adults , 1 Room rooms" at bounding box center [702, 78] width 239 height 21
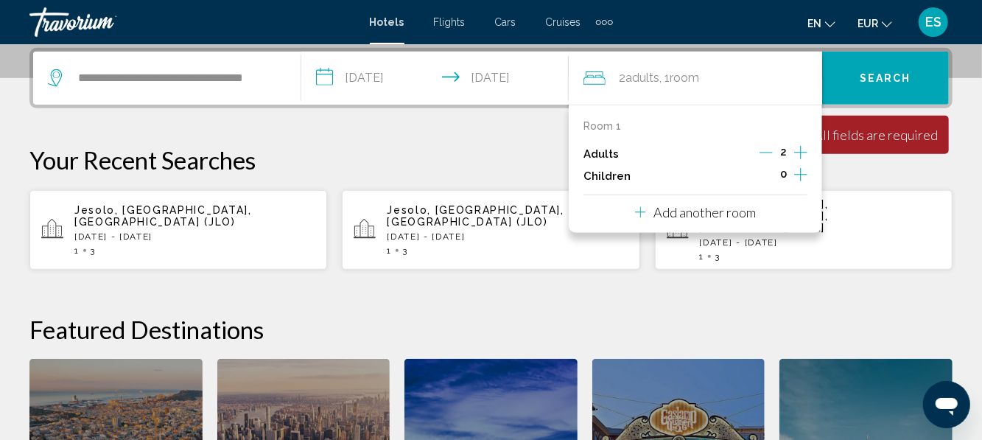
click at [806, 149] on icon "Increment adults" at bounding box center [800, 153] width 13 height 18
click at [875, 66] on button "Search" at bounding box center [885, 78] width 127 height 53
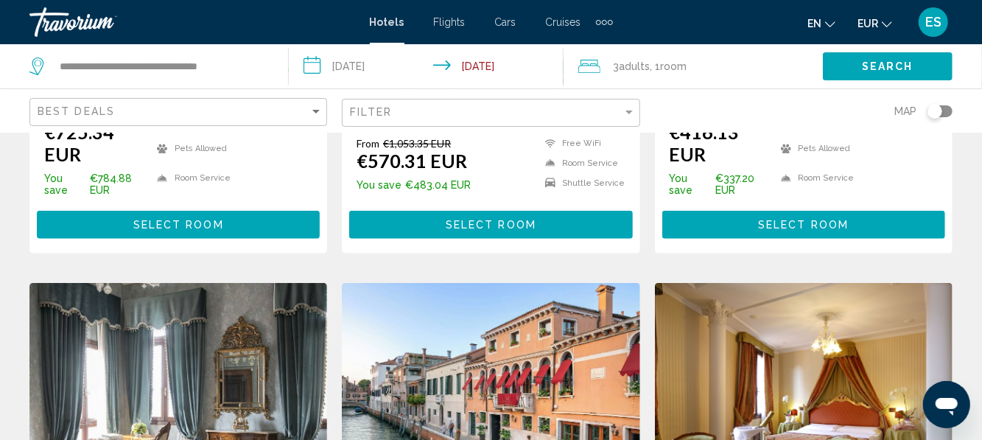
scroll to position [477, 0]
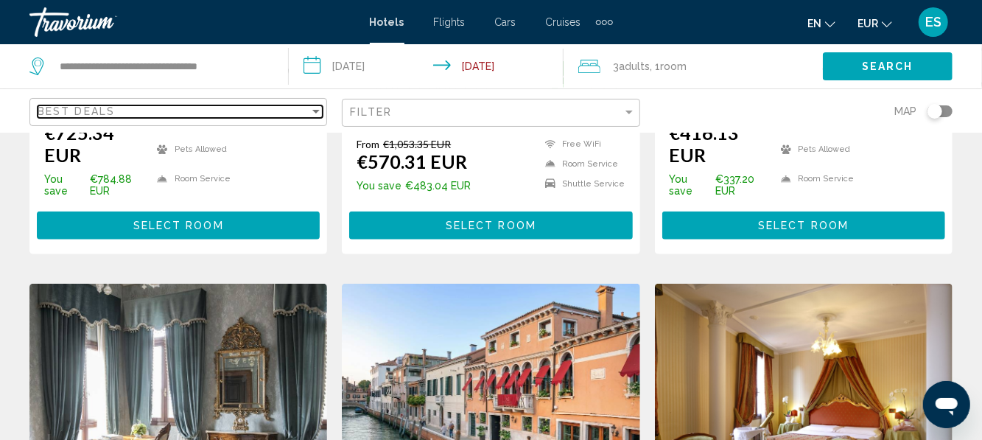
click at [312, 108] on div "Sort by" at bounding box center [315, 111] width 13 height 12
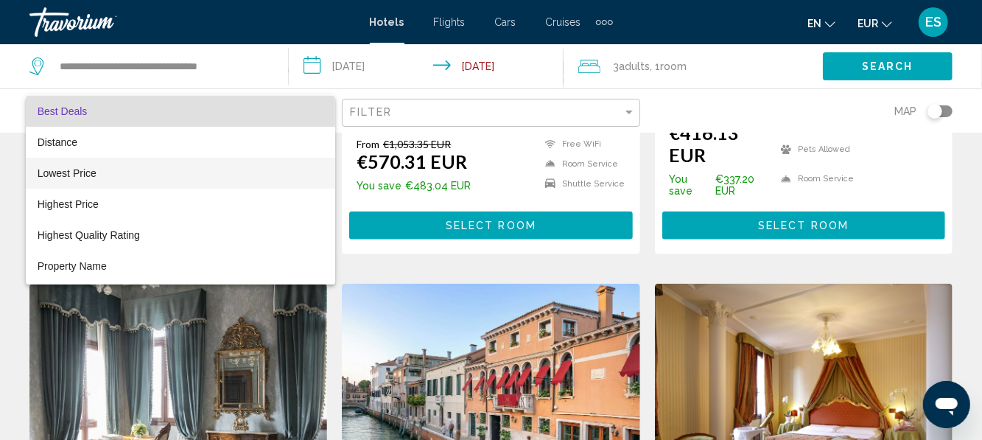
click at [56, 169] on span "Lowest Price" at bounding box center [67, 173] width 59 height 12
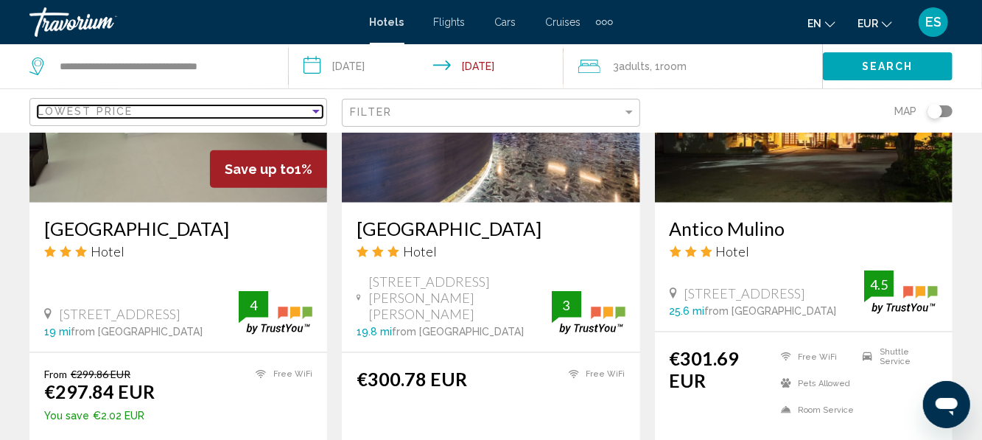
scroll to position [788, 0]
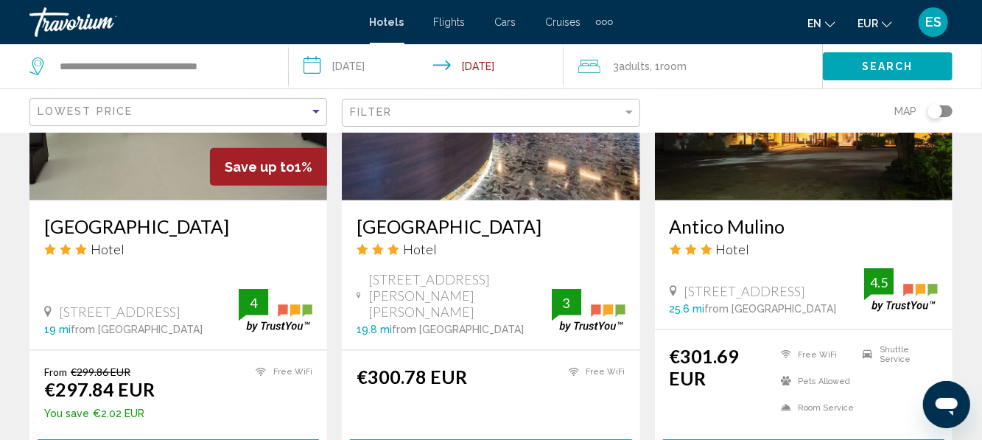
click at [395, 215] on h3 "[GEOGRAPHIC_DATA]" at bounding box center [490, 226] width 268 height 22
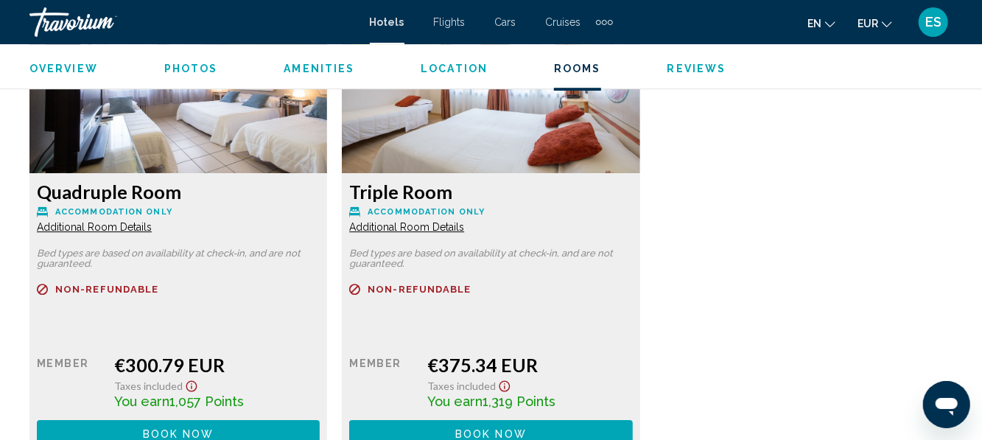
scroll to position [2278, 0]
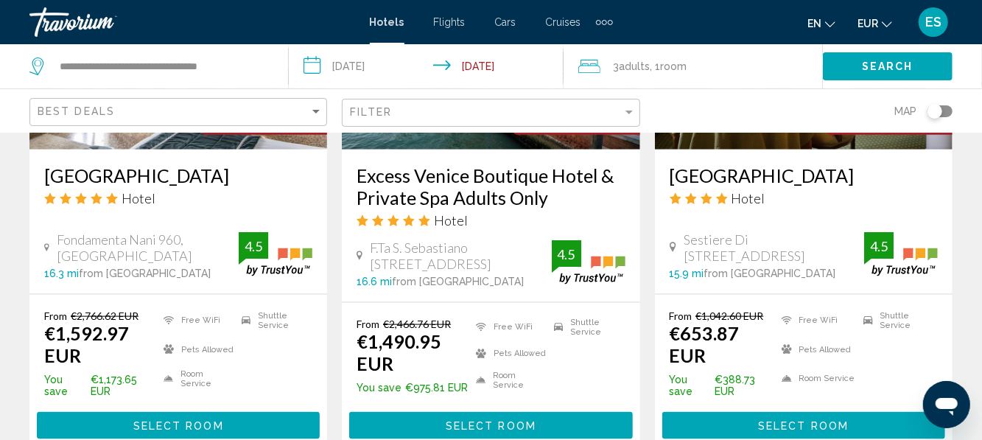
scroll to position [848, 0]
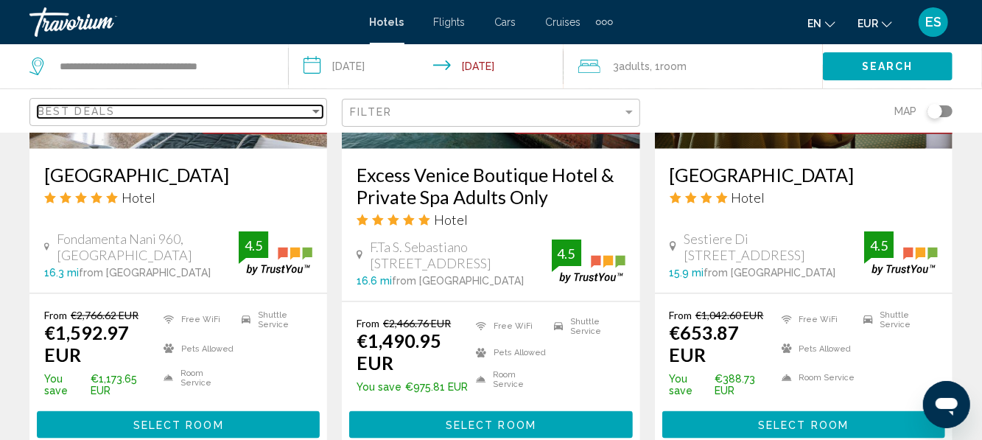
click at [155, 115] on div "Best Deals" at bounding box center [174, 111] width 272 height 12
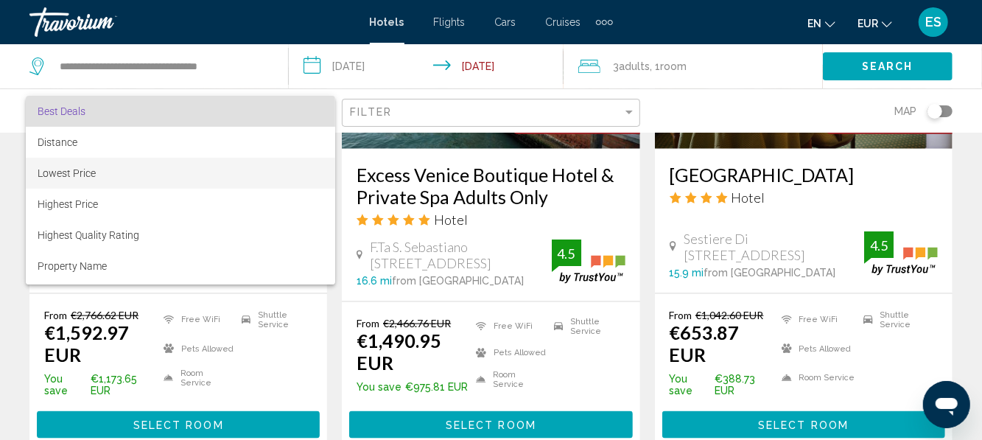
click at [66, 169] on span "Lowest Price" at bounding box center [67, 173] width 58 height 12
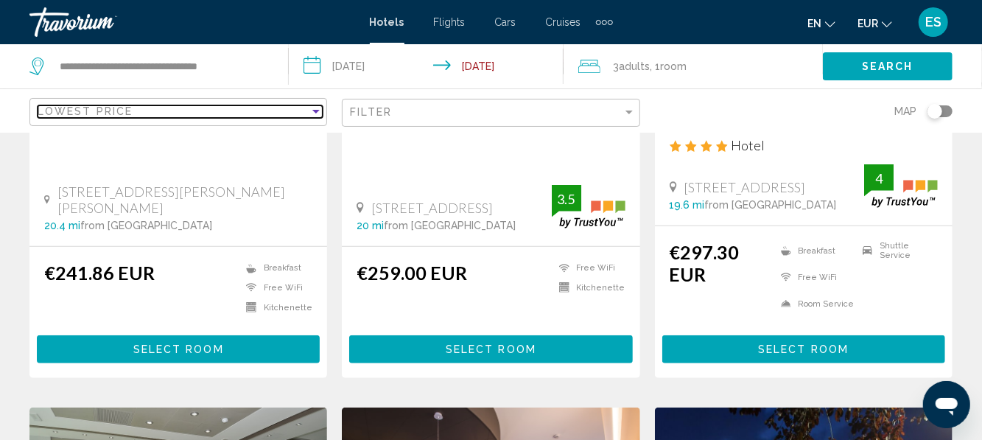
scroll to position [343, 0]
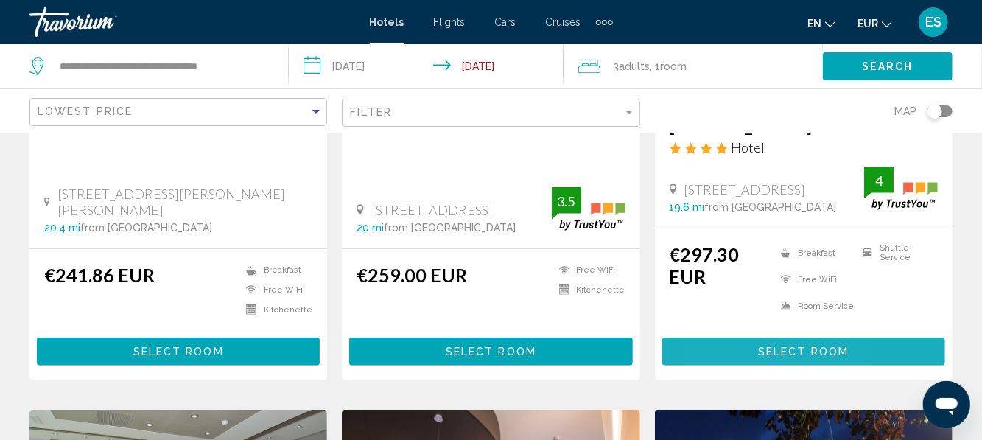
click at [721, 337] on button "Select Room" at bounding box center [803, 350] width 283 height 27
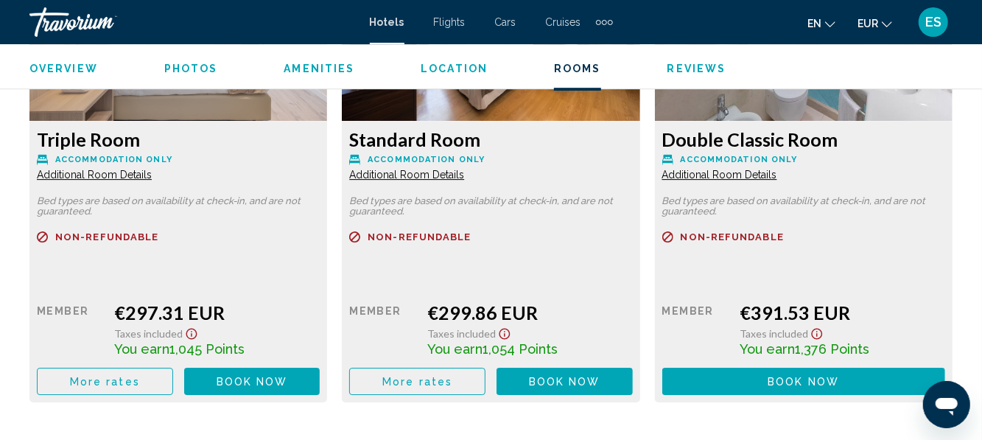
scroll to position [2430, 0]
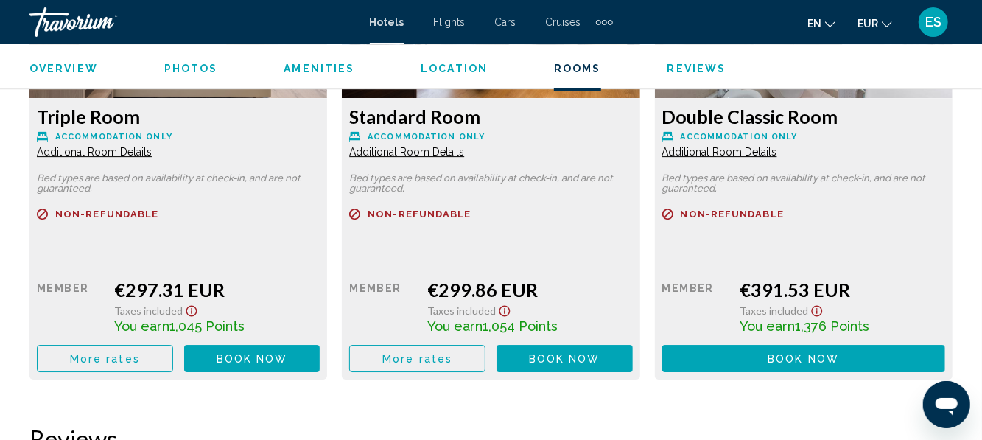
click at [71, 361] on button "More rates" at bounding box center [105, 358] width 136 height 27
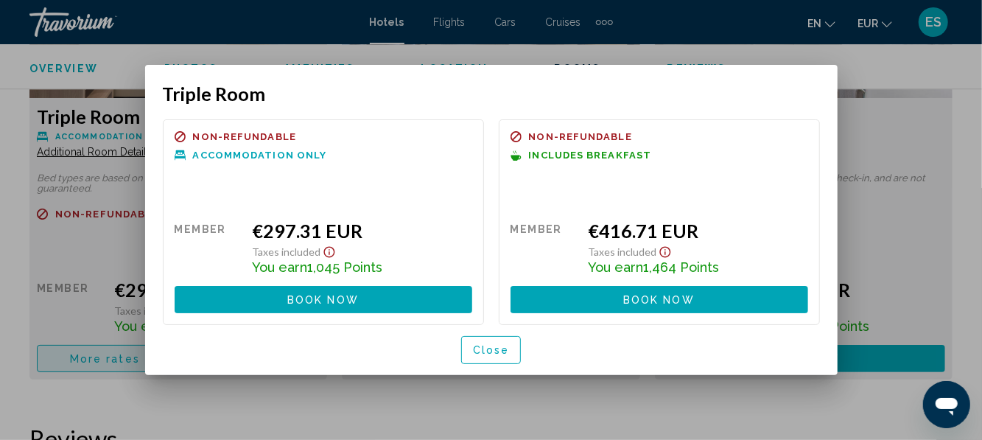
scroll to position [0, 0]
click at [476, 363] on button "Close" at bounding box center [491, 349] width 60 height 27
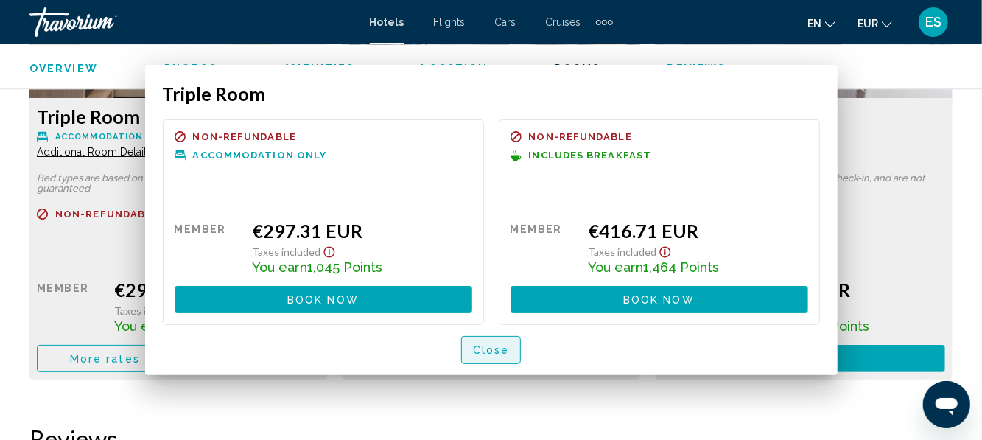
scroll to position [2430, 0]
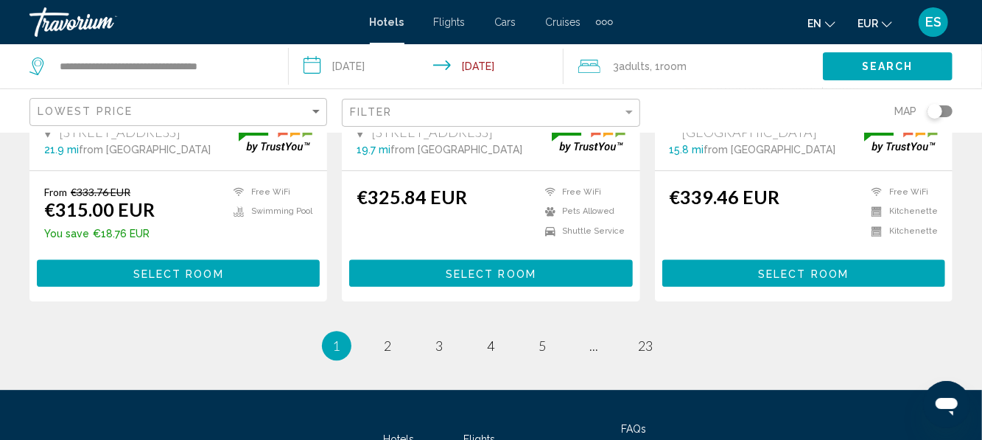
scroll to position [2084, 0]
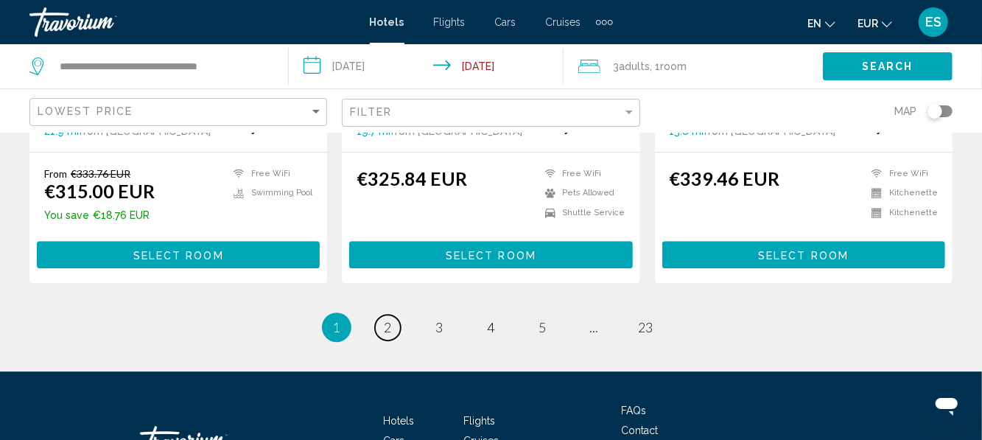
click at [390, 319] on span "2" at bounding box center [387, 327] width 7 height 16
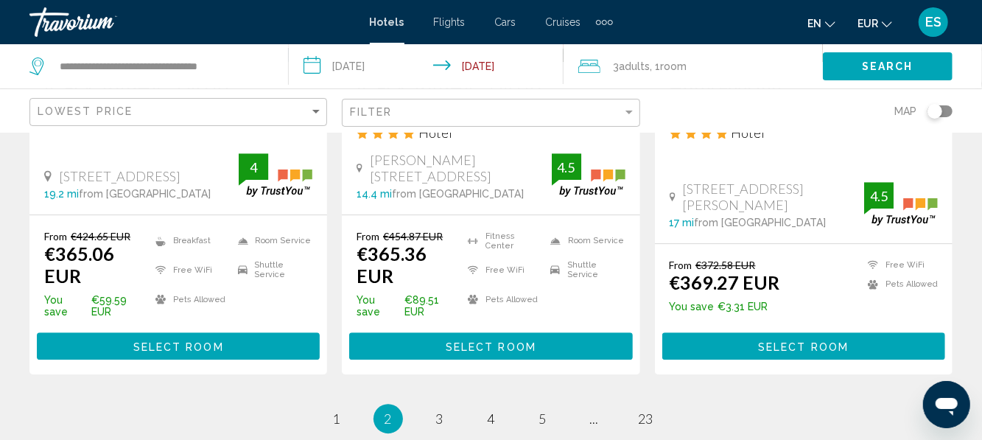
scroll to position [2111, 0]
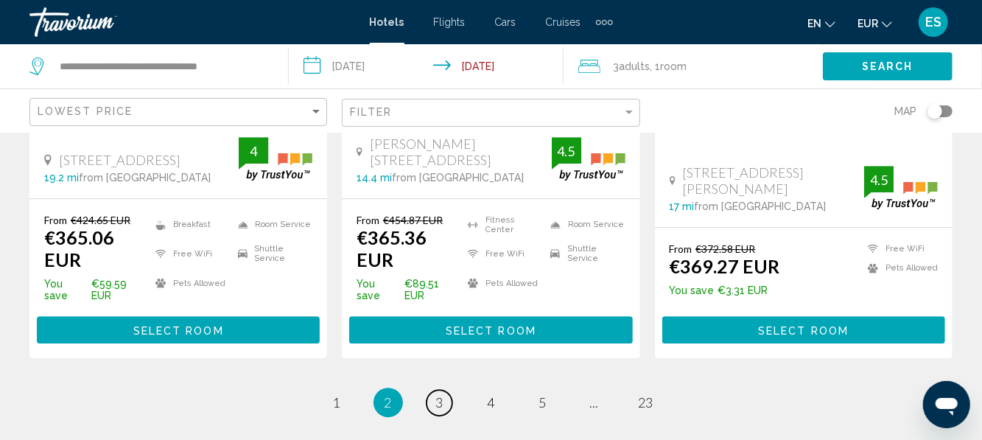
click at [436, 394] on span "3" at bounding box center [439, 402] width 7 height 16
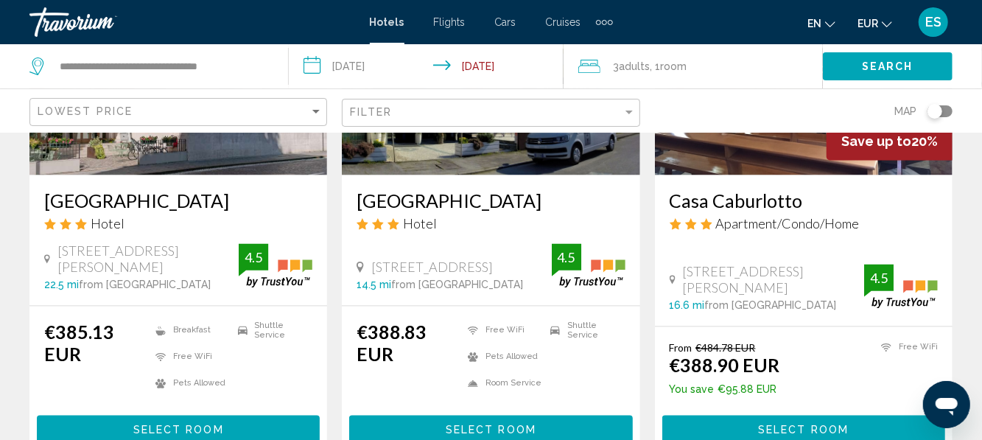
scroll to position [1346, 0]
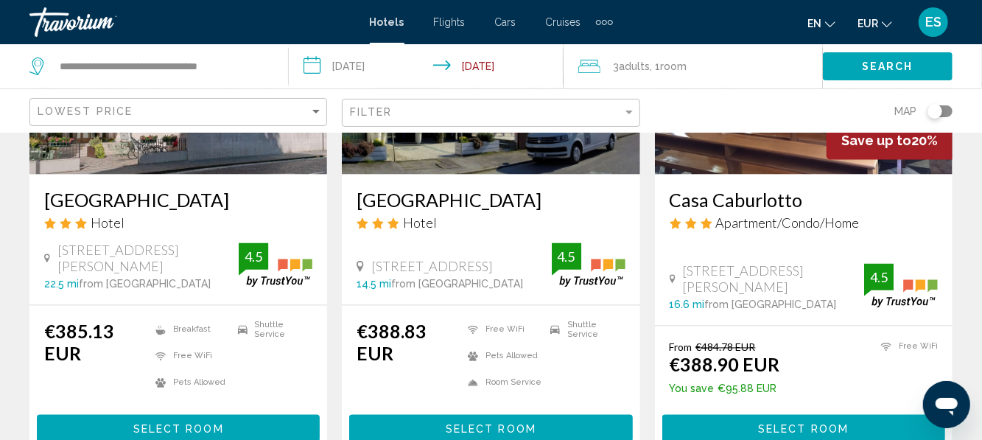
click at [84, 217] on icon "3 star Hotel" at bounding box center [81, 223] width 12 height 13
click at [78, 203] on h3 "B&B Hotel Treviso" at bounding box center [178, 200] width 268 height 22
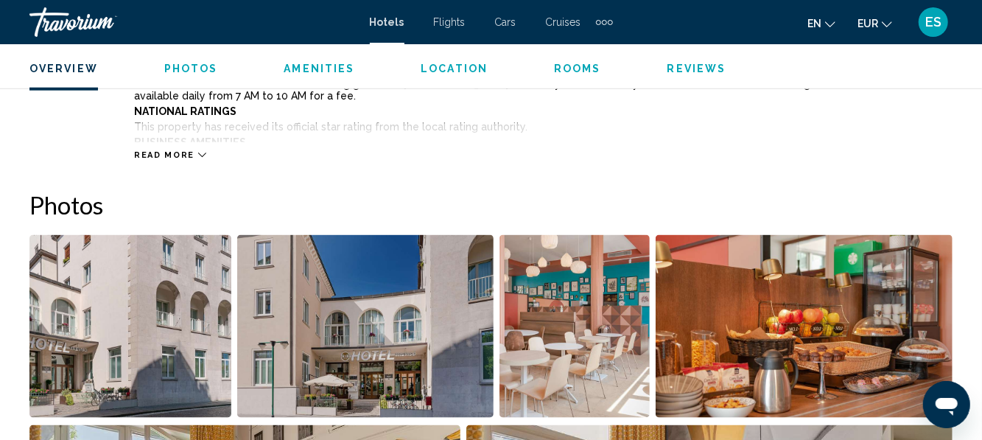
scroll to position [879, 0]
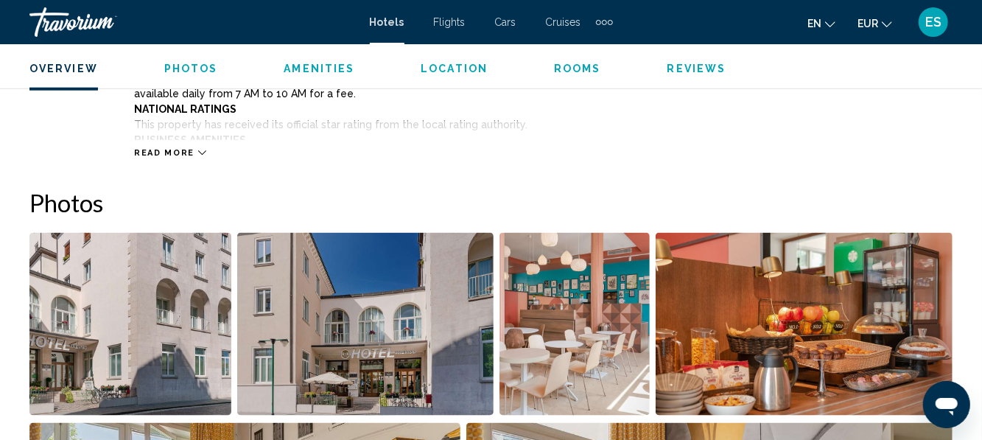
click at [139, 316] on img "Open full-screen image slider" at bounding box center [130, 324] width 202 height 183
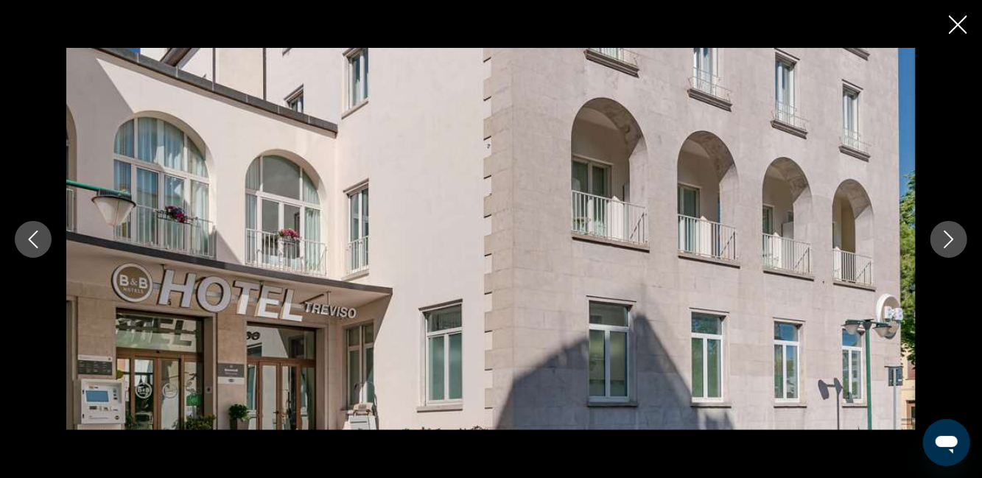
scroll to position [2432, 0]
click at [5, 254] on div "Main content" at bounding box center [491, 239] width 982 height 382
click at [951, 48] on div "Main content" at bounding box center [491, 239] width 982 height 382
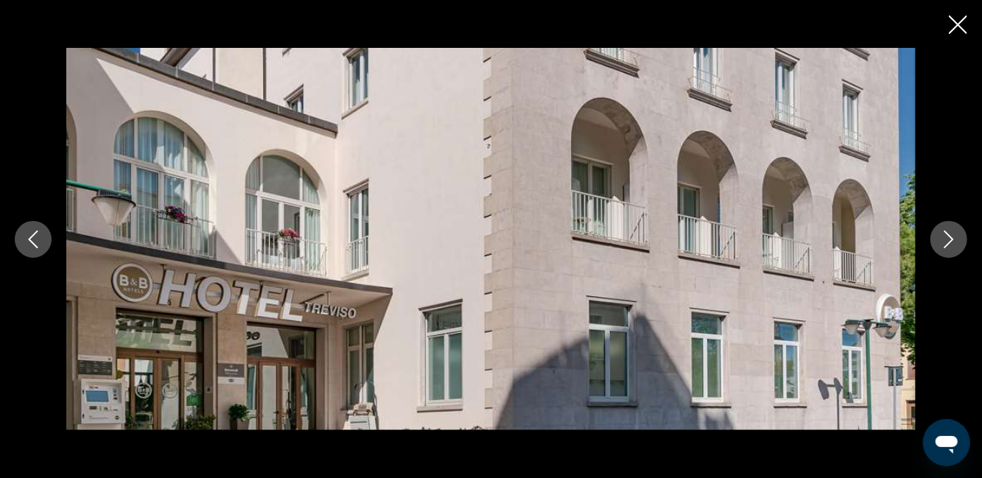
click at [968, 48] on div "Main content" at bounding box center [491, 239] width 982 height 382
click at [975, 48] on div "Main content" at bounding box center [491, 239] width 982 height 382
click at [962, 48] on div "Main content" at bounding box center [491, 239] width 982 height 382
click at [965, 48] on div "Main content" at bounding box center [491, 239] width 982 height 382
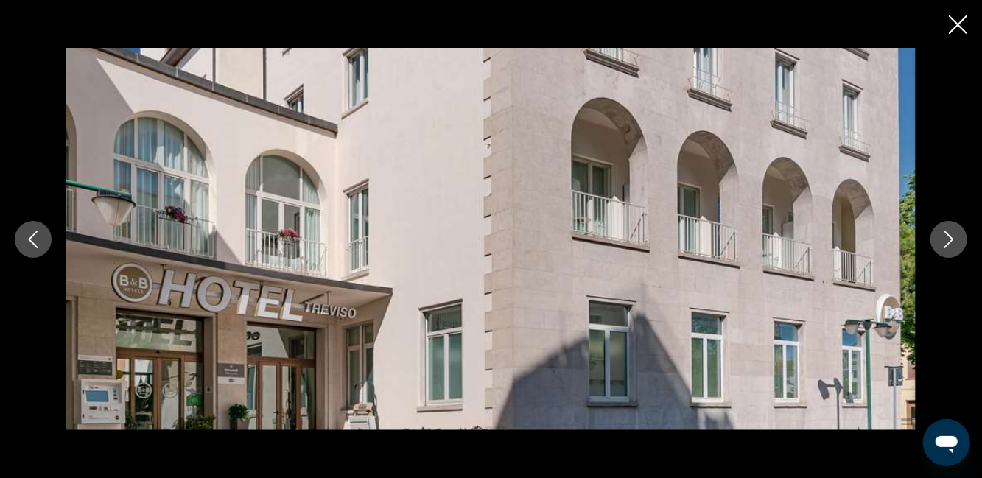
click at [977, 48] on div "Main content" at bounding box center [491, 239] width 982 height 382
click at [963, 48] on div "Main content" at bounding box center [491, 239] width 982 height 382
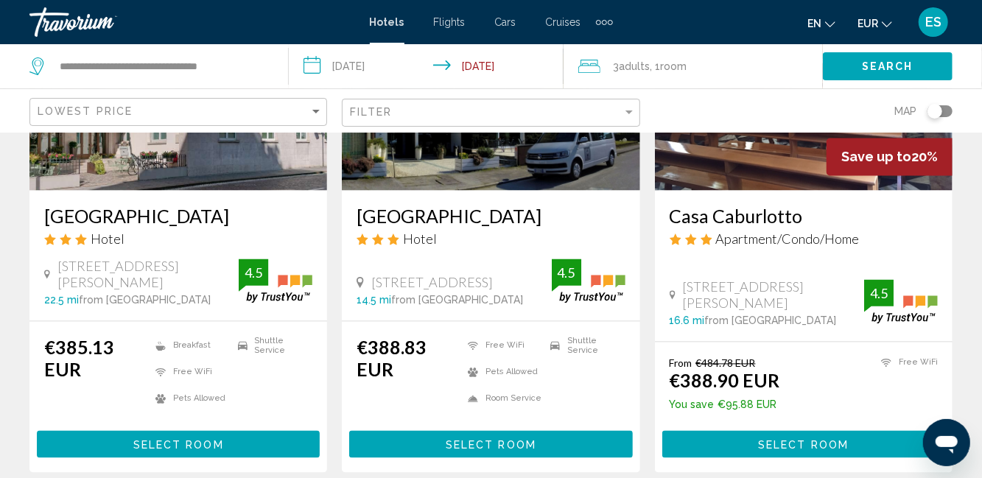
scroll to position [1331, 0]
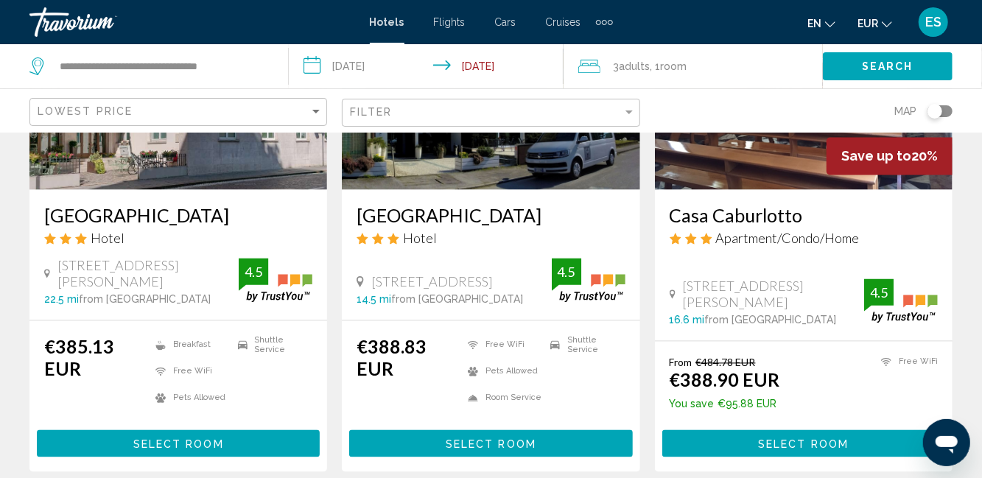
click at [78, 220] on h3 "B&B Hotel Treviso" at bounding box center [178, 216] width 268 height 22
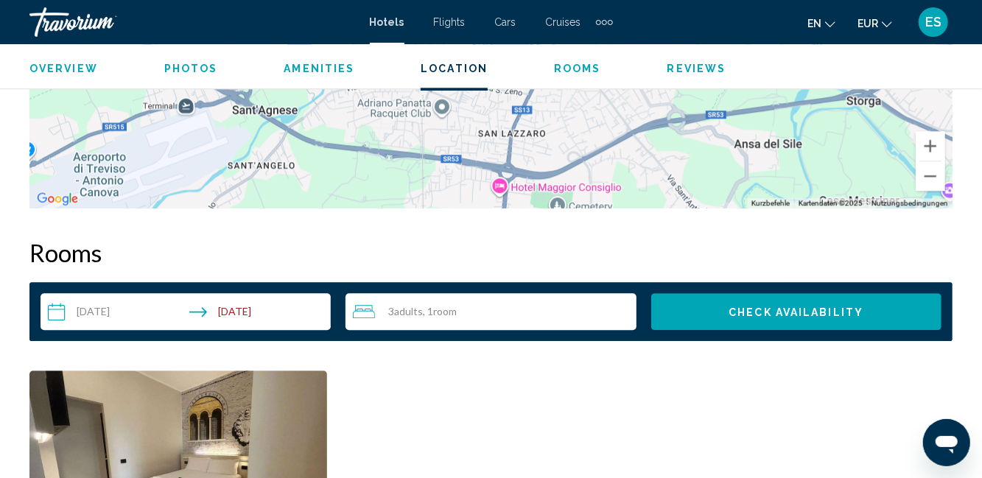
scroll to position [1972, 0]
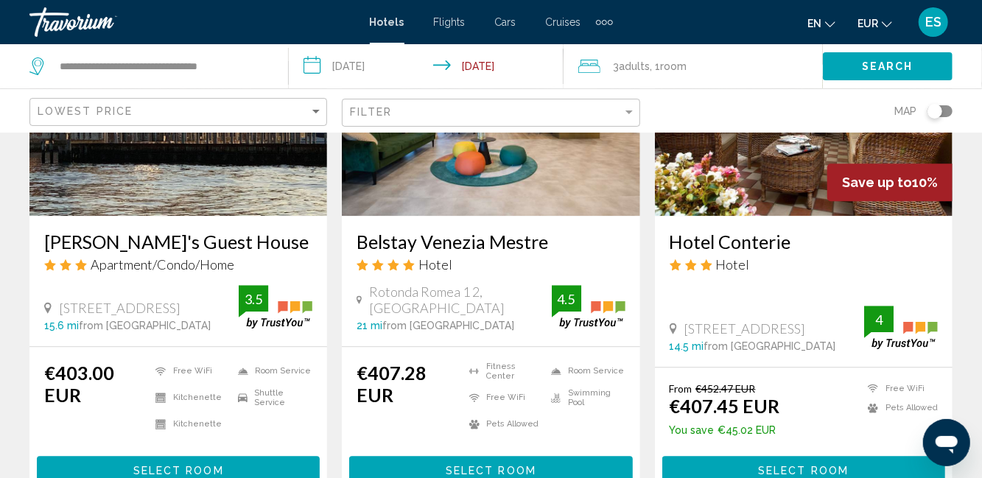
scroll to position [1854, 0]
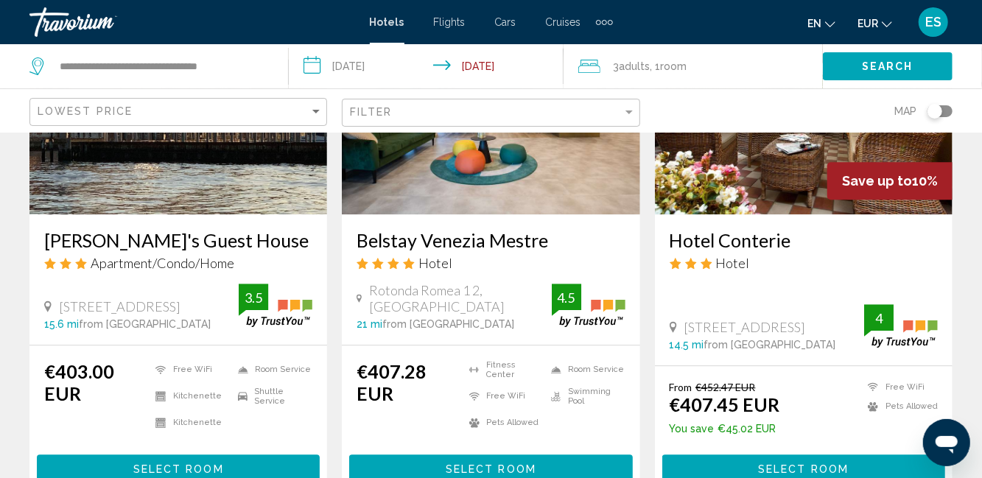
click at [390, 242] on h3 "Belstay Venezia Mestre" at bounding box center [490, 240] width 268 height 22
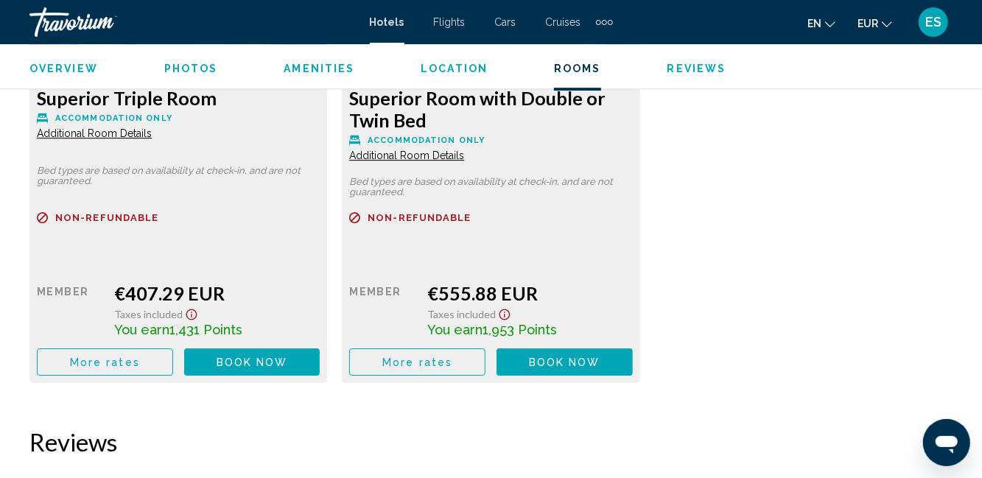
scroll to position [2448, 0]
click at [63, 356] on button "More rates" at bounding box center [105, 361] width 136 height 27
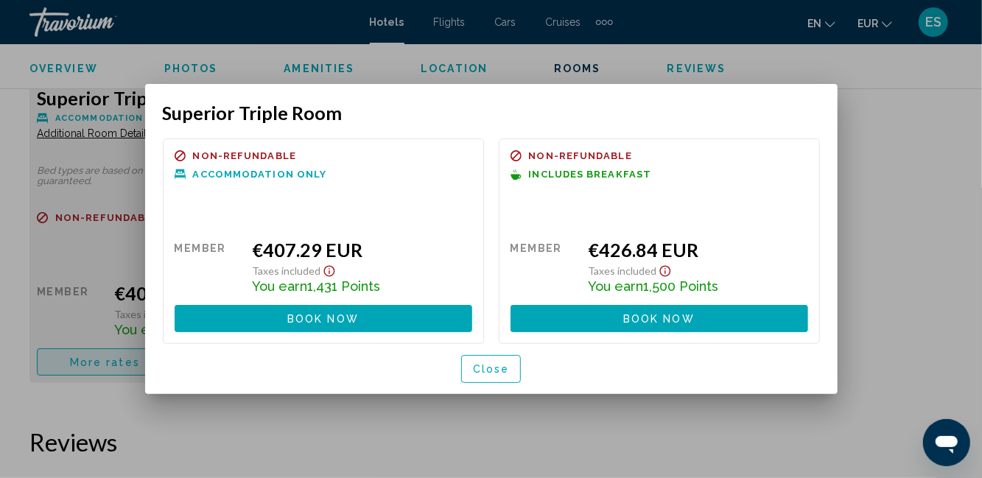
scroll to position [0, 0]
click at [484, 372] on span "Close" at bounding box center [491, 370] width 37 height 12
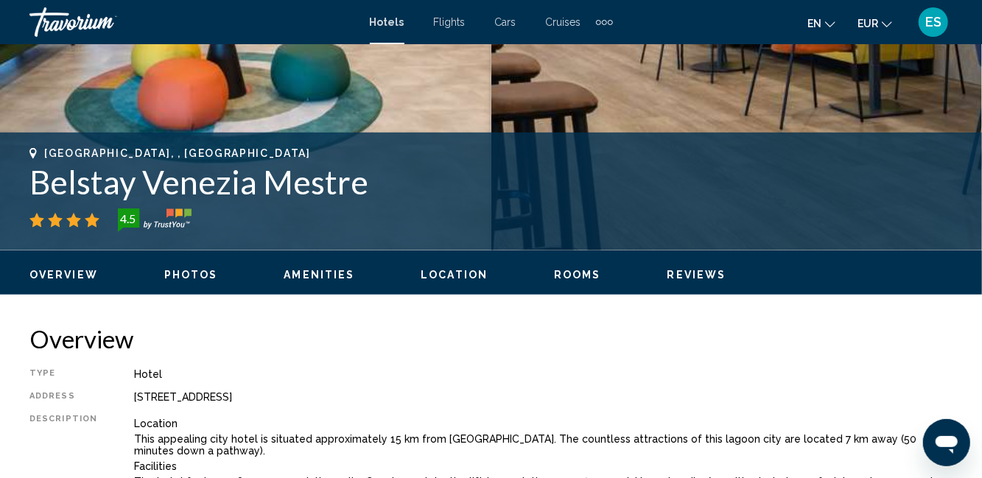
scroll to position [493, 0]
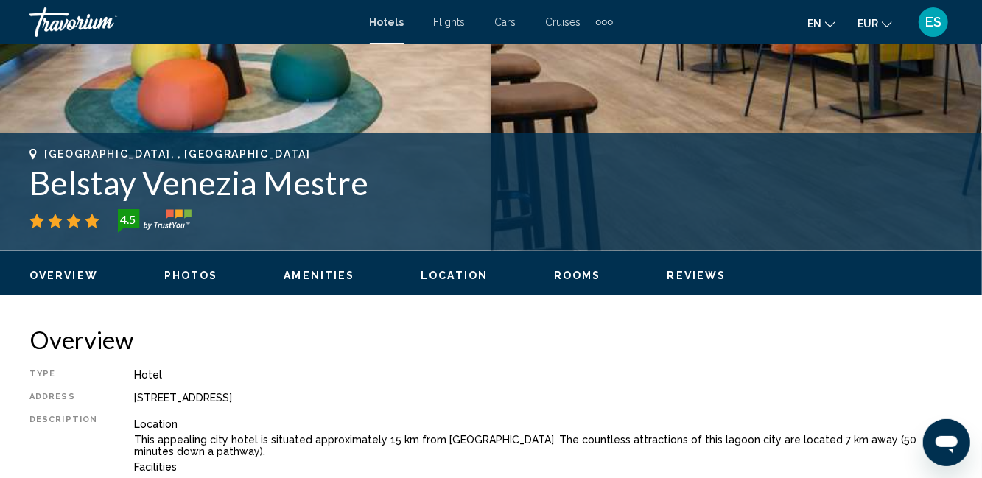
click at [887, 283] on div "Overview Photos Amenities Location Rooms Reviews Check Availability" at bounding box center [491, 274] width 982 height 46
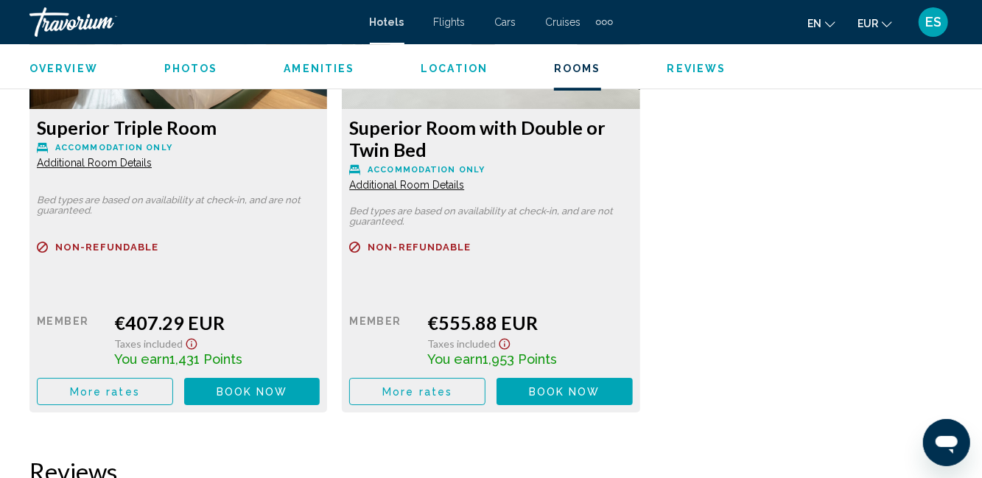
scroll to position [2419, 0]
click at [82, 387] on span "More rates" at bounding box center [105, 391] width 70 height 12
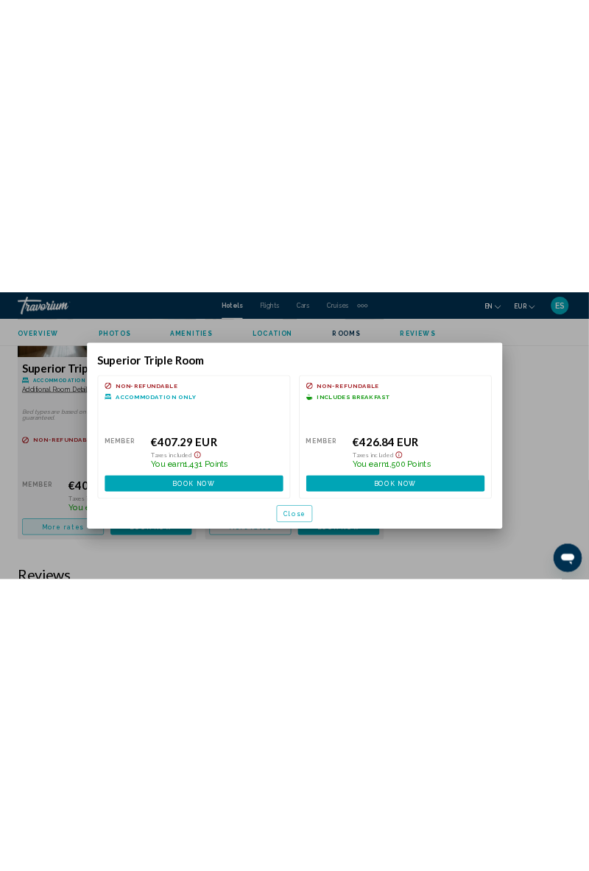
scroll to position [0, 0]
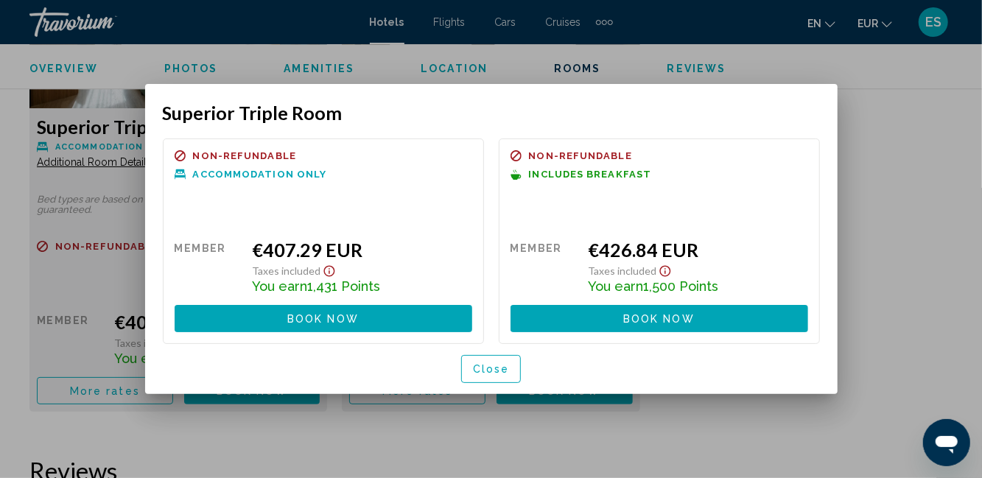
click at [752, 328] on button "Book now No longer available" at bounding box center [659, 318] width 298 height 27
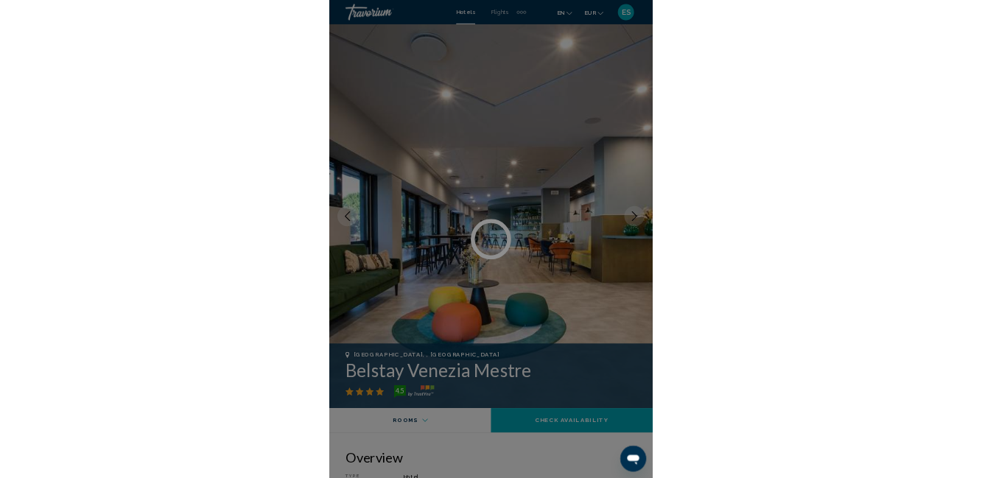
scroll to position [2419, 0]
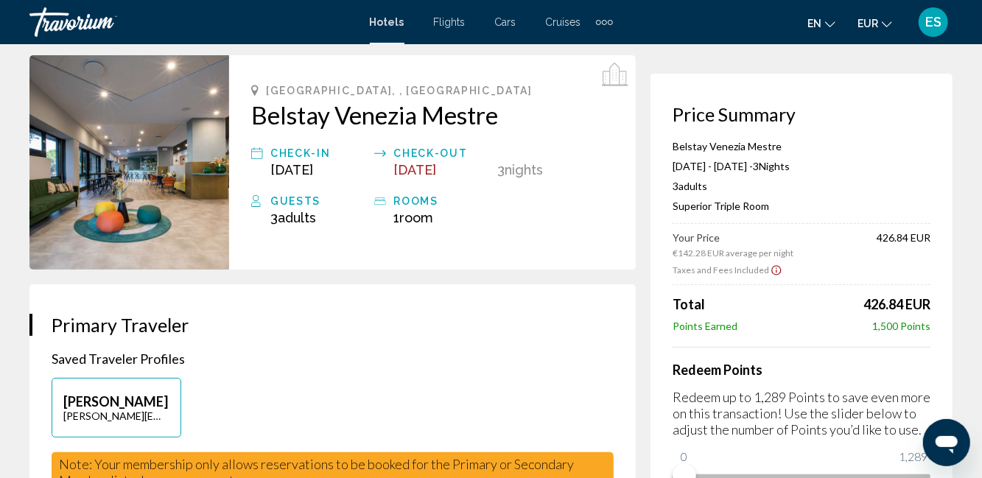
scroll to position [57, 0]
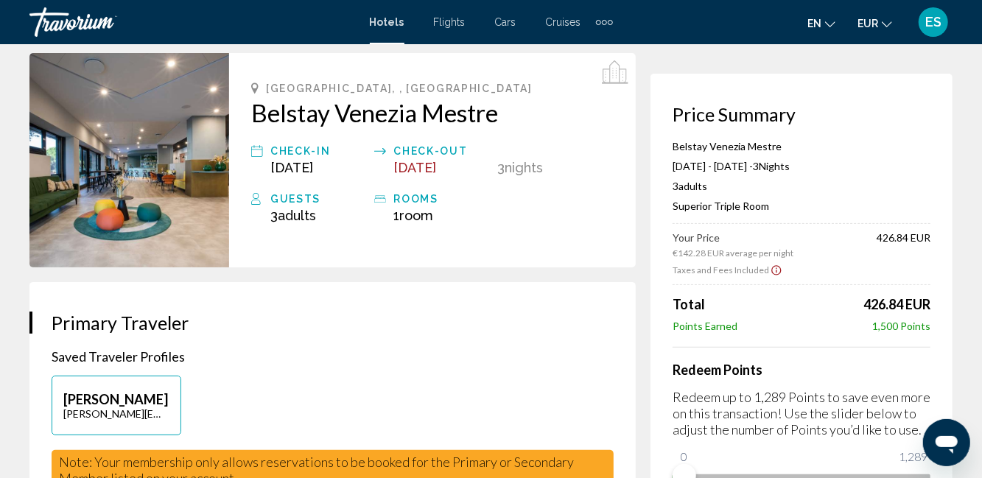
click at [934, 275] on div "Price Summary Belstay Venezia Mestre Aug 15, 2025 - Aug 18, 2025 - 3 Night Nigh…" at bounding box center [801, 296] width 302 height 444
click at [886, 110] on h3 "Price Summary" at bounding box center [801, 114] width 258 height 22
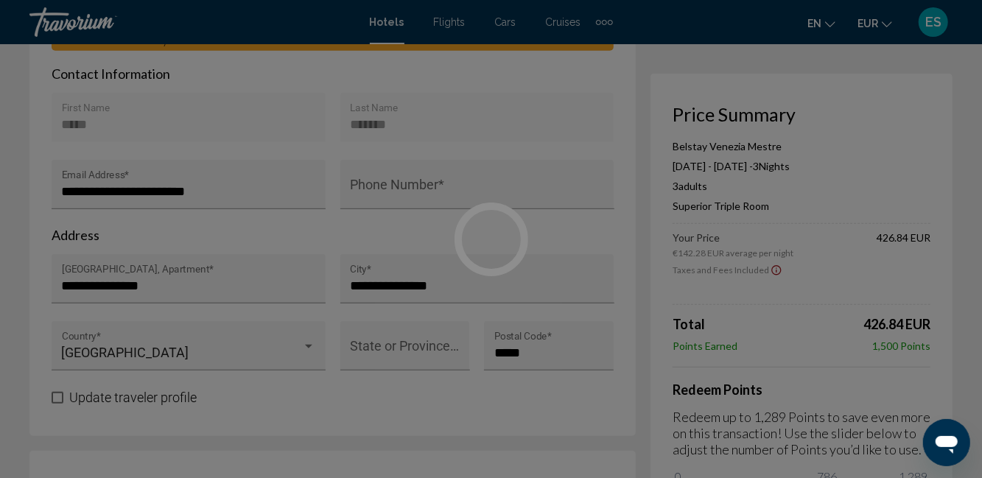
scroll to position [500, 0]
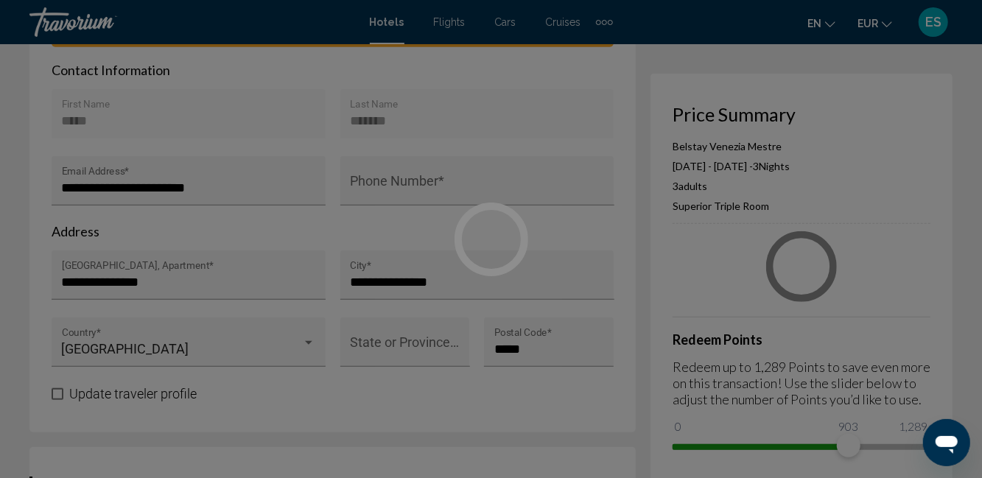
click at [457, 185] on div at bounding box center [491, 239] width 982 height 478
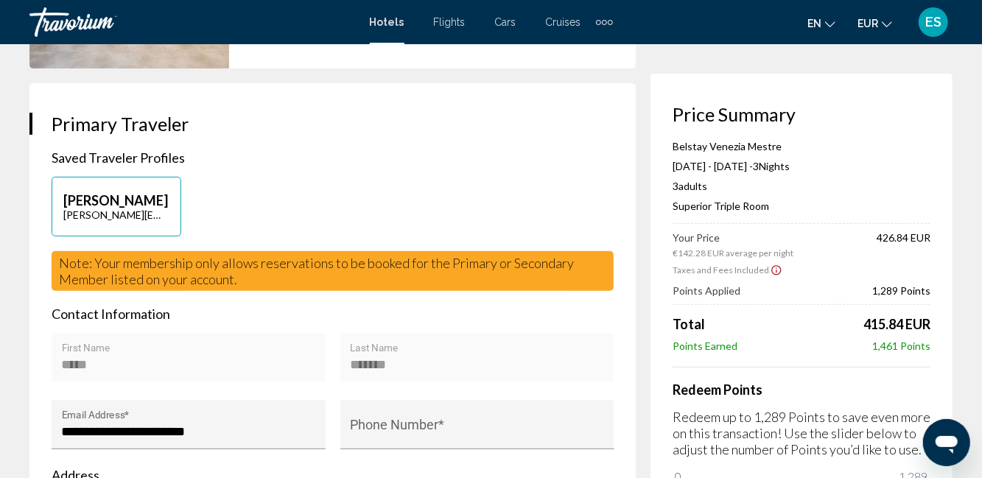
scroll to position [0, 0]
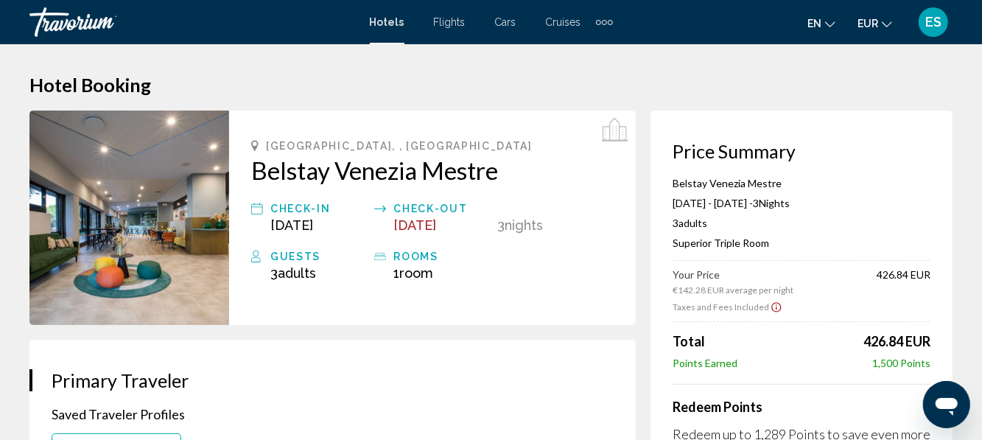
click at [397, 87] on h1 "Hotel Booking" at bounding box center [490, 85] width 923 height 22
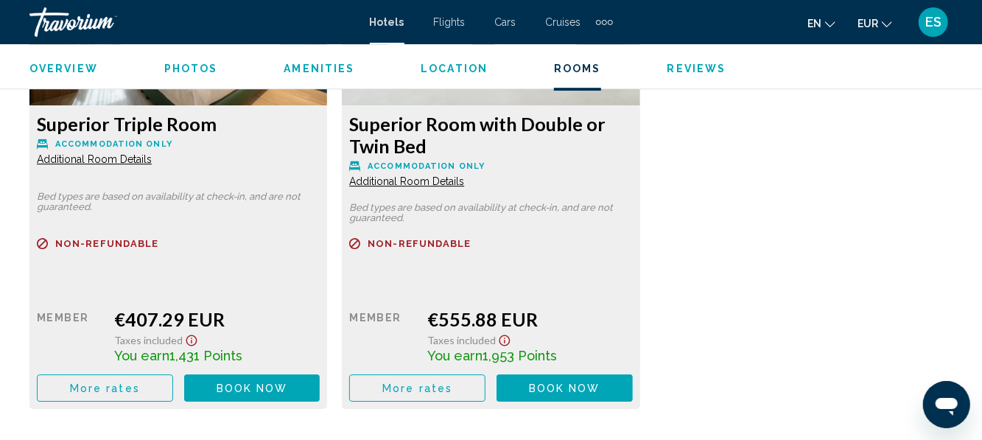
scroll to position [2427, 0]
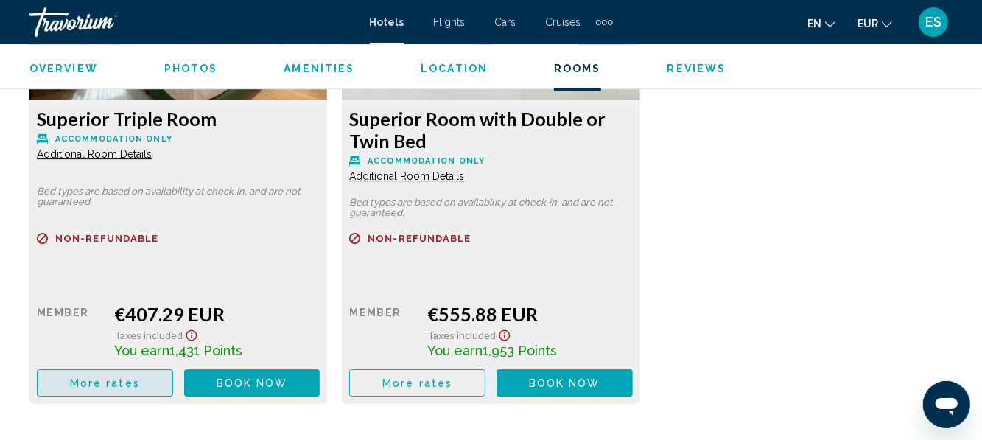
click at [102, 388] on span "More rates" at bounding box center [105, 383] width 70 height 12
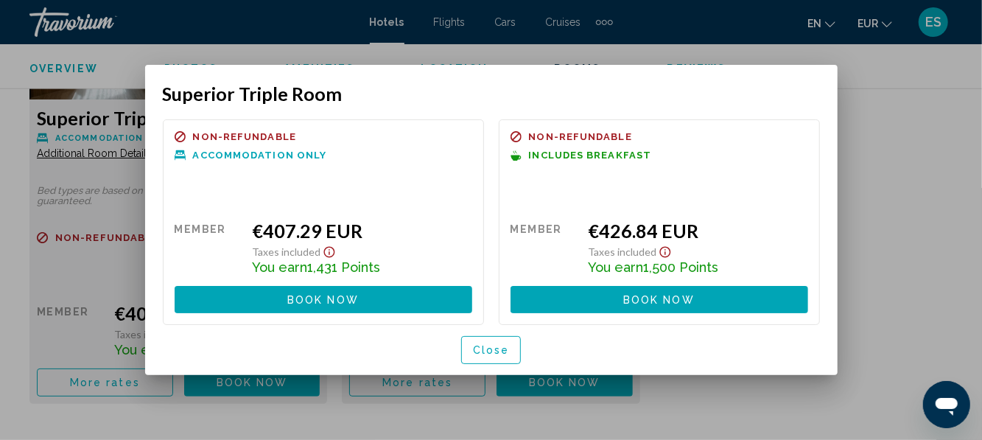
click at [592, 299] on button "Book now No longer available" at bounding box center [659, 299] width 298 height 27
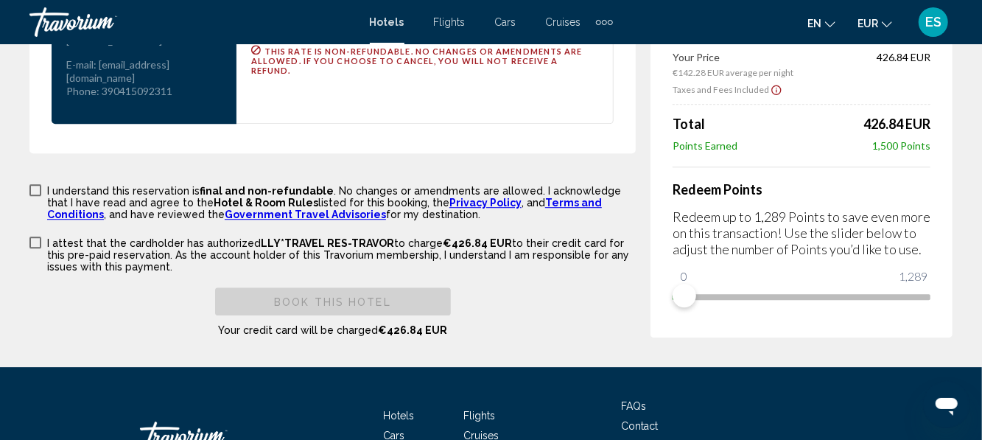
scroll to position [2114, 0]
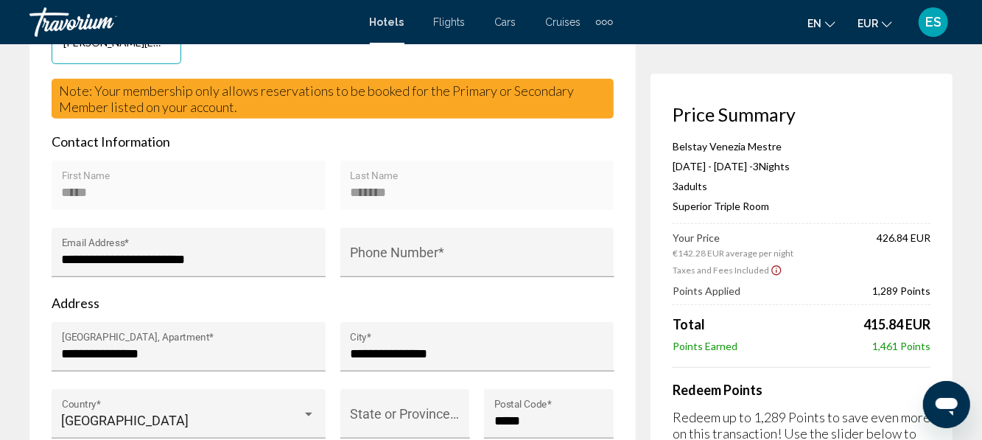
click at [512, 264] on input "Phone Number *" at bounding box center [477, 259] width 254 height 15
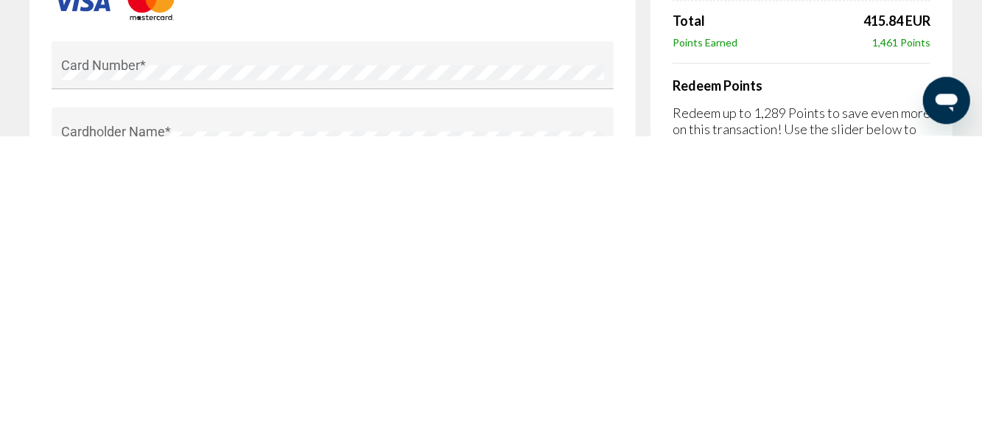
scroll to position [1102, 0]
type input "**********"
click at [390, 357] on div "Card Number *" at bounding box center [333, 373] width 542 height 39
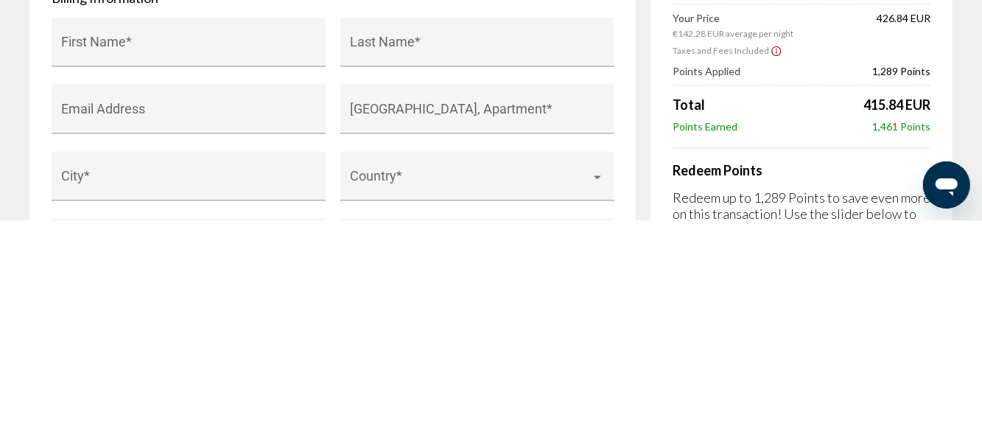
scroll to position [1445, 0]
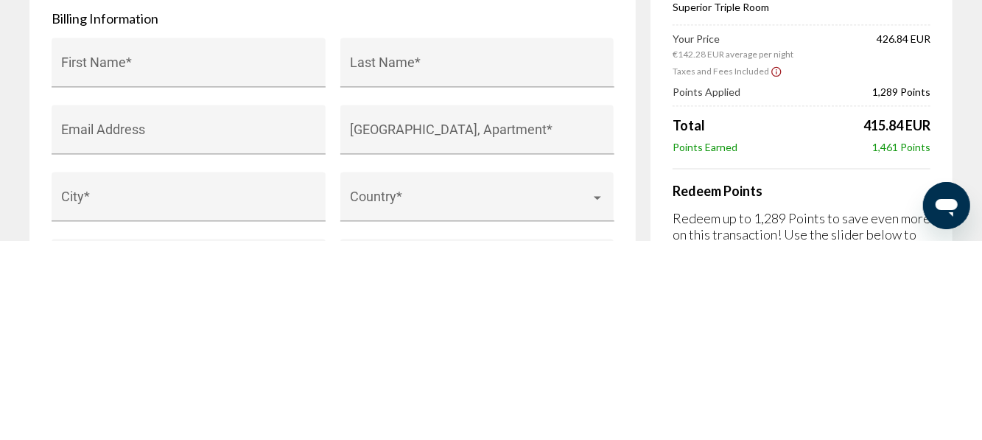
click at [229, 270] on input "First Name *" at bounding box center [189, 268] width 254 height 15
type input "*****"
click at [430, 261] on input "Last Name *" at bounding box center [477, 268] width 254 height 15
type input "*******"
click at [248, 328] on input "Email Address" at bounding box center [189, 335] width 254 height 15
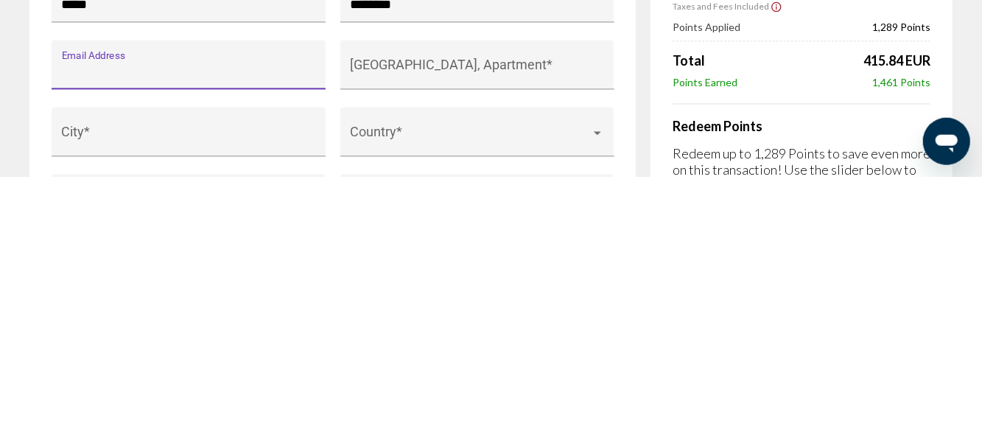
type input "*"
type input "*****"
click at [145, 335] on input "******" at bounding box center [189, 335] width 254 height 15
type input "**********"
click at [446, 332] on input "[GEOGRAPHIC_DATA], Apartment *" at bounding box center [477, 335] width 254 height 15
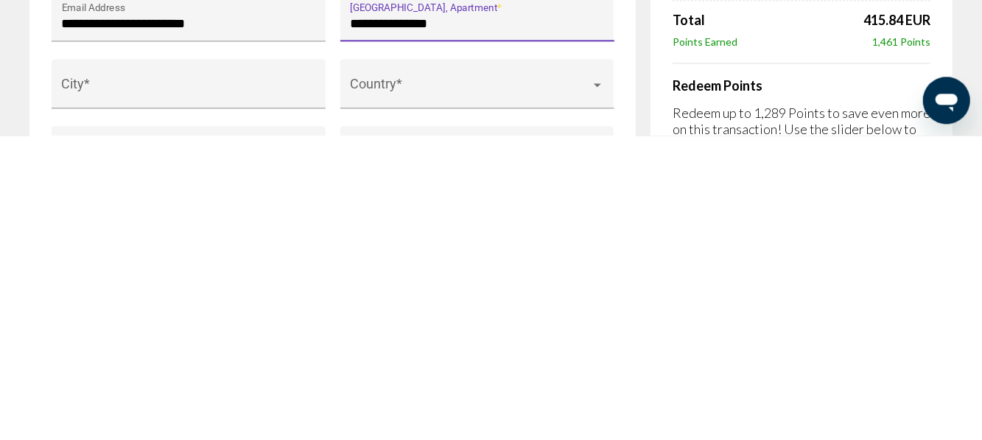
scroll to position [1460, 0]
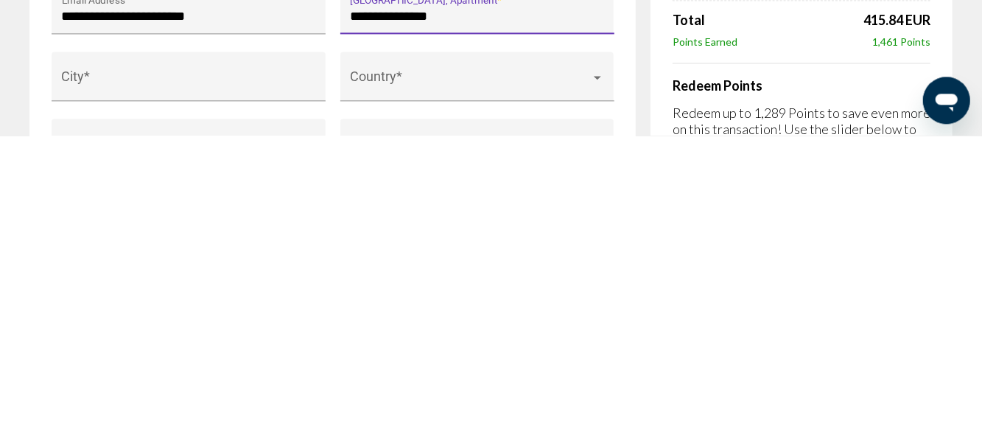
type input "**********"
click at [190, 381] on input "City *" at bounding box center [189, 387] width 254 height 15
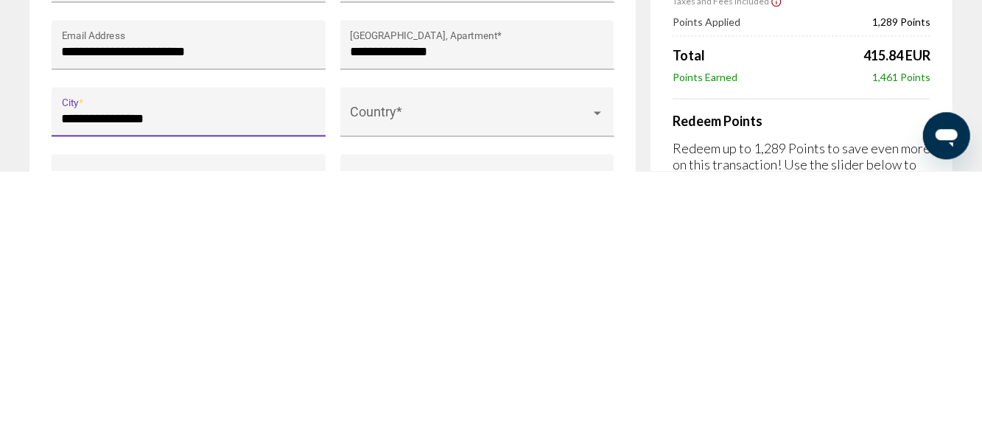
type input "**********"
click at [483, 384] on span "Main content" at bounding box center [470, 387] width 241 height 15
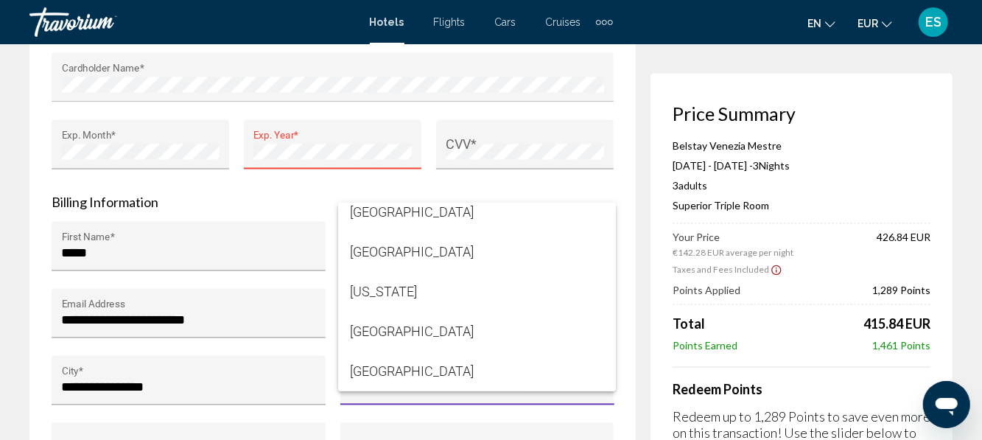
scroll to position [3233, 0]
click at [394, 331] on span "Germany" at bounding box center [477, 330] width 254 height 40
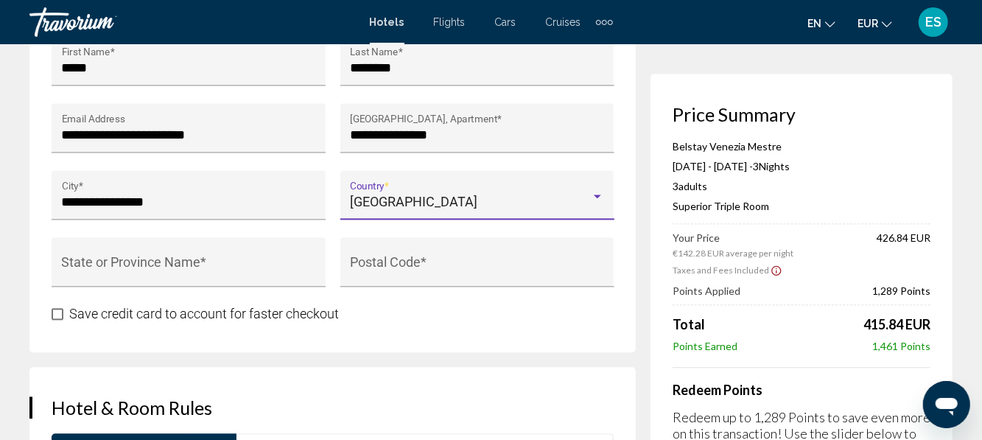
scroll to position [1652, 0]
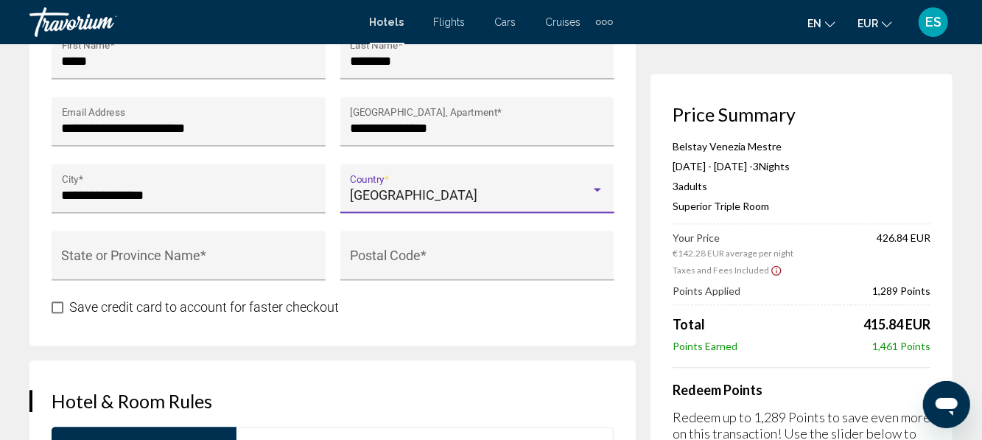
click at [250, 255] on input "State or Province Name *" at bounding box center [189, 262] width 254 height 15
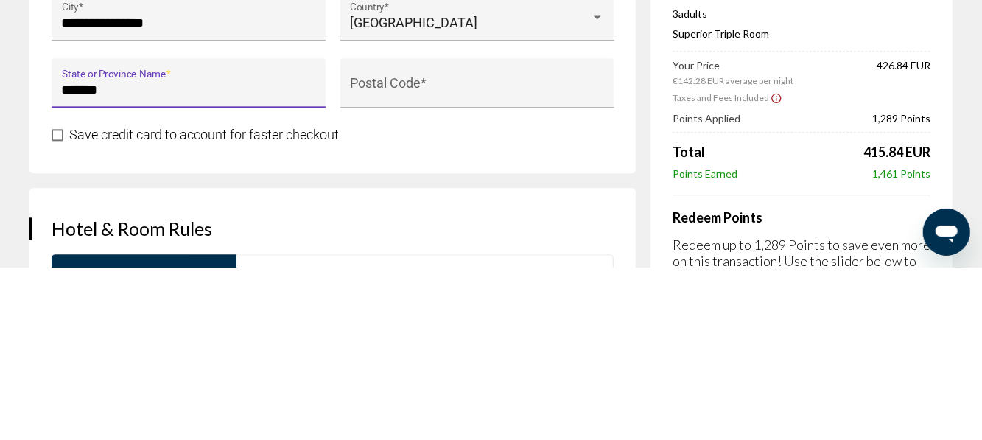
type input "******"
click at [439, 264] on input "Postal Code *" at bounding box center [477, 262] width 254 height 15
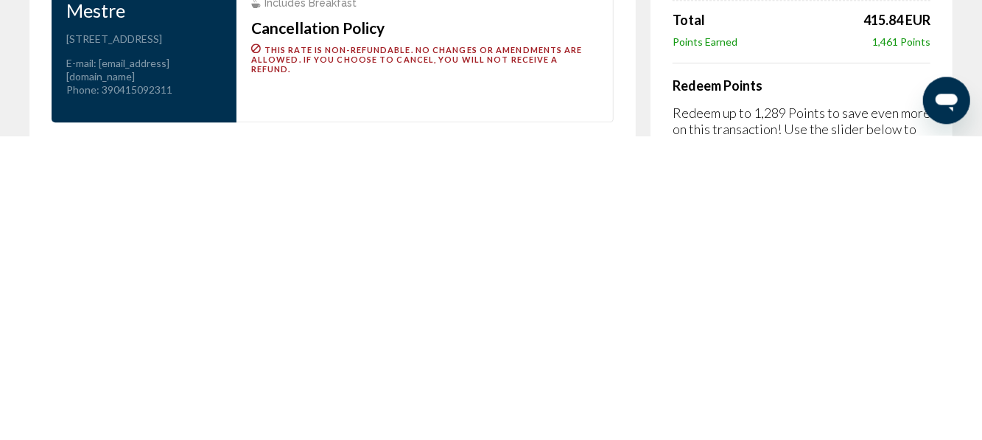
scroll to position [1813, 0]
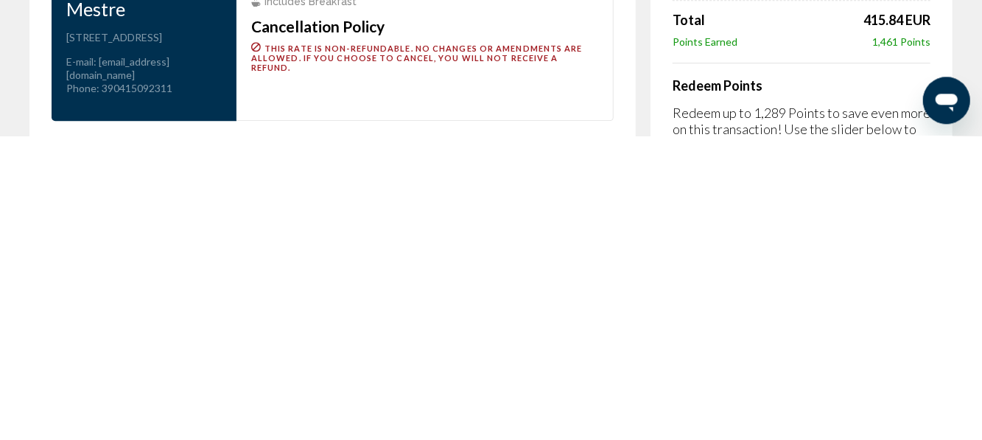
type input "*****"
click at [790, 360] on div "Belstay Venezia Mestre Aug 15, 2025 - Aug 18, 2025 - 3 Night Nights 3 Adult Adu…" at bounding box center [801, 324] width 258 height 368
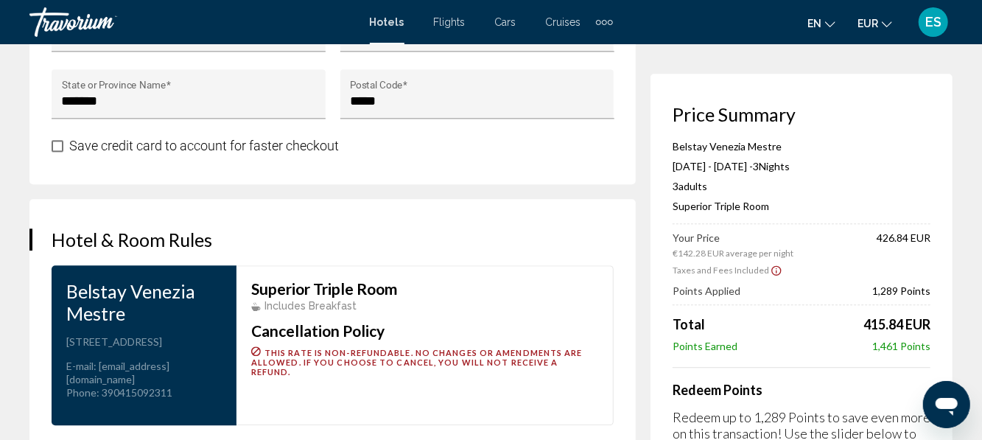
click at [545, 213] on div "Hotel & Room Rules Belstay Venezia Mestre Address Rotonda Romea 1 2, Venice 301…" at bounding box center [332, 327] width 606 height 256
click at [467, 265] on div "Superior Triple Room Includes Breakfast Cancellation Policy This rate is non-re…" at bounding box center [424, 345] width 377 height 160
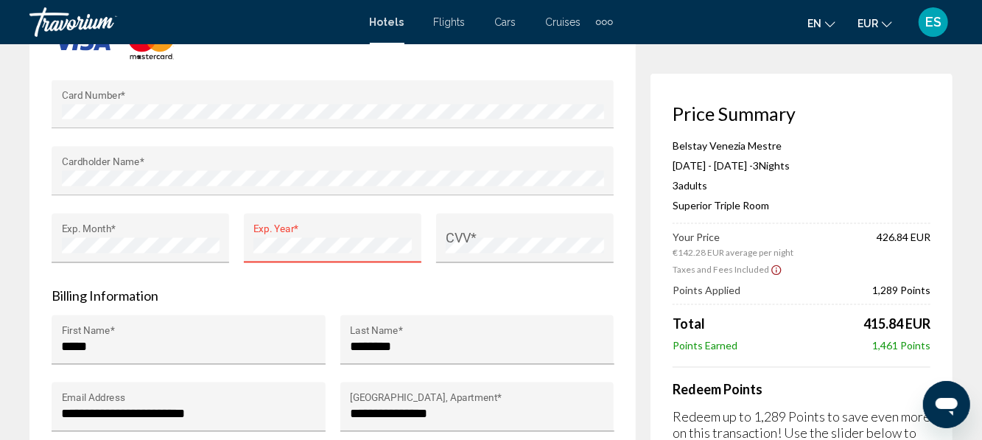
scroll to position [1368, 0]
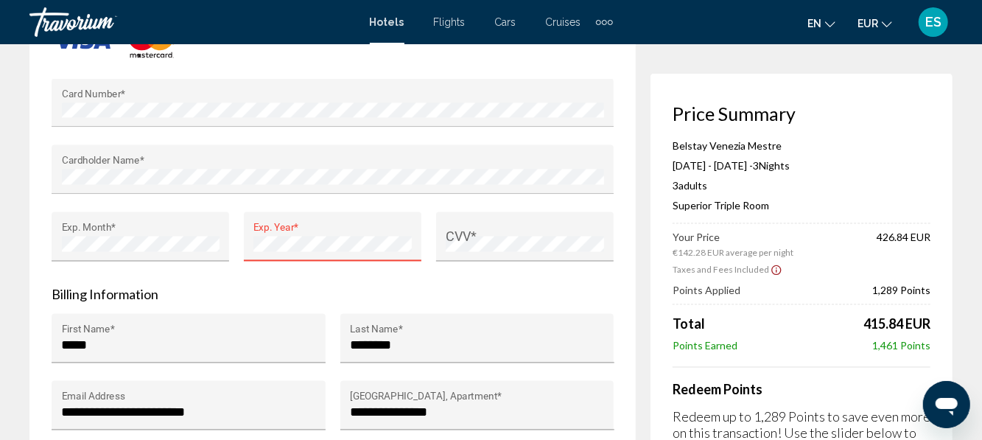
click at [34, 409] on div "**********" at bounding box center [332, 193] width 606 height 873
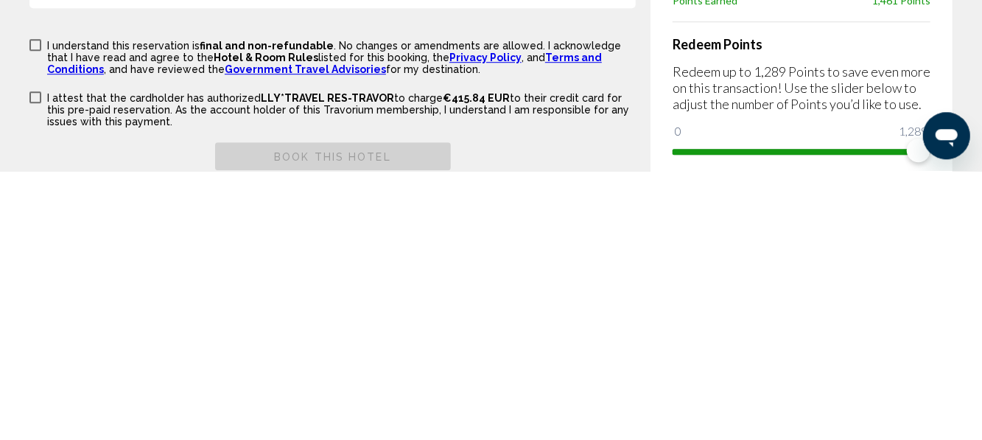
scroll to position [1991, 0]
click at [37, 319] on span "Main content" at bounding box center [35, 313] width 12 height 12
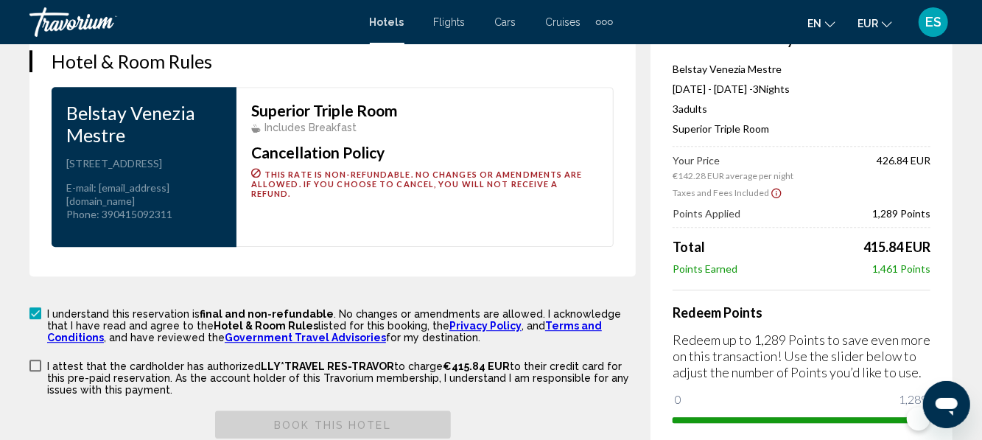
click at [36, 370] on span "Main content" at bounding box center [35, 365] width 12 height 12
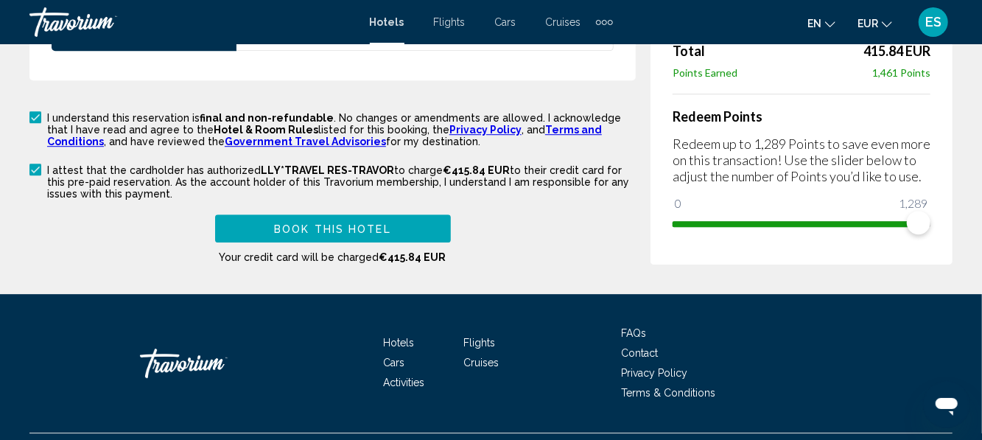
scroll to position [2189, 0]
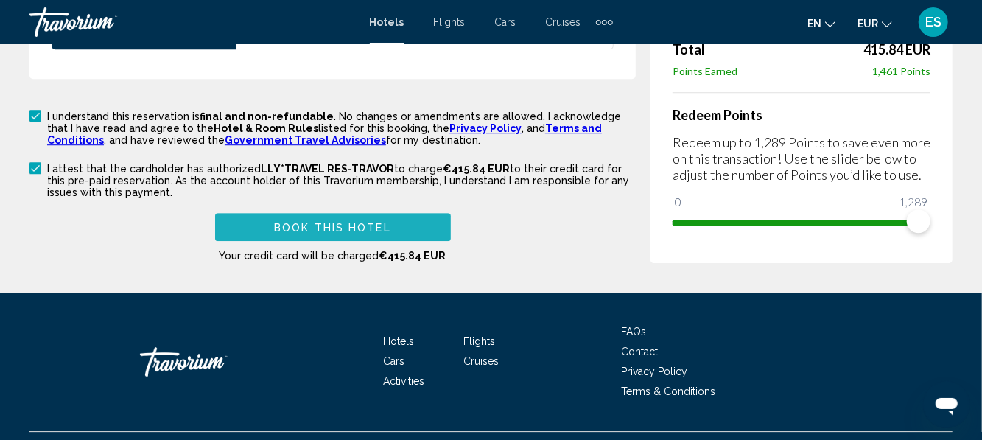
click at [387, 233] on span "Book this hotel" at bounding box center [332, 228] width 117 height 12
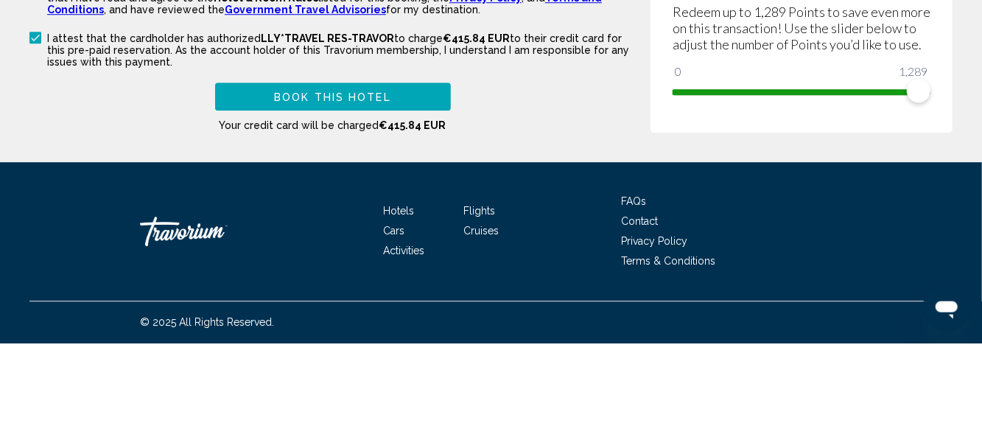
scroll to position [2231, 0]
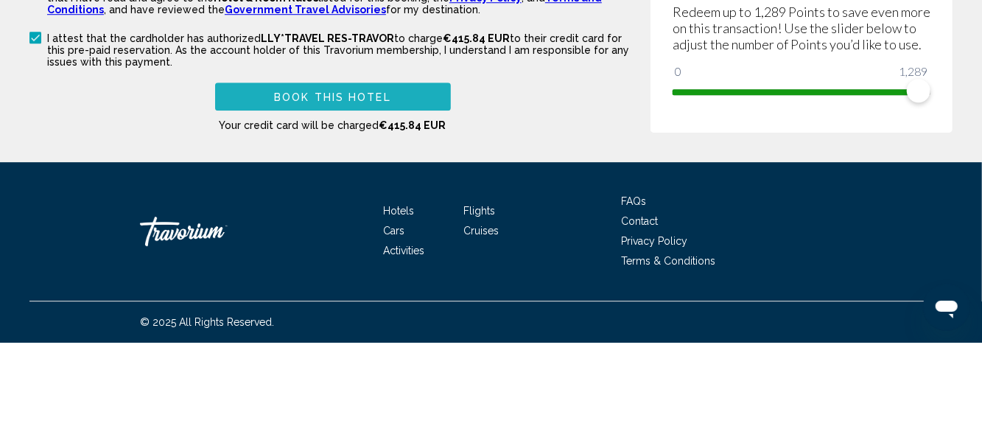
type input "******"
click at [389, 194] on span "Book this hotel" at bounding box center [332, 195] width 117 height 12
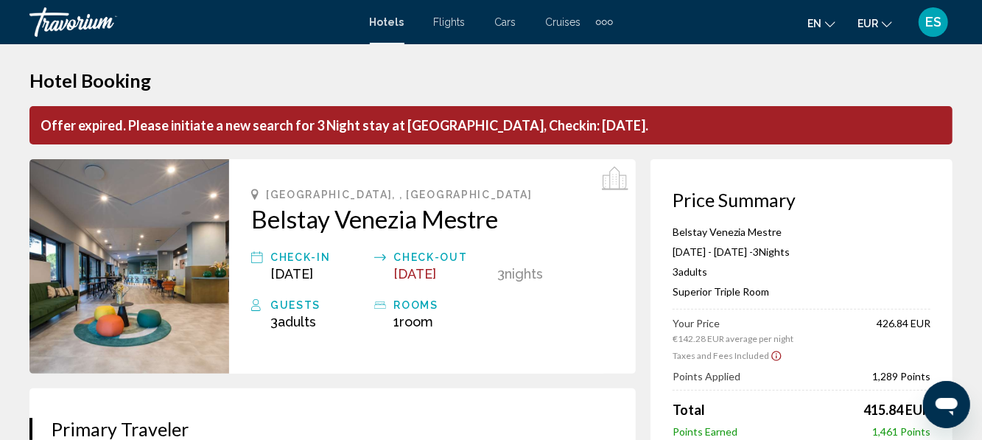
scroll to position [0, 0]
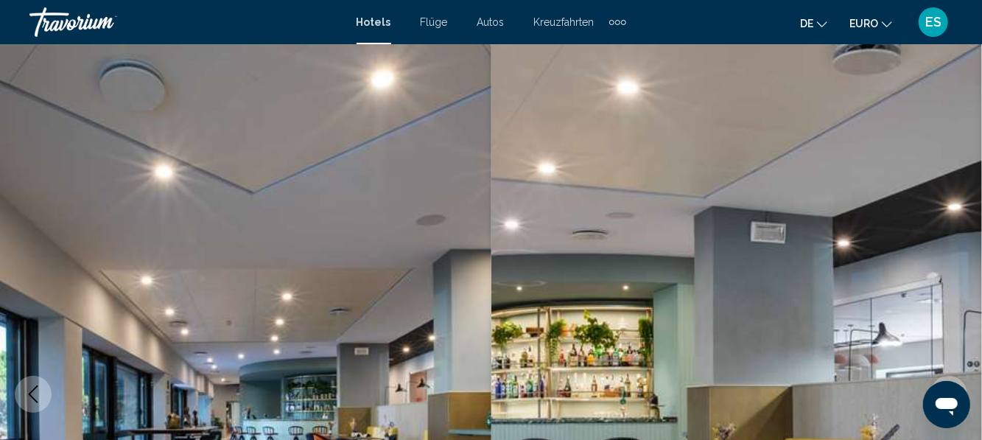
scroll to position [174, 0]
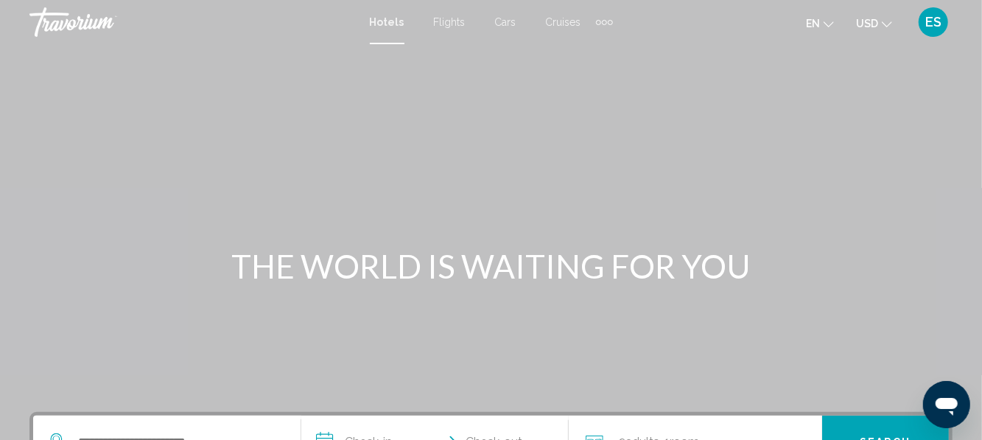
click at [876, 31] on button "USD USD ($) MXN (Mex$) CAD (Can$) GBP (£) EUR (€) AUD (A$) NZD (NZ$) CNY (CN¥)" at bounding box center [874, 23] width 36 height 21
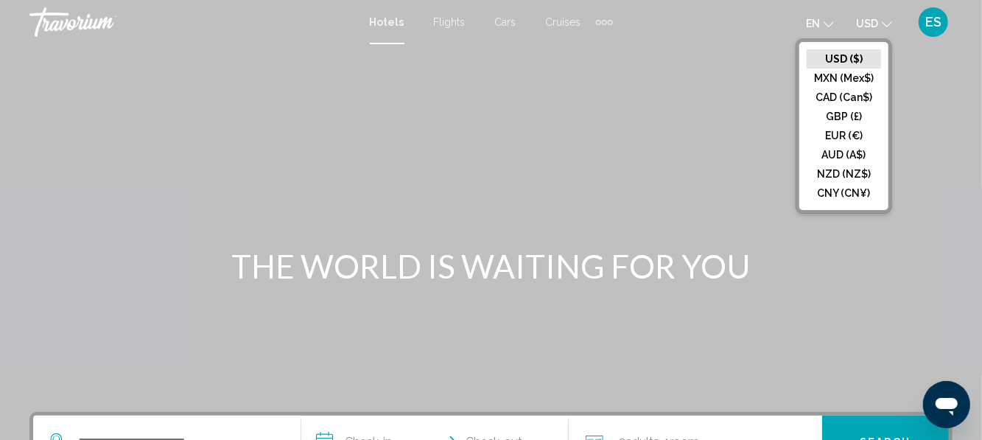
click at [856, 137] on button "EUR (€)" at bounding box center [843, 135] width 74 height 19
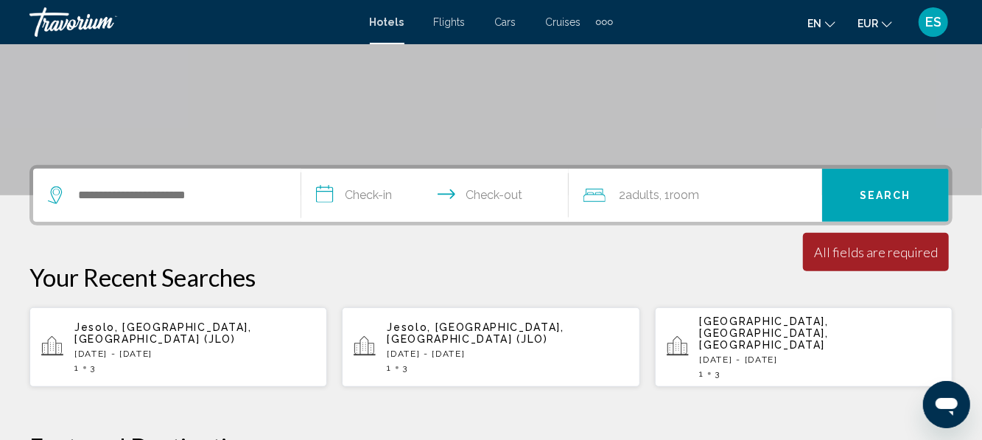
click at [115, 214] on div "Search widget" at bounding box center [167, 195] width 238 height 53
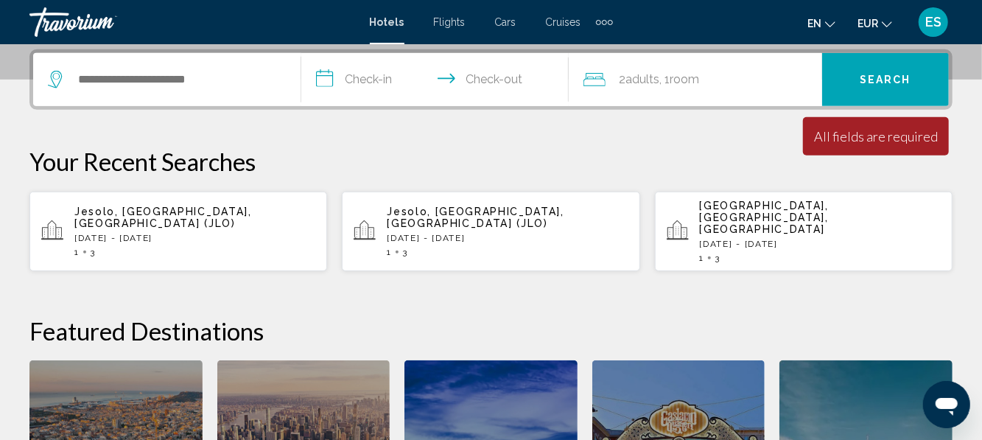
scroll to position [364, 0]
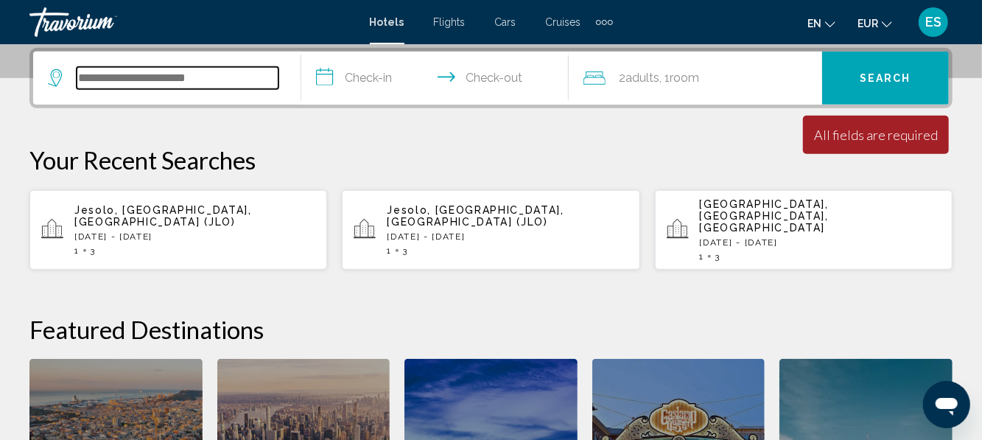
click at [97, 82] on input "Search widget" at bounding box center [178, 78] width 202 height 22
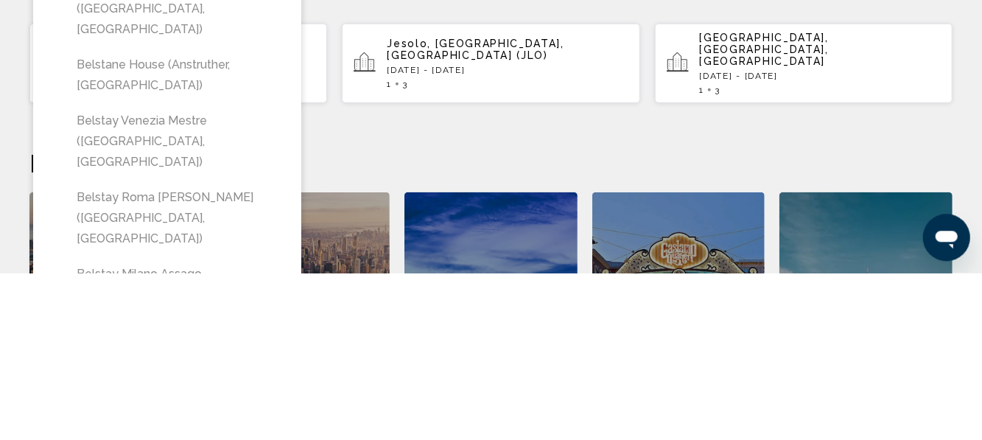
click at [258, 273] on button "Belstay Venezia Mestre ([GEOGRAPHIC_DATA], [GEOGRAPHIC_DATA])" at bounding box center [177, 307] width 217 height 69
type input "**********"
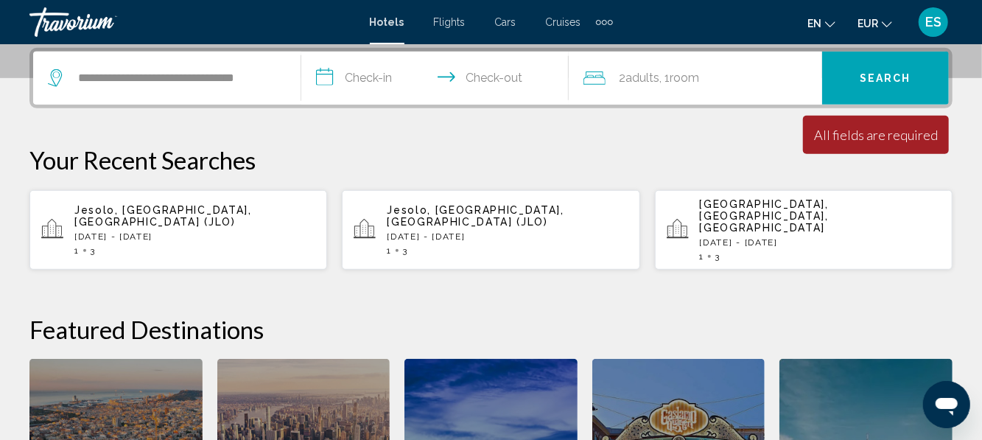
click at [368, 82] on input "**********" at bounding box center [438, 80] width 274 height 57
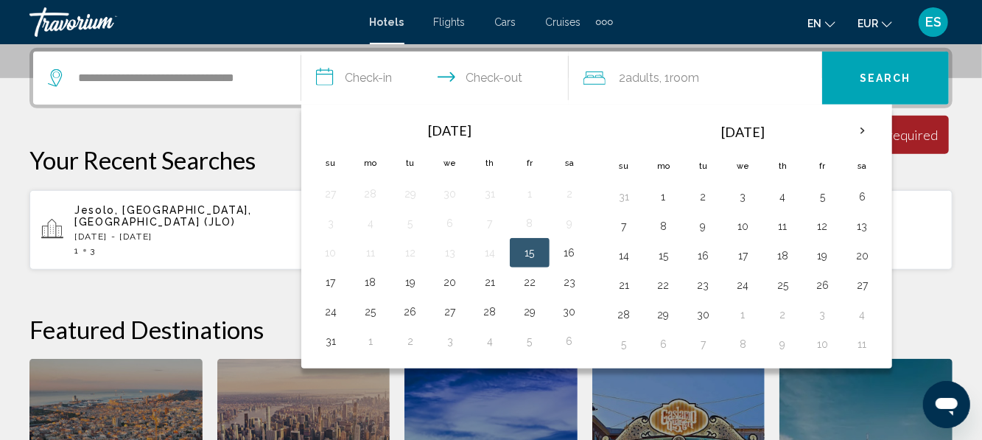
click at [524, 247] on button "15" at bounding box center [530, 252] width 24 height 21
click at [370, 284] on button "18" at bounding box center [371, 282] width 24 height 21
type input "**********"
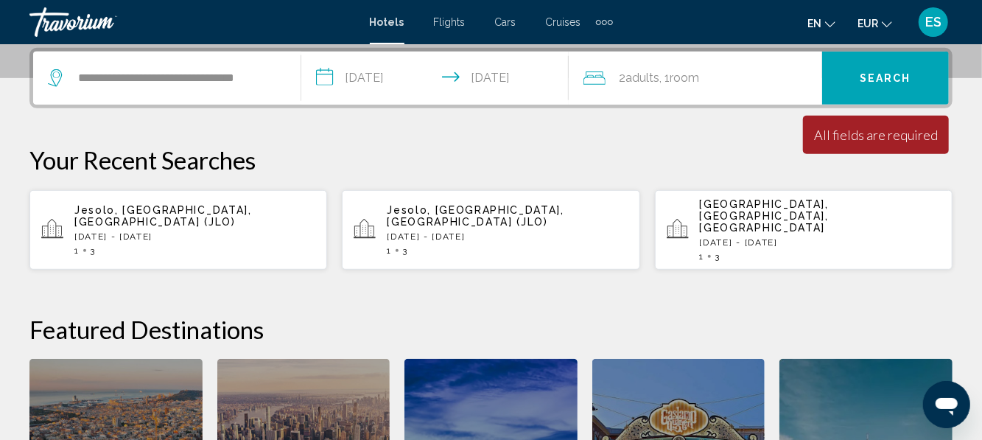
click at [720, 72] on div "2 Adult Adults , 1 Room rooms" at bounding box center [702, 78] width 239 height 21
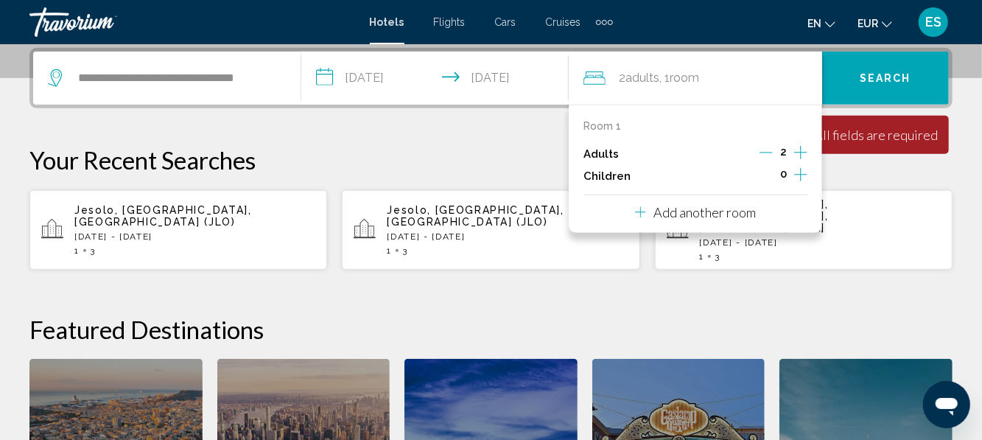
click at [803, 153] on icon "Increment adults" at bounding box center [800, 153] width 13 height 18
click at [897, 77] on span "Search" at bounding box center [885, 79] width 52 height 12
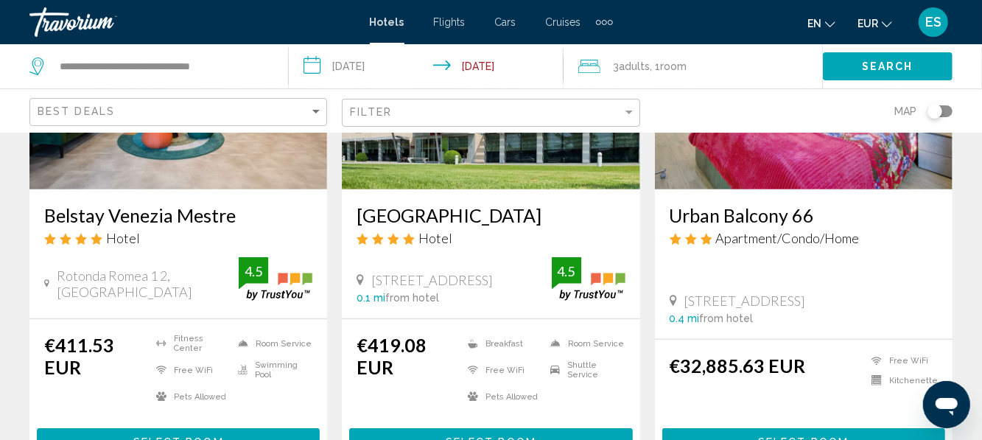
scroll to position [233, 0]
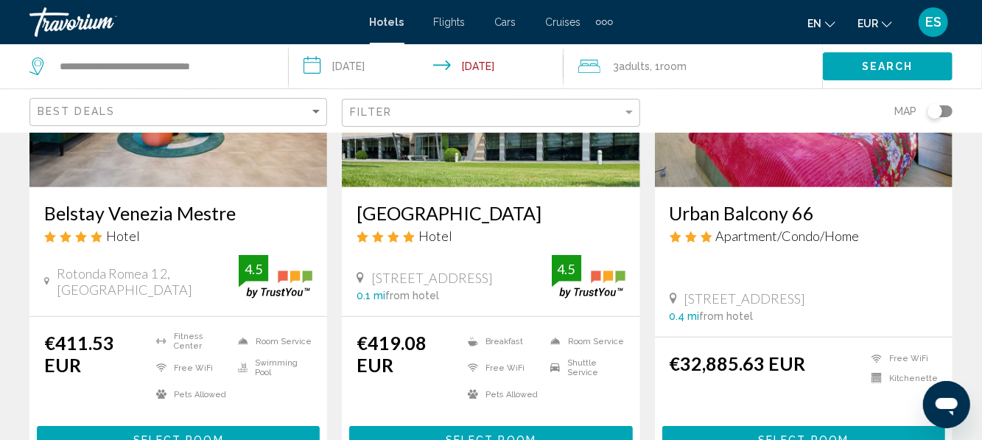
click at [74, 219] on h3 "Belstay Venezia Mestre" at bounding box center [178, 213] width 268 height 22
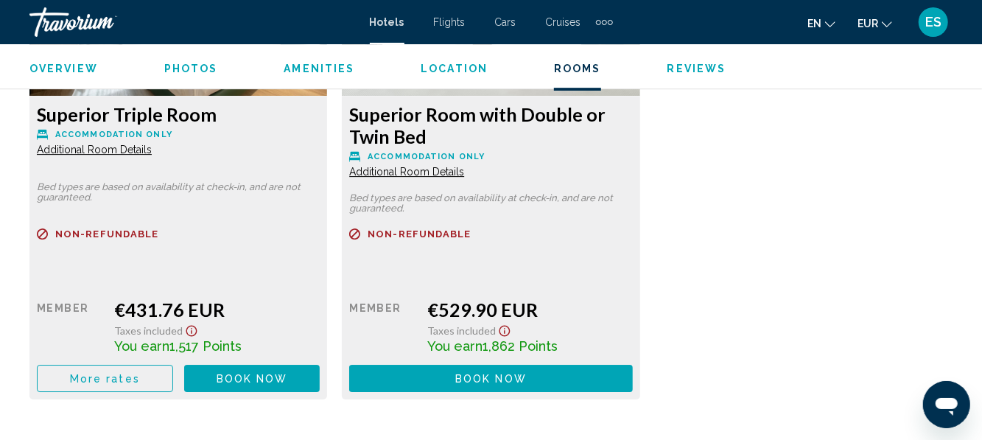
scroll to position [2437, 0]
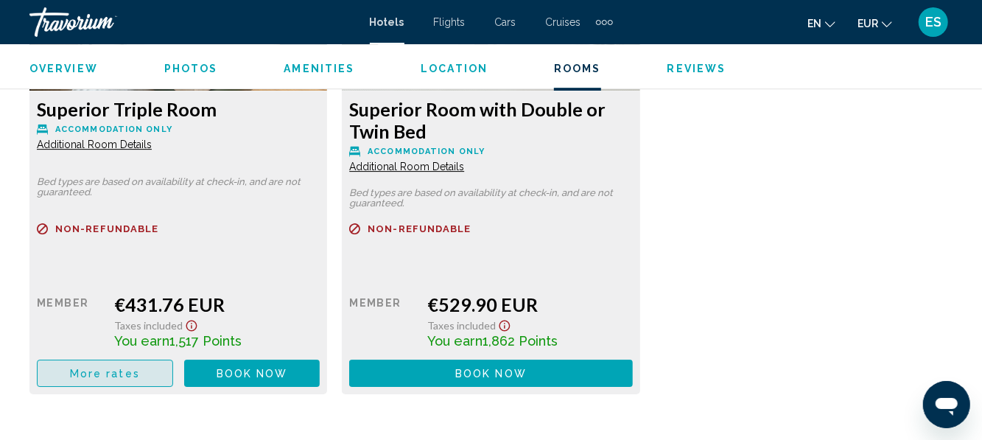
click at [80, 364] on button "More rates" at bounding box center [105, 372] width 136 height 27
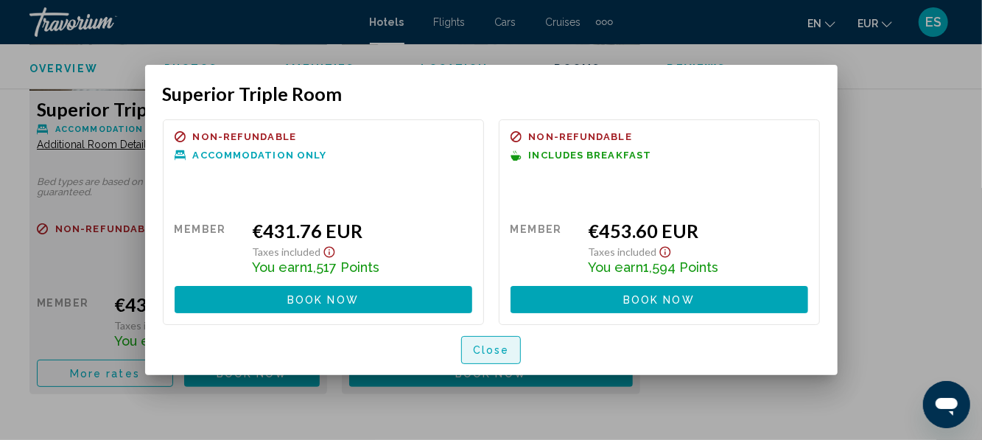
click at [499, 362] on button "Close" at bounding box center [491, 349] width 60 height 27
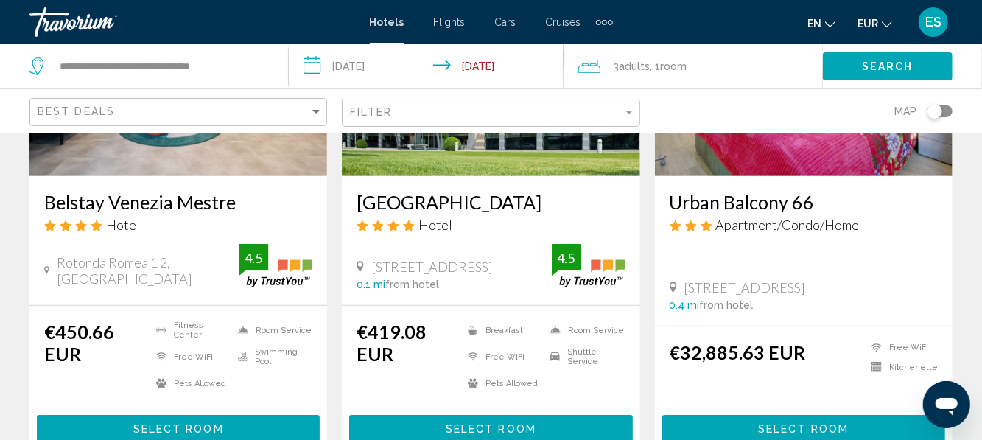
scroll to position [245, 0]
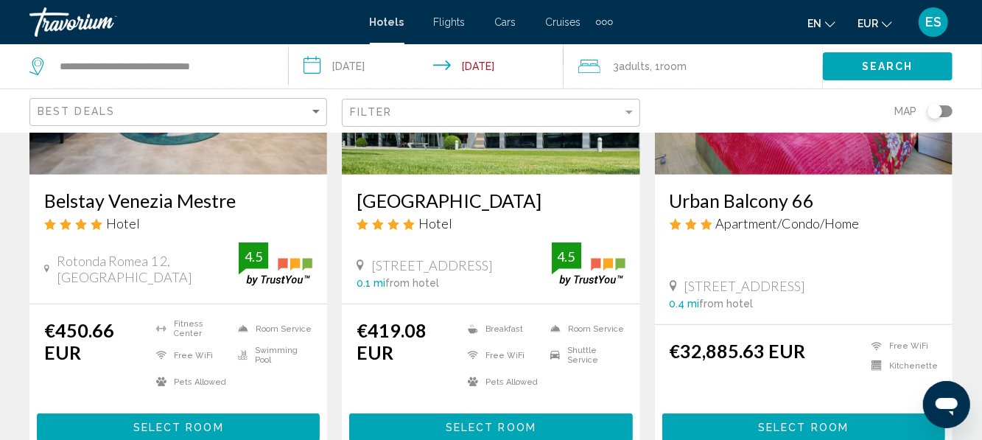
click at [384, 211] on h3 "[GEOGRAPHIC_DATA]" at bounding box center [490, 200] width 268 height 22
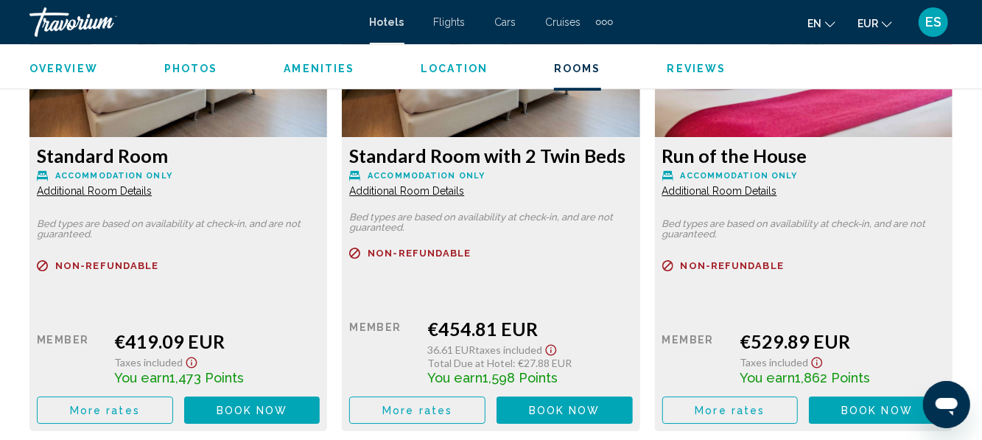
scroll to position [2393, 0]
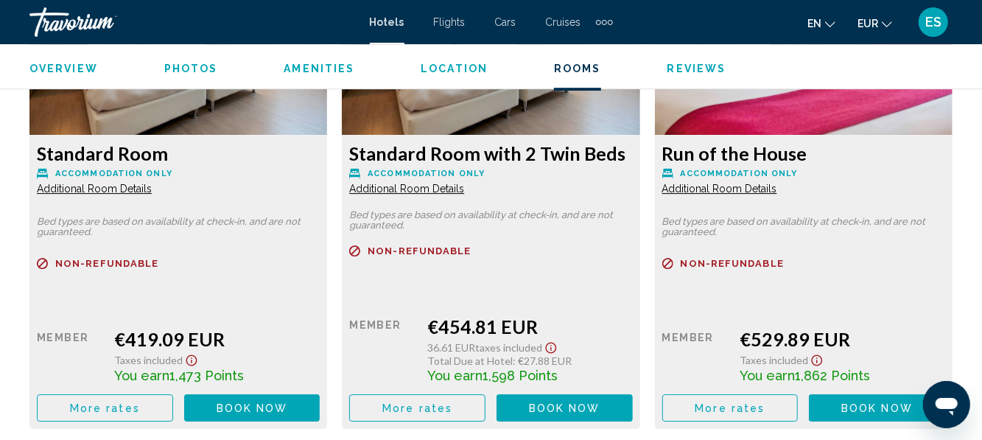
click at [71, 396] on button "More rates" at bounding box center [105, 407] width 136 height 27
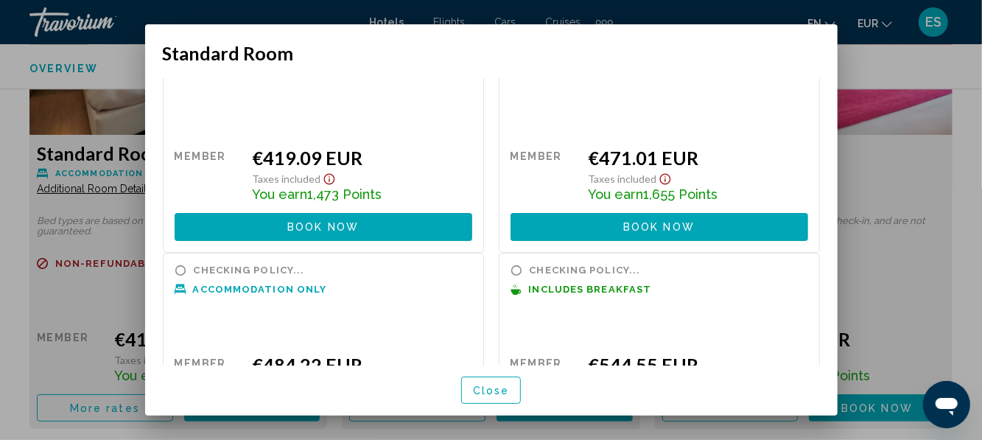
scroll to position [0, 0]
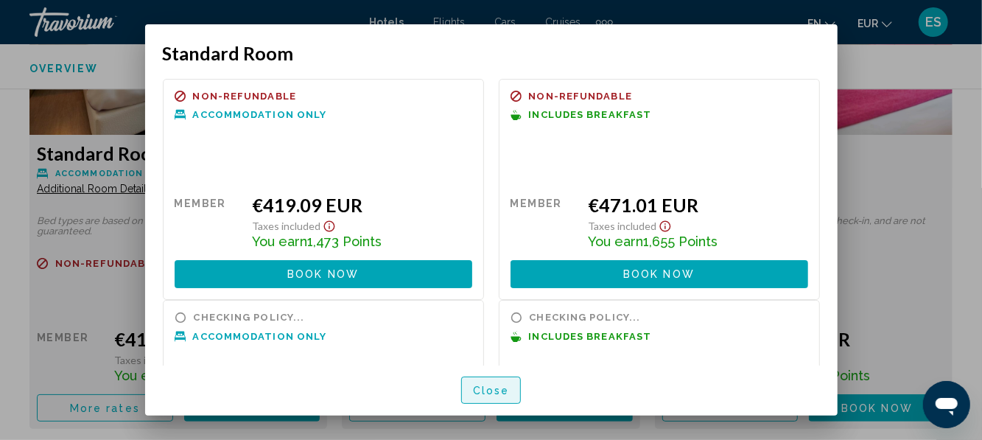
click at [486, 396] on span "Close" at bounding box center [491, 390] width 37 height 12
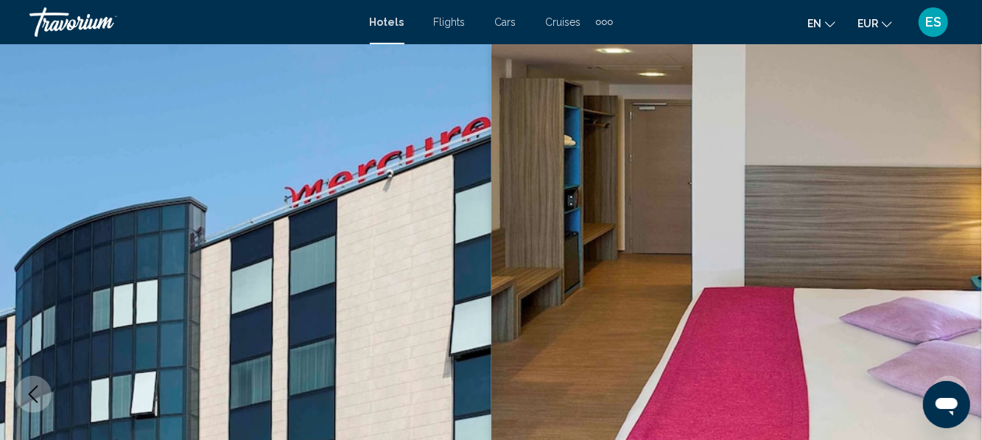
scroll to position [2393, 0]
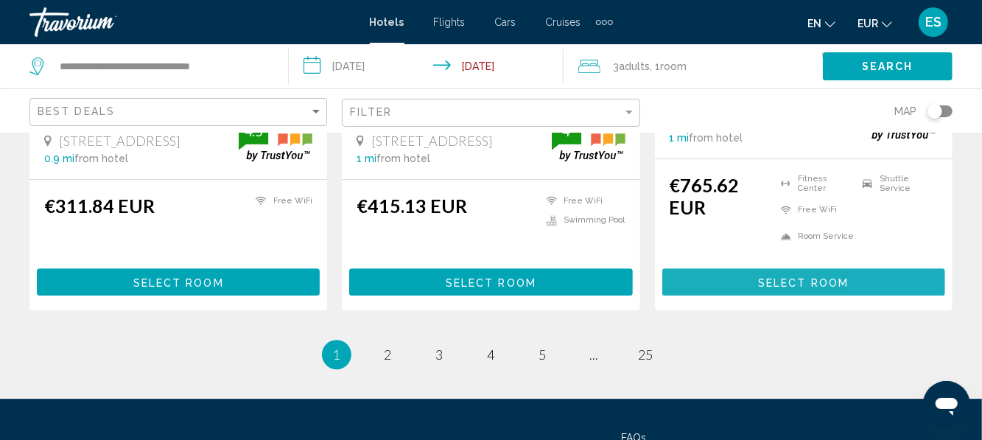
scroll to position [2103, 0]
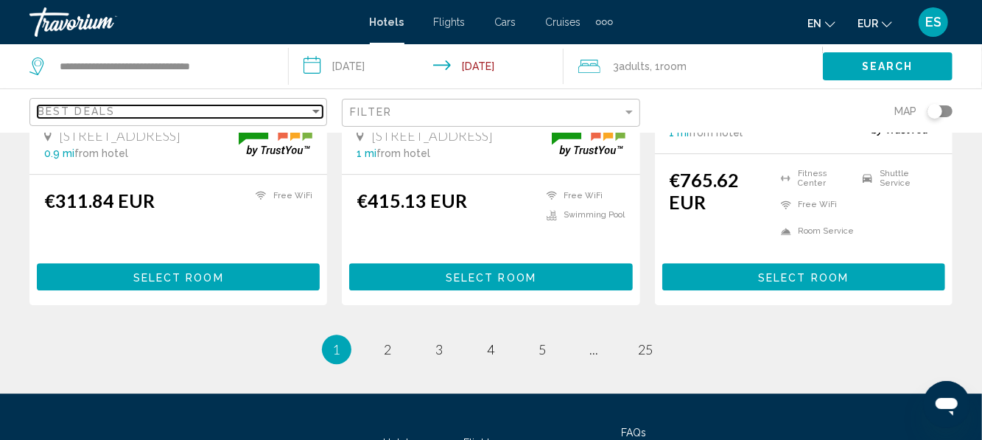
click at [317, 110] on div "Sort by" at bounding box center [315, 112] width 7 height 4
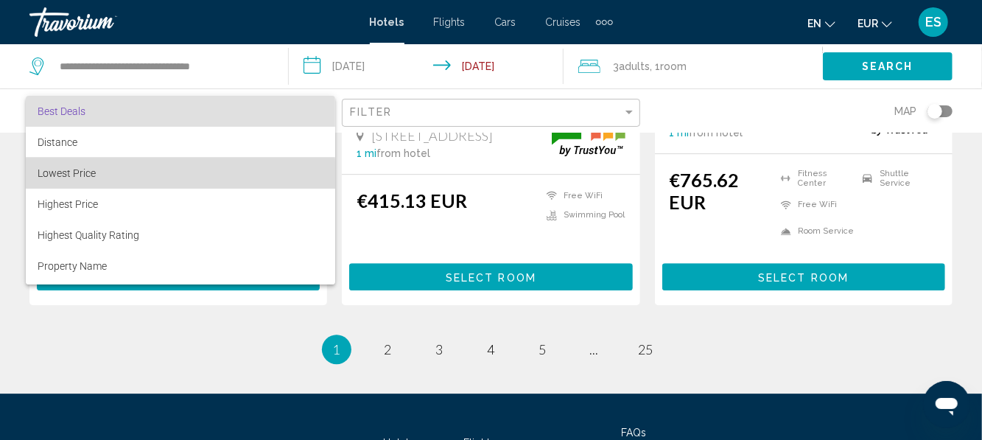
click at [52, 178] on span "Lowest Price" at bounding box center [67, 173] width 58 height 12
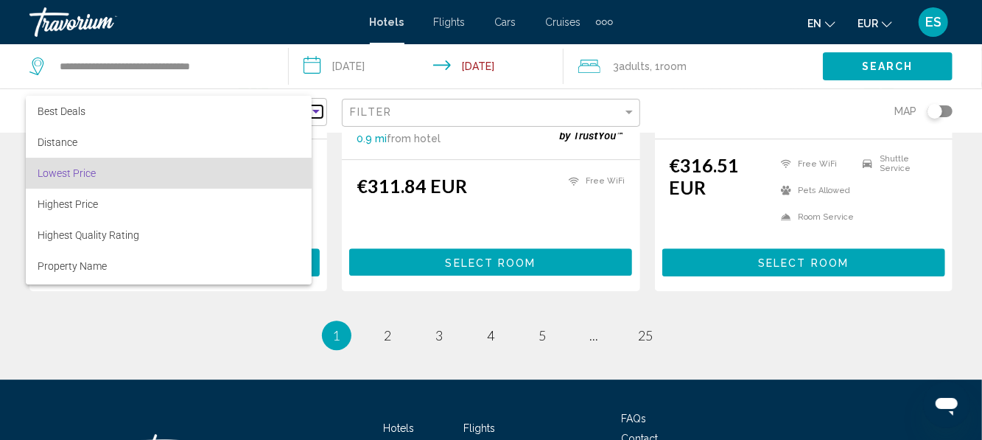
scroll to position [2080, 0]
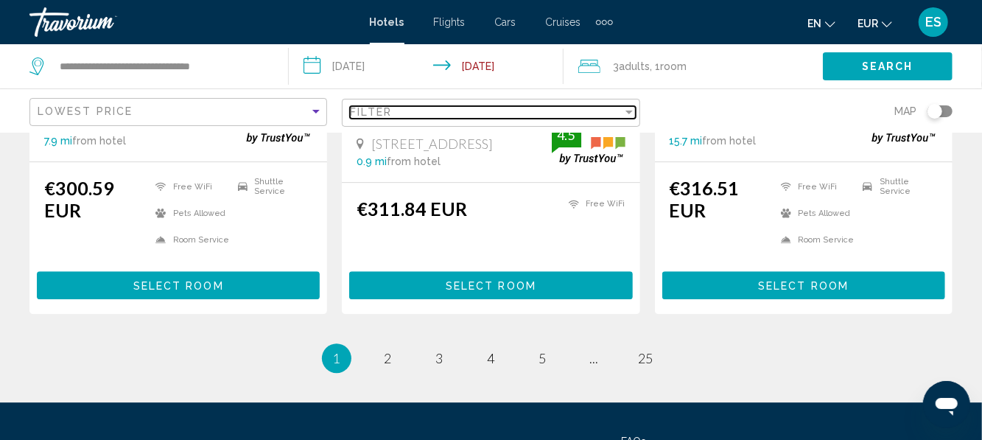
click at [614, 110] on div "Filter" at bounding box center [486, 112] width 272 height 12
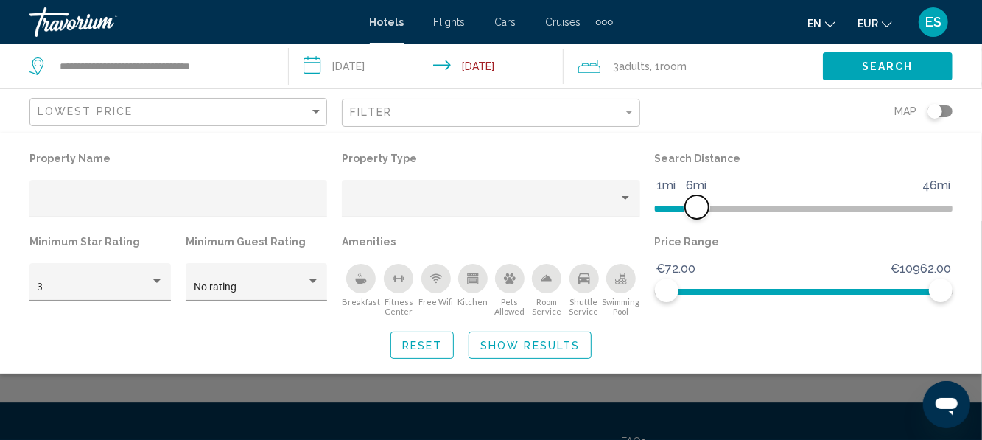
scroll to position [966, 0]
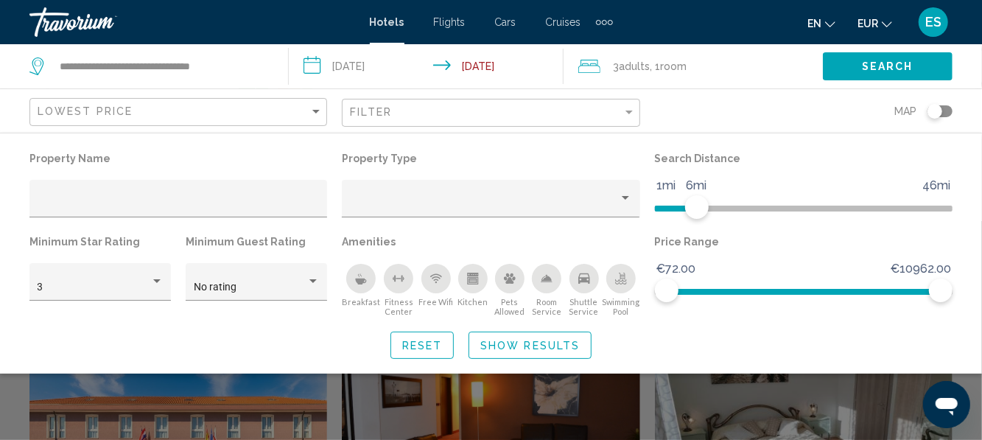
click at [506, 333] on button "Show Results" at bounding box center [529, 344] width 123 height 27
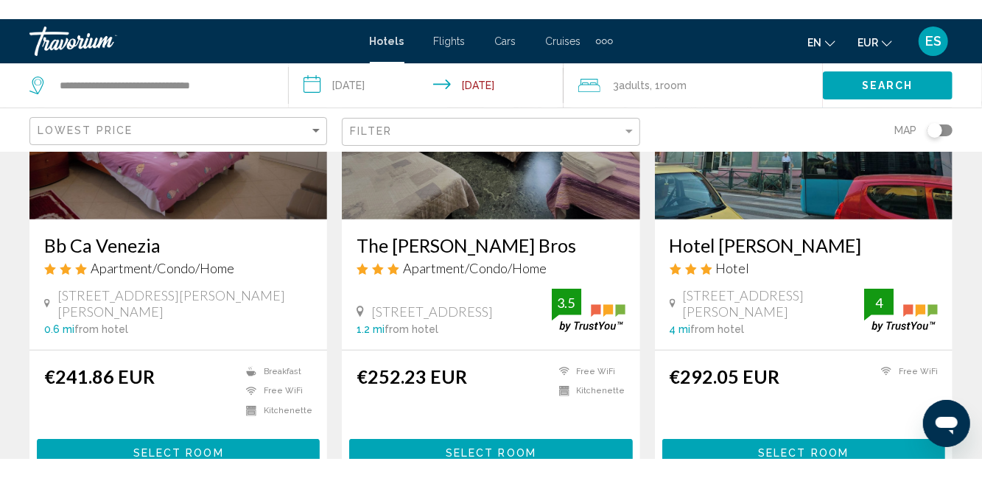
scroll to position [0, 0]
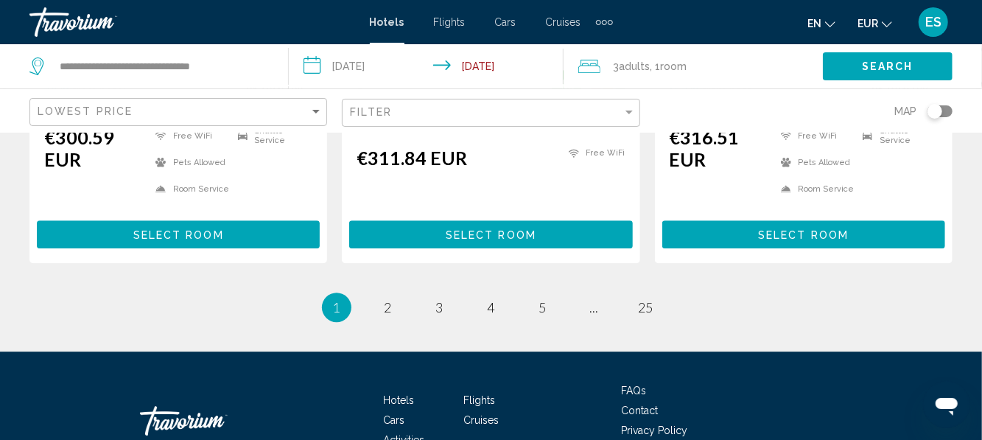
scroll to position [2169, 0]
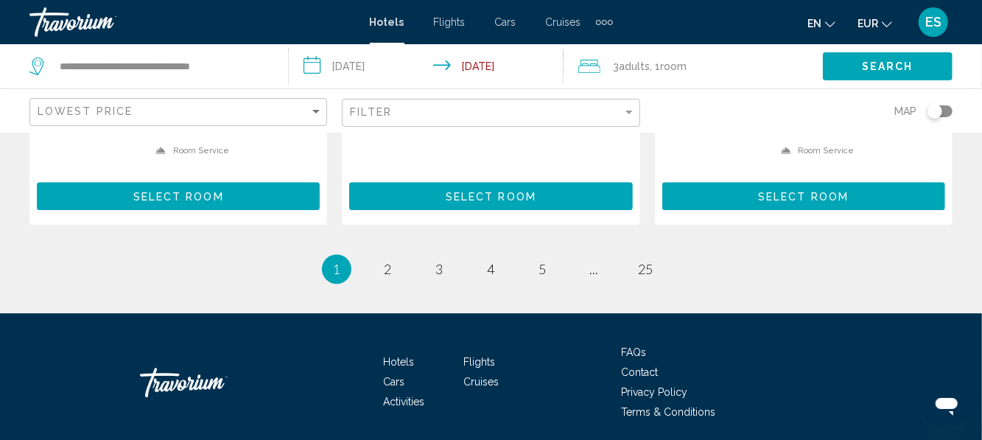
click at [330, 254] on li "You're on page 1" at bounding box center [336, 268] width 29 height 29
click at [392, 256] on link "page 2" at bounding box center [388, 269] width 26 height 26
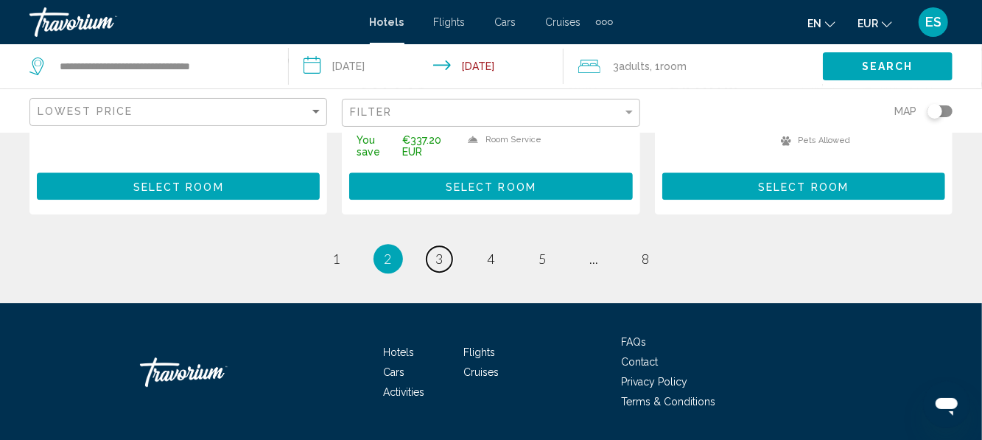
click at [437, 250] on span "3" at bounding box center [439, 258] width 7 height 16
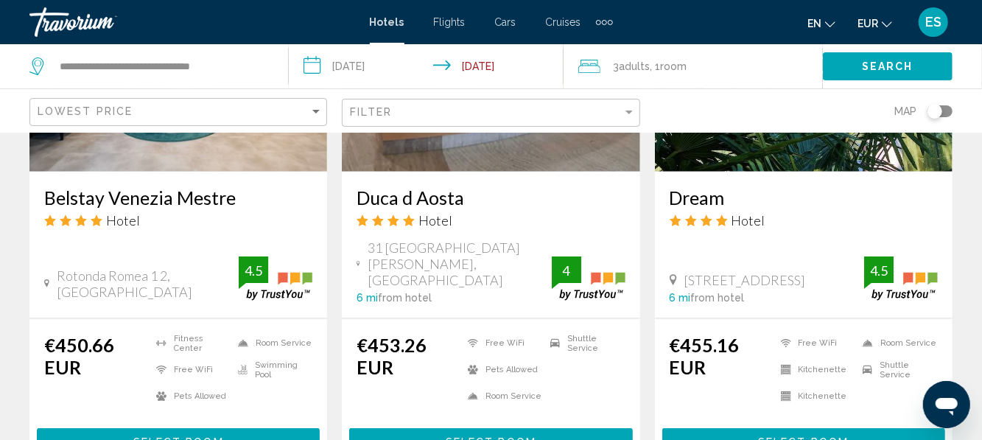
scroll to position [806, 0]
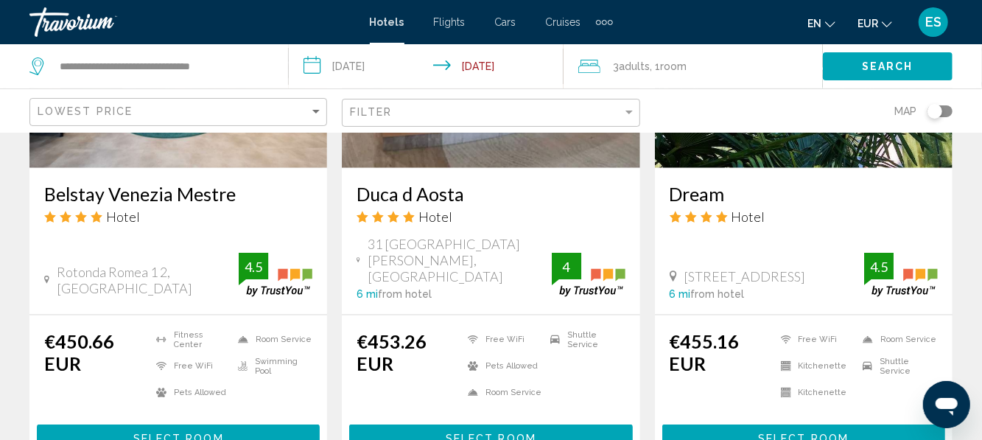
click at [106, 189] on h3 "Belstay Venezia Mestre" at bounding box center [178, 194] width 268 height 22
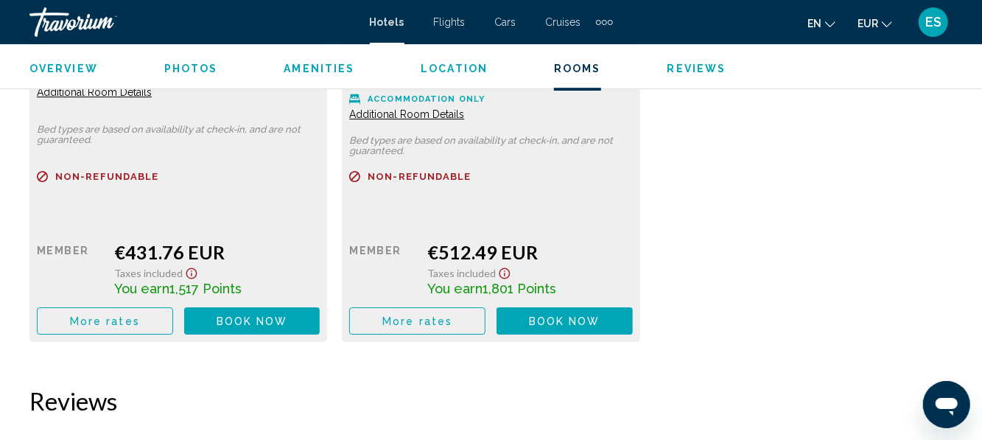
scroll to position [2491, 0]
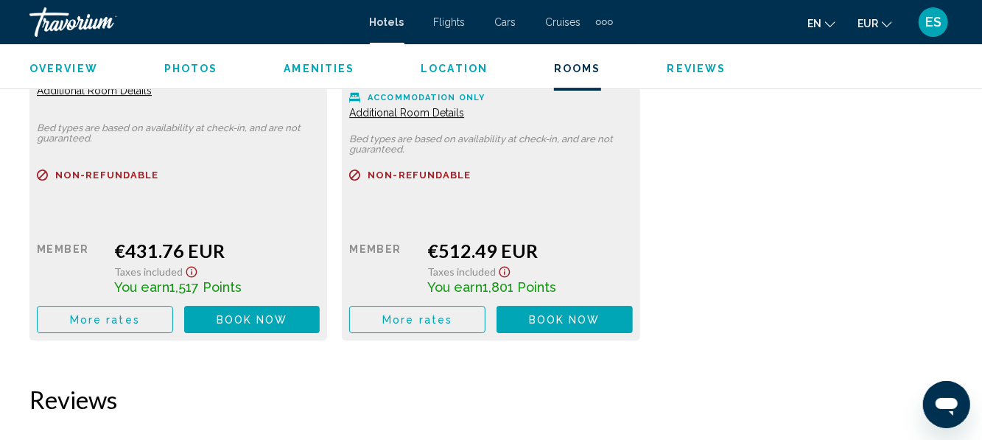
click at [156, 329] on button "More rates" at bounding box center [105, 319] width 136 height 27
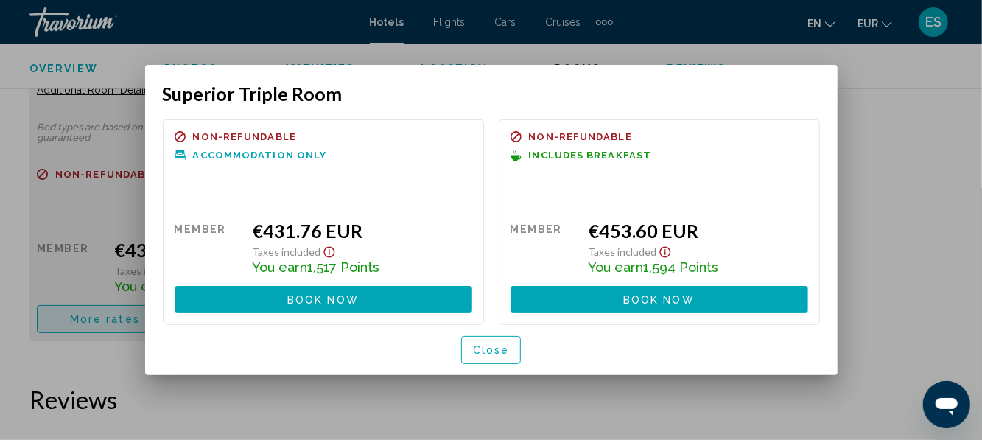
scroll to position [0, 0]
click at [502, 352] on span "Close" at bounding box center [491, 351] width 37 height 12
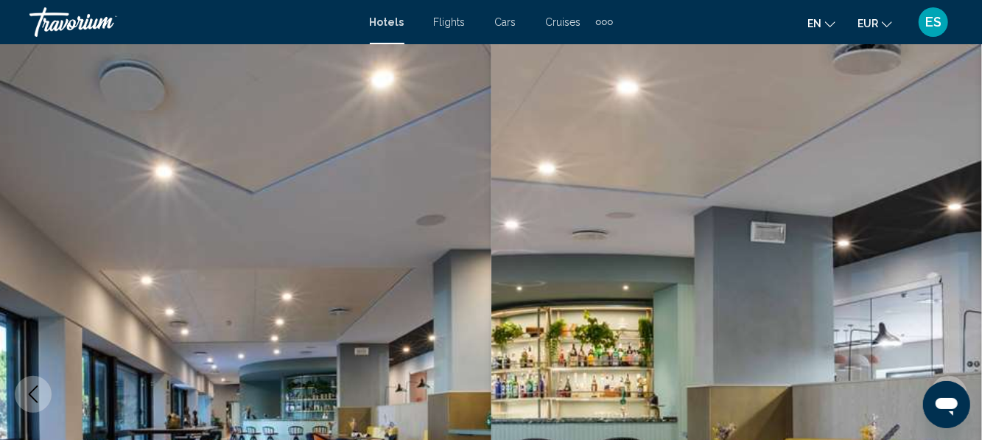
scroll to position [2491, 0]
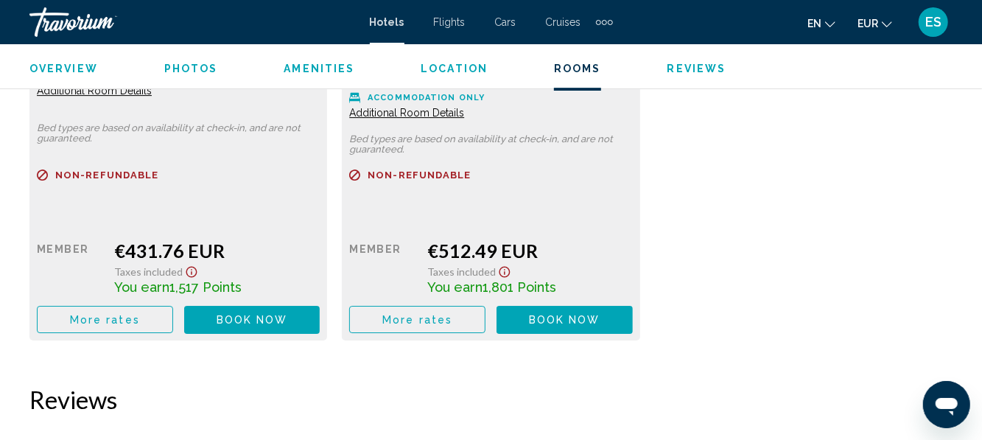
click at [85, 319] on span "More rates" at bounding box center [105, 320] width 70 height 12
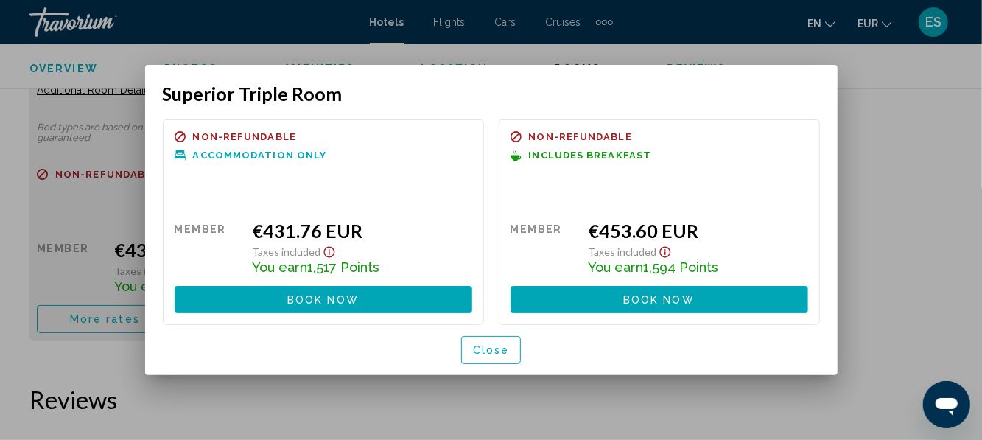
click at [780, 135] on p "Non-refundable" at bounding box center [659, 136] width 298 height 11
click at [501, 355] on span "Close" at bounding box center [491, 351] width 37 height 12
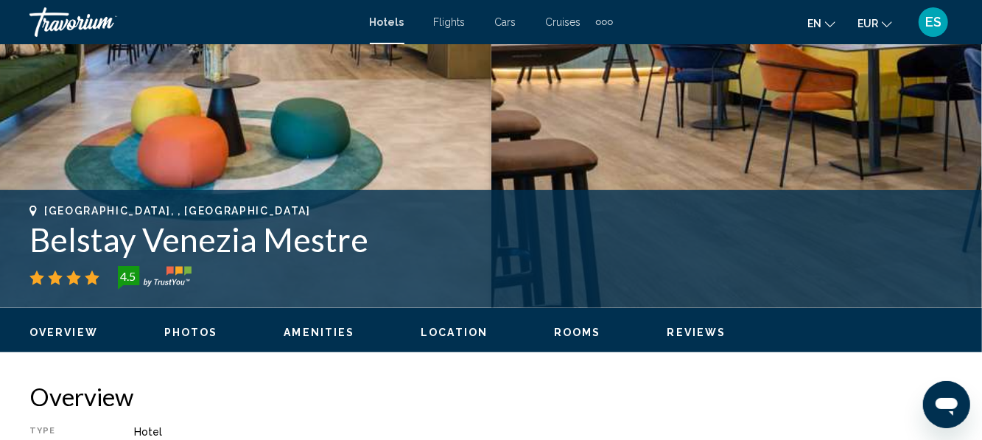
scroll to position [439, 0]
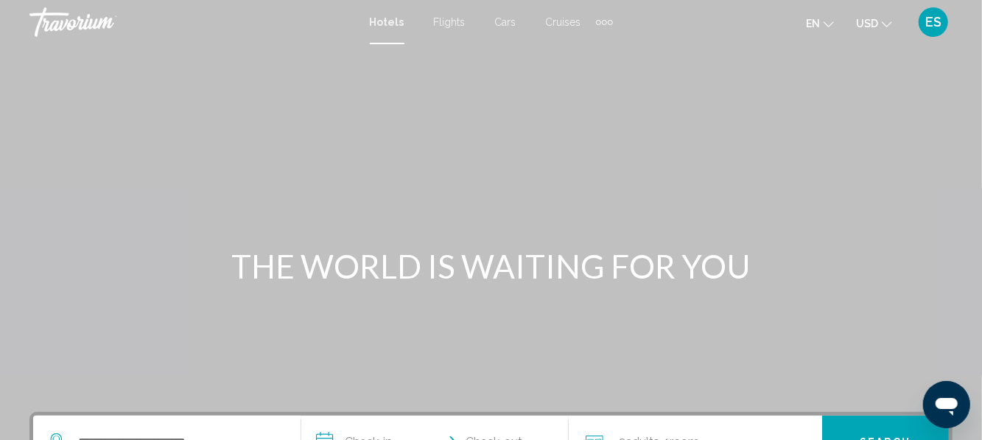
click at [871, 27] on span "USD" at bounding box center [867, 24] width 22 height 12
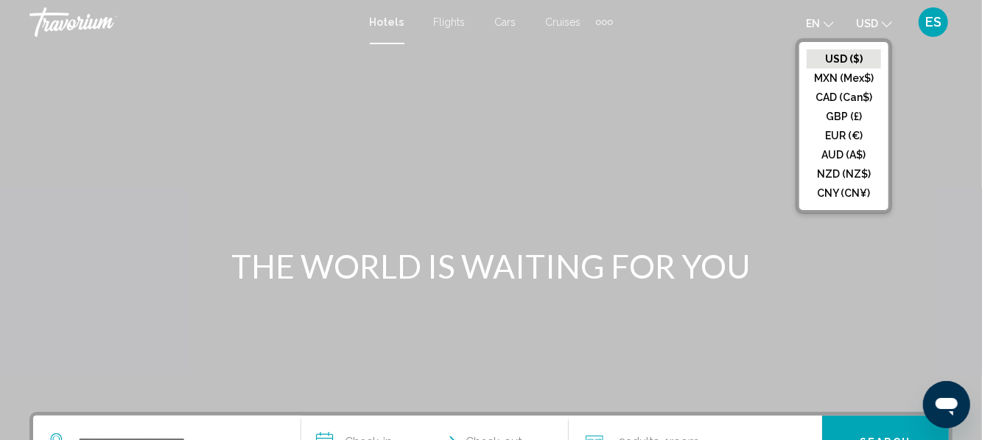
click at [828, 136] on button "EUR (€)" at bounding box center [843, 135] width 74 height 19
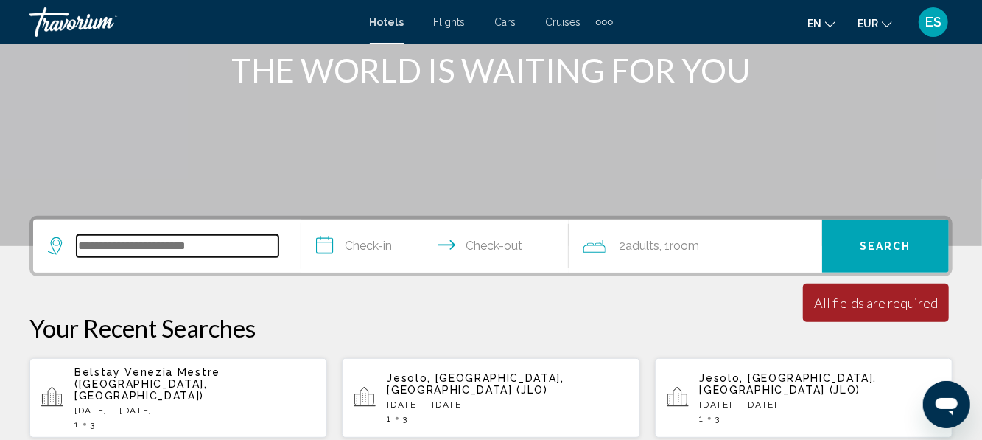
click at [141, 239] on input "Search widget" at bounding box center [178, 246] width 202 height 22
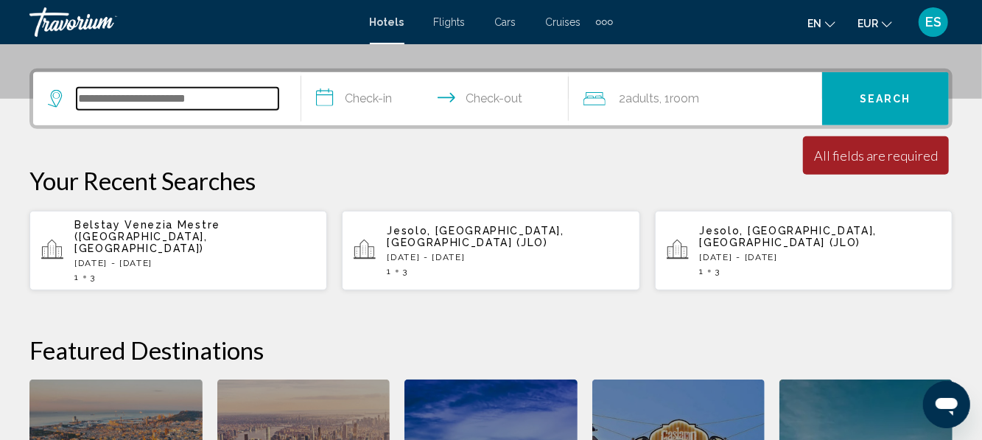
scroll to position [355, 0]
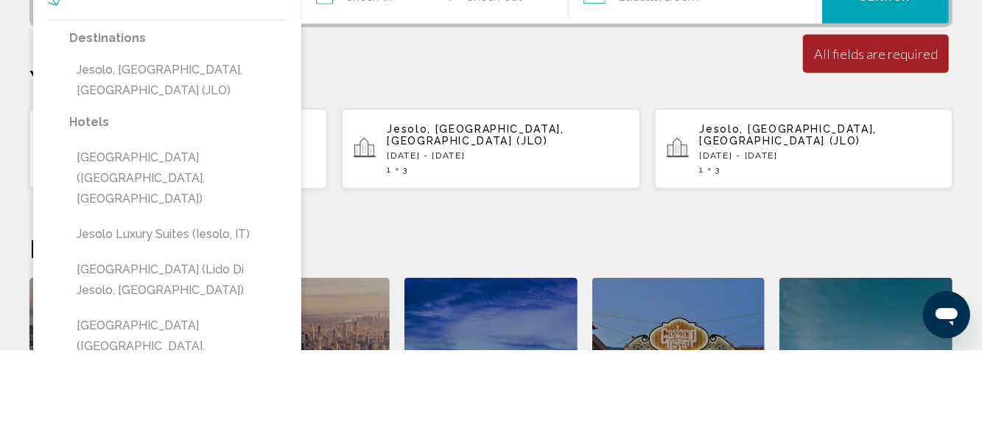
click at [252, 169] on button "Jesolo, [GEOGRAPHIC_DATA], [GEOGRAPHIC_DATA] (JLO)" at bounding box center [177, 170] width 217 height 49
type input "**********"
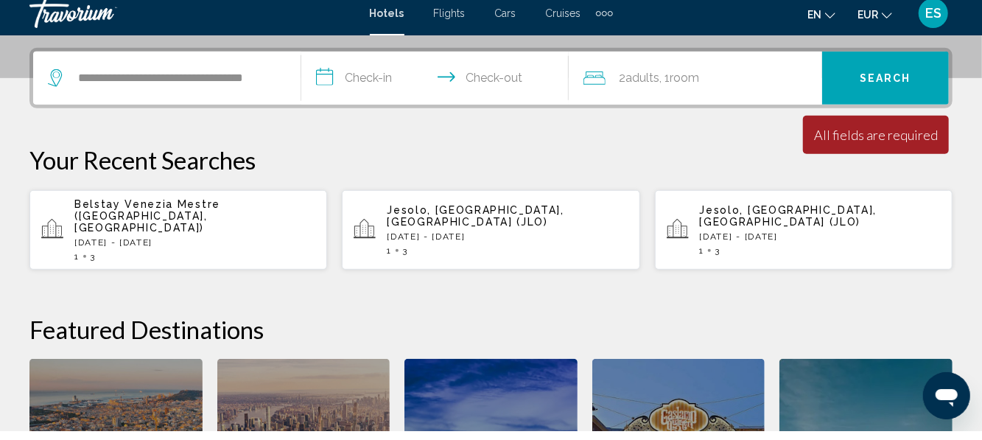
click at [397, 84] on input "**********" at bounding box center [438, 88] width 274 height 57
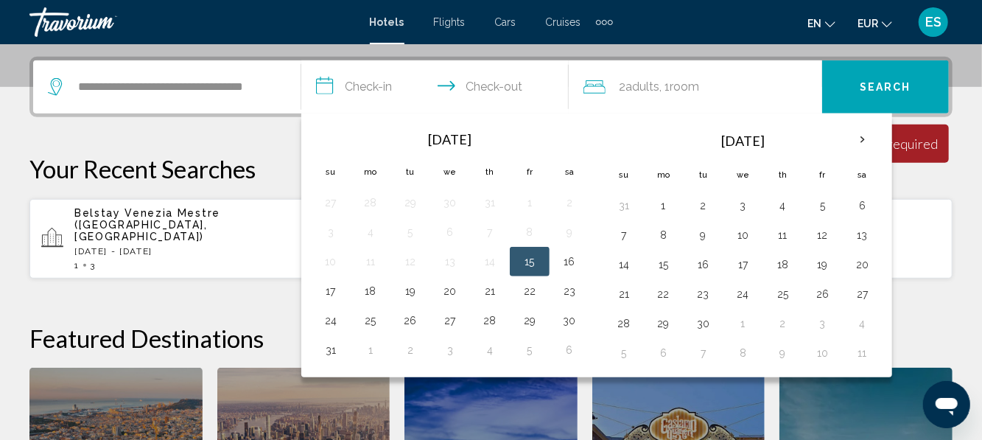
click at [532, 266] on button "15" at bounding box center [530, 261] width 24 height 21
click at [373, 294] on button "18" at bounding box center [371, 291] width 24 height 21
type input "**********"
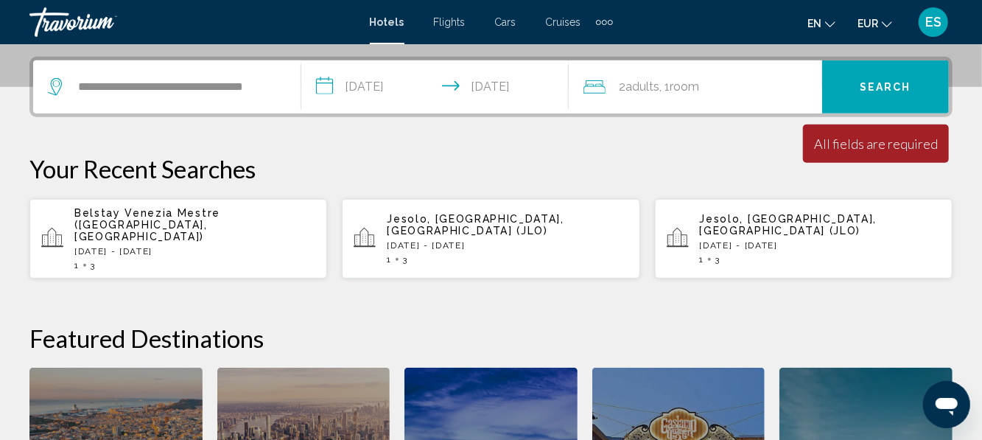
click at [753, 93] on div "2 Adult Adults , 1 Room rooms" at bounding box center [702, 87] width 239 height 21
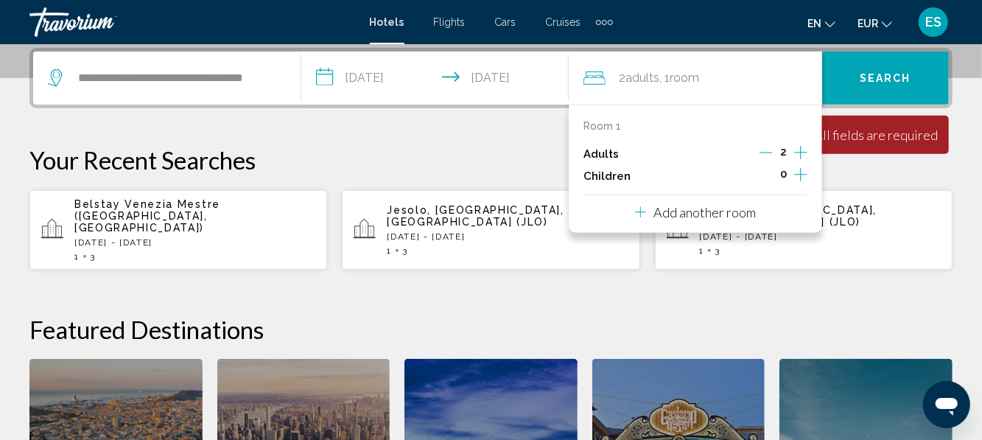
click at [803, 154] on icon "Increment adults" at bounding box center [800, 153] width 13 height 18
click at [900, 79] on span "Search" at bounding box center [885, 79] width 52 height 12
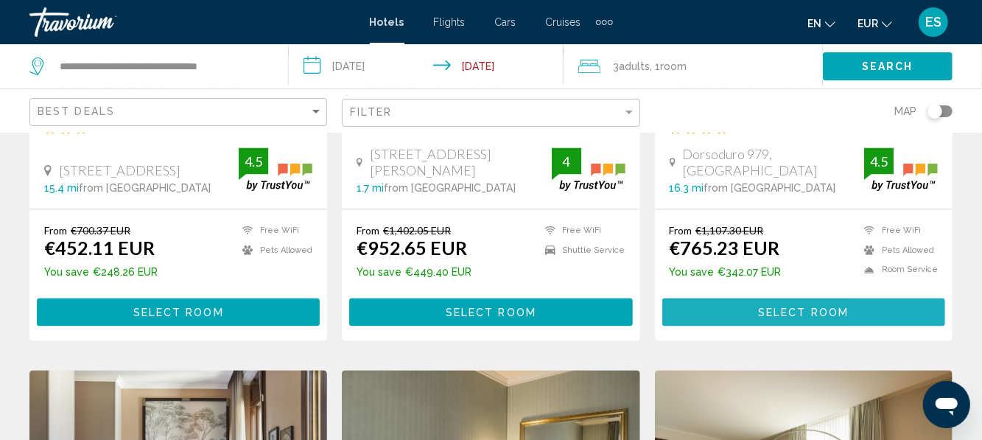
scroll to position [1498, 0]
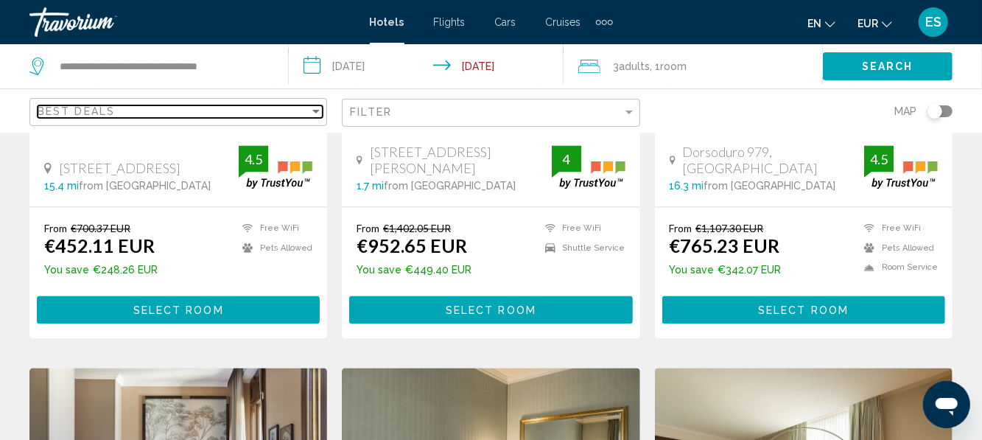
click at [311, 113] on div "Sort by" at bounding box center [315, 111] width 13 height 12
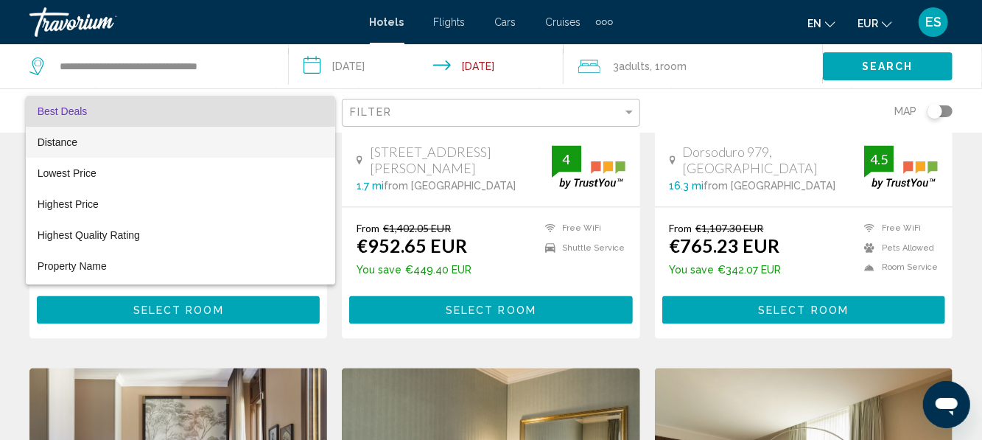
click at [60, 138] on span "Distance" at bounding box center [58, 142] width 40 height 12
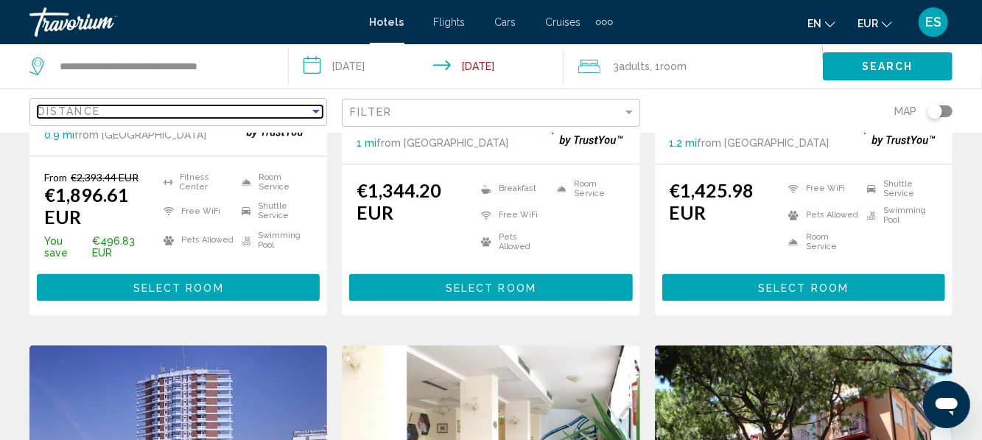
scroll to position [2007, 0]
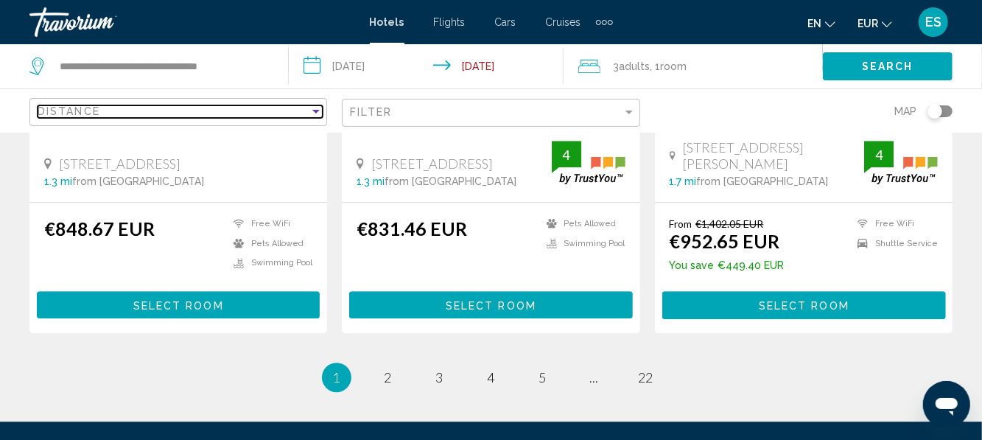
click at [116, 108] on div "Distance" at bounding box center [174, 111] width 272 height 12
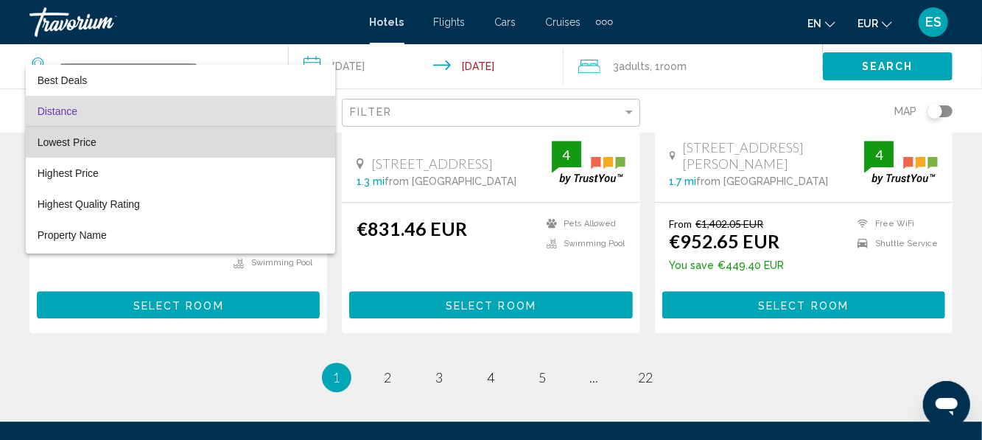
click at [60, 140] on span "Lowest Price" at bounding box center [67, 142] width 59 height 12
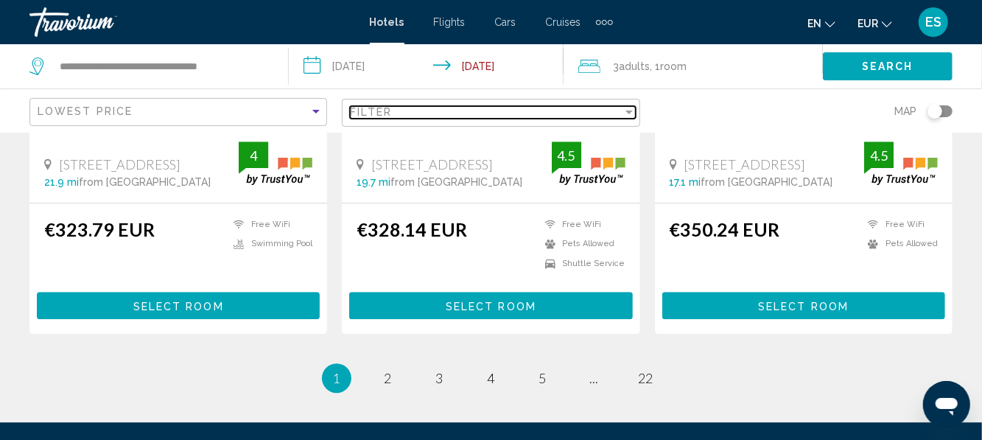
click at [627, 115] on div "Filter" at bounding box center [628, 112] width 13 height 12
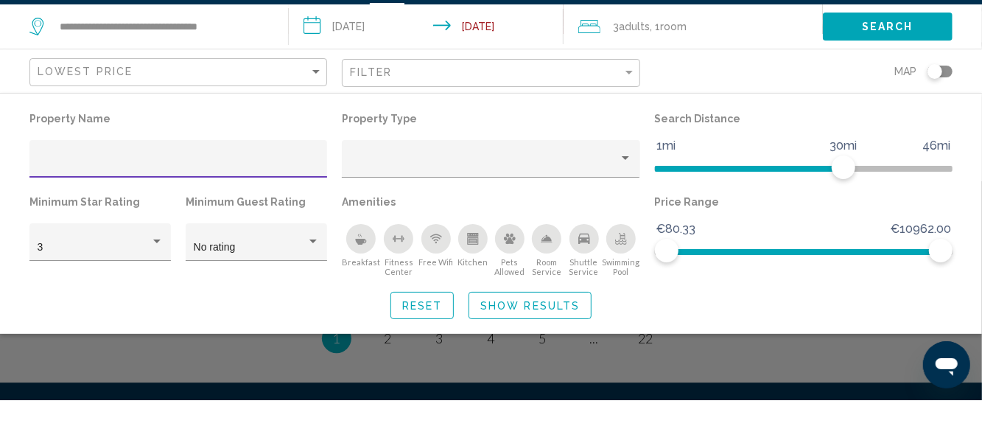
scroll to position [2007, 0]
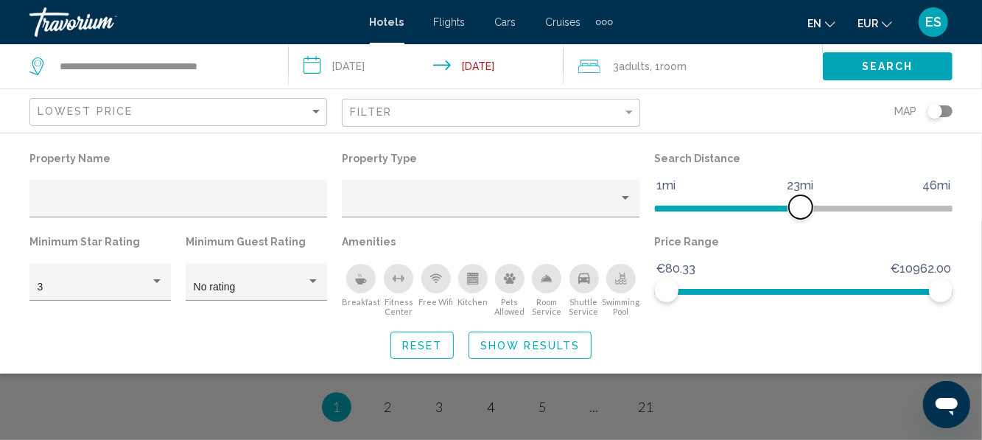
scroll to position [1461, 0]
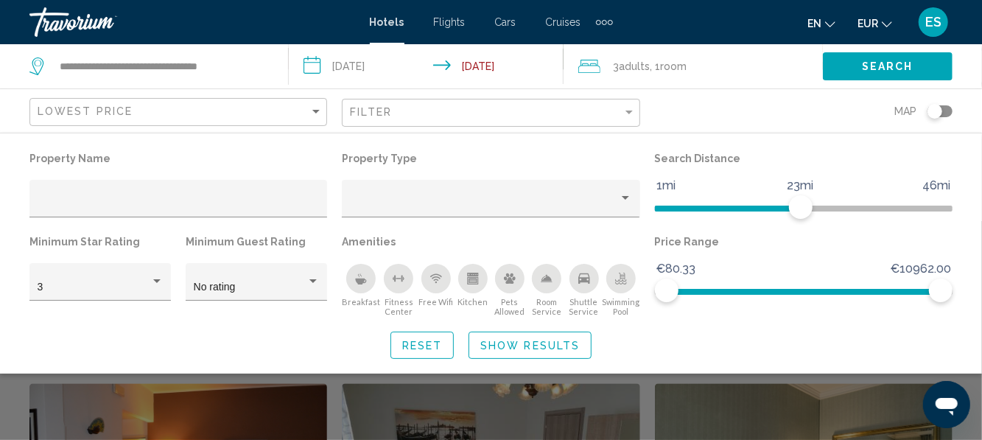
click at [568, 345] on span "Show Results" at bounding box center [529, 346] width 99 height 12
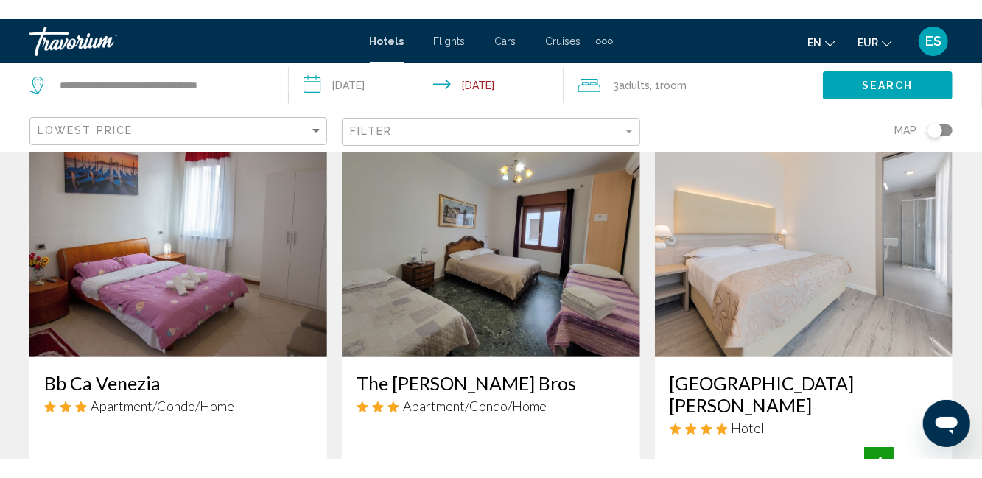
scroll to position [0, 0]
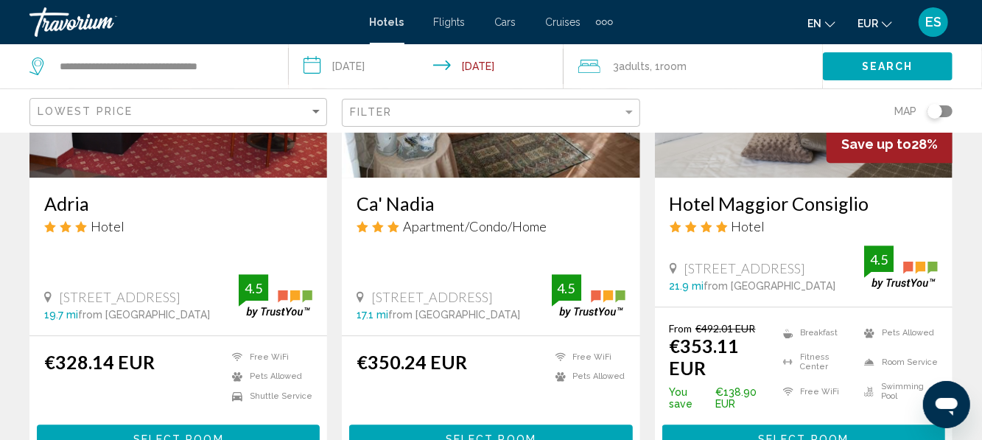
scroll to position [1910, 0]
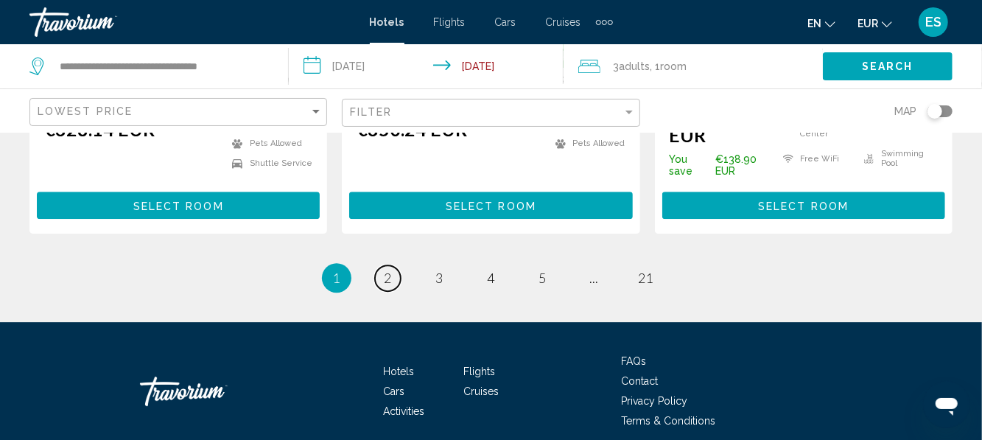
click at [392, 265] on link "page 2" at bounding box center [388, 278] width 26 height 26
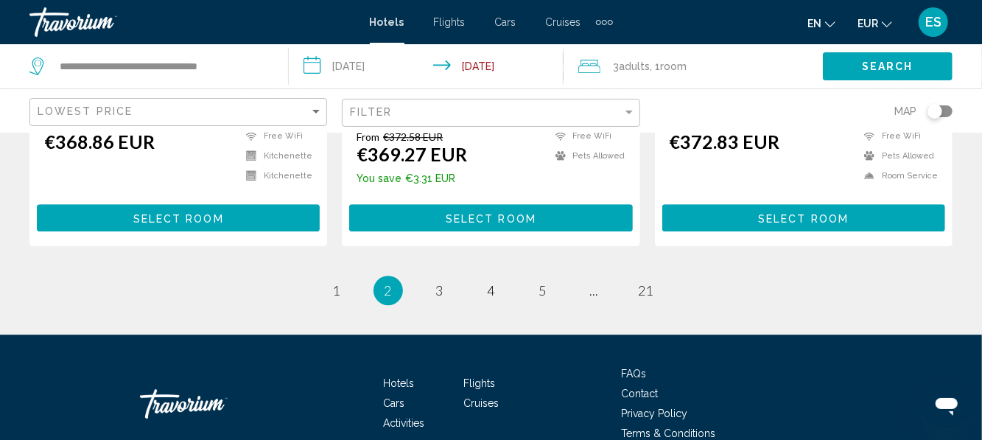
scroll to position [2177, 0]
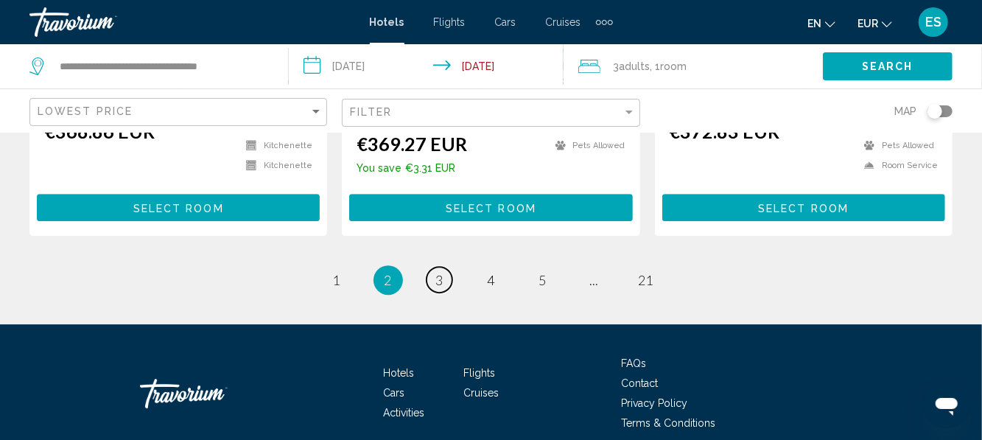
click at [441, 272] on span "3" at bounding box center [439, 280] width 7 height 16
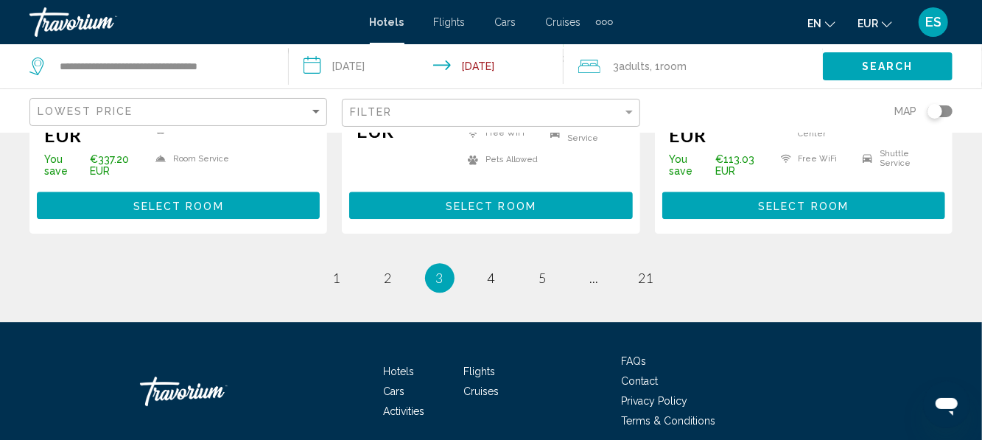
scroll to position [2200, 0]
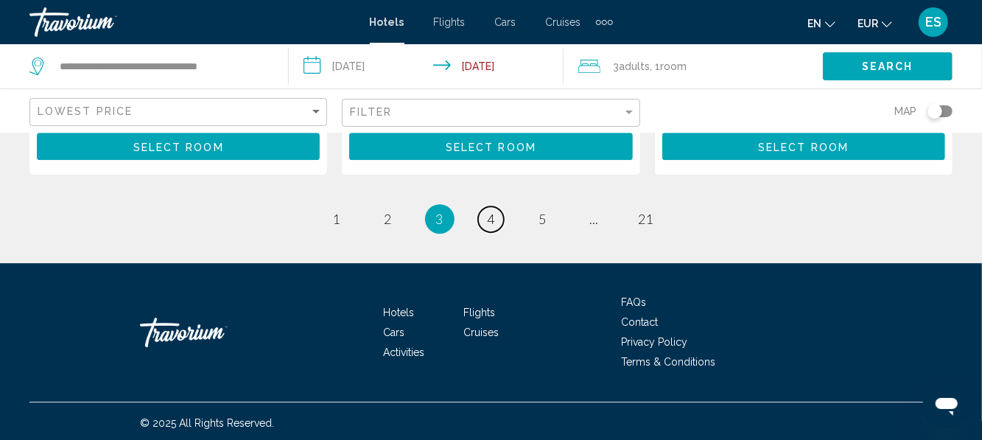
click at [488, 222] on span "4" at bounding box center [491, 219] width 7 height 16
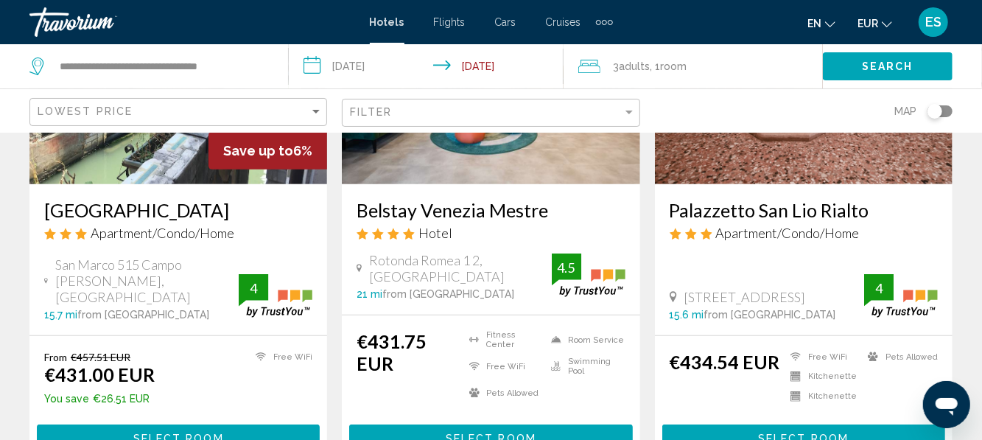
scroll to position [236, 0]
click at [400, 217] on h3 "Belstay Venezia Mestre" at bounding box center [490, 210] width 268 height 22
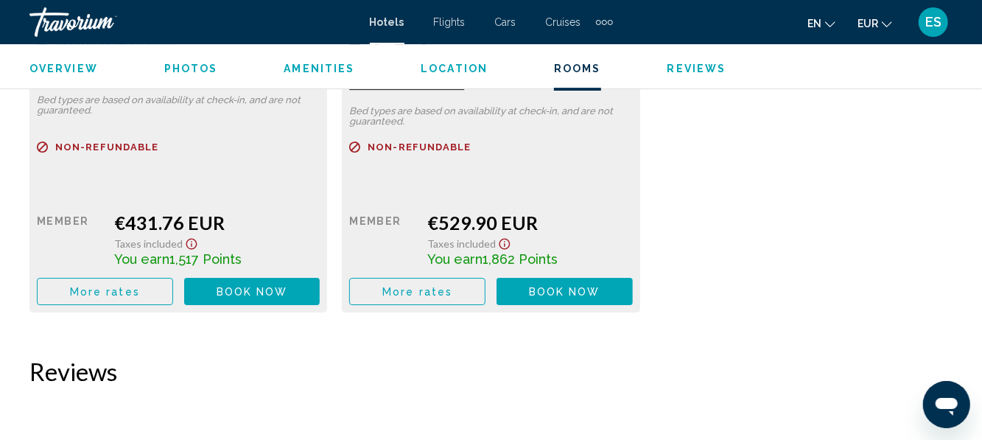
scroll to position [2517, 0]
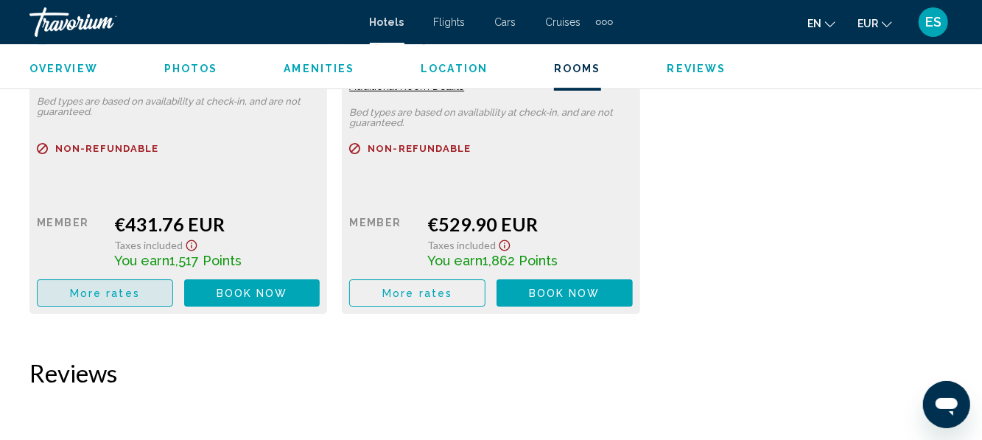
click at [93, 291] on span "More rates" at bounding box center [105, 293] width 70 height 12
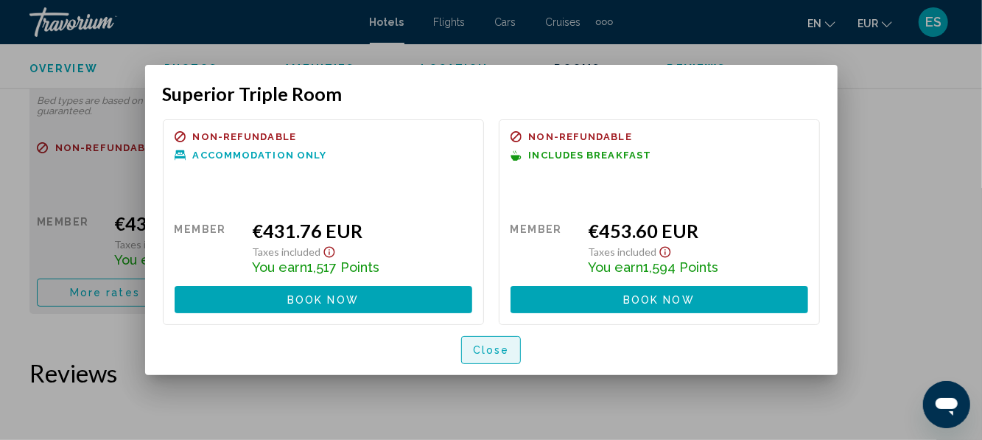
click at [474, 351] on span "Close" at bounding box center [491, 351] width 37 height 12
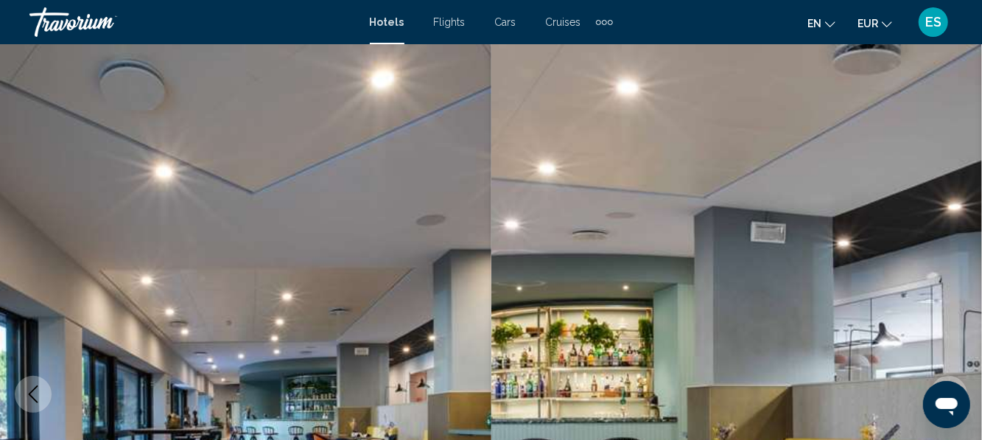
scroll to position [2517, 0]
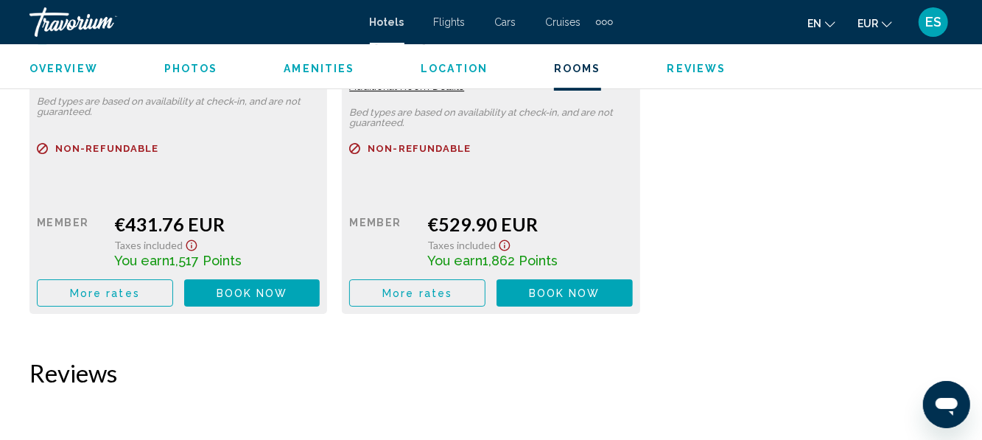
click at [94, 292] on span "More rates" at bounding box center [105, 293] width 70 height 12
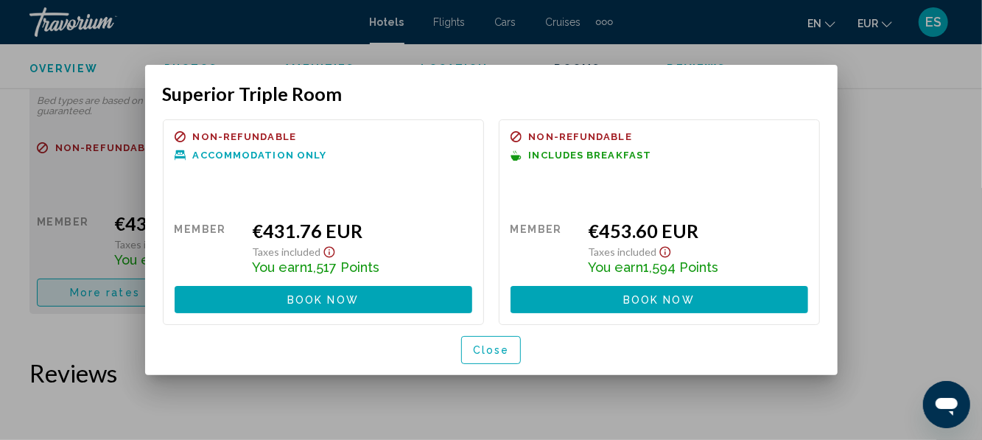
scroll to position [0, 0]
click at [688, 302] on span "Book now" at bounding box center [658, 300] width 71 height 12
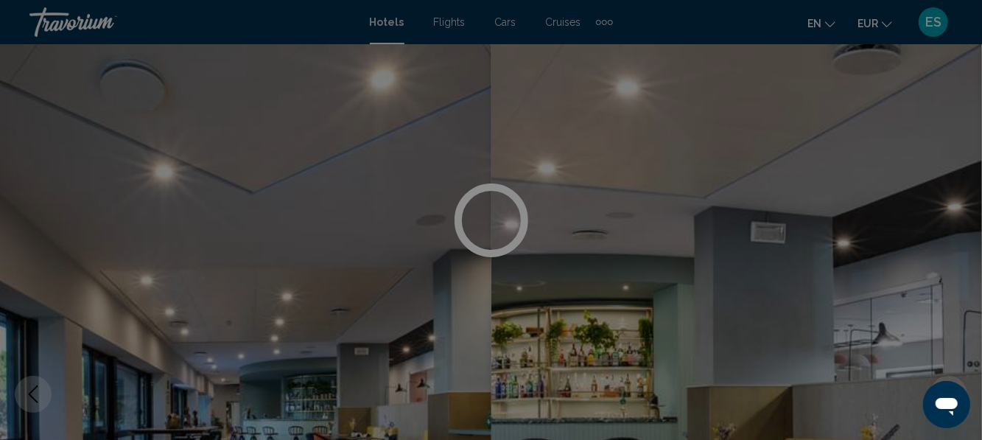
scroll to position [2517, 0]
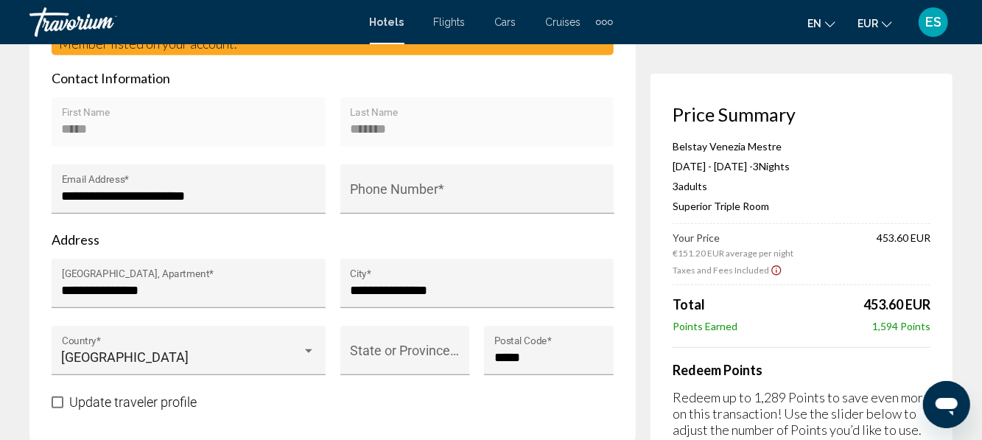
click at [576, 180] on div "Phone Number *" at bounding box center [477, 193] width 254 height 39
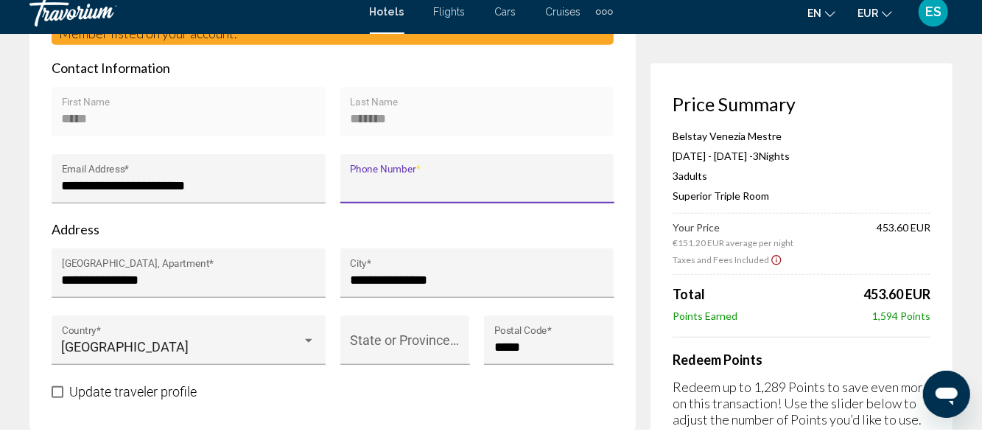
scroll to position [492, 0]
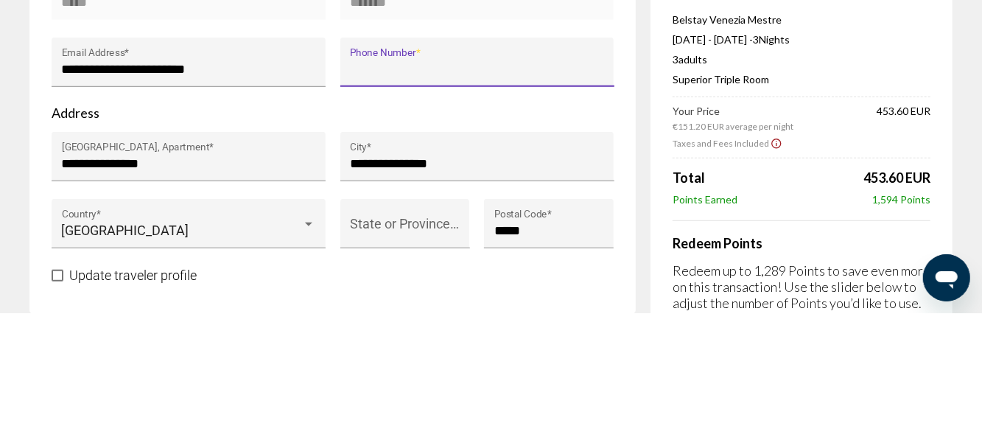
type input "*"
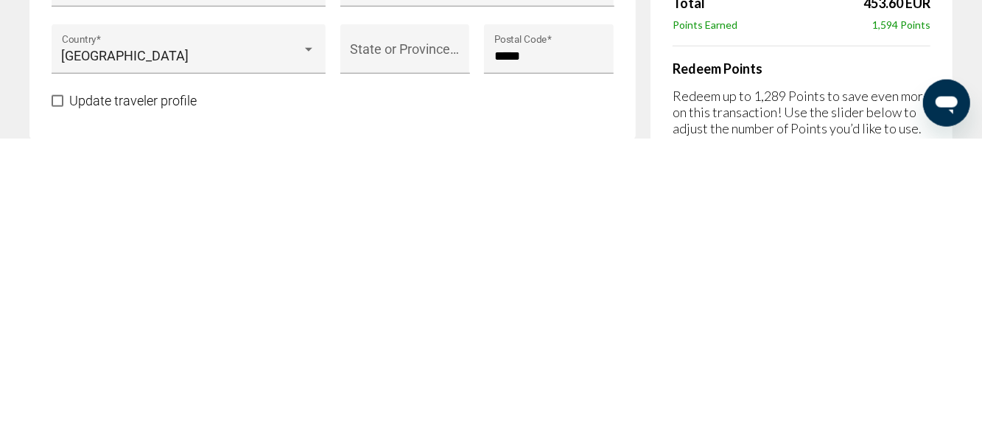
type input "*"
click at [443, 356] on input "State or Province Name *" at bounding box center [405, 357] width 110 height 15
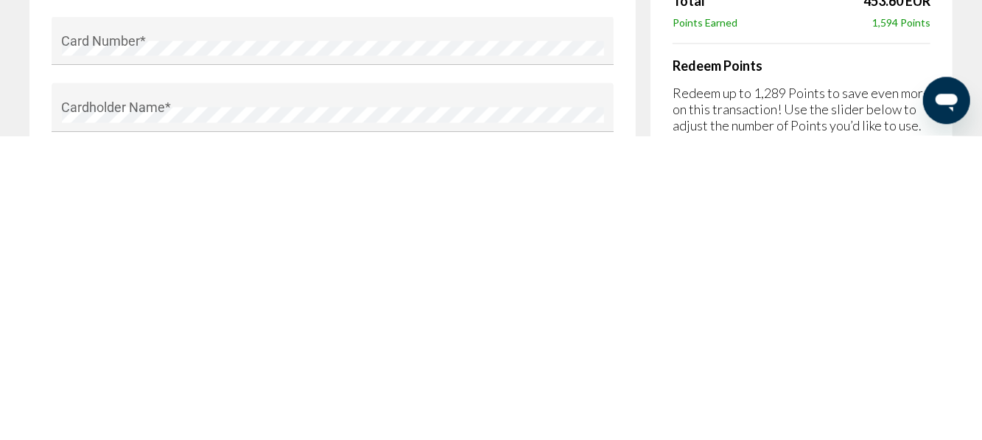
scroll to position [1150, 0]
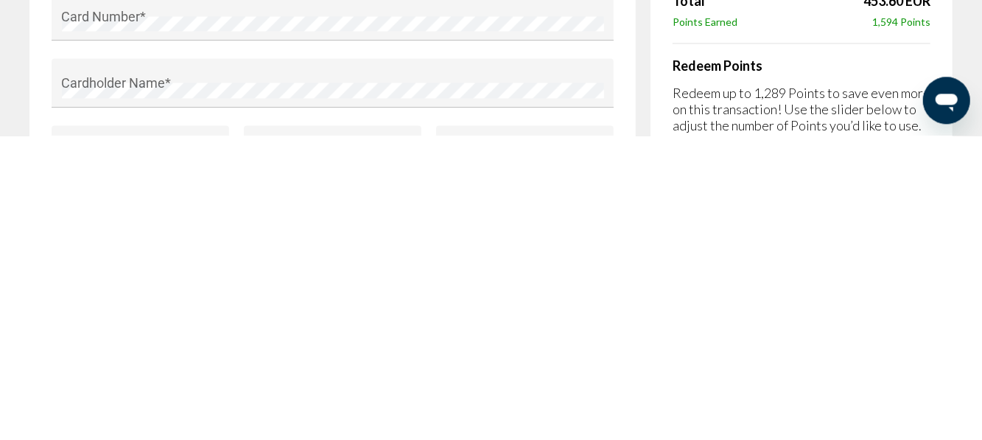
type input "******"
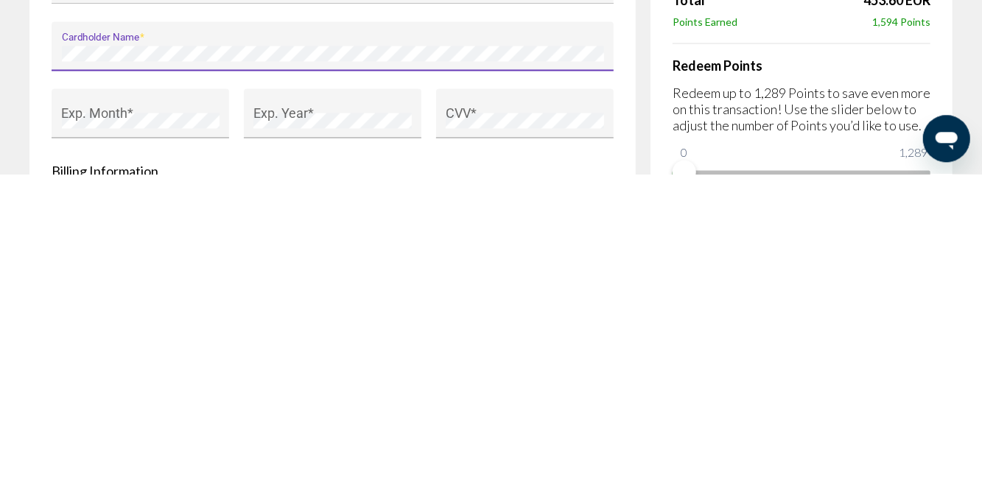
scroll to position [1189, 0]
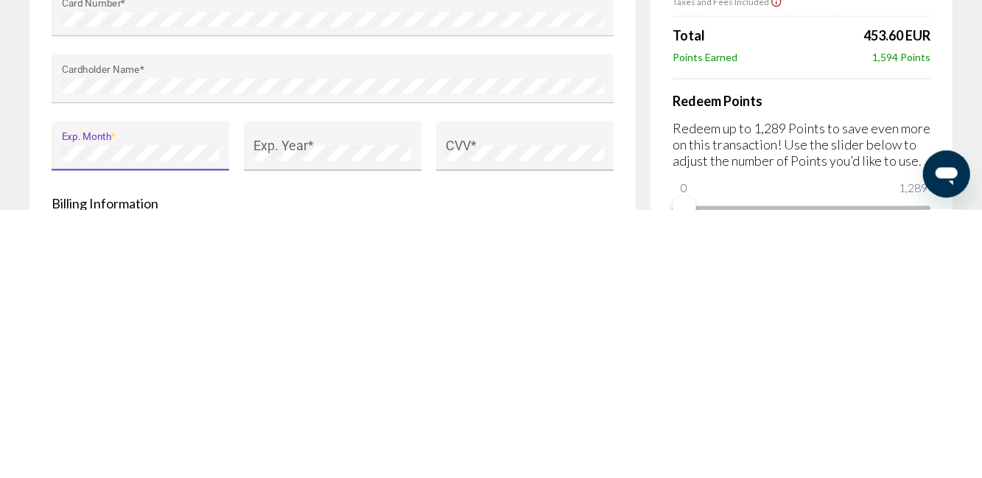
click at [353, 401] on div "Exp. Year *" at bounding box center [332, 419] width 158 height 39
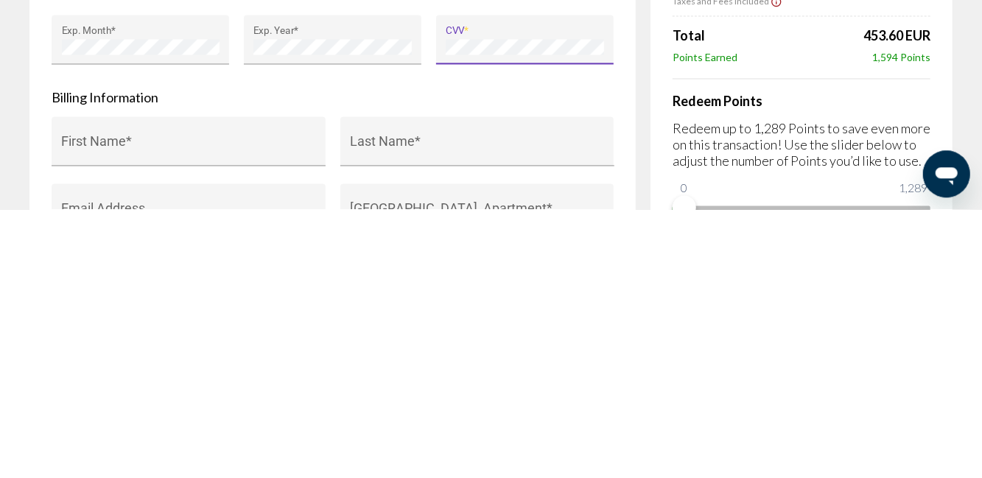
scroll to position [1297, 0]
click at [274, 409] on input "First Name *" at bounding box center [189, 416] width 254 height 15
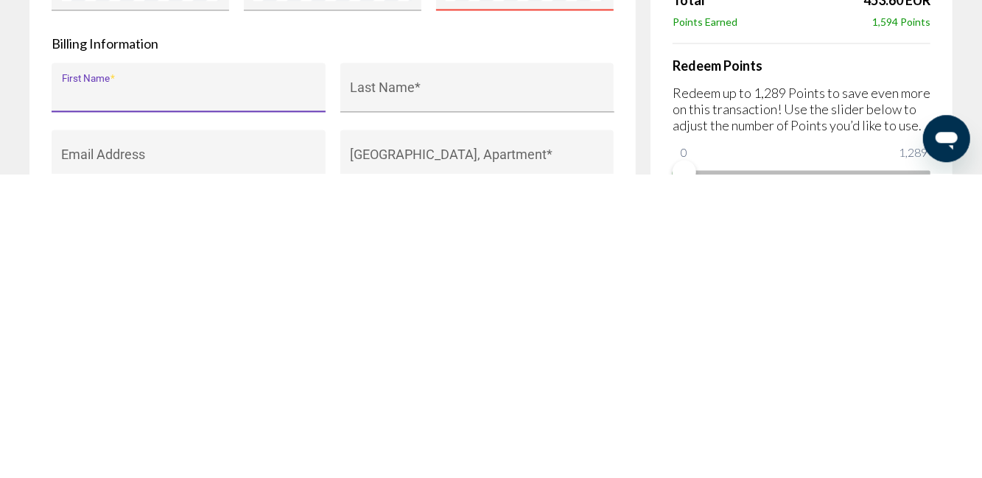
scroll to position [1319, 0]
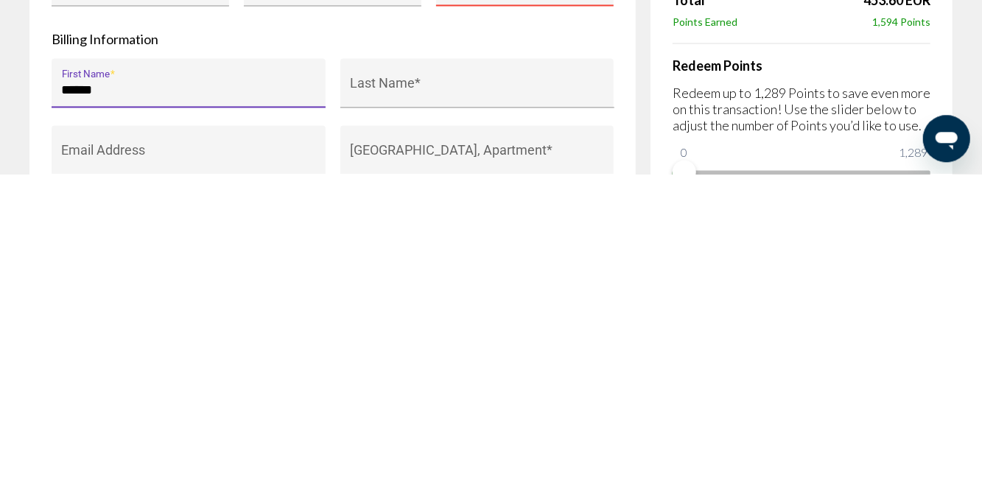
type input "*****"
click at [474, 393] on input "Last Name *" at bounding box center [477, 394] width 254 height 15
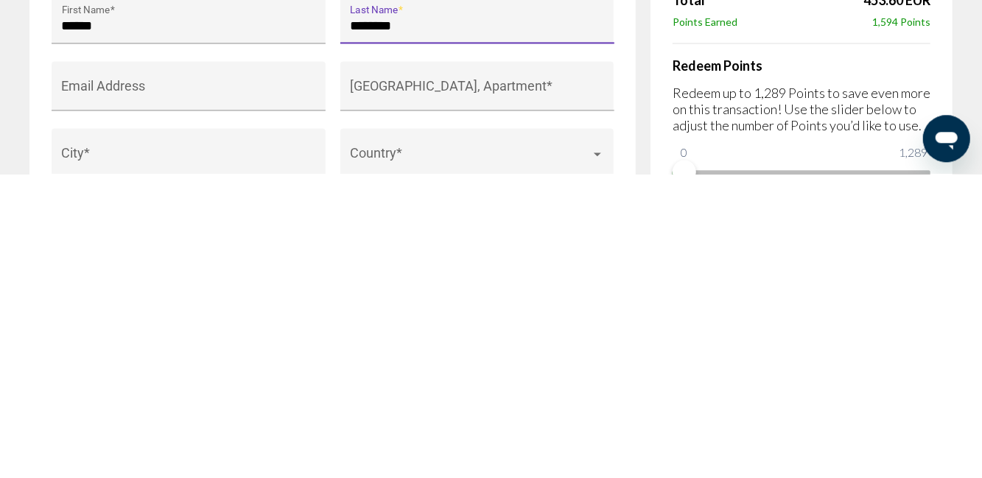
scroll to position [1390, 0]
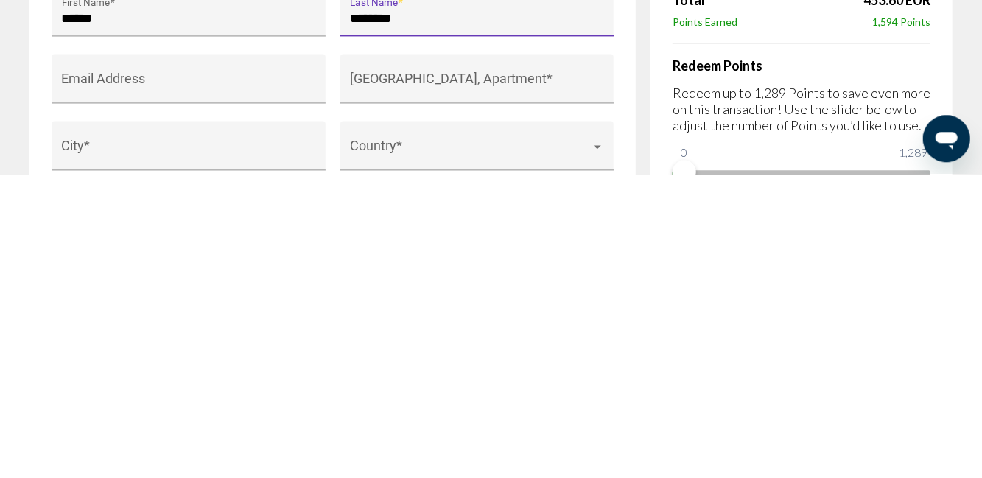
type input "*******"
click at [286, 382] on input "Email Address" at bounding box center [189, 389] width 254 height 15
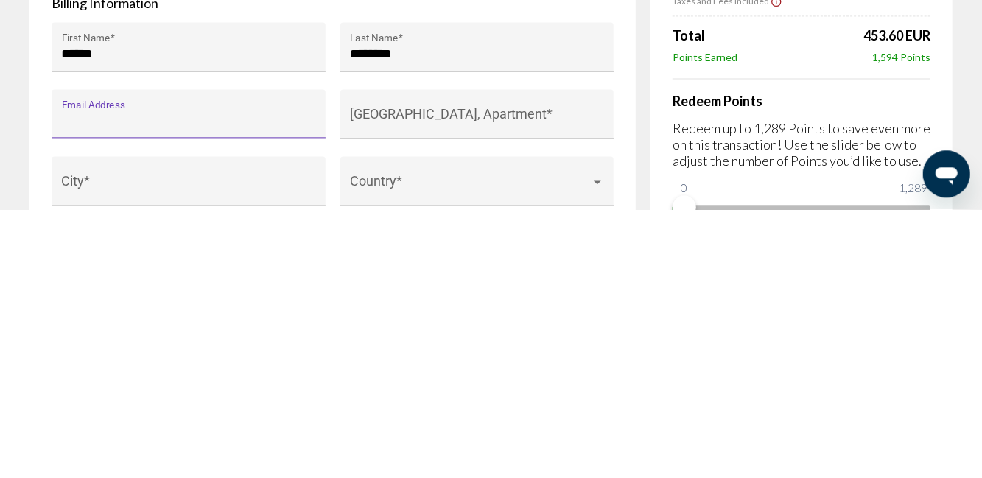
type input "*"
type input "**********"
click at [513, 382] on input "House Number, Street, Apartment *" at bounding box center [477, 389] width 254 height 15
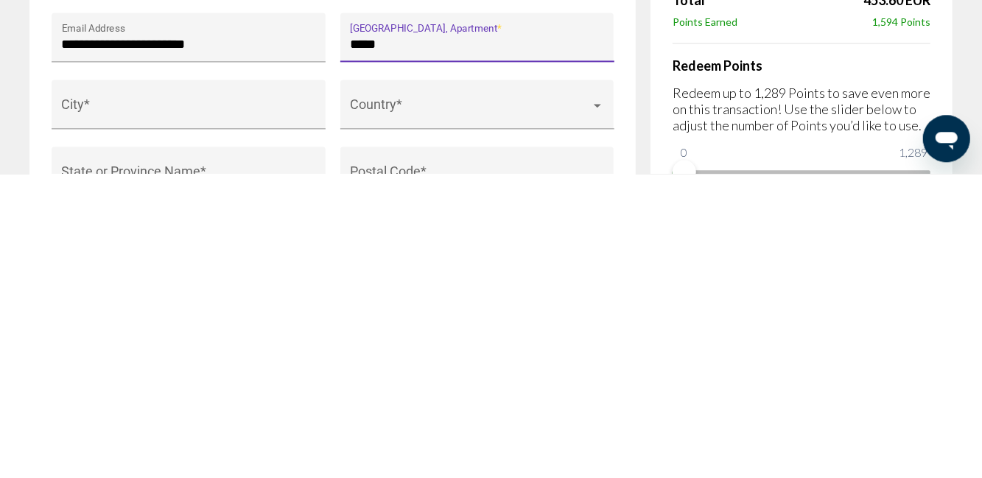
scroll to position [1432, 0]
type input "**********"
click at [253, 407] on input "City *" at bounding box center [189, 414] width 254 height 15
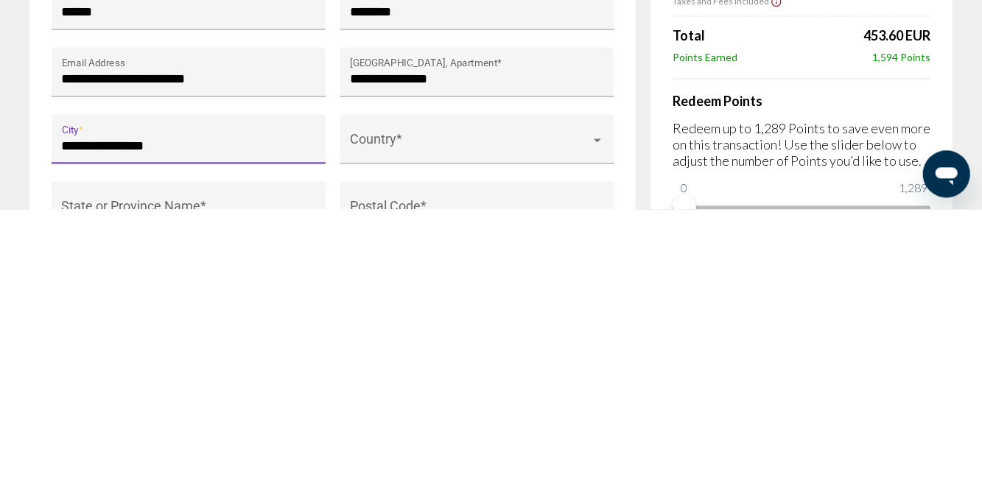
type input "**********"
click at [531, 407] on span "Main content" at bounding box center [470, 414] width 241 height 15
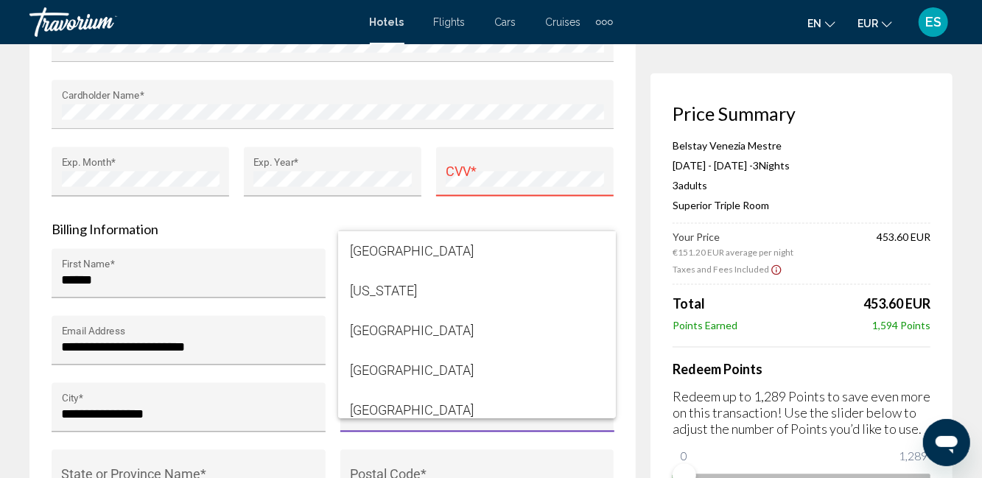
scroll to position [3271, 0]
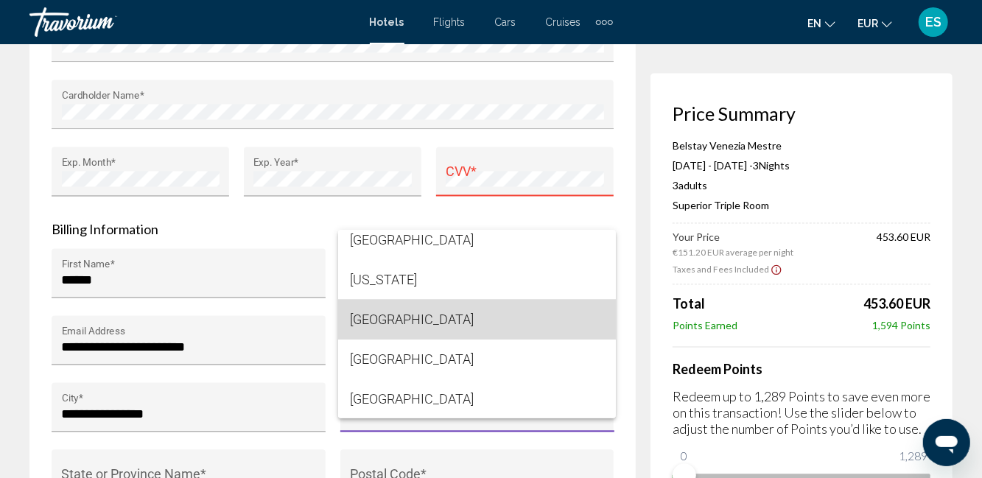
click at [404, 323] on span "Germany" at bounding box center [477, 320] width 254 height 40
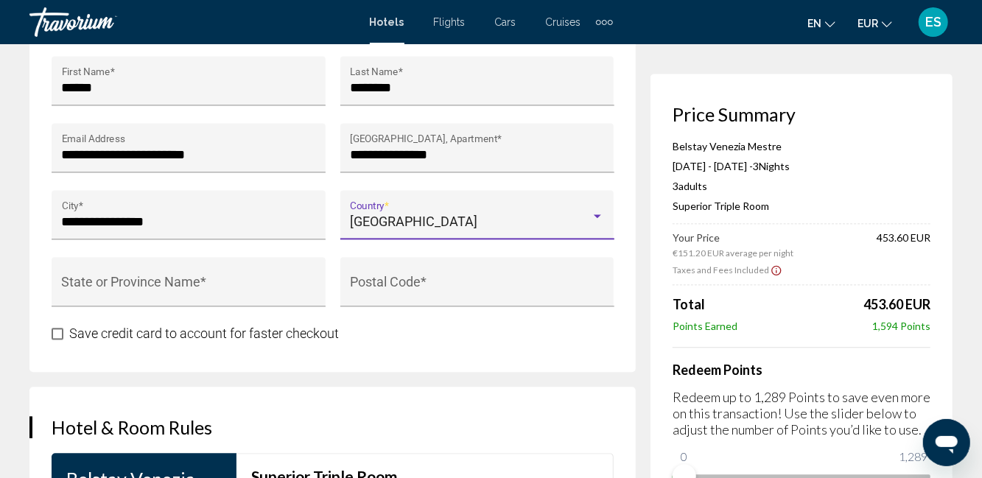
click at [502, 281] on input "Postal Code *" at bounding box center [477, 288] width 254 height 15
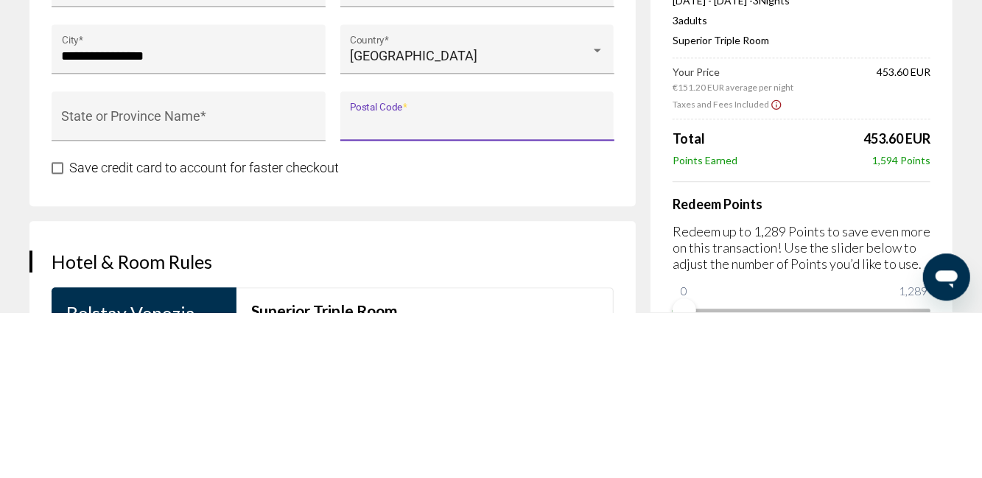
scroll to position [1625, 0]
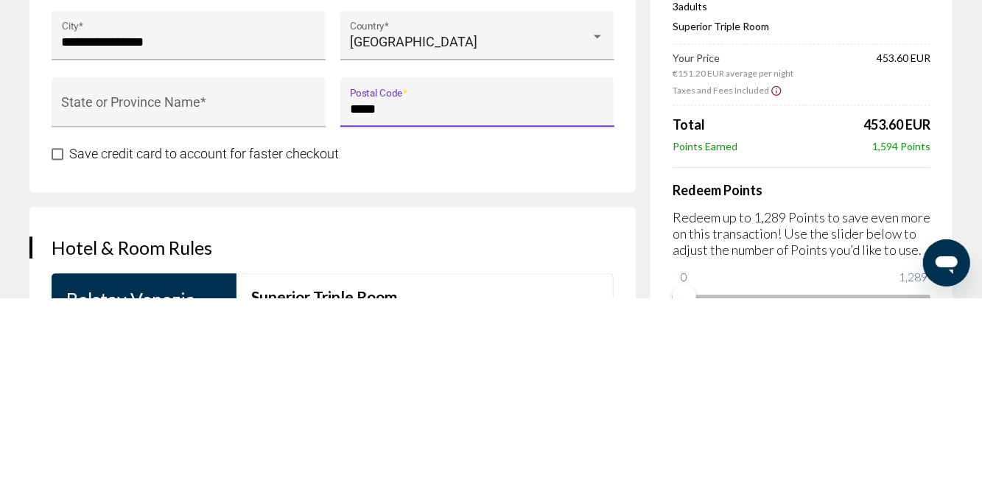
type input "*****"
click at [248, 284] on input "State or Province Name *" at bounding box center [189, 288] width 254 height 15
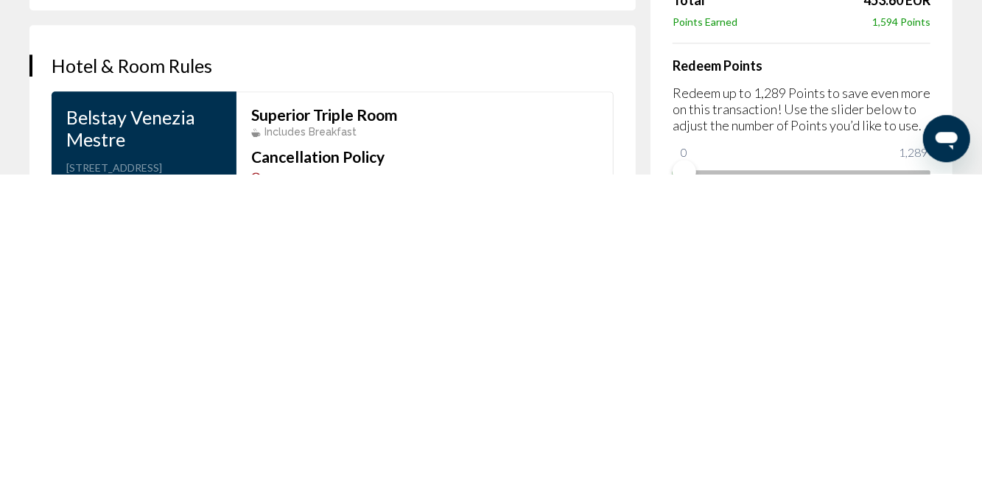
scroll to position [1685, 0]
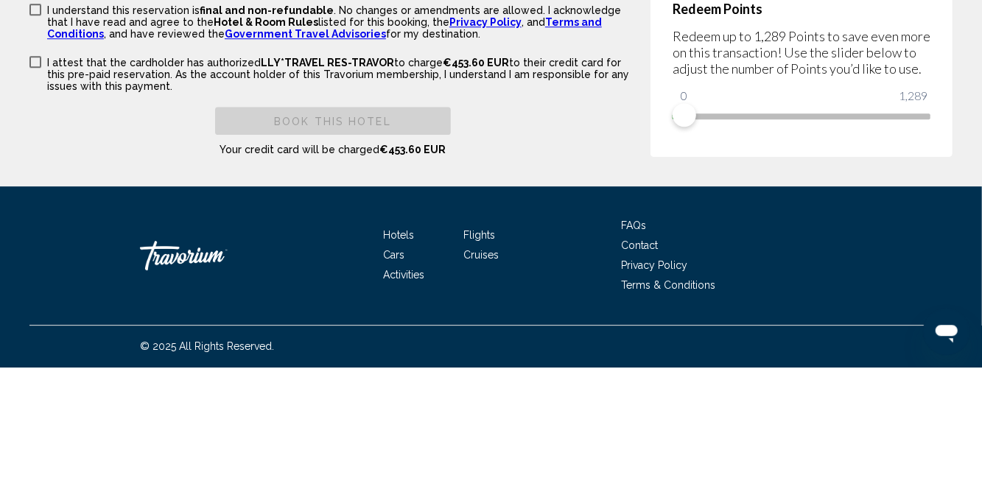
type input "******"
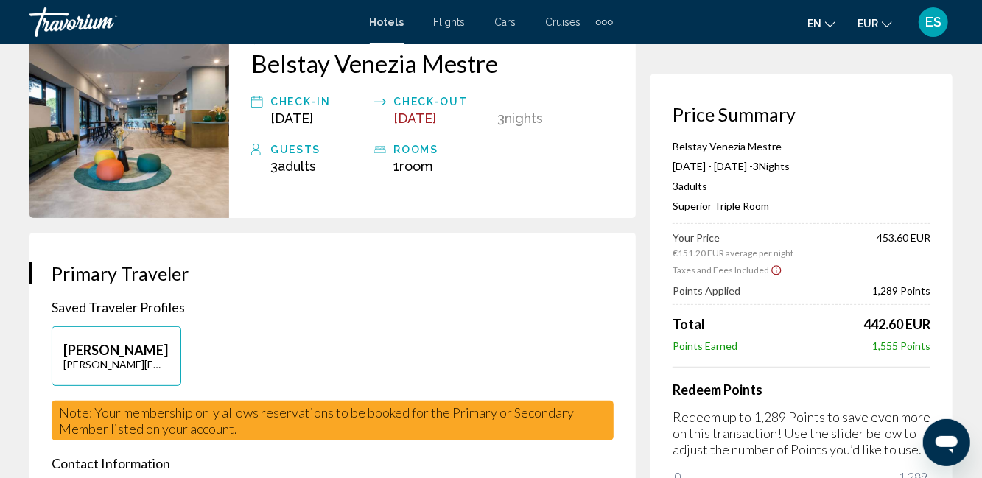
scroll to position [108, 0]
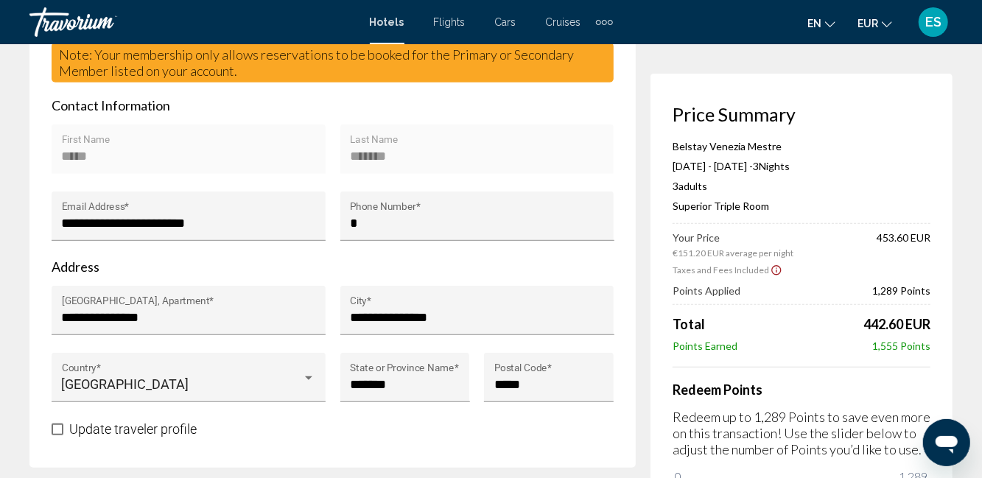
click at [532, 225] on input "*" at bounding box center [477, 223] width 254 height 15
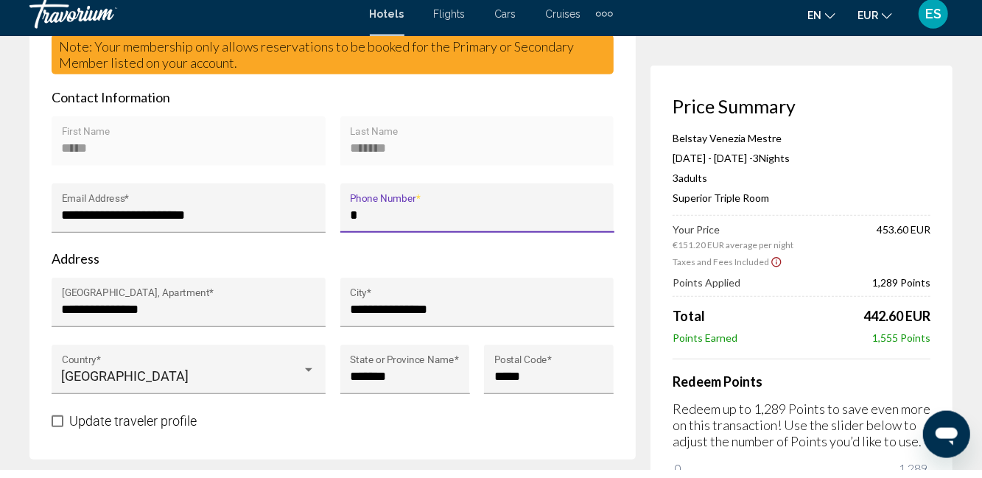
scroll to position [465, 0]
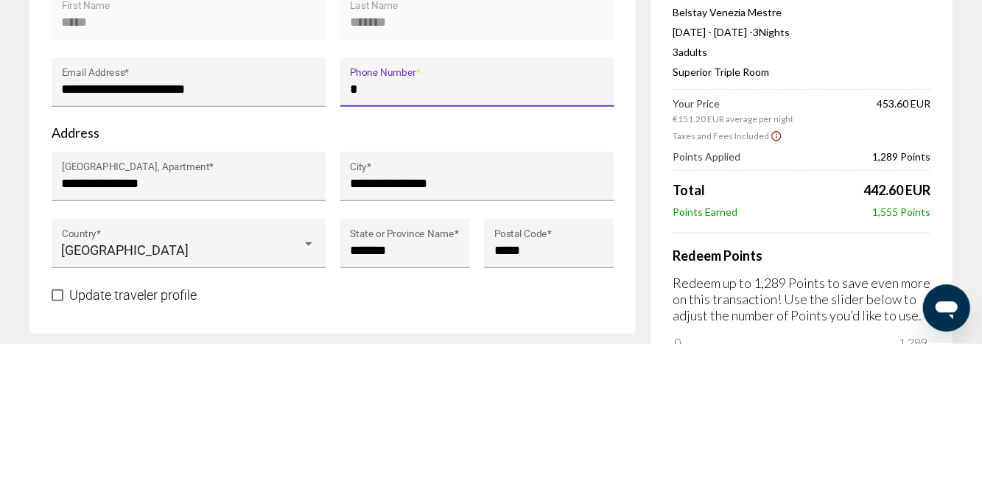
type input "**********"
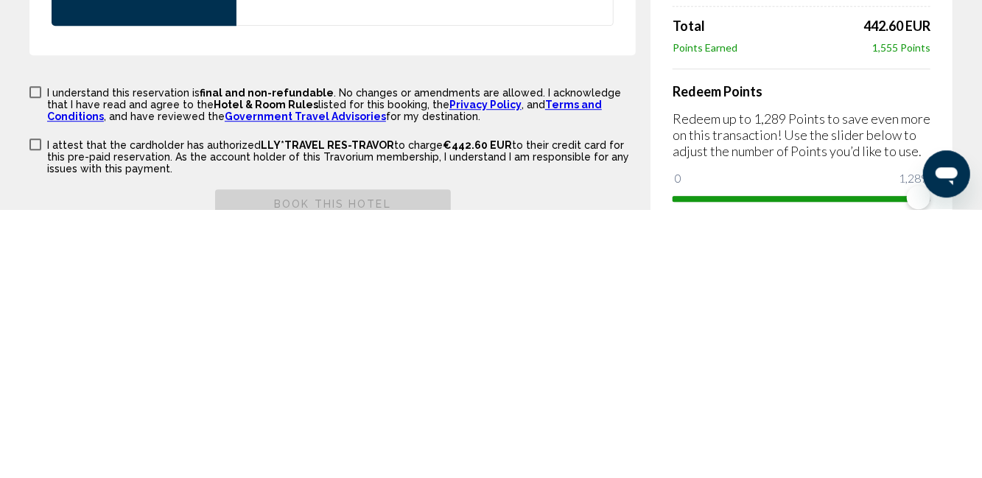
scroll to position [1947, 0]
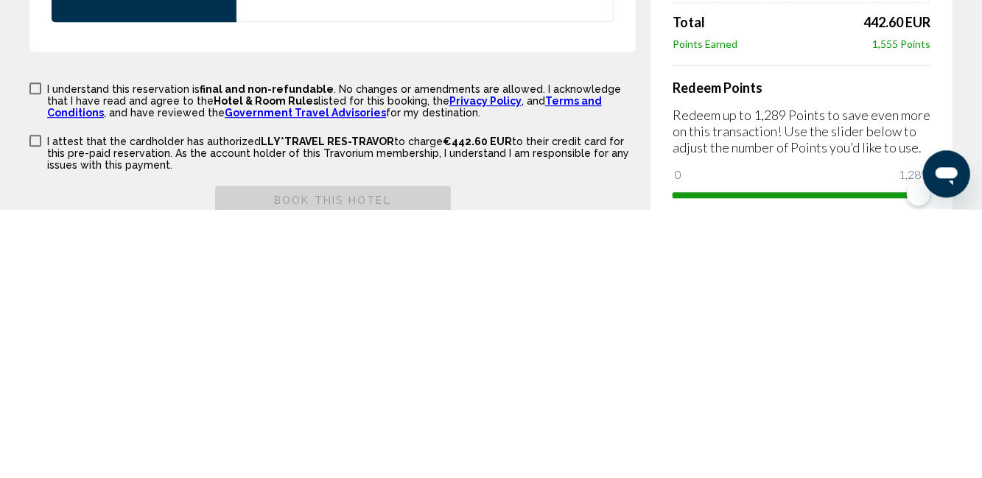
click at [50, 370] on p "I understand this reservation is final and non-refundable . No changes or amend…" at bounding box center [341, 369] width 588 height 35
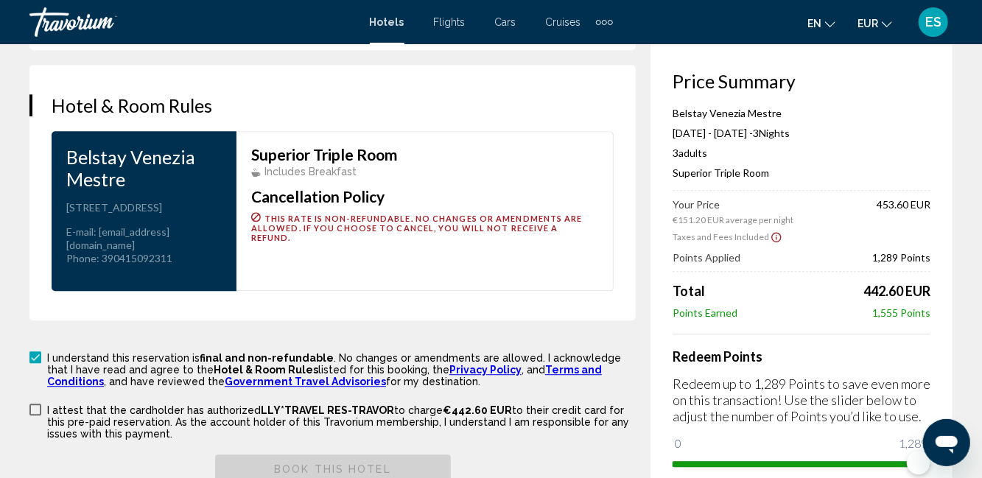
click at [38, 415] on span "Main content" at bounding box center [35, 410] width 12 height 12
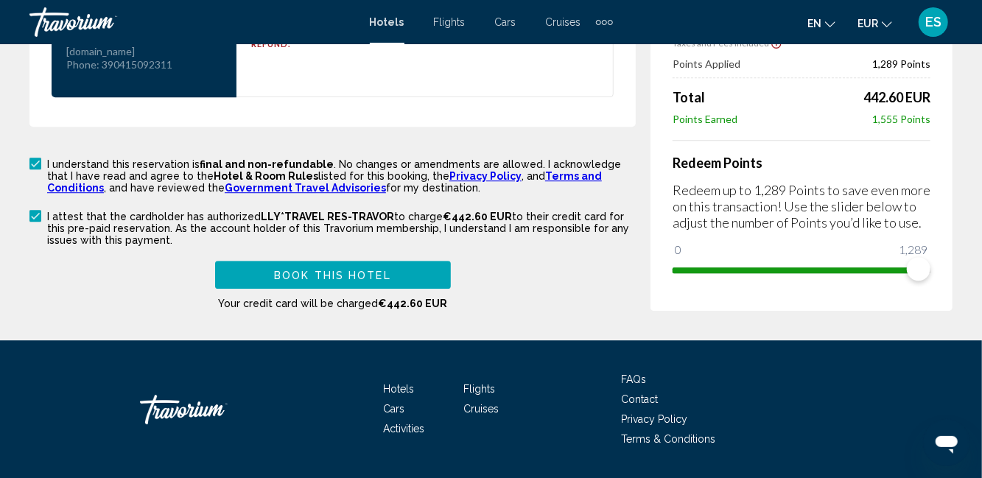
scroll to position [2142, 0]
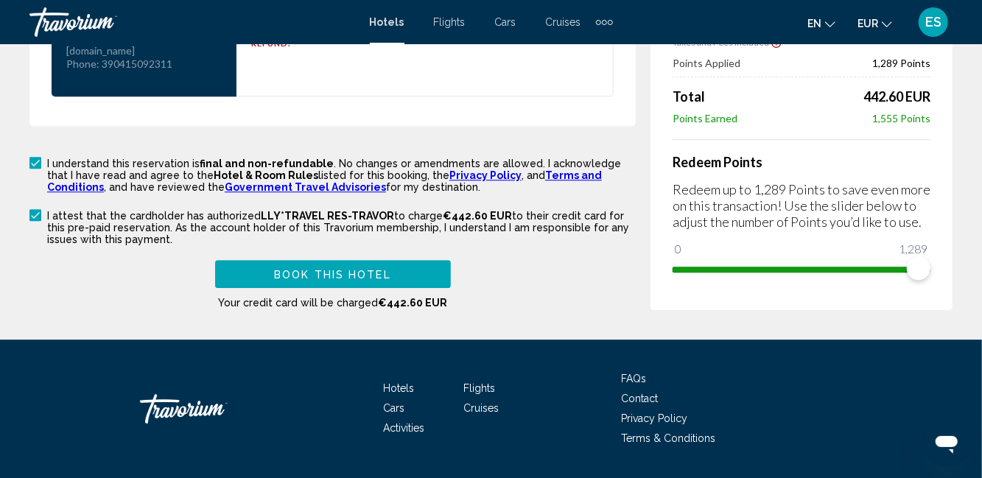
click at [390, 287] on button "Book this hotel" at bounding box center [333, 273] width 236 height 27
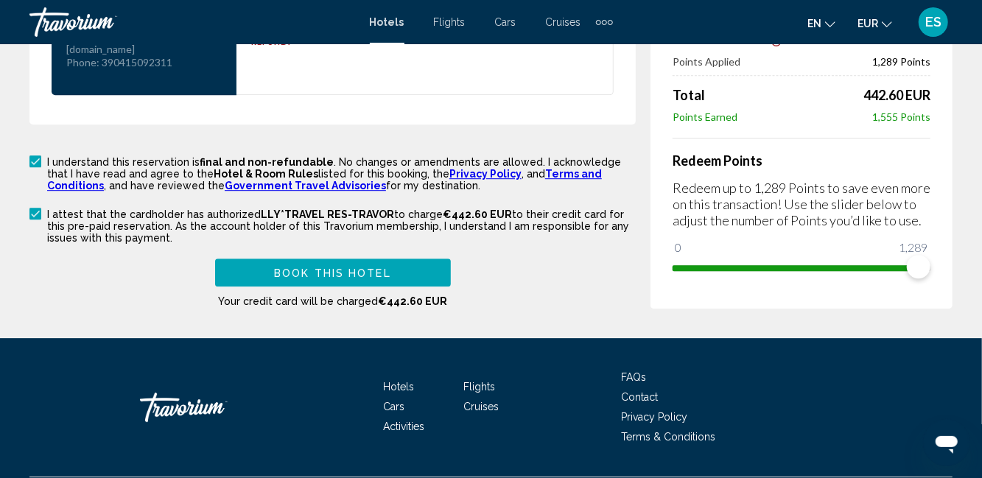
scroll to position [2245, 0]
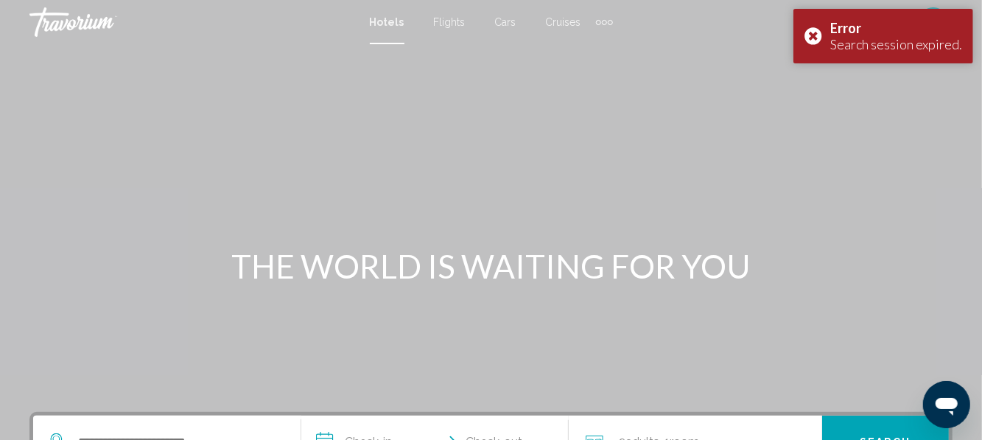
click at [816, 38] on div "Error Search session expired." at bounding box center [883, 36] width 180 height 54
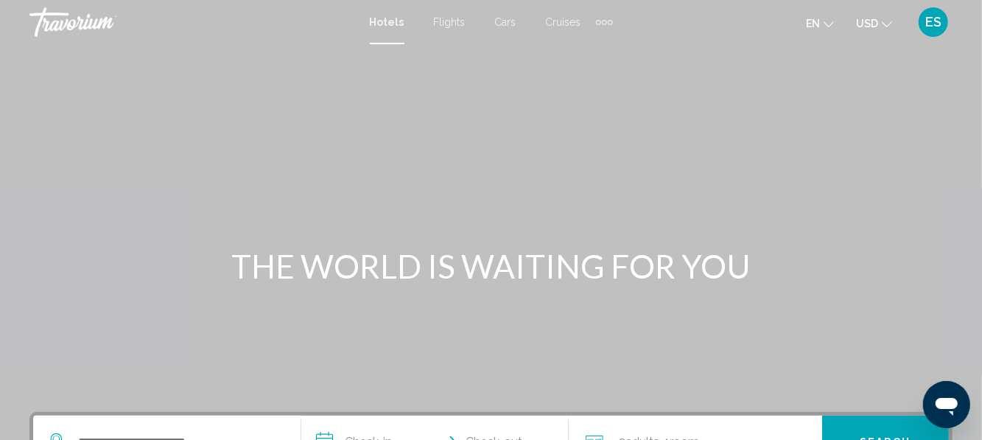
click at [867, 30] on button "USD USD ($) MXN (Mex$) CAD (Can$) GBP (£) EUR (€) AUD (A$) NZD (NZ$) CNY (CN¥)" at bounding box center [874, 23] width 36 height 21
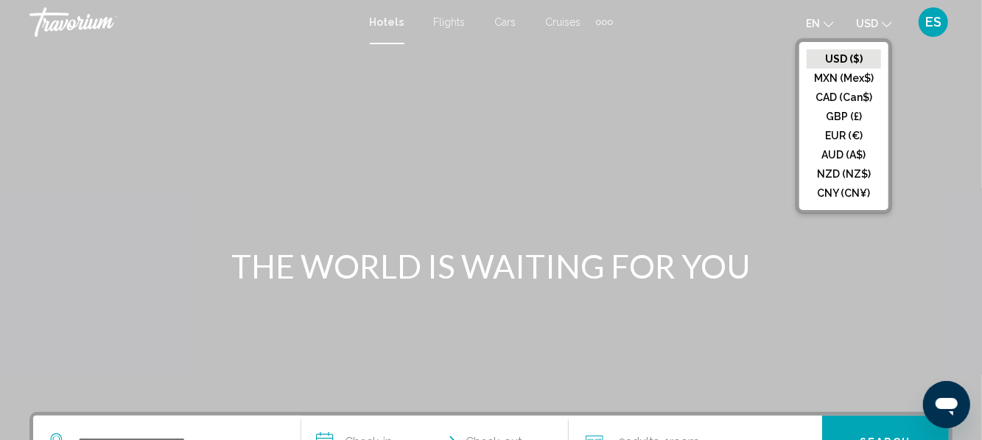
click at [862, 135] on button "EUR (€)" at bounding box center [843, 135] width 74 height 19
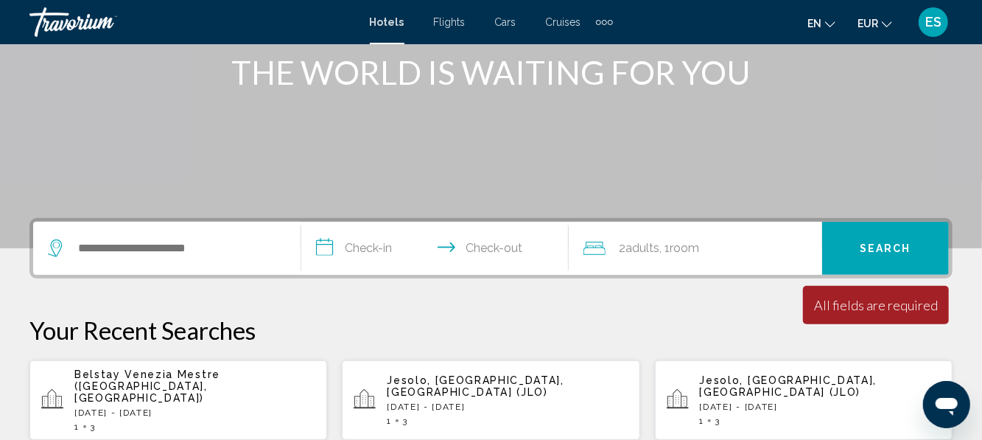
click at [258, 267] on div "Search widget" at bounding box center [167, 248] width 238 height 53
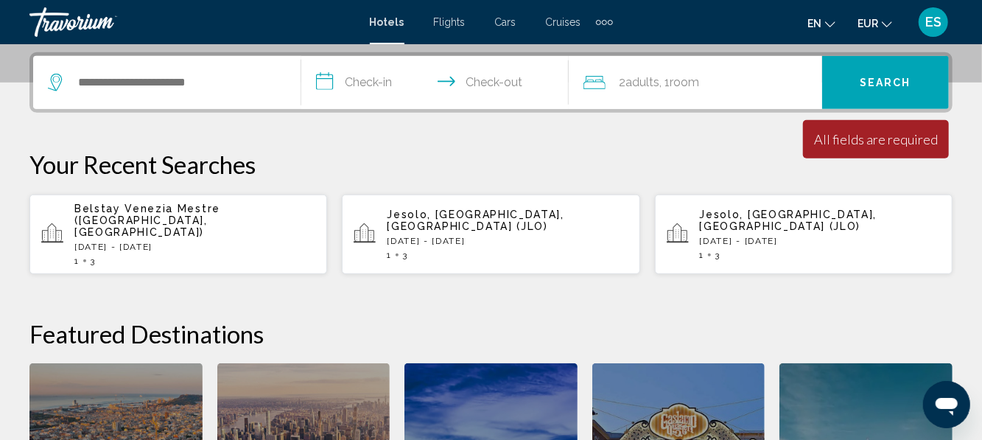
scroll to position [364, 0]
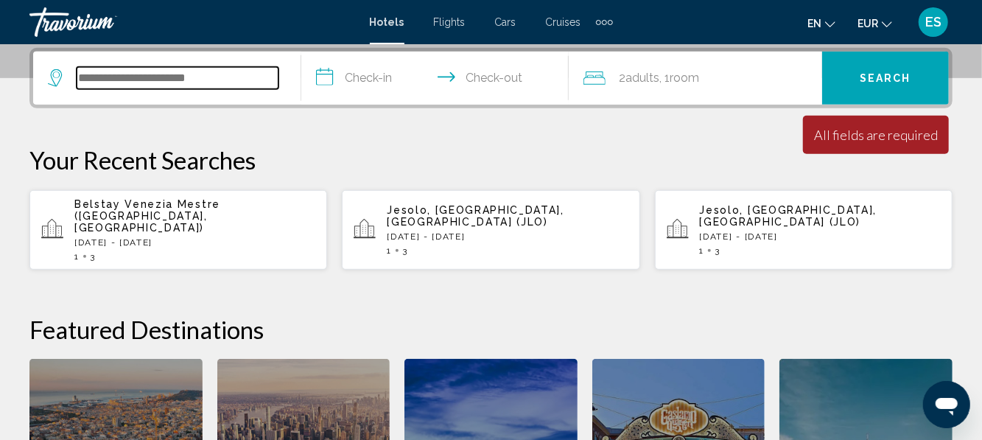
click at [251, 80] on input "Search widget" at bounding box center [178, 78] width 202 height 22
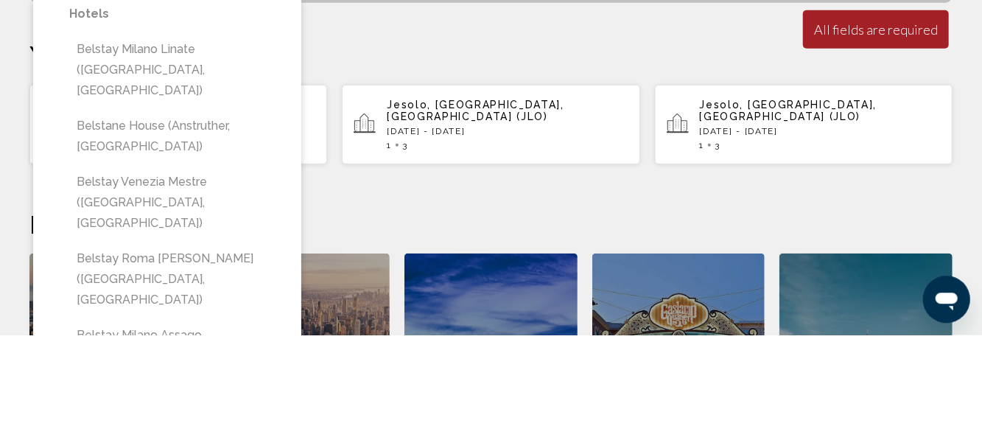
scroll to position [363, 0]
click at [256, 273] on button "Belstay Venezia Mestre ([GEOGRAPHIC_DATA], [GEOGRAPHIC_DATA])" at bounding box center [177, 307] width 217 height 69
type input "**********"
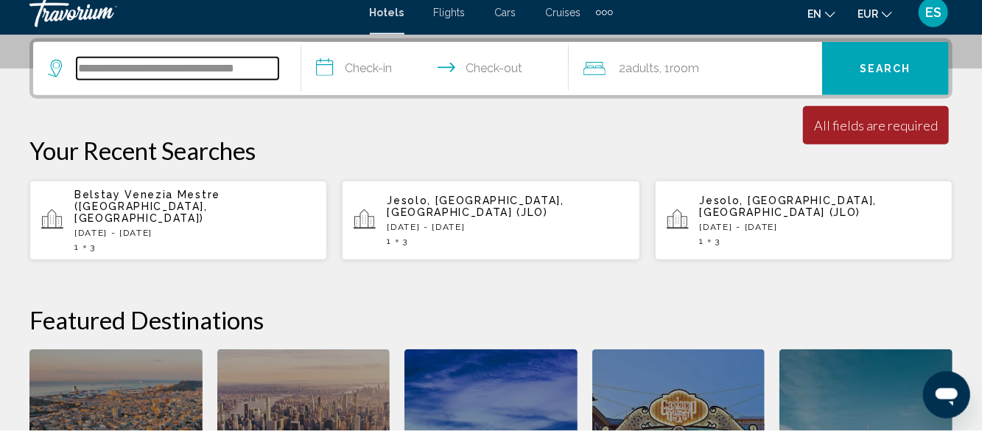
scroll to position [364, 0]
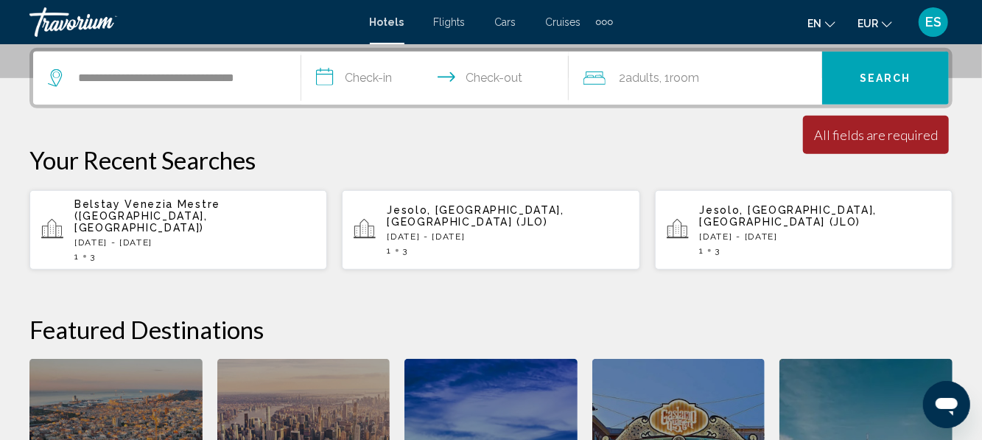
click at [376, 77] on input "**********" at bounding box center [438, 80] width 274 height 57
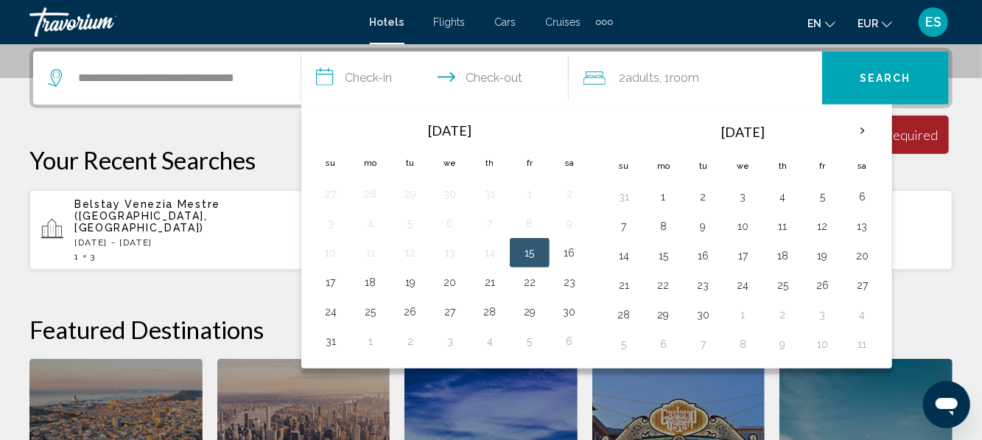
click at [526, 256] on button "15" at bounding box center [530, 252] width 24 height 21
click at [380, 279] on button "18" at bounding box center [371, 282] width 24 height 21
type input "**********"
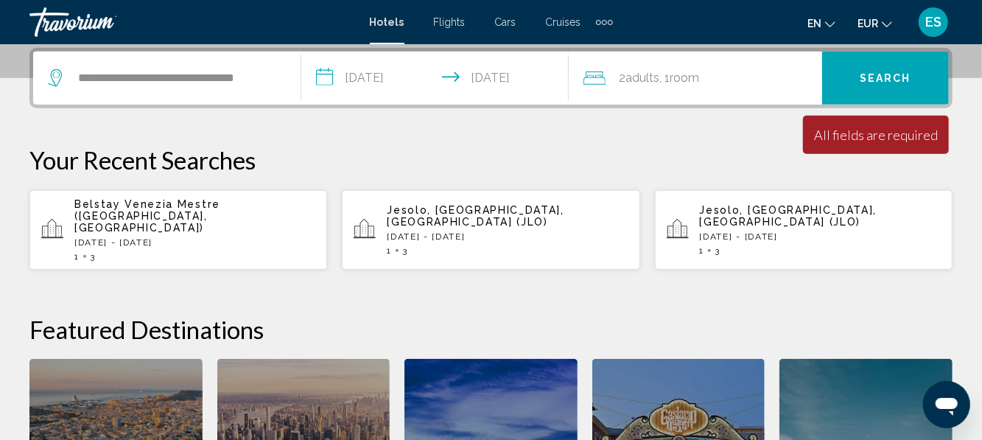
click at [677, 88] on div "2 Adult Adults , 1 Room rooms" at bounding box center [702, 78] width 239 height 53
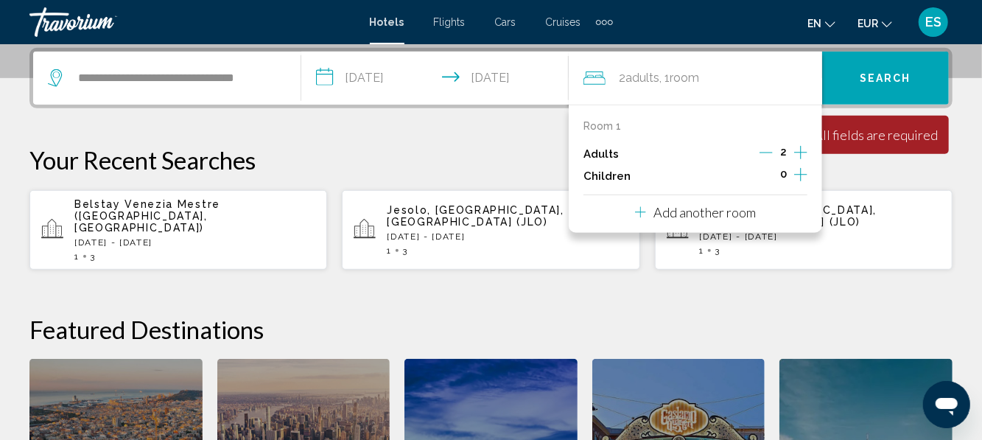
click at [804, 153] on icon "Increment adults" at bounding box center [800, 153] width 13 height 18
click at [899, 85] on button "Search" at bounding box center [885, 78] width 127 height 53
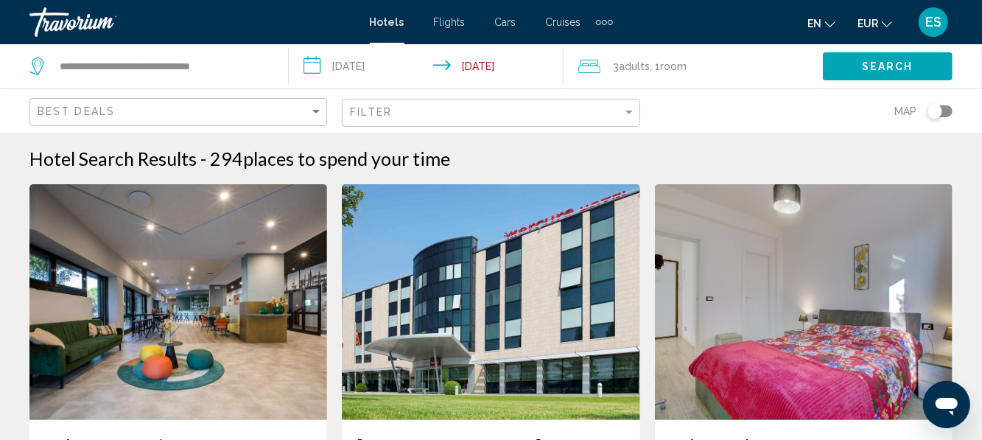
click at [0, 116] on app-hotels-search-filters "Best Deals Filter Map" at bounding box center [491, 110] width 982 height 44
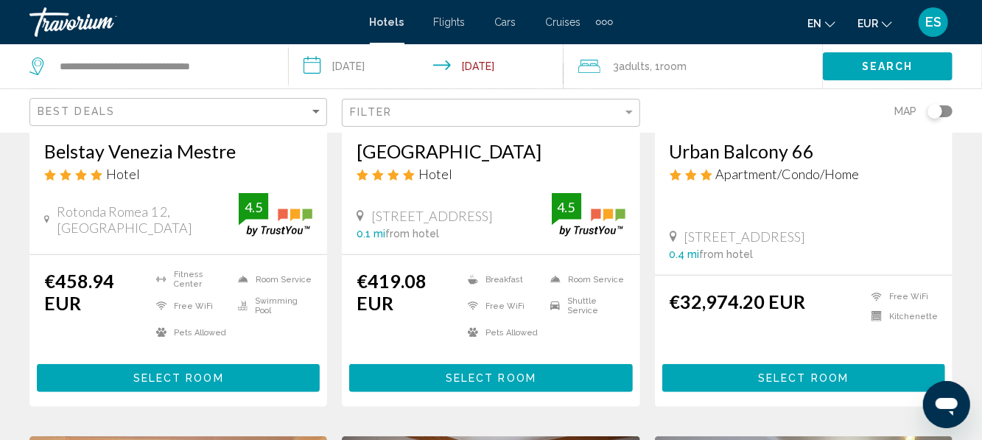
scroll to position [293, 0]
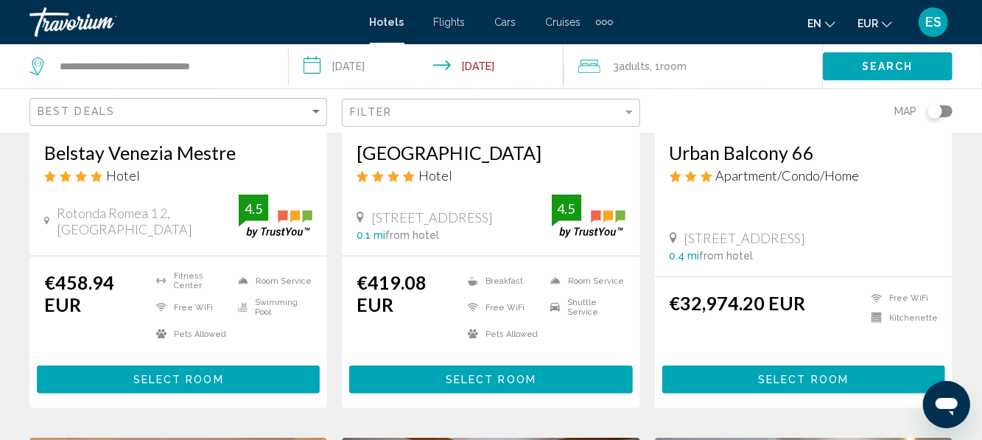
click at [90, 160] on h3 "Belstay Venezia Mestre" at bounding box center [178, 152] width 268 height 22
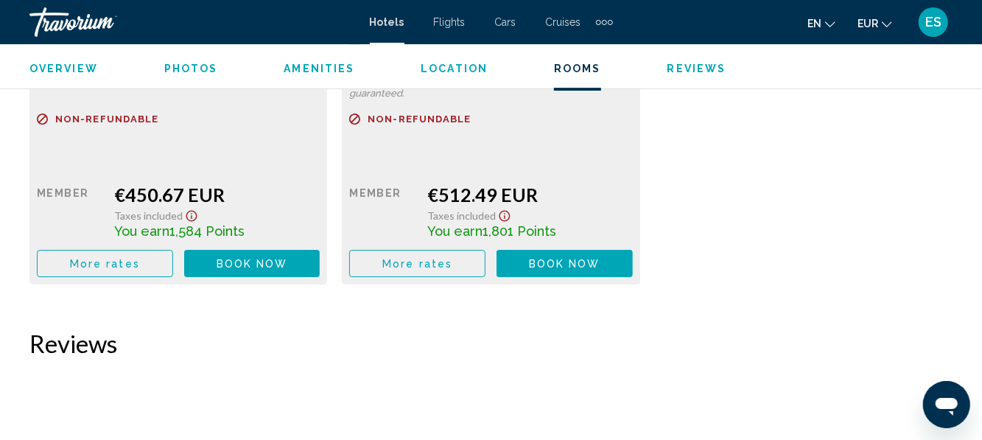
scroll to position [2547, 0]
click at [68, 252] on button "More rates" at bounding box center [105, 262] width 136 height 27
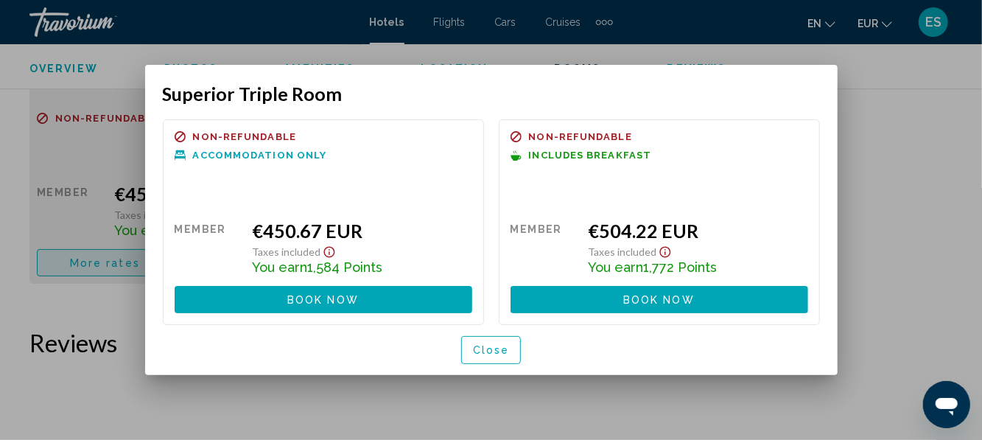
scroll to position [0, 0]
click at [493, 358] on button "Close" at bounding box center [491, 349] width 60 height 27
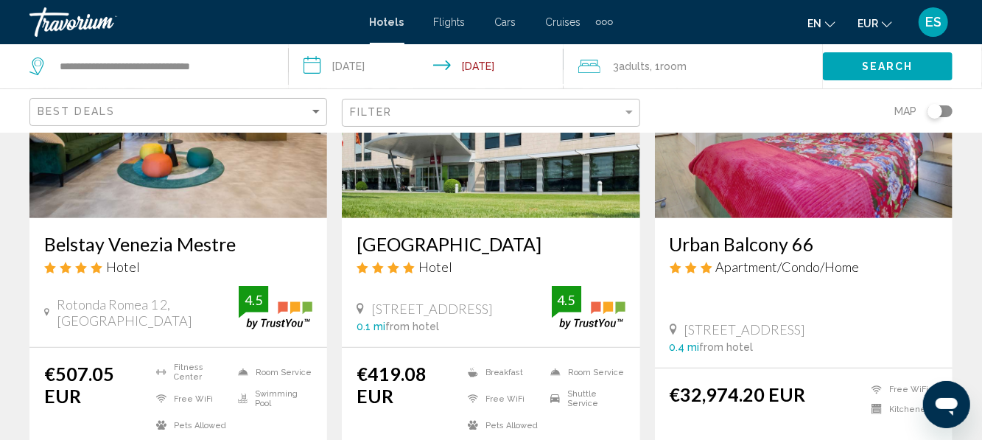
scroll to position [201, 0]
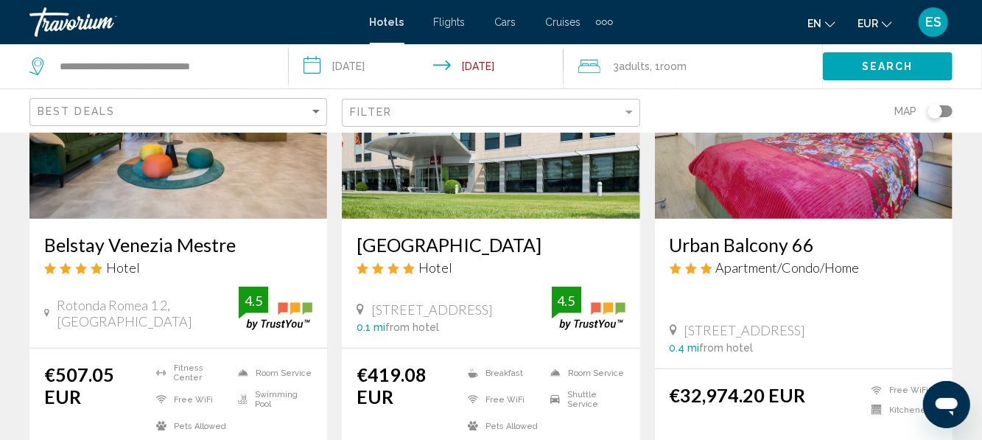
click at [94, 240] on h3 "Belstay Venezia Mestre" at bounding box center [178, 244] width 268 height 22
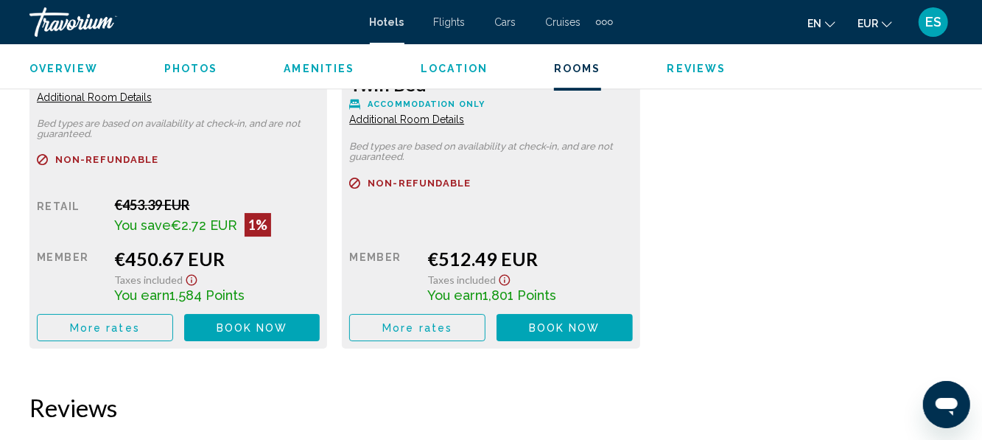
scroll to position [2488, 0]
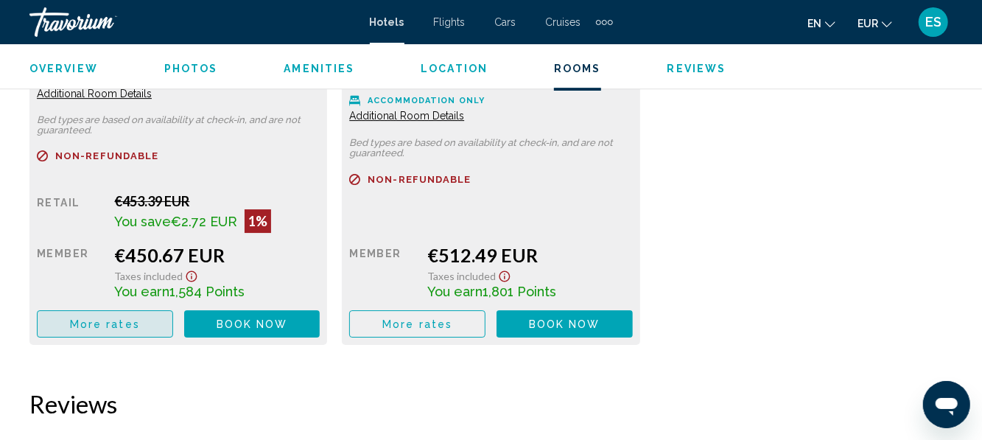
click at [103, 324] on span "More rates" at bounding box center [105, 324] width 70 height 12
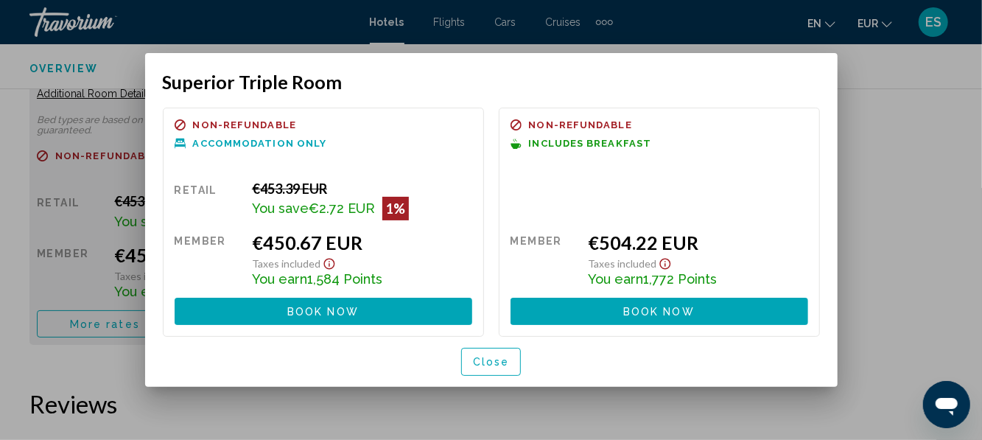
click at [485, 364] on span "Close" at bounding box center [491, 362] width 37 height 12
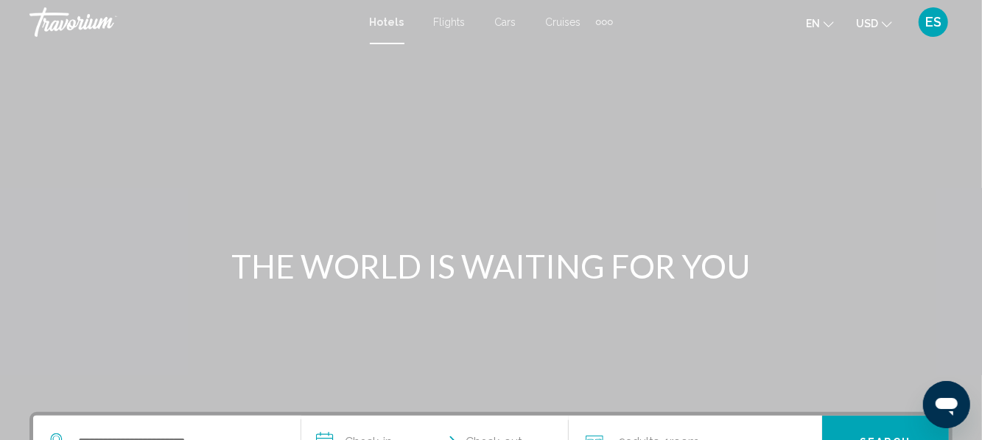
click at [588, 29] on button "USD USD ($) MXN (Mex$) CAD (Can$) GBP (£) EUR (€) AUD (A$) NZD (NZ$) CNY (CN¥)" at bounding box center [874, 23] width 36 height 21
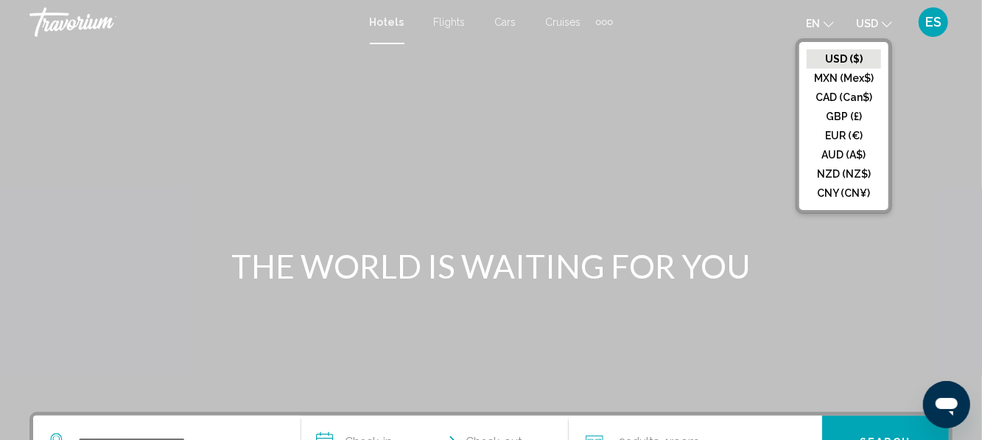
click at [588, 131] on button "EUR (€)" at bounding box center [843, 135] width 74 height 19
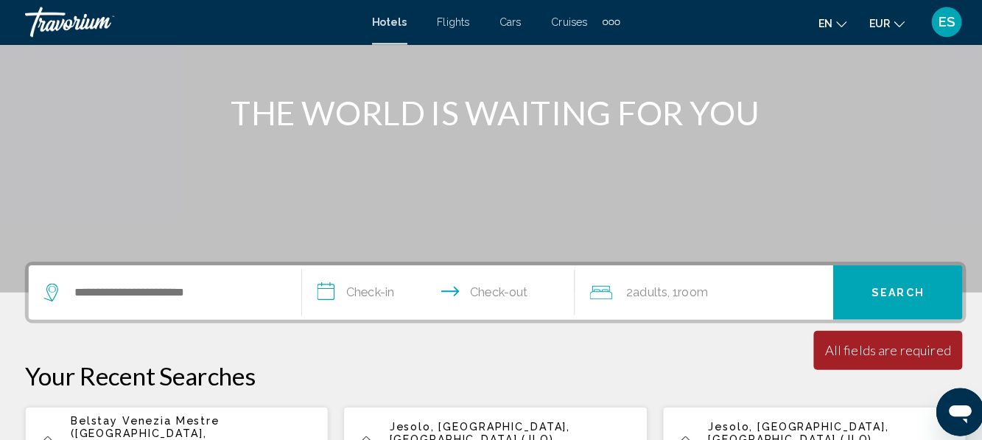
scroll to position [149, 0]
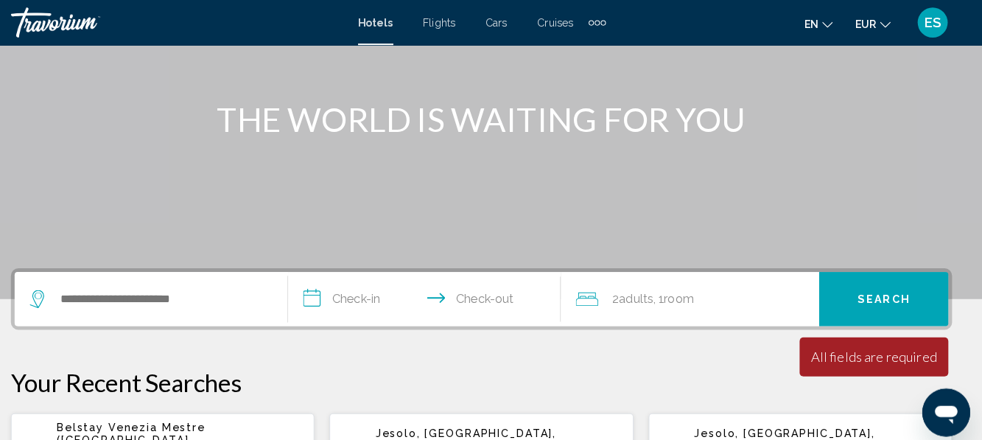
click at [588, 71] on div "Main content" at bounding box center [491, 72] width 982 height 442
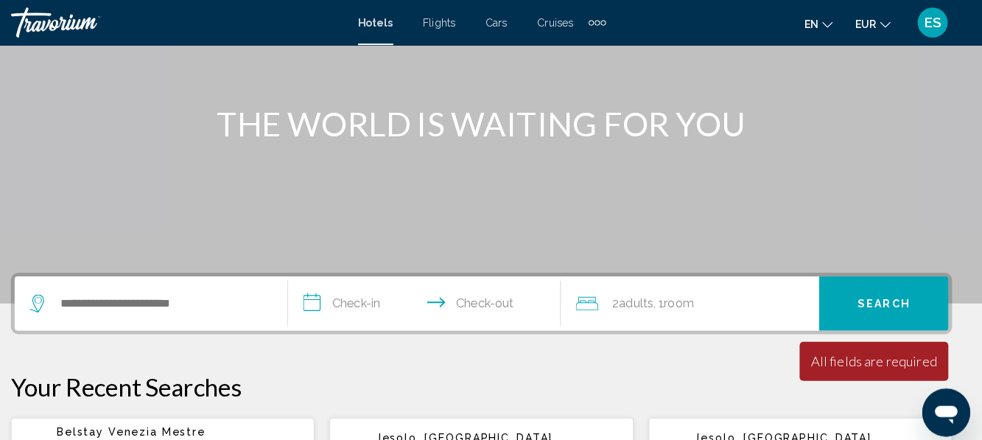
scroll to position [144, 0]
